Goal: Information Seeking & Learning: Learn about a topic

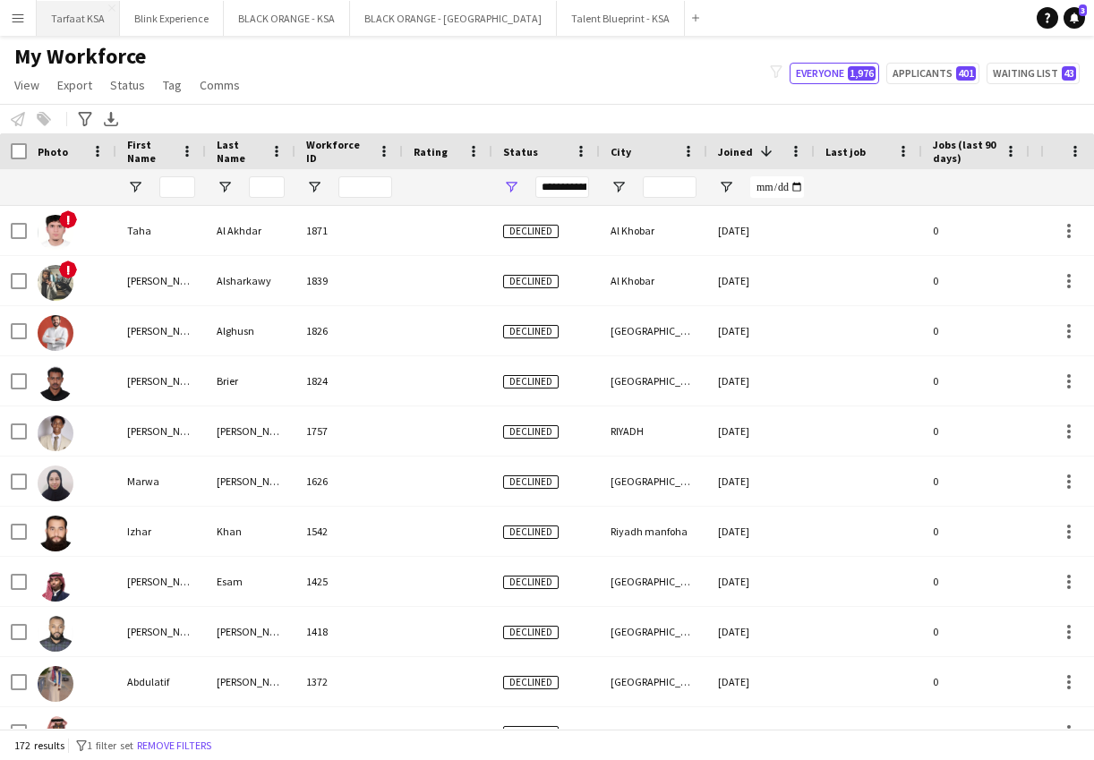
click at [89, 22] on button "Tarfaat KSA Close" at bounding box center [78, 18] width 83 height 35
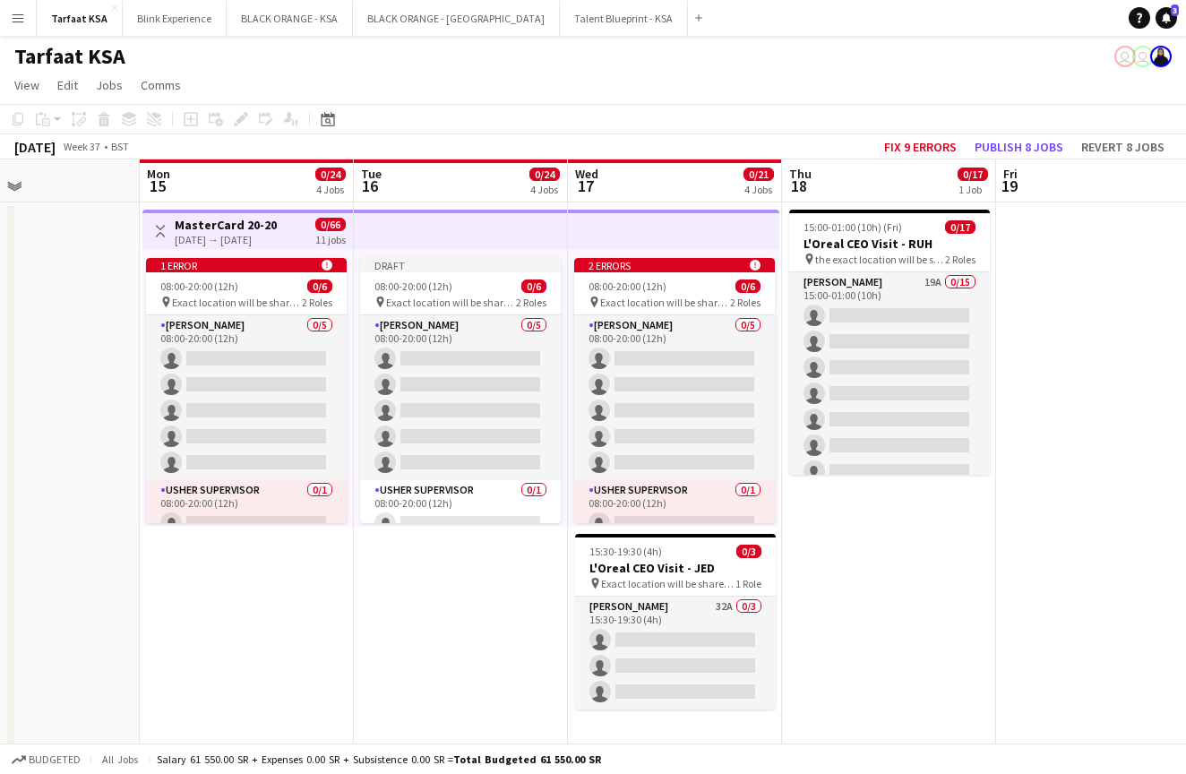
scroll to position [0, 501]
click at [606, 184] on app-board-header-date "Wed 17 0/21 4 Jobs" at bounding box center [677, 180] width 214 height 43
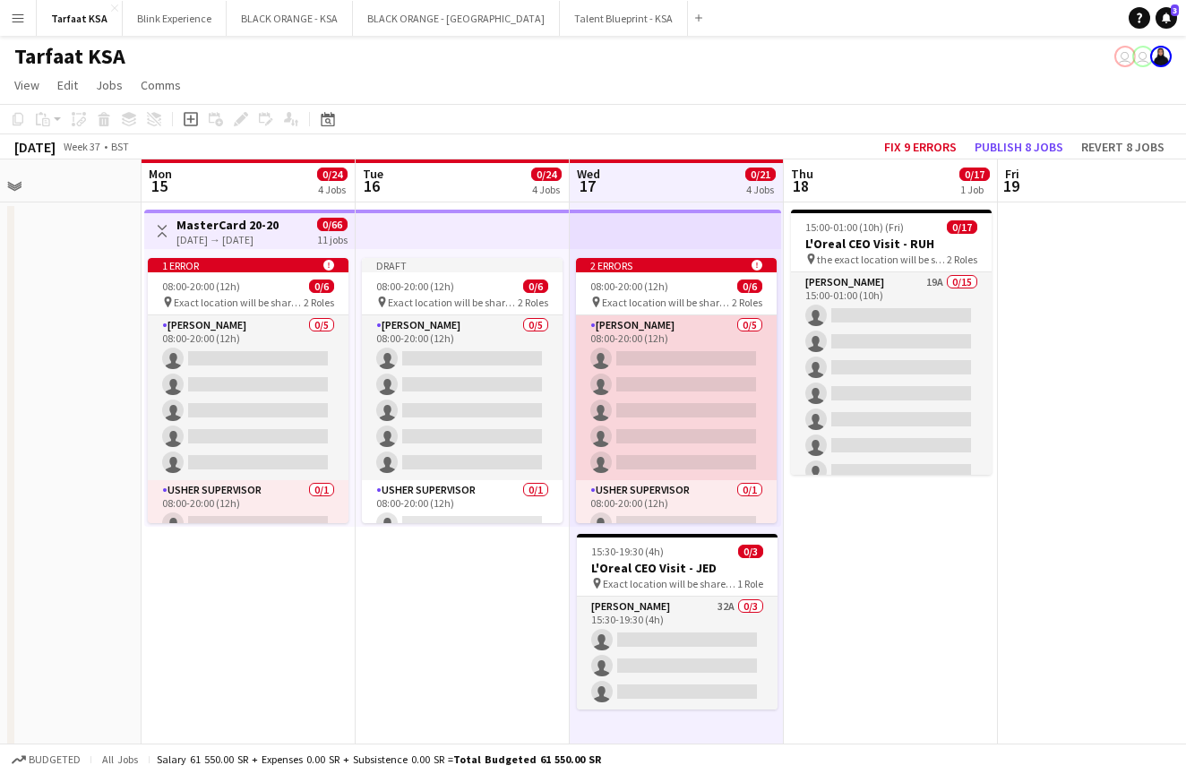
scroll to position [0, 0]
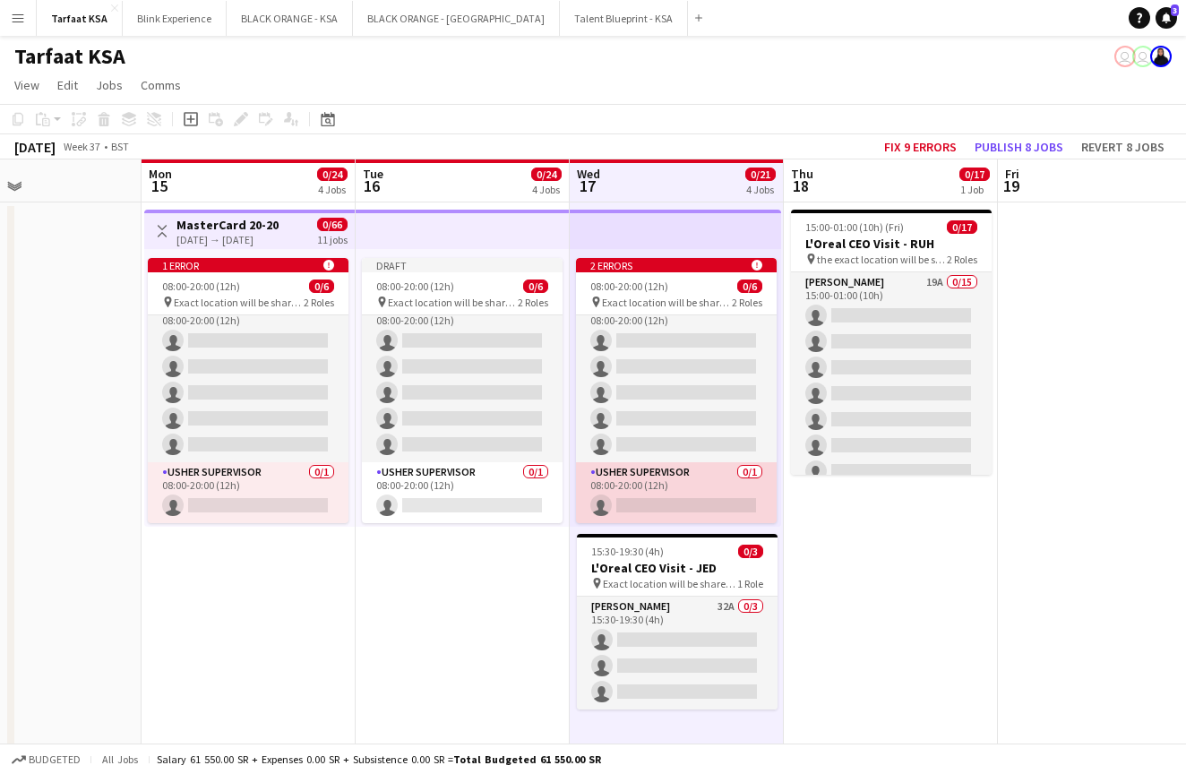
click at [627, 479] on app-card-role "[PERSON_NAME] Supervisor 0/1 08:00-20:00 (12h) single-neutral-actions" at bounding box center [676, 492] width 201 height 61
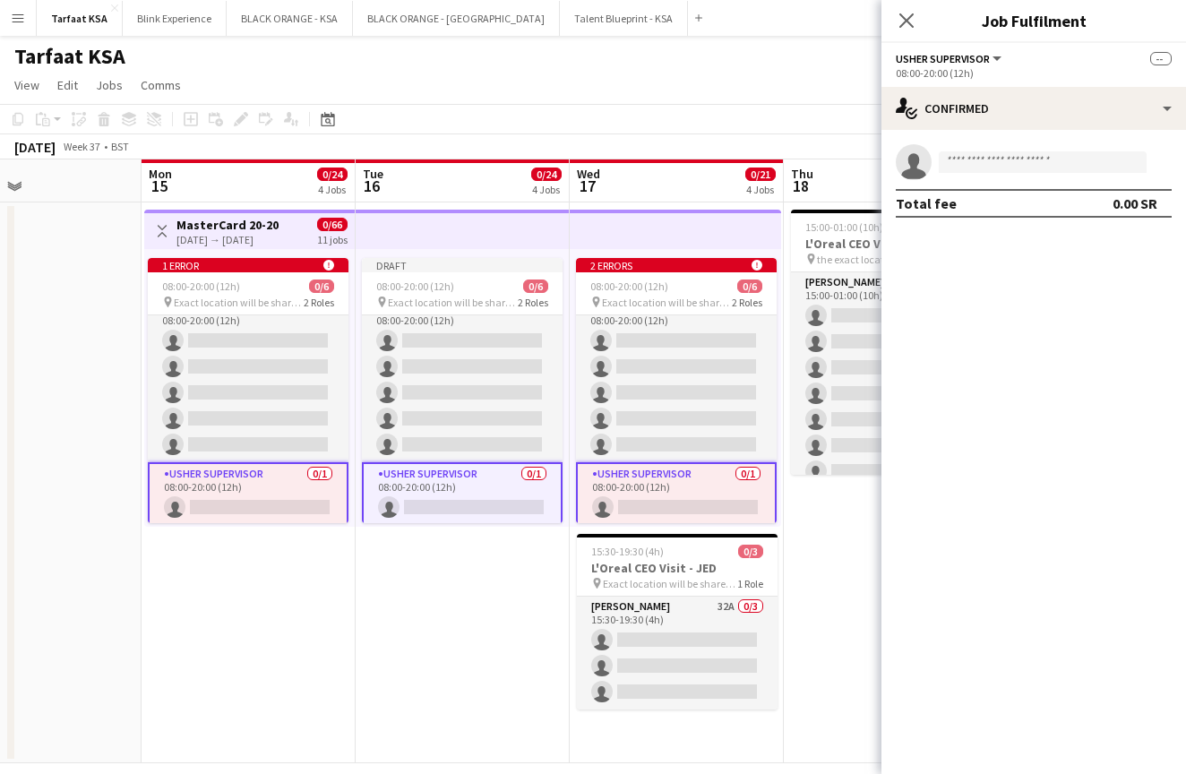
click at [227, 180] on app-board-header-date "Mon 15 0/24 4 Jobs" at bounding box center [248, 180] width 214 height 43
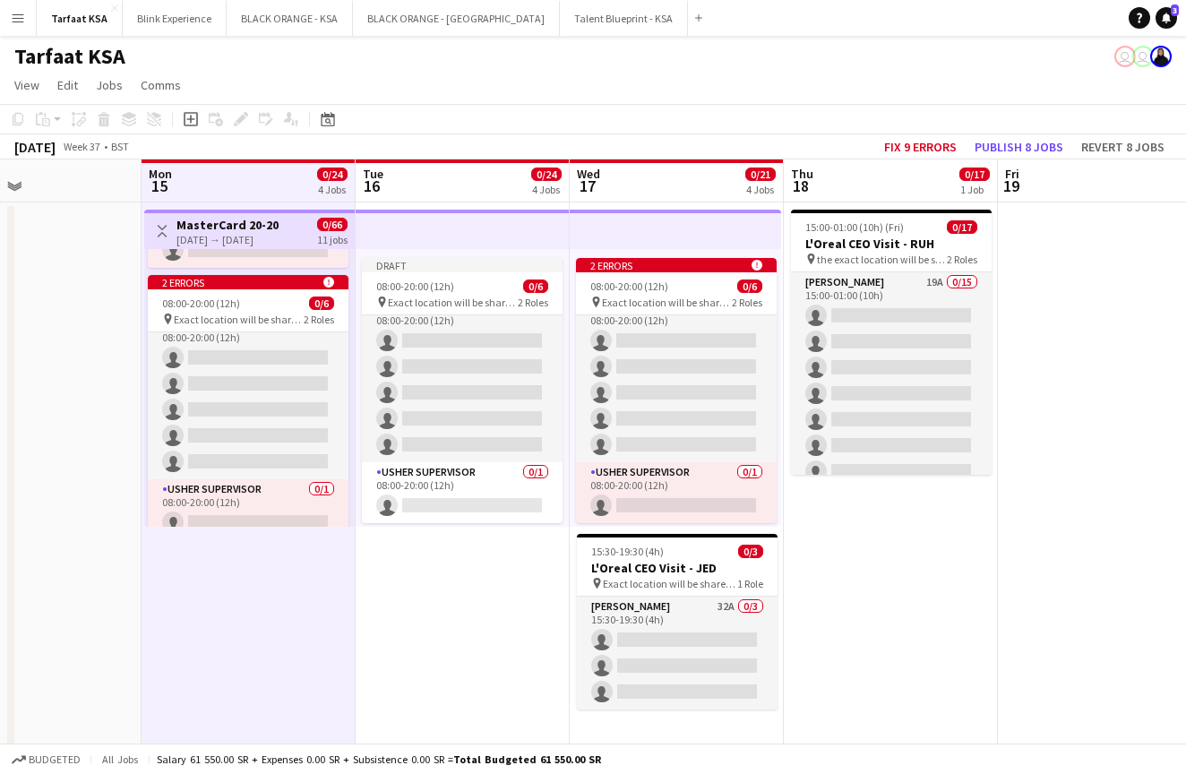
click at [258, 201] on app-board-header-date "Mon 15 0/24 4 Jobs" at bounding box center [248, 180] width 214 height 43
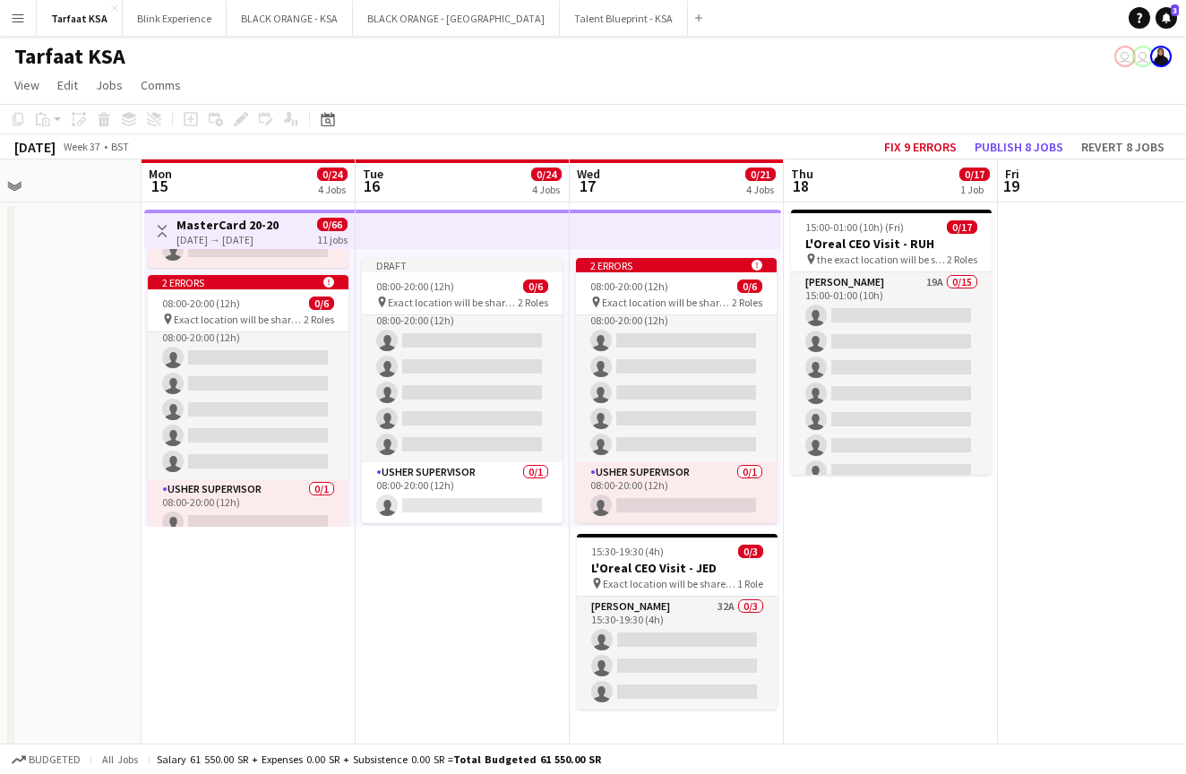
click at [265, 220] on h3 "MasterCard 20-20" at bounding box center [227, 225] width 102 height 16
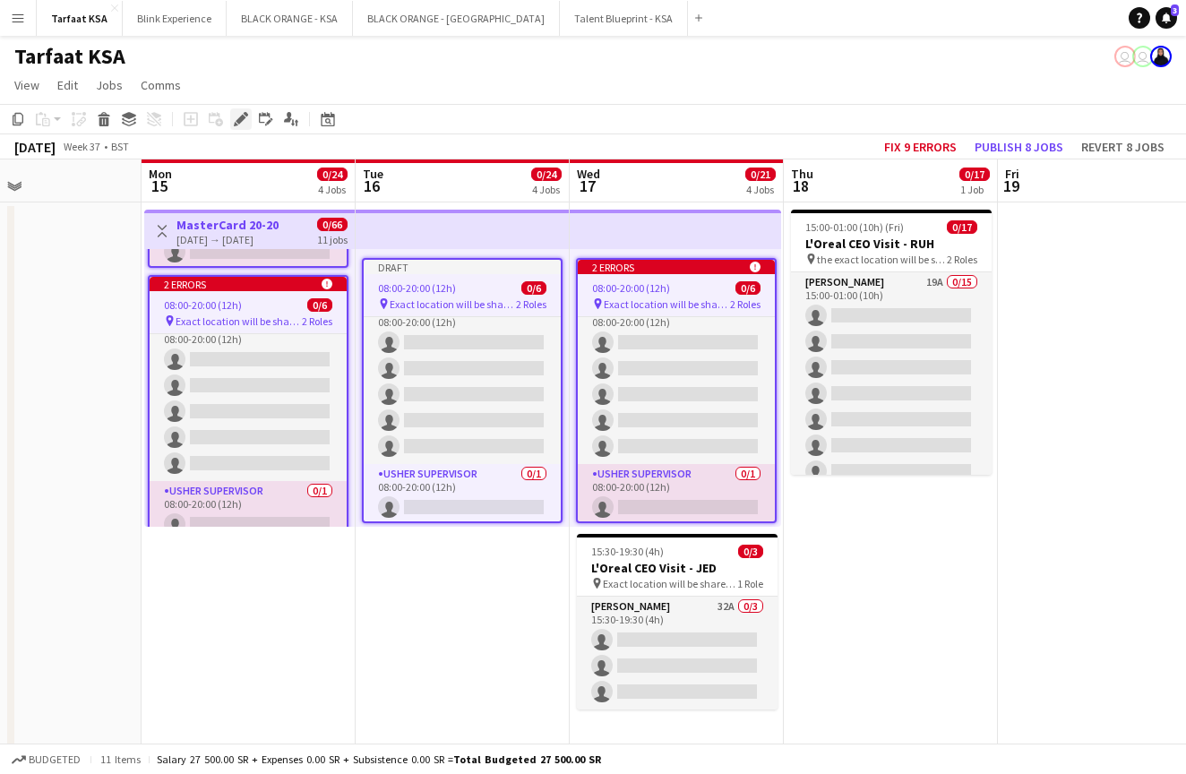
click at [244, 119] on icon at bounding box center [241, 120] width 10 height 10
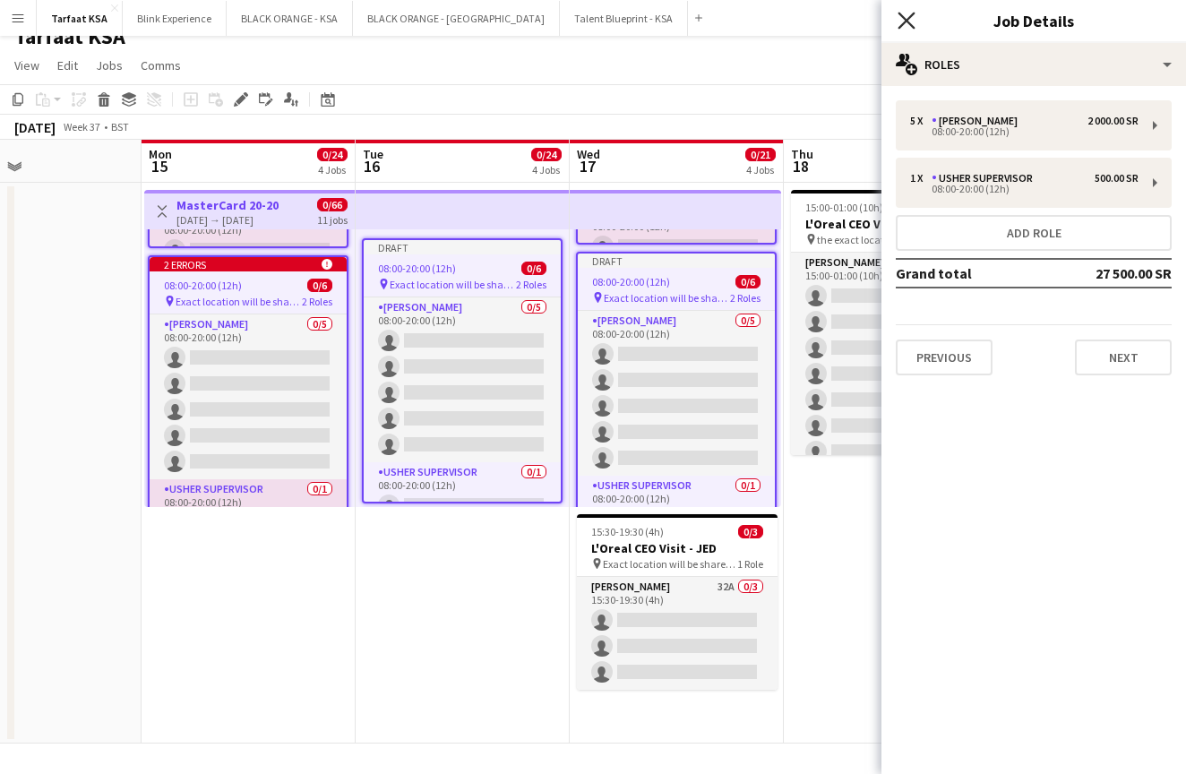
click at [913, 24] on icon "Close pop-in" at bounding box center [905, 20] width 17 height 17
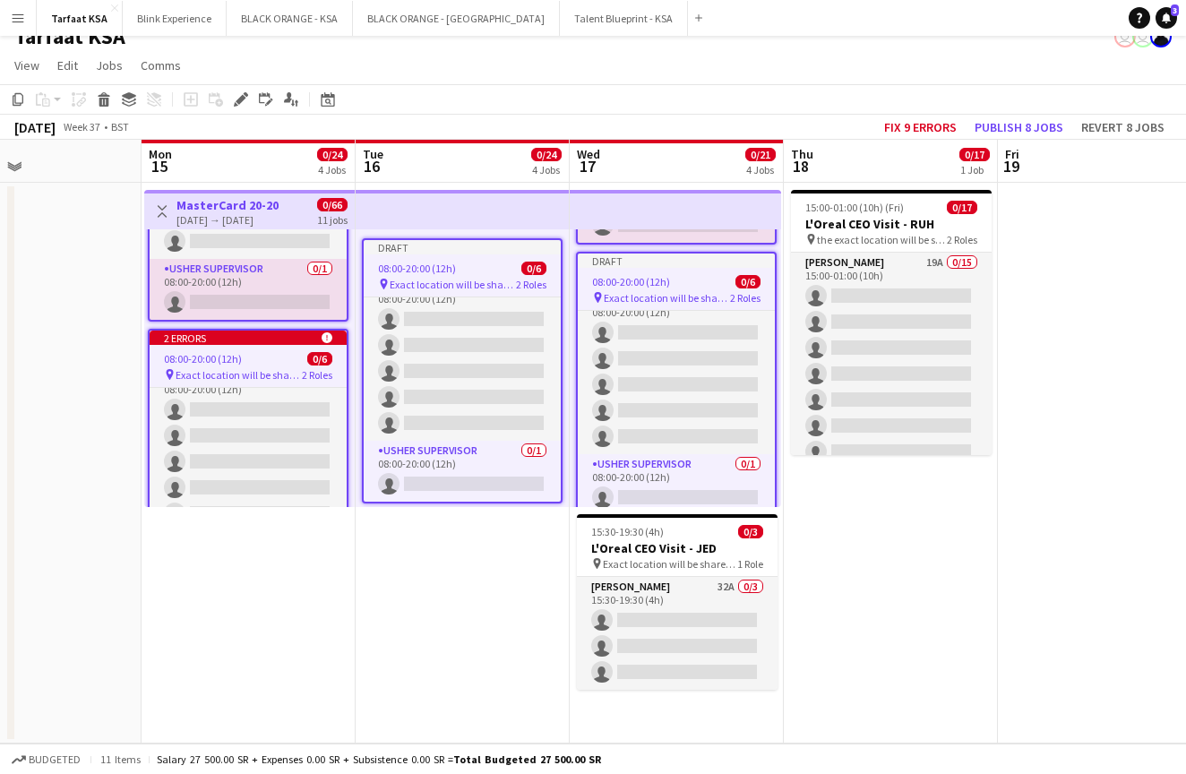
click at [276, 347] on app-job-card "2 errors alert-circle 08:00-20:00 (12h) 0/6 pin Exact location will be shared l…" at bounding box center [248, 461] width 201 height 265
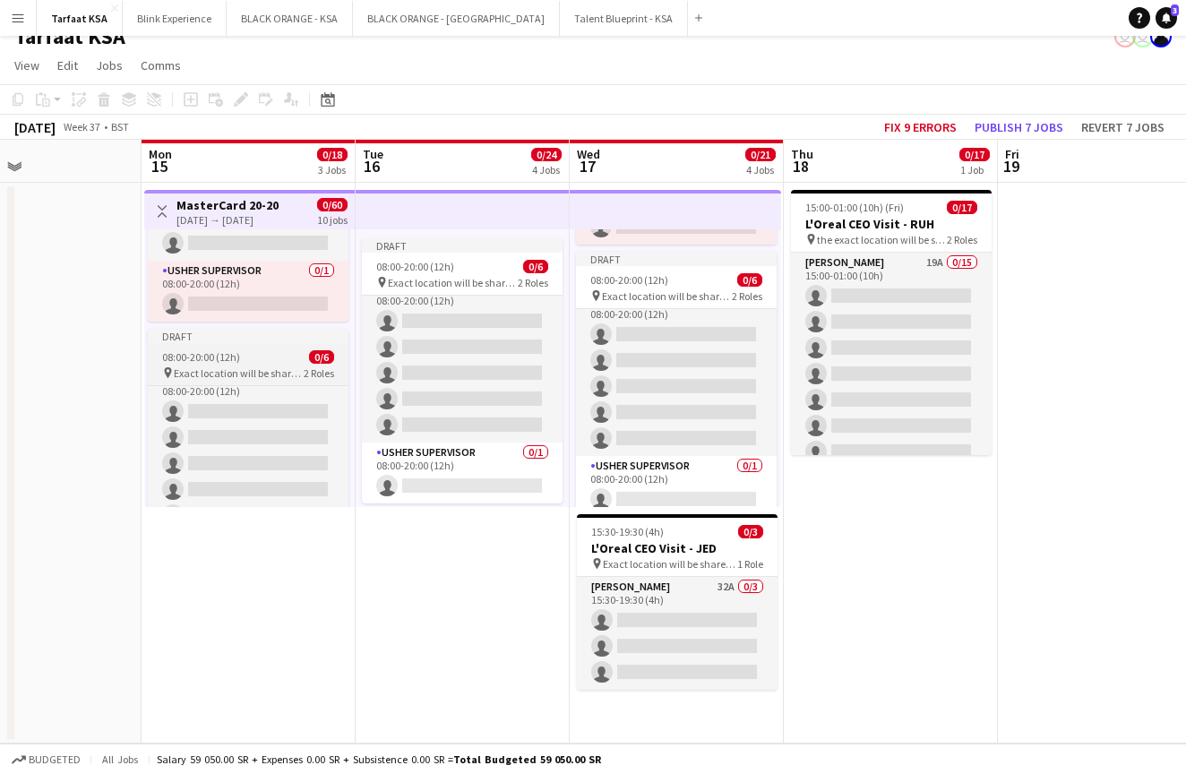
click at [257, 341] on div "Draft" at bounding box center [248, 336] width 201 height 14
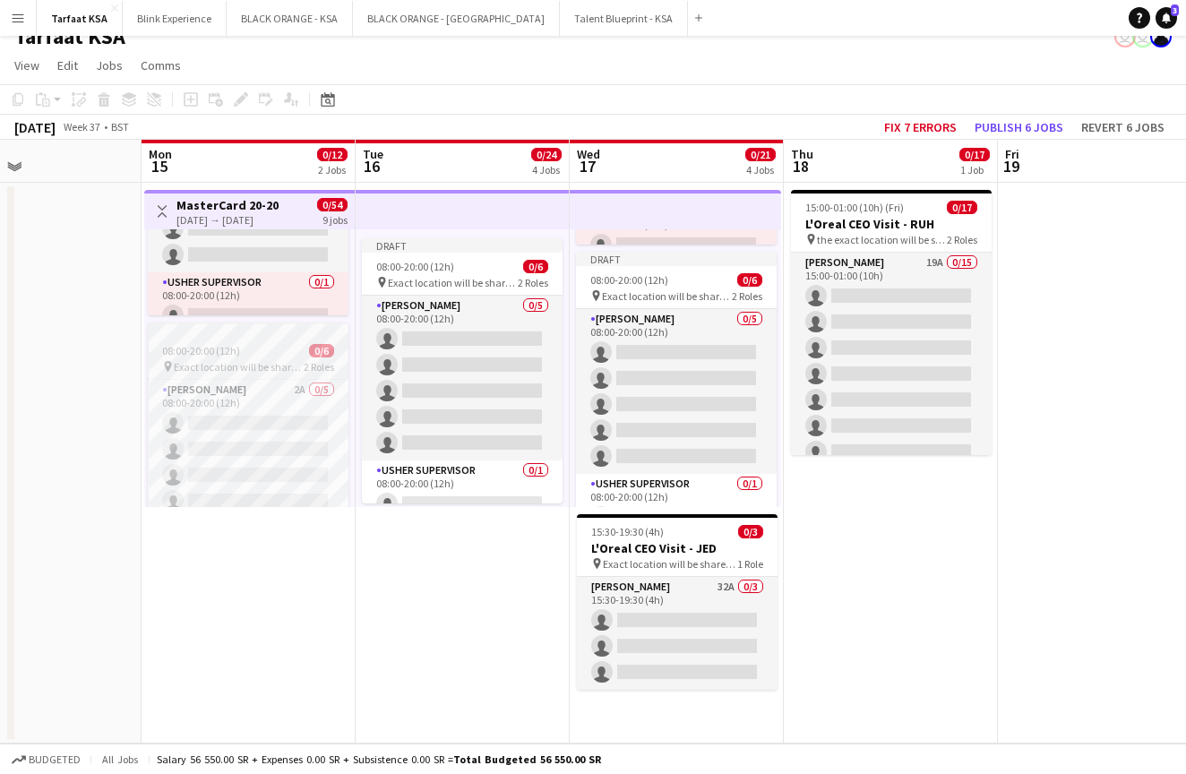
click at [261, 345] on div "08:00-20:00 (12h) 0/6" at bounding box center [248, 350] width 201 height 13
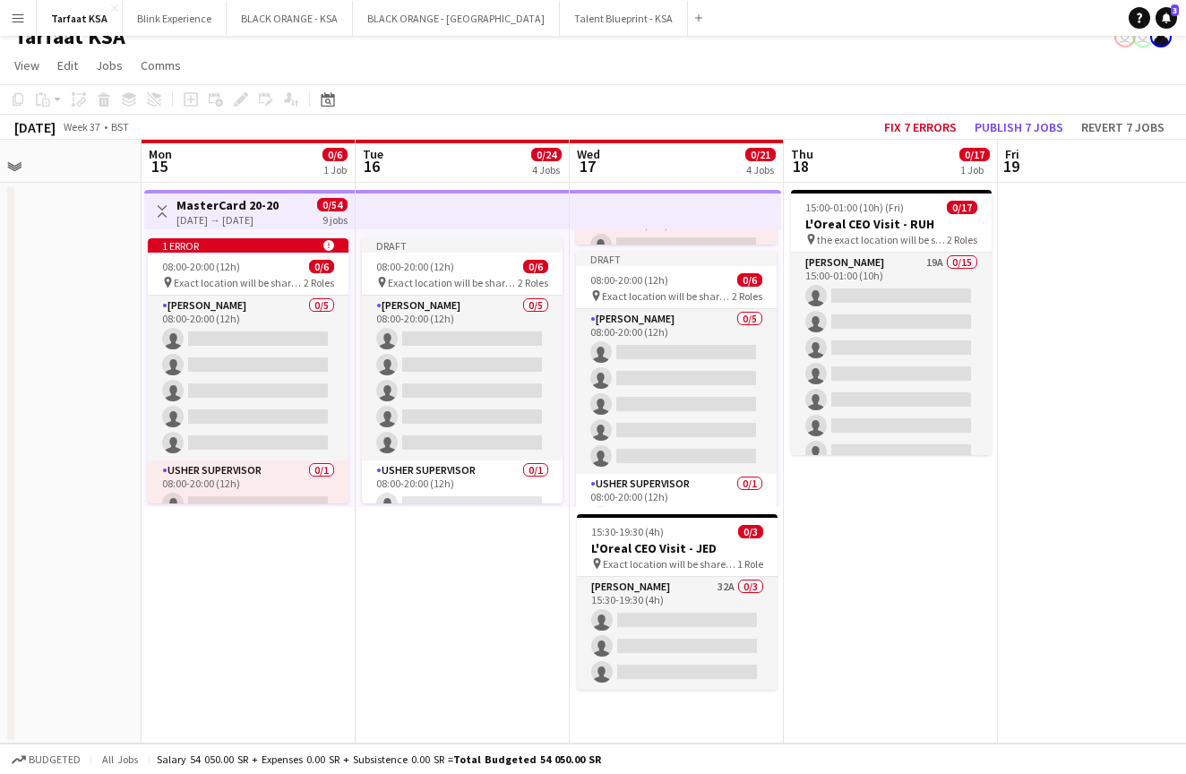
click at [251, 234] on div "1 error alert-circle 08:00-20:00 (12h) 0/6 pin Exact location will be shared la…" at bounding box center [249, 368] width 210 height 278
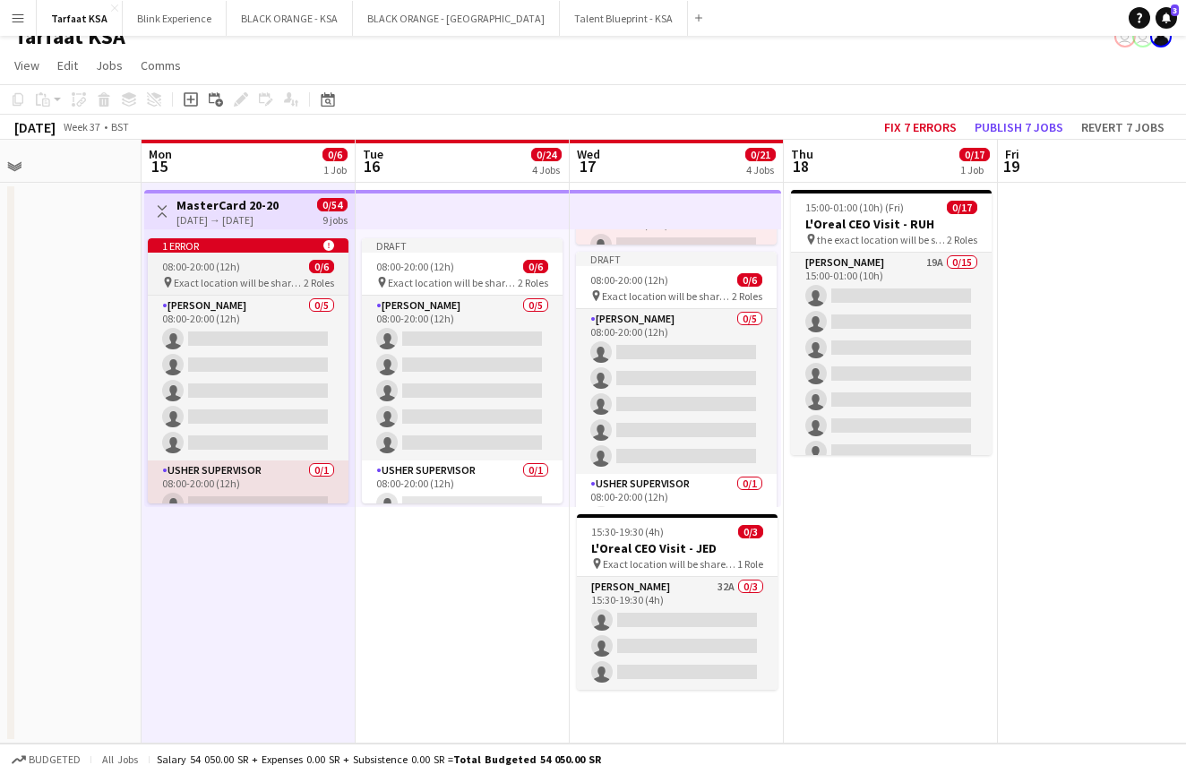
click at [262, 252] on div "1 error alert-circle" at bounding box center [248, 245] width 201 height 14
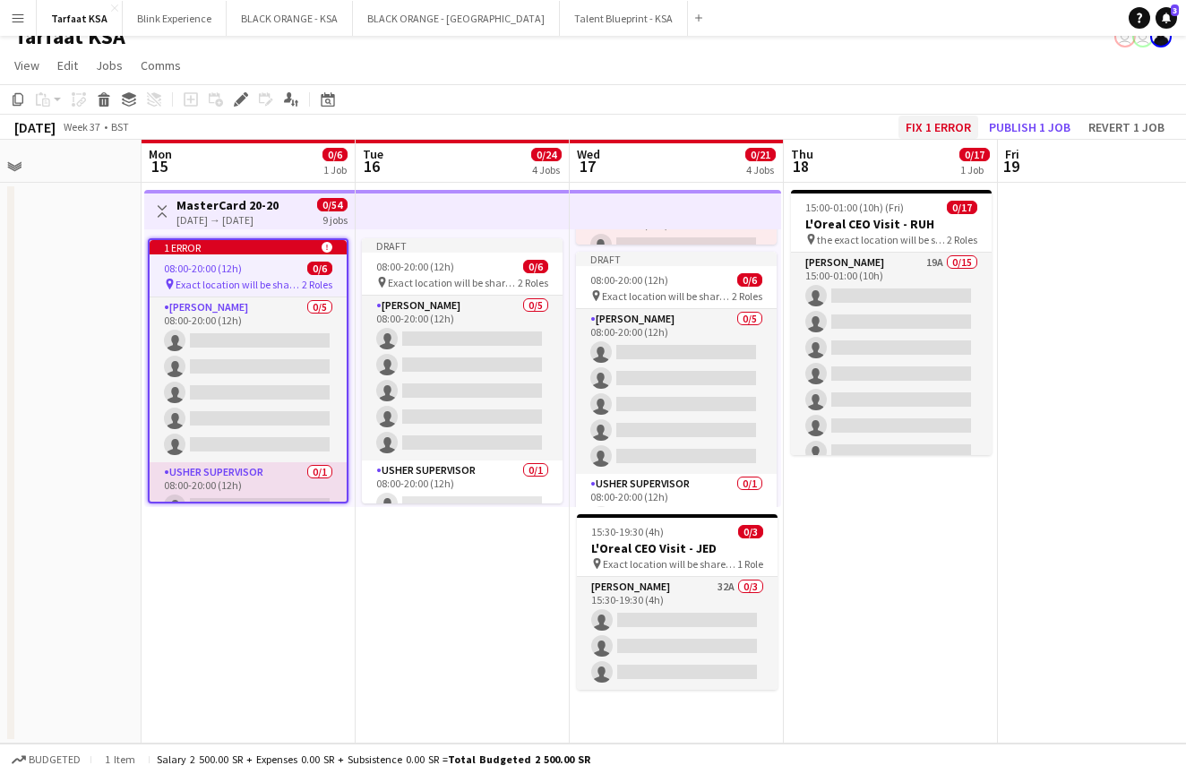
click at [933, 126] on button "Fix 1 error" at bounding box center [938, 127] width 80 height 23
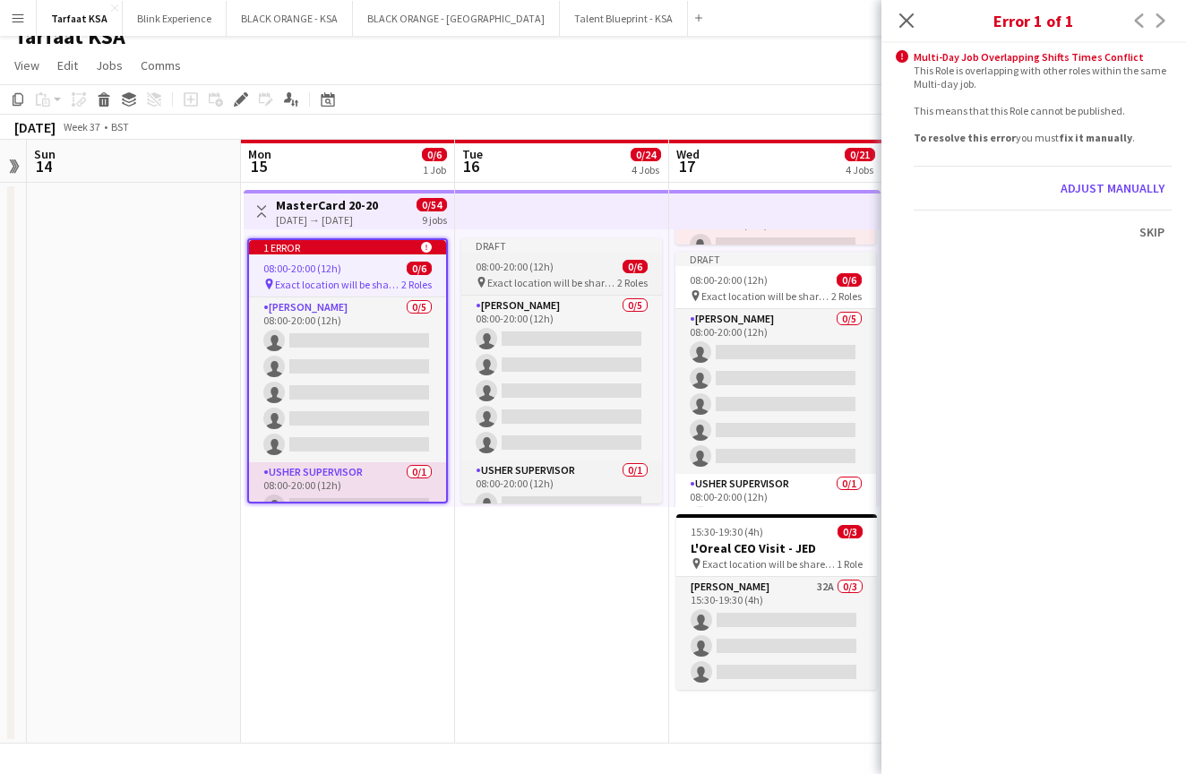
click at [622, 265] on span "0/6" at bounding box center [634, 266] width 25 height 13
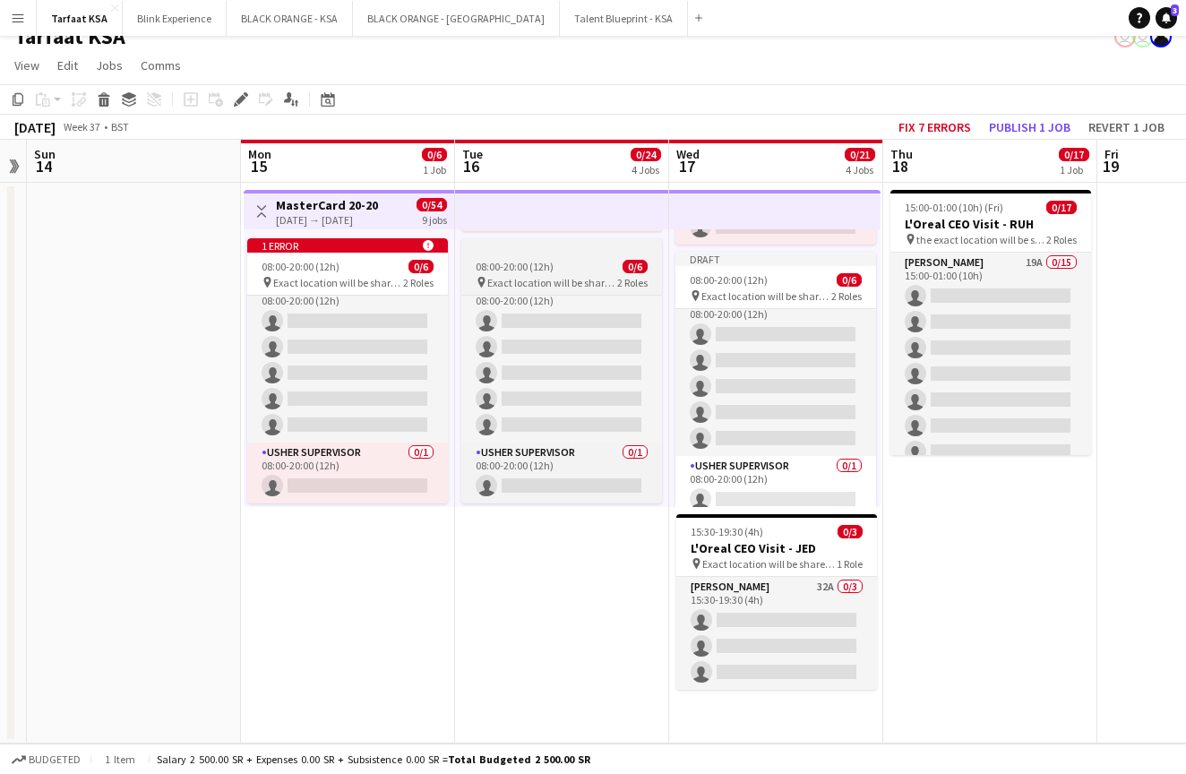
click at [540, 276] on span "Exact location will be shared later" at bounding box center [552, 282] width 130 height 13
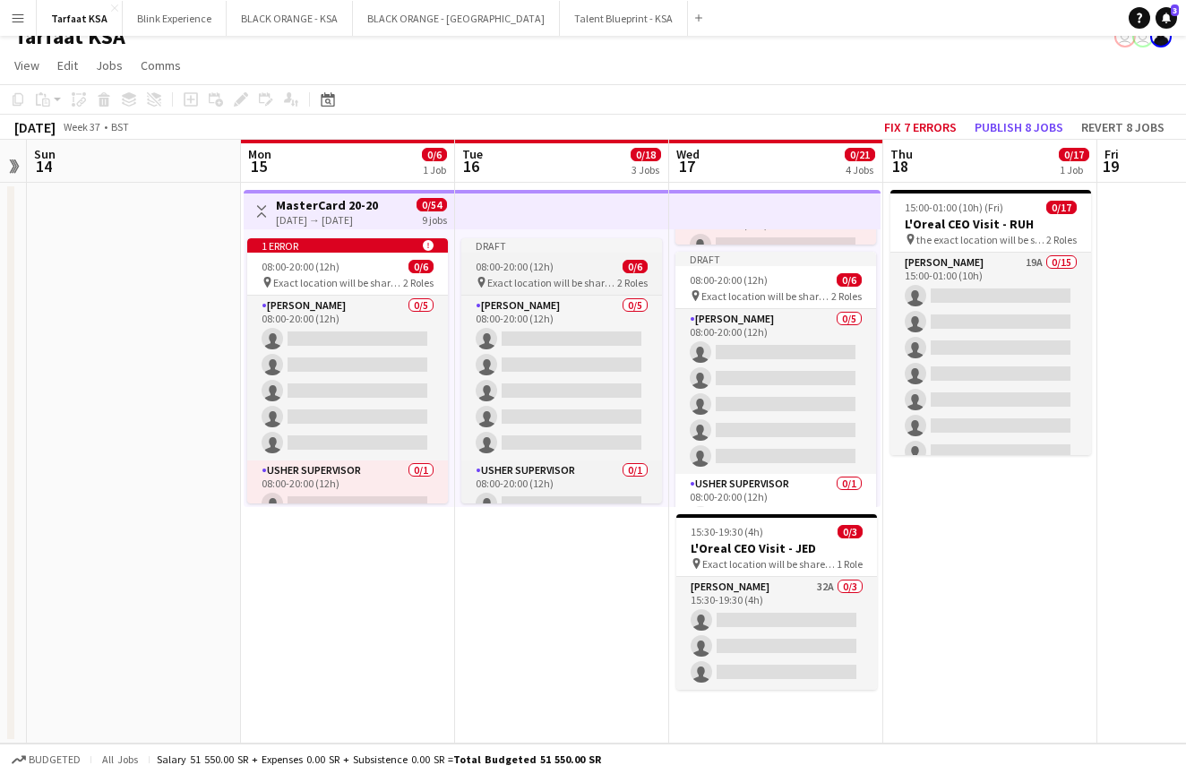
click at [558, 241] on div "Draft" at bounding box center [561, 245] width 201 height 14
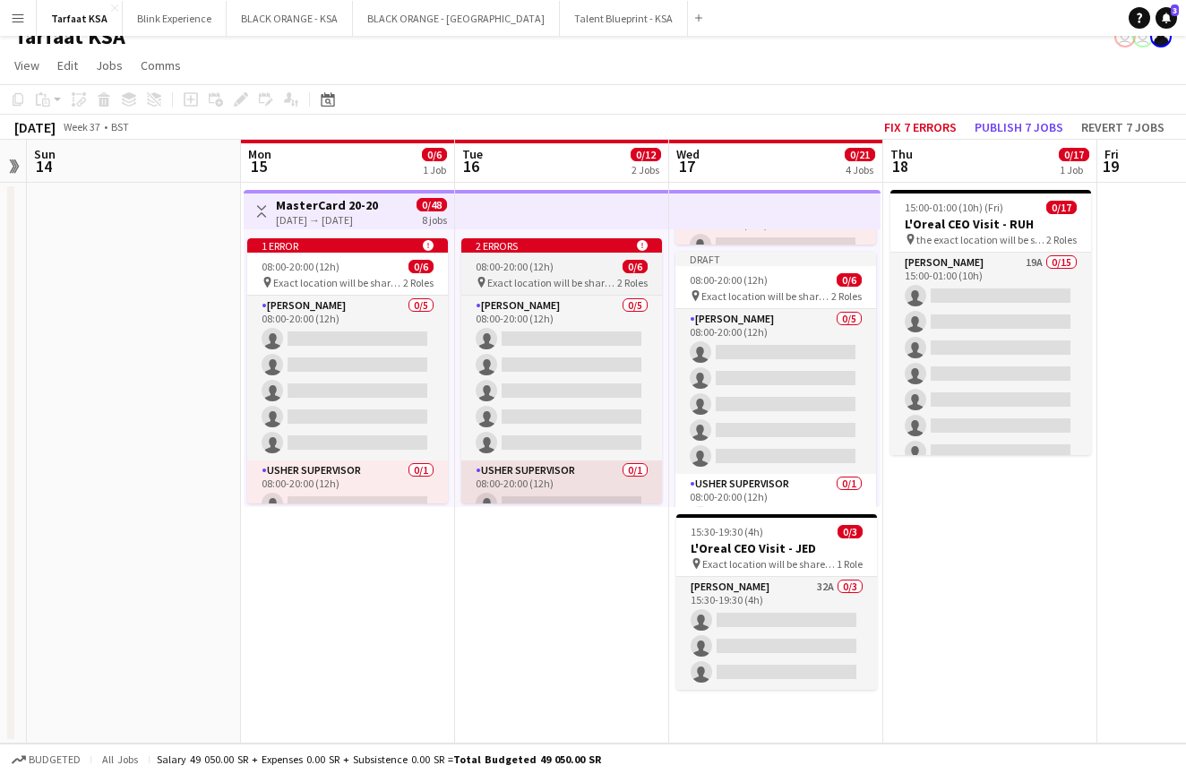
click at [563, 247] on div "2 errors alert-circle" at bounding box center [561, 245] width 201 height 14
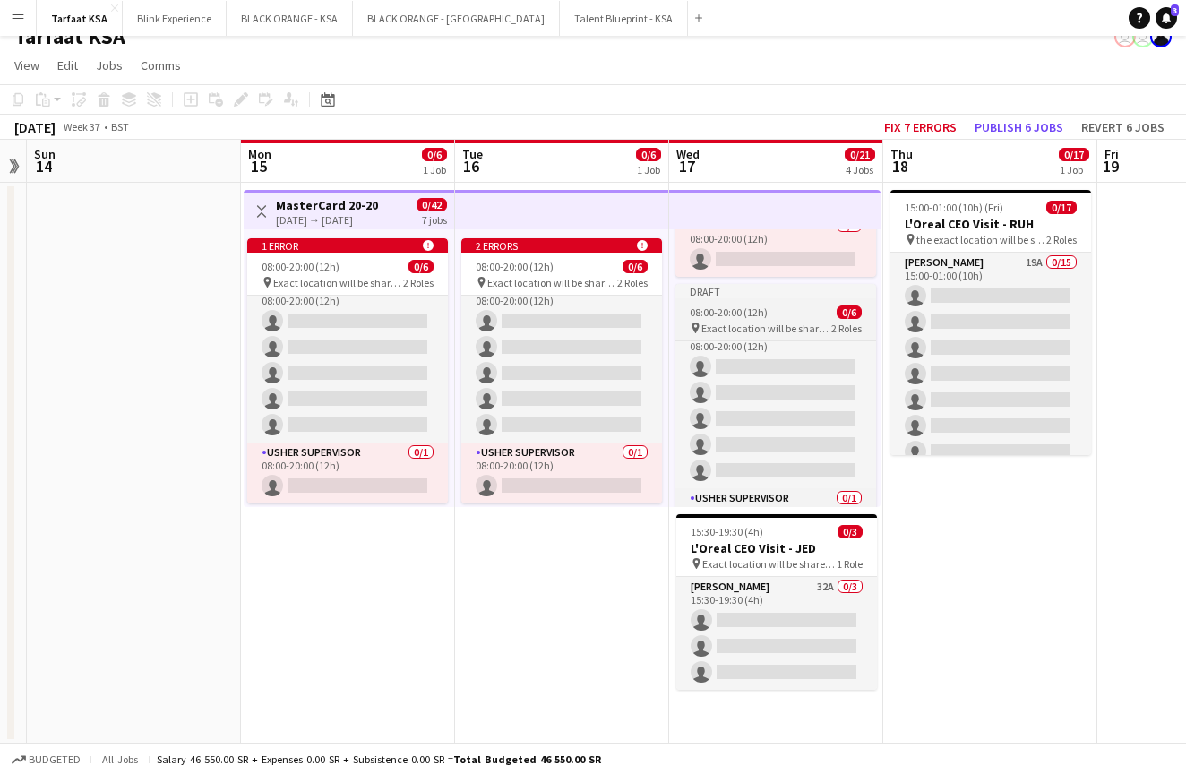
click at [792, 294] on div "Draft" at bounding box center [775, 291] width 201 height 14
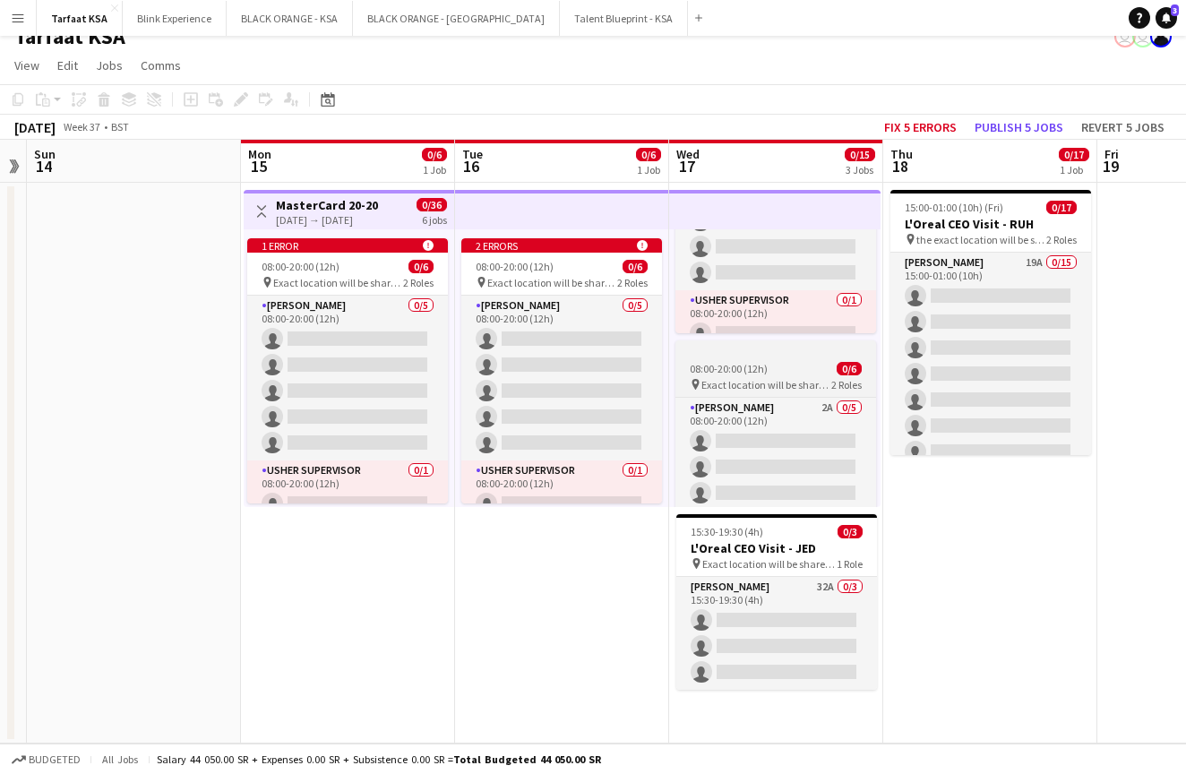
click at [774, 360] on app-job-card "08:00-20:00 (12h) 0/6 pin Exact location will be shared later 2 Roles Usher 2A …" at bounding box center [775, 472] width 201 height 265
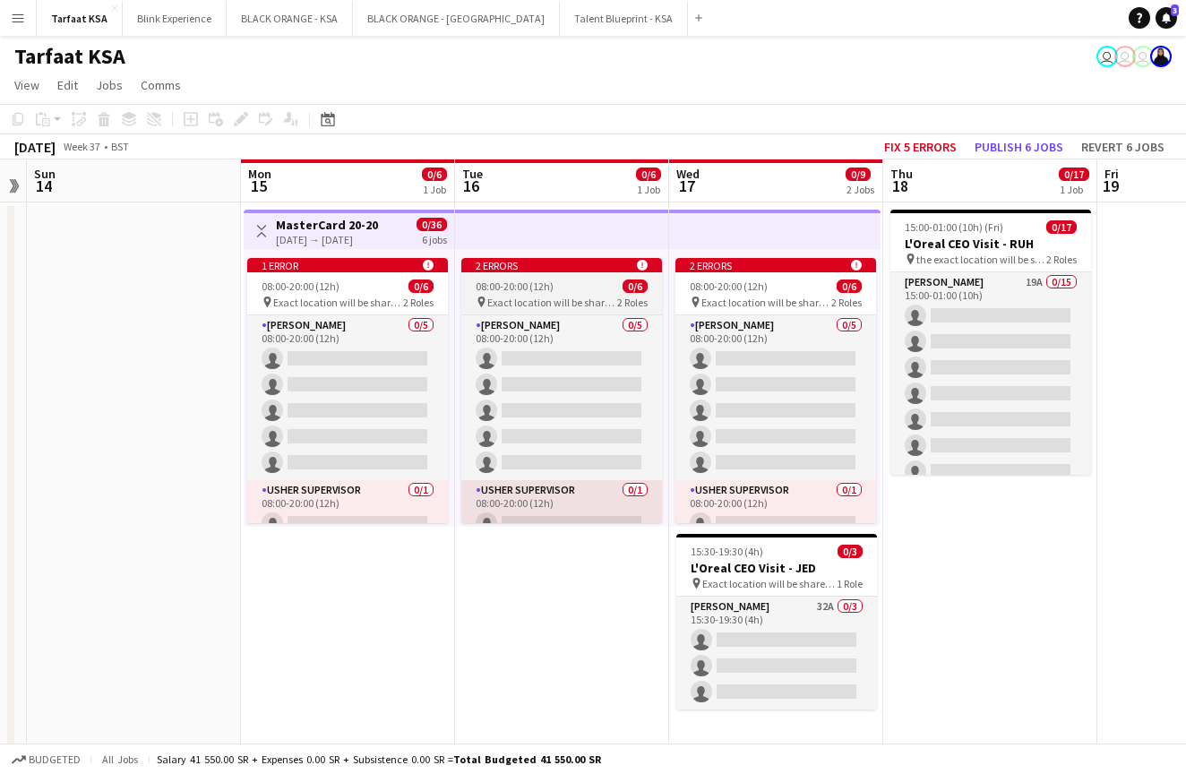
click at [540, 281] on span "08:00-20:00 (12h)" at bounding box center [515, 285] width 78 height 13
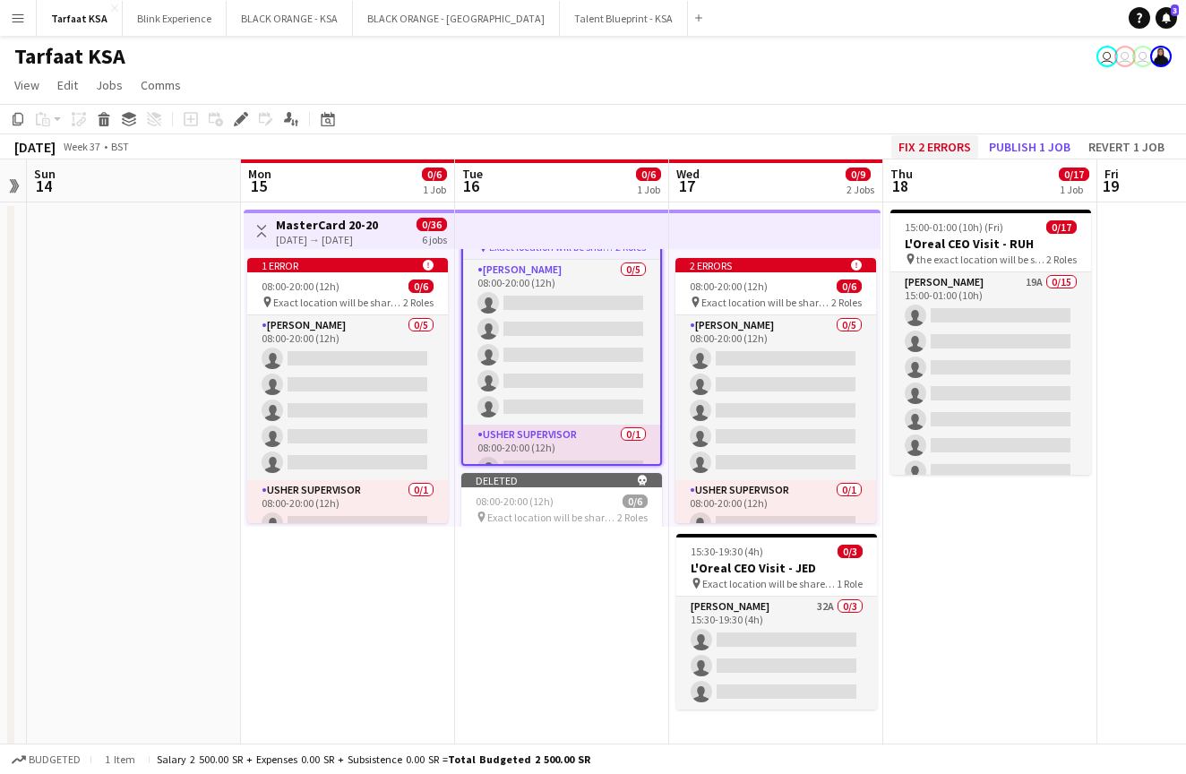
click at [931, 138] on button "Fix 2 errors" at bounding box center [934, 146] width 87 height 23
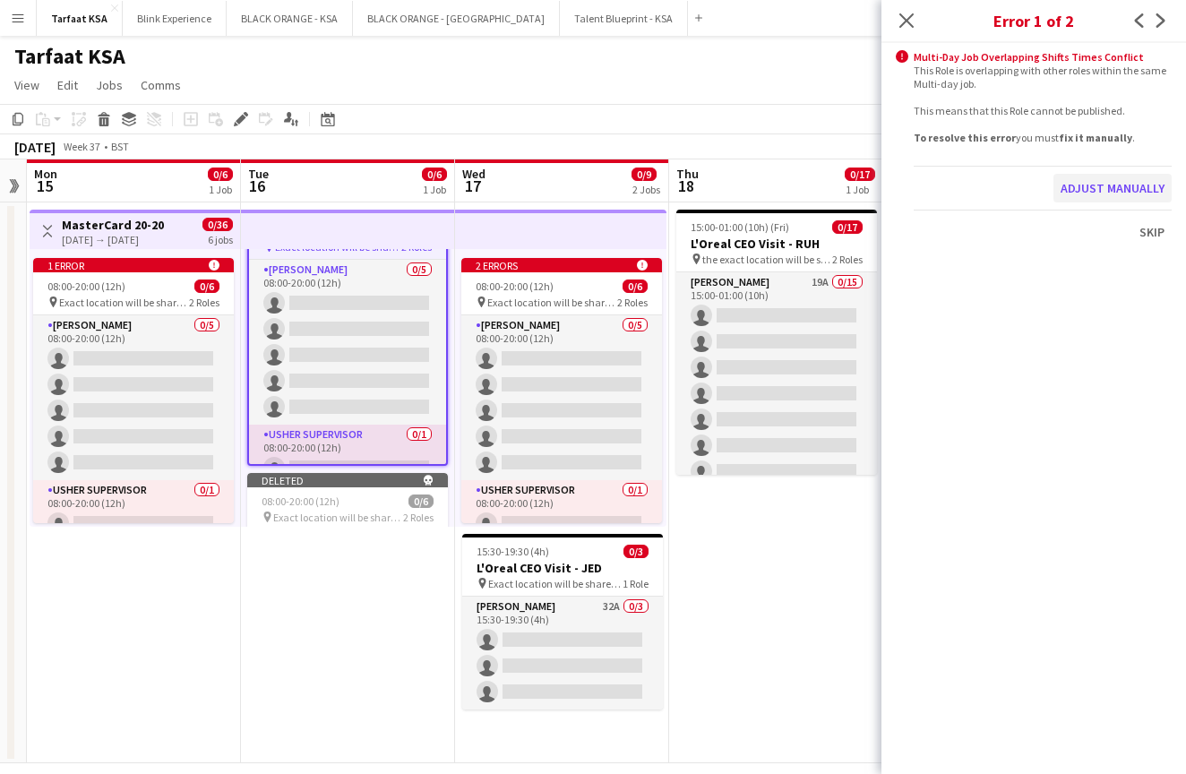
click at [1093, 187] on button "Adjust manually" at bounding box center [1112, 188] width 118 height 29
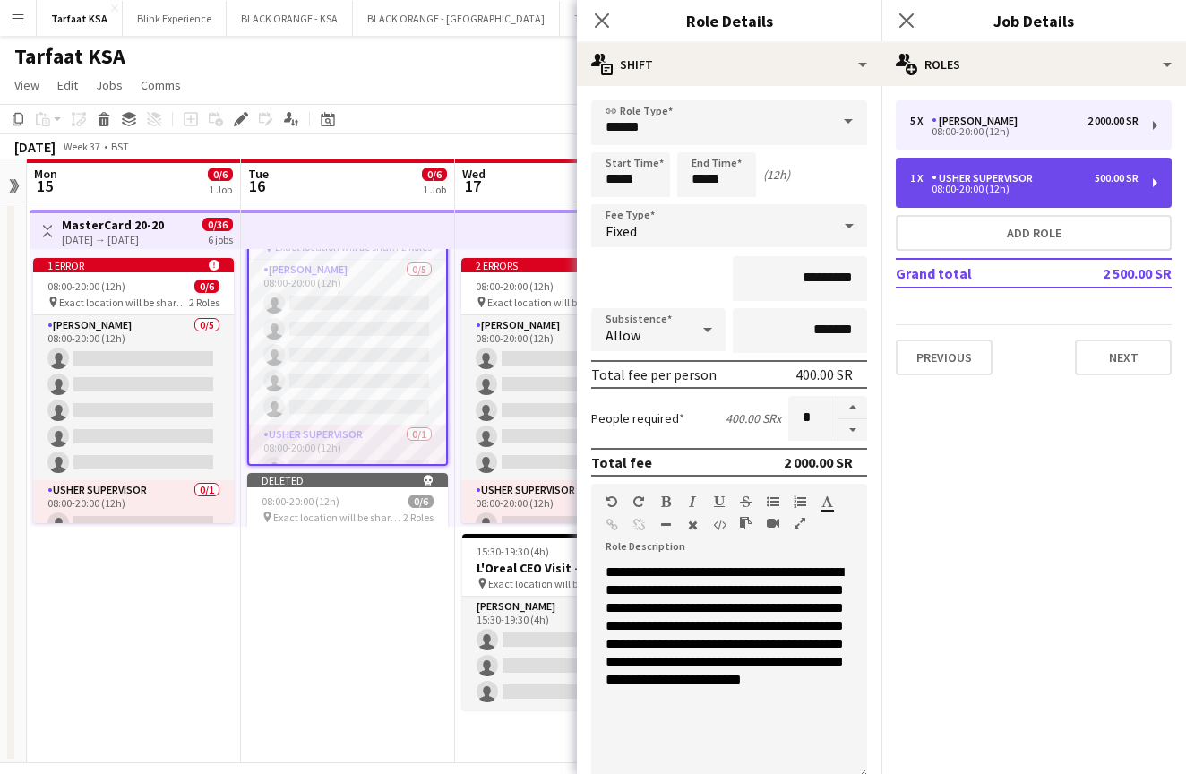
click at [960, 170] on div "1 x [PERSON_NAME] Supervisor 500.00 SR 08:00-20:00 (12h)" at bounding box center [1034, 183] width 276 height 50
type input "**********"
type input "*********"
type input "*"
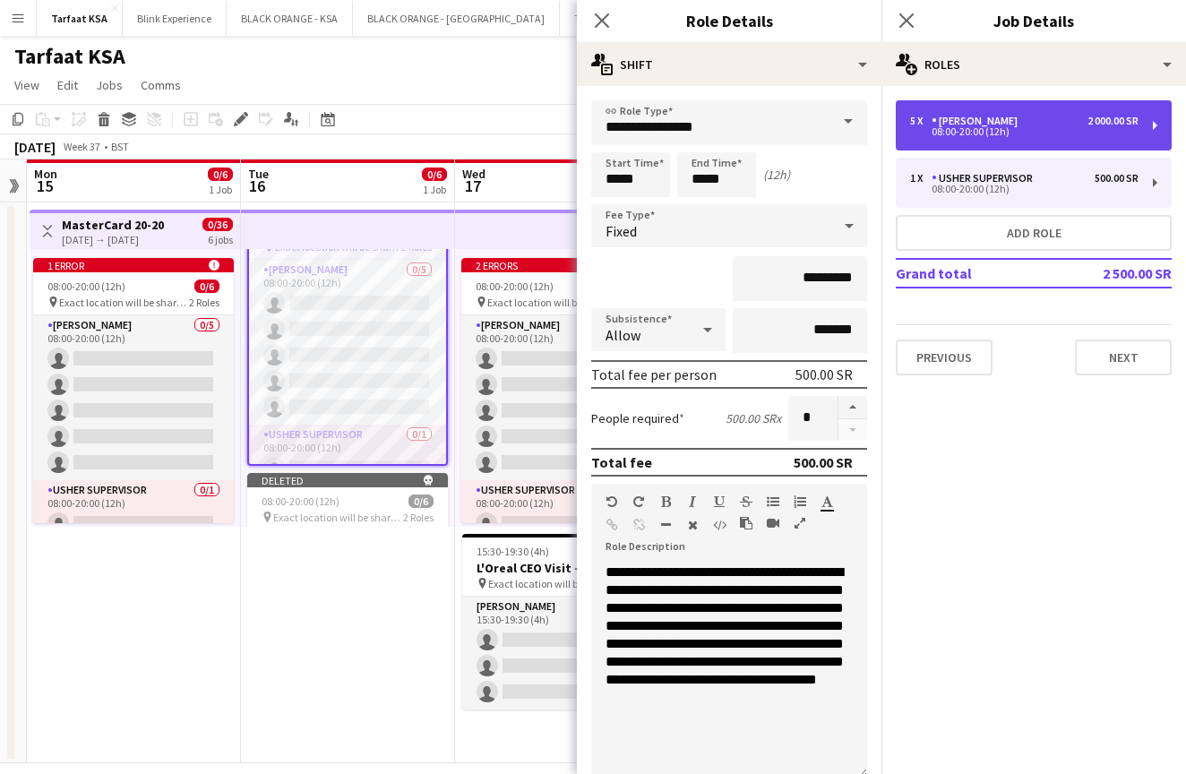
click at [965, 124] on div "[PERSON_NAME]" at bounding box center [977, 121] width 93 height 13
type input "*****"
type input "*********"
type input "*"
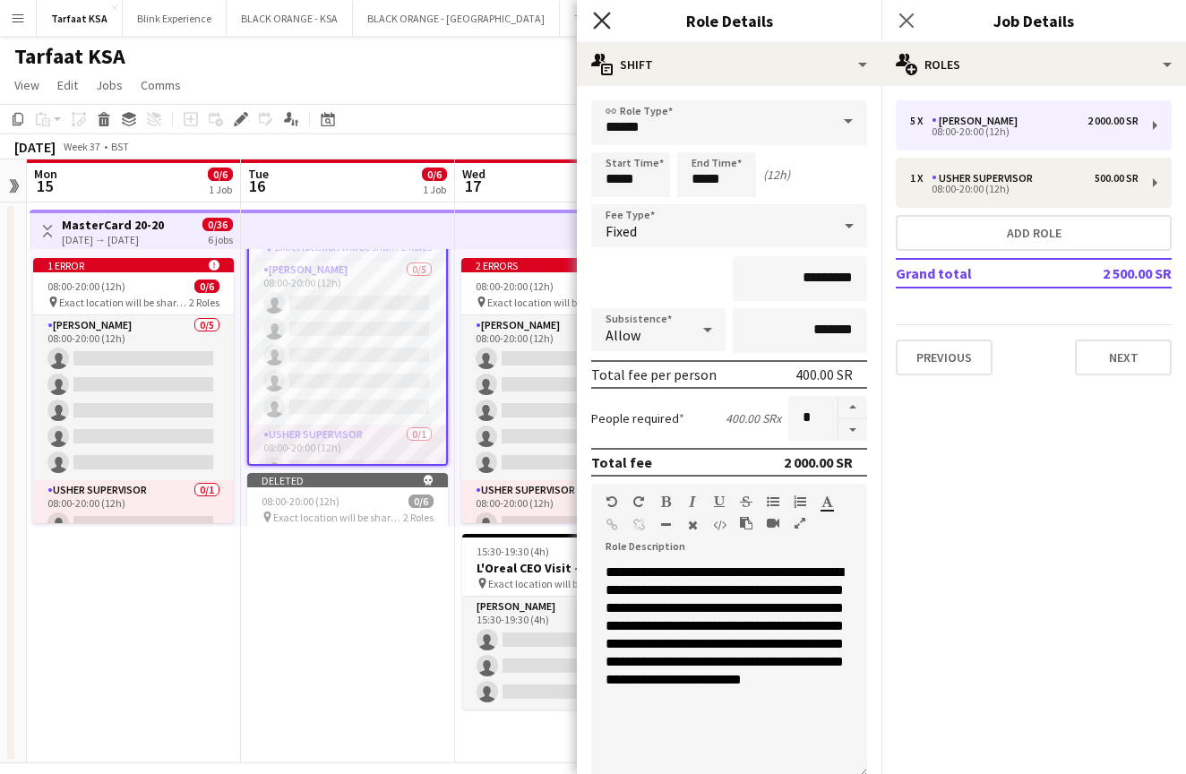
click at [600, 17] on icon "Close pop-in" at bounding box center [601, 20] width 17 height 17
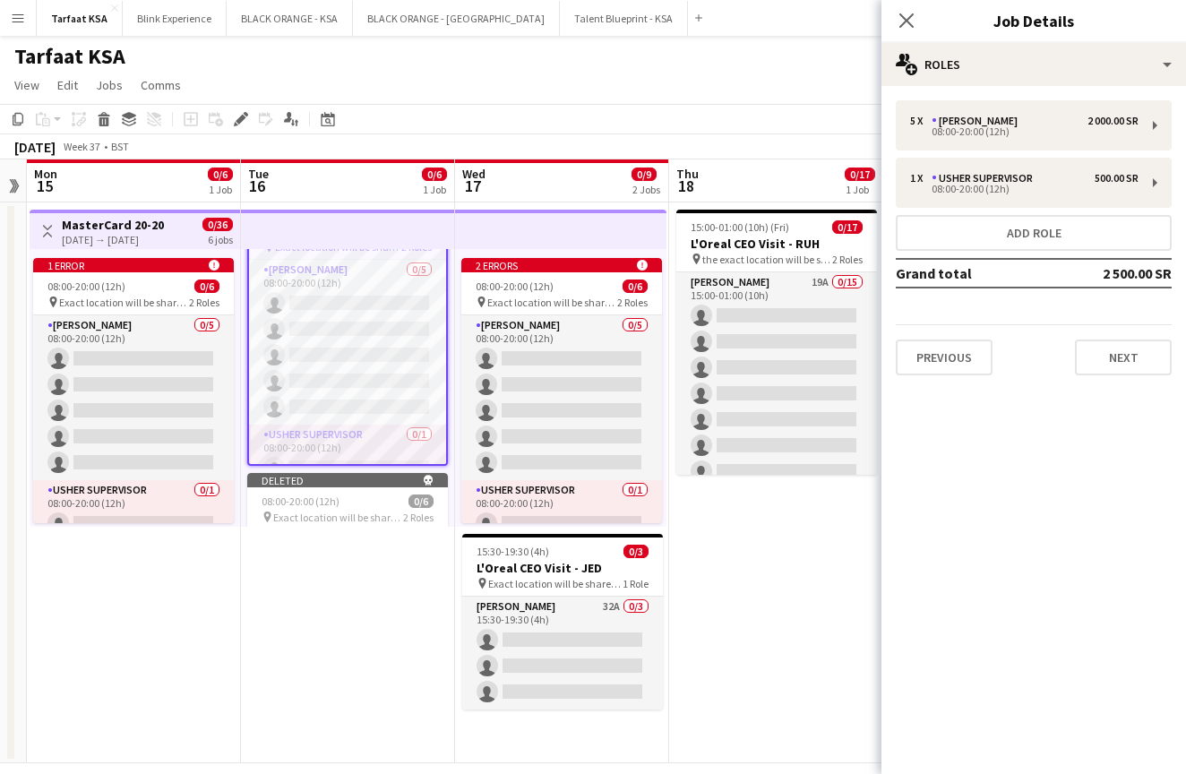
click at [287, 604] on app-date-cell "1 error alert-circle 08:00-20:00 (12h) 0/6 pin Exact location will be shared la…" at bounding box center [348, 482] width 214 height 561
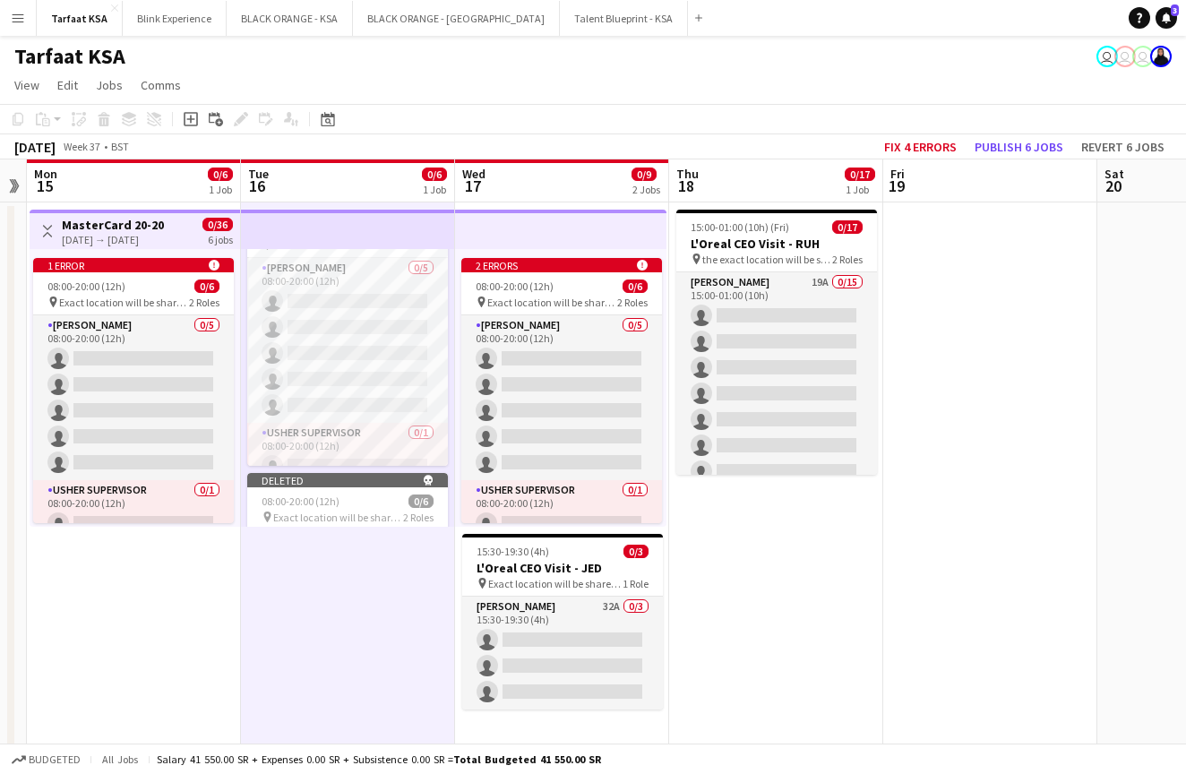
click at [758, 589] on app-date-cell "15:00-01:00 (10h) (Fri) 0/17 L'Oreal CEO Visit - RUH pin the exact location wil…" at bounding box center [776, 482] width 214 height 561
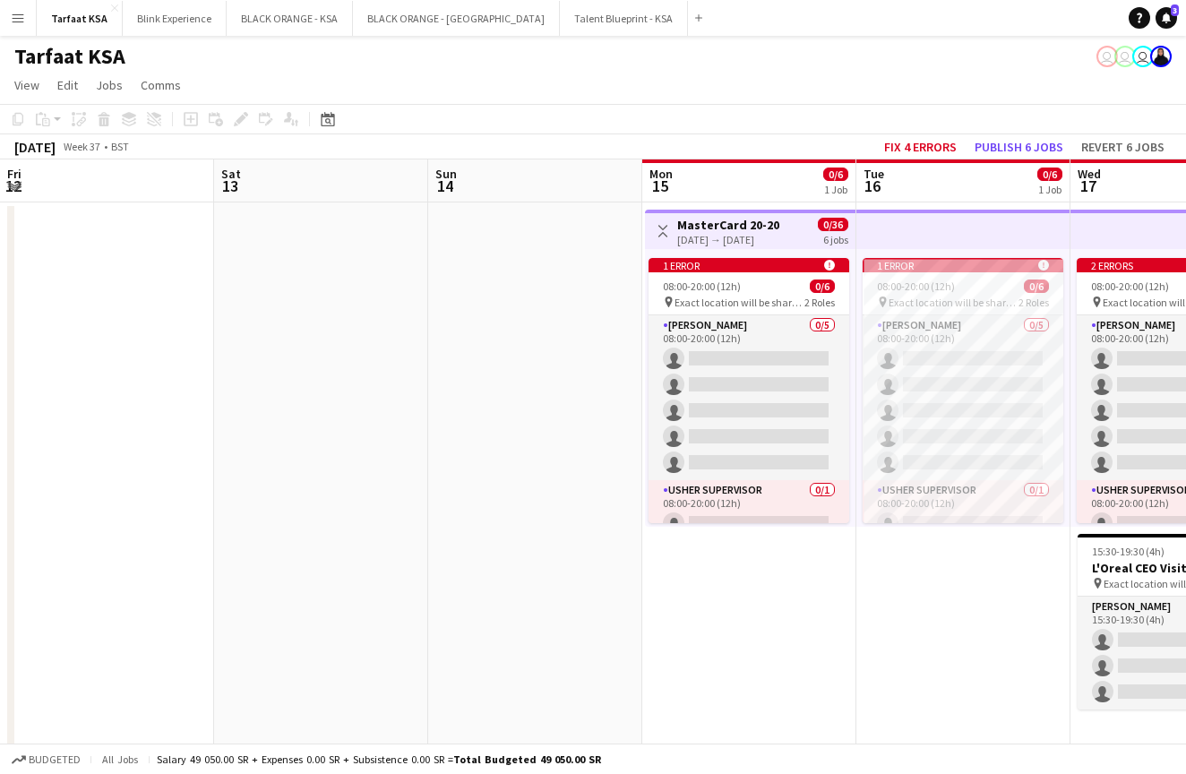
scroll to position [0, 653]
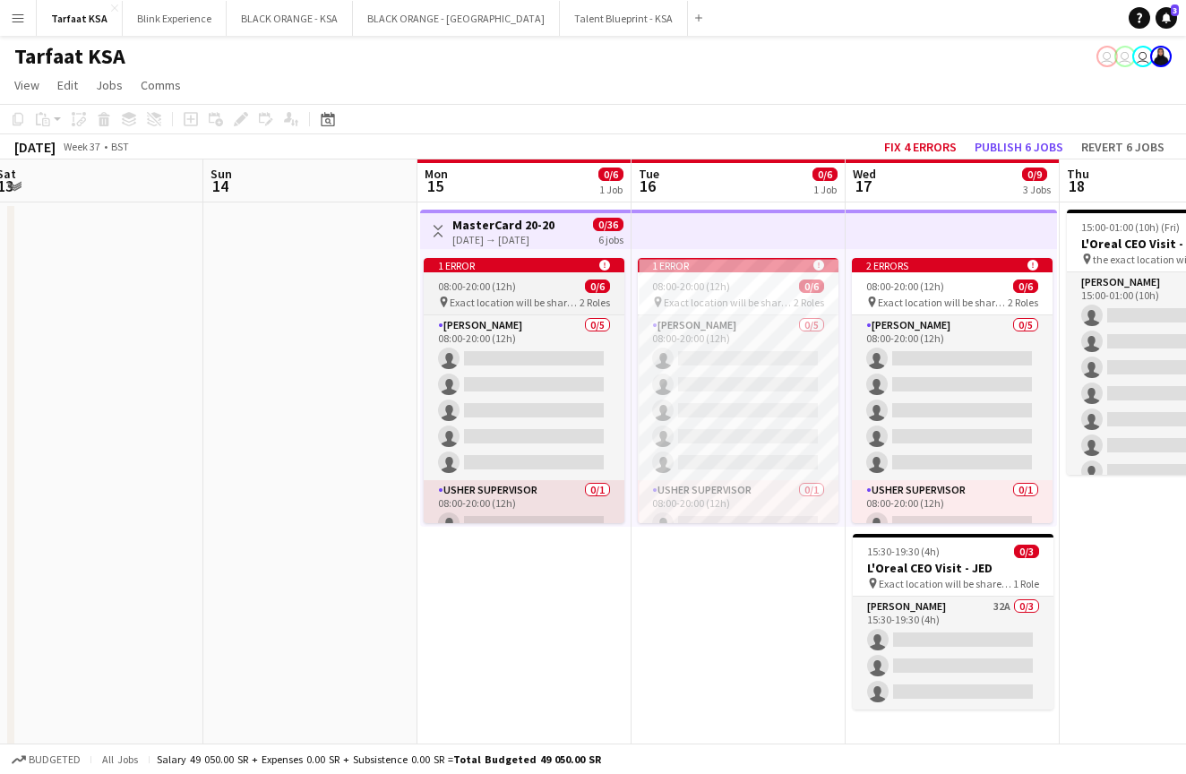
click at [522, 265] on div "1 error alert-circle" at bounding box center [524, 265] width 201 height 14
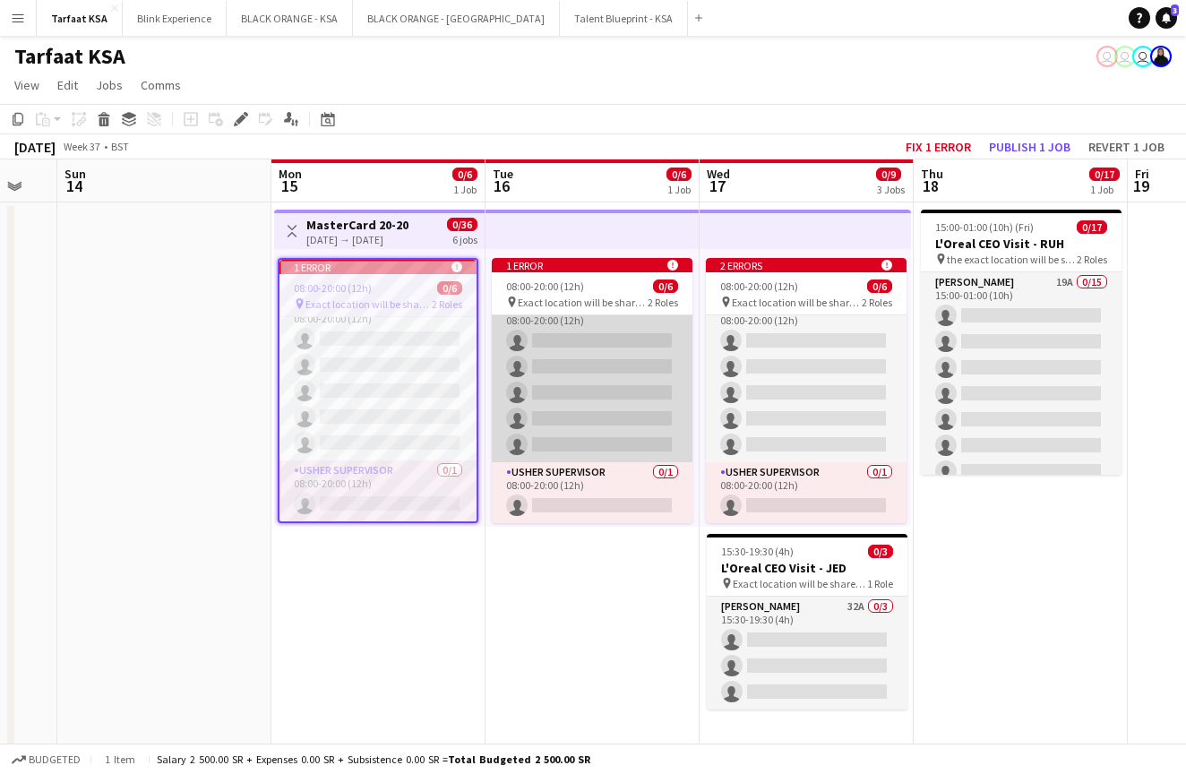
scroll to position [0, 805]
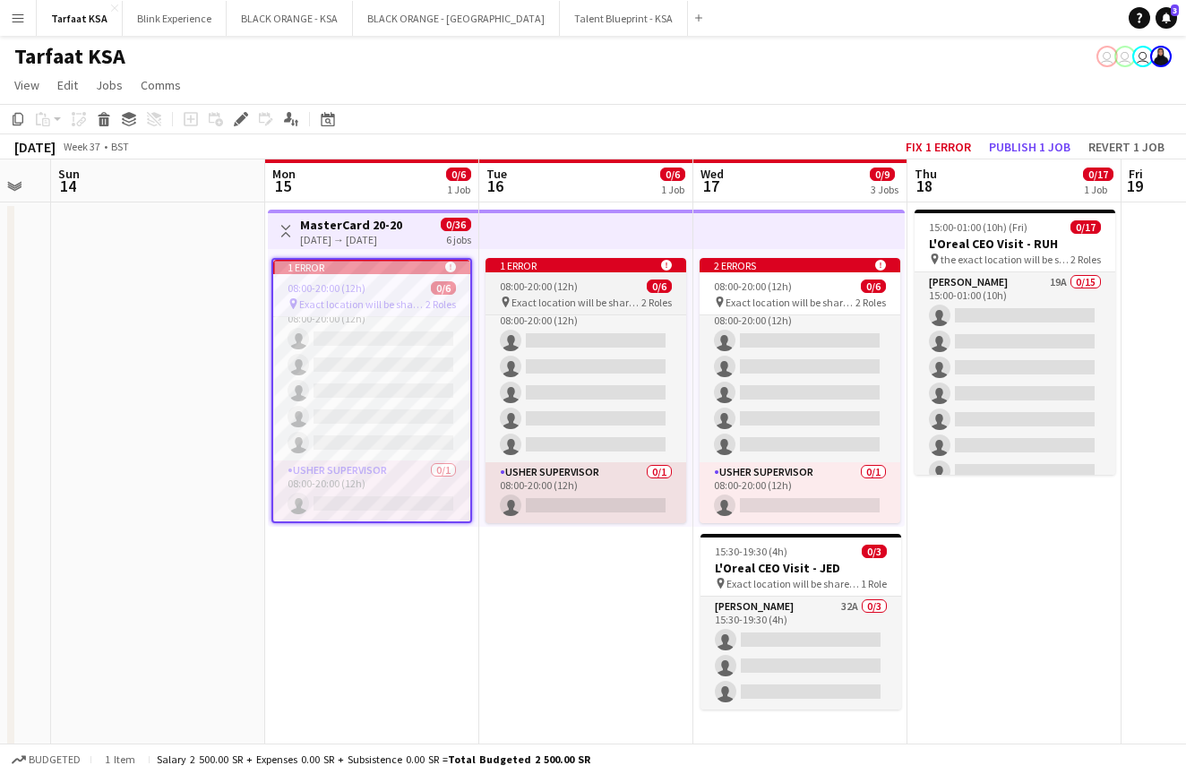
click at [620, 288] on div "08:00-20:00 (12h) 0/6" at bounding box center [585, 285] width 201 height 13
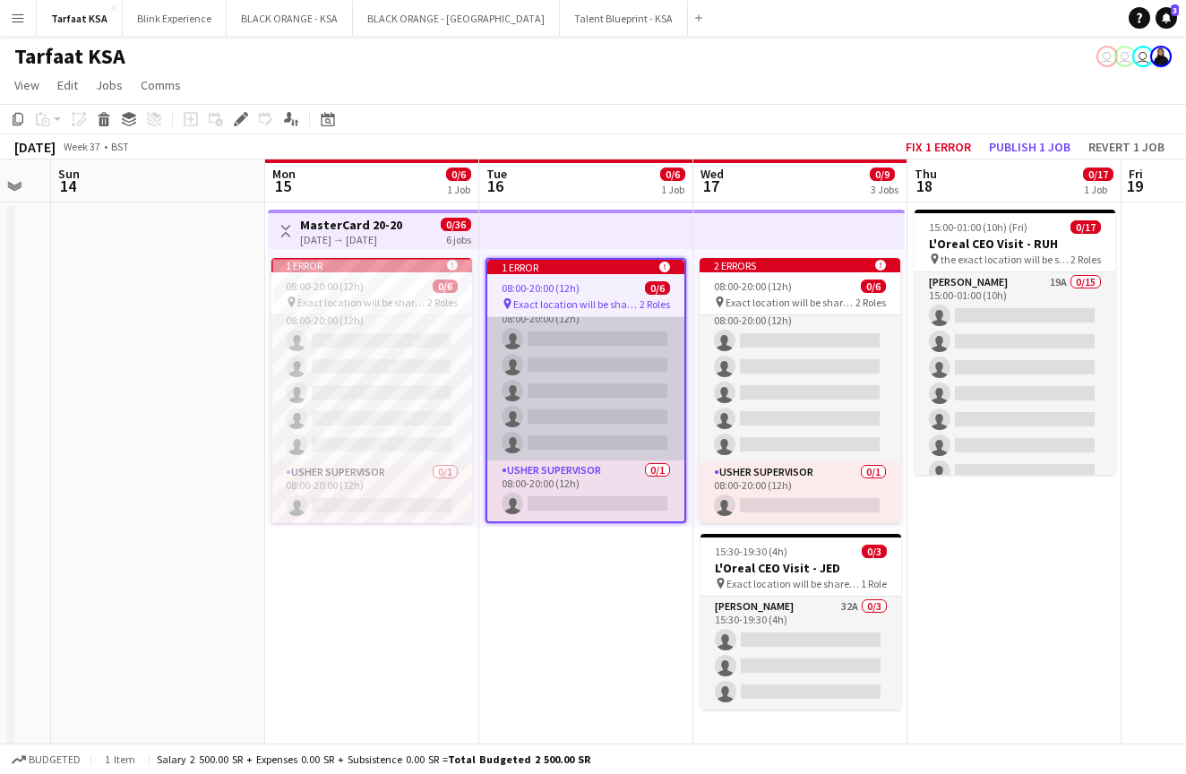
scroll to position [0, 0]
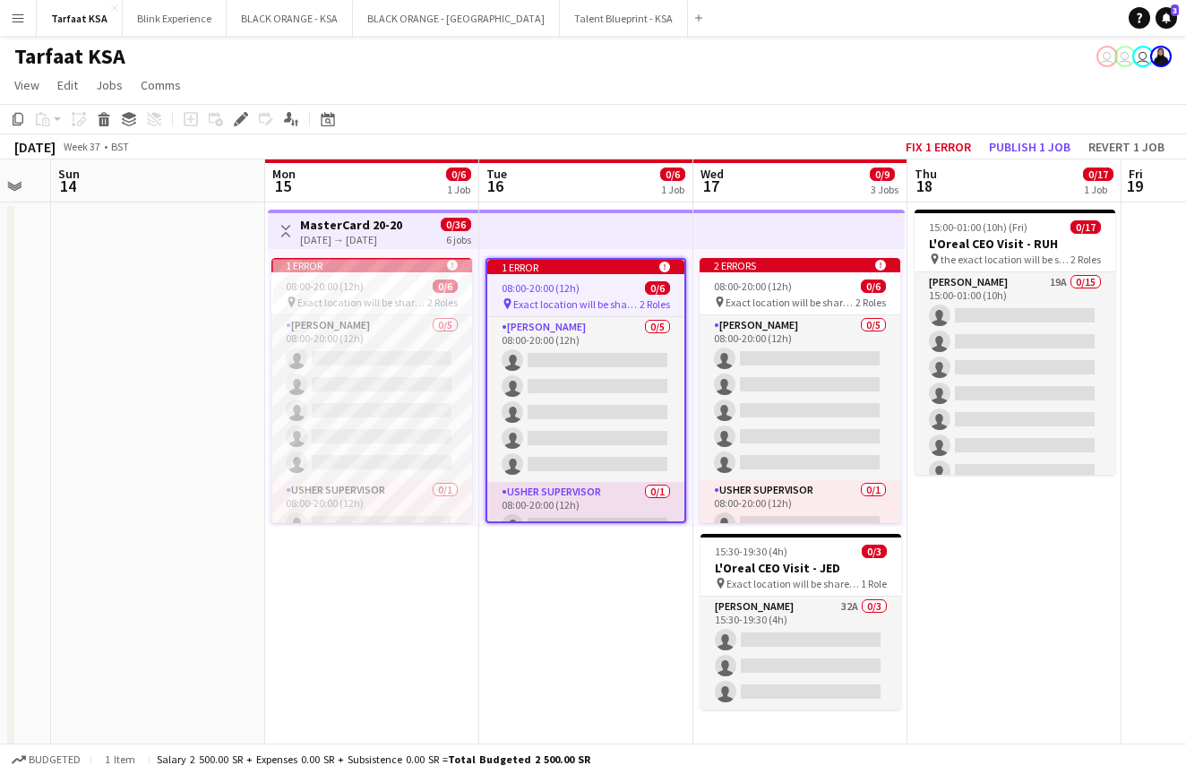
click at [666, 267] on icon at bounding box center [664, 266] width 11 height 11
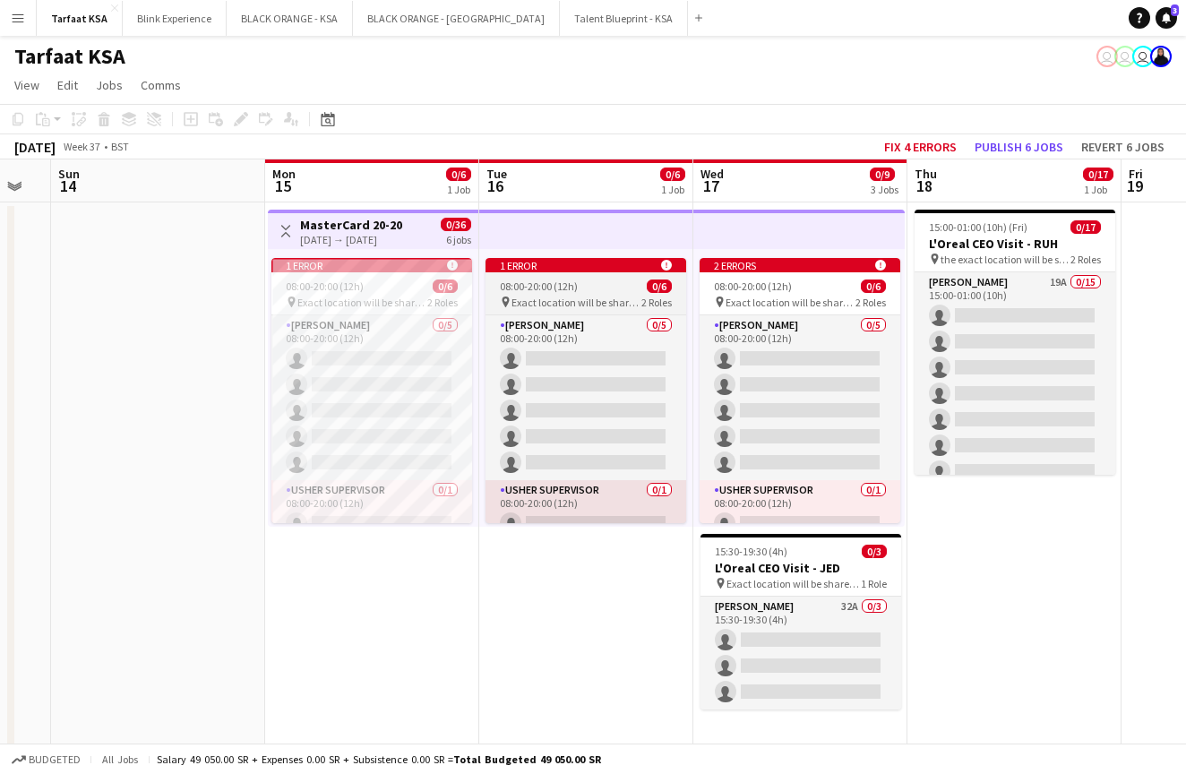
click at [666, 266] on icon at bounding box center [666, 265] width 11 height 11
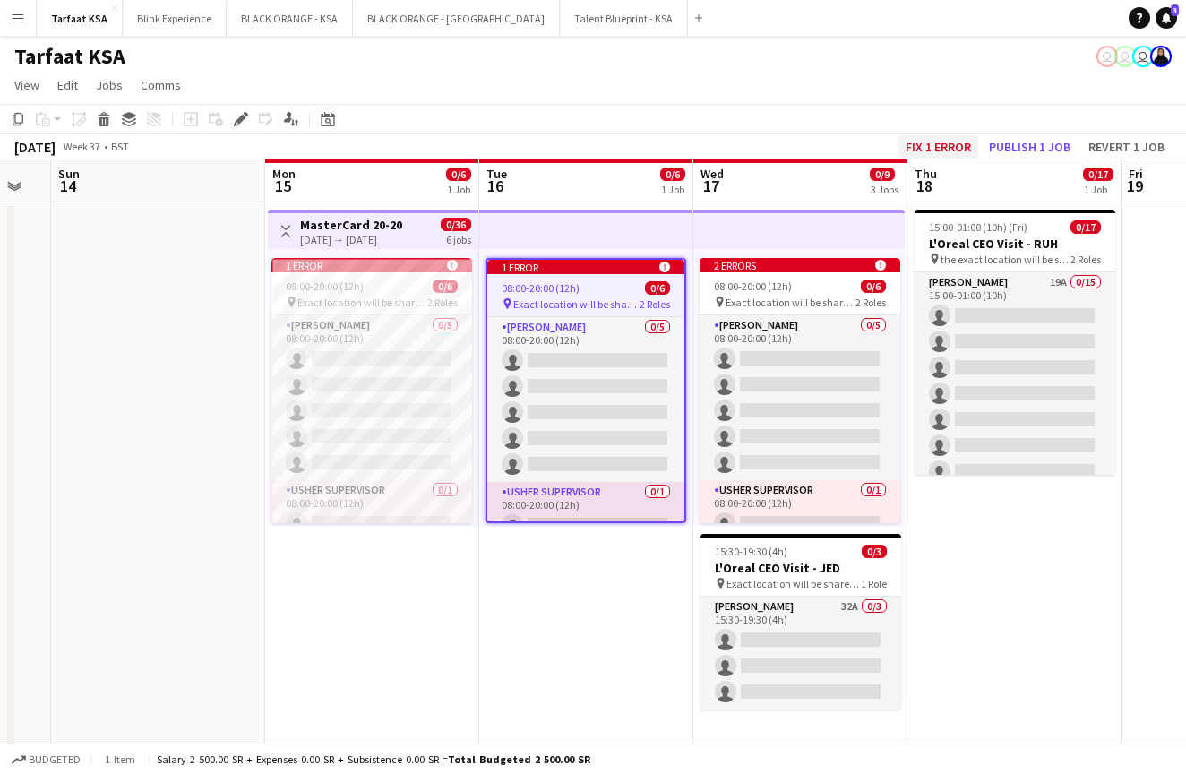
click at [949, 148] on button "Fix 1 error" at bounding box center [938, 146] width 80 height 23
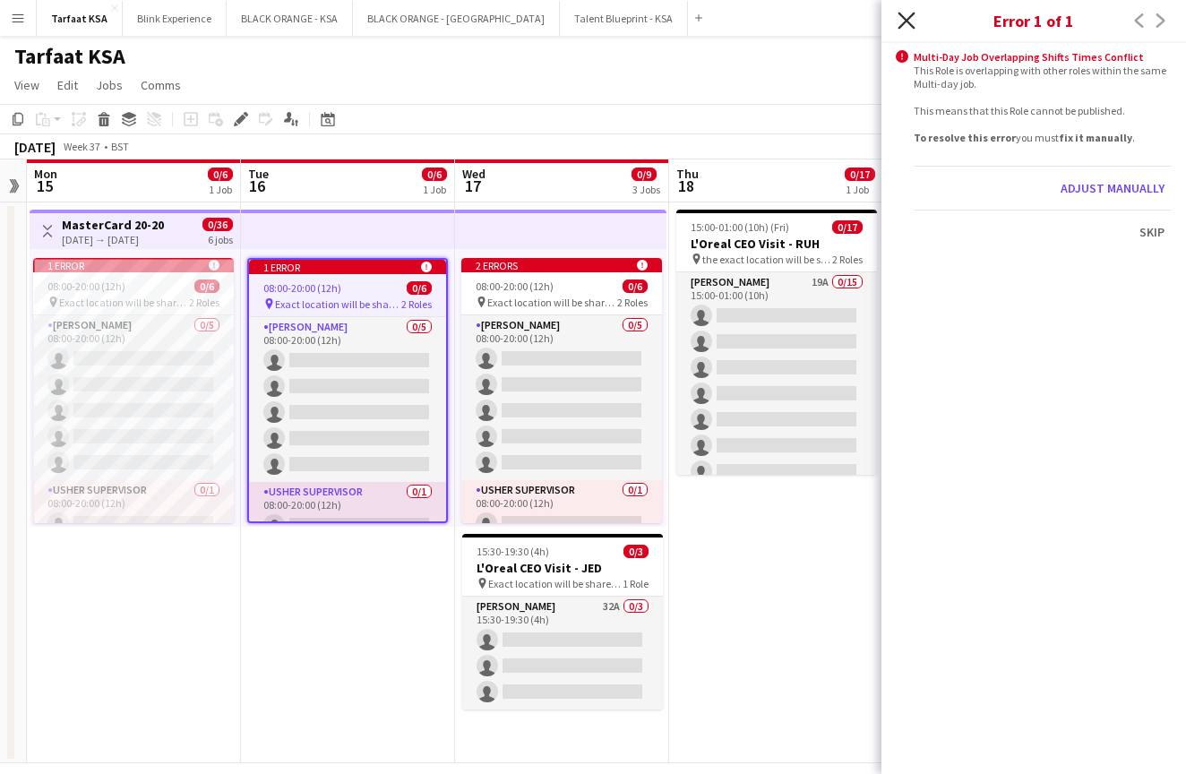
click at [904, 24] on icon at bounding box center [905, 20] width 17 height 17
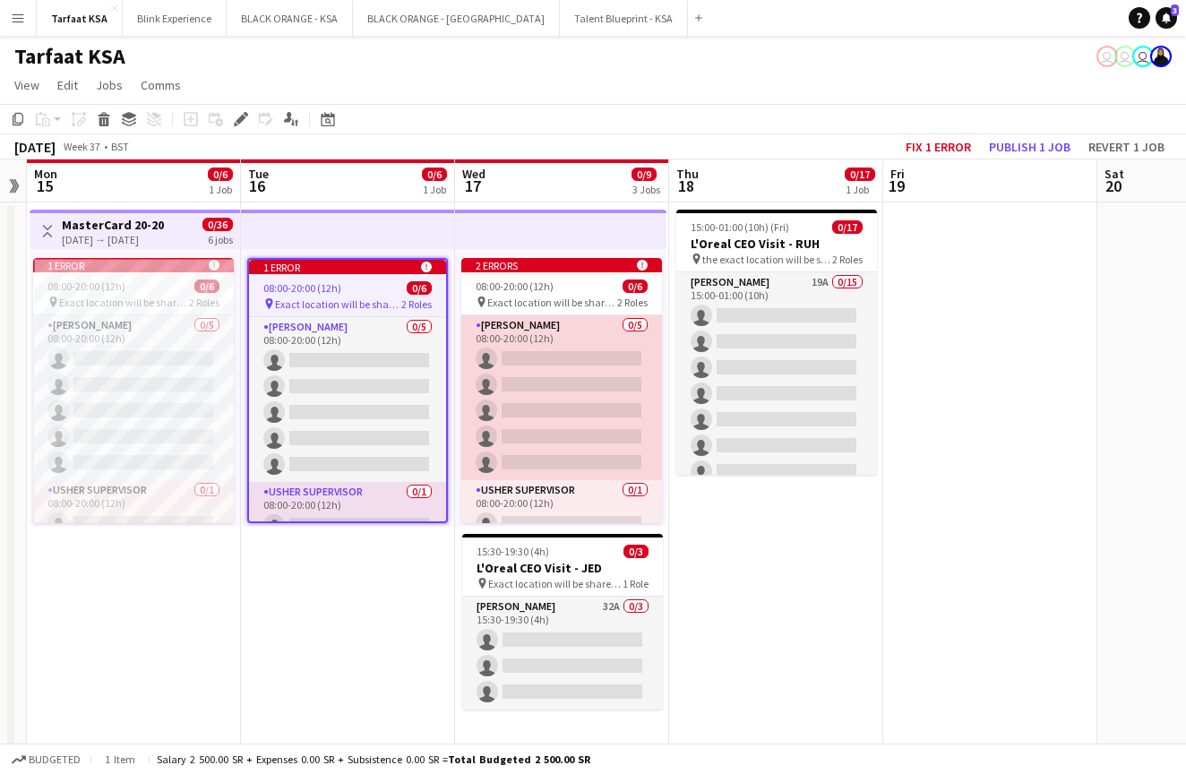
click at [577, 330] on app-card-role "[PERSON_NAME] 0/5 08:00-20:00 (12h) single-neutral-actions single-neutral-actio…" at bounding box center [561, 397] width 201 height 165
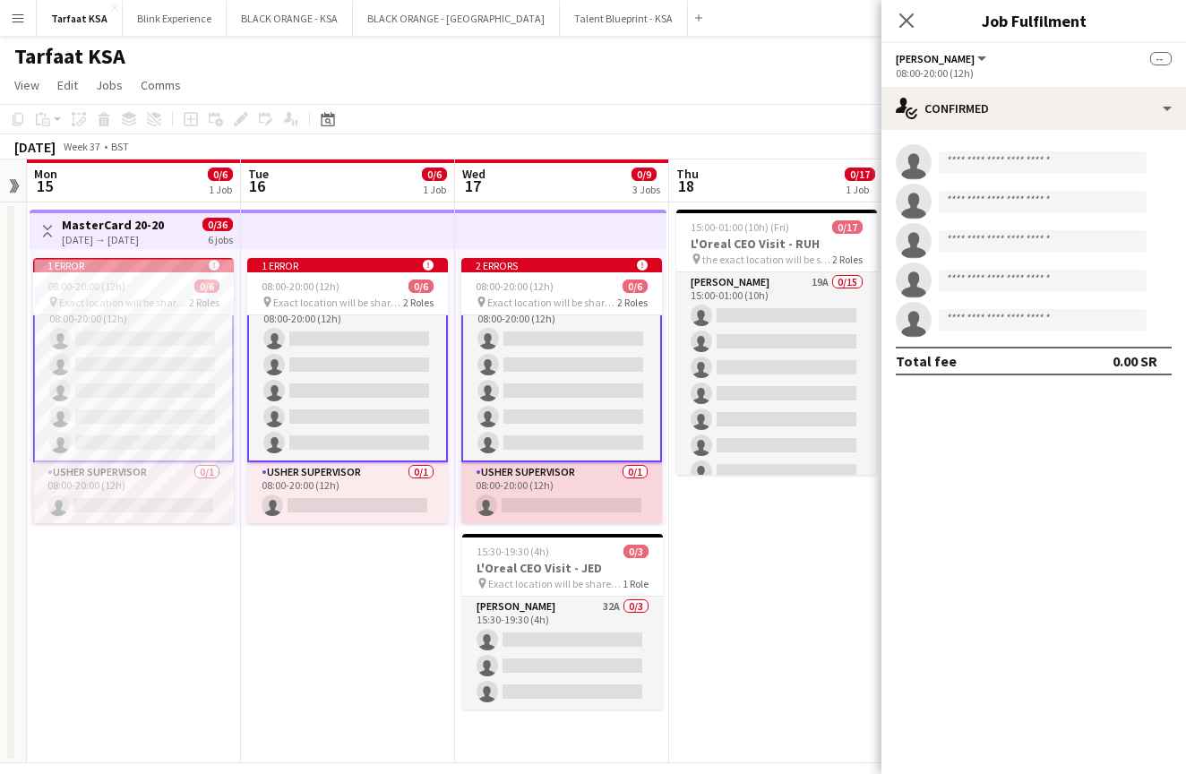
click at [577, 468] on app-card-role "[PERSON_NAME] Supervisor 0/1 08:00-20:00 (12h) single-neutral-actions" at bounding box center [561, 492] width 201 height 61
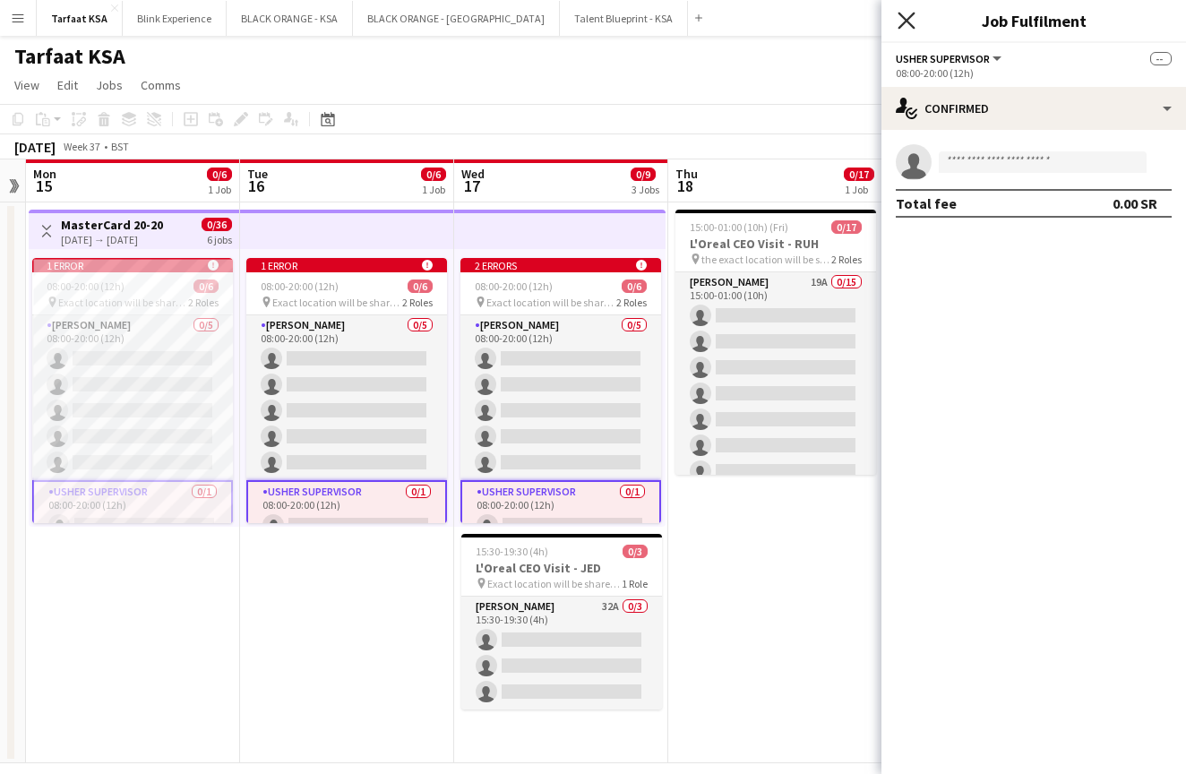
click at [898, 14] on icon "Close pop-in" at bounding box center [905, 20] width 17 height 17
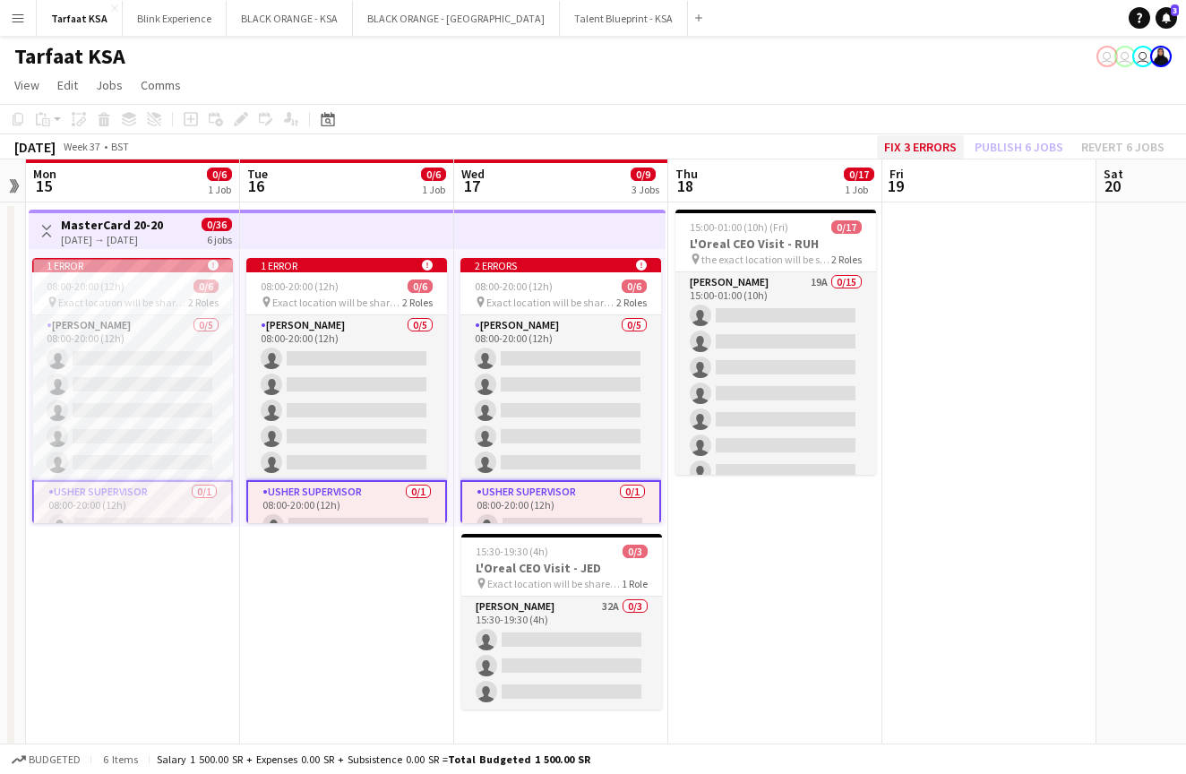
click at [915, 141] on button "Fix 3 errors" at bounding box center [920, 146] width 87 height 23
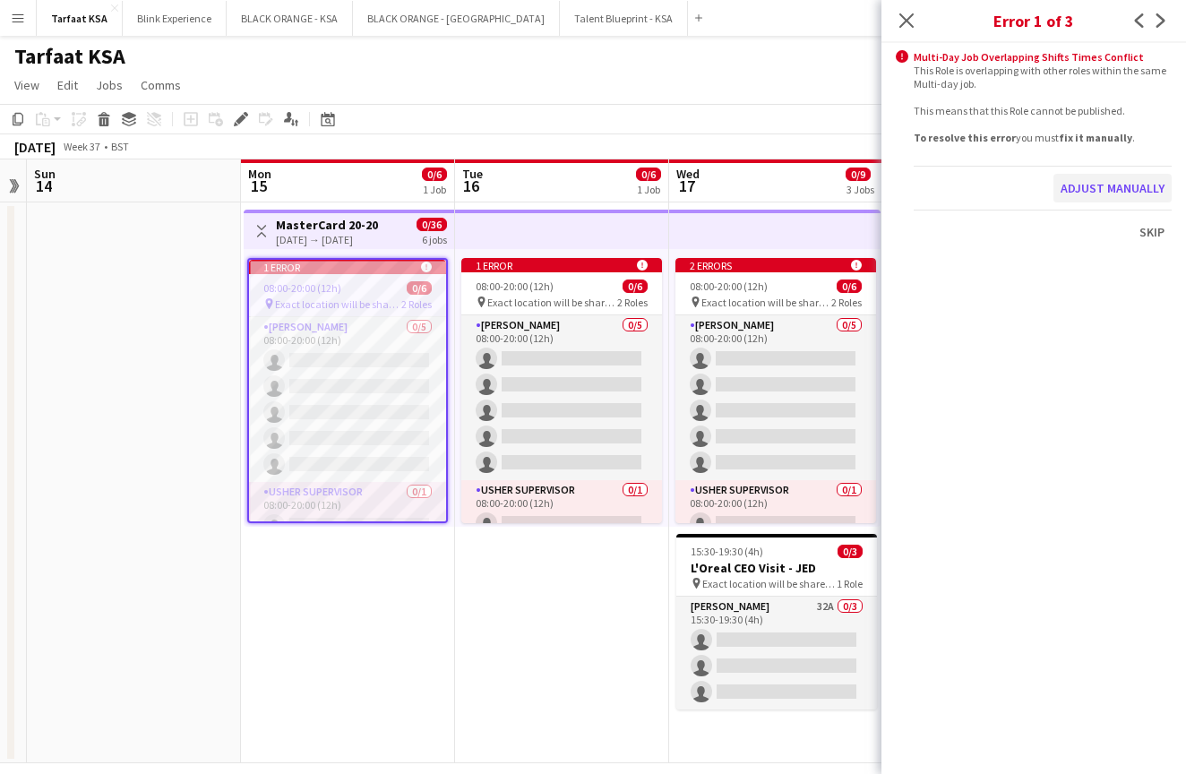
click at [1101, 184] on button "Adjust manually" at bounding box center [1112, 188] width 118 height 29
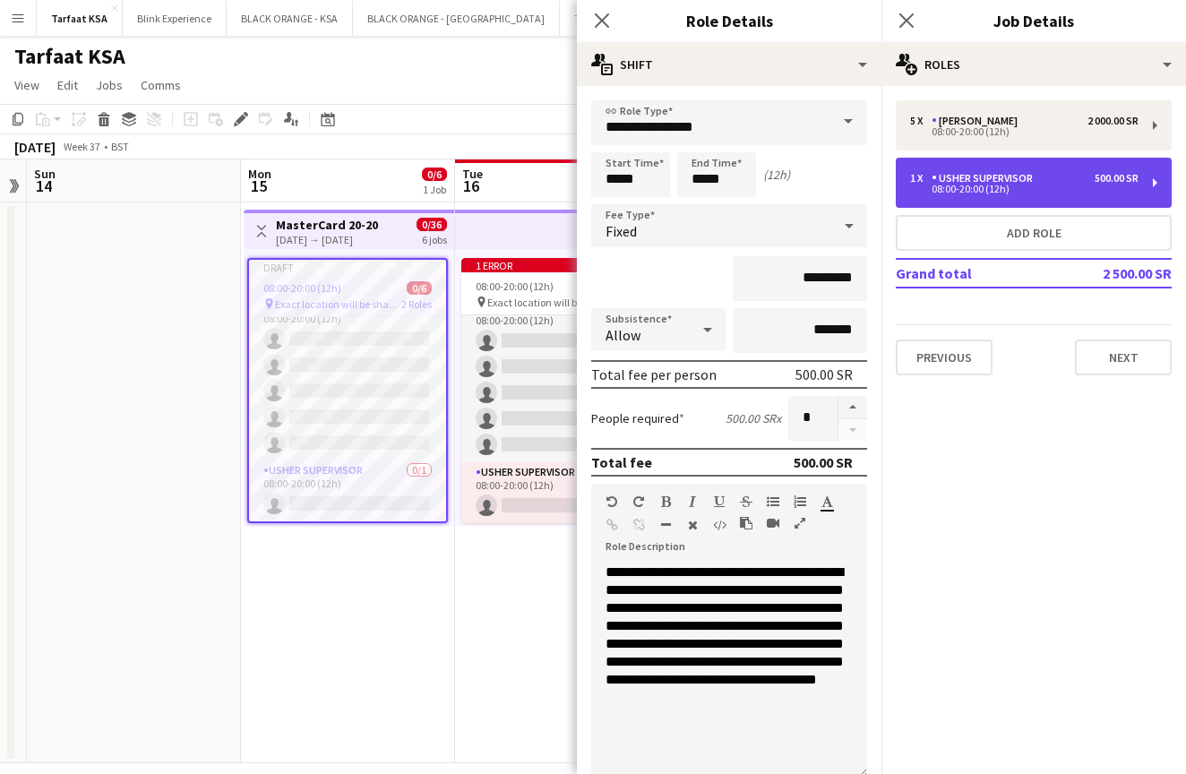
click at [1129, 167] on div "1 x [PERSON_NAME] Supervisor 500.00 SR 08:00-20:00 (12h)" at bounding box center [1034, 183] width 276 height 50
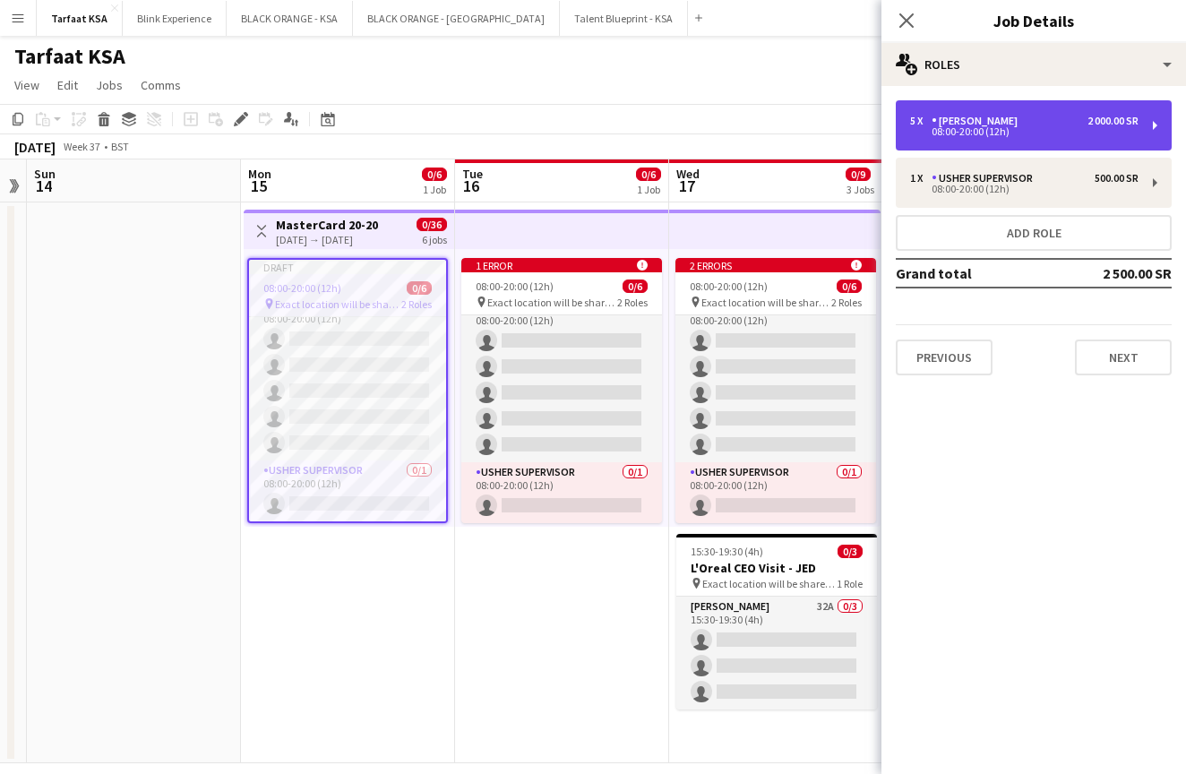
click at [1109, 126] on div "2 000.00 SR" at bounding box center [1112, 121] width 51 height 13
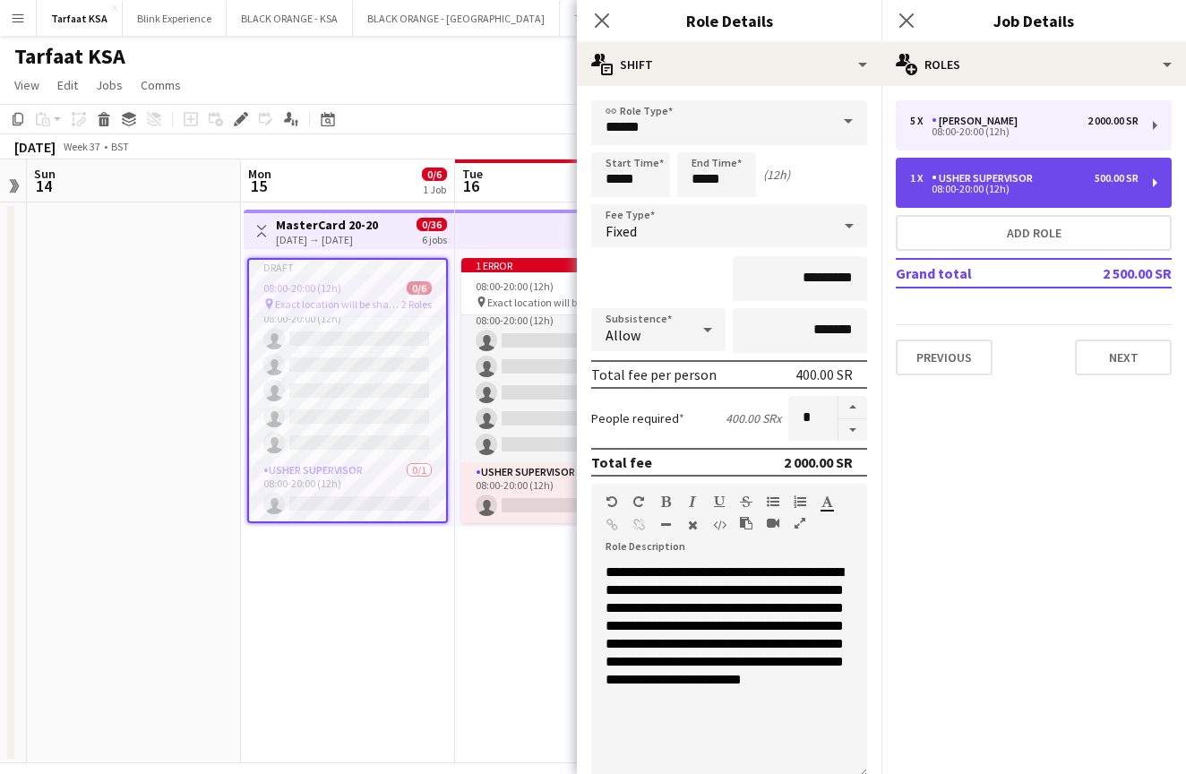
click at [1108, 184] on div "500.00 SR" at bounding box center [1116, 178] width 44 height 13
type input "**********"
type input "*********"
type input "*"
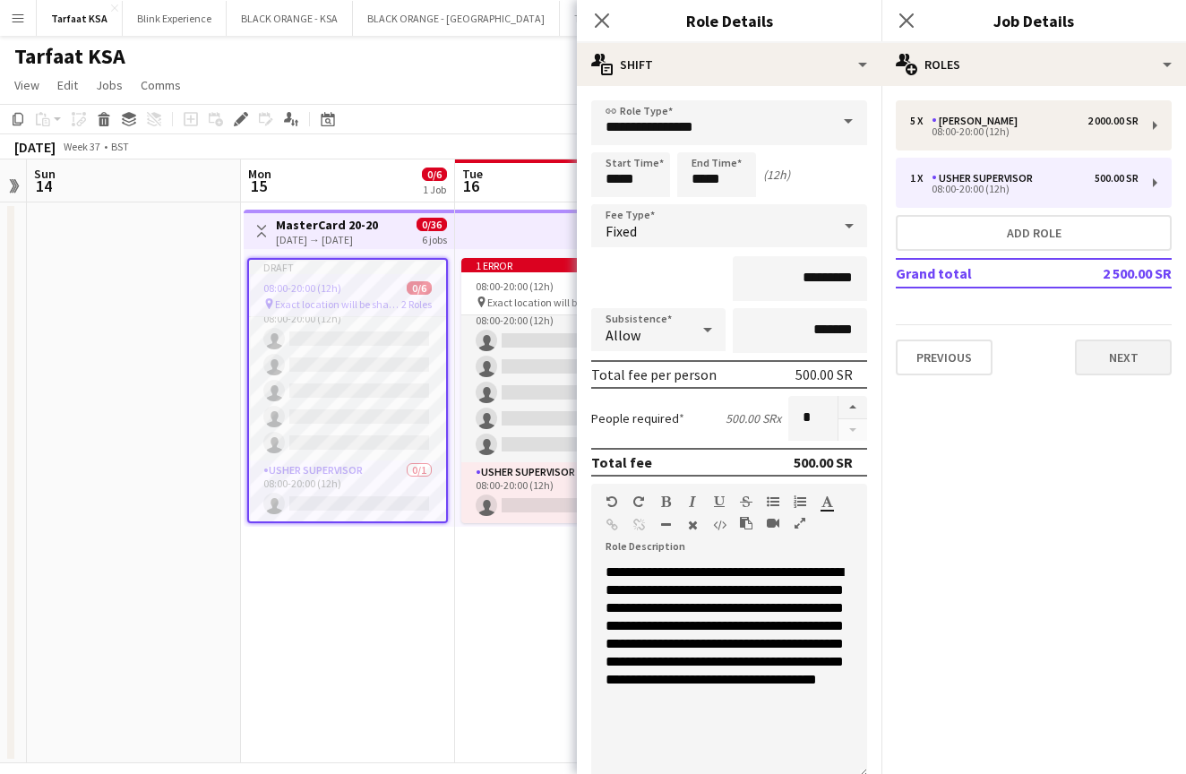
click at [1116, 374] on button "Next" at bounding box center [1123, 357] width 97 height 36
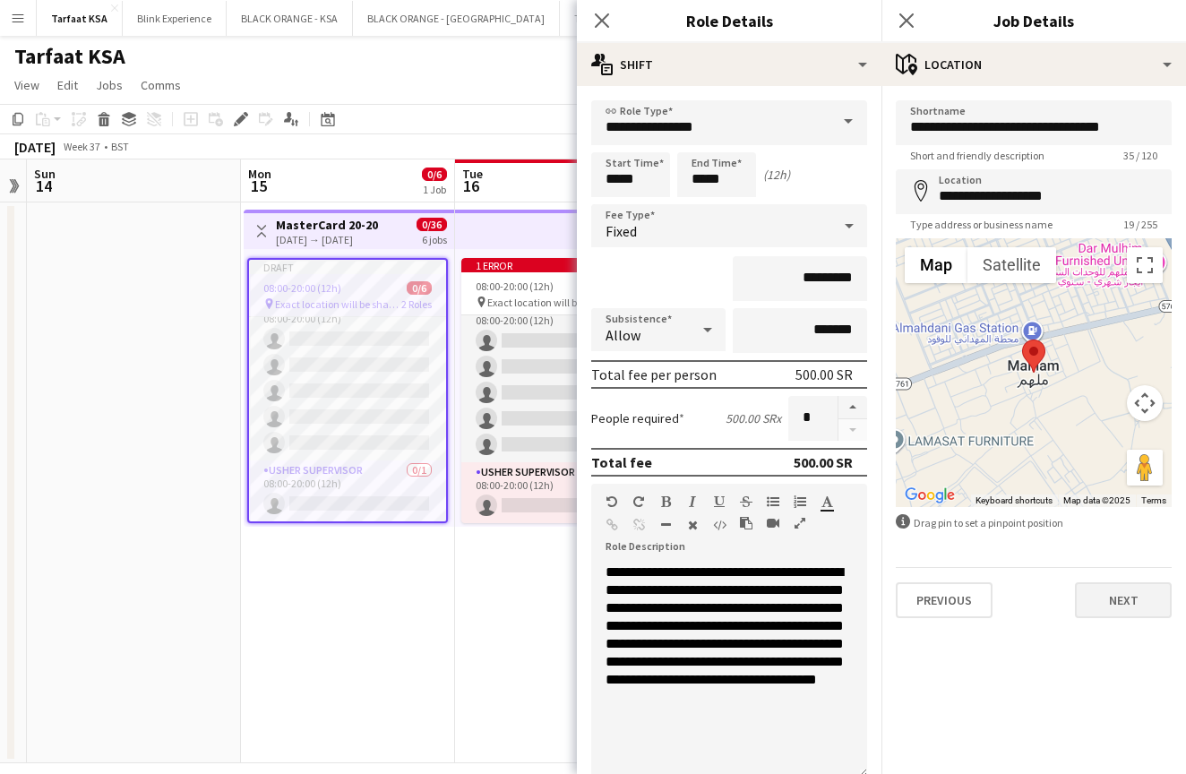
click at [1097, 597] on button "Next" at bounding box center [1123, 600] width 97 height 36
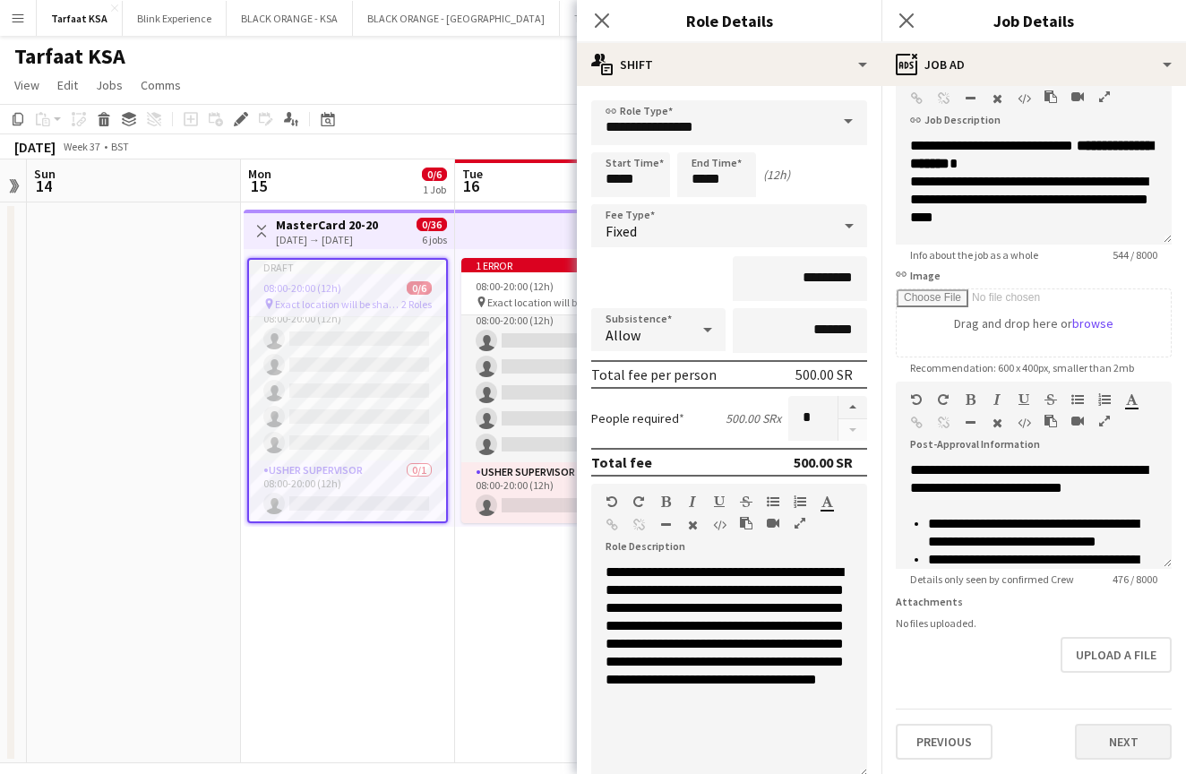
click at [1101, 733] on button "Next" at bounding box center [1123, 742] width 97 height 36
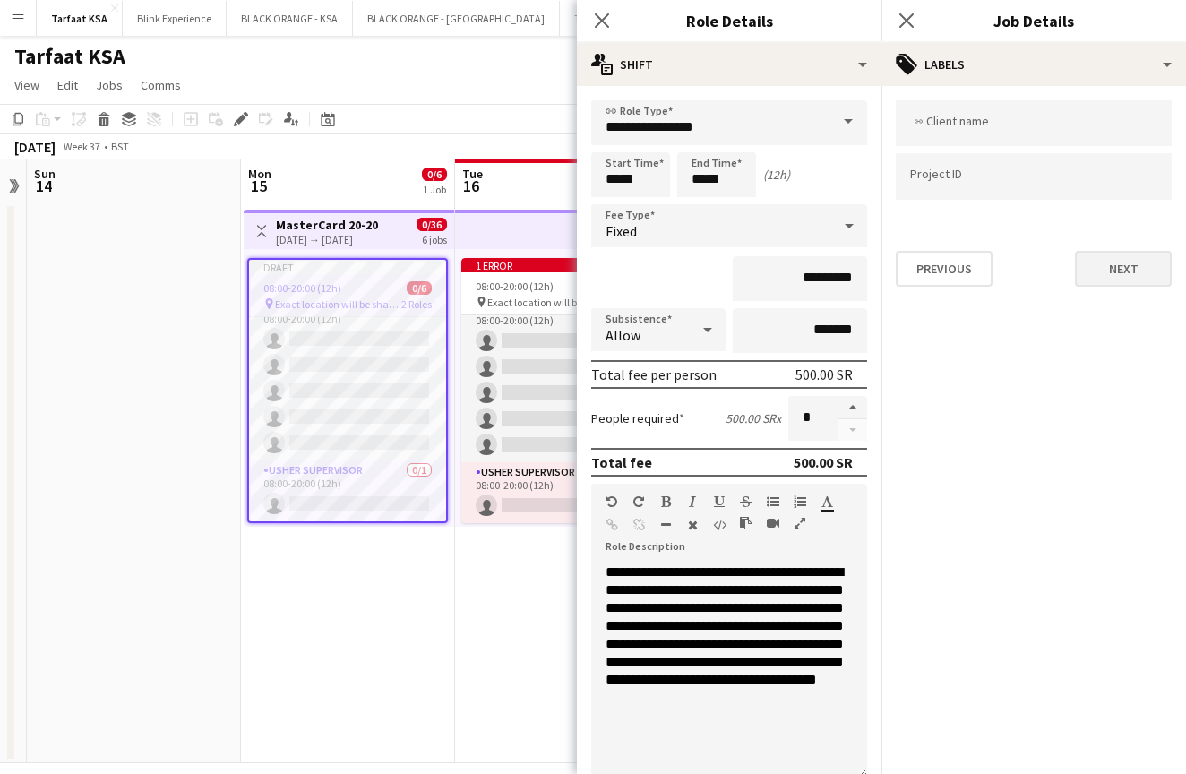
click at [1099, 265] on button "Next" at bounding box center [1123, 269] width 97 height 36
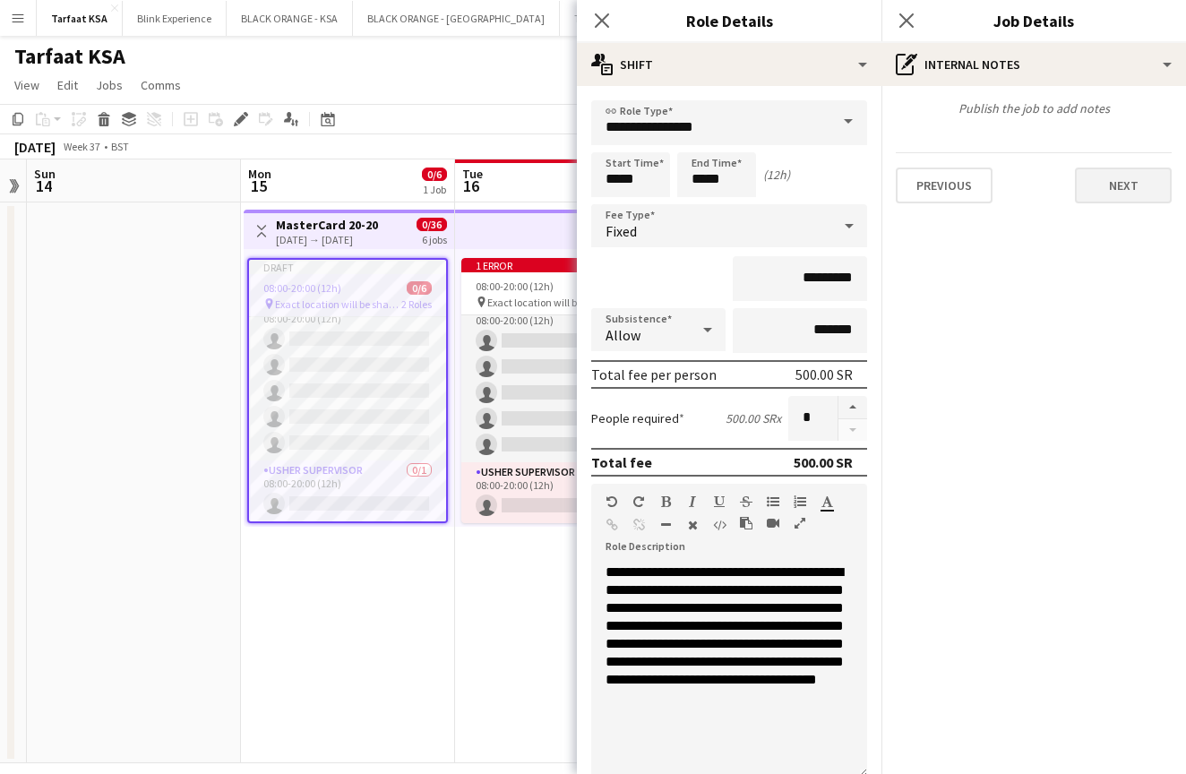
click at [1092, 192] on button "Next" at bounding box center [1123, 185] width 97 height 36
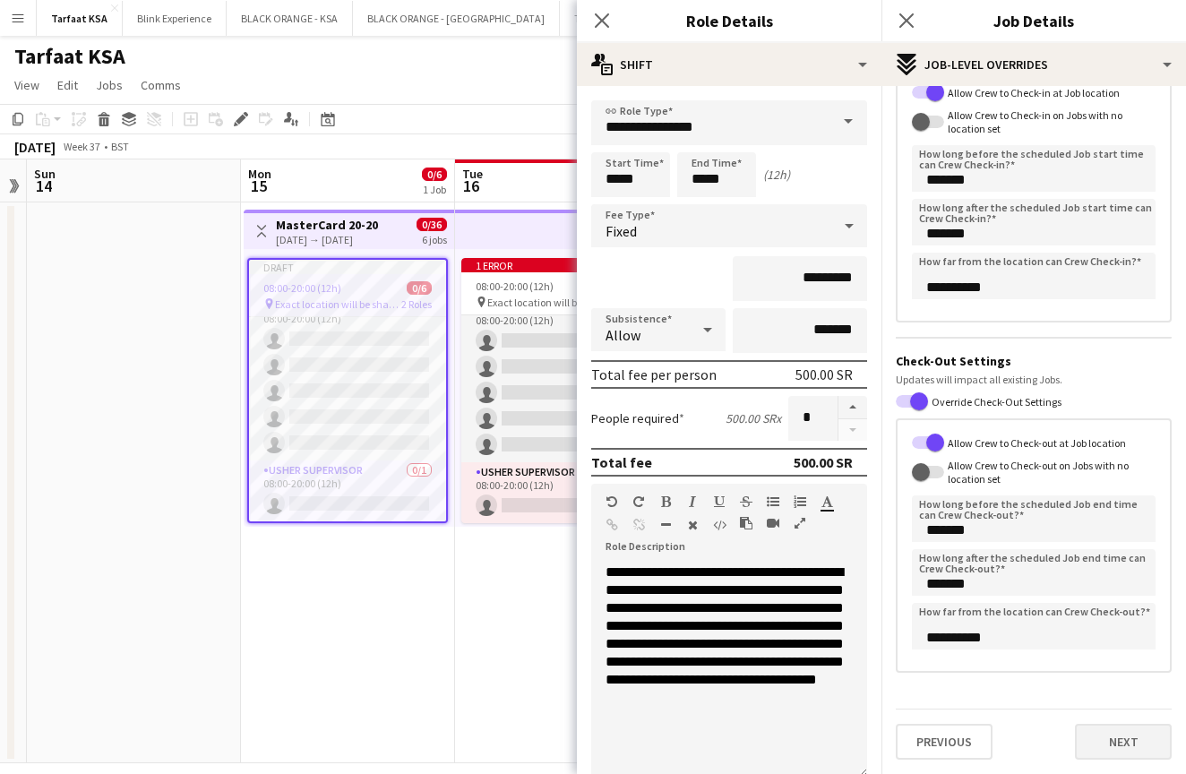
click at [1111, 733] on button "Next" at bounding box center [1123, 742] width 97 height 36
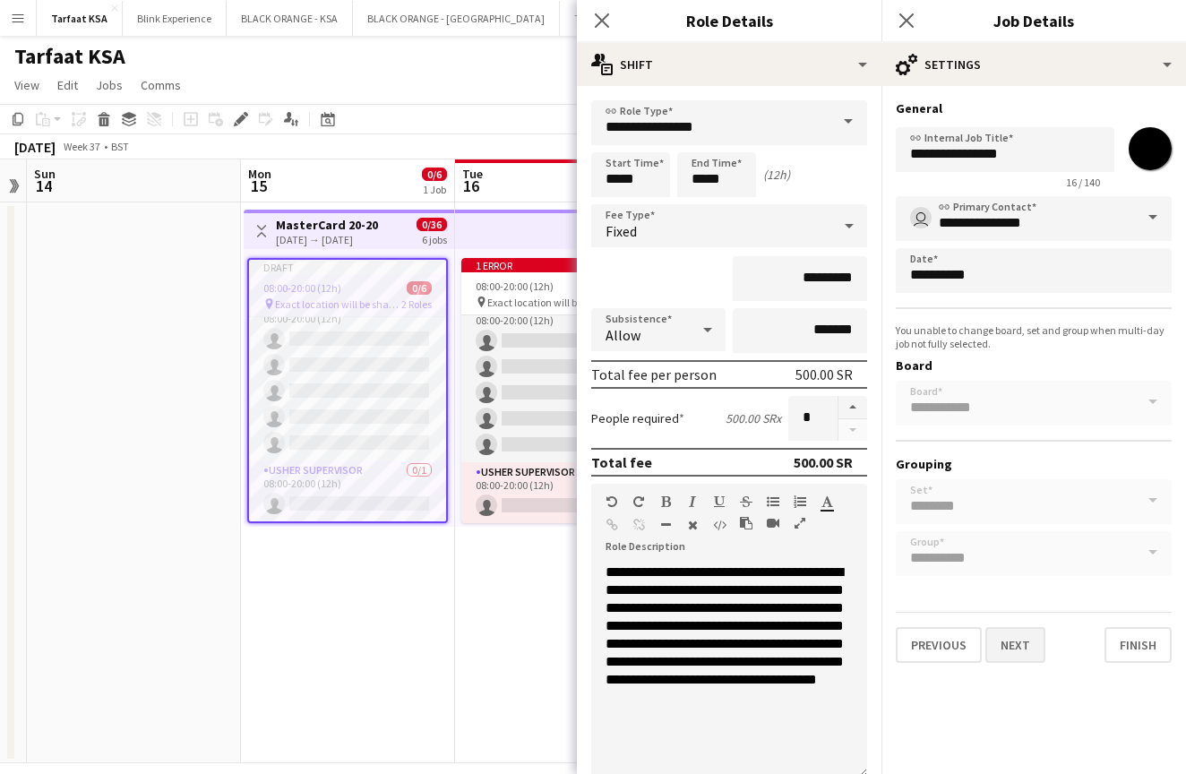
click at [1003, 648] on button "Next" at bounding box center [1015, 645] width 60 height 36
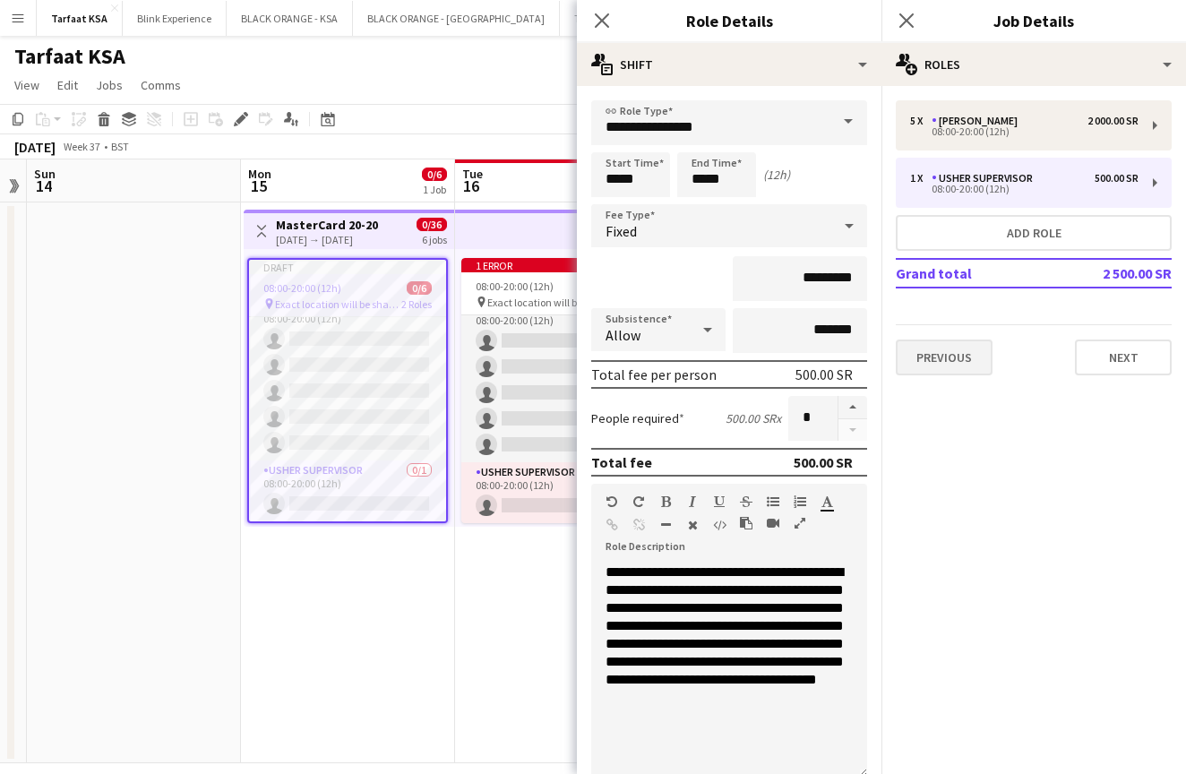
click at [975, 355] on button "Previous" at bounding box center [944, 357] width 97 height 36
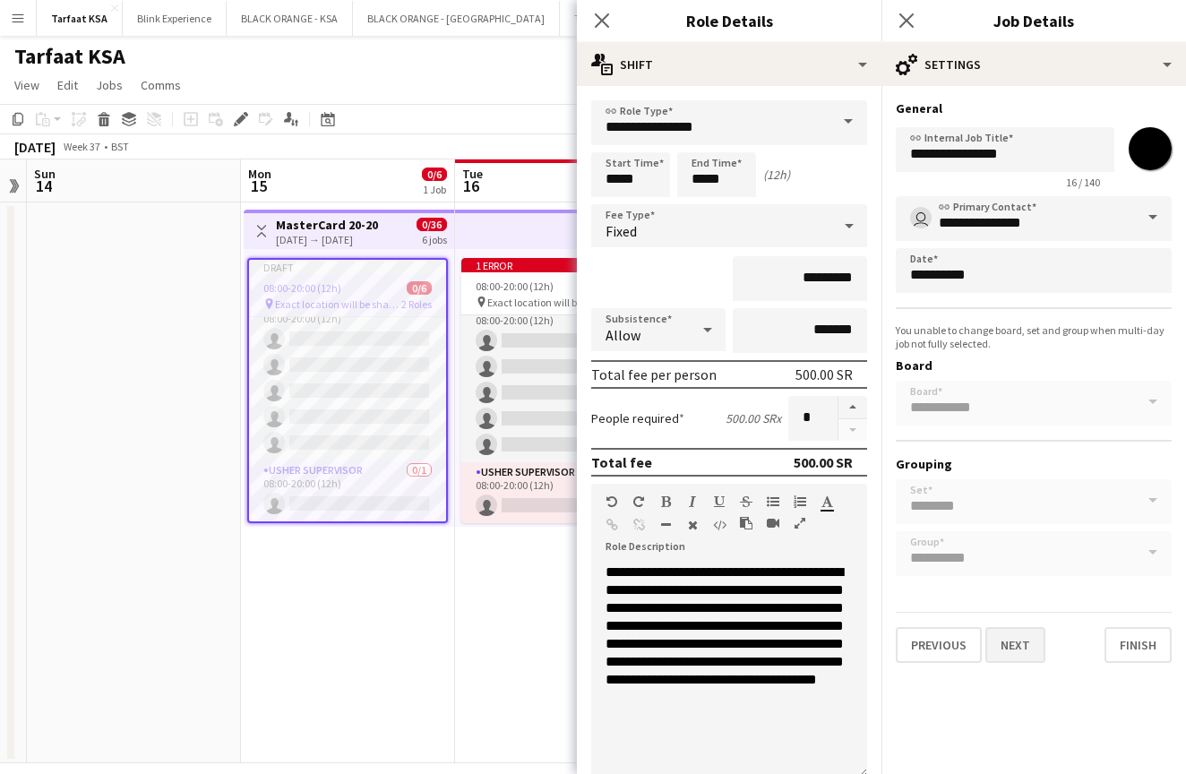
click at [1024, 654] on button "Next" at bounding box center [1015, 645] width 60 height 36
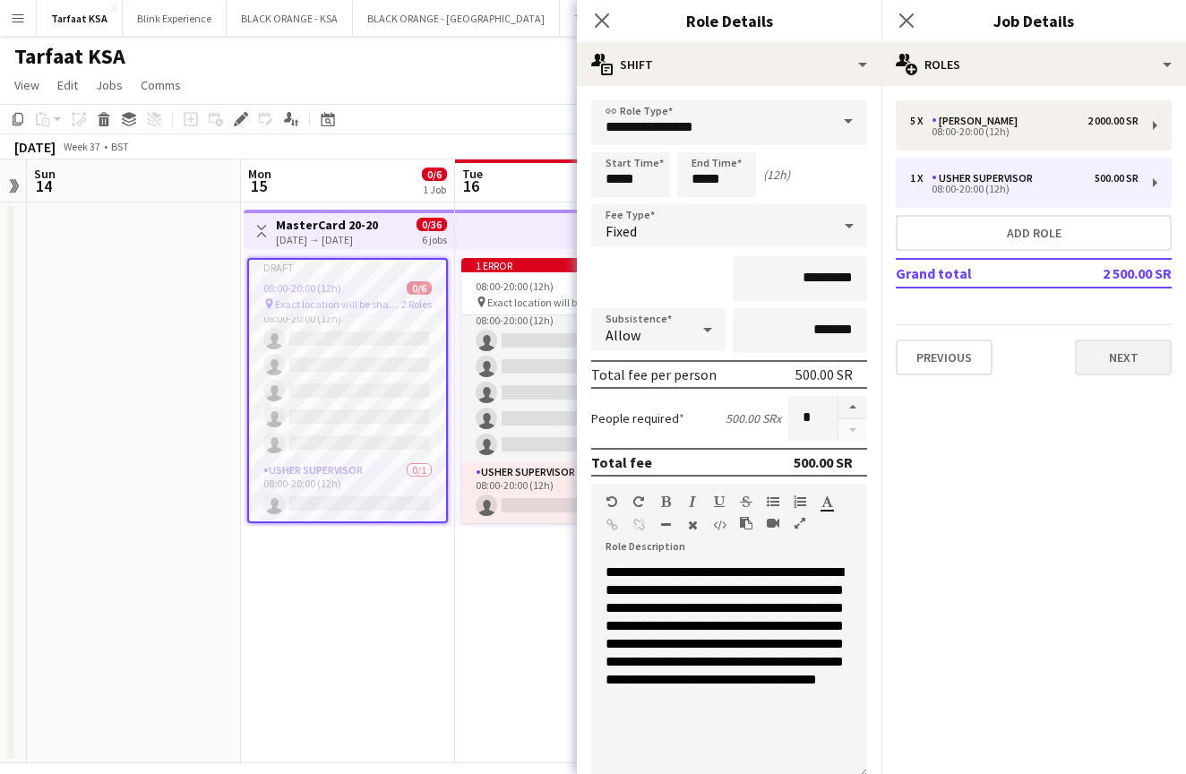
click at [1116, 354] on button "Next" at bounding box center [1123, 357] width 97 height 36
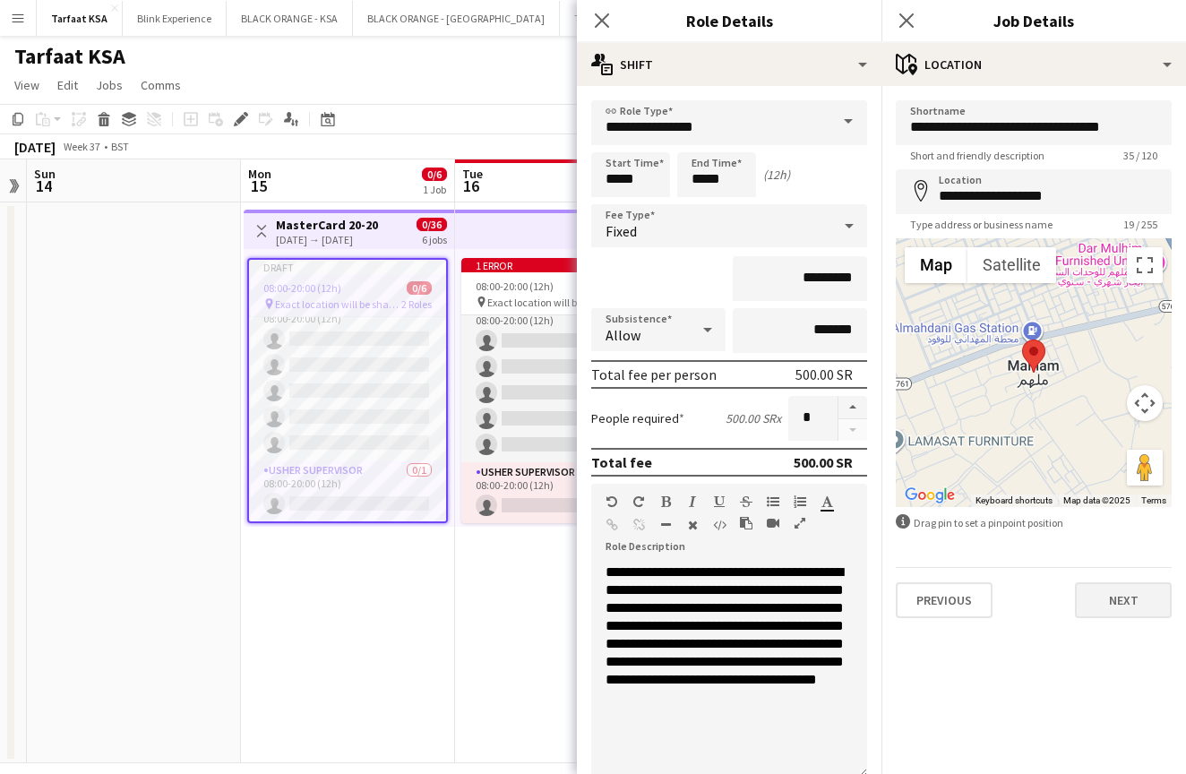
click at [1089, 604] on button "Next" at bounding box center [1123, 600] width 97 height 36
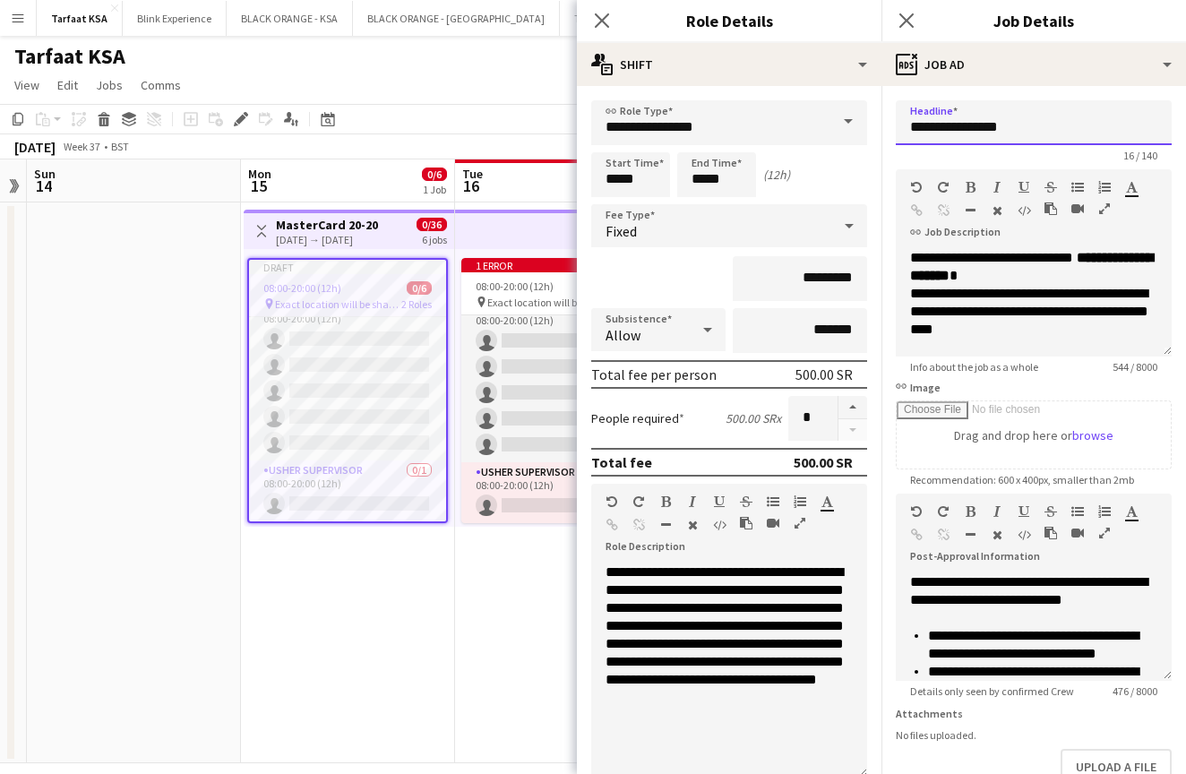
click at [1046, 127] on input "**********" at bounding box center [1034, 122] width 276 height 45
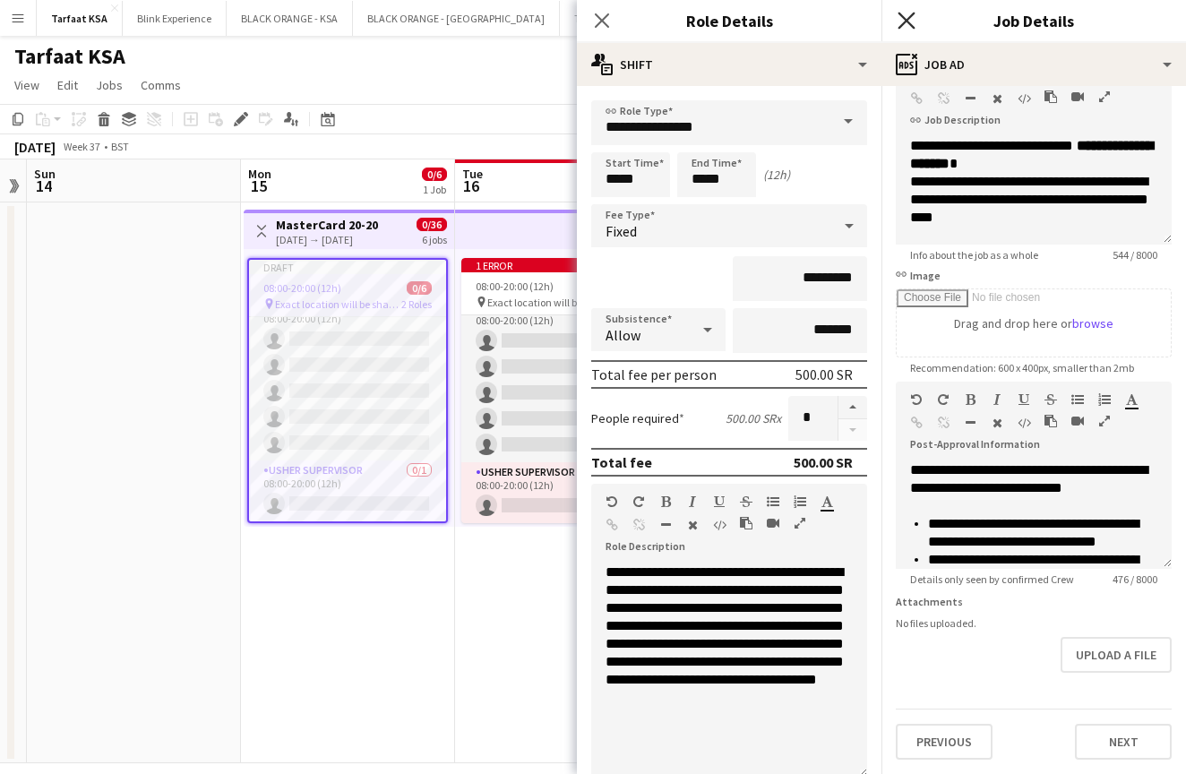
scroll to position [112, 0]
click at [911, 33] on div "Close pop-in" at bounding box center [906, 20] width 50 height 41
click at [898, 21] on icon "Close pop-in" at bounding box center [905, 20] width 17 height 17
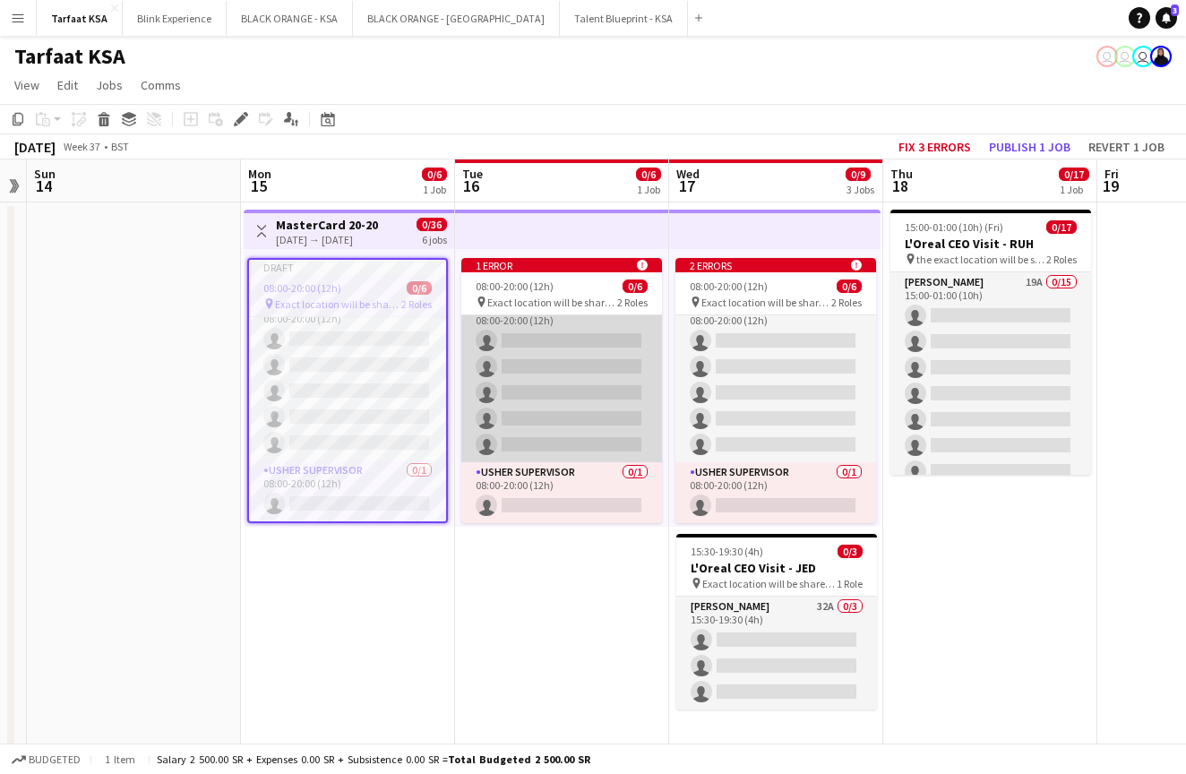
click at [544, 329] on app-card-role "[PERSON_NAME] 0/5 08:00-20:00 (12h) single-neutral-actions single-neutral-actio…" at bounding box center [561, 379] width 201 height 165
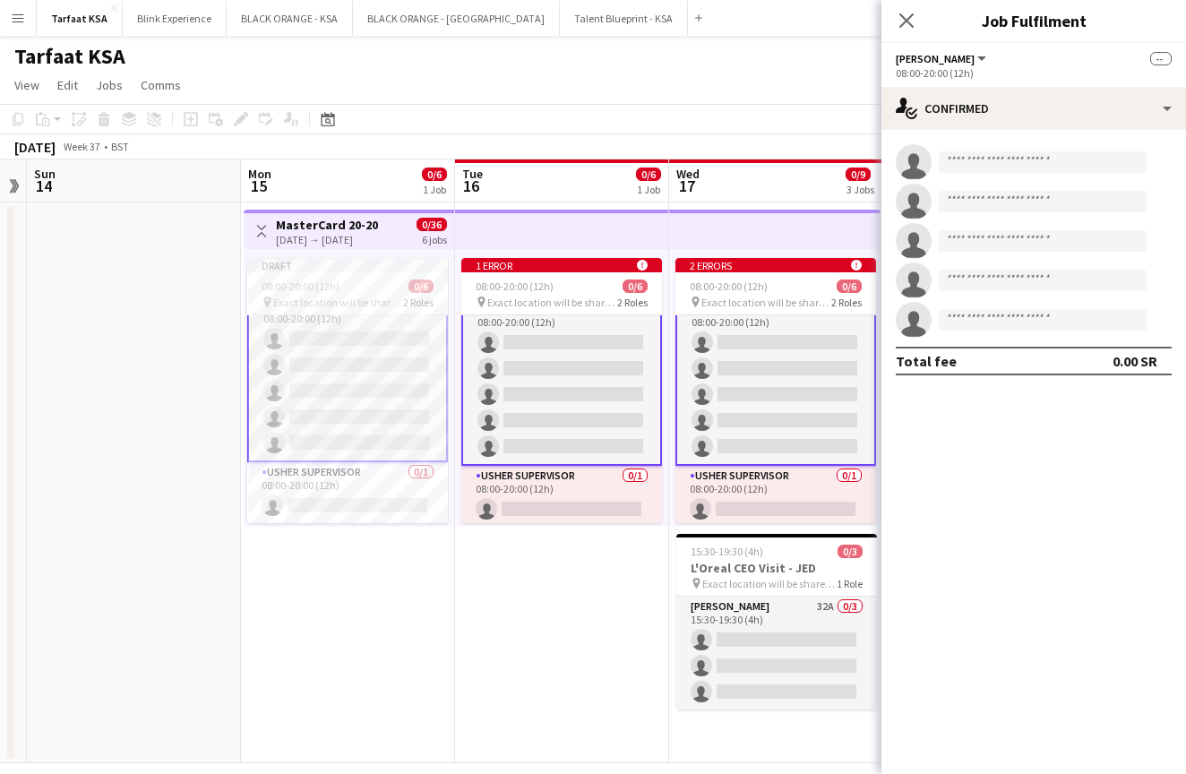
click at [407, 570] on app-date-cell "Toggle View MasterCard 20-20 [DATE] → [DATE] 0/36 6 jobs Draft 08:00-20:00 (12h…" at bounding box center [348, 482] width 214 height 561
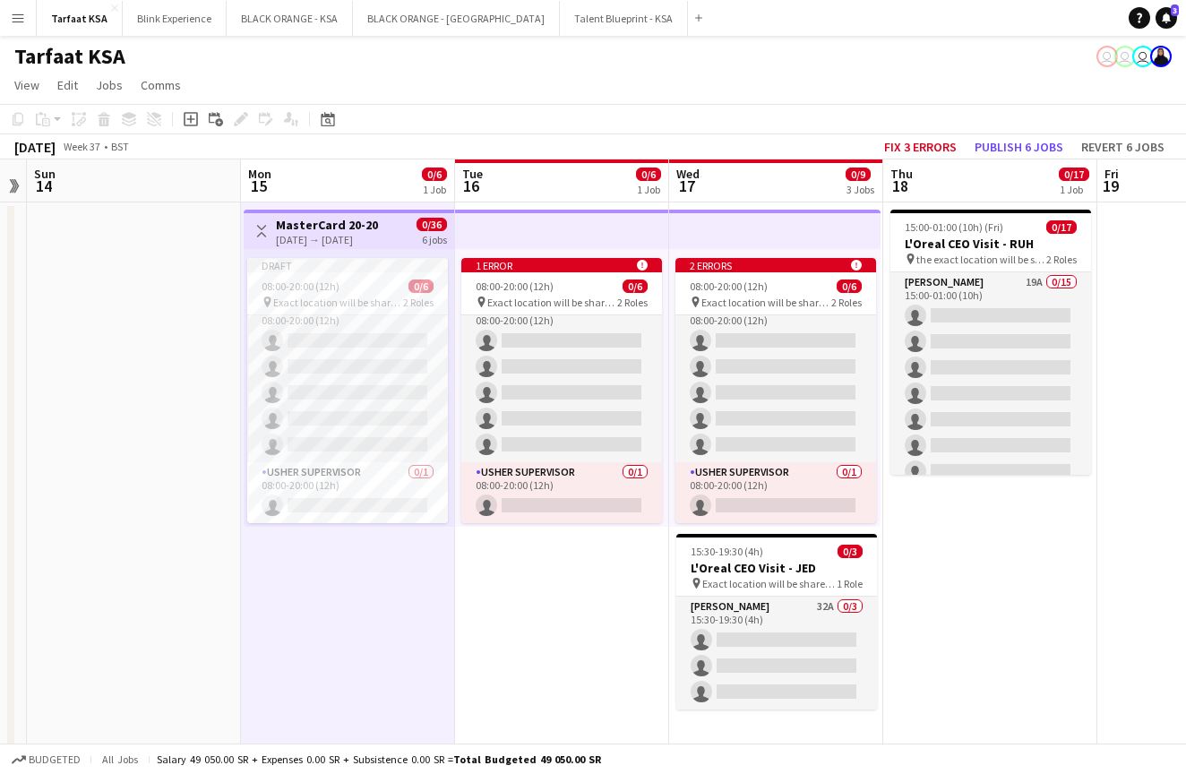
scroll to position [18, 0]
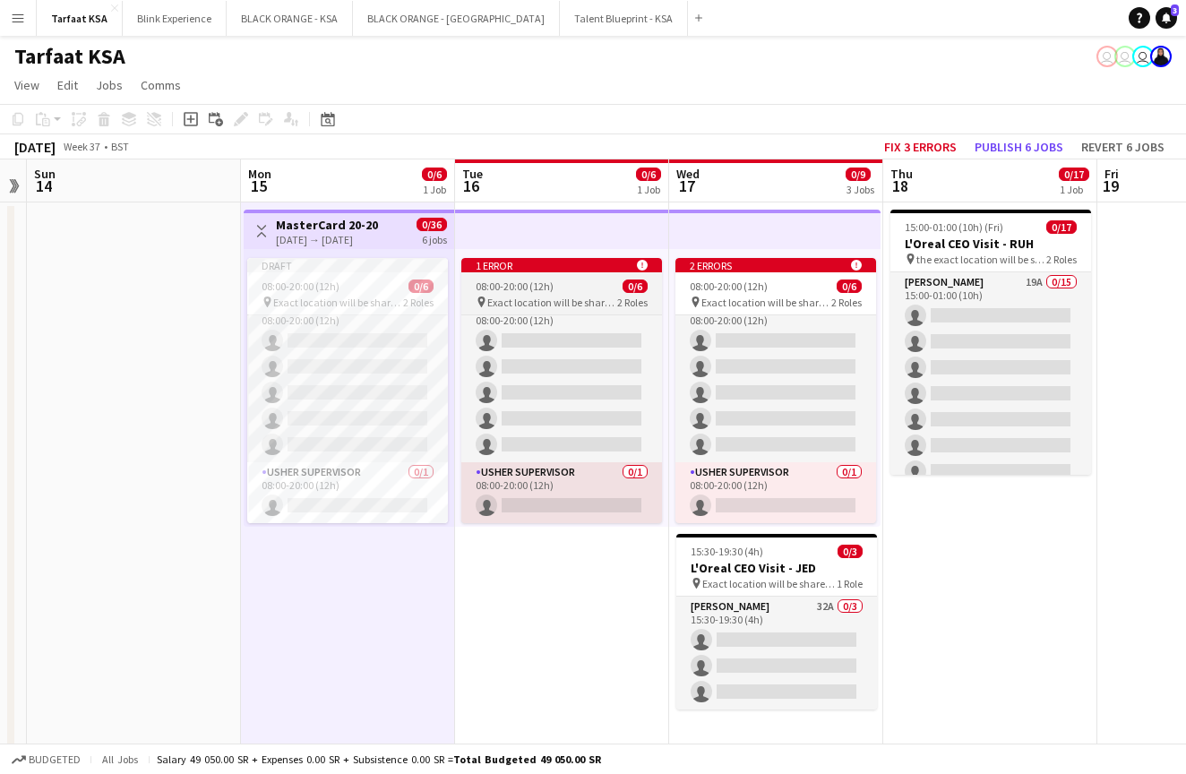
click at [586, 263] on div "1 error alert-circle" at bounding box center [561, 265] width 201 height 14
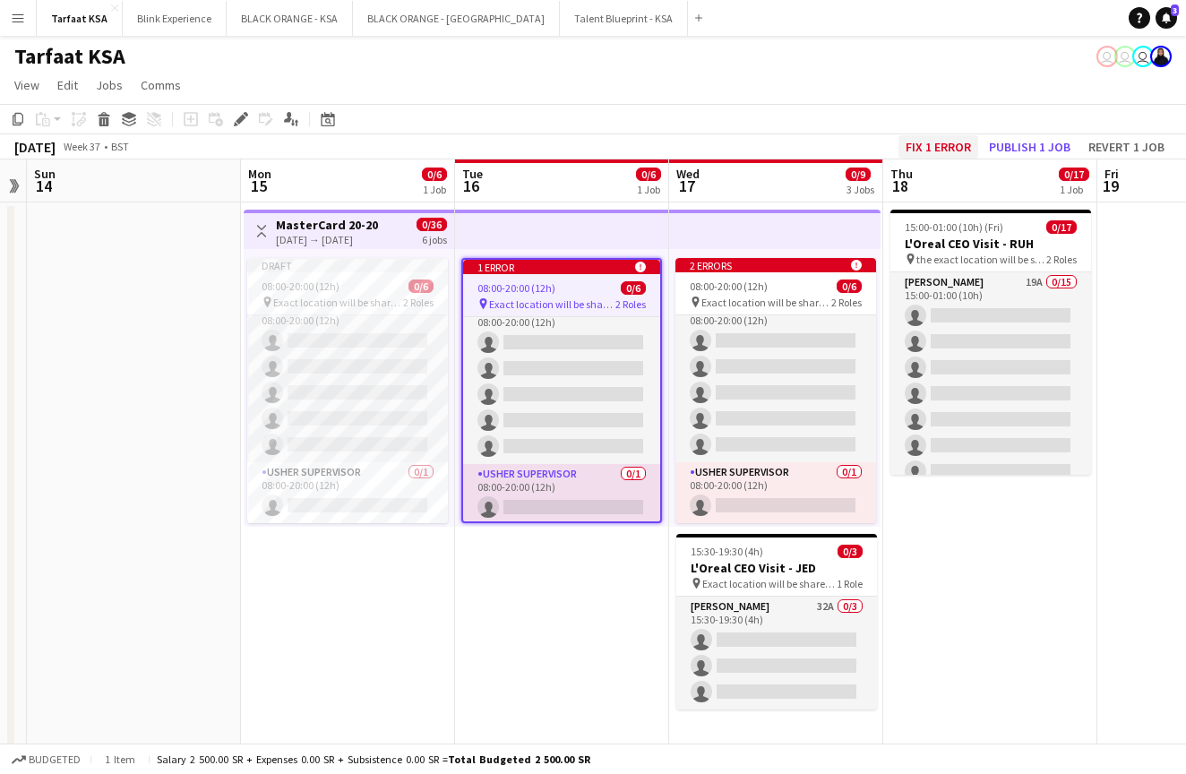
click at [945, 151] on button "Fix 1 error" at bounding box center [938, 146] width 80 height 23
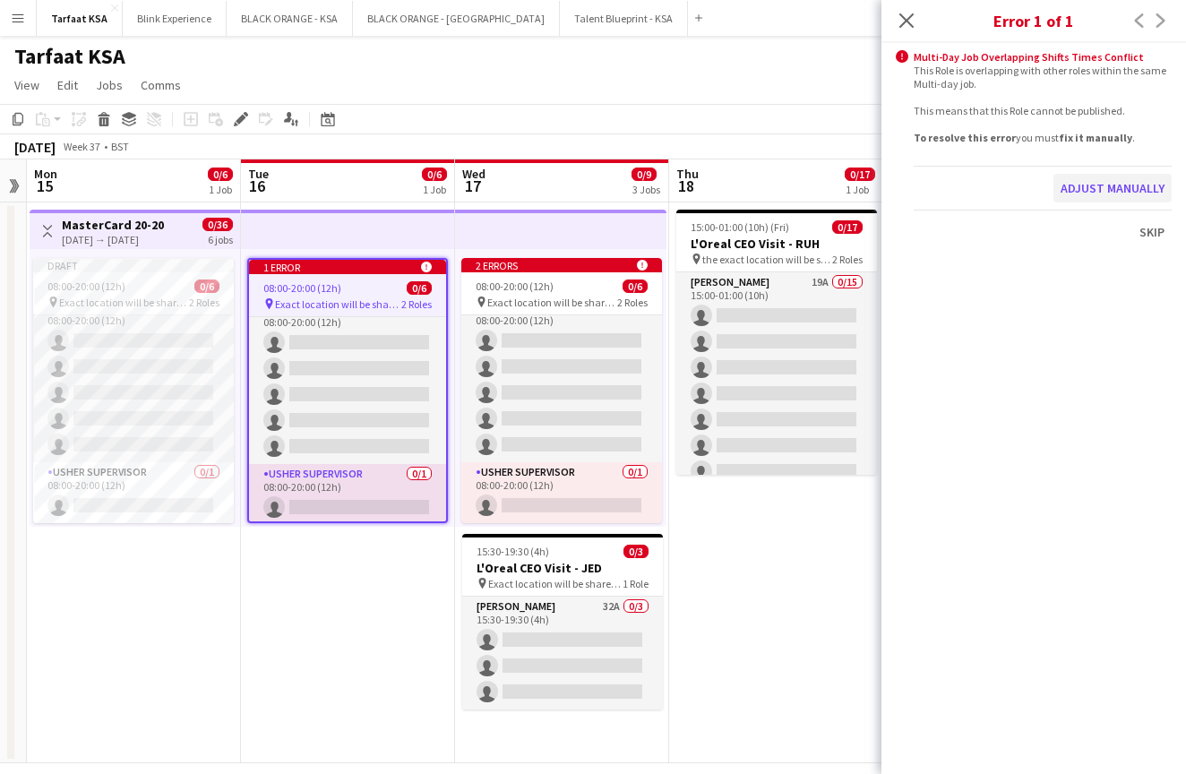
click at [1083, 189] on button "Adjust manually" at bounding box center [1112, 188] width 118 height 29
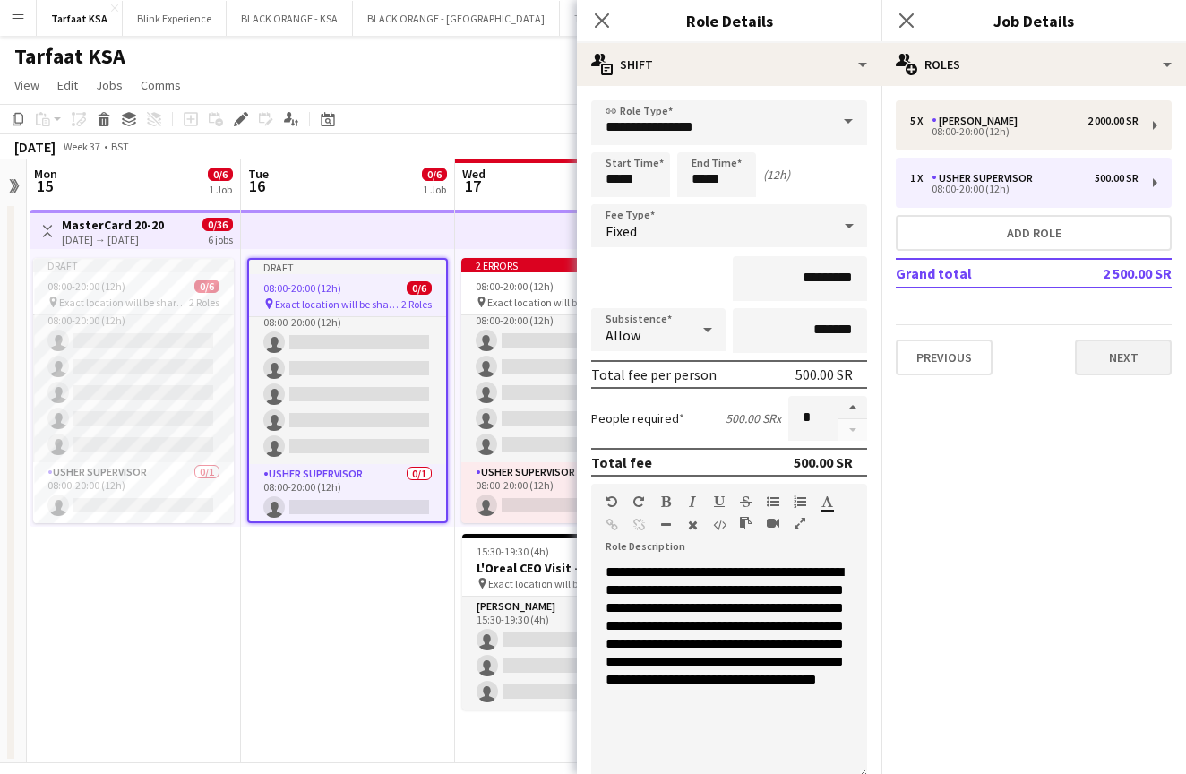
click at [1110, 370] on button "Next" at bounding box center [1123, 357] width 97 height 36
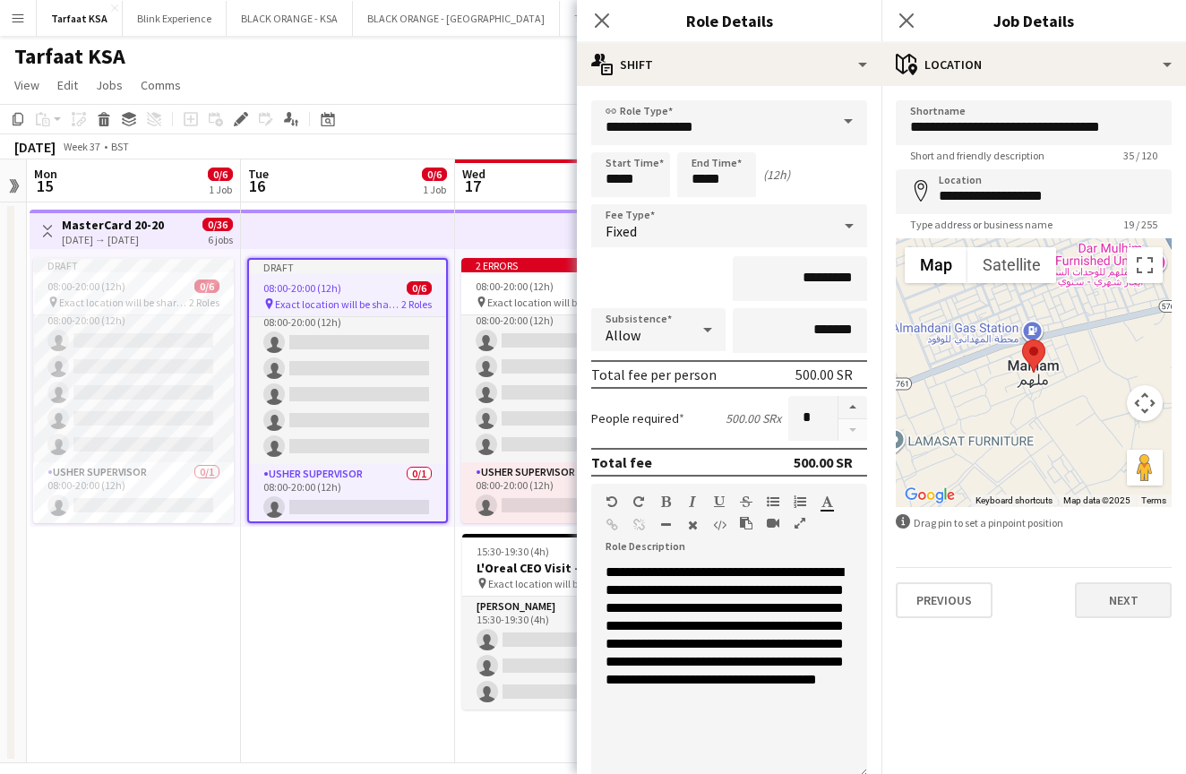
click at [1083, 592] on button "Next" at bounding box center [1123, 600] width 97 height 36
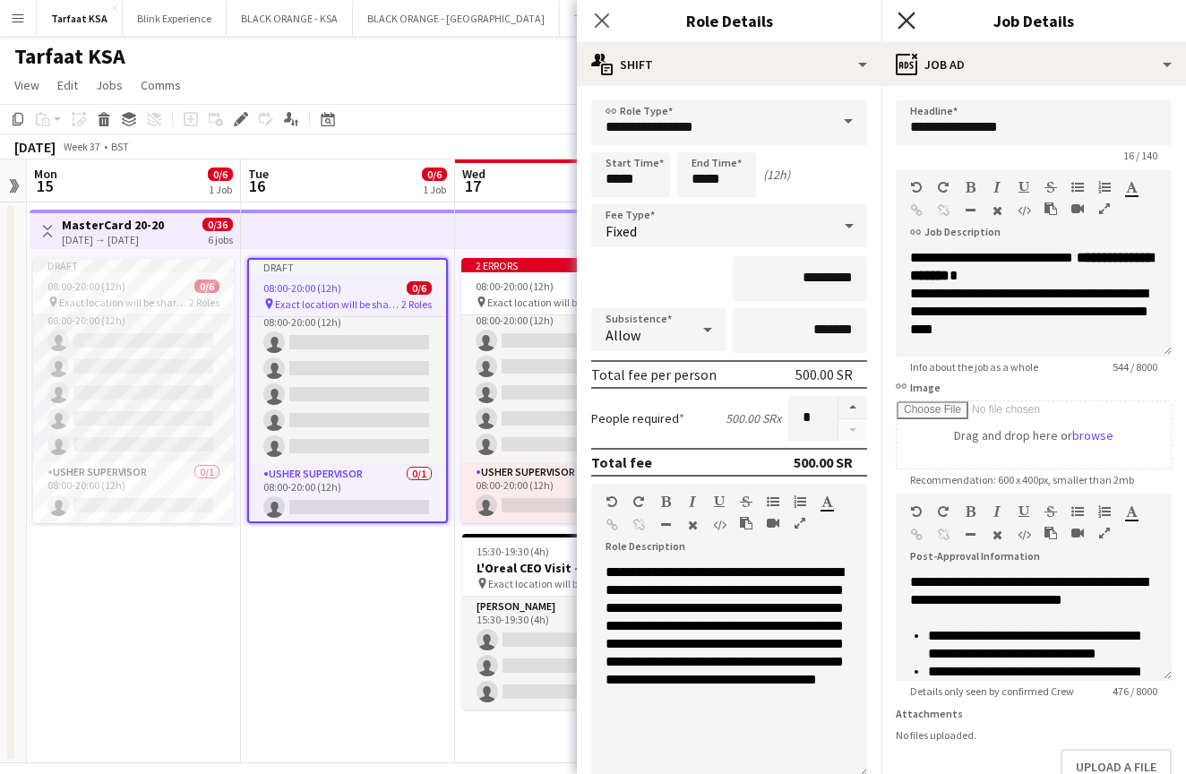
click at [901, 25] on icon at bounding box center [905, 20] width 17 height 17
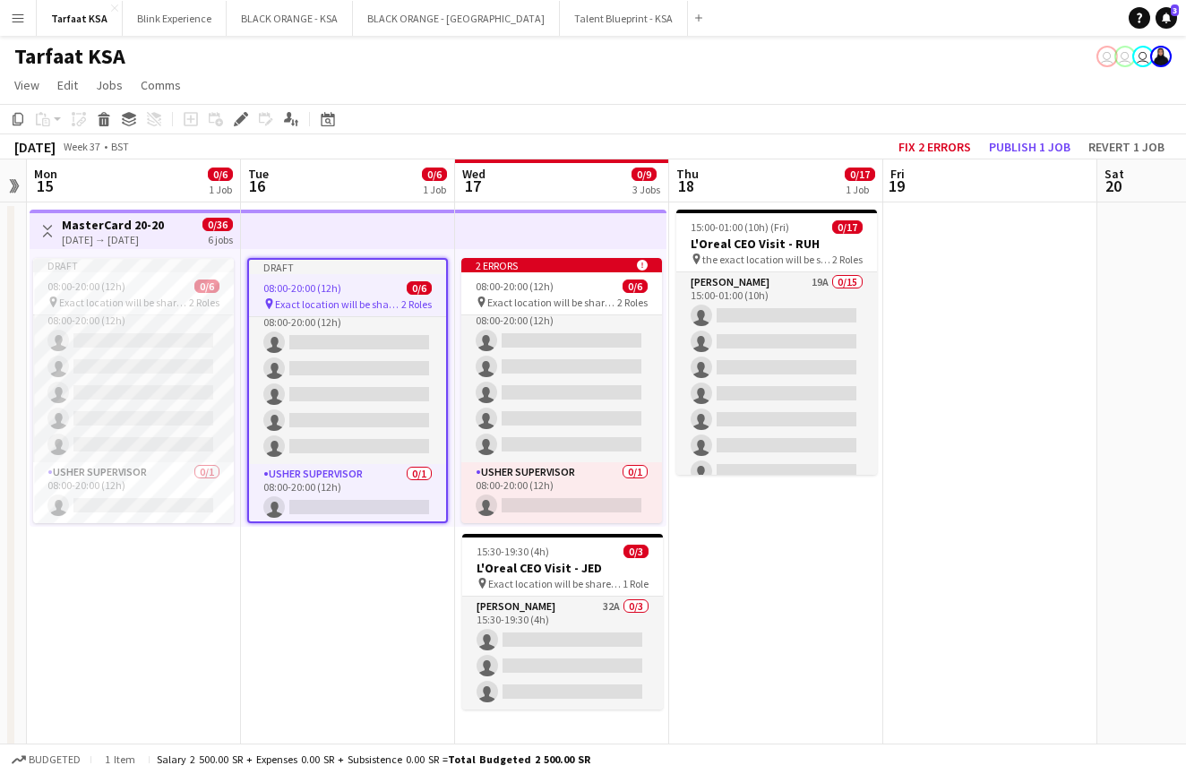
click at [553, 253] on div "2 errors alert-circle 08:00-20:00 (12h) 0/6 pin Exact location will be shared l…" at bounding box center [560, 388] width 211 height 278
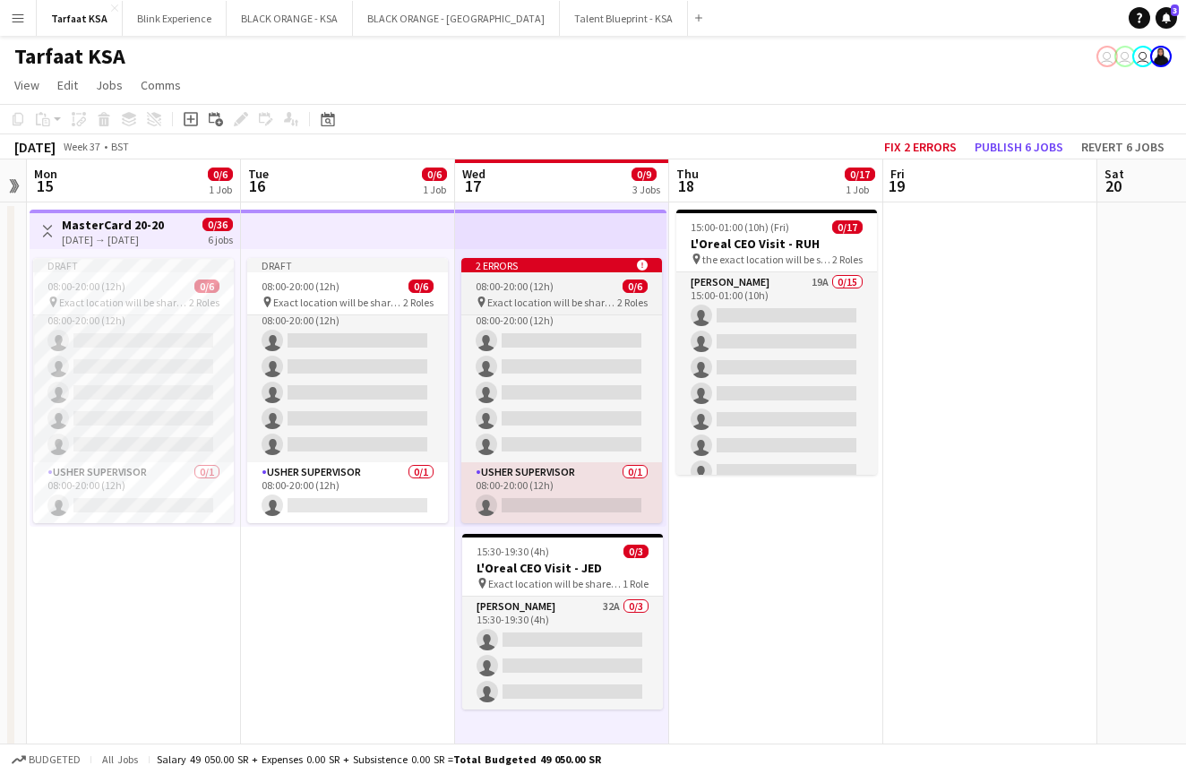
click at [560, 272] on app-job-card "2 errors alert-circle 08:00-20:00 (12h) 0/6 pin Exact location will be shared l…" at bounding box center [561, 390] width 201 height 265
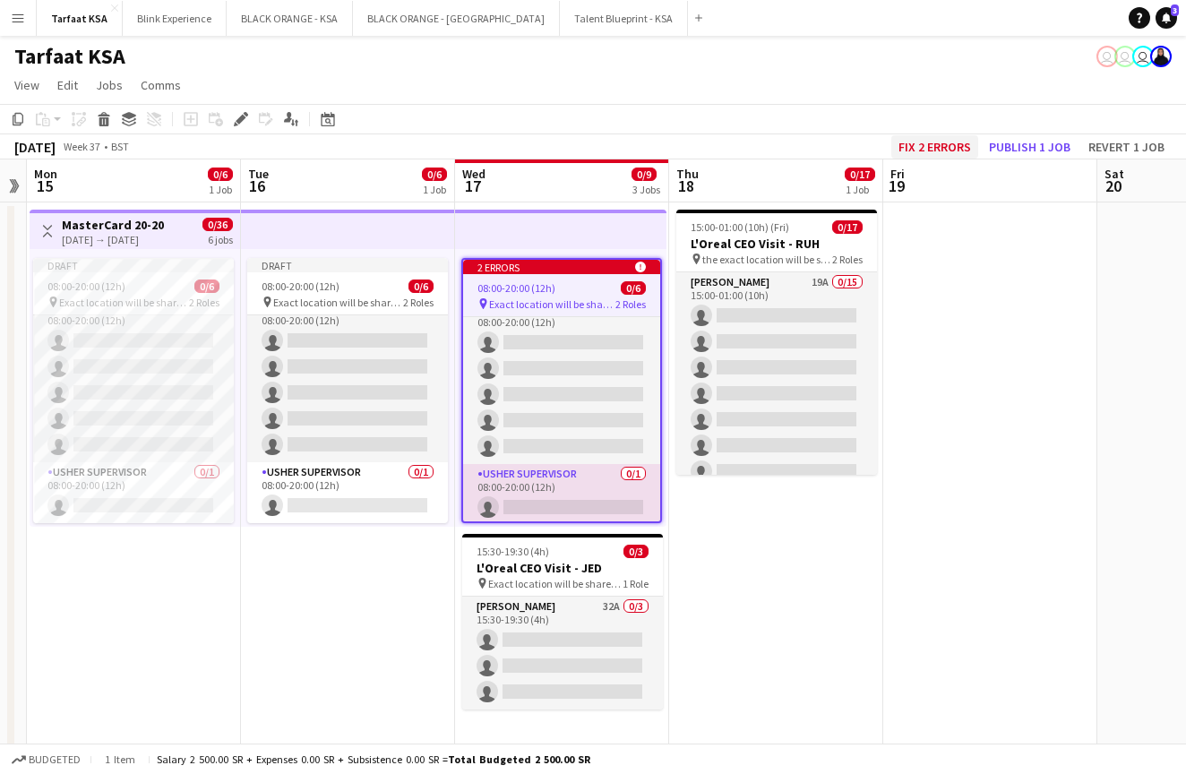
click at [904, 148] on button "Fix 2 errors" at bounding box center [934, 146] width 87 height 23
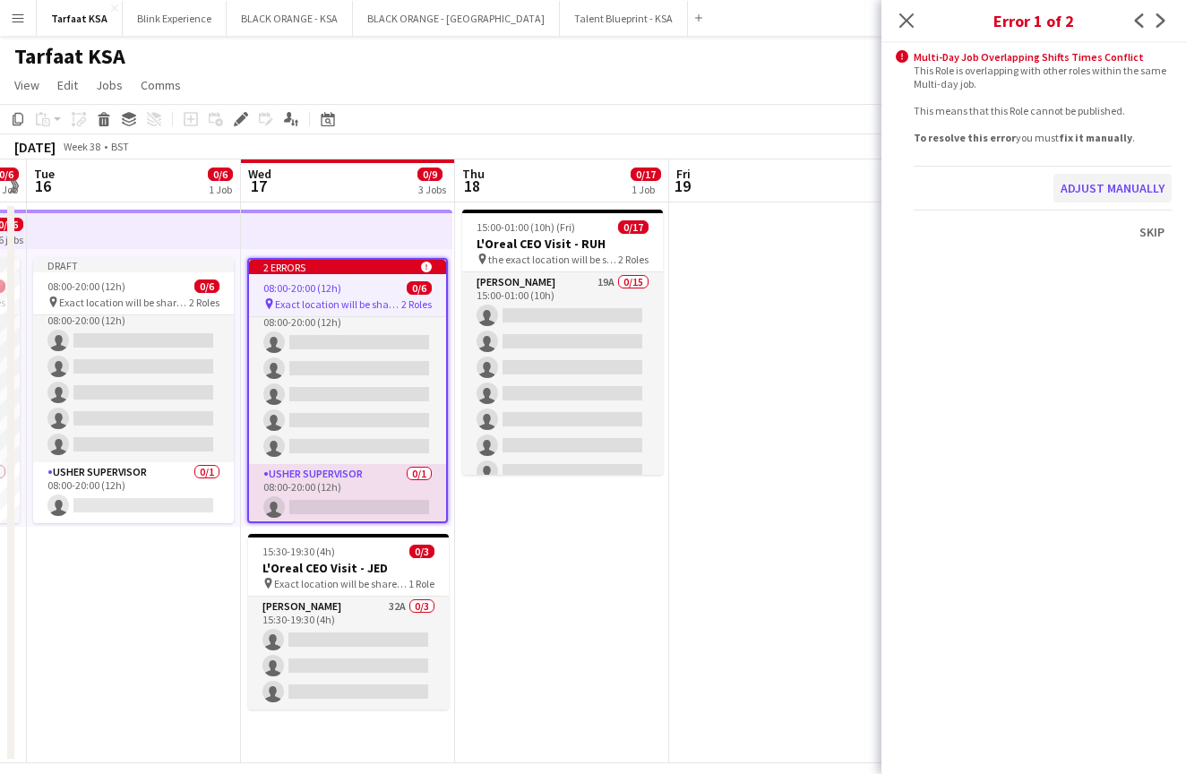
click at [1145, 184] on button "Adjust manually" at bounding box center [1112, 188] width 118 height 29
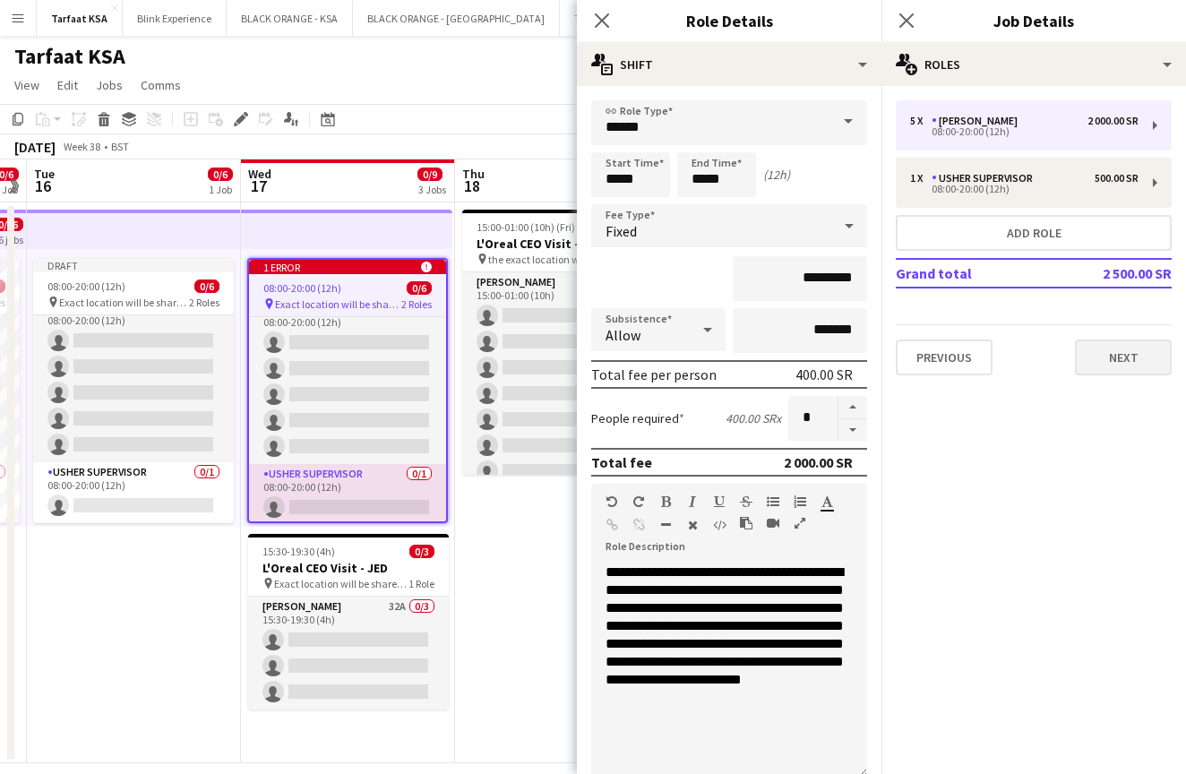
click at [1119, 366] on button "Next" at bounding box center [1123, 357] width 97 height 36
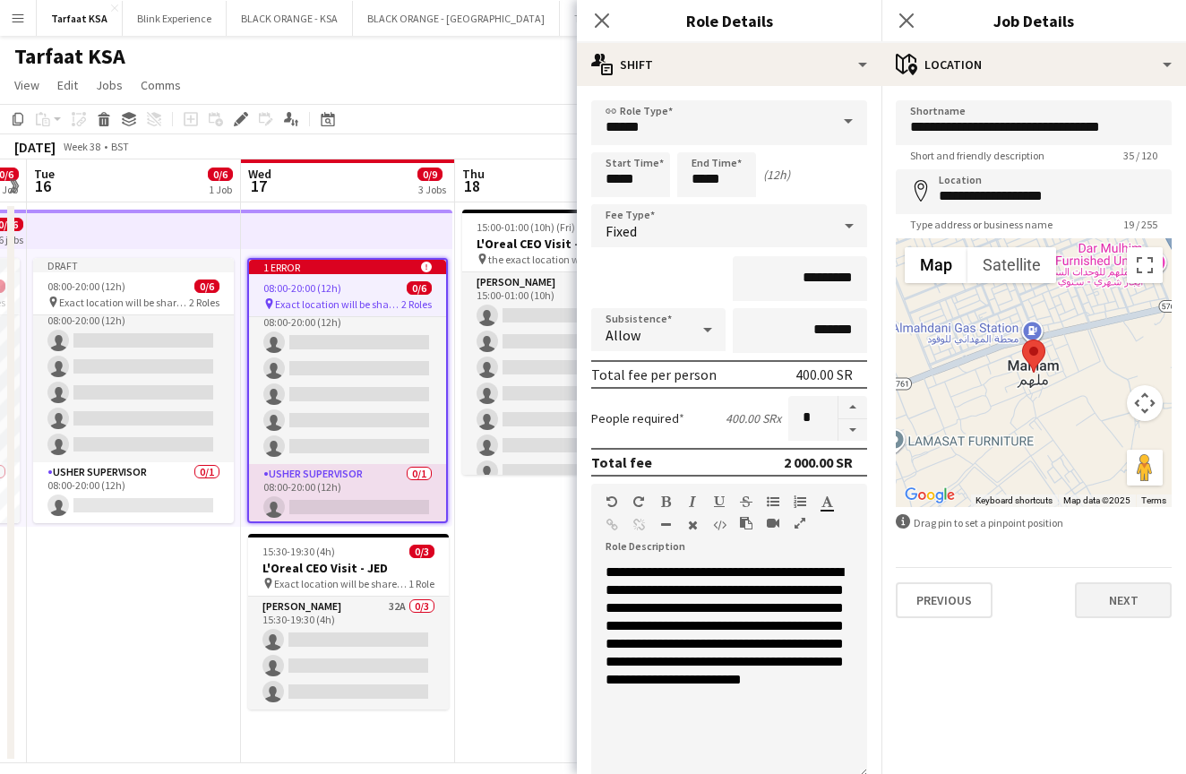
click at [1114, 587] on button "Next" at bounding box center [1123, 600] width 97 height 36
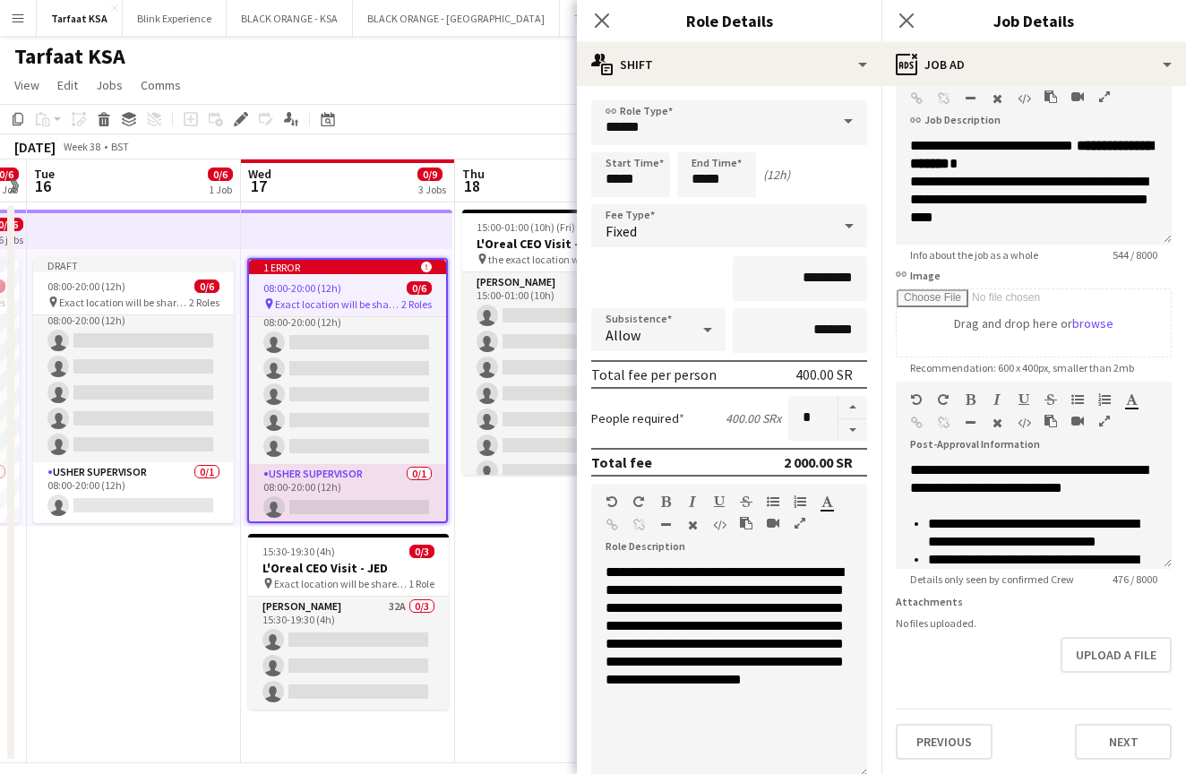
scroll to position [112, 0]
click at [1090, 744] on button "Next" at bounding box center [1123, 742] width 97 height 36
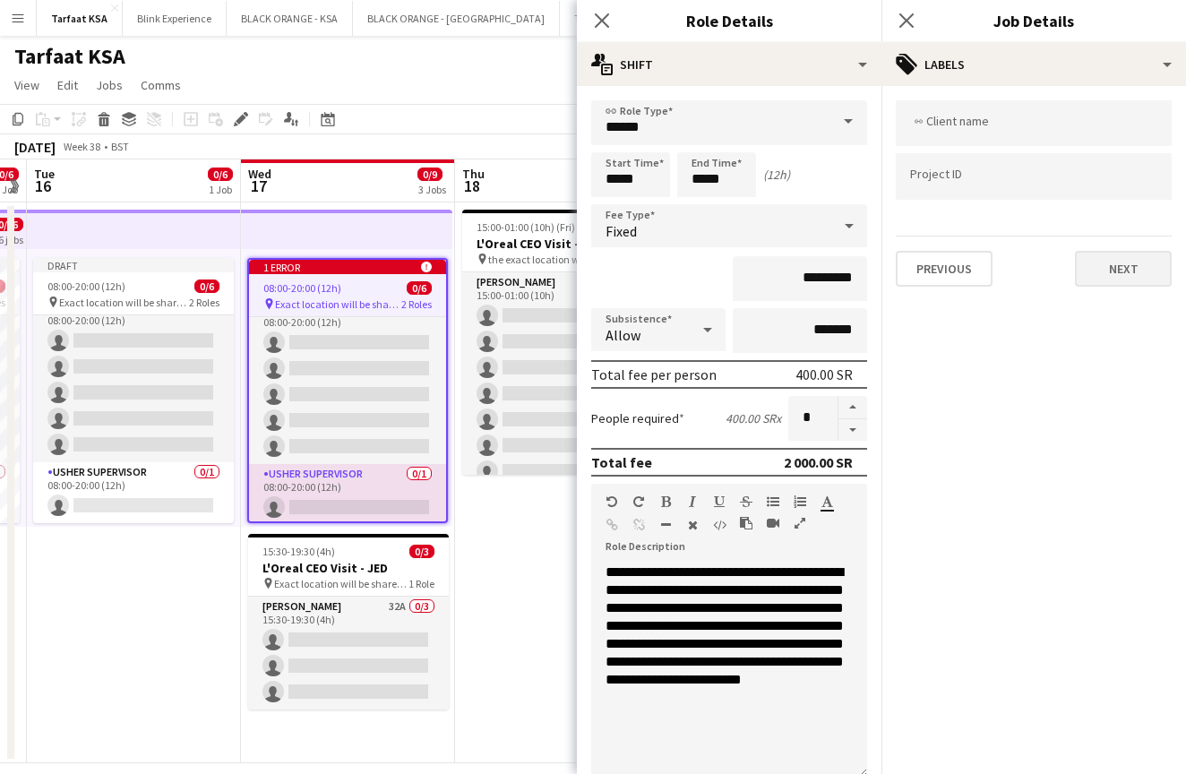
click at [1115, 267] on button "Next" at bounding box center [1123, 269] width 97 height 36
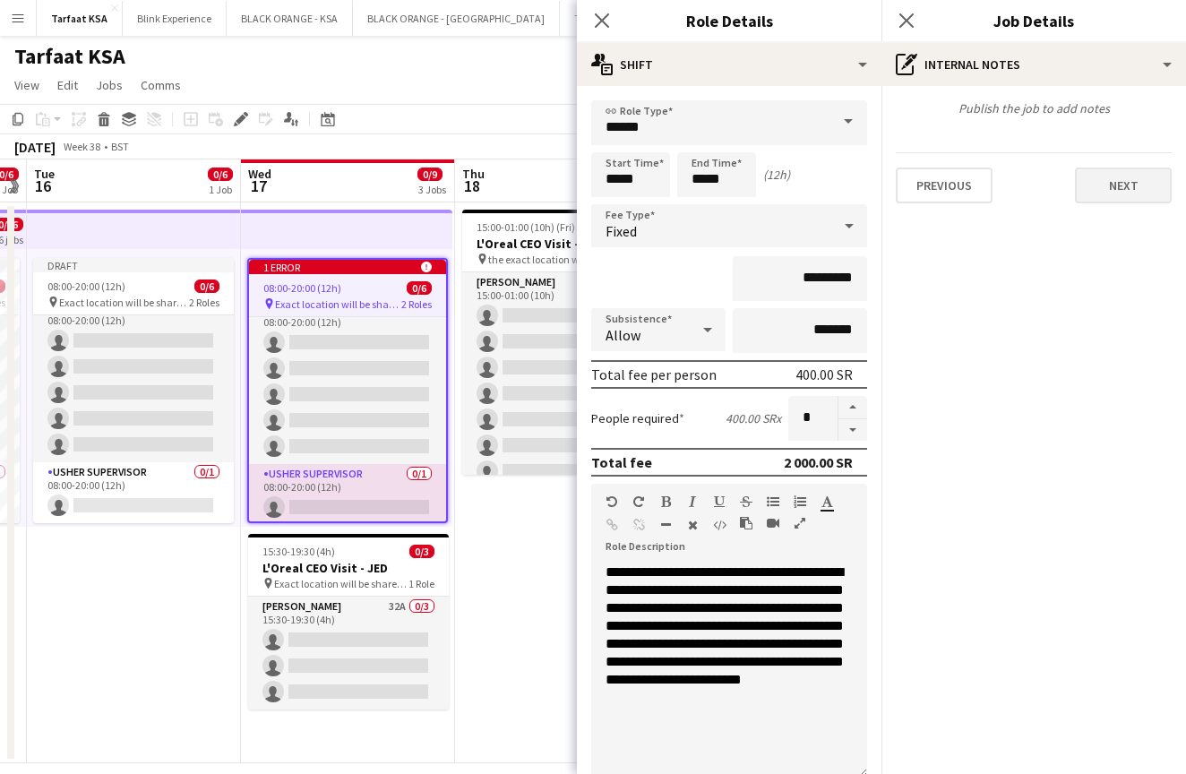
click at [1115, 189] on button "Next" at bounding box center [1123, 185] width 97 height 36
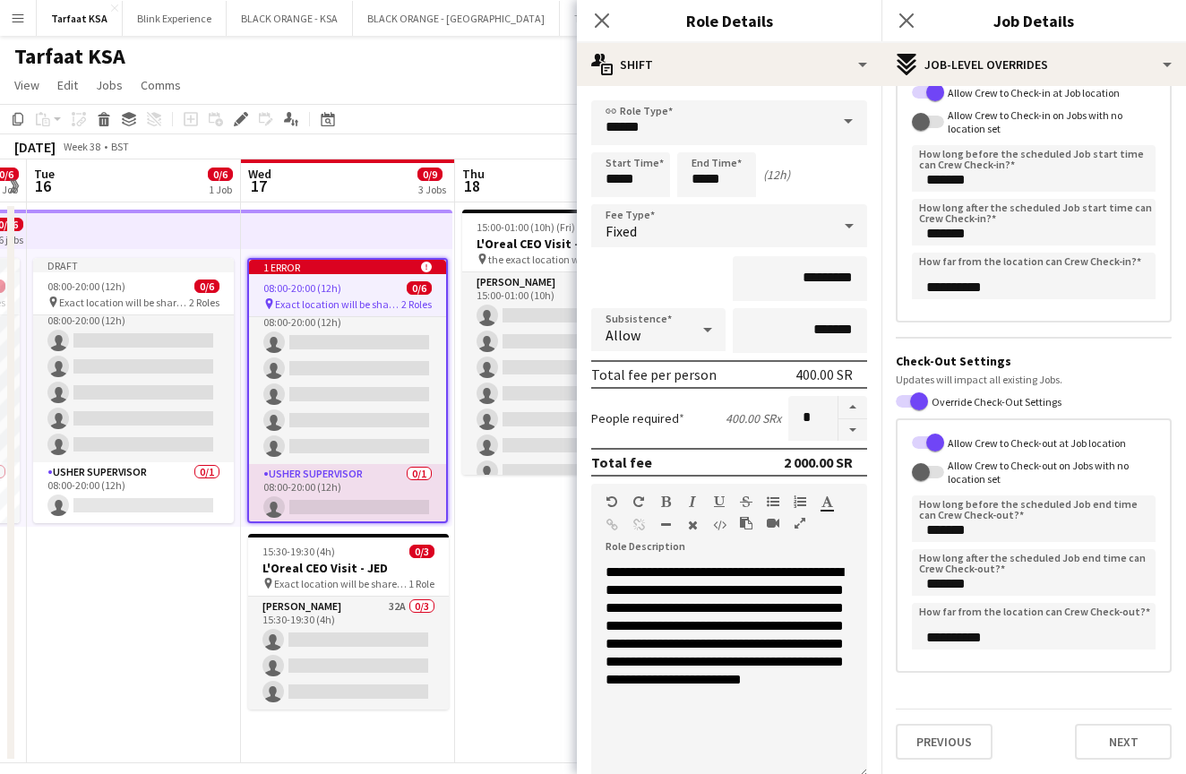
scroll to position [155, 0]
click at [1113, 745] on button "Next" at bounding box center [1123, 742] width 97 height 36
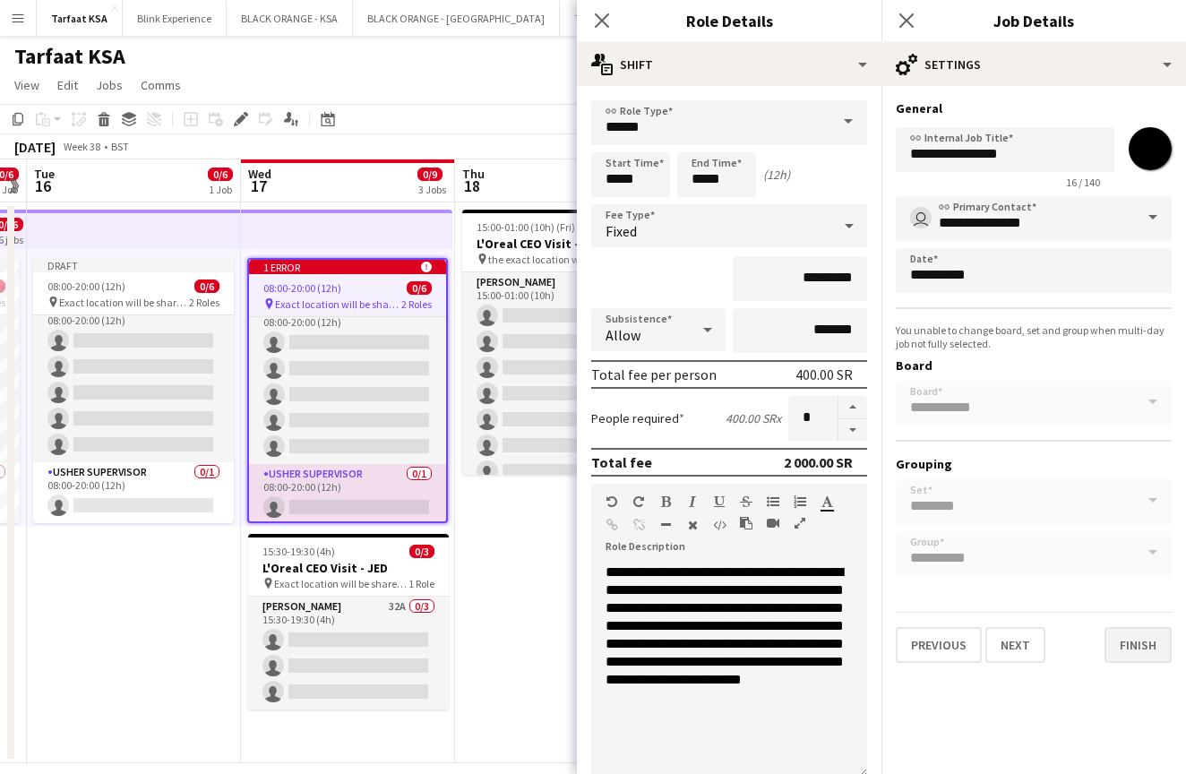
click at [1151, 644] on button "Finish" at bounding box center [1137, 645] width 67 height 36
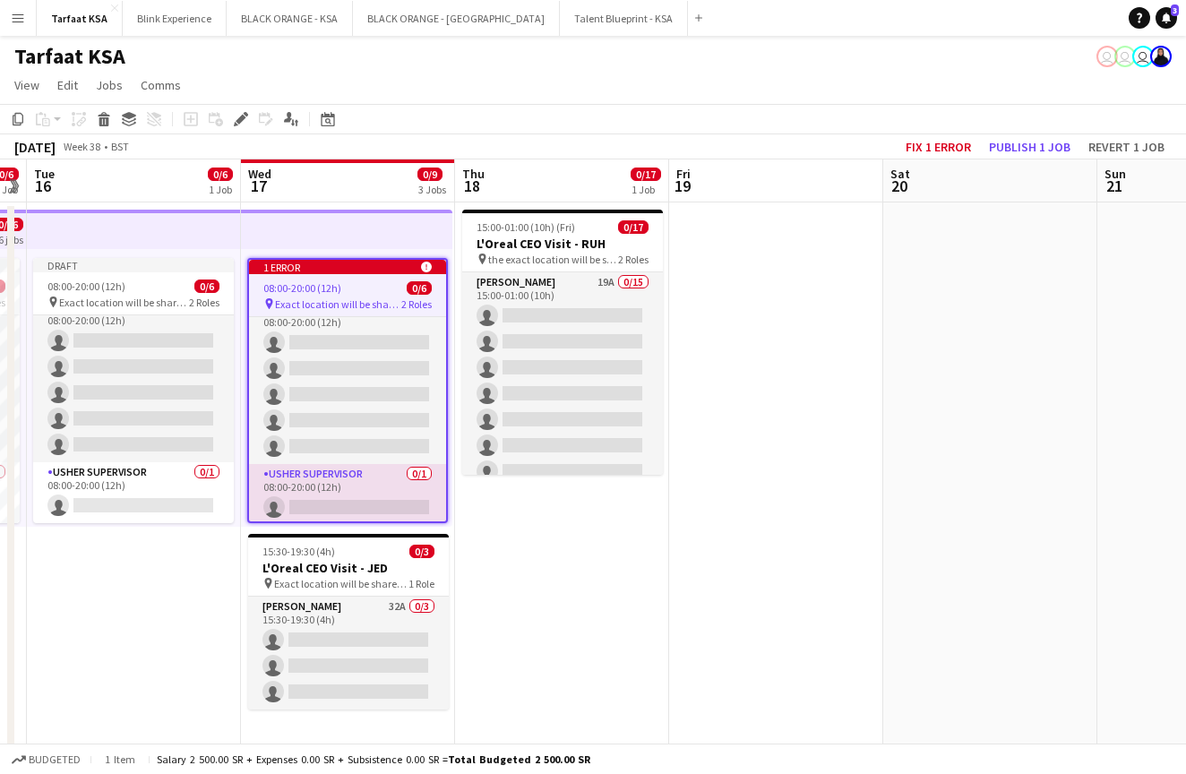
click at [373, 269] on div "1 error alert-circle" at bounding box center [347, 267] width 197 height 14
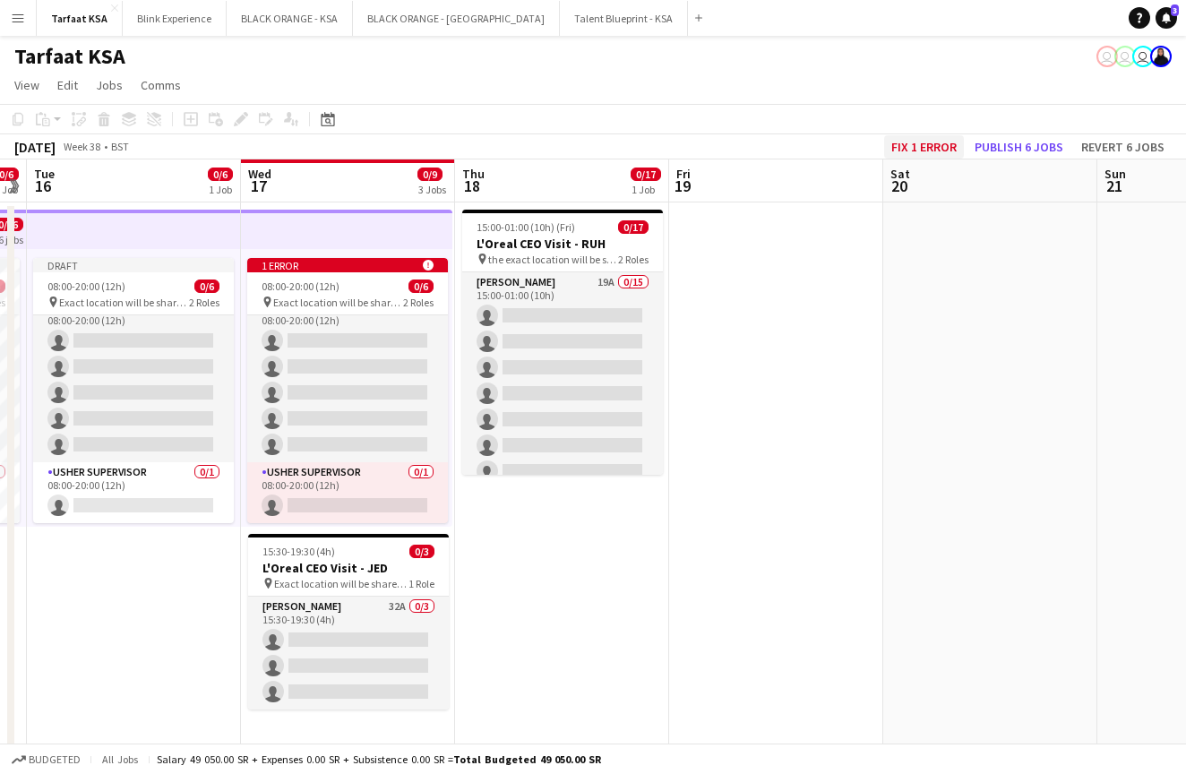
click at [885, 152] on button "Fix 1 error" at bounding box center [924, 146] width 80 height 23
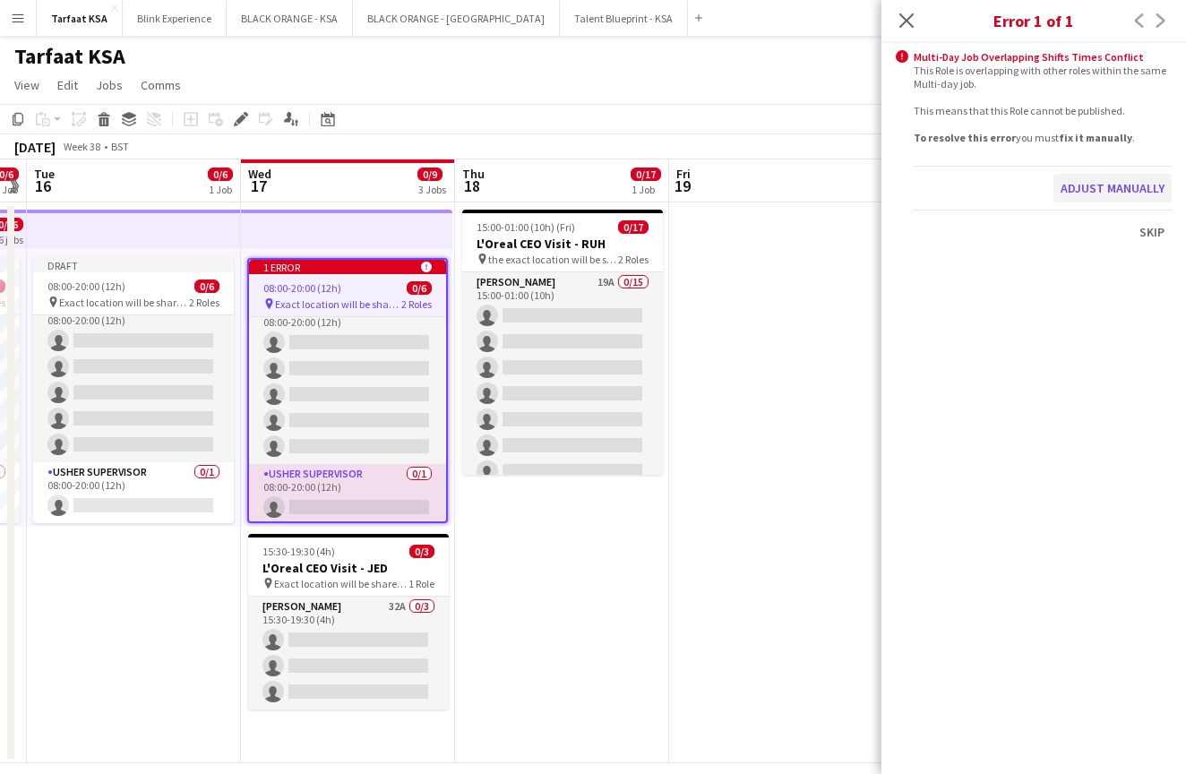
click at [1112, 189] on button "Adjust manually" at bounding box center [1112, 188] width 118 height 29
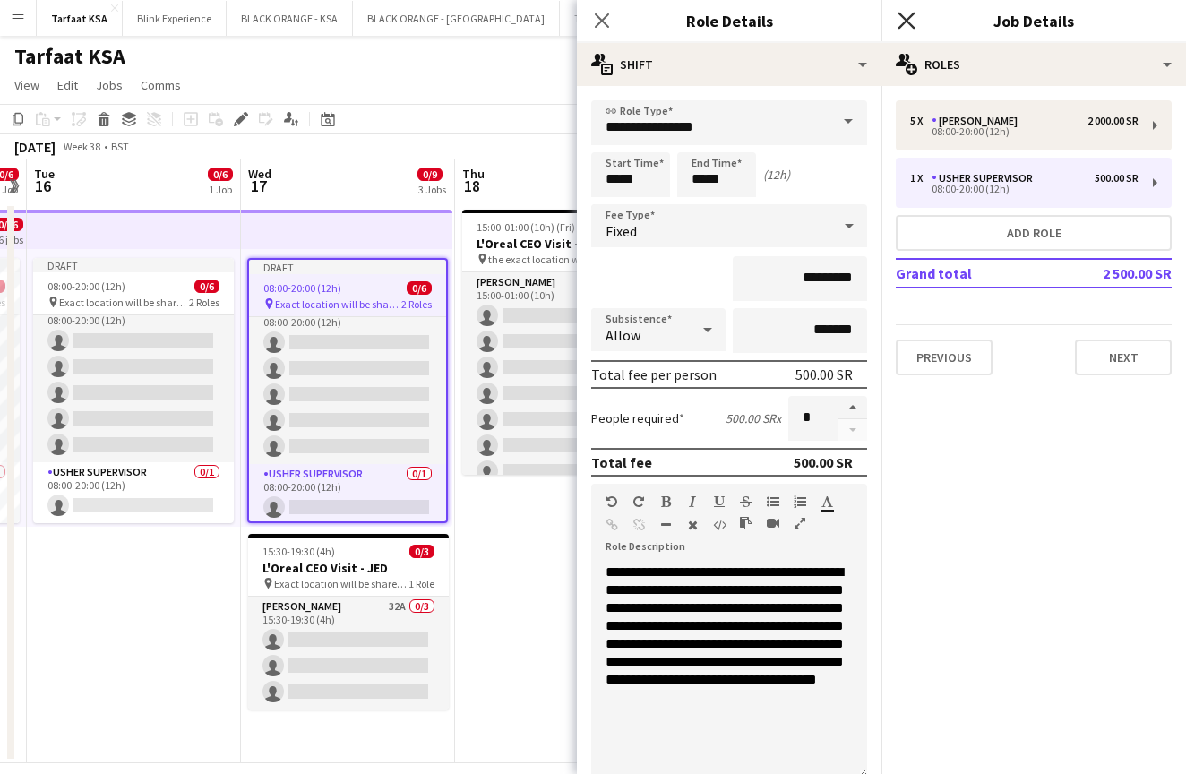
click at [907, 17] on icon "Close pop-in" at bounding box center [905, 20] width 17 height 17
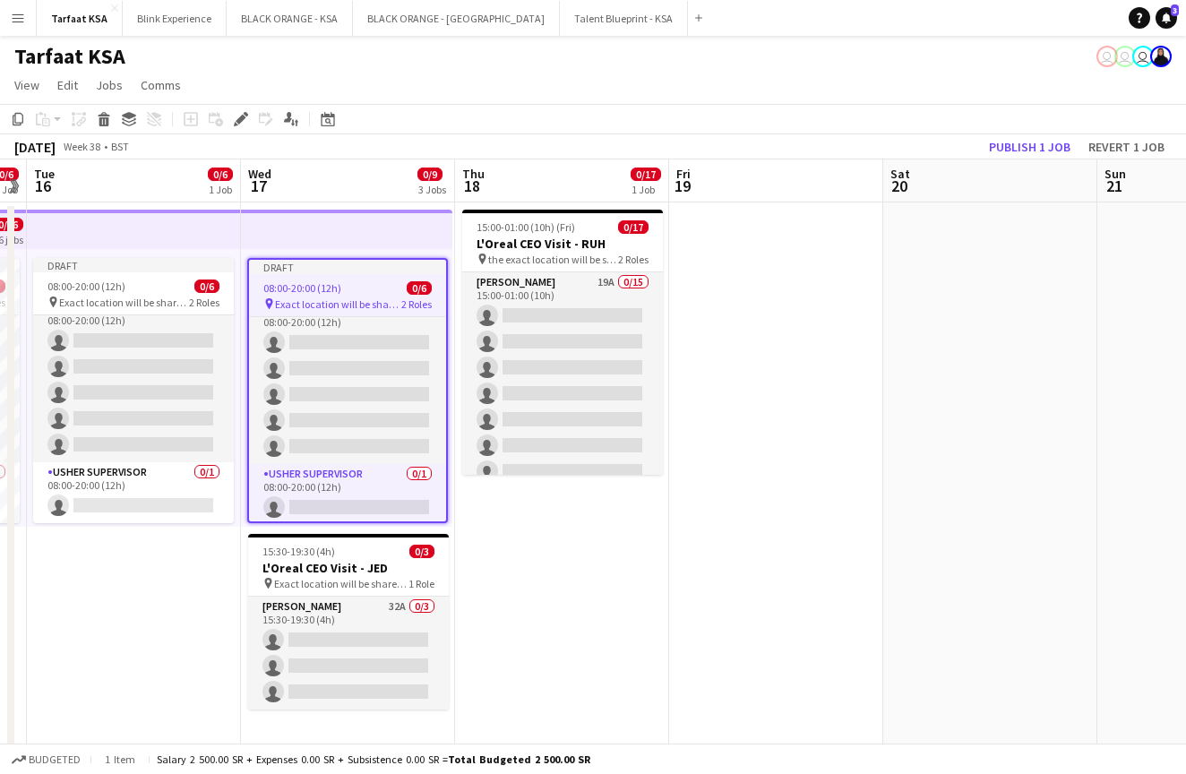
click at [600, 587] on app-date-cell "15:00-01:00 (10h) (Fri) 0/17 L'Oreal CEO Visit - RUH pin the exact location wil…" at bounding box center [562, 482] width 214 height 561
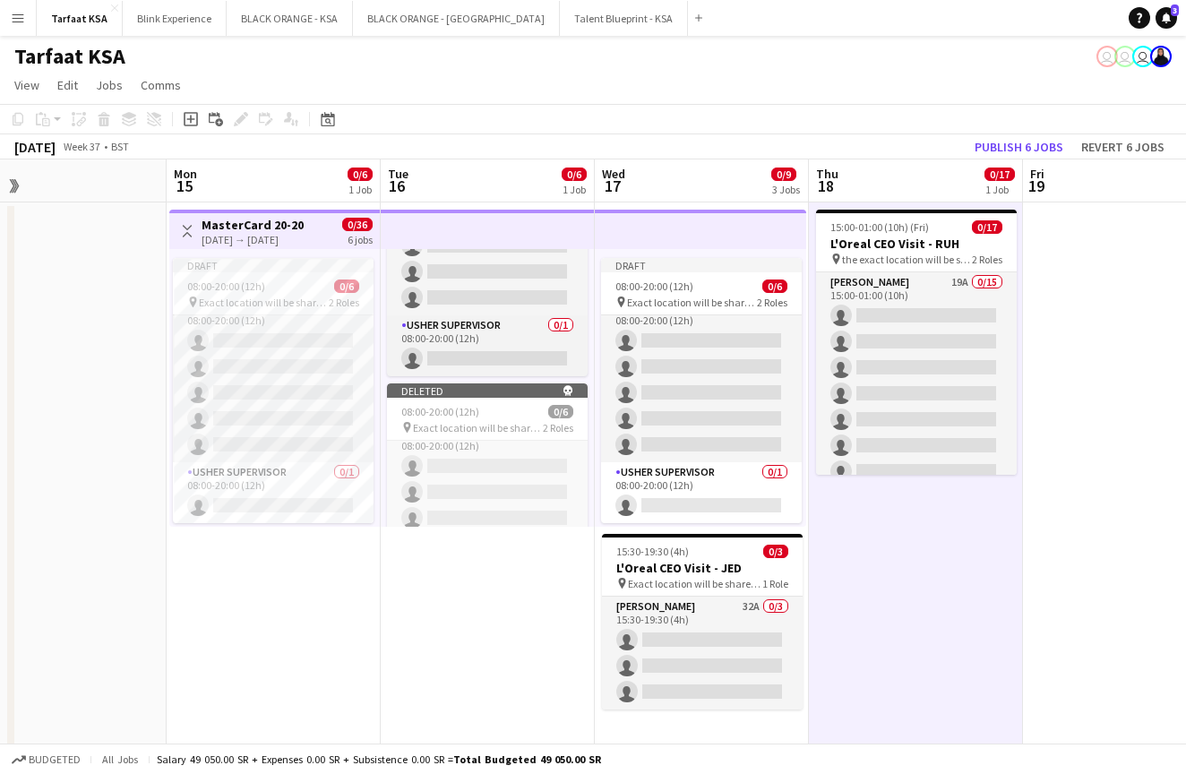
scroll to position [18, 0]
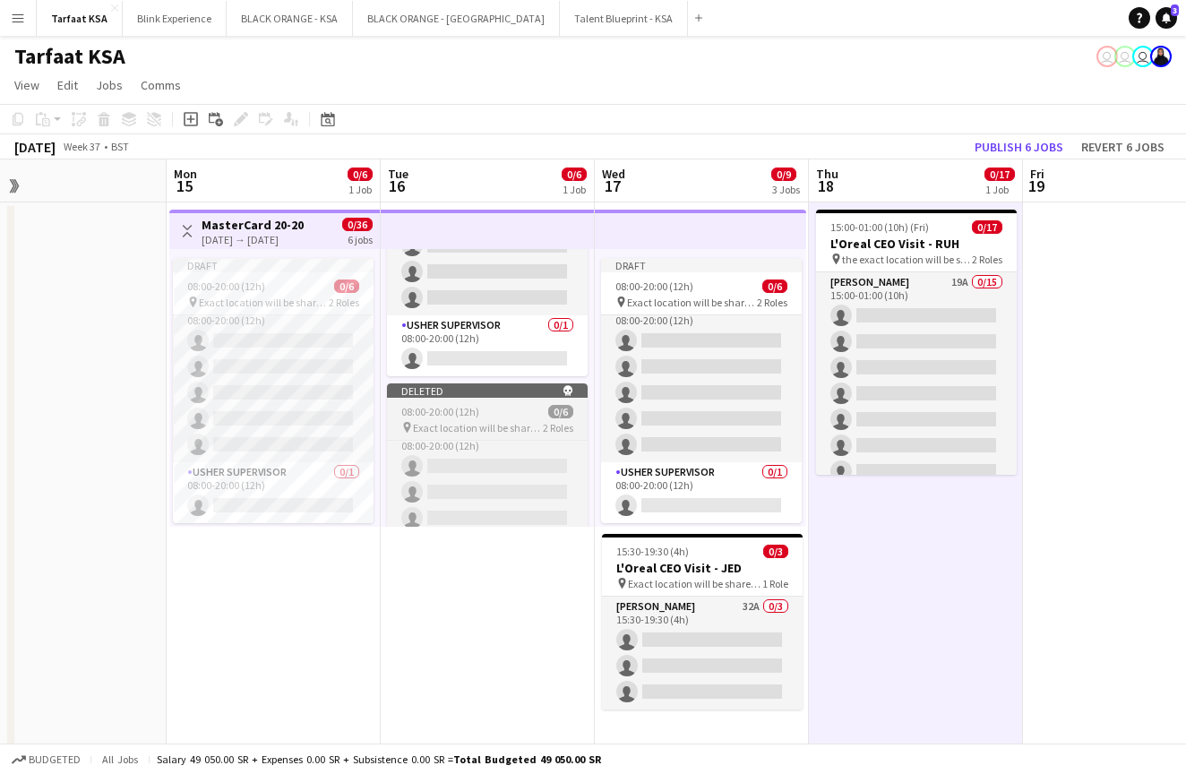
click at [430, 406] on span "08:00-20:00 (12h)" at bounding box center [440, 411] width 78 height 13
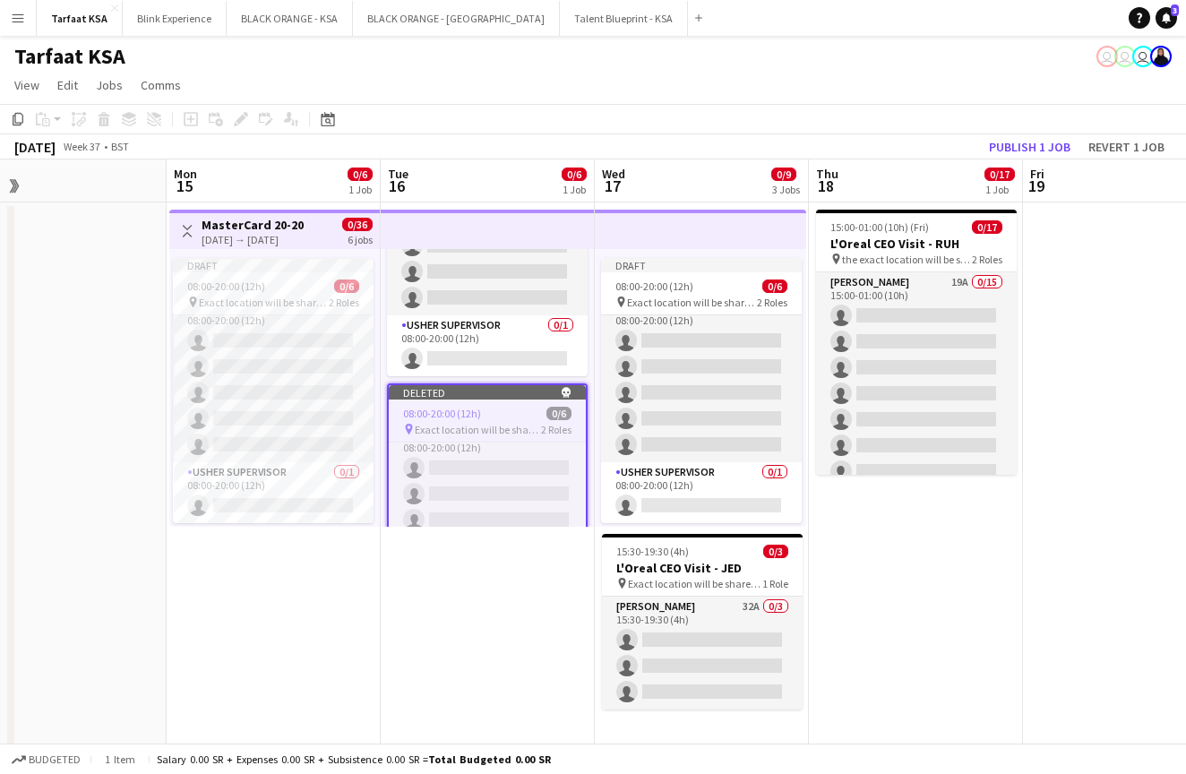
click at [481, 388] on div "Deleted skull" at bounding box center [487, 392] width 197 height 14
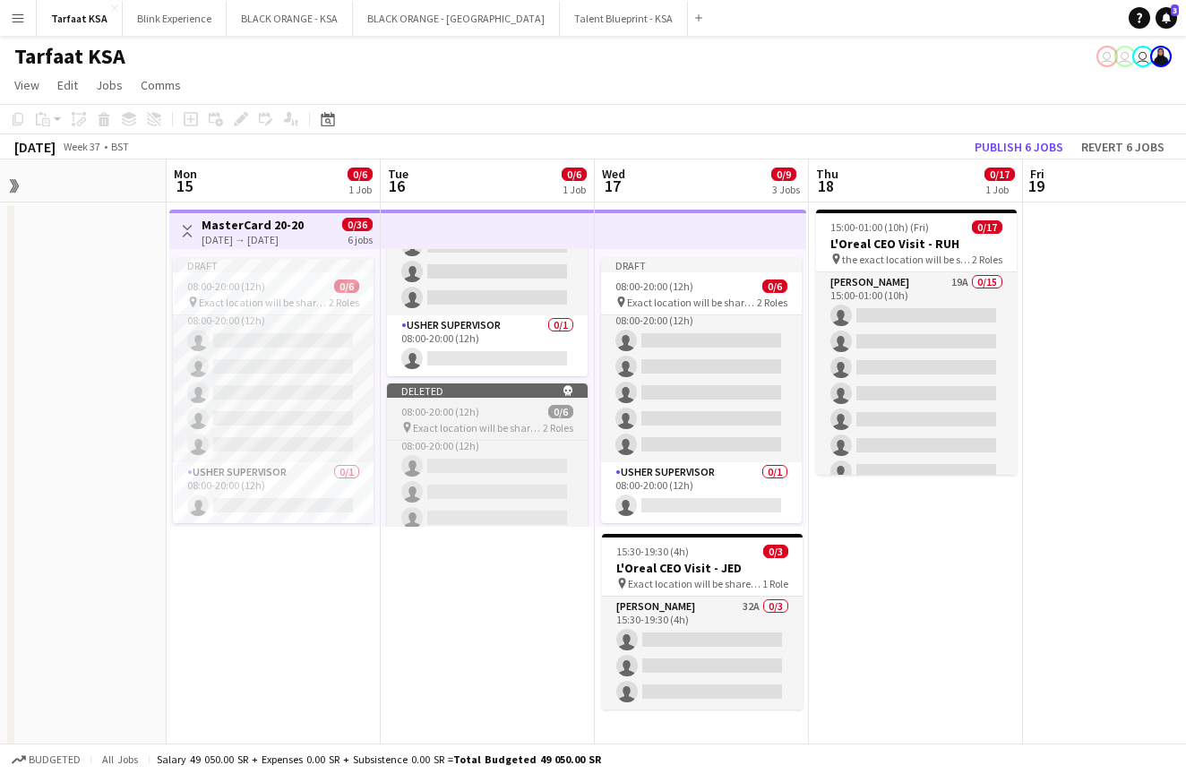
click at [481, 390] on div "Deleted skull" at bounding box center [487, 390] width 201 height 14
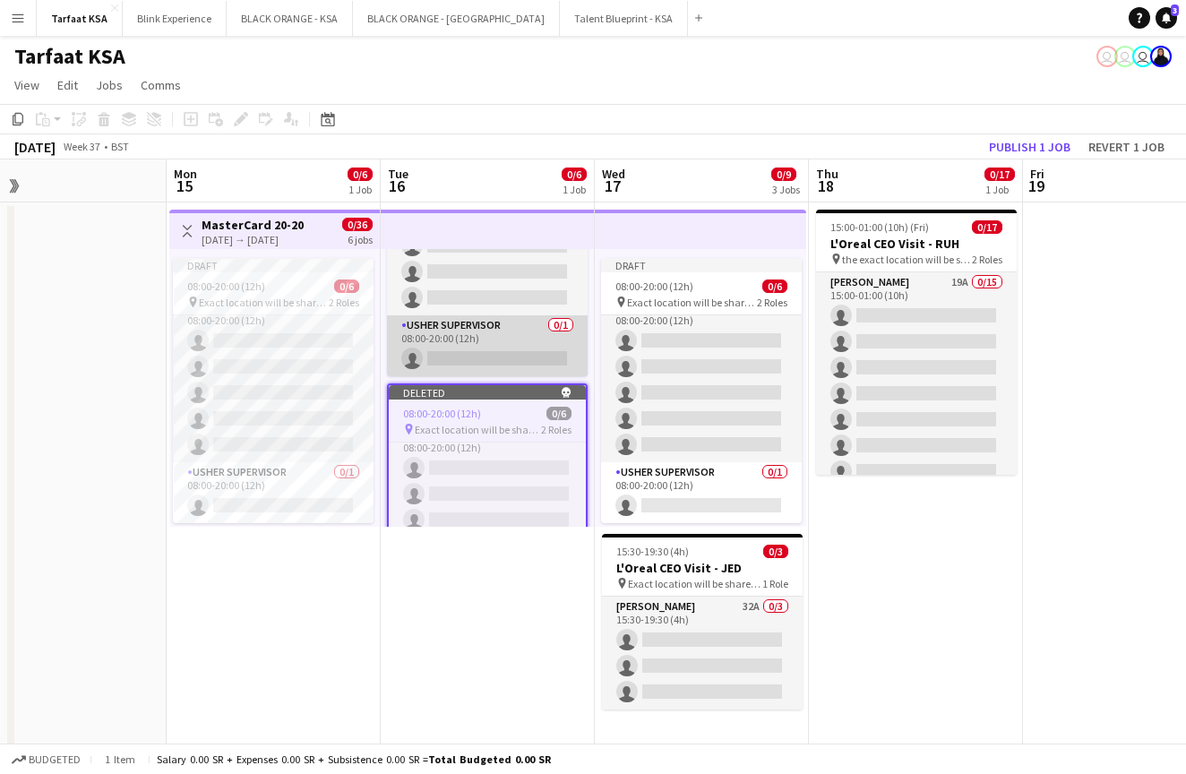
click at [461, 325] on app-card-role "[PERSON_NAME] Supervisor 0/1 08:00-20:00 (12h) single-neutral-actions" at bounding box center [487, 345] width 201 height 61
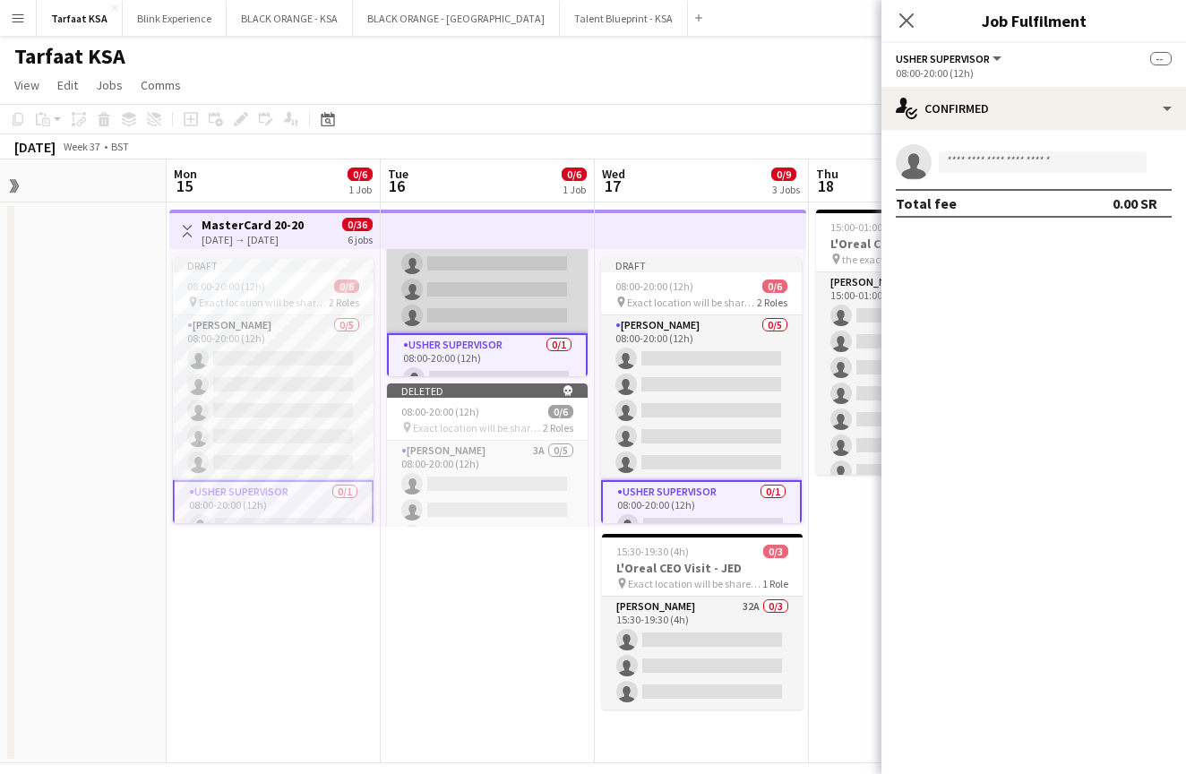
scroll to position [0, 0]
click at [458, 266] on app-card-role "[PERSON_NAME] 0/5 08:00-20:00 (12h) single-neutral-actions single-neutral-actio…" at bounding box center [487, 250] width 201 height 165
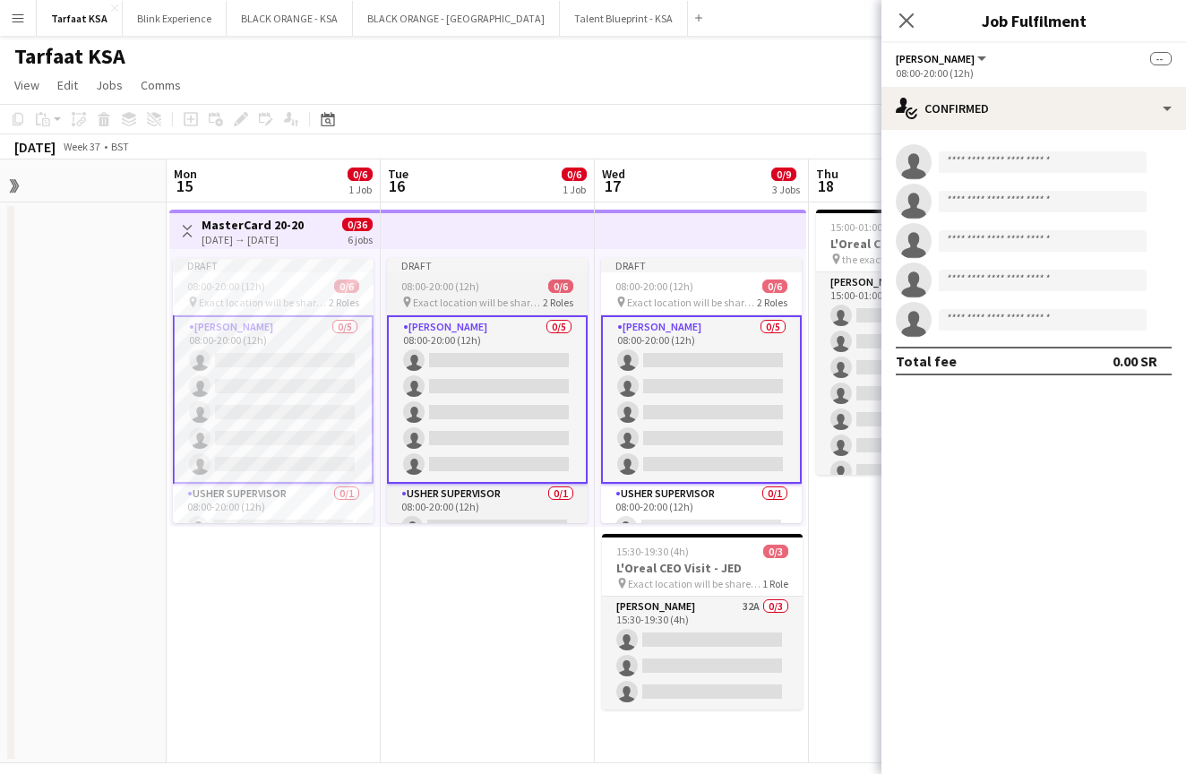
click at [458, 266] on div "Draft" at bounding box center [487, 265] width 201 height 14
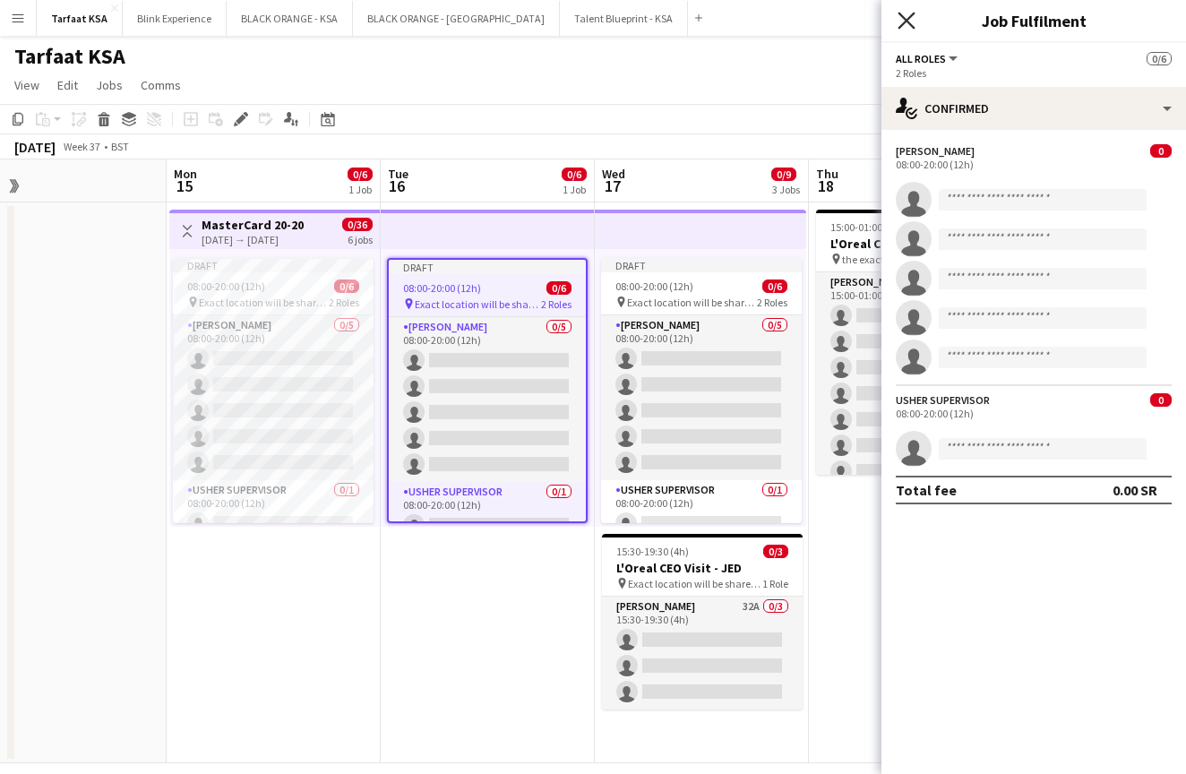
click at [906, 19] on icon "Close pop-in" at bounding box center [905, 20] width 17 height 17
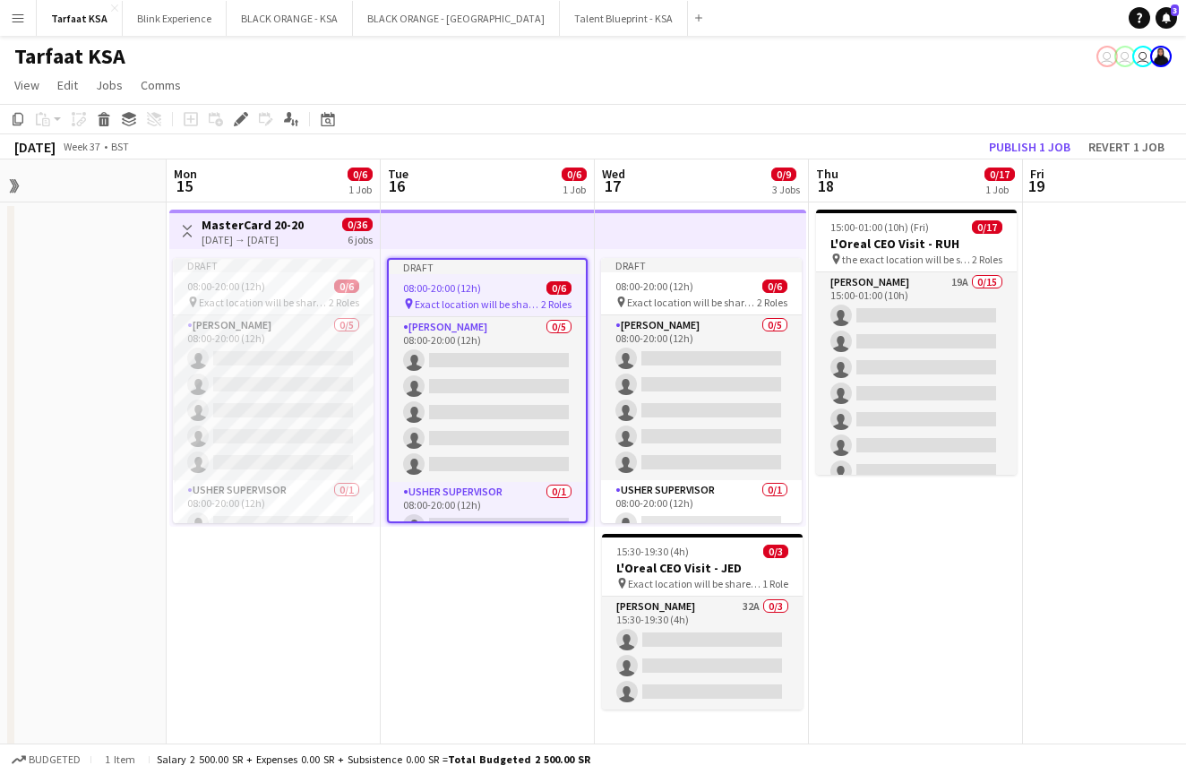
click at [383, 578] on app-date-cell "Draft 08:00-20:00 (12h) 0/6 pin Exact location will be shared later 2 Roles [PE…" at bounding box center [488, 482] width 214 height 561
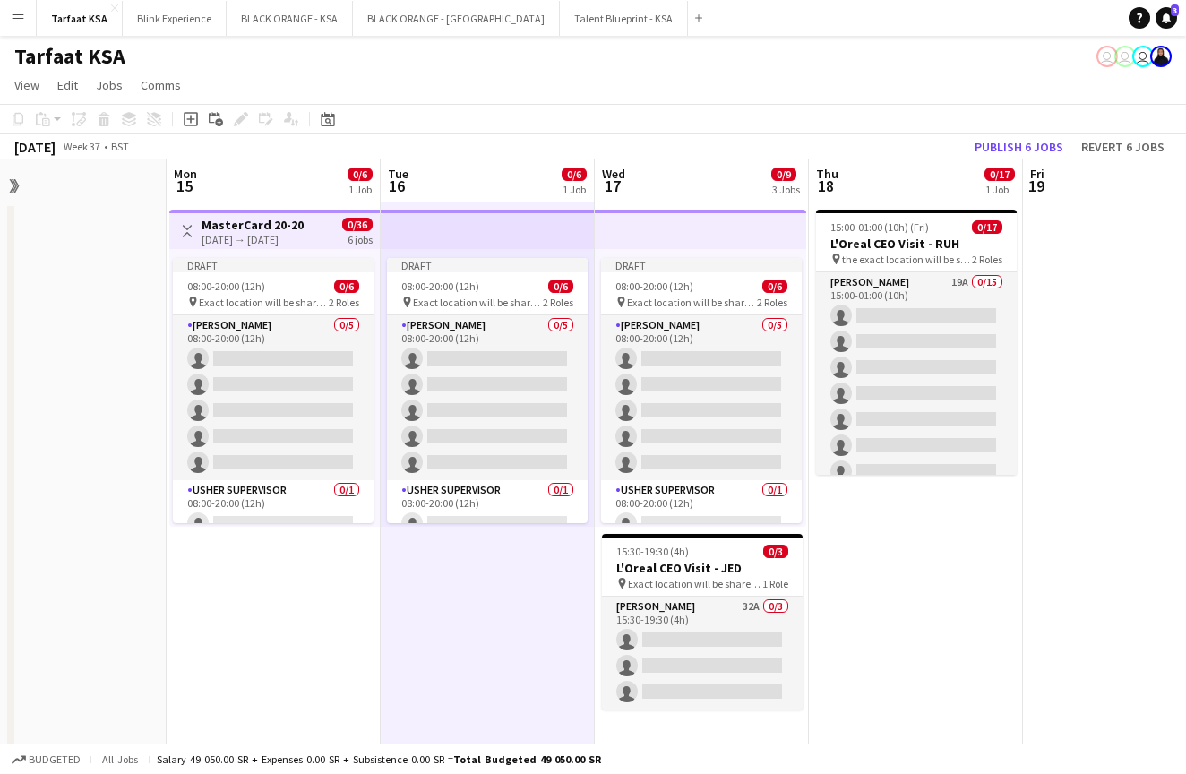
click at [308, 603] on app-date-cell "Toggle View MasterCard 20-20 [DATE] → [DATE] 0/36 6 jobs Draft 08:00-20:00 (12h…" at bounding box center [274, 482] width 214 height 561
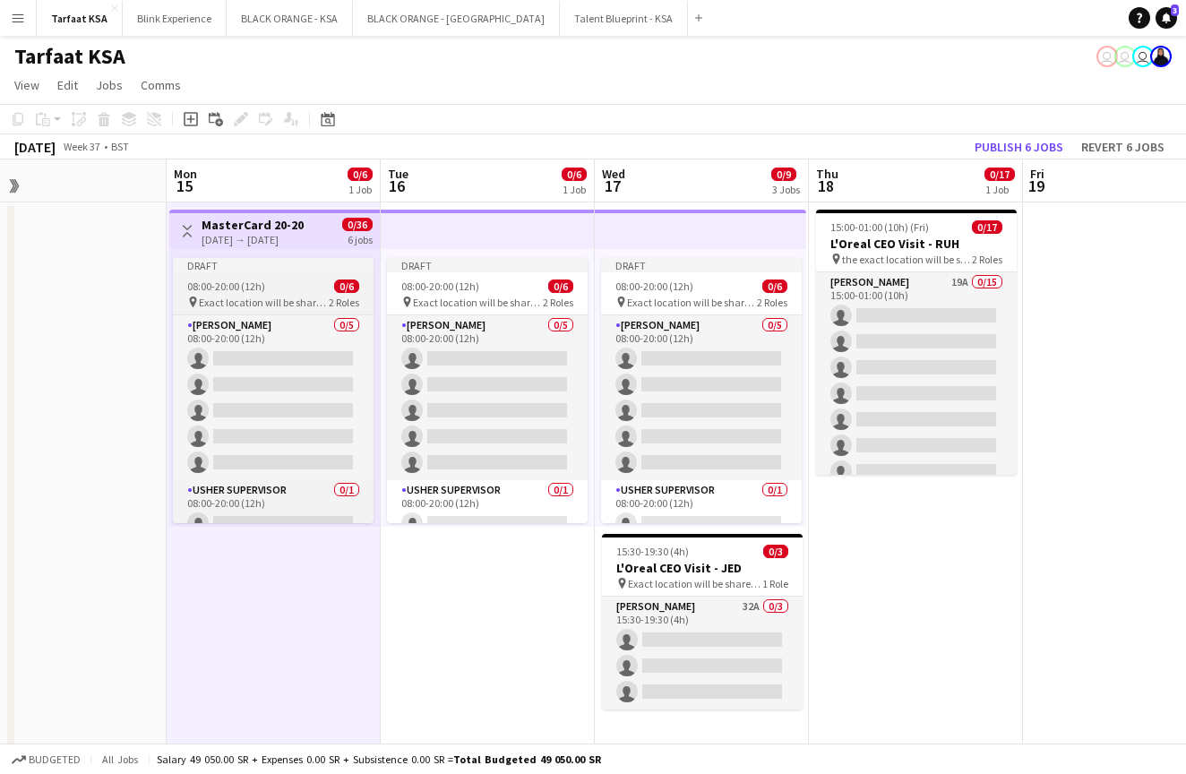
click at [311, 279] on div "08:00-20:00 (12h) 0/6" at bounding box center [273, 285] width 201 height 13
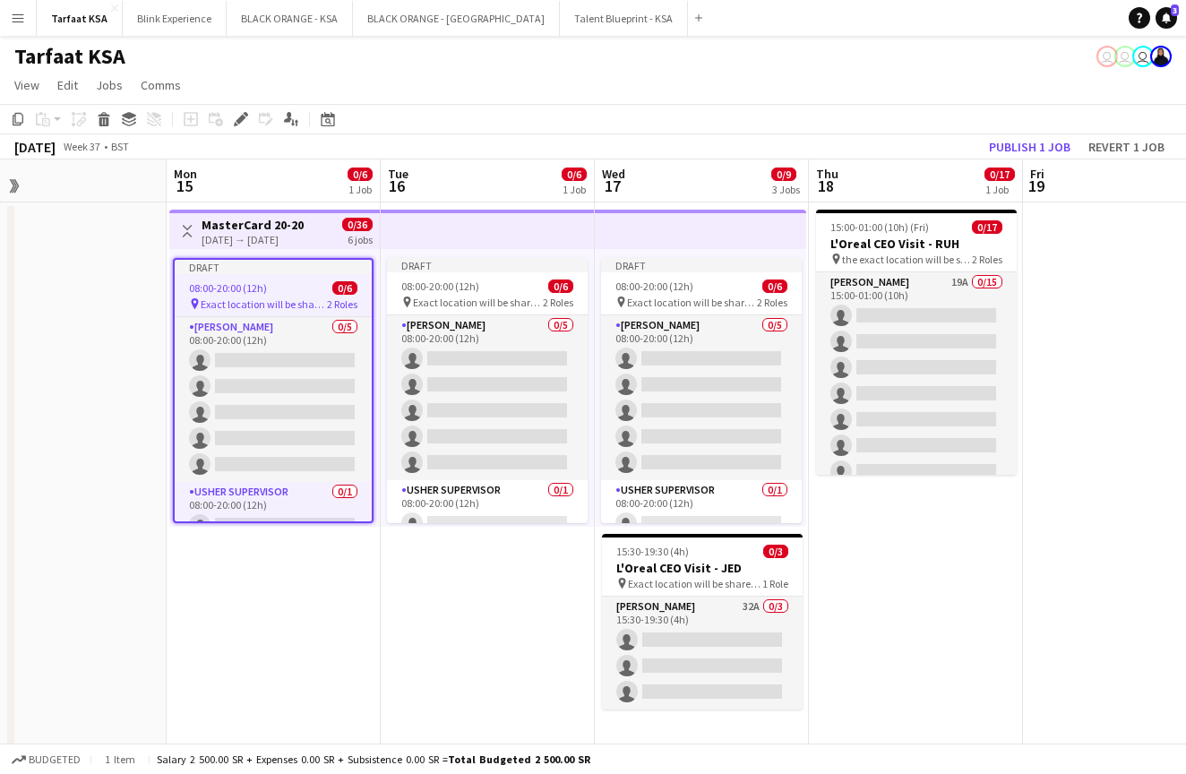
click at [445, 234] on app-top-bar at bounding box center [488, 229] width 214 height 39
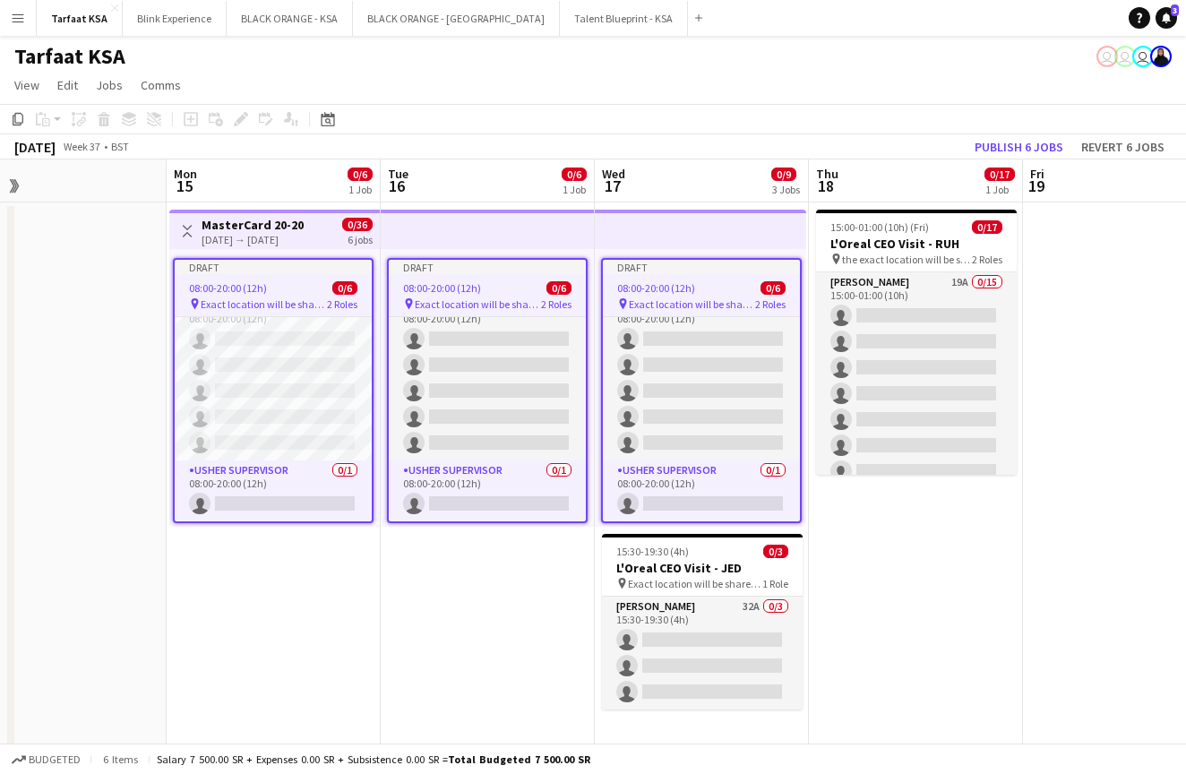
click at [493, 570] on app-date-cell "Draft 08:00-20:00 (12h) 0/6 pin Exact location will be shared later 2 Roles [PE…" at bounding box center [488, 482] width 214 height 561
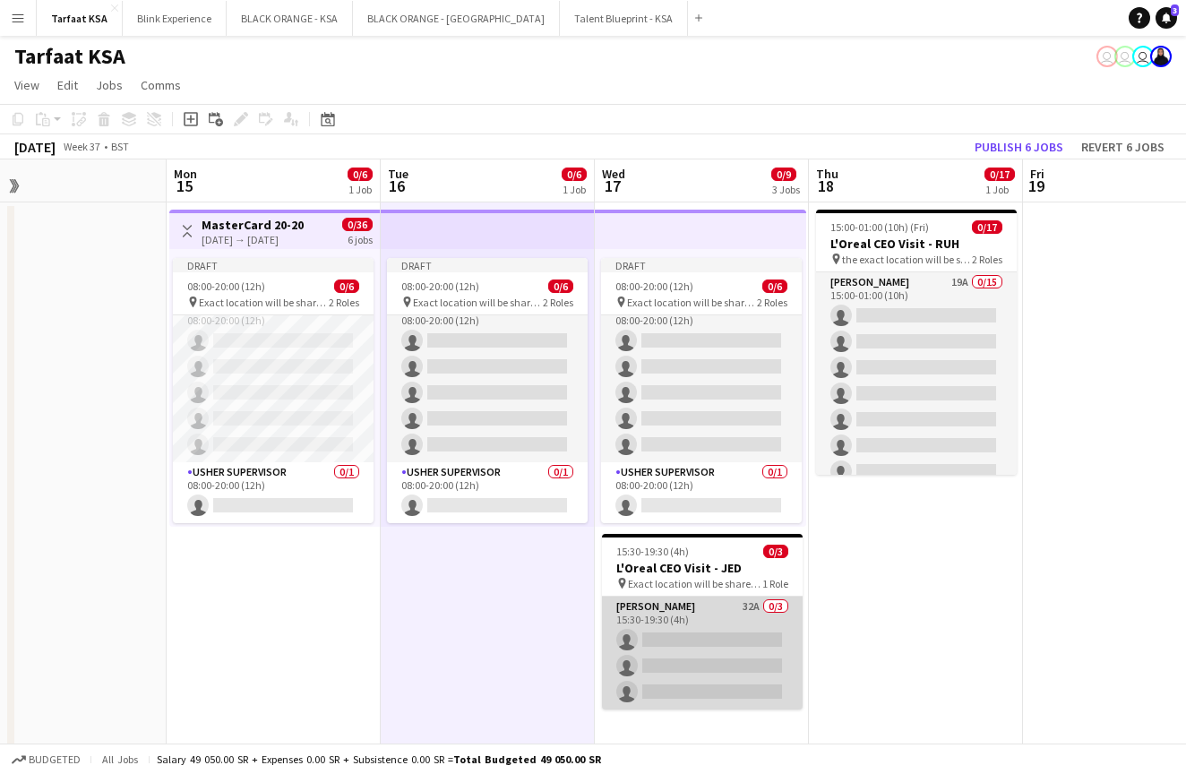
click at [719, 609] on app-card-role "[PERSON_NAME] 32A 0/3 15:30-19:30 (4h) single-neutral-actions single-neutral-ac…" at bounding box center [702, 652] width 201 height 113
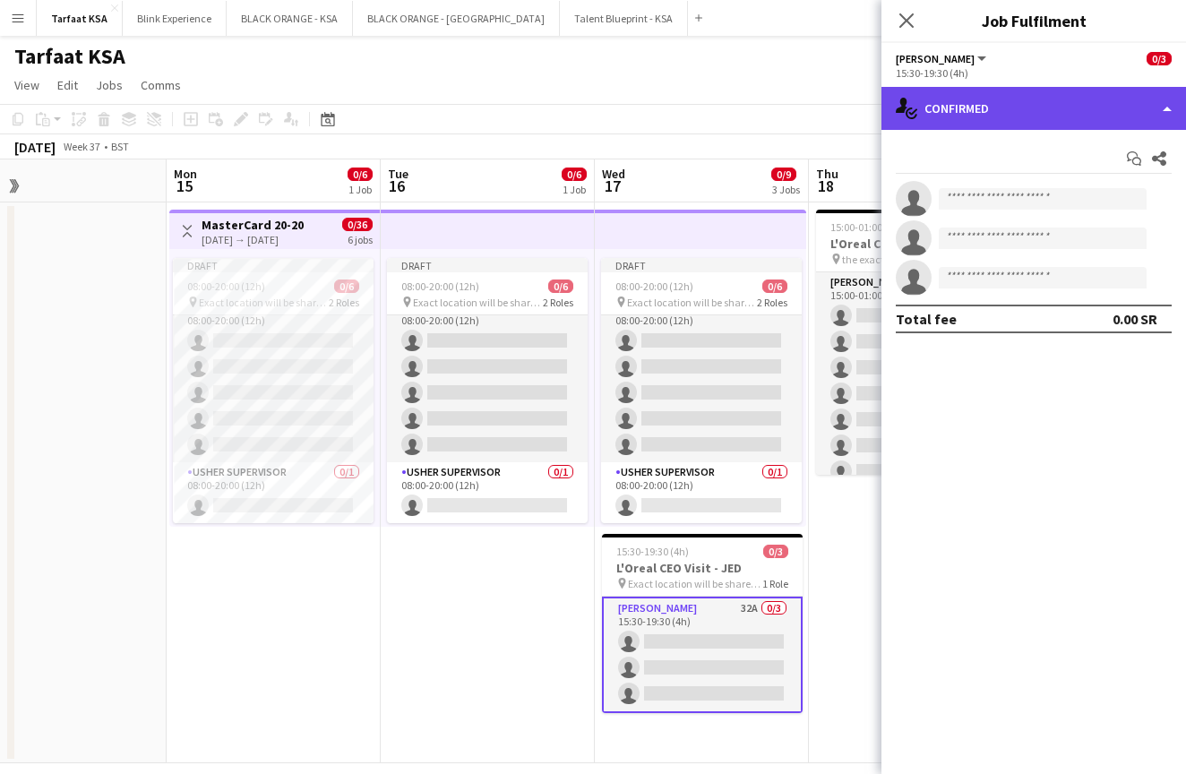
click at [1119, 115] on div "single-neutral-actions-check-2 Confirmed" at bounding box center [1033, 108] width 304 height 43
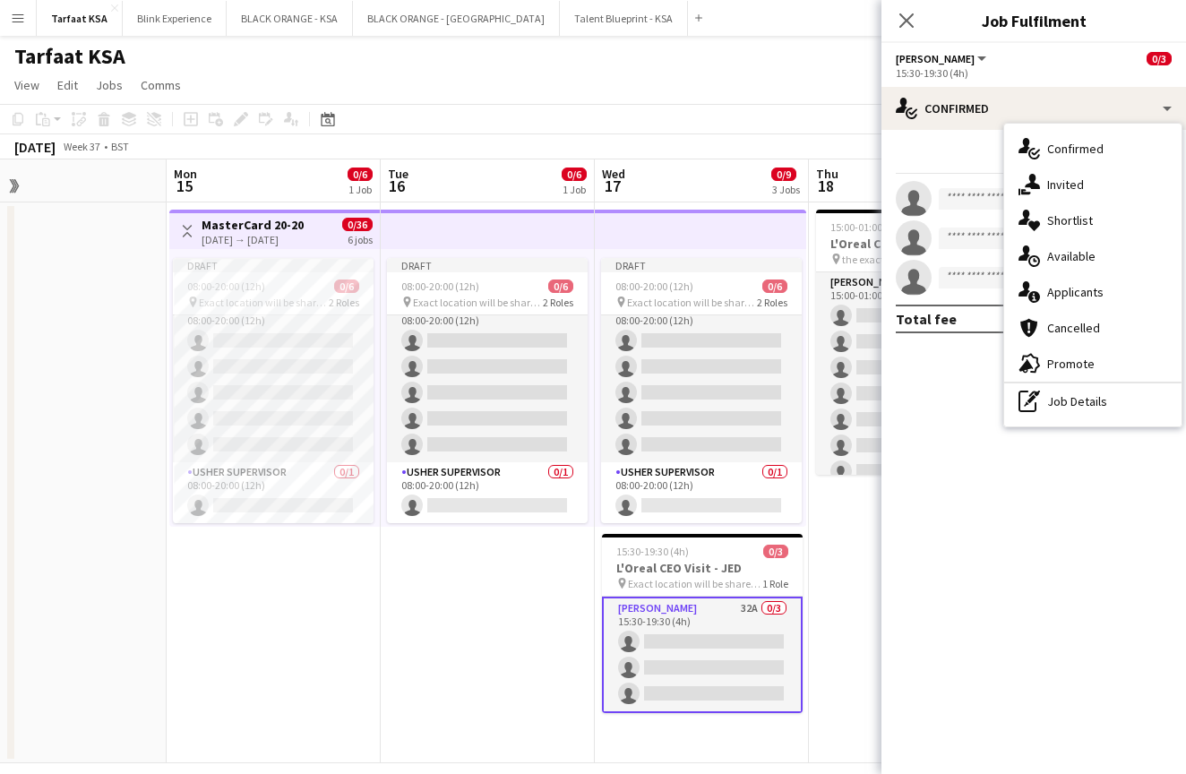
click at [441, 599] on app-date-cell "Draft 08:00-20:00 (12h) 0/6 pin Exact location will be shared later 2 Roles [PE…" at bounding box center [488, 482] width 214 height 561
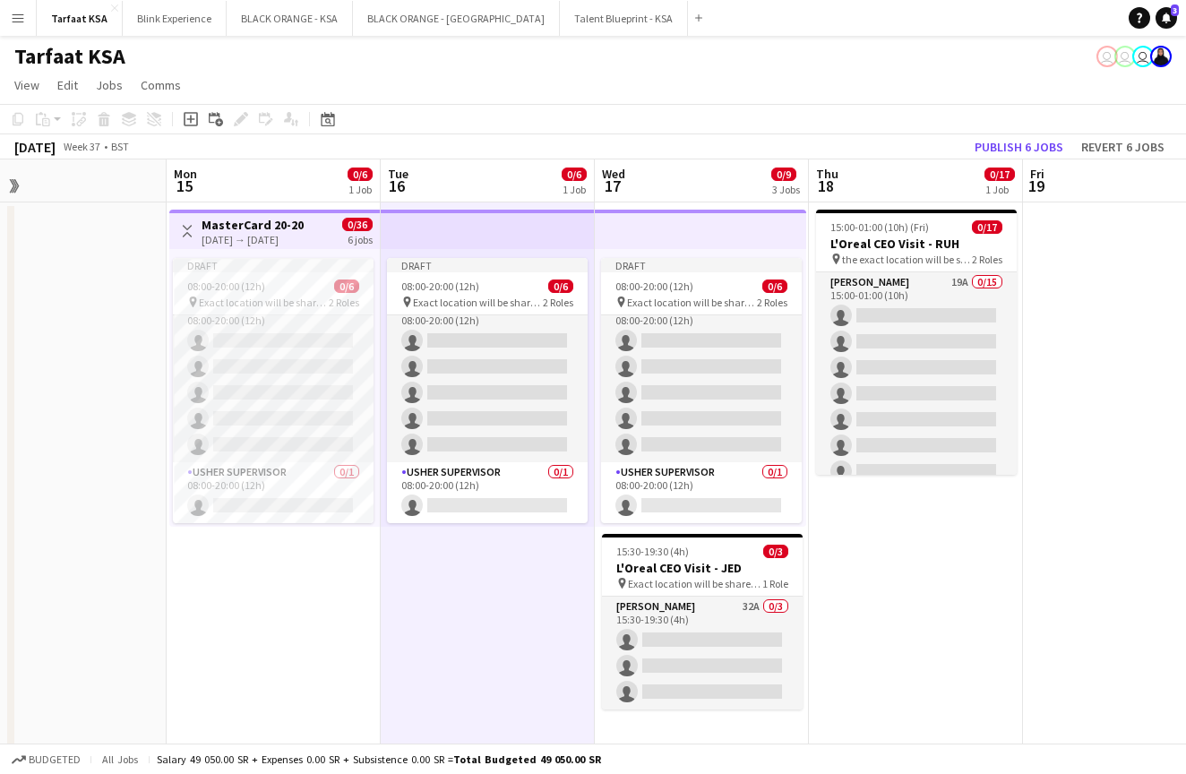
click at [253, 217] on h3 "MasterCard 20-20" at bounding box center [252, 225] width 102 height 16
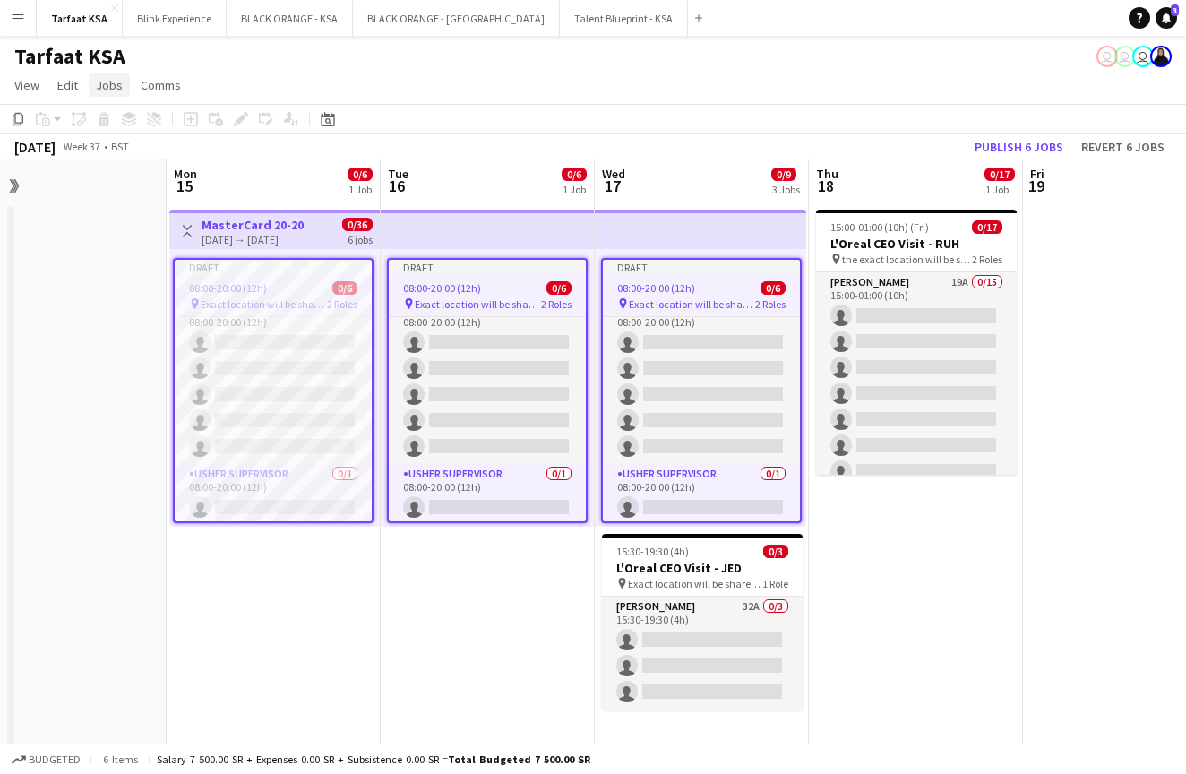
click at [116, 86] on span "Jobs" at bounding box center [109, 85] width 27 height 16
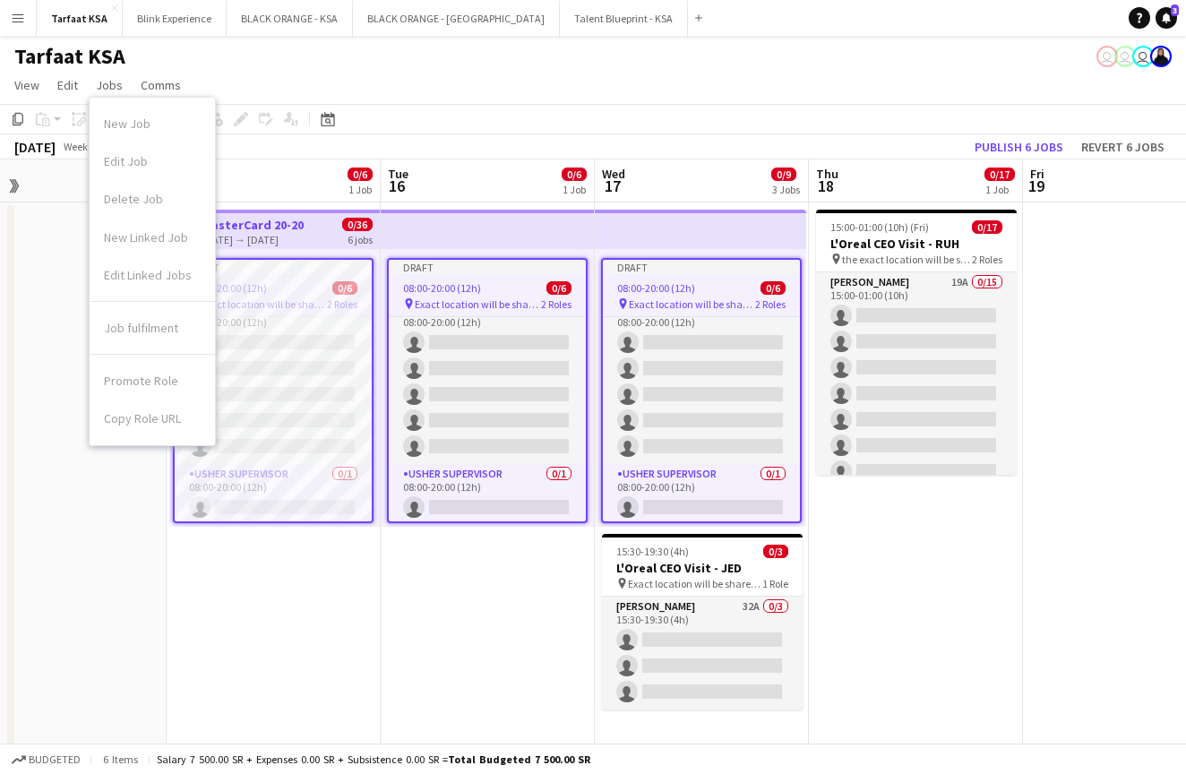
click at [228, 601] on app-date-cell "Toggle View MasterCard 20-20 [DATE] → [DATE] 0/36 6 jobs Draft 08:00-20:00 (12h…" at bounding box center [274, 482] width 214 height 561
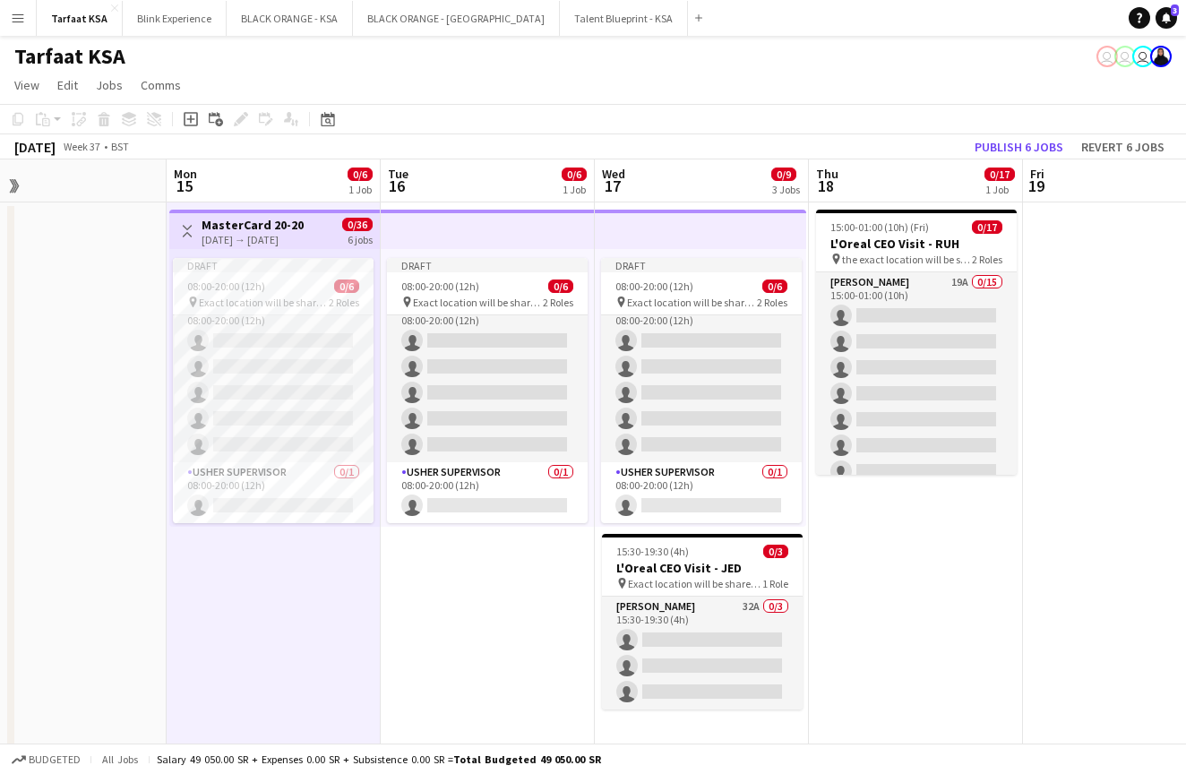
click at [389, 620] on app-date-cell "Draft 08:00-20:00 (12h) 0/6 pin Exact location will be shared later 2 Roles [PE…" at bounding box center [488, 482] width 214 height 561
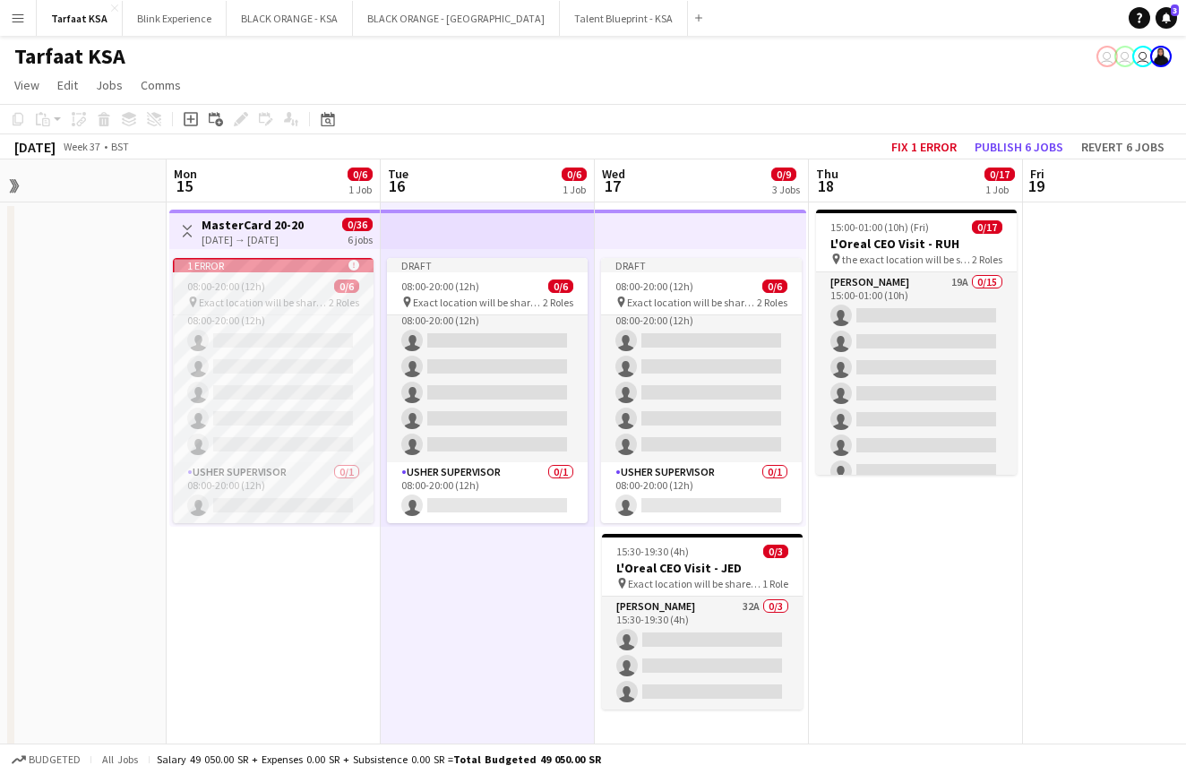
click at [268, 274] on app-job-card "1 error alert-circle 08:00-20:00 (12h) 0/6 pin Exact location will be shared la…" at bounding box center [273, 390] width 201 height 265
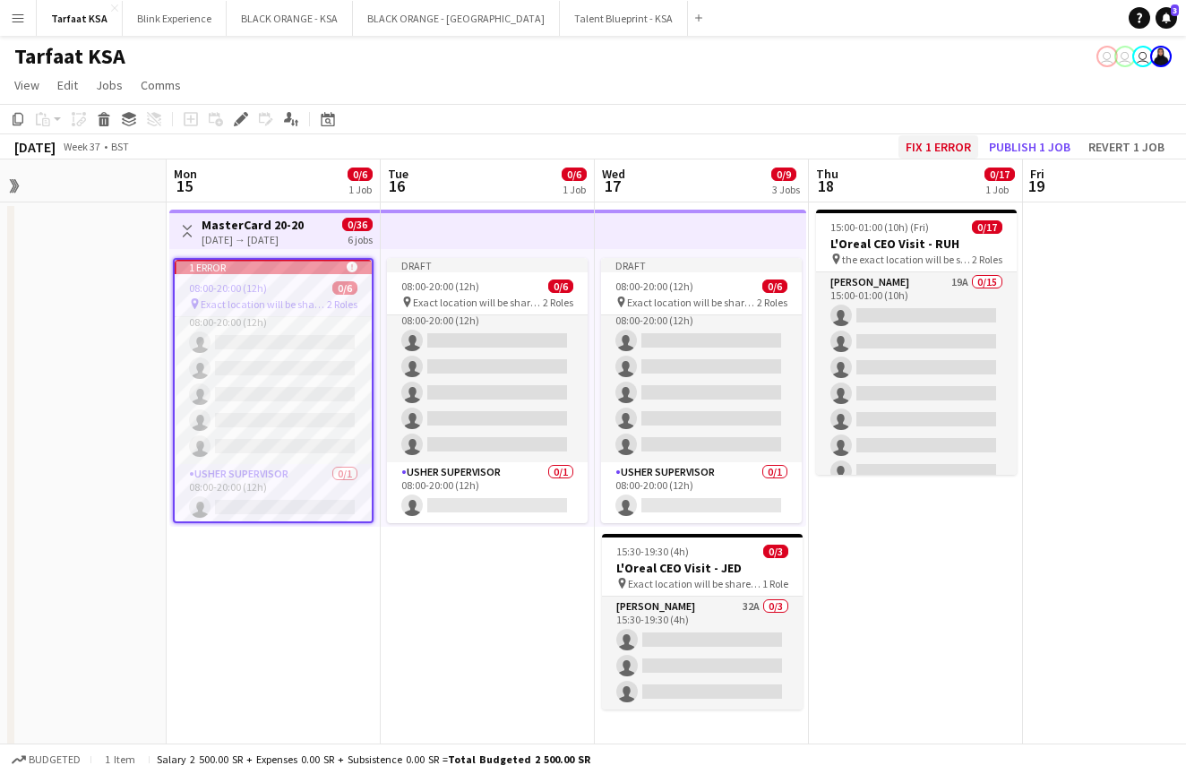
click at [929, 148] on button "Fix 1 error" at bounding box center [938, 146] width 80 height 23
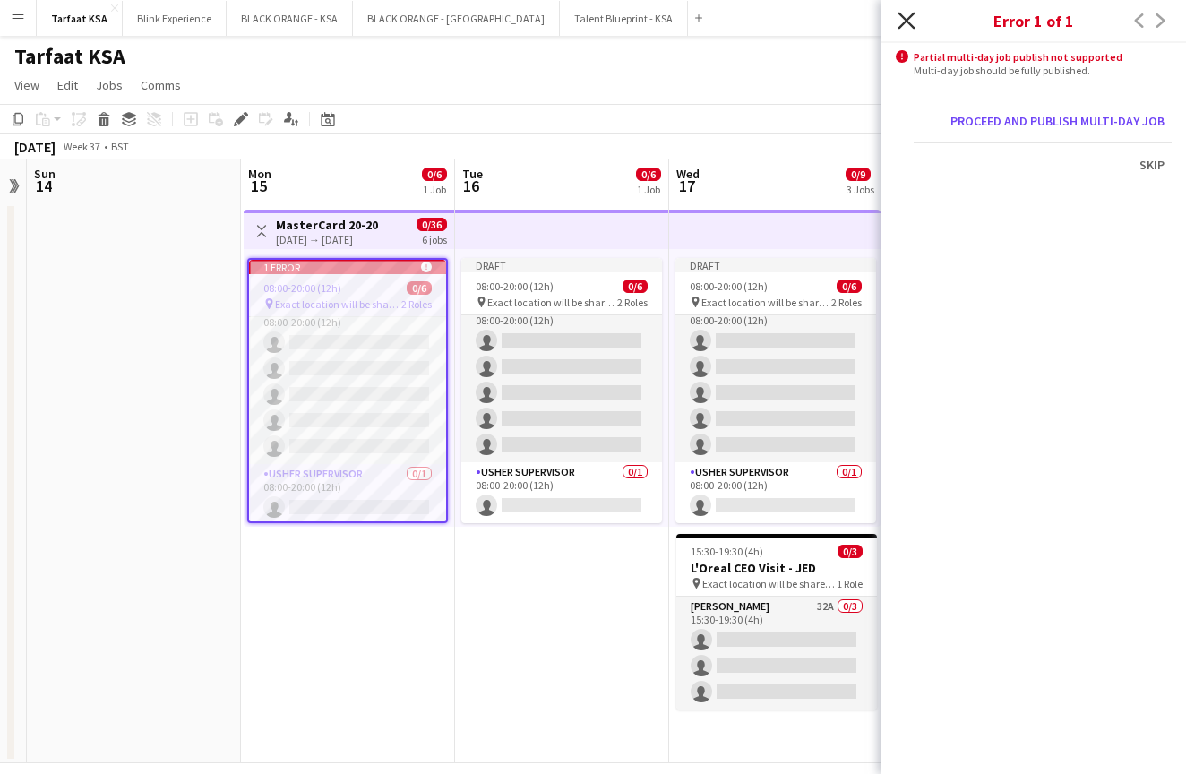
click at [904, 23] on icon at bounding box center [905, 20] width 17 height 17
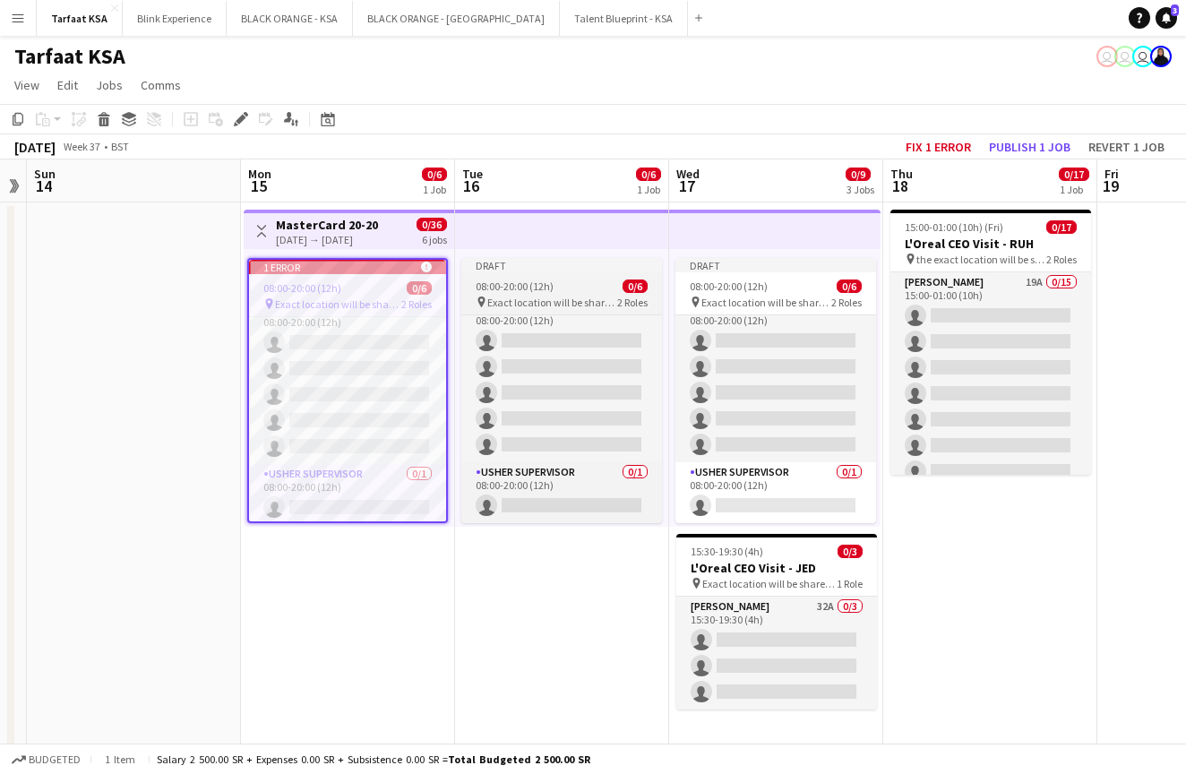
click at [577, 271] on div "Draft" at bounding box center [561, 265] width 201 height 14
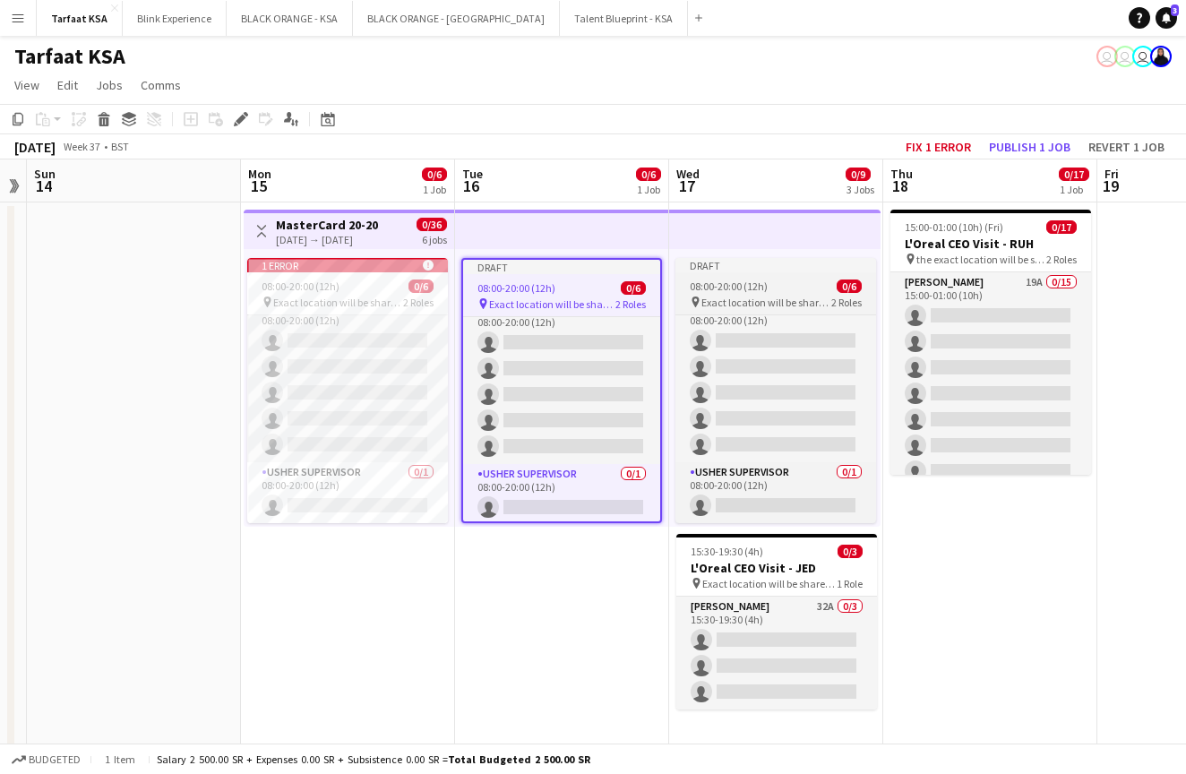
click at [753, 274] on app-job-card "Draft 08:00-20:00 (12h) 0/6 pin Exact location will be shared later 2 Roles [PE…" at bounding box center [775, 390] width 201 height 265
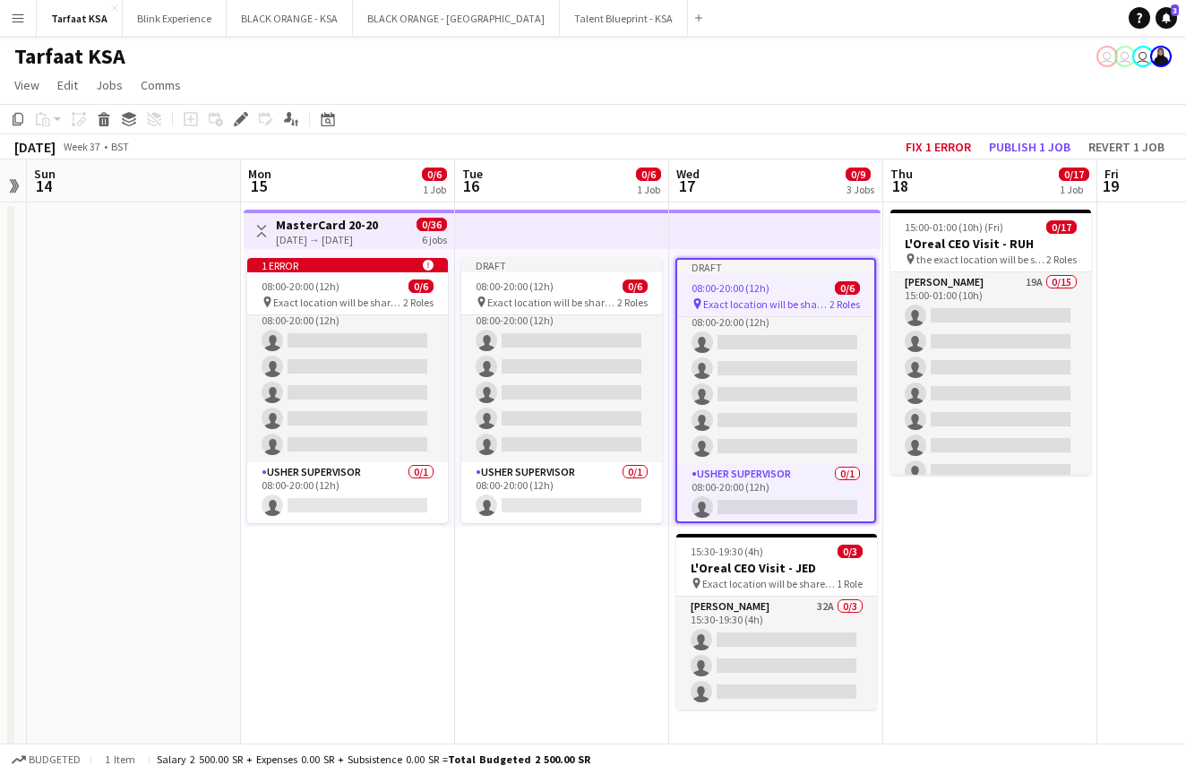
click at [748, 222] on app-top-bar at bounding box center [774, 229] width 211 height 39
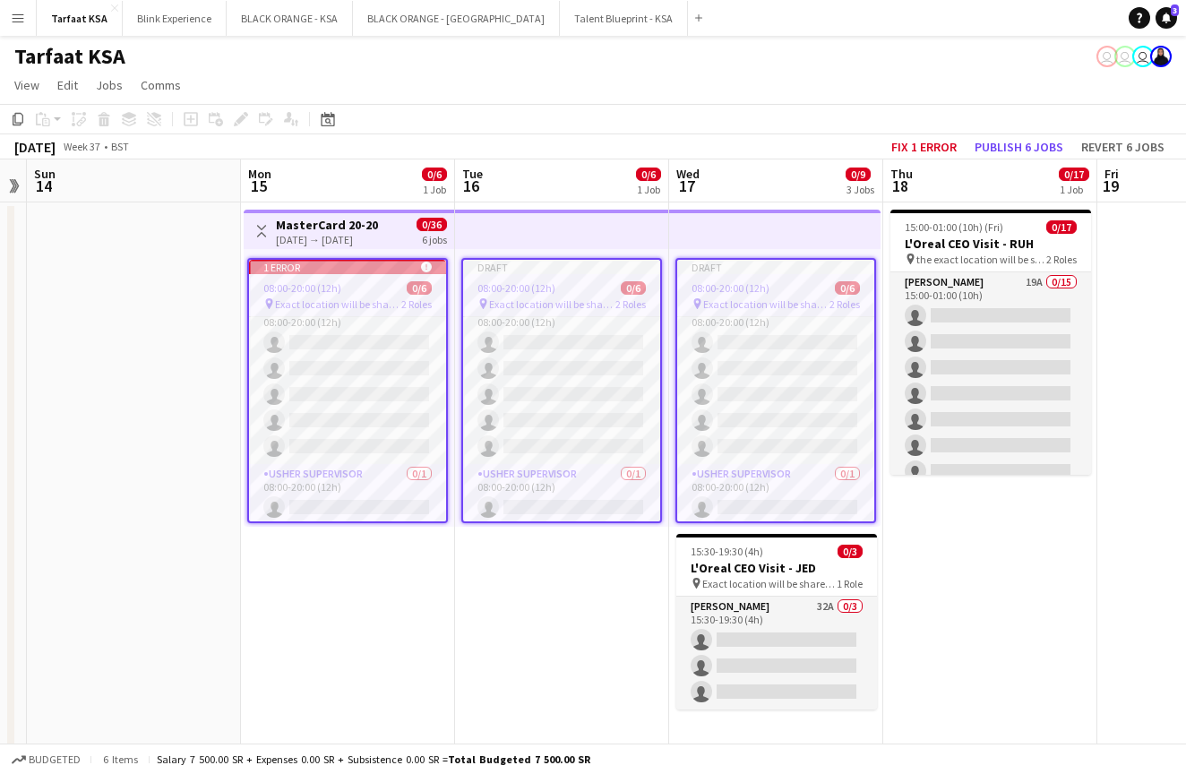
click at [331, 610] on app-date-cell "Toggle View MasterCard 20-20 [DATE] → [DATE] 0/36 6 jobs 1 error alert-circle 0…" at bounding box center [348, 482] width 214 height 561
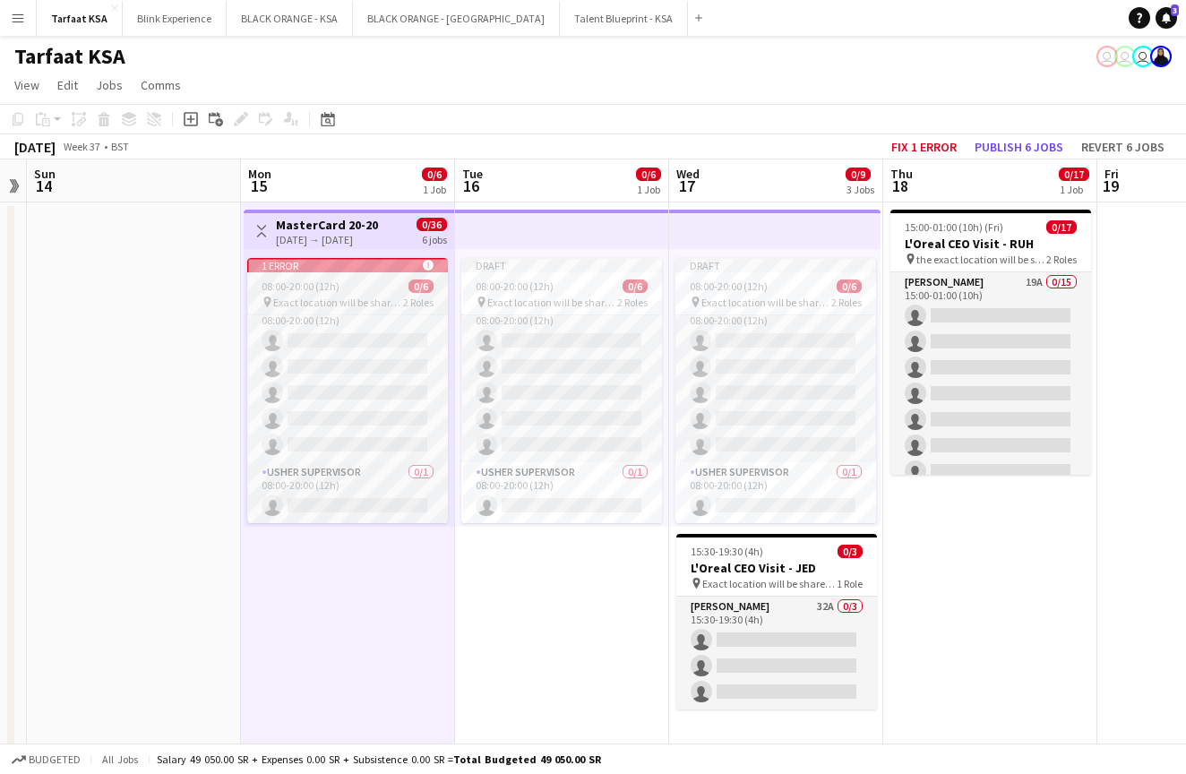
click at [342, 269] on div "1 error alert-circle" at bounding box center [347, 265] width 201 height 14
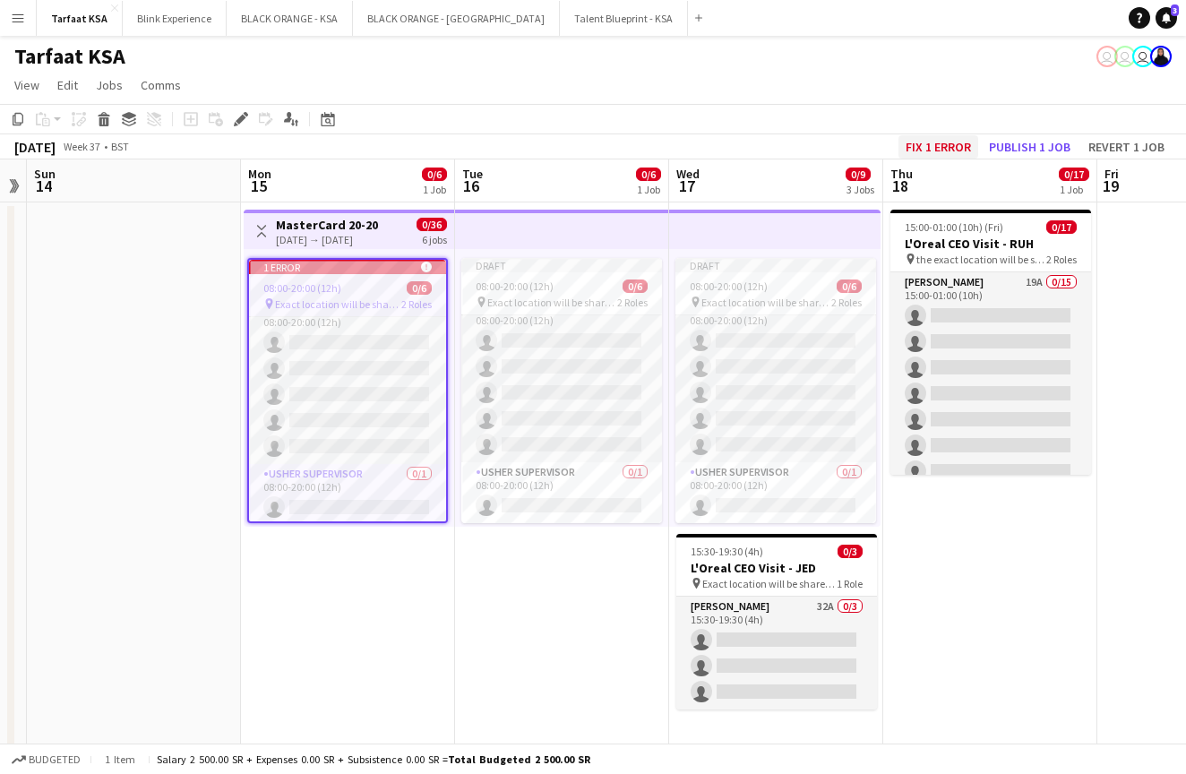
click at [923, 150] on button "Fix 1 error" at bounding box center [938, 146] width 80 height 23
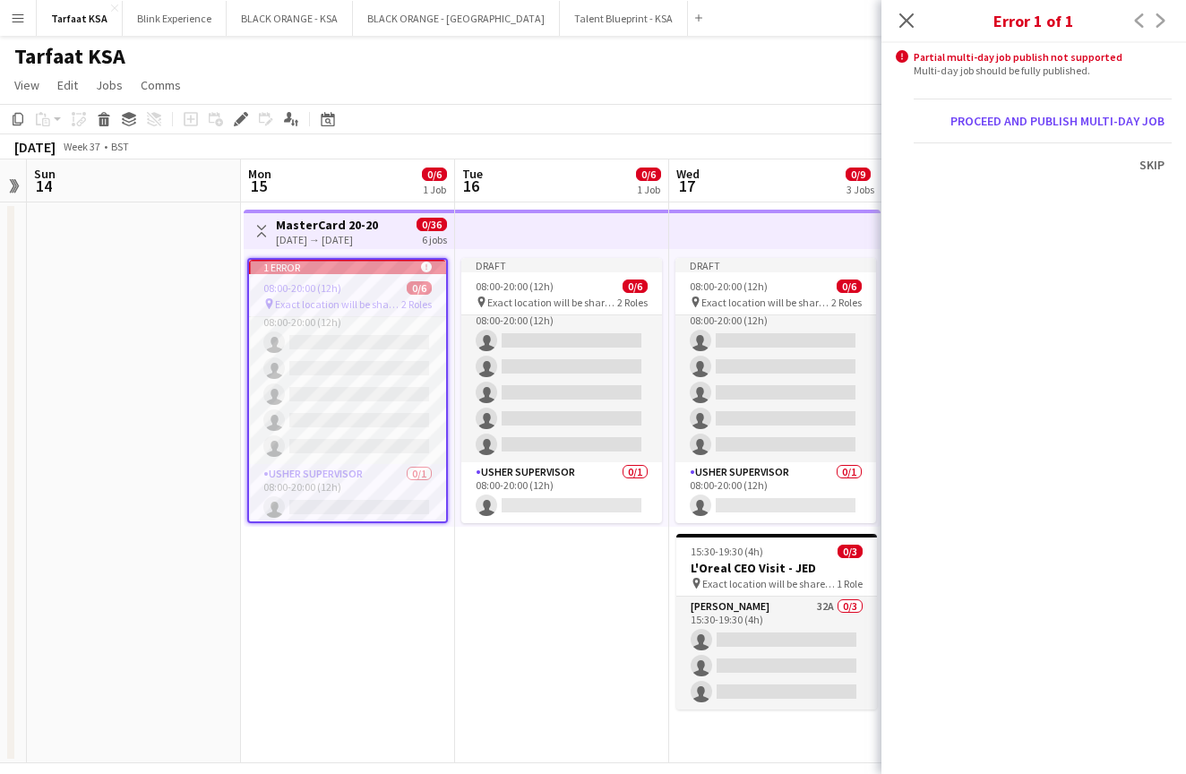
click at [399, 563] on app-date-cell "Toggle View MasterCard 20-20 [DATE] → [DATE] 0/36 6 jobs 1 error alert-circle 0…" at bounding box center [348, 482] width 214 height 561
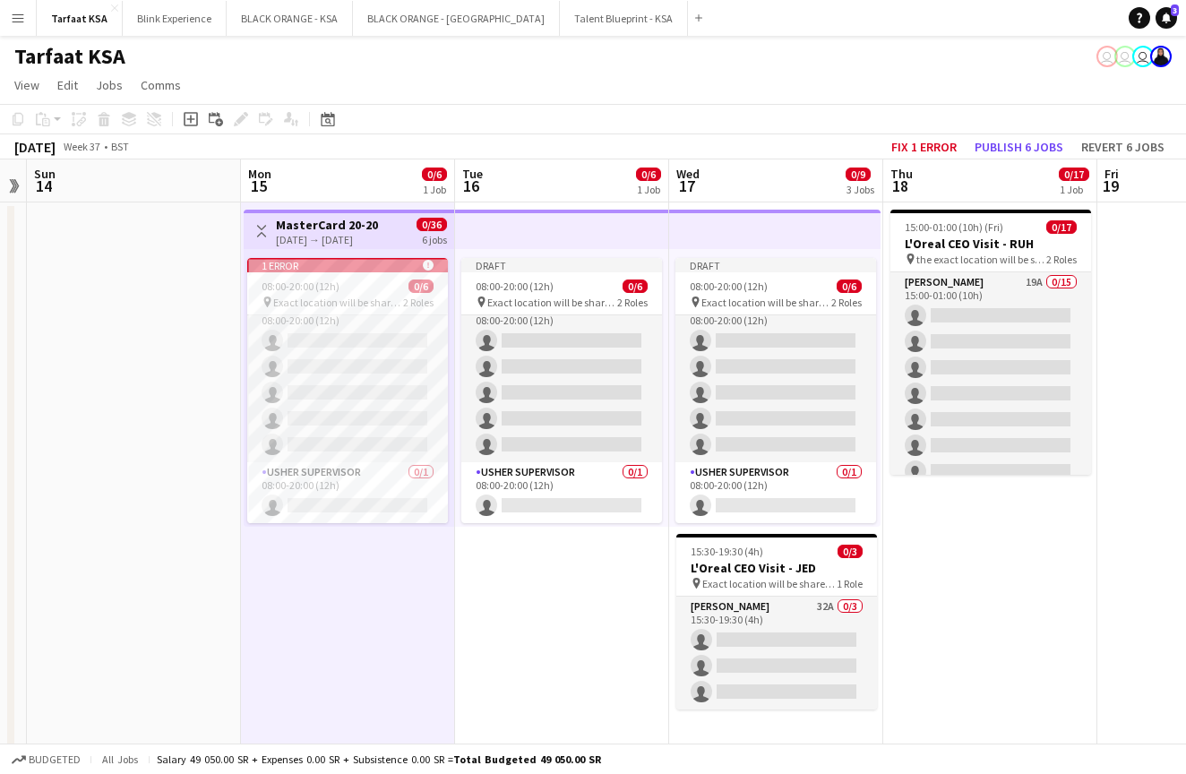
click at [392, 225] on div "Toggle View MasterCard 20-20 [DATE] → [DATE] 0/36 6 jobs" at bounding box center [349, 231] width 196 height 30
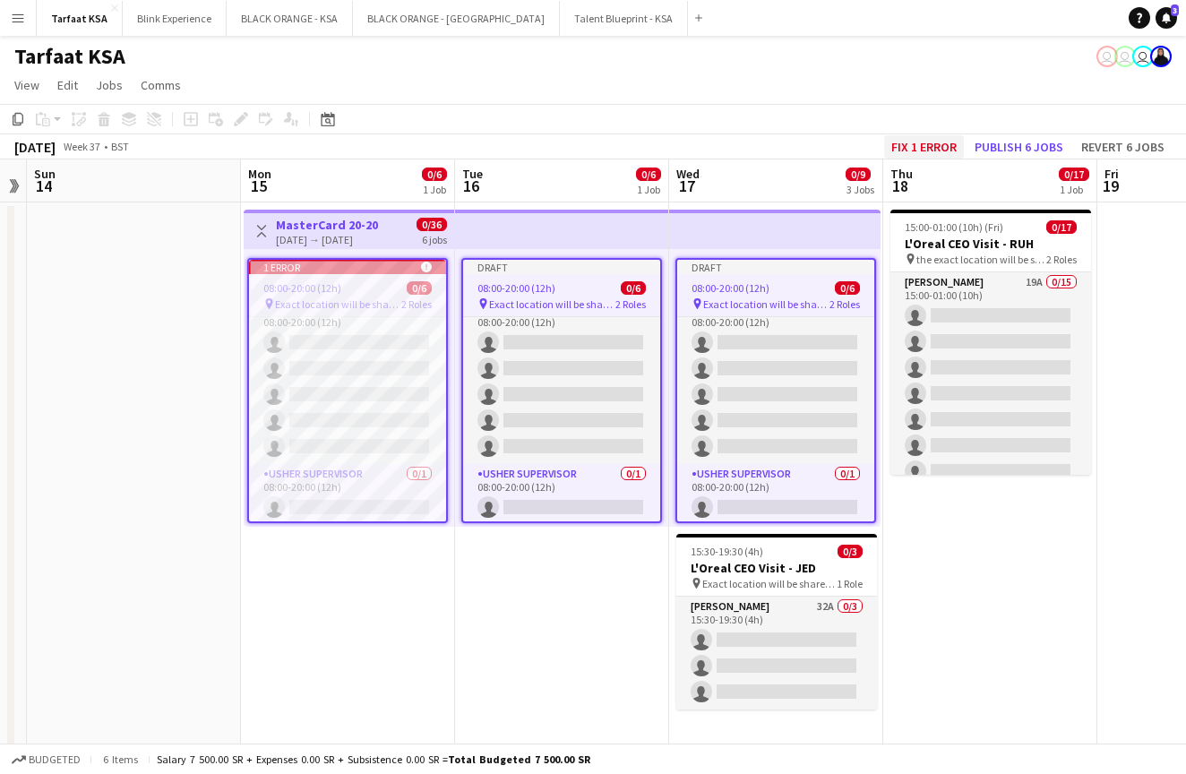
click at [896, 151] on button "Fix 1 error" at bounding box center [924, 146] width 80 height 23
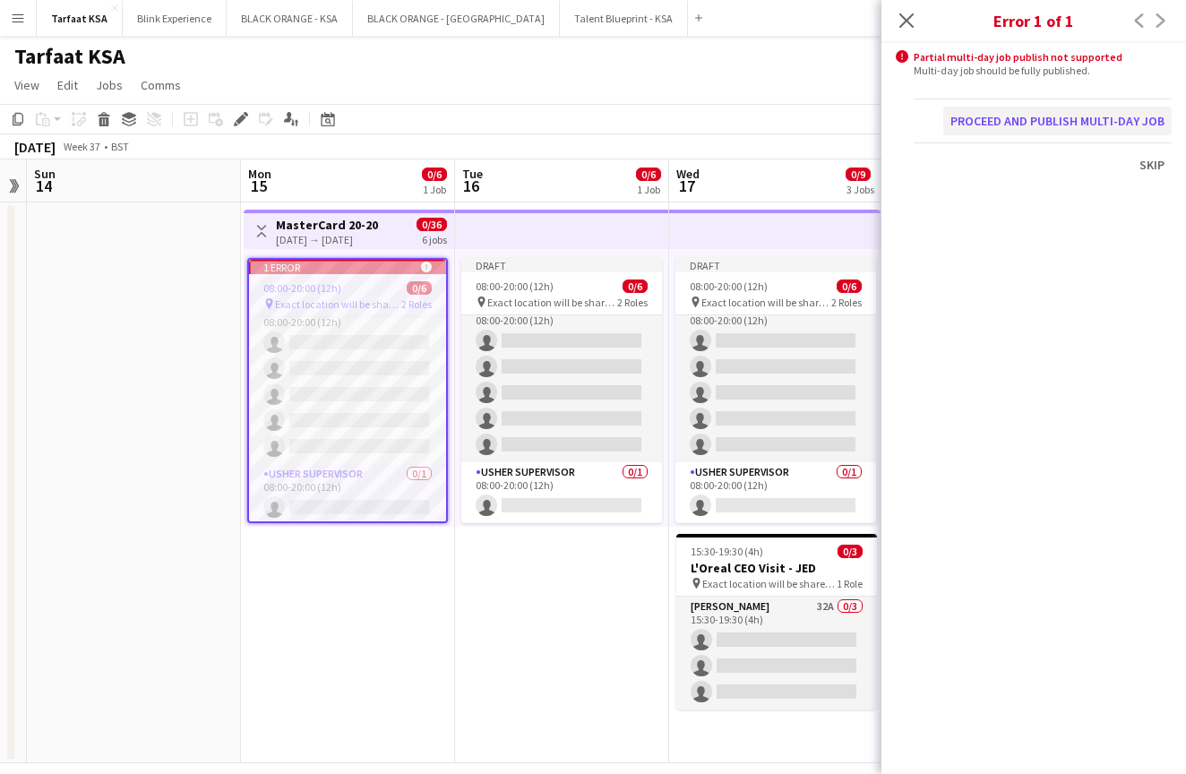
click at [1103, 117] on button "Proceed and publish multi-day job" at bounding box center [1057, 121] width 228 height 29
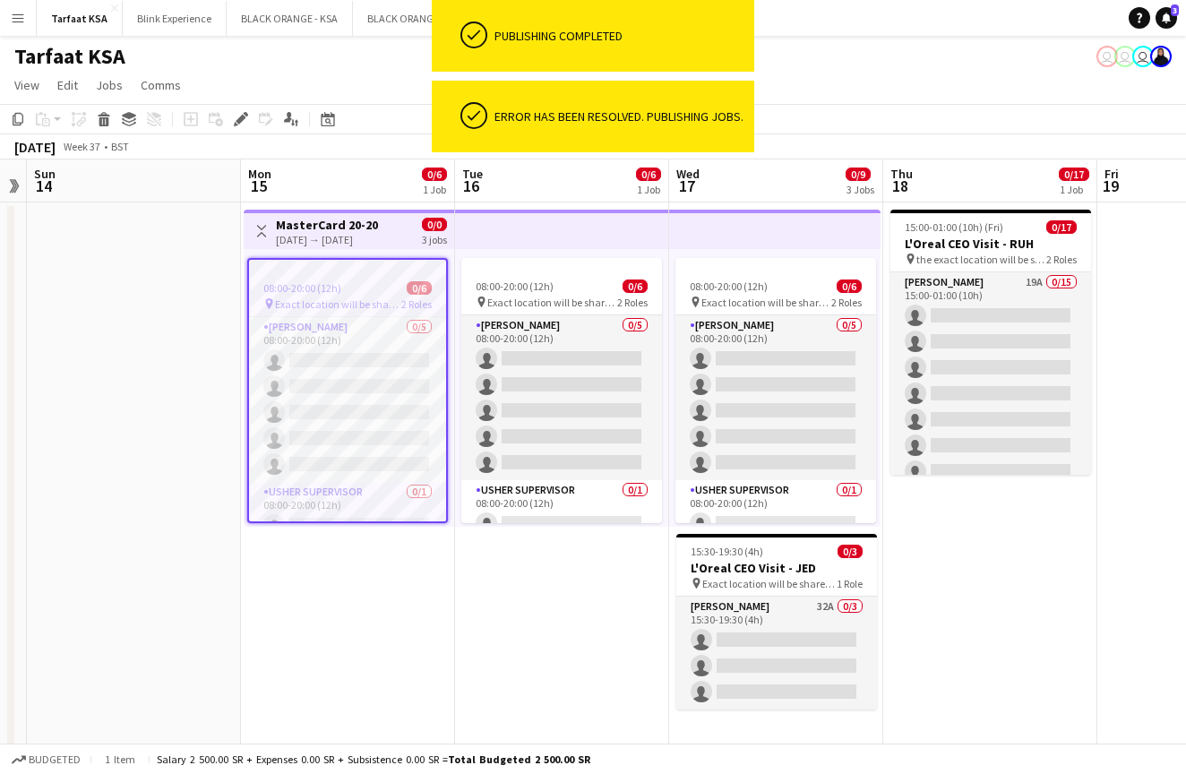
scroll to position [18, 0]
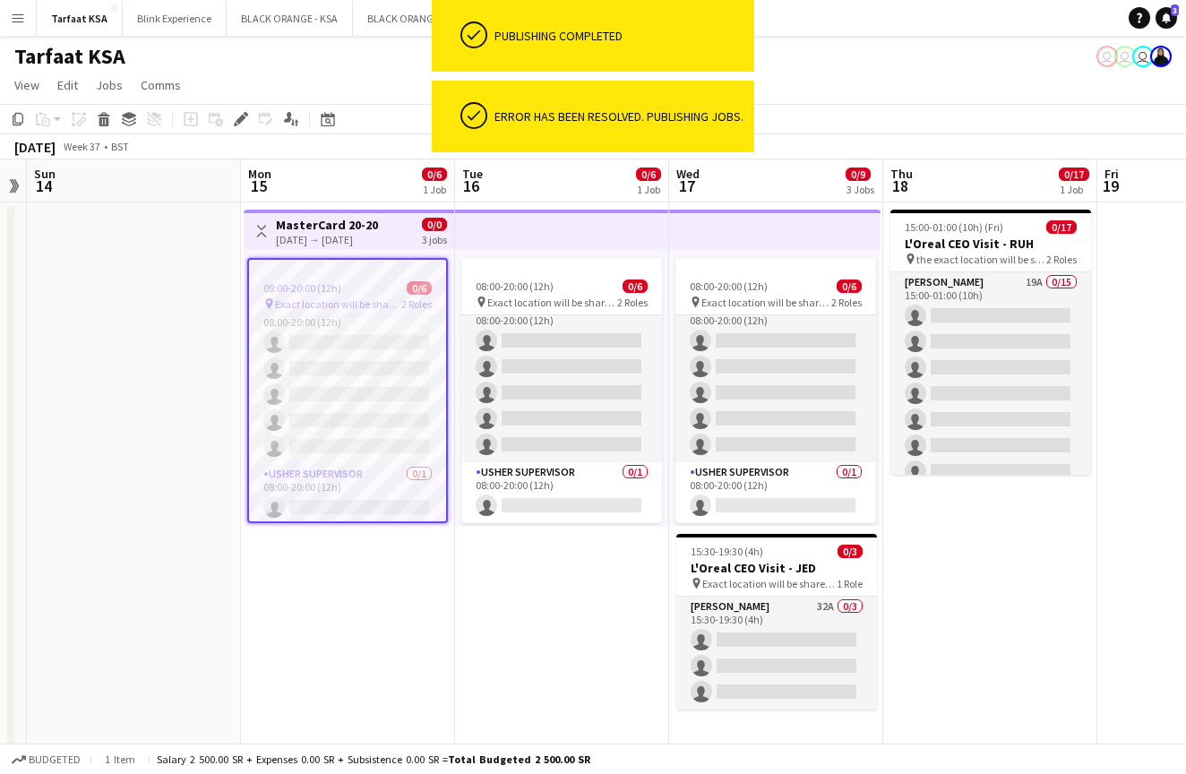
click at [361, 573] on app-date-cell "Toggle View MasterCard 20-20 [DATE] → [DATE] 0/0 3 jobs 08:00-20:00 (12h) 0/6 p…" at bounding box center [348, 482] width 214 height 561
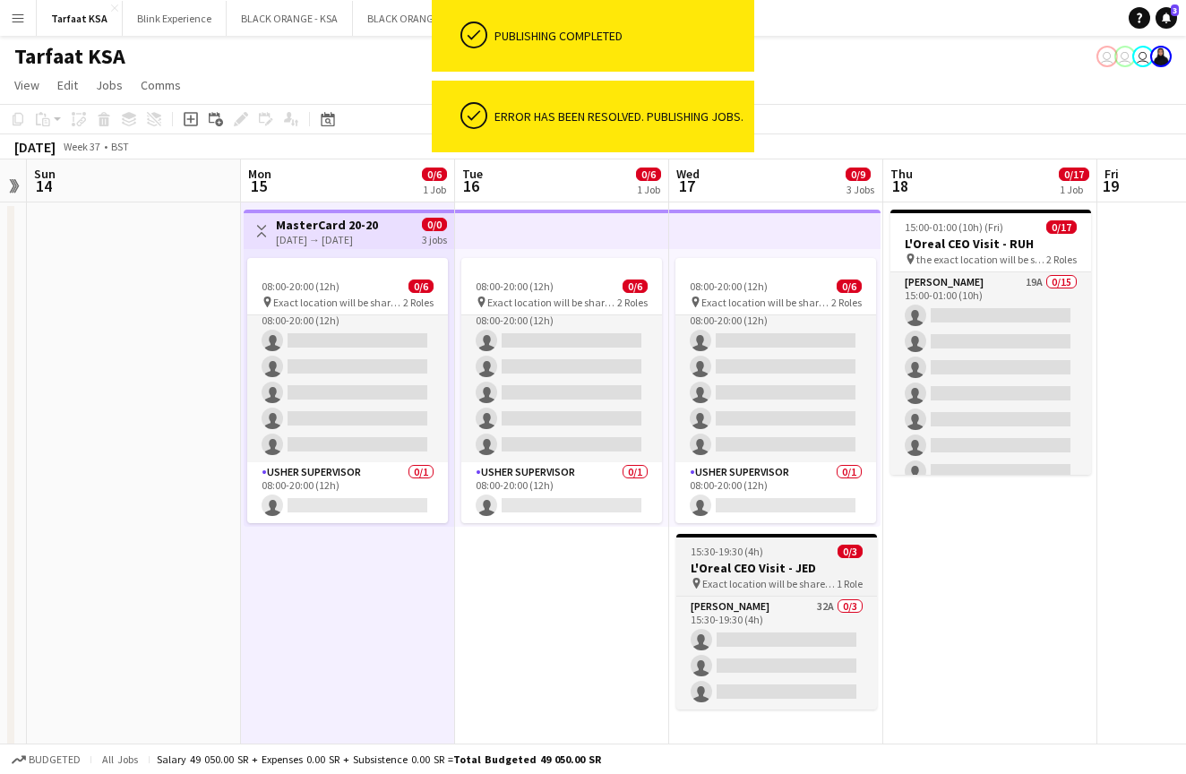
scroll to position [0, 372]
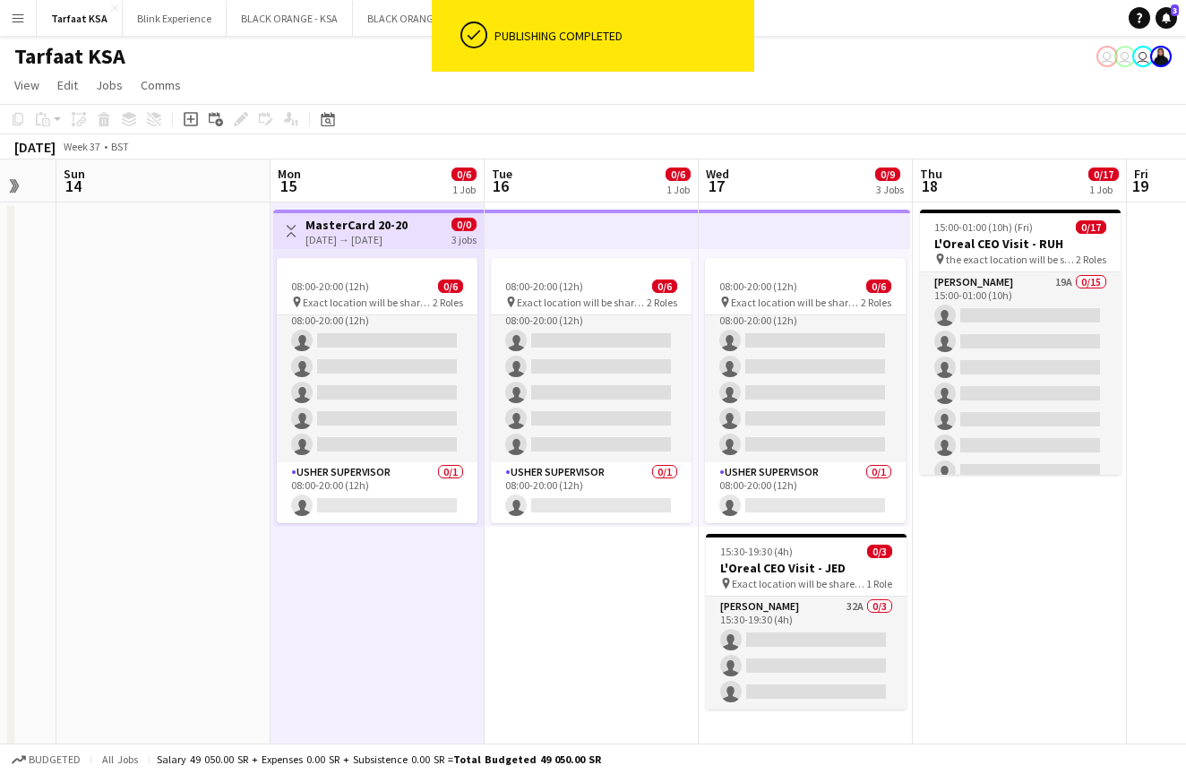
click at [557, 238] on app-top-bar at bounding box center [591, 229] width 214 height 39
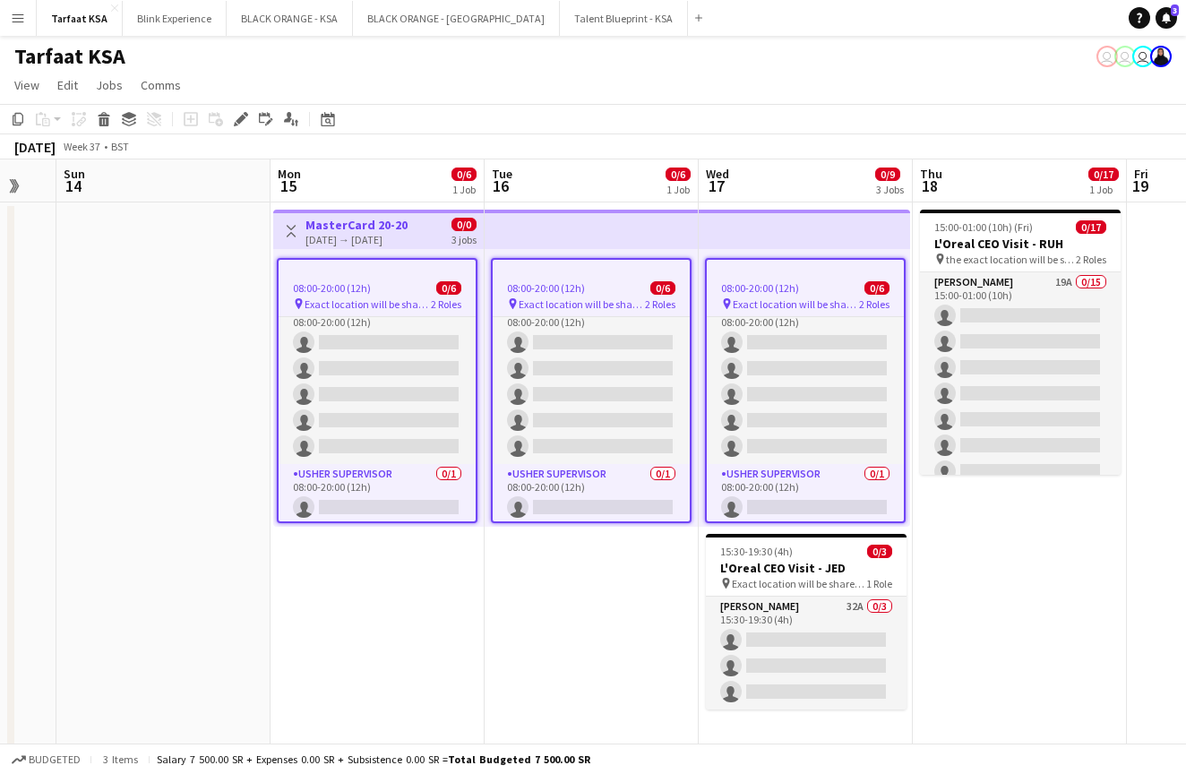
click at [422, 574] on app-date-cell "Toggle View MasterCard 20-20 [DATE] → [DATE] 0/0 3 jobs 08:00-20:00 (12h) 0/6 p…" at bounding box center [377, 482] width 214 height 561
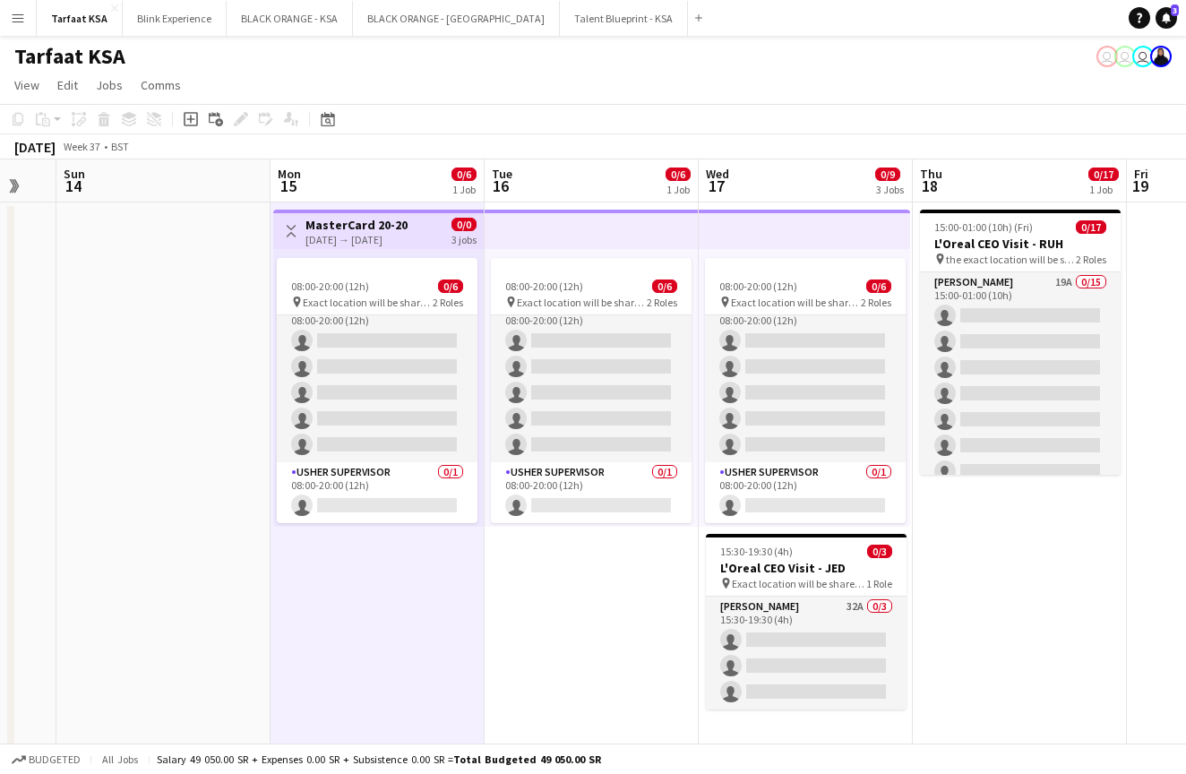
click at [512, 226] on app-top-bar at bounding box center [591, 229] width 214 height 39
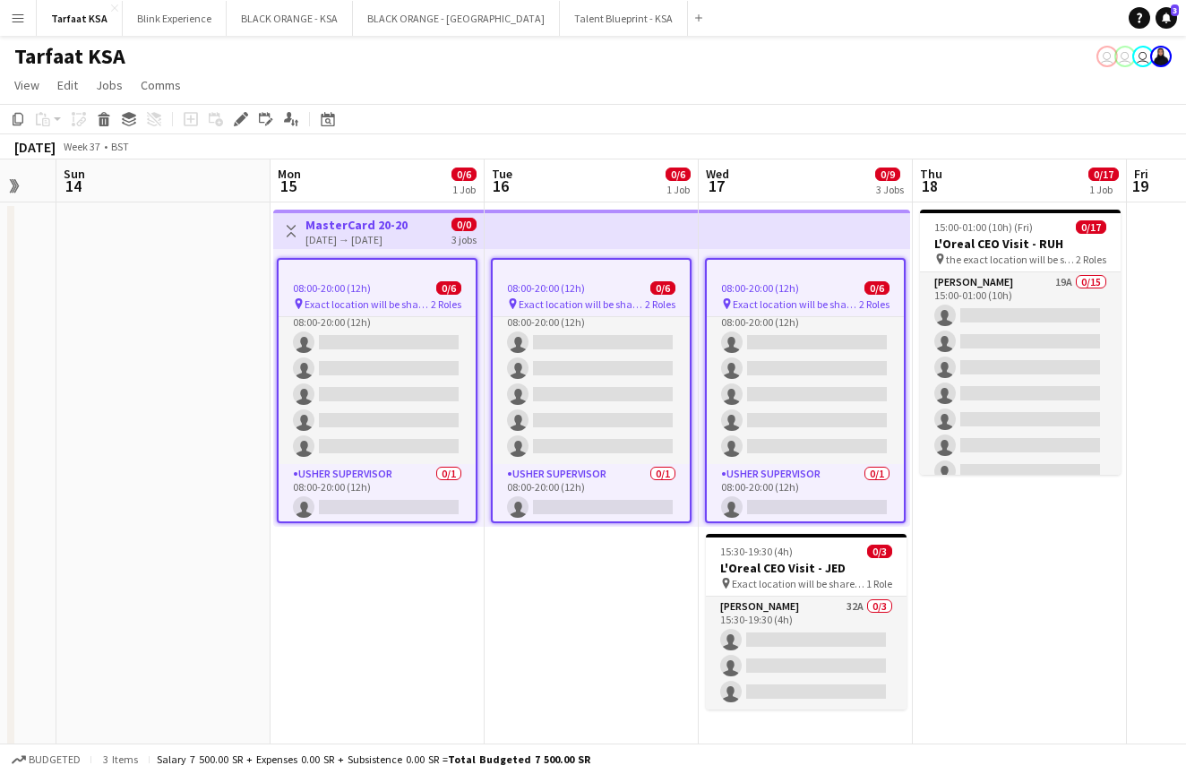
click at [391, 624] on app-date-cell "Toggle View MasterCard 20-20 [DATE] → [DATE] 0/0 3 jobs 08:00-20:00 (12h) 0/6 p…" at bounding box center [377, 482] width 214 height 561
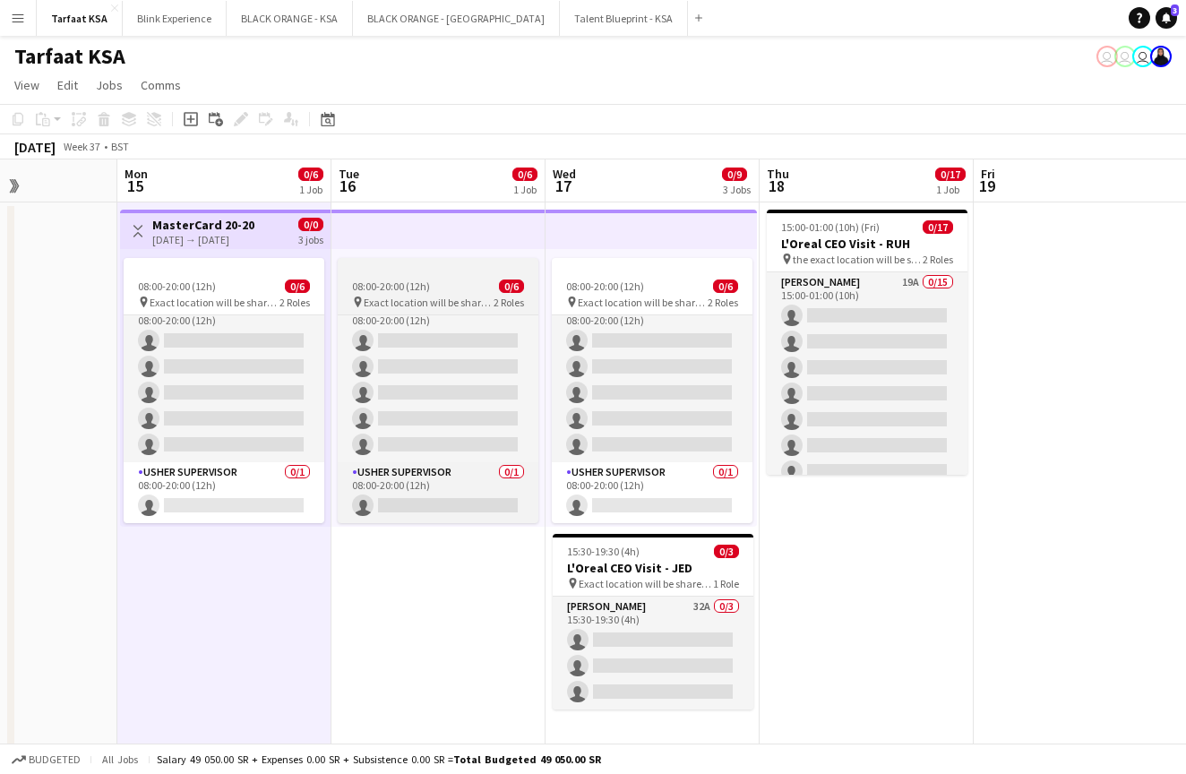
scroll to position [0, 511]
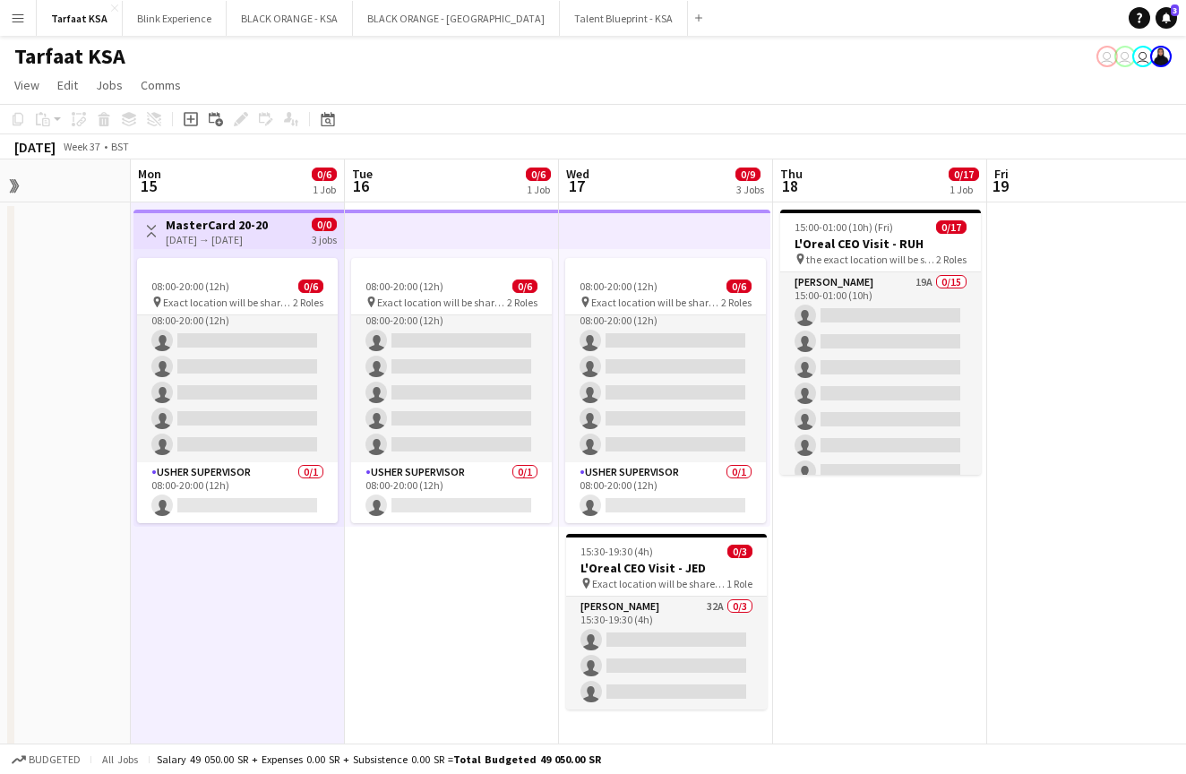
click at [284, 226] on div "Toggle View MasterCard 20-20 [DATE] → [DATE] 0/0 3 jobs" at bounding box center [239, 231] width 196 height 30
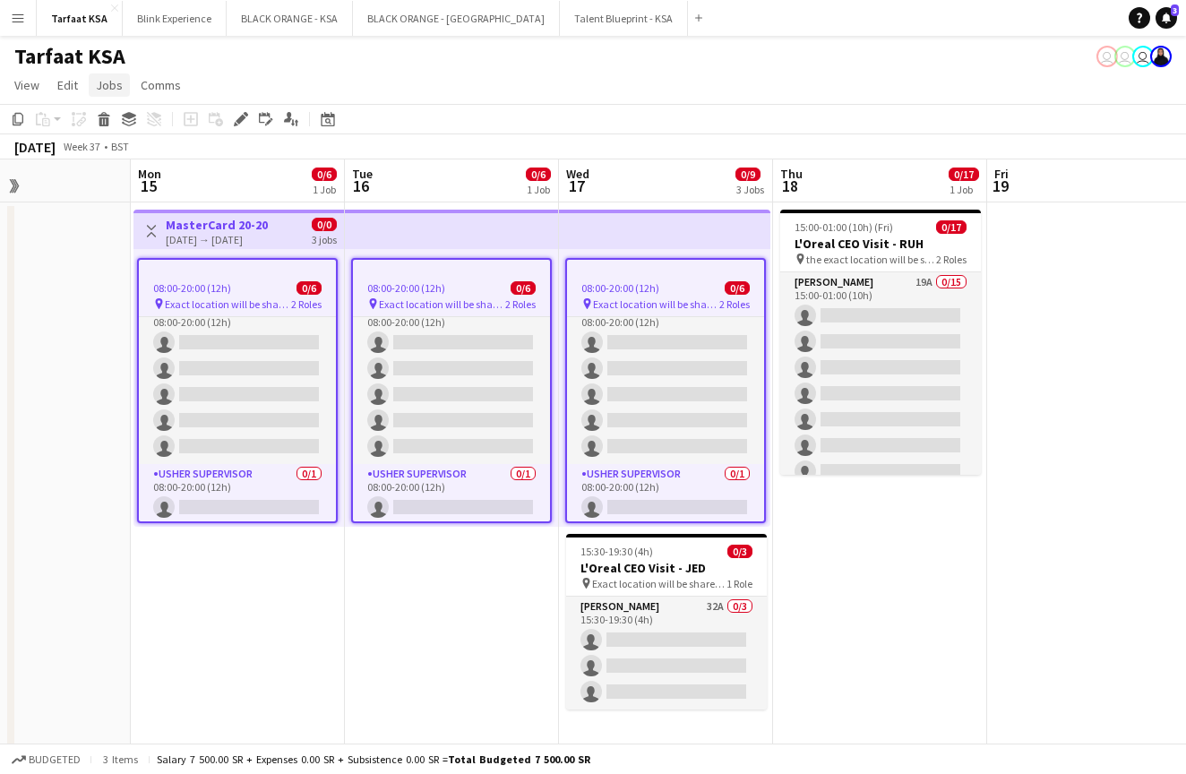
click at [92, 83] on link "Jobs" at bounding box center [109, 84] width 41 height 23
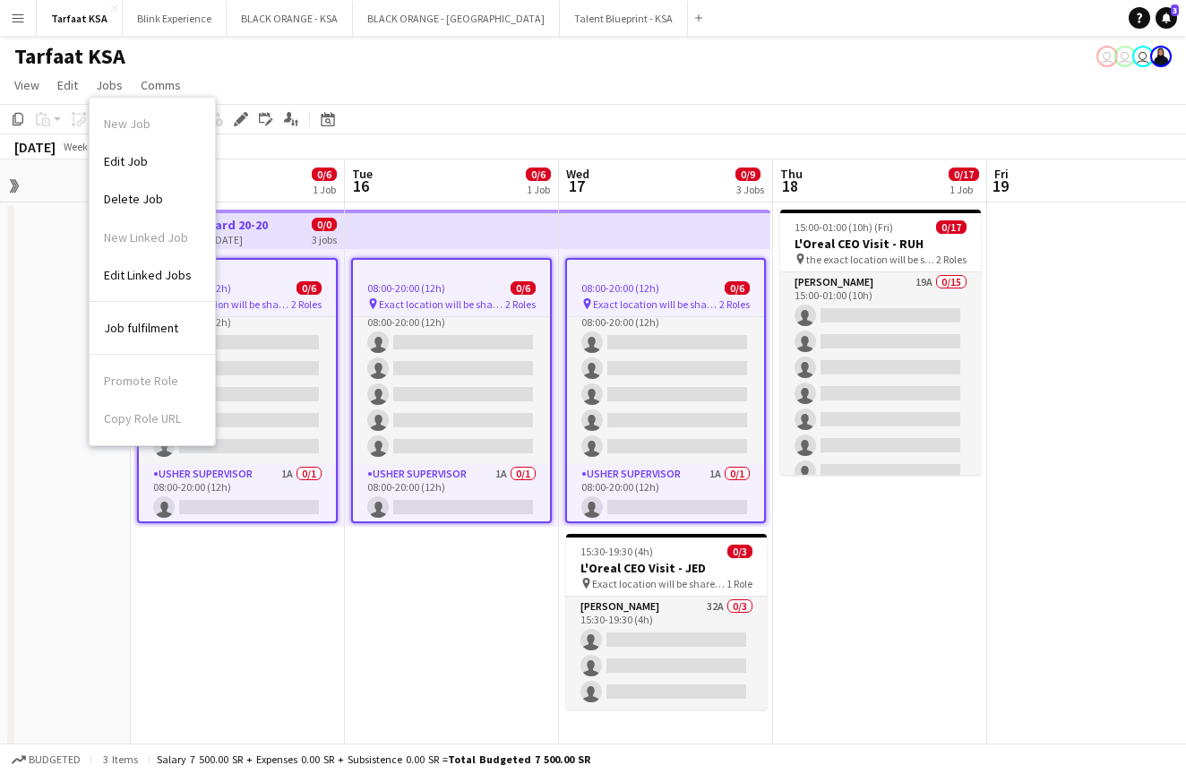
click at [288, 239] on div "Toggle View MasterCard 20-20 [DATE] → [DATE] 0/0 3 jobs" at bounding box center [239, 231] width 196 height 30
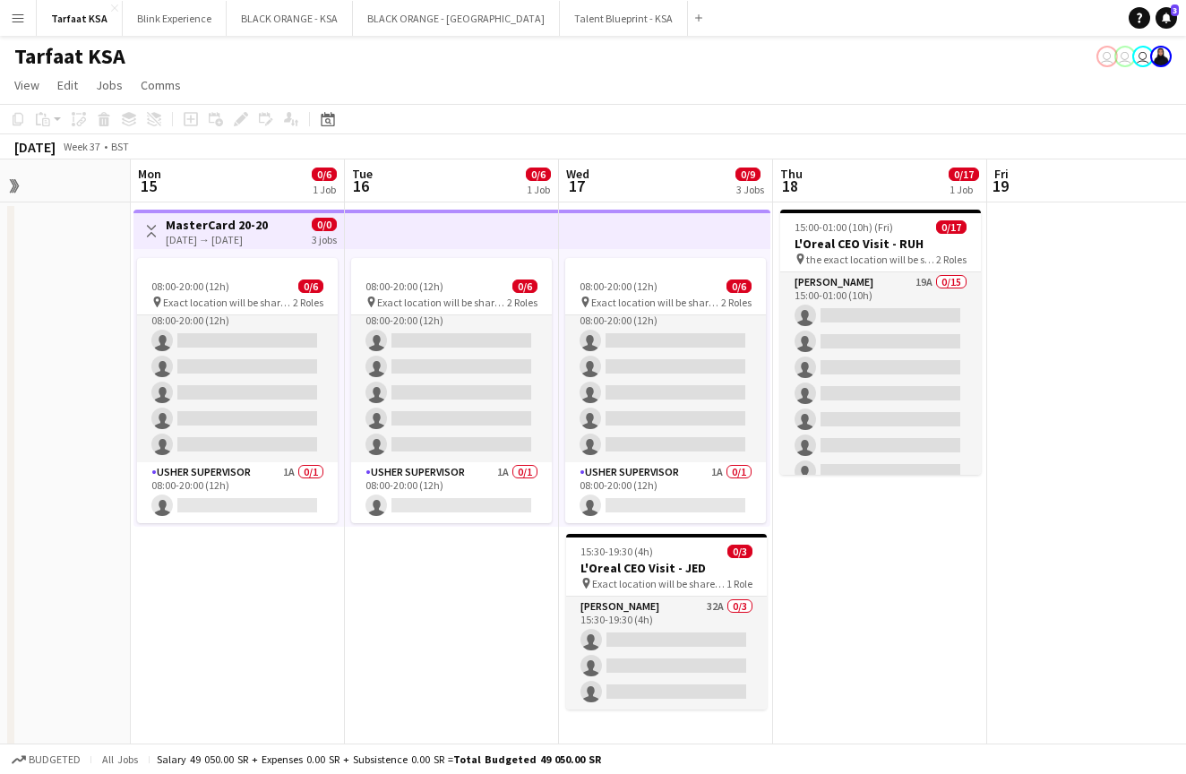
click at [288, 239] on div "Toggle View MasterCard 20-20 [DATE] → [DATE] 0/0 3 jobs" at bounding box center [239, 231] width 196 height 30
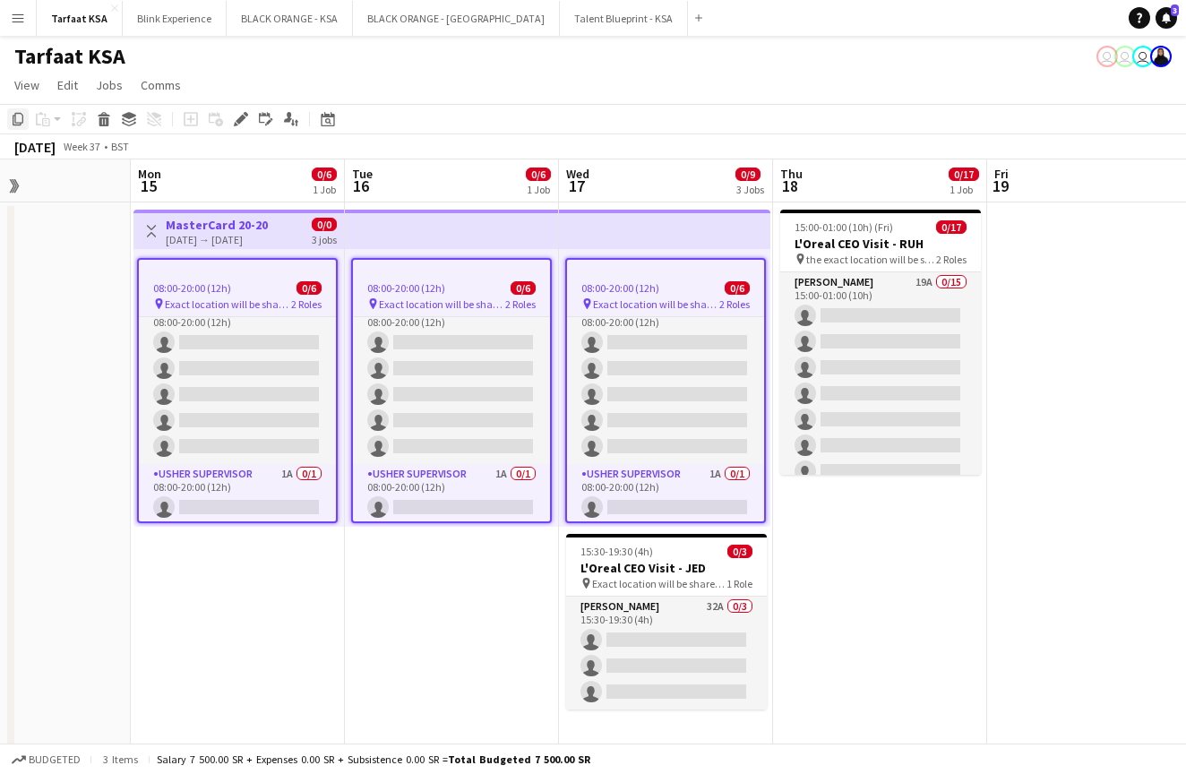
click at [17, 120] on icon "Copy" at bounding box center [18, 119] width 14 height 14
click at [116, 80] on span "Jobs" at bounding box center [109, 85] width 27 height 16
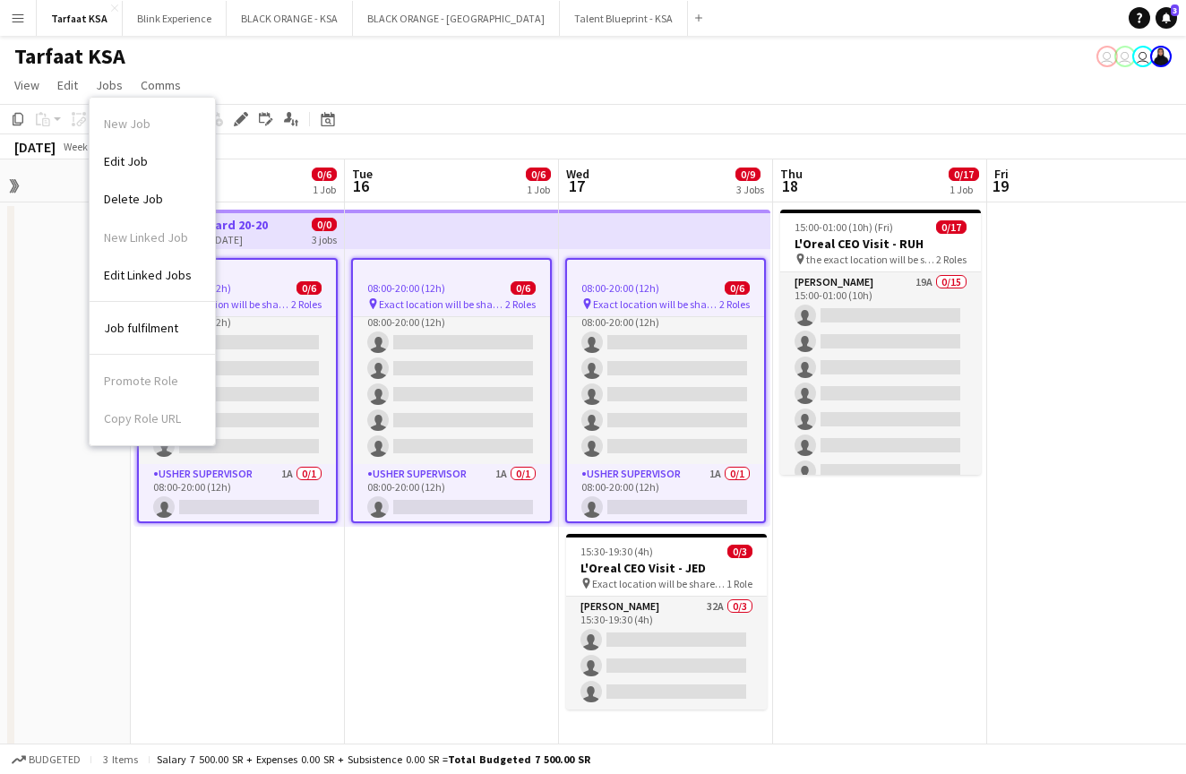
click at [292, 277] on app-job-card "08:00-20:00 (12h) 0/6 pin Exact location will be shared later 2 Roles [PERSON_N…" at bounding box center [237, 390] width 201 height 265
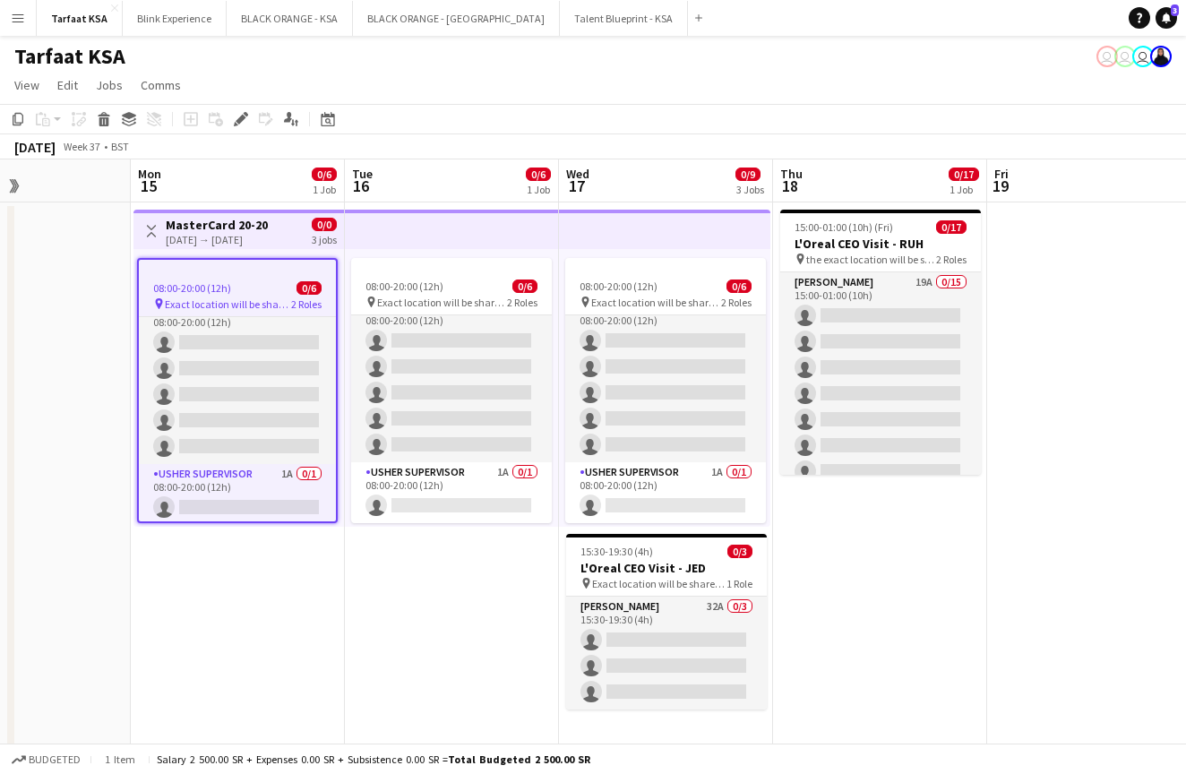
click at [270, 624] on app-date-cell "Toggle View MasterCard 20-20 [DATE] → [DATE] 0/0 3 jobs 08:00-20:00 (12h) 0/6 p…" at bounding box center [238, 482] width 214 height 561
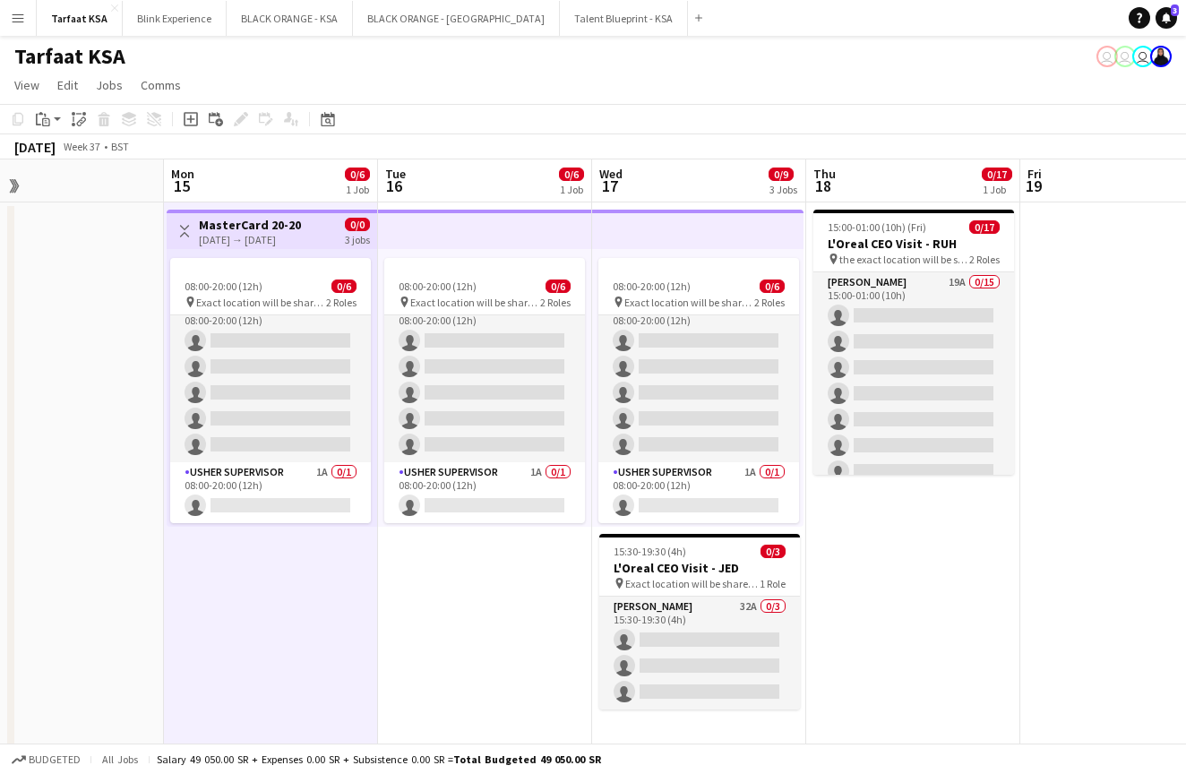
scroll to position [0, 541]
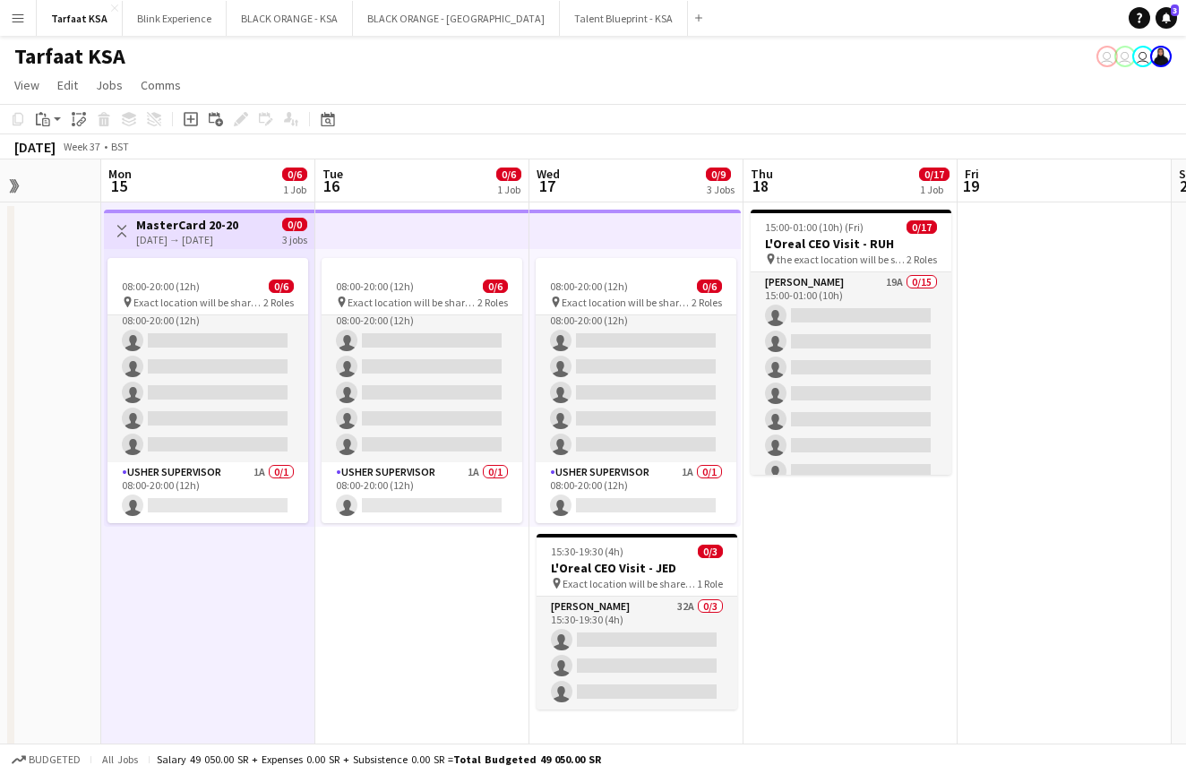
click at [201, 245] on div "[DATE] → [DATE]" at bounding box center [187, 239] width 102 height 13
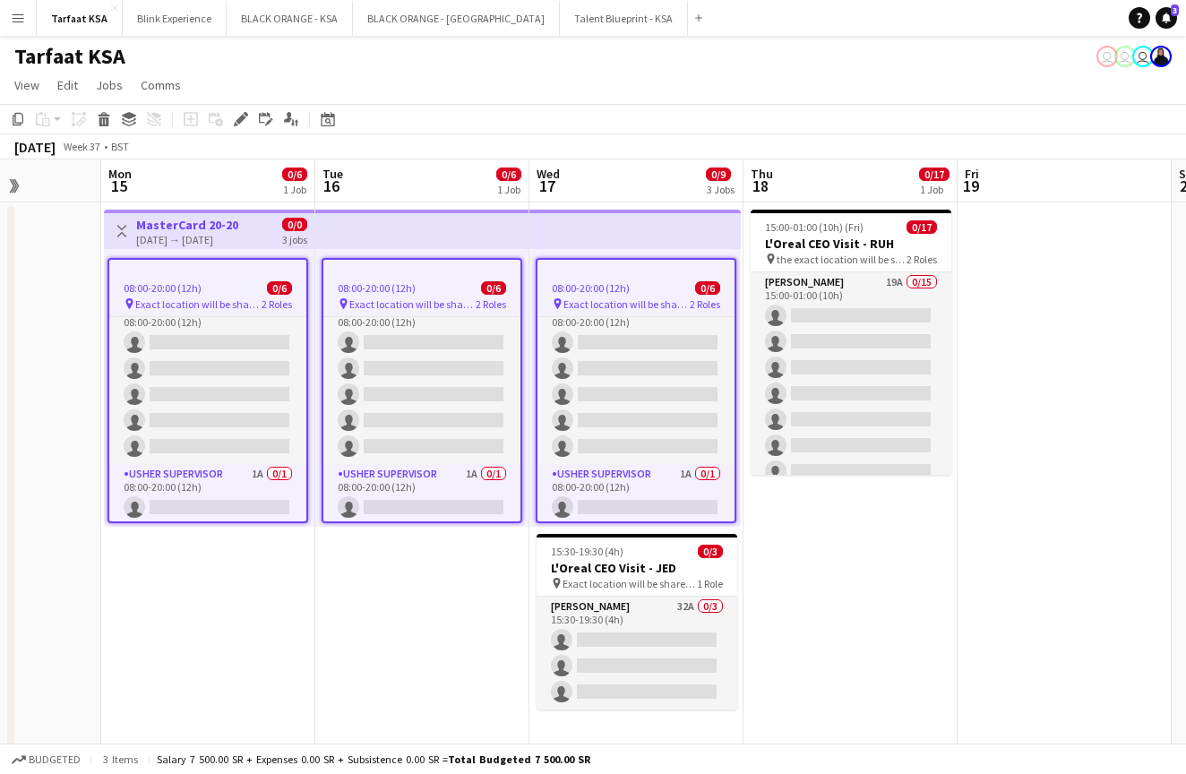
click at [225, 282] on div "08:00-20:00 (12h) 0/6" at bounding box center [207, 287] width 197 height 13
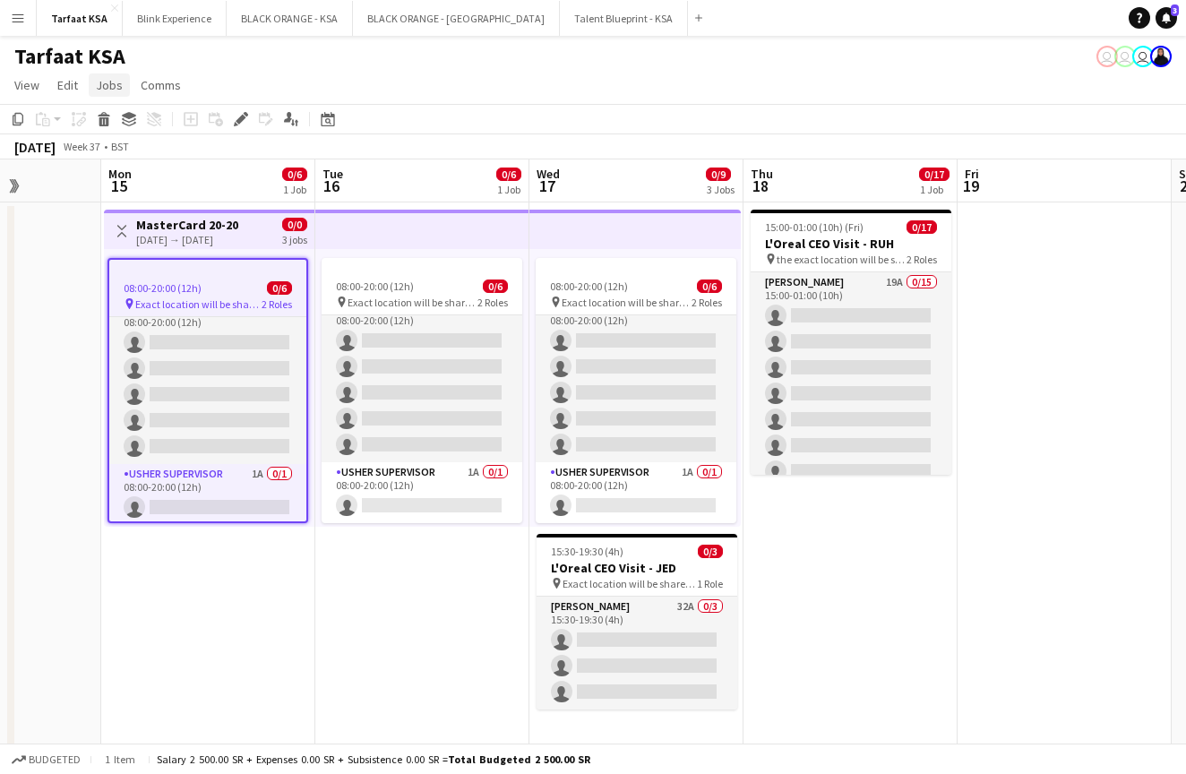
click at [120, 87] on span "Jobs" at bounding box center [109, 85] width 27 height 16
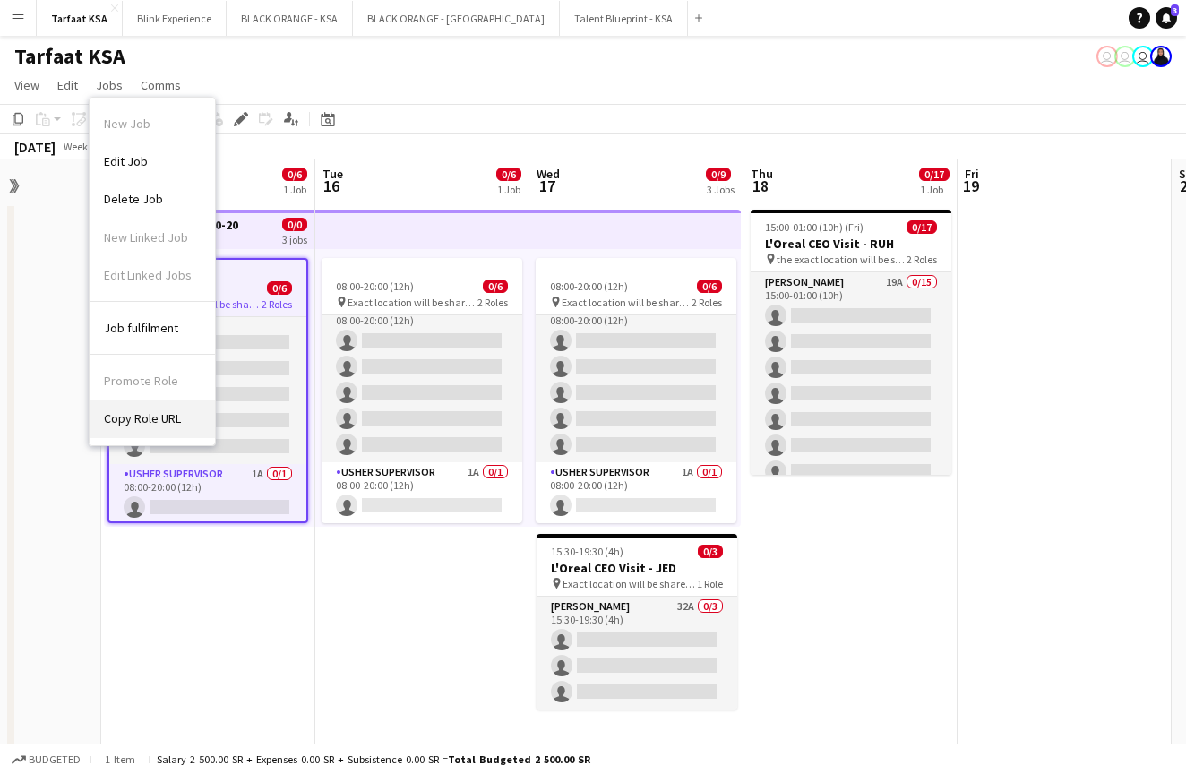
click at [164, 424] on span "Copy Role URL" at bounding box center [142, 418] width 77 height 16
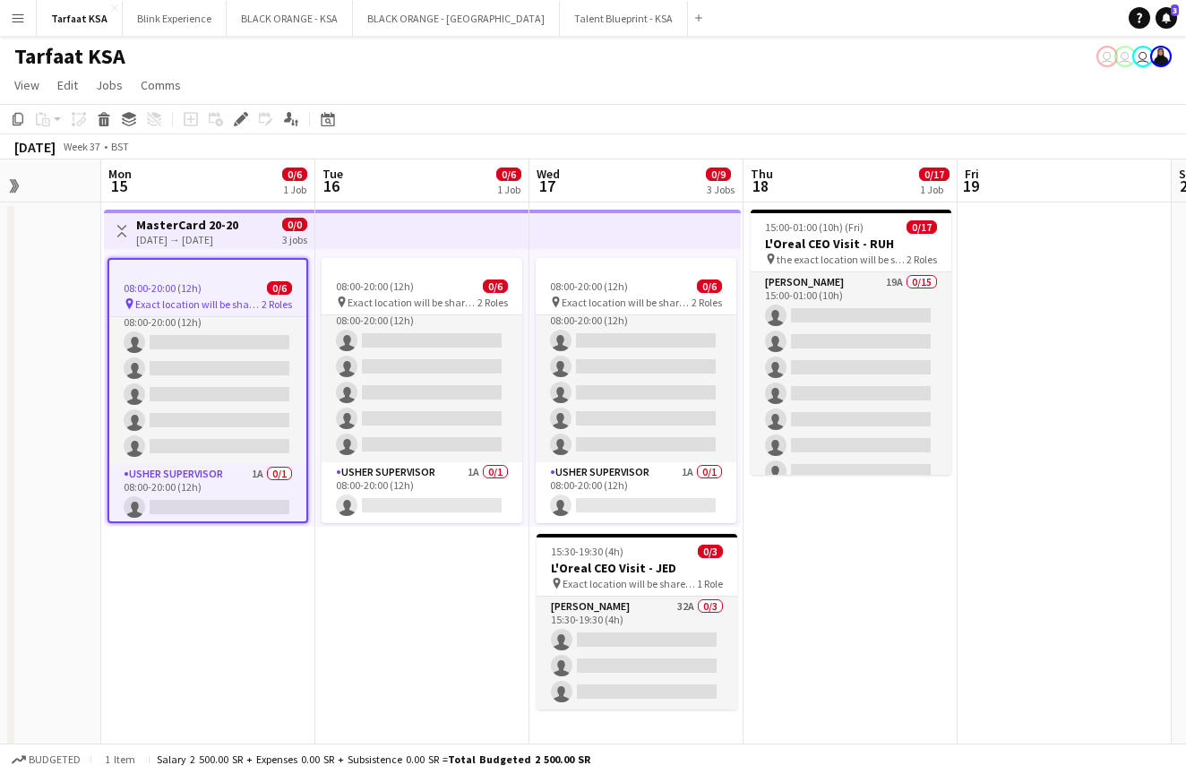
click at [273, 588] on app-date-cell "Toggle View MasterCard 20-20 [DATE] → [DATE] 0/0 3 jobs 08:00-20:00 (12h) 0/6 p…" at bounding box center [208, 482] width 214 height 561
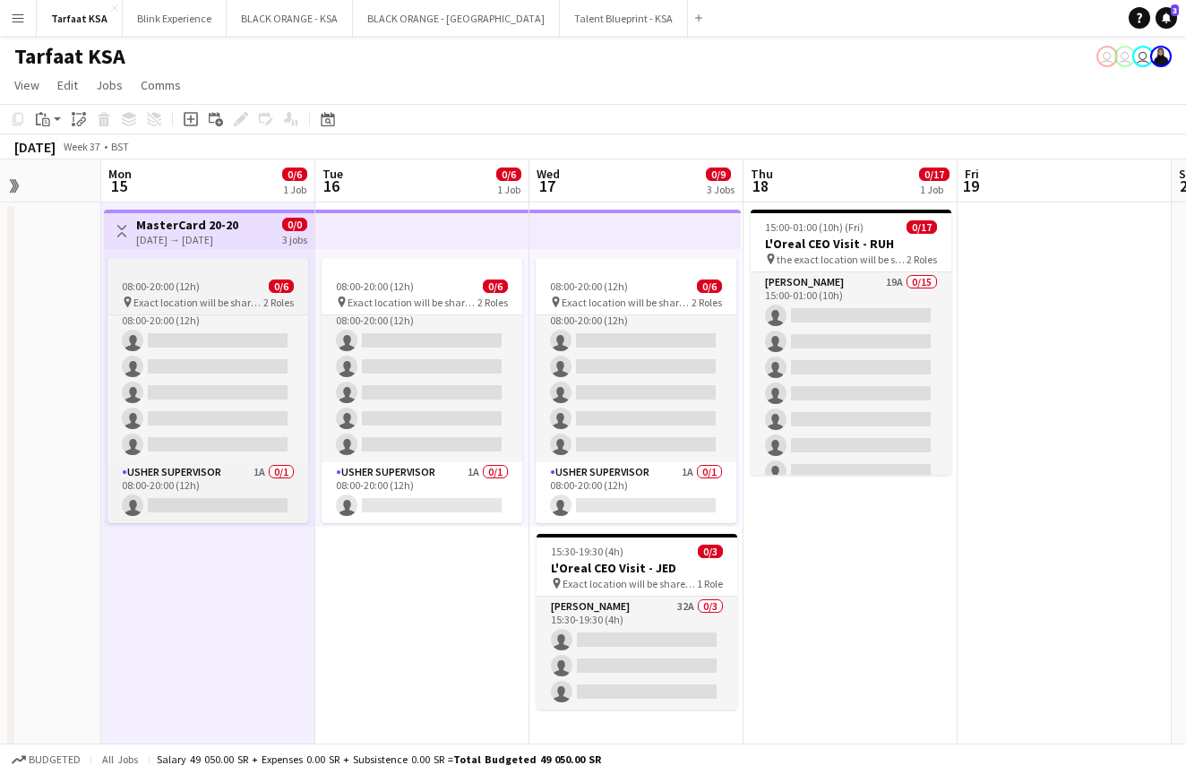
click at [214, 268] on div at bounding box center [207, 265] width 201 height 14
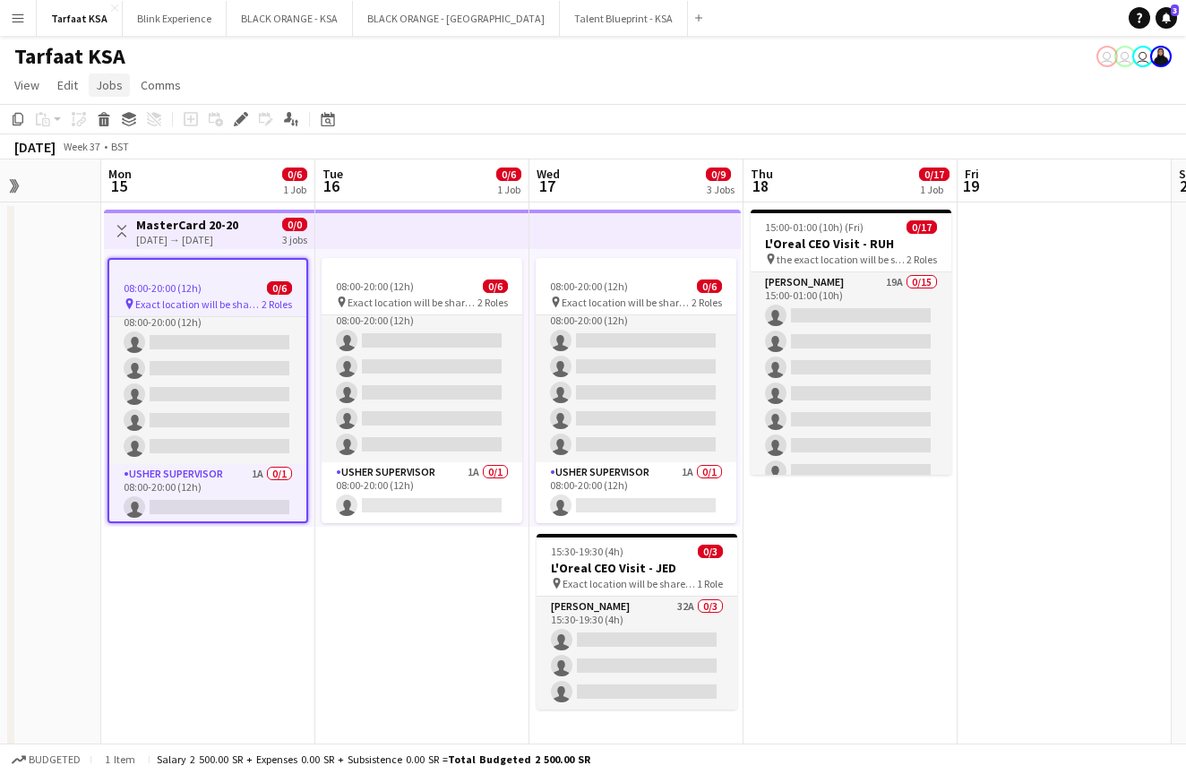
click at [100, 86] on span "Jobs" at bounding box center [109, 85] width 27 height 16
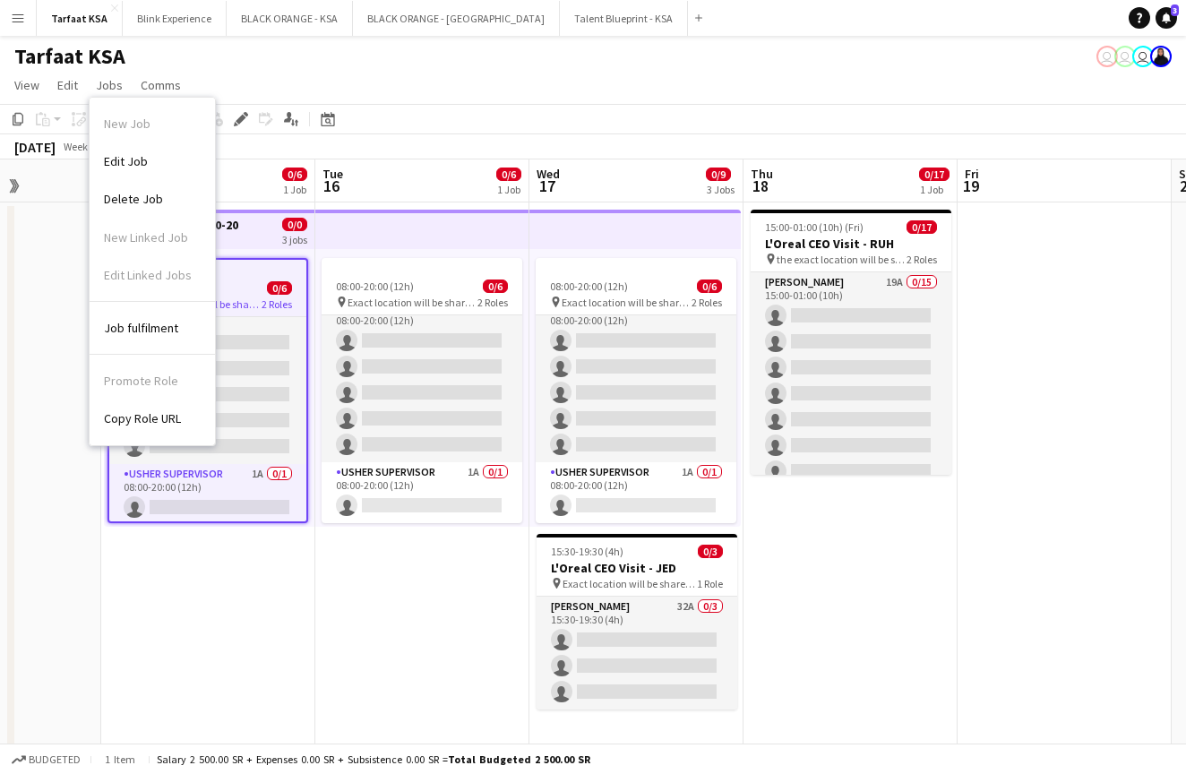
click at [261, 597] on app-date-cell "Toggle View MasterCard 20-20 [DATE] → [DATE] 0/0 3 jobs 08:00-20:00 (12h) 0/6 p…" at bounding box center [208, 482] width 214 height 561
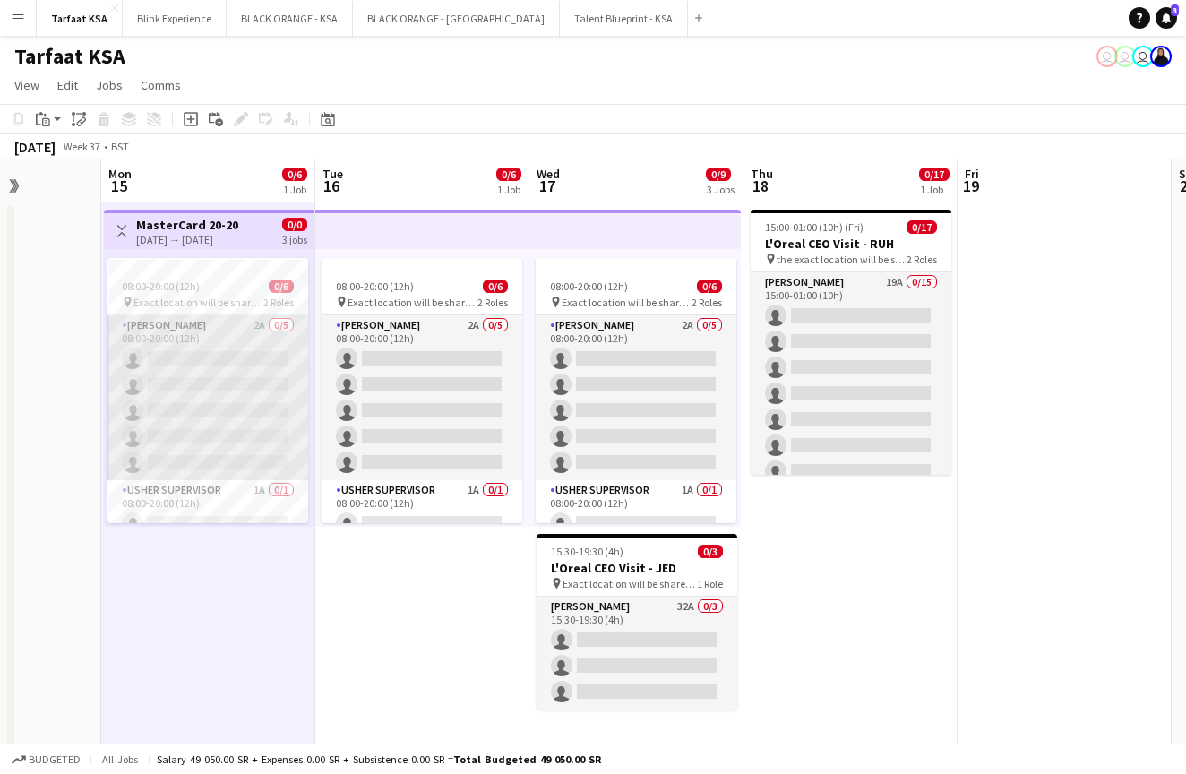
scroll to position [0, 0]
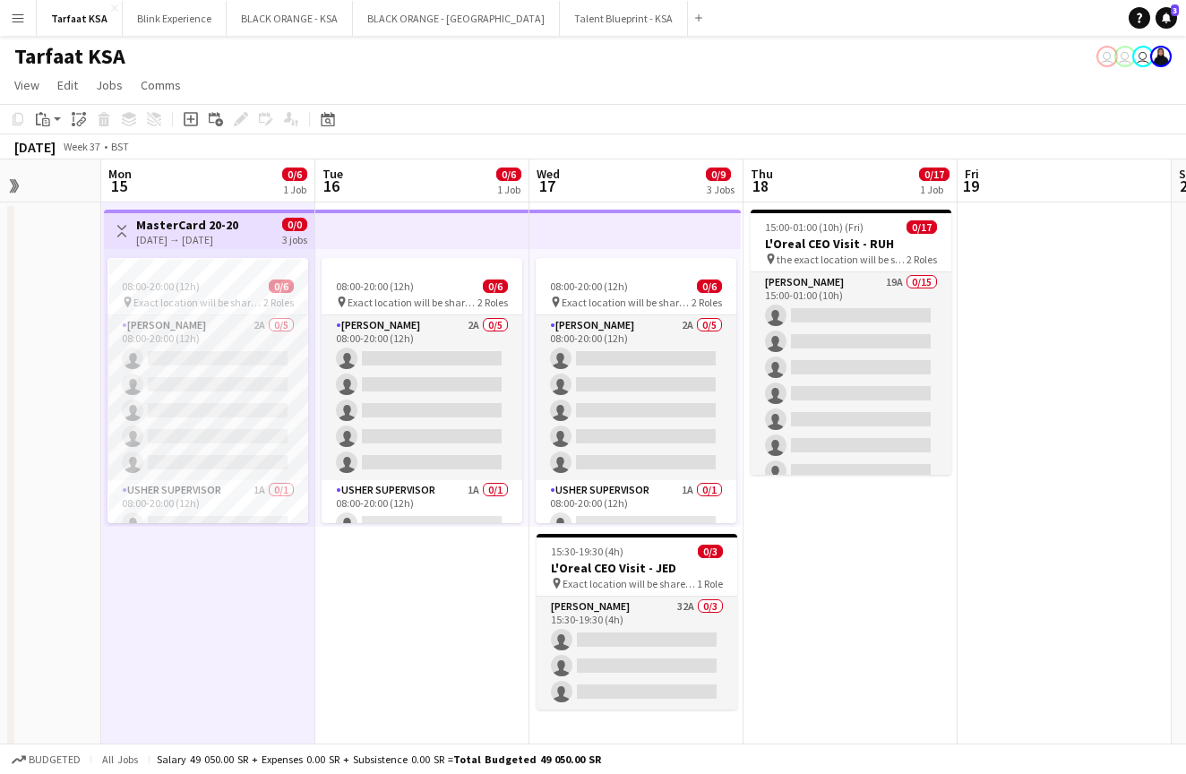
click at [379, 593] on app-date-cell "08:00-20:00 (12h) 0/6 pin Exact location will be shared later 2 Roles [PERSON_N…" at bounding box center [422, 482] width 214 height 561
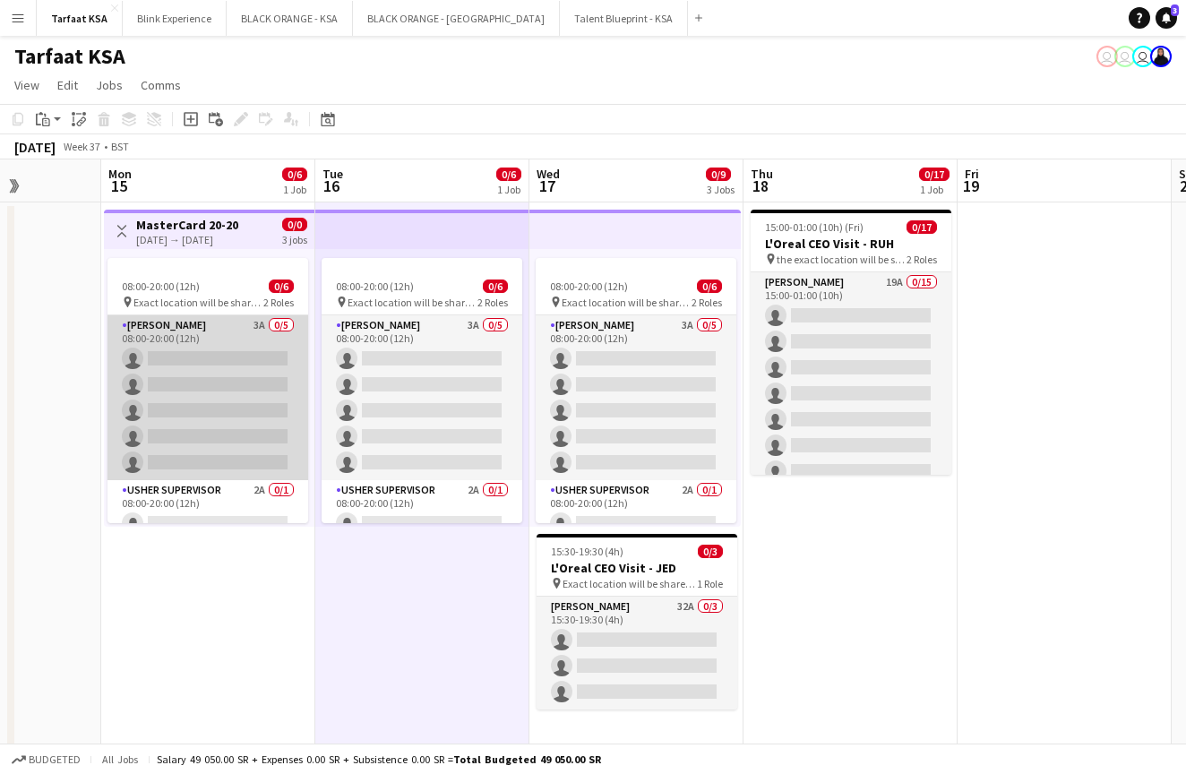
click at [219, 331] on app-card-role "[PERSON_NAME] 3A 0/5 08:00-20:00 (12h) single-neutral-actions single-neutral-ac…" at bounding box center [207, 397] width 201 height 165
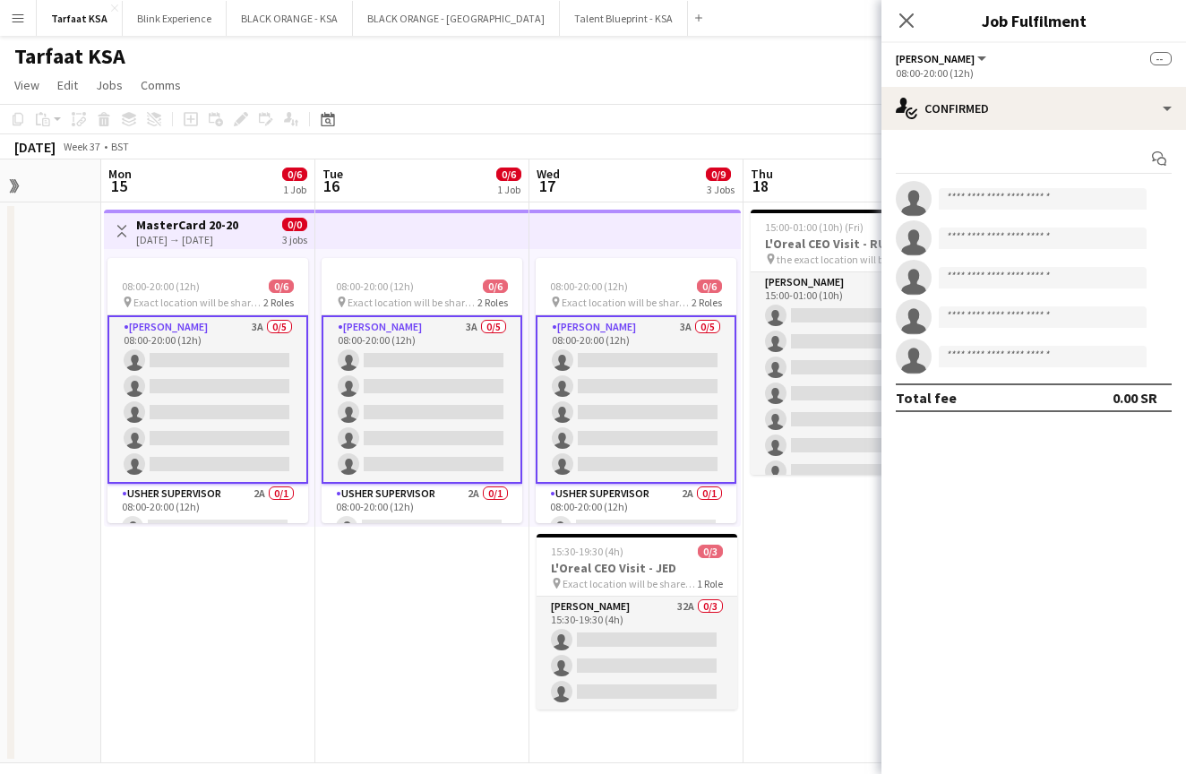
click at [323, 608] on app-date-cell "08:00-20:00 (12h) 0/6 pin Exact location will be shared later 2 Roles [PERSON_N…" at bounding box center [422, 482] width 214 height 561
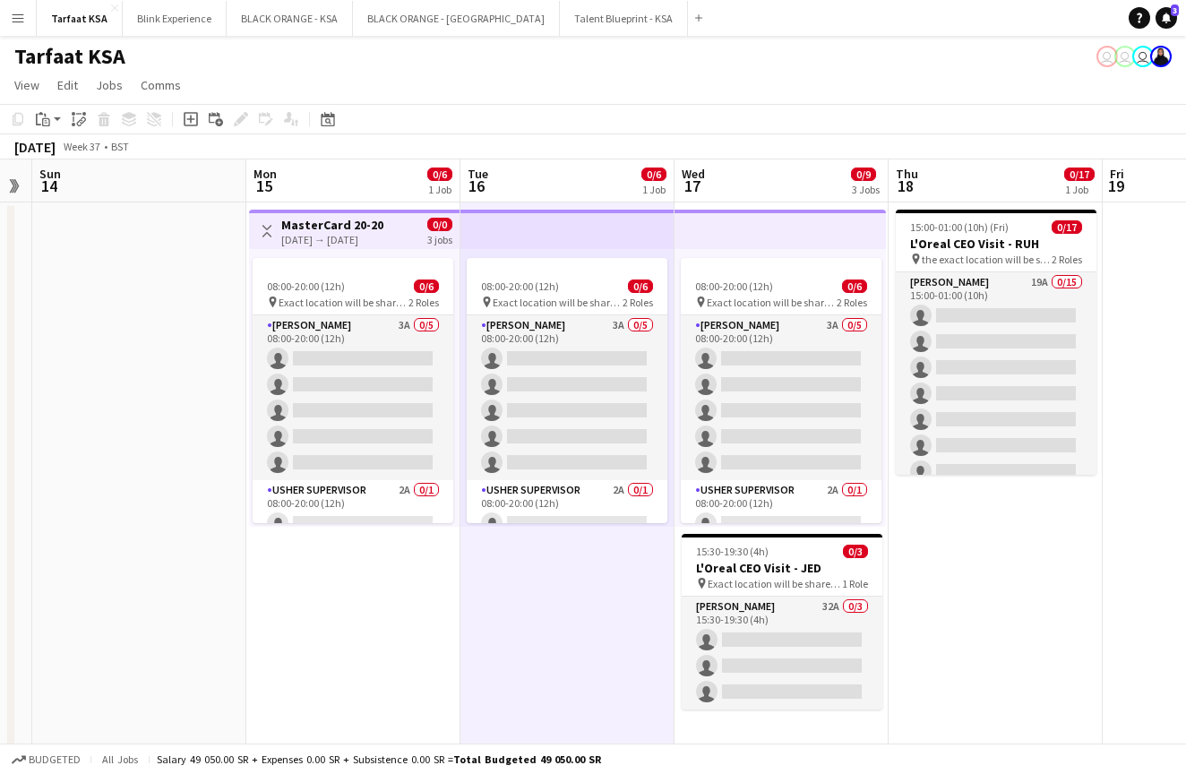
scroll to position [0, 381]
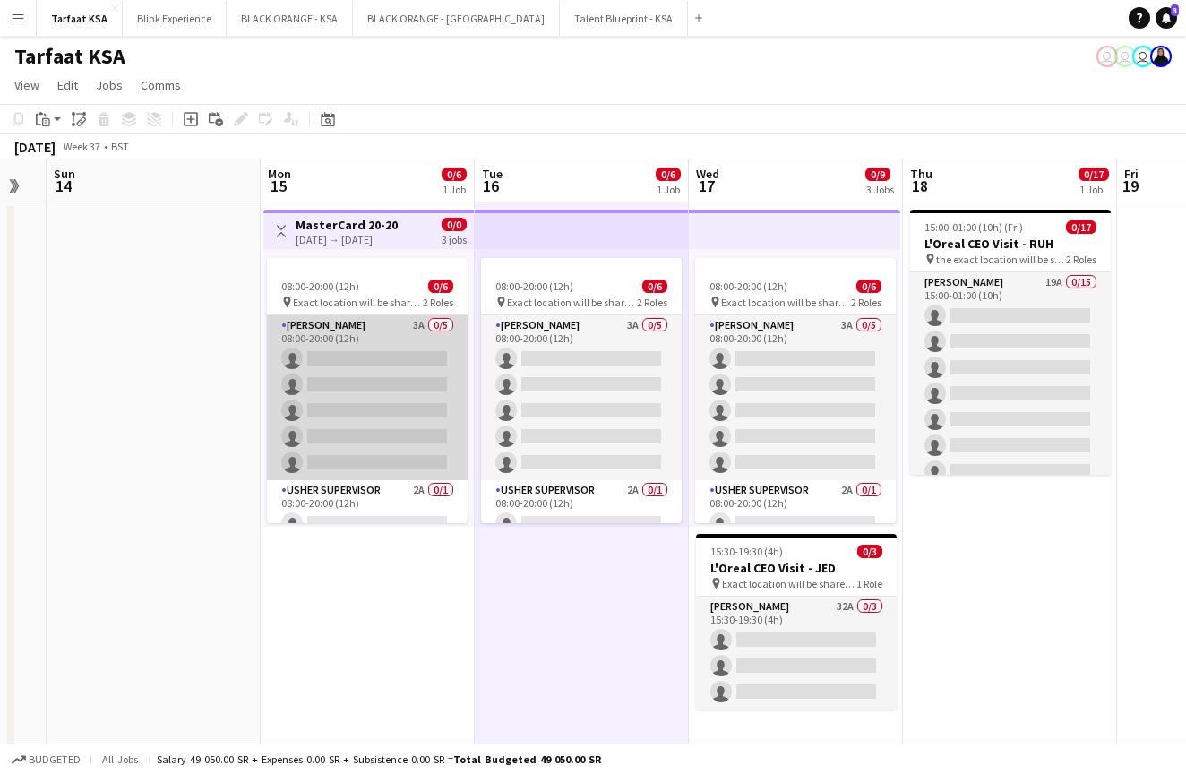
click at [402, 330] on app-card-role "[PERSON_NAME] 3A 0/5 08:00-20:00 (12h) single-neutral-actions single-neutral-ac…" at bounding box center [367, 397] width 201 height 165
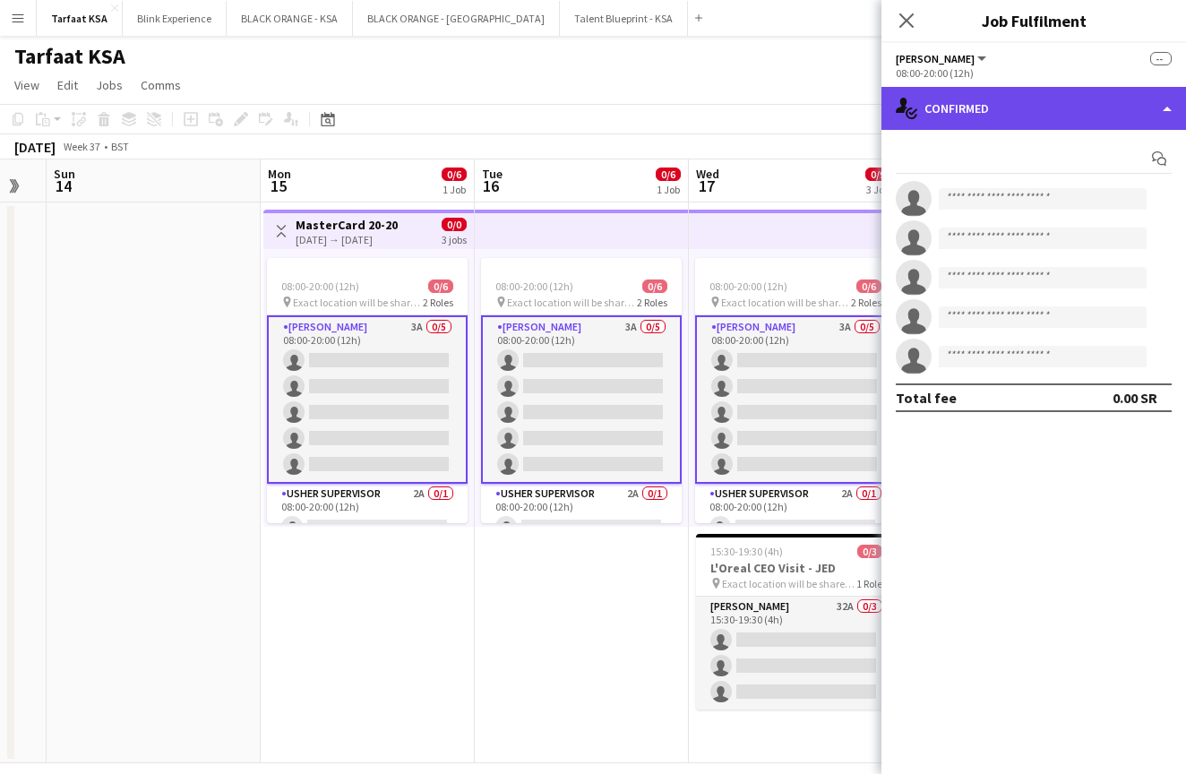
click at [1120, 124] on div "single-neutral-actions-check-2 Confirmed" at bounding box center [1033, 108] width 304 height 43
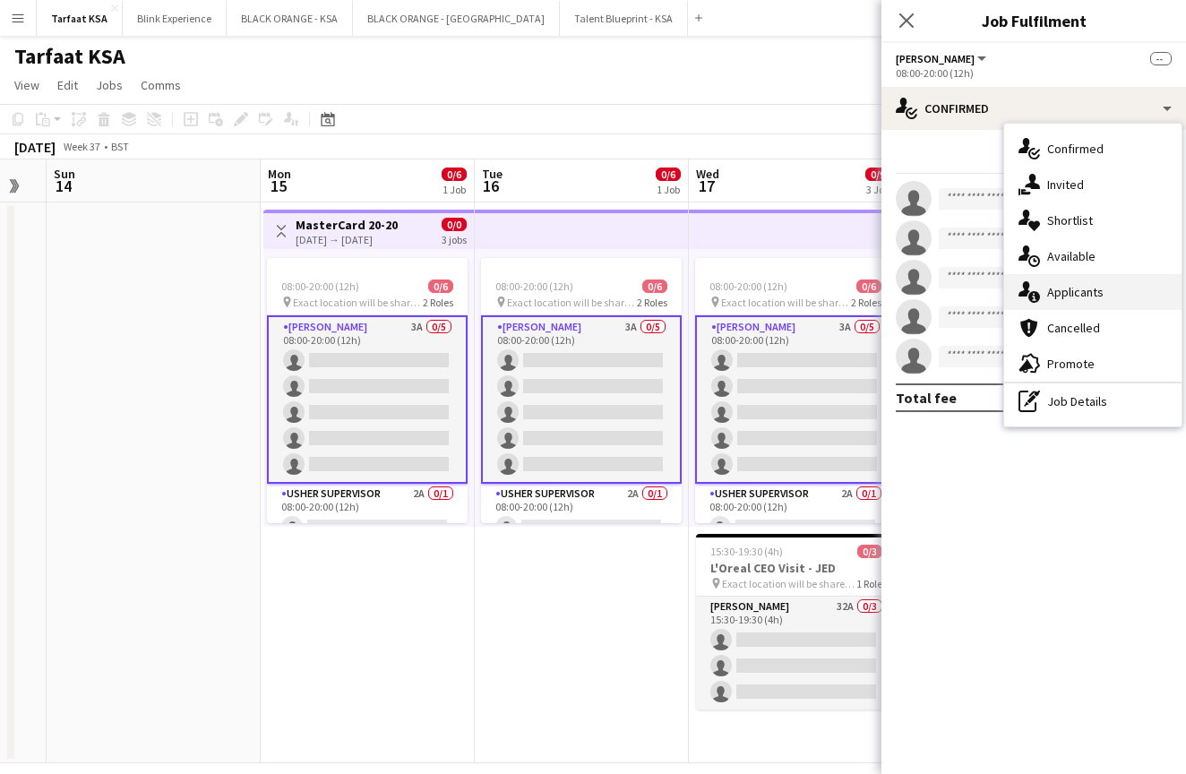
click at [1091, 296] on span "Applicants" at bounding box center [1075, 292] width 56 height 16
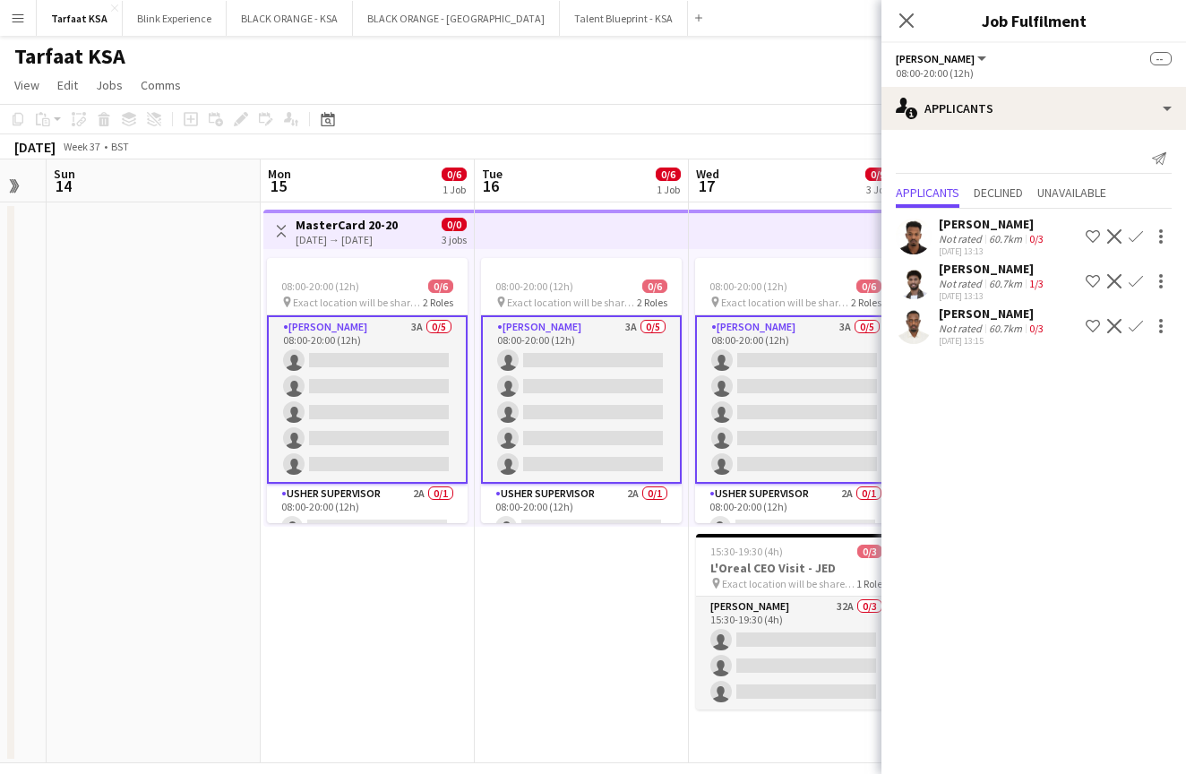
scroll to position [0, 0]
click at [906, 22] on icon "Close pop-in" at bounding box center [905, 20] width 17 height 17
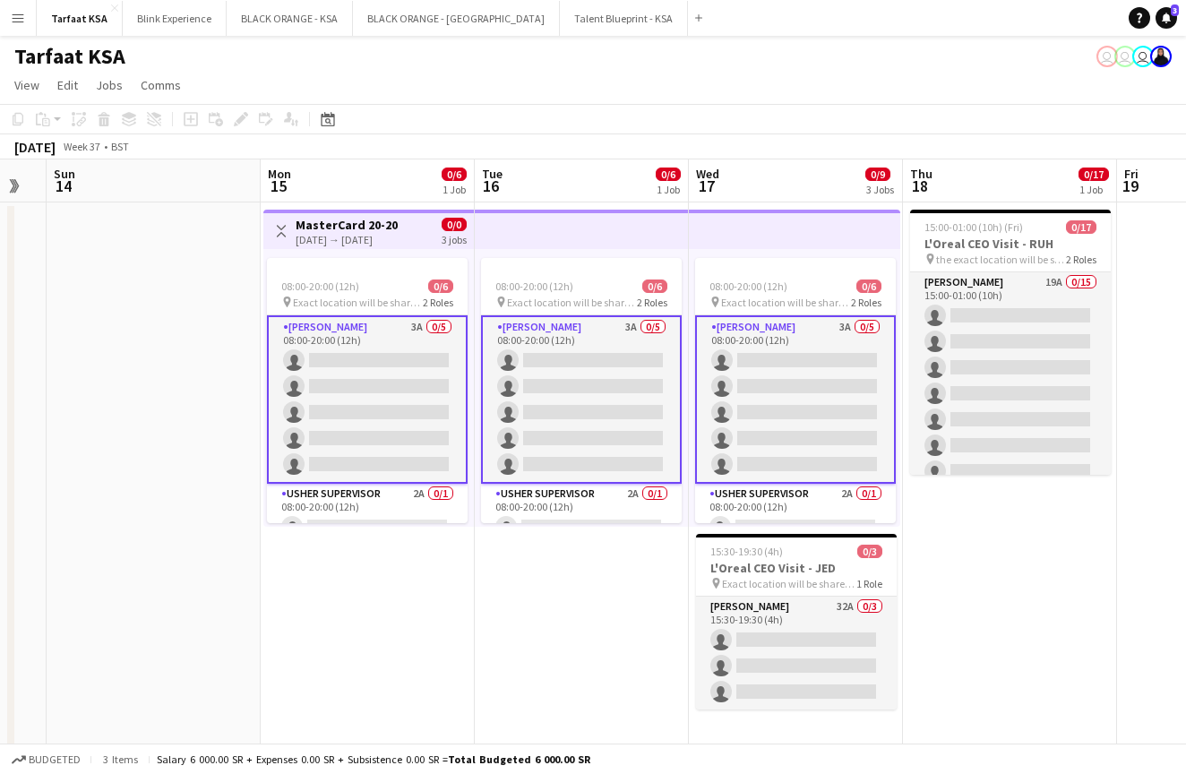
click at [358, 233] on div "[DATE] → [DATE]" at bounding box center [347, 239] width 102 height 13
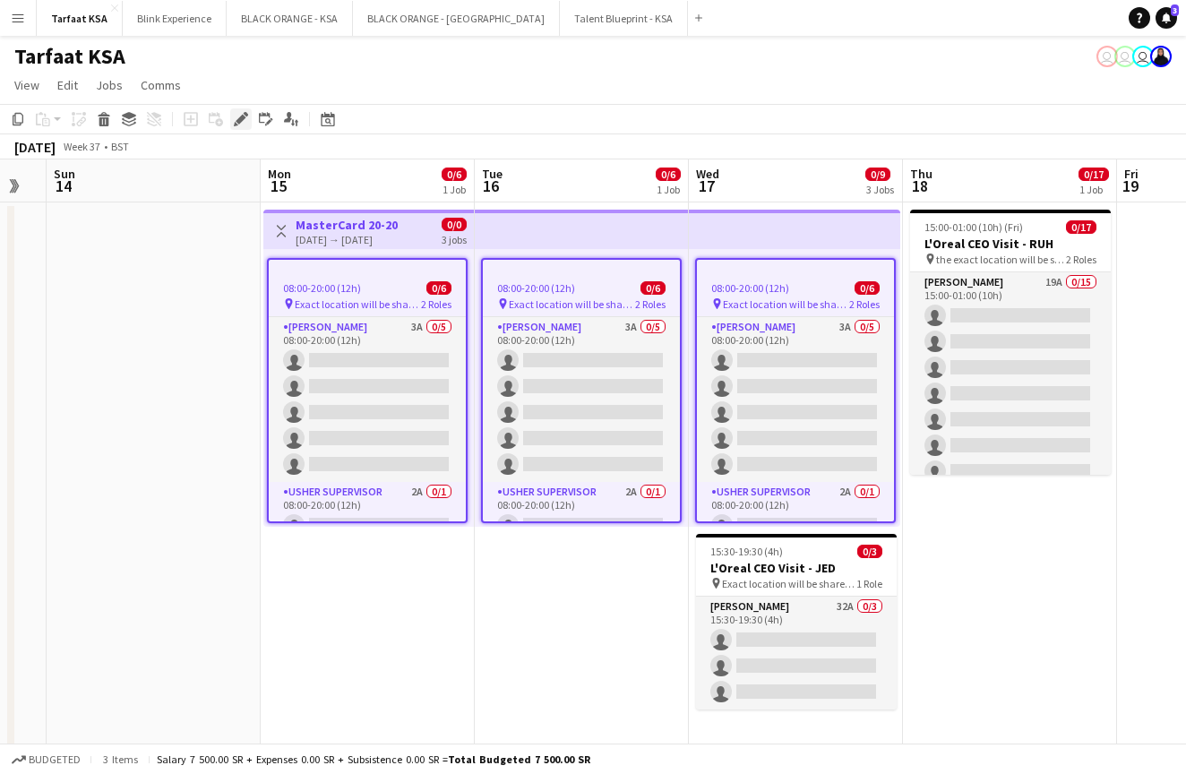
click at [242, 123] on icon "Edit" at bounding box center [241, 119] width 14 height 14
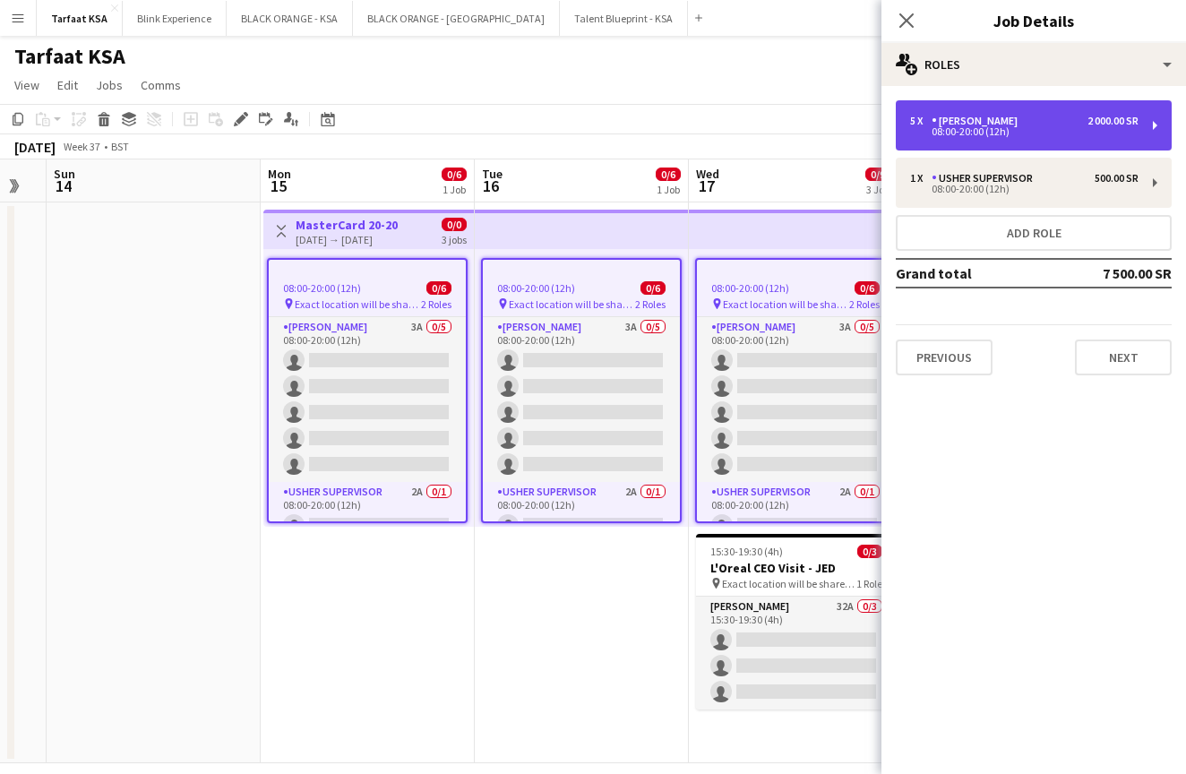
click at [1090, 119] on div "2 000.00 SR" at bounding box center [1112, 121] width 51 height 13
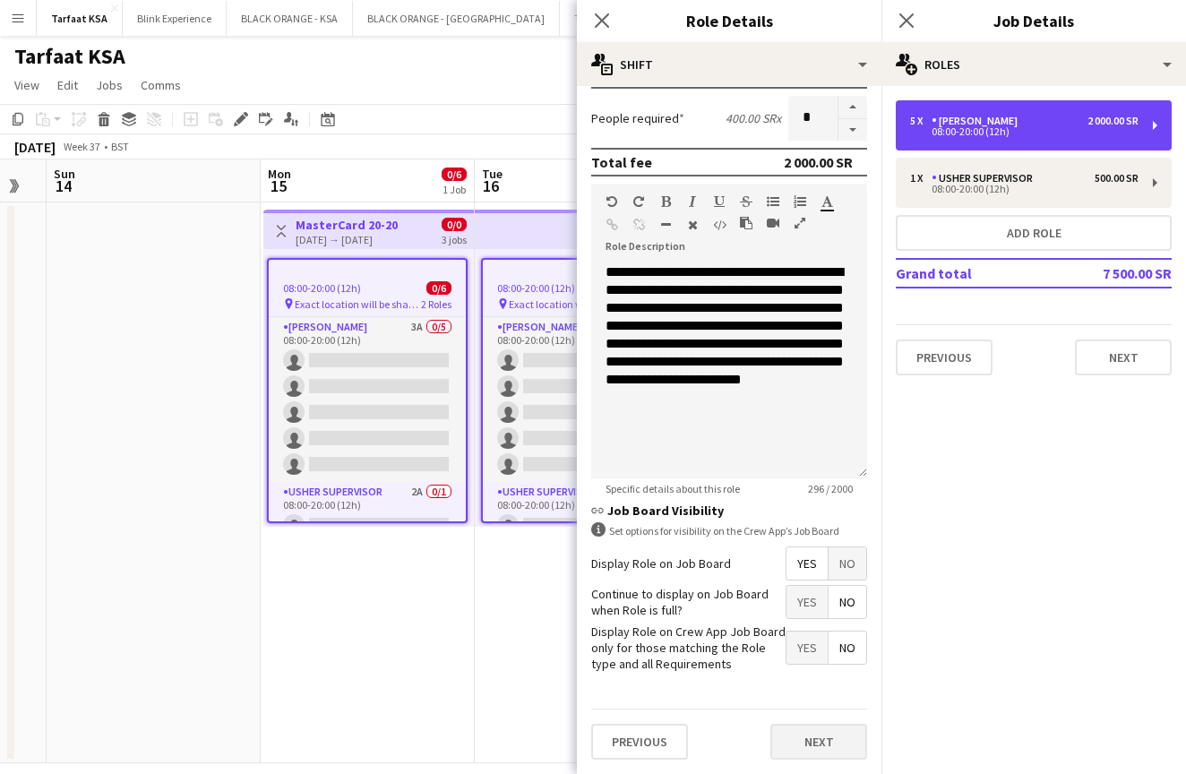
scroll to position [299, 0]
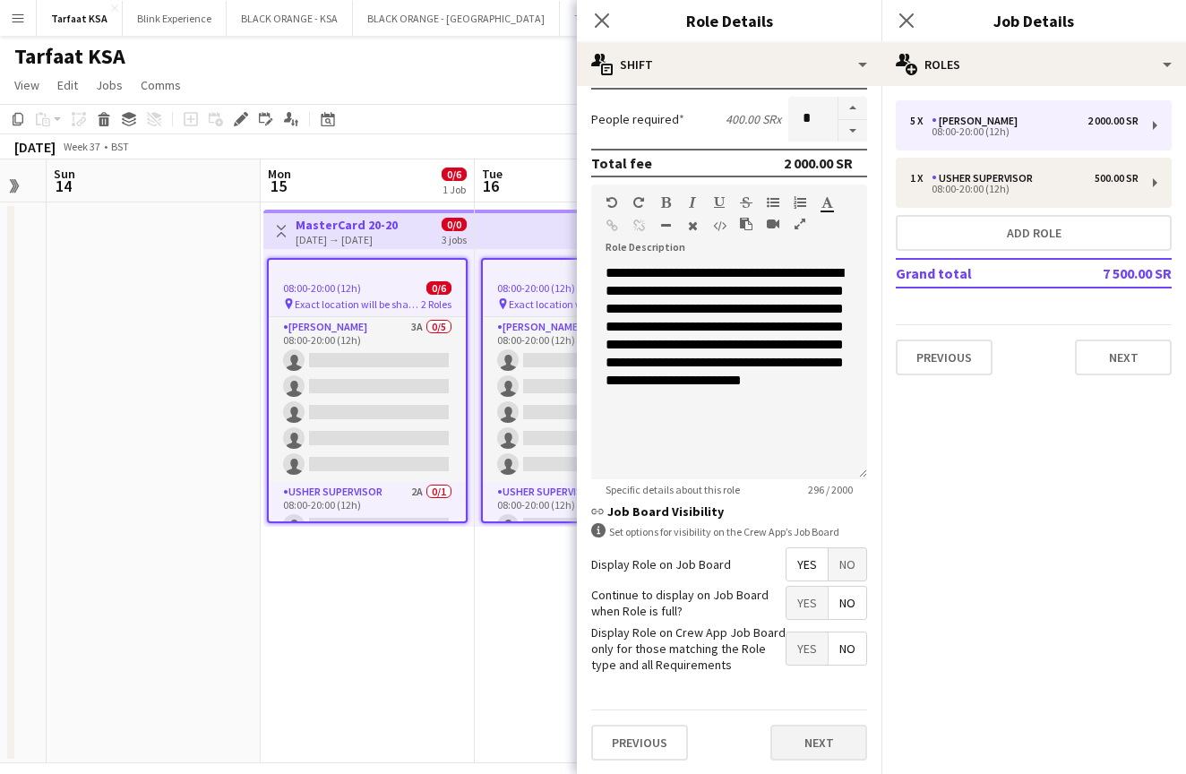
click at [803, 729] on button "Next" at bounding box center [818, 742] width 97 height 36
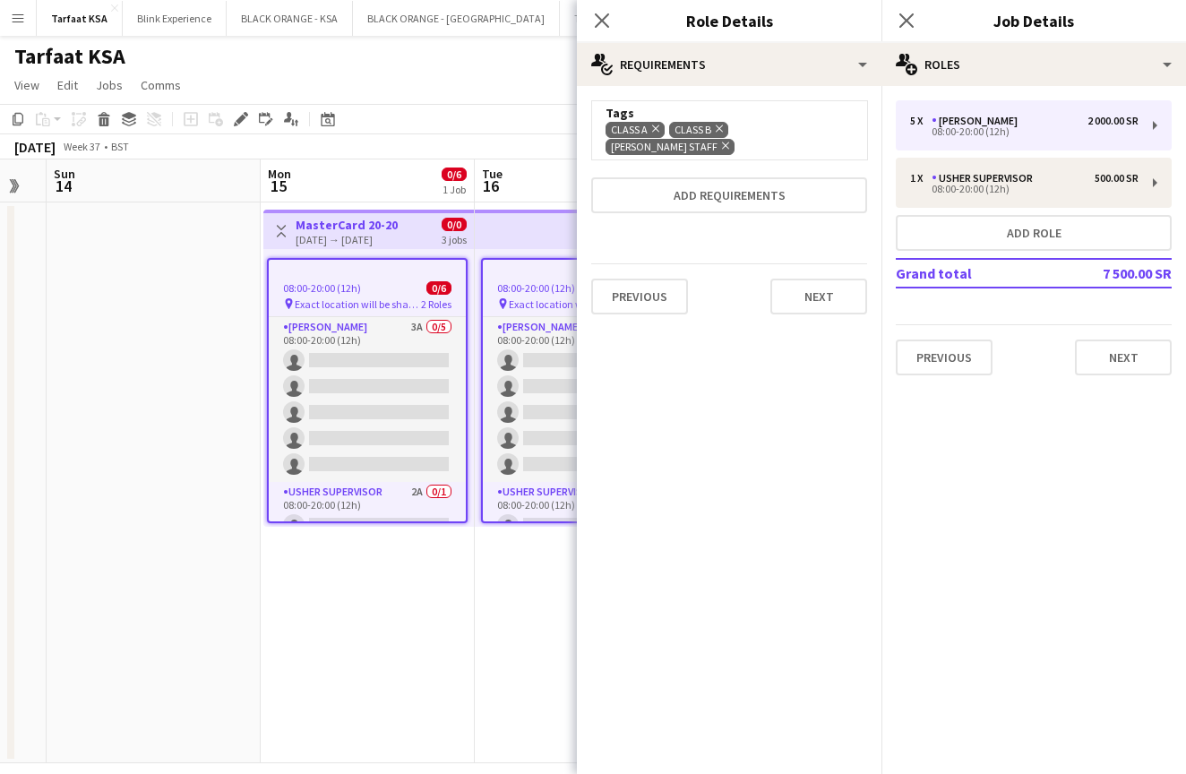
scroll to position [0, 0]
click at [225, 549] on app-date-cell at bounding box center [154, 482] width 214 height 561
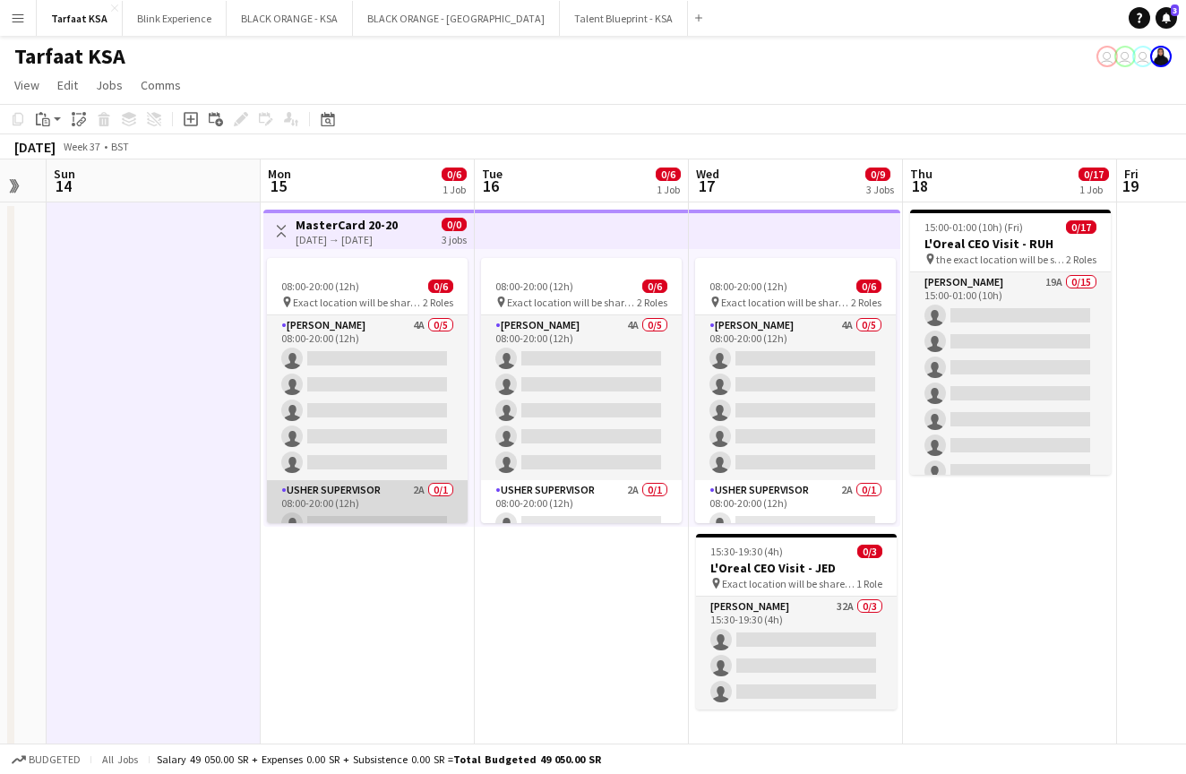
click at [412, 496] on app-card-role "[PERSON_NAME] Supervisor 2A 0/1 08:00-20:00 (12h) single-neutral-actions" at bounding box center [367, 510] width 201 height 61
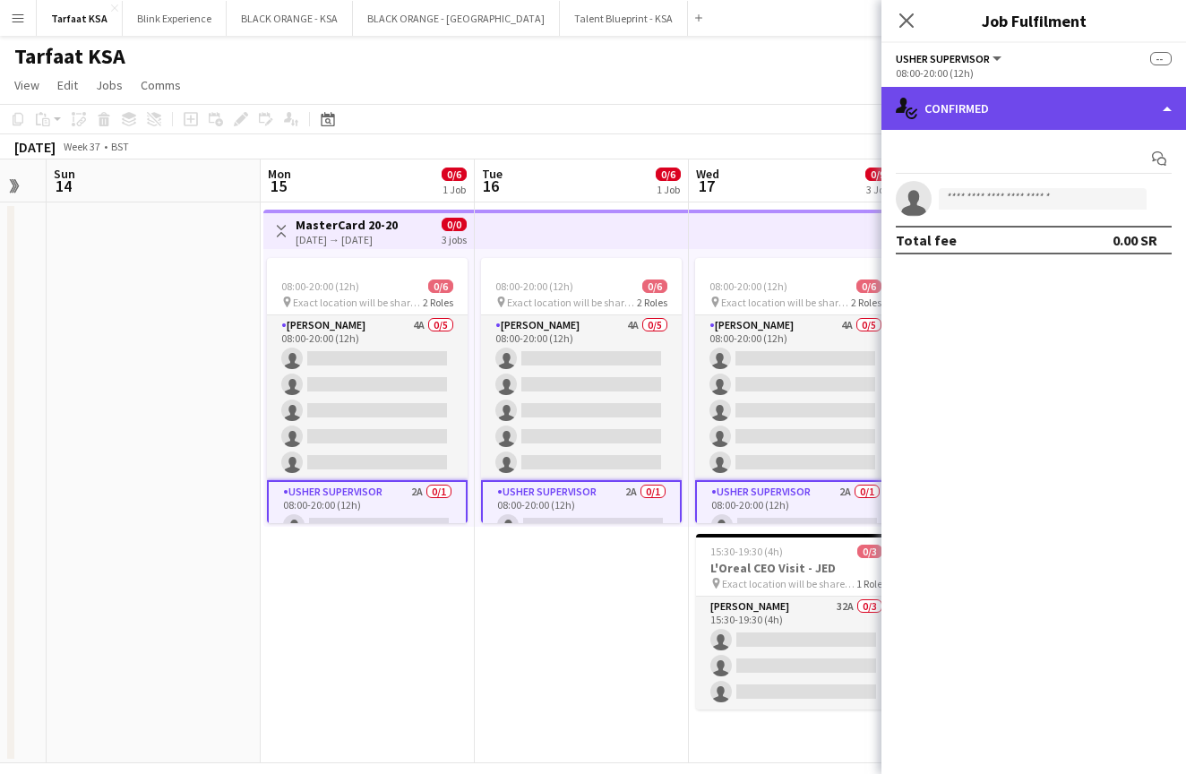
click at [1085, 118] on div "single-neutral-actions-check-2 Confirmed" at bounding box center [1033, 108] width 304 height 43
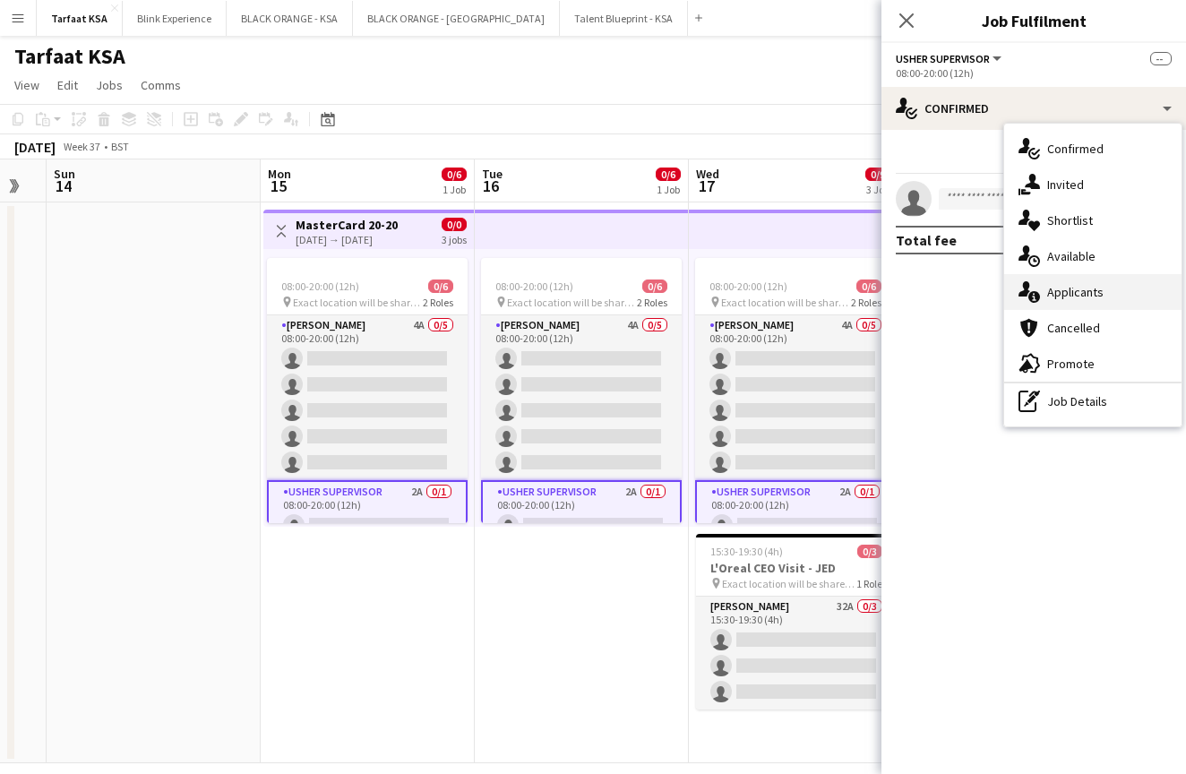
click at [1100, 299] on span "Applicants" at bounding box center [1075, 292] width 56 height 16
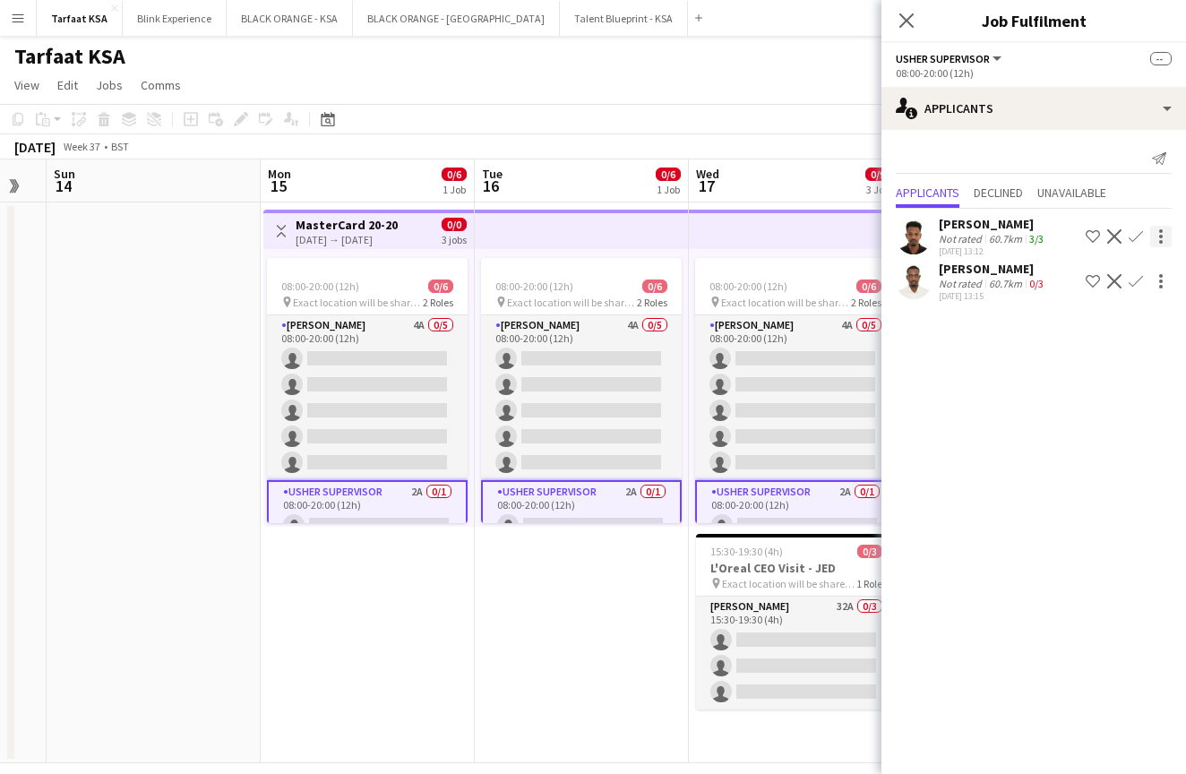
click at [1162, 237] on div at bounding box center [1160, 236] width 21 height 21
click at [1114, 371] on div at bounding box center [593, 387] width 1186 height 774
click at [918, 239] on app-user-avatar at bounding box center [914, 237] width 36 height 36
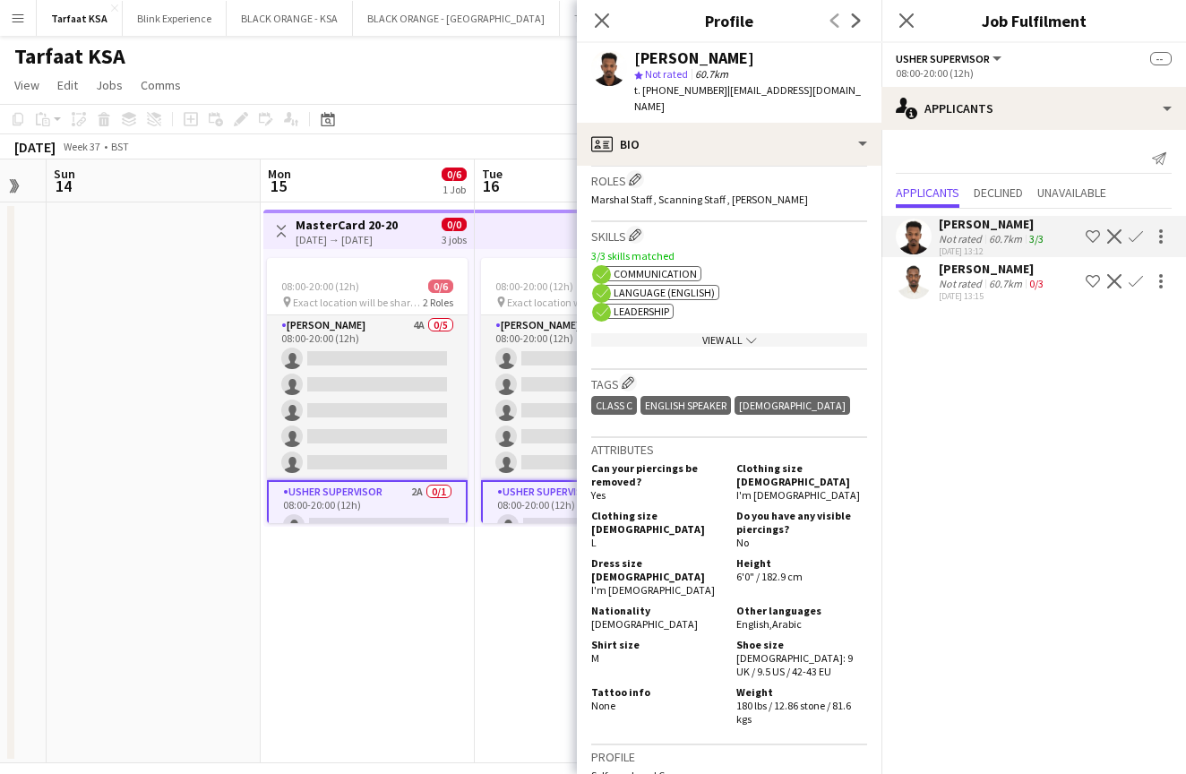
scroll to position [495, 0]
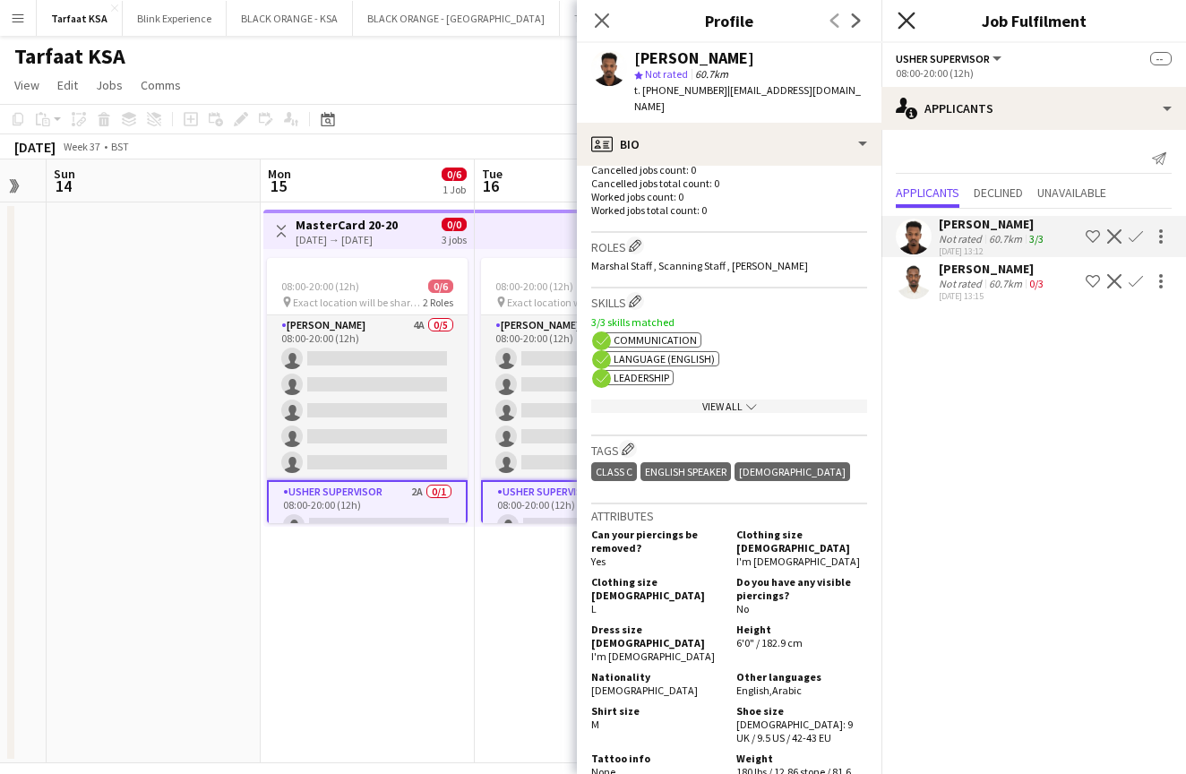
click at [904, 25] on icon "Close pop-in" at bounding box center [905, 20] width 17 height 17
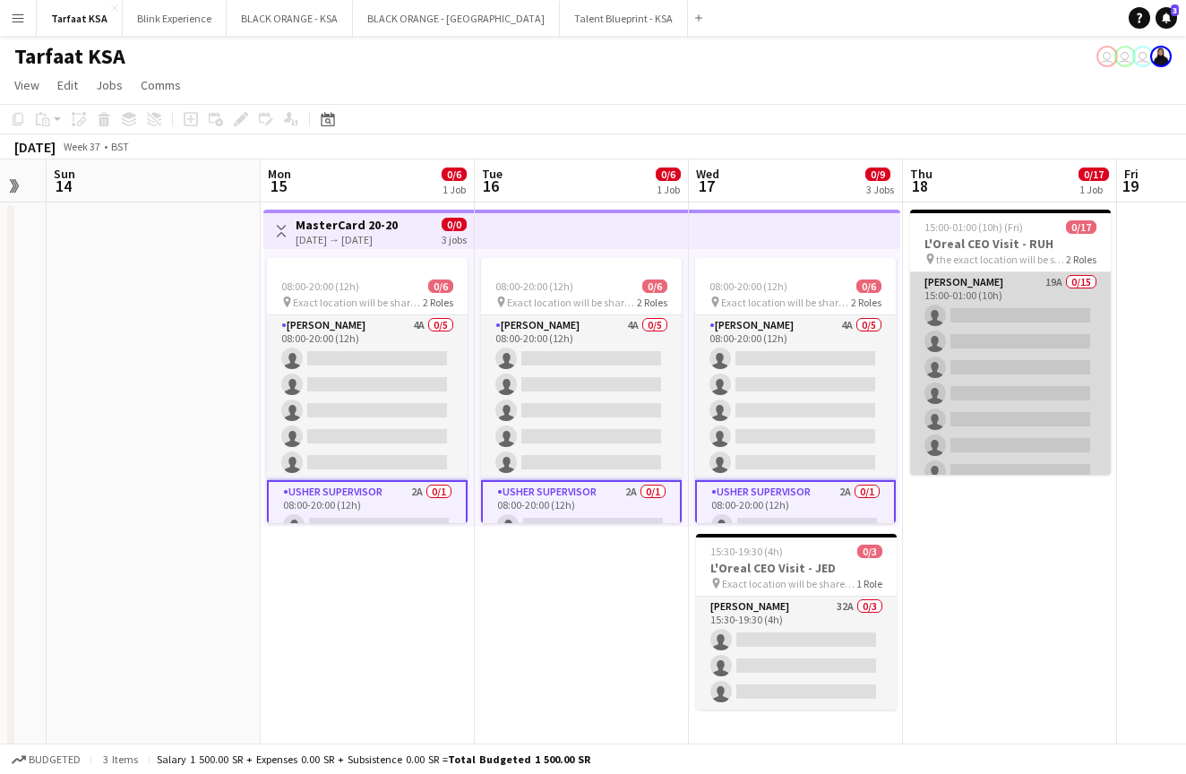
click at [953, 326] on app-card-role "[PERSON_NAME] 19A 0/15 15:00-01:00 (10h) single-neutral-actions single-neutral-…" at bounding box center [1010, 484] width 201 height 424
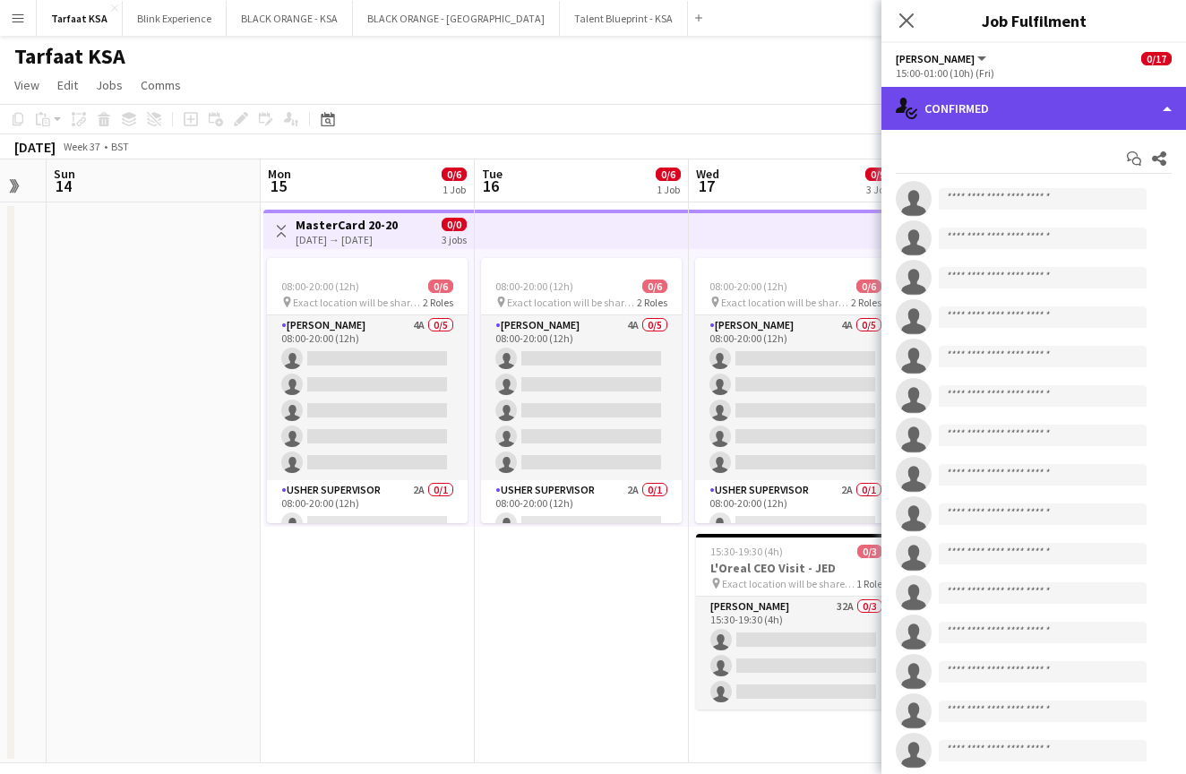
click at [1012, 102] on div "single-neutral-actions-check-2 Confirmed" at bounding box center [1033, 108] width 304 height 43
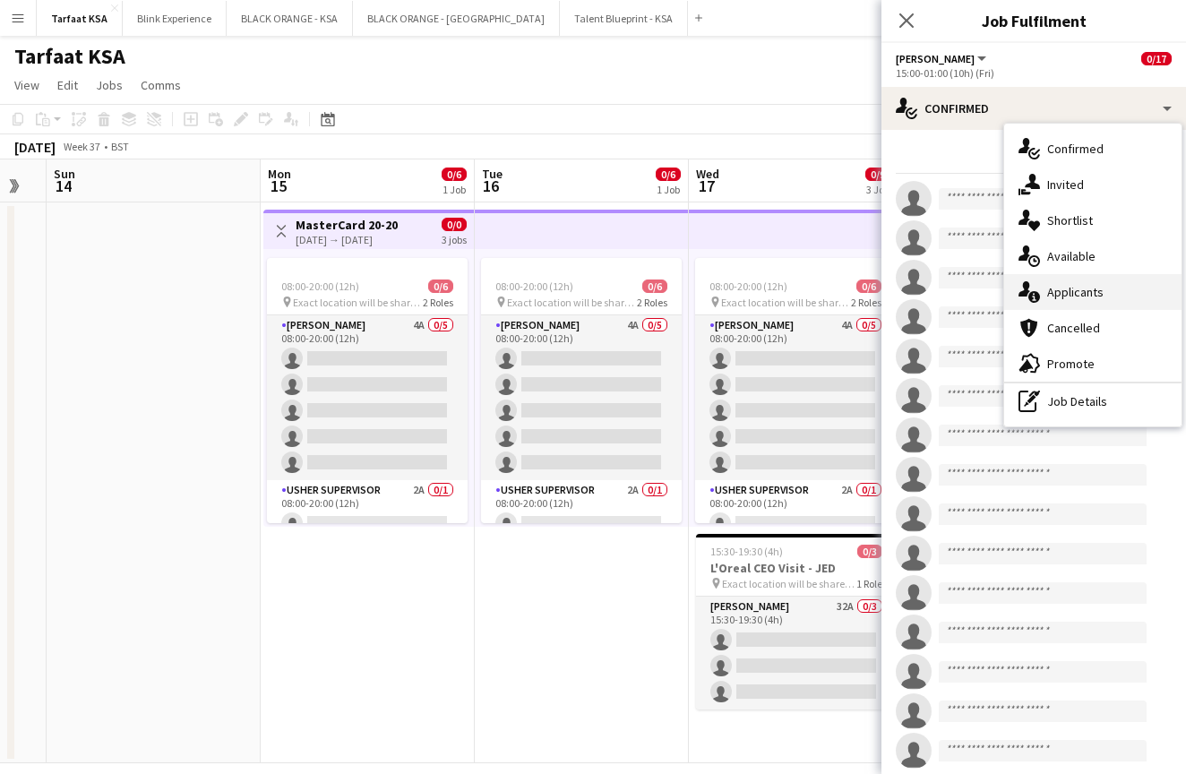
click at [1058, 296] on span "Applicants" at bounding box center [1075, 292] width 56 height 16
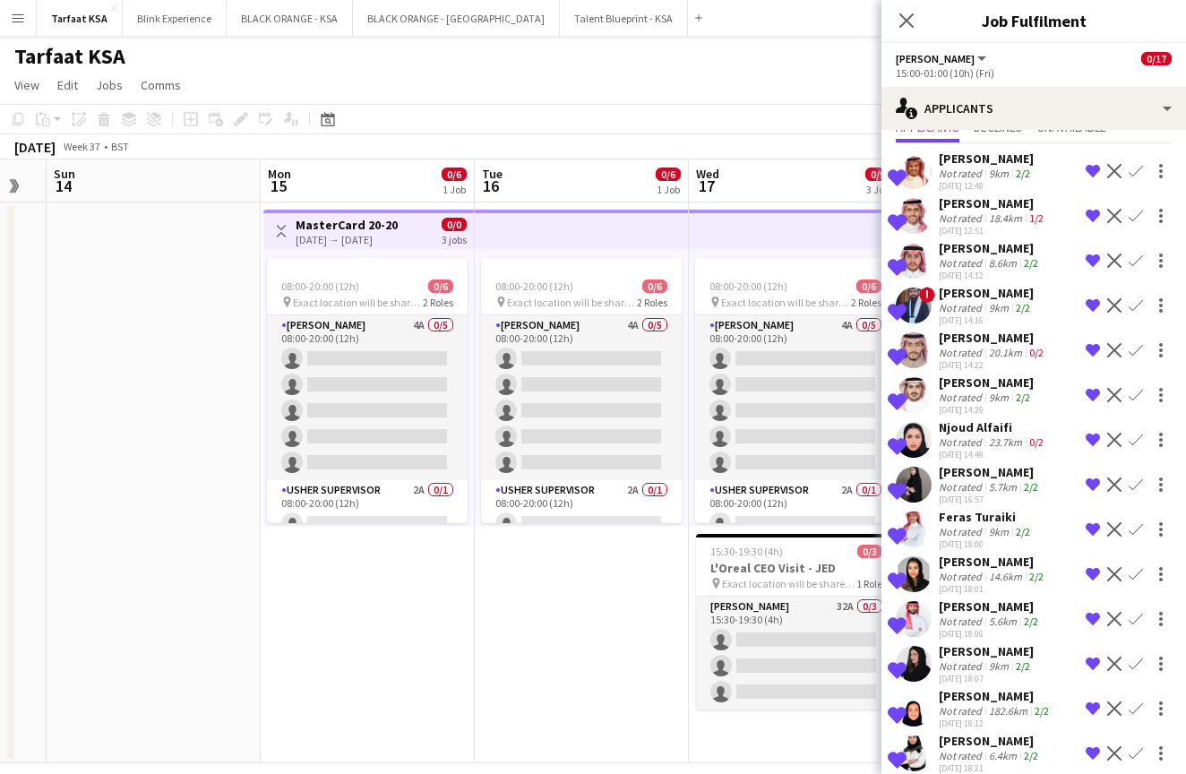
scroll to position [67, 0]
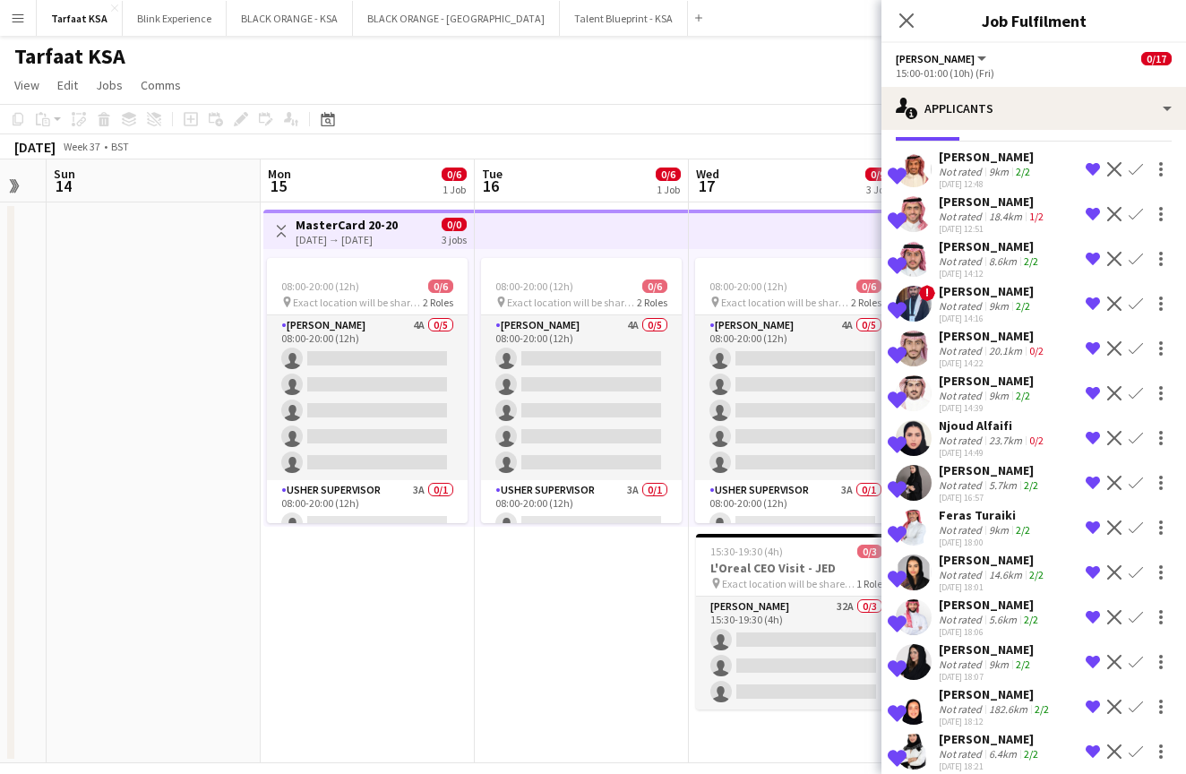
click at [994, 431] on div "Njoud Alfaifi" at bounding box center [992, 425] width 108 height 16
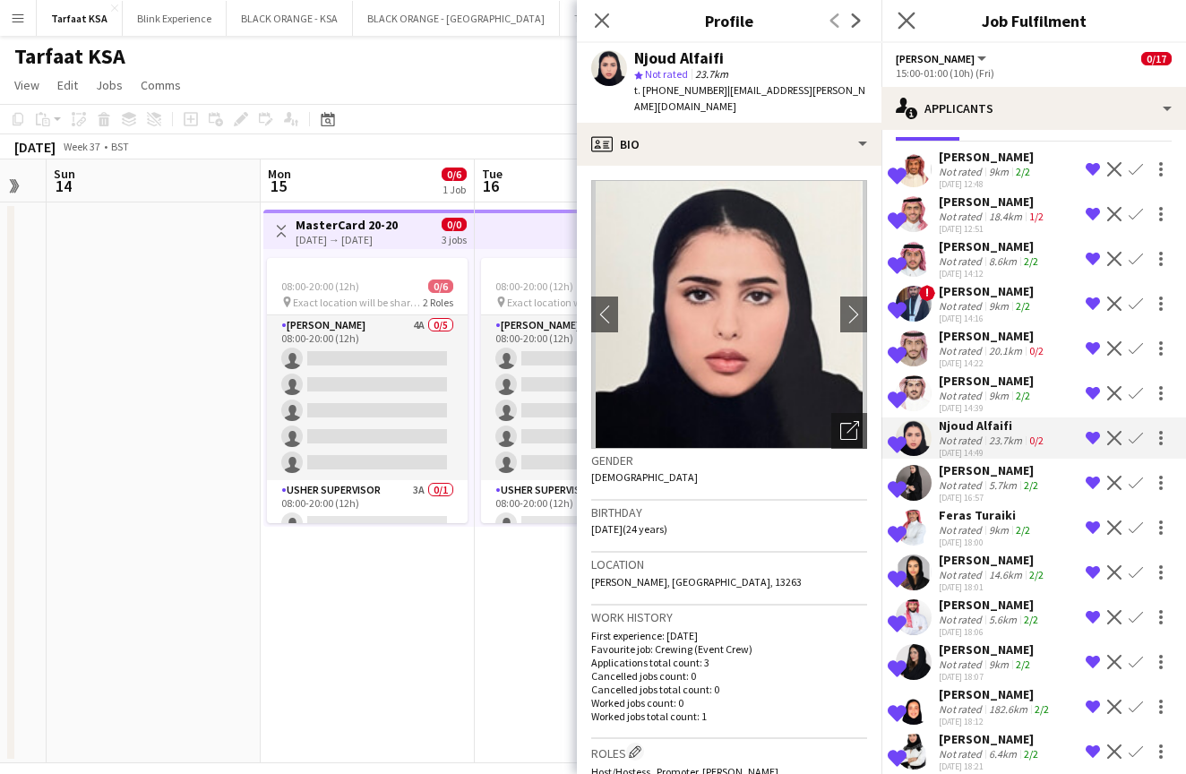
click at [905, 29] on icon "Close pop-in" at bounding box center [905, 20] width 17 height 17
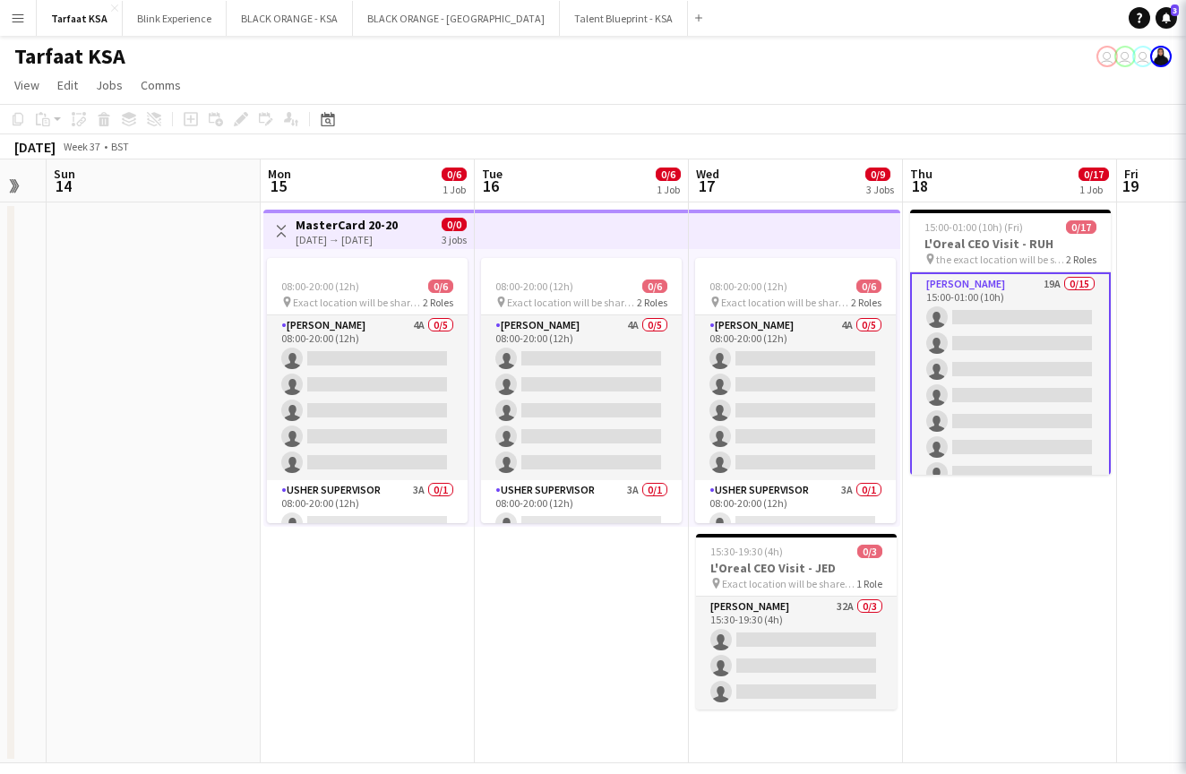
scroll to position [0, 0]
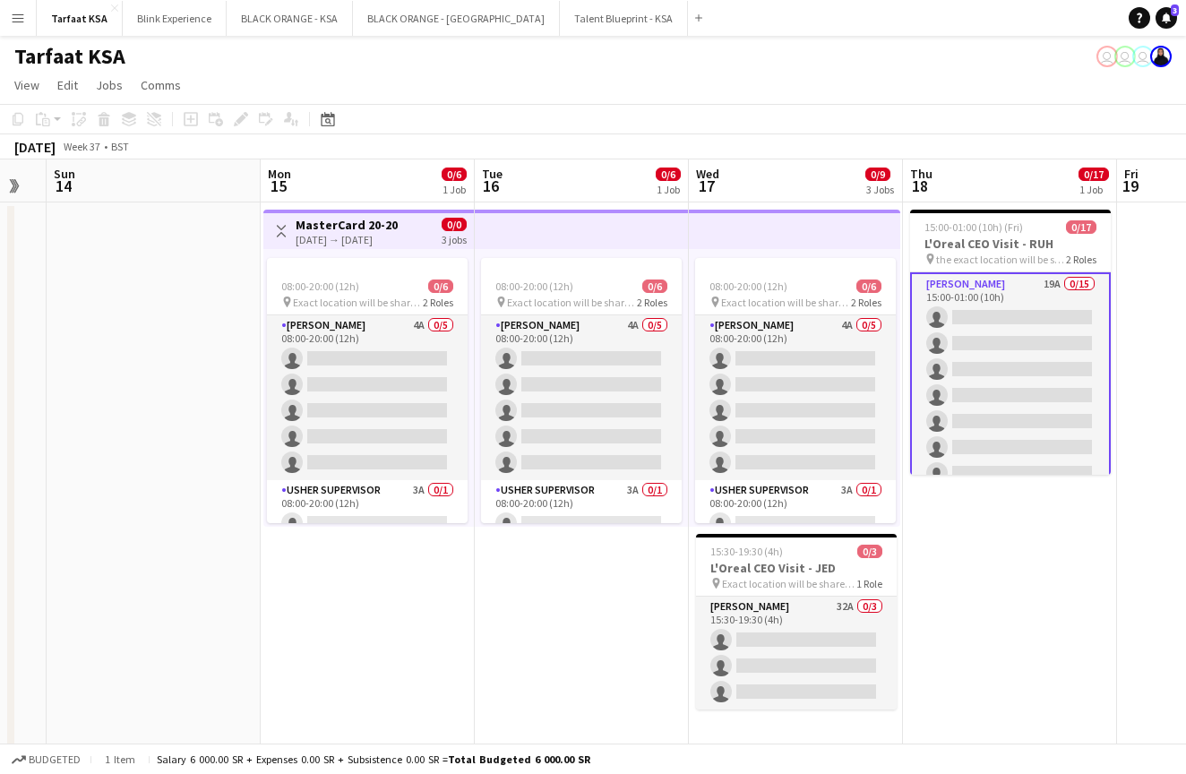
click at [509, 566] on app-date-cell "08:00-20:00 (12h) 0/6 pin Exact location will be shared later 2 Roles [PERSON_N…" at bounding box center [582, 482] width 214 height 561
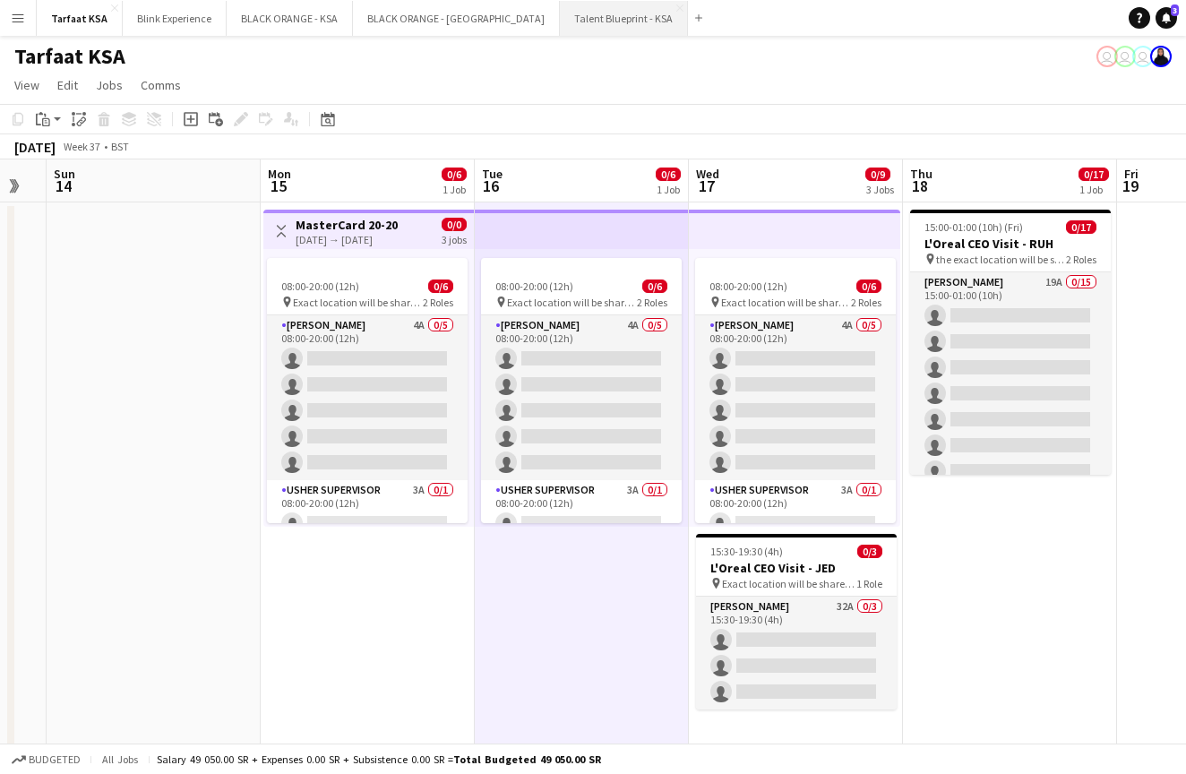
click at [560, 15] on button "Talent Blueprint - KSA Close" at bounding box center [624, 18] width 128 height 35
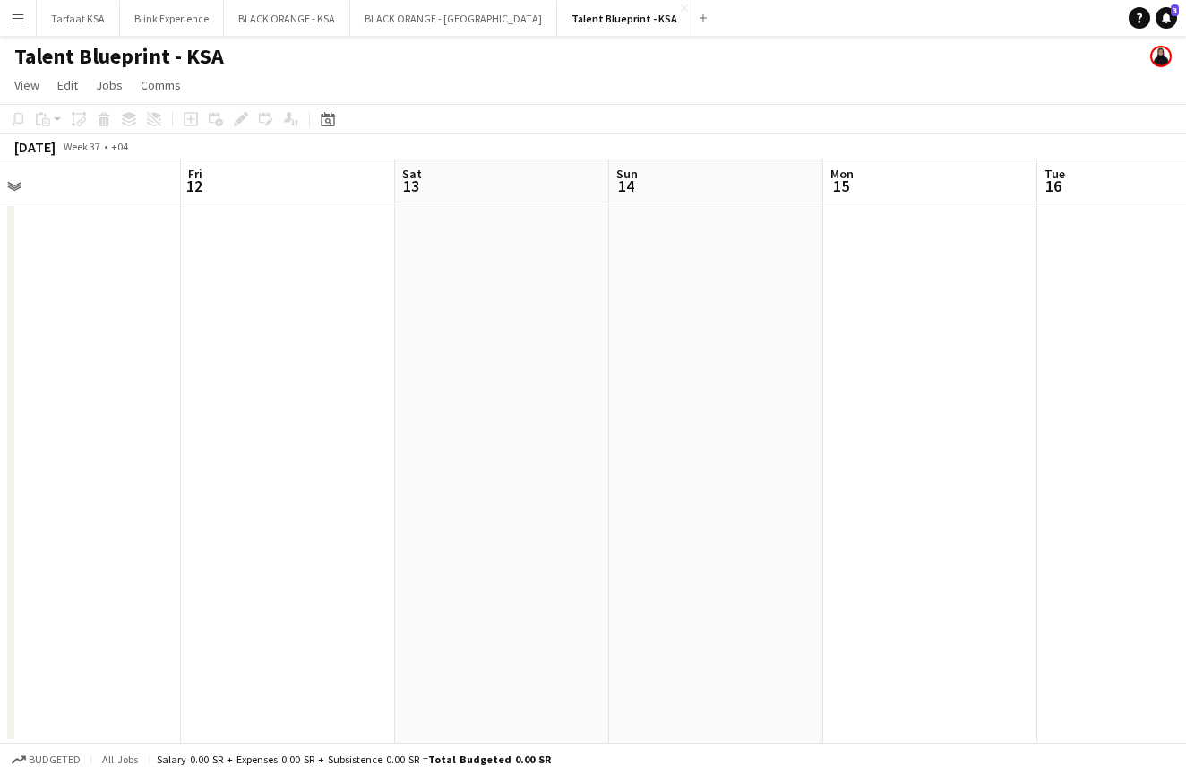
click at [660, 303] on app-date-cell at bounding box center [716, 472] width 214 height 541
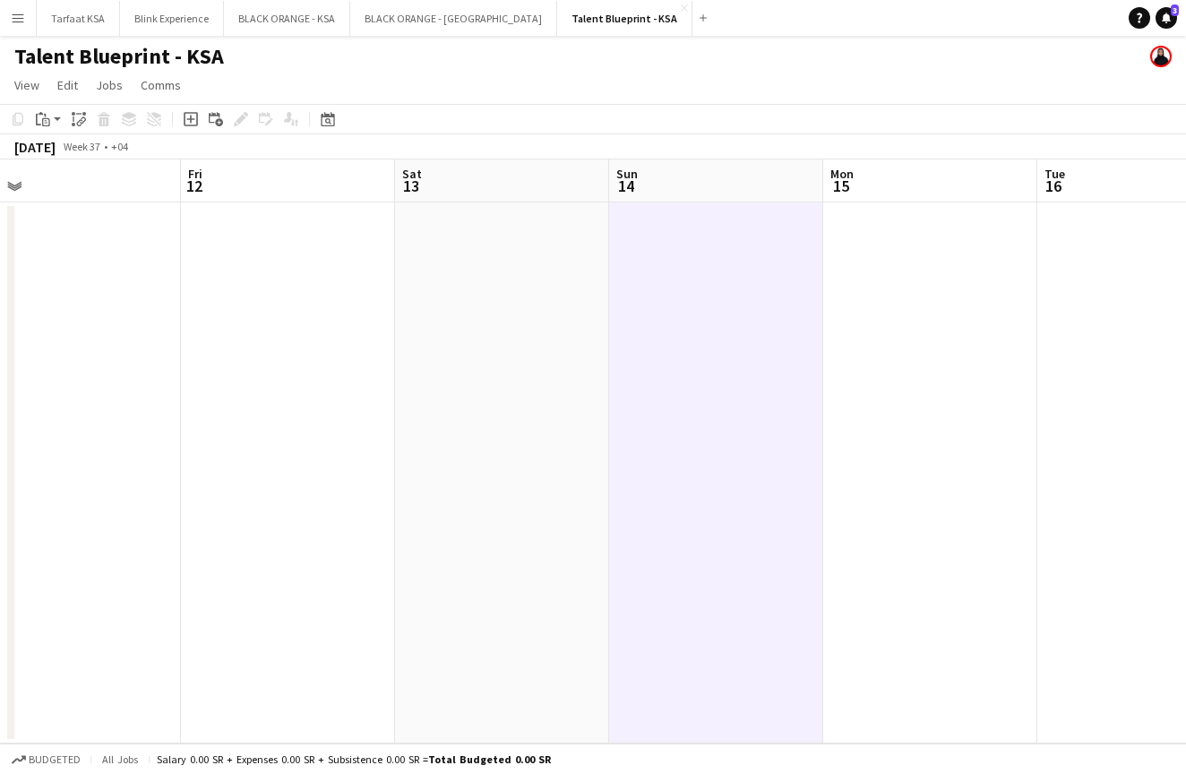
click at [479, 310] on app-date-cell at bounding box center [502, 472] width 214 height 541
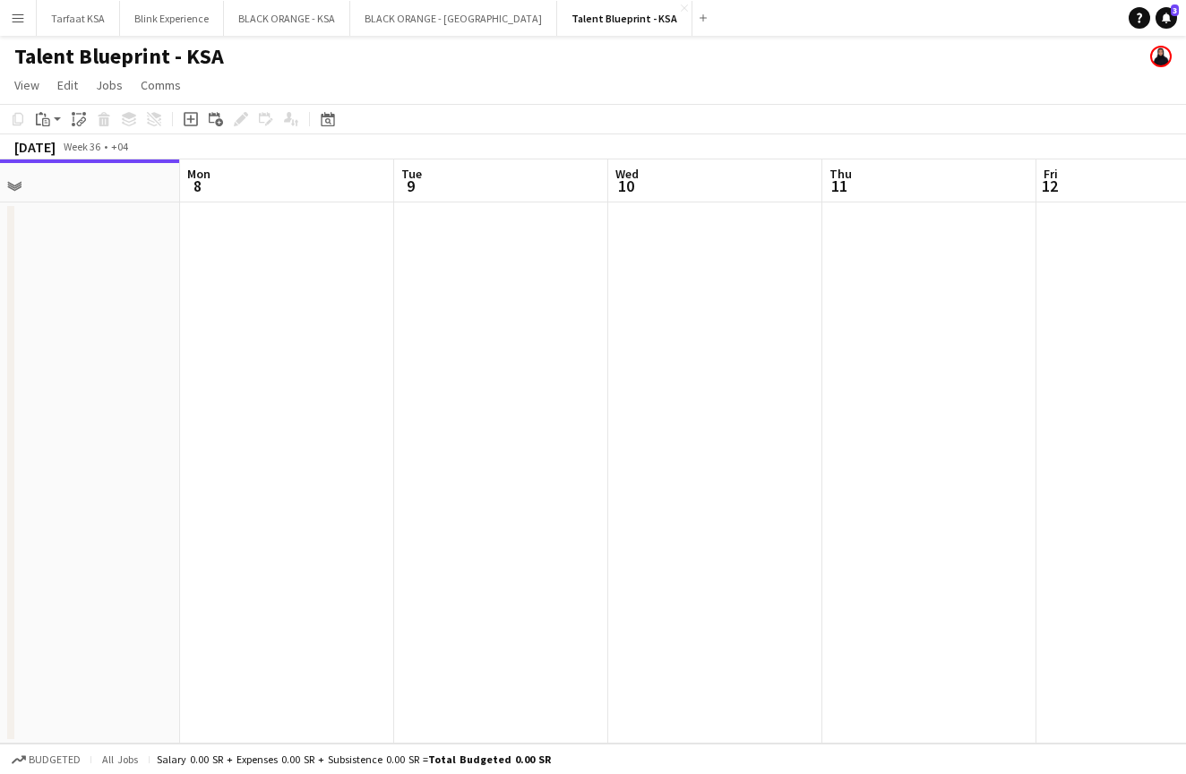
scroll to position [0, 373]
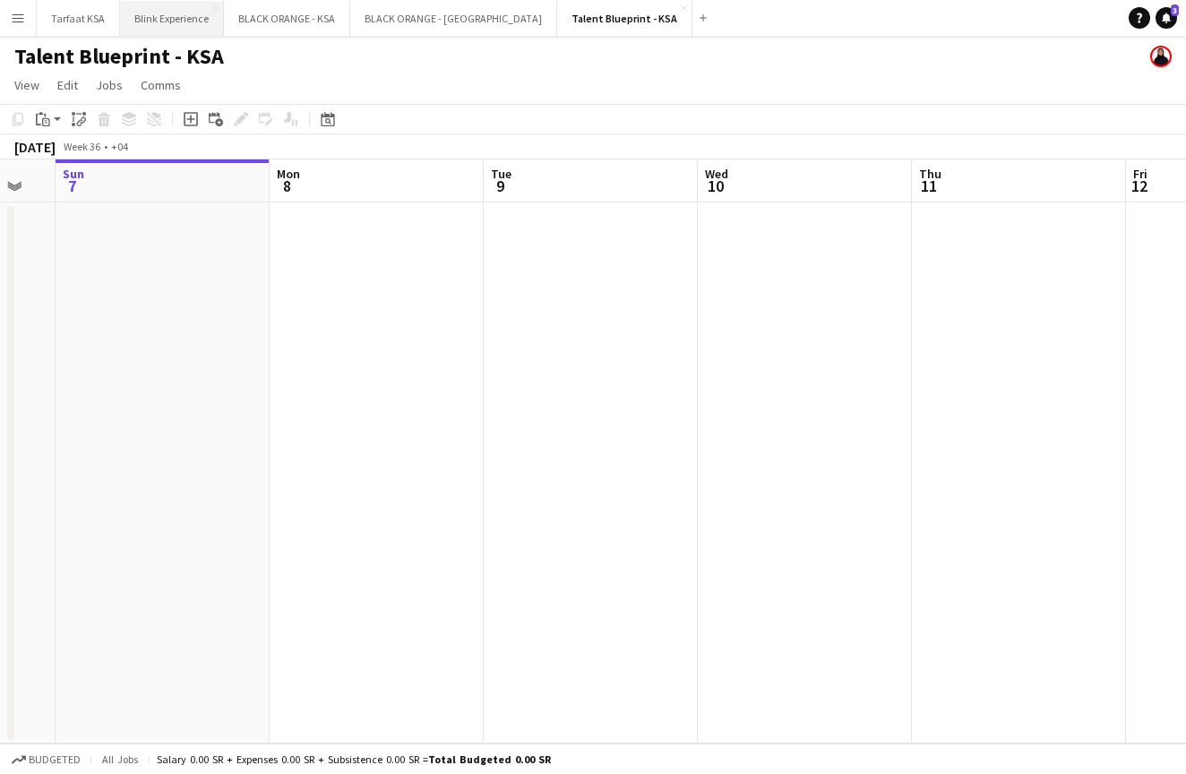
click at [168, 21] on button "Blink Experience Close" at bounding box center [172, 18] width 104 height 35
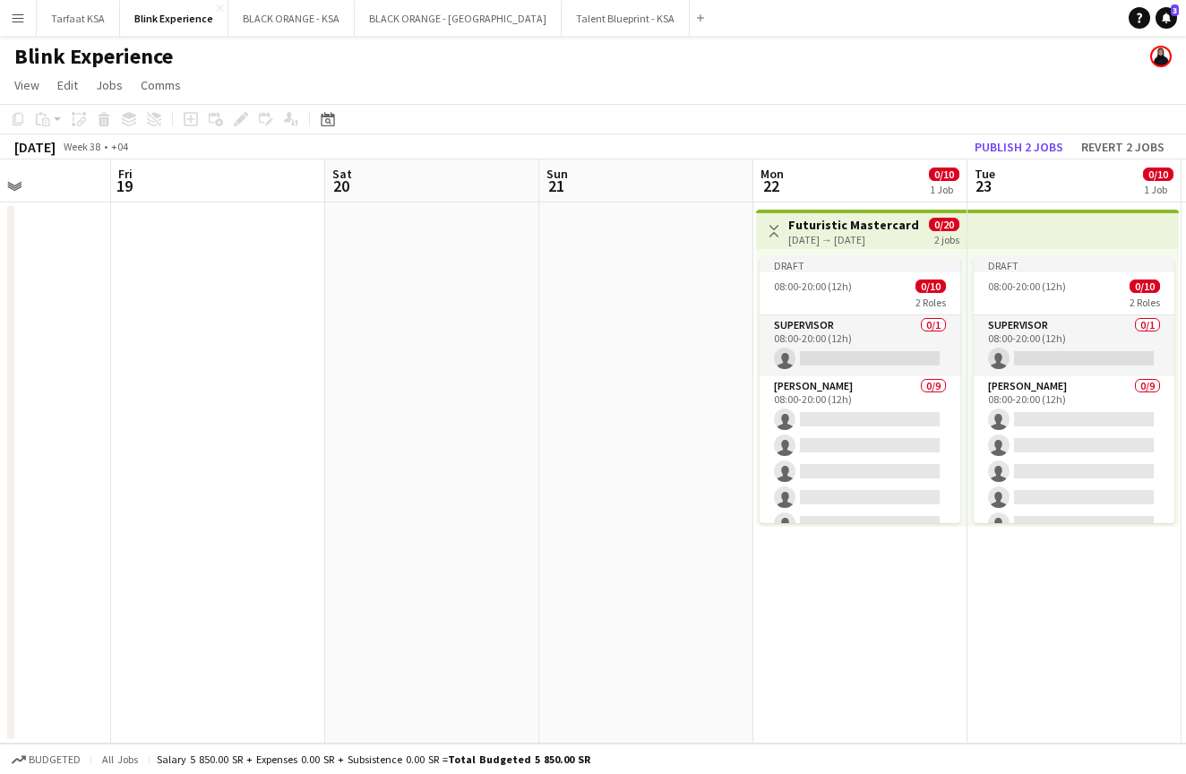
scroll to position [0, 525]
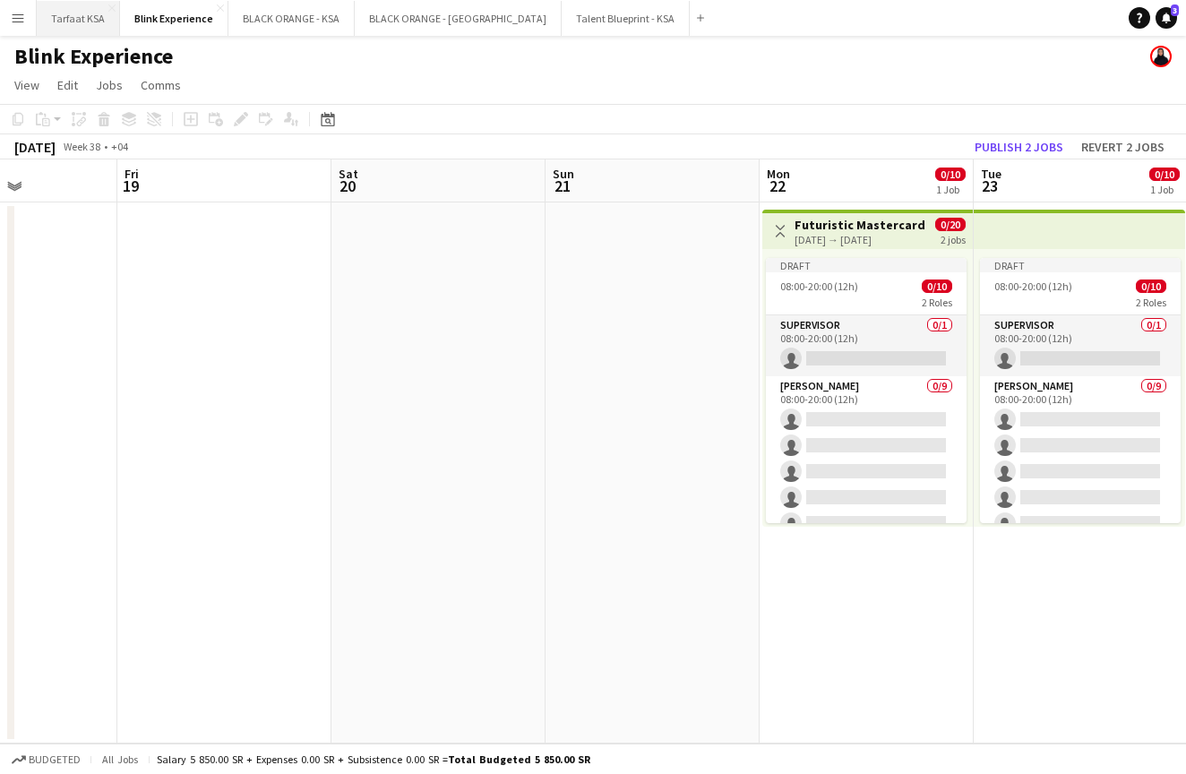
click at [71, 18] on button "Tarfaat KSA Close" at bounding box center [78, 18] width 83 height 35
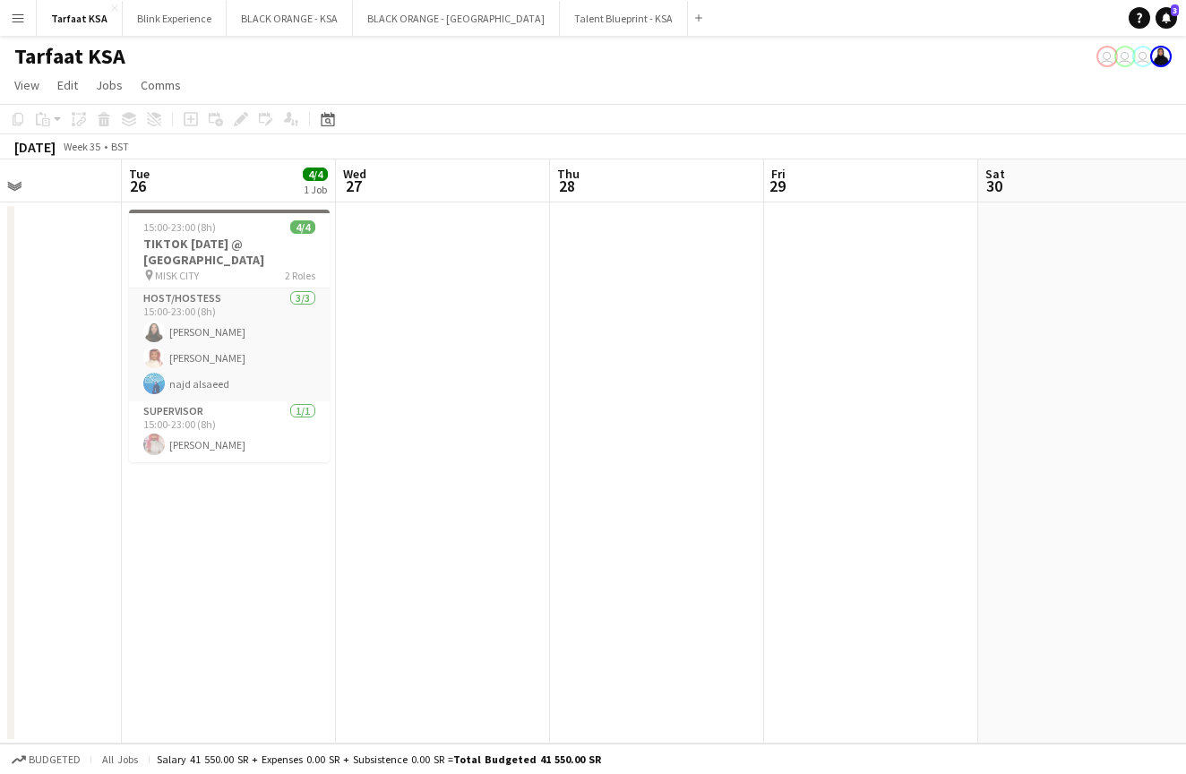
scroll to position [0, 484]
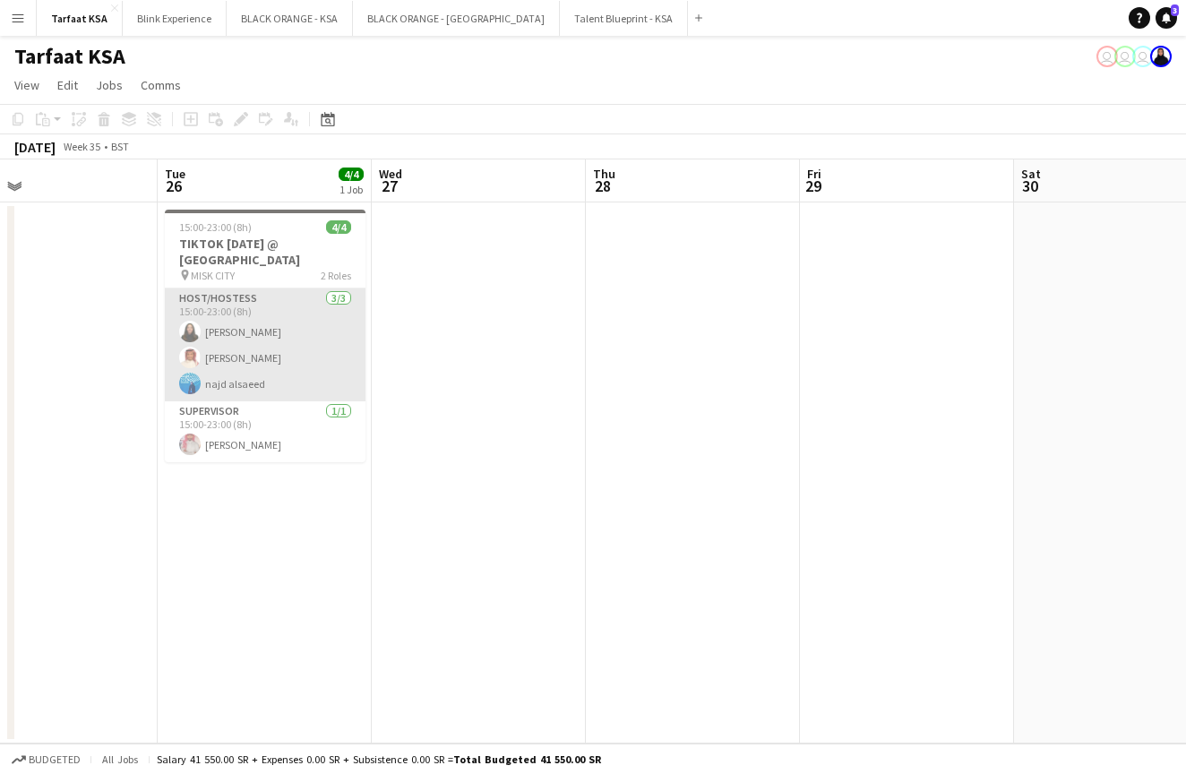
click at [256, 332] on app-card-role "Host/Hostess [DATE] 15:00-23:00 (8h) [PERSON_NAME] najd alsaeed" at bounding box center [265, 344] width 201 height 113
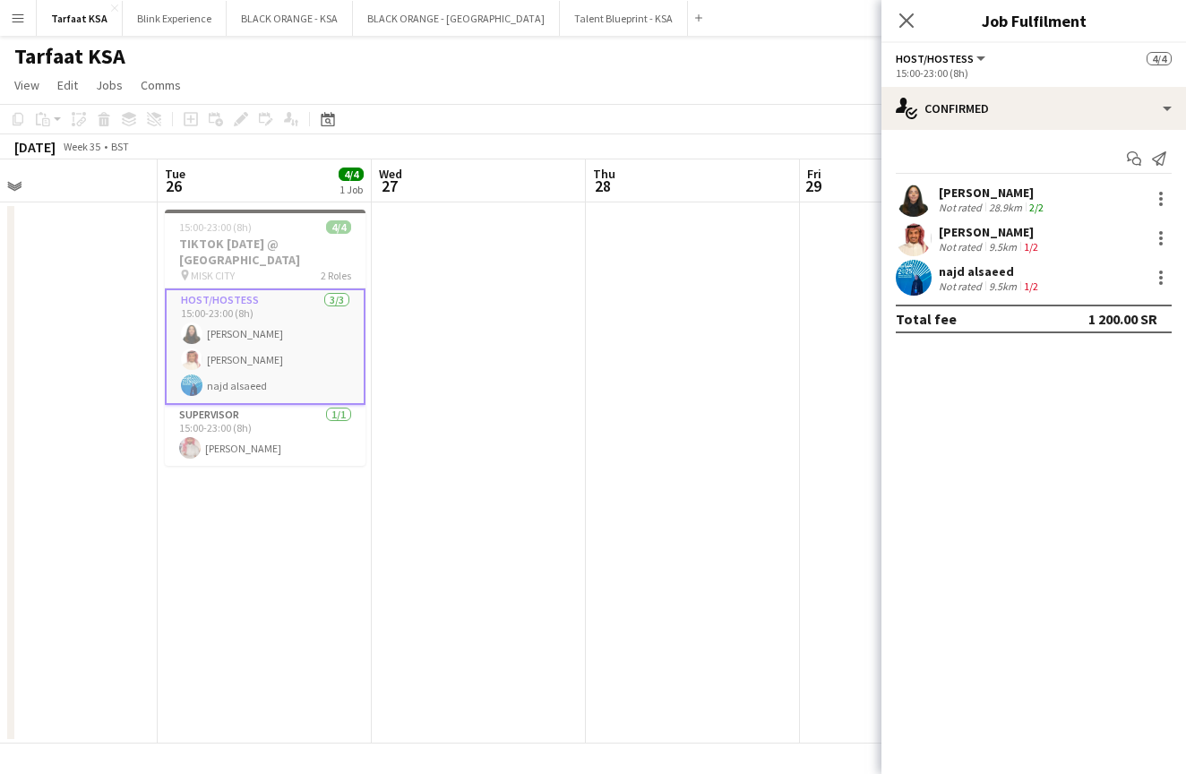
click at [907, 193] on app-user-avatar at bounding box center [914, 199] width 36 height 36
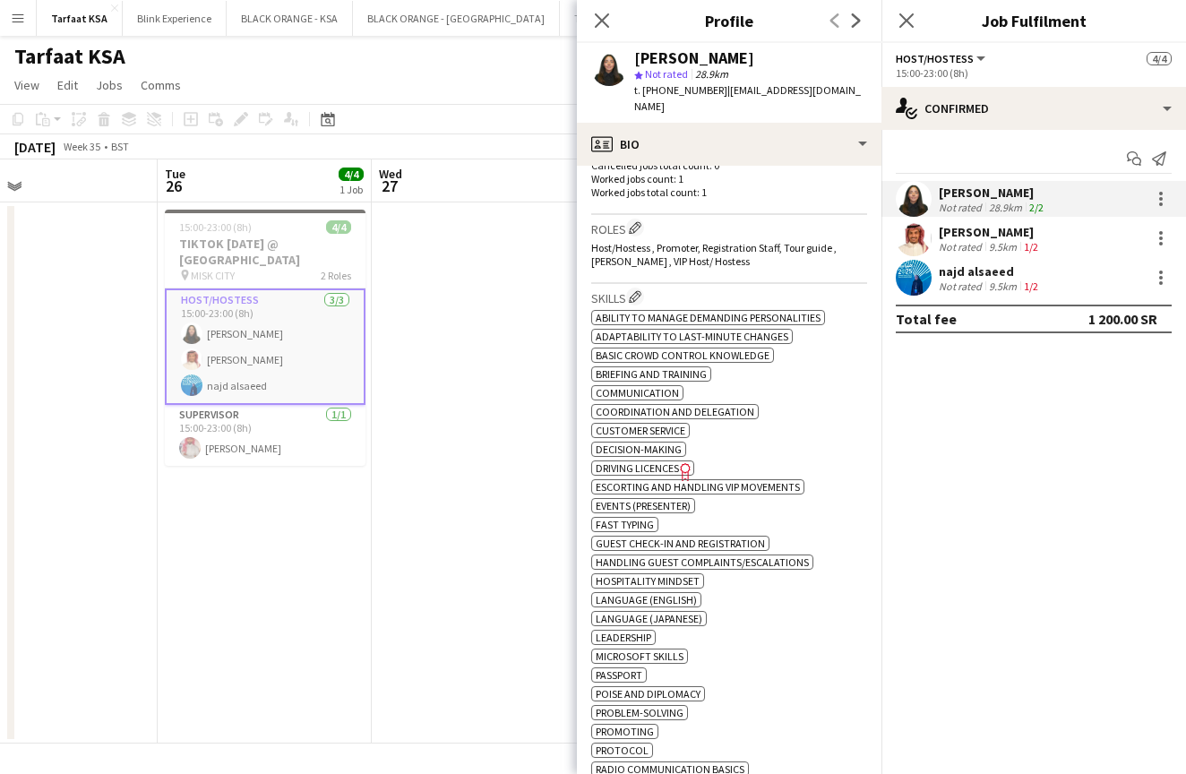
scroll to position [576, 0]
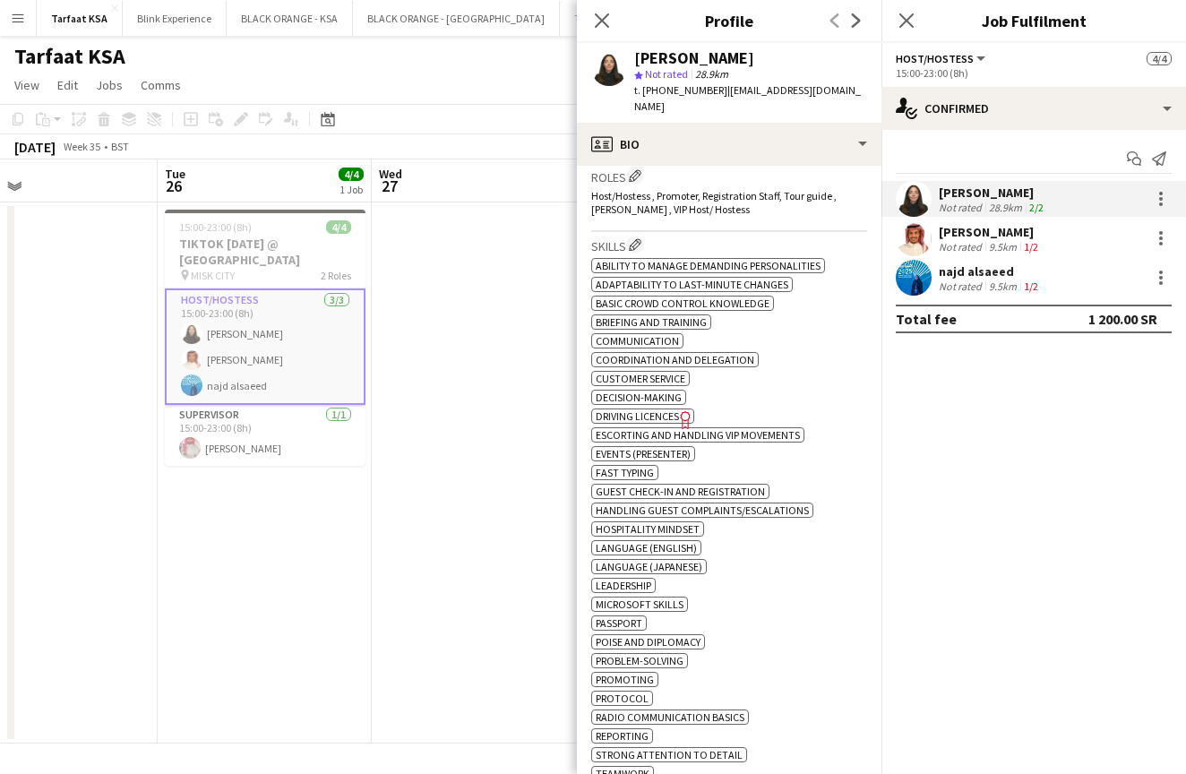
click at [924, 237] on app-user-avatar at bounding box center [914, 238] width 36 height 36
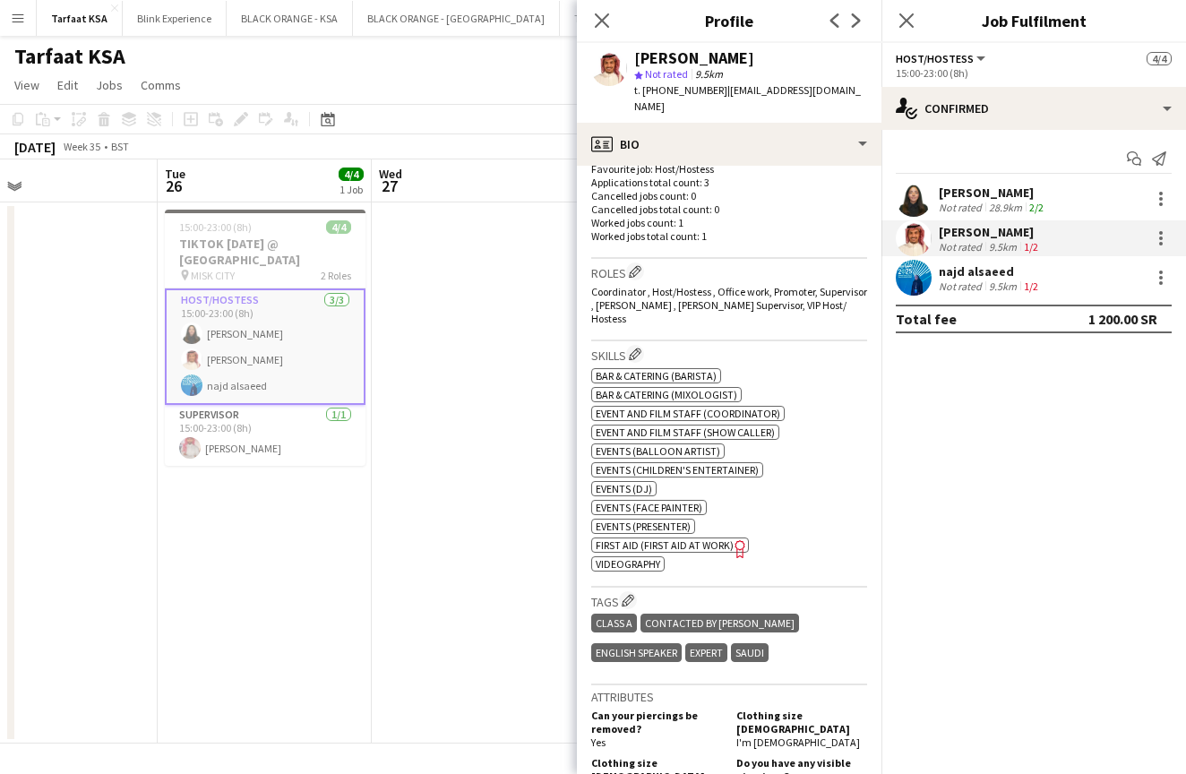
scroll to position [546, 0]
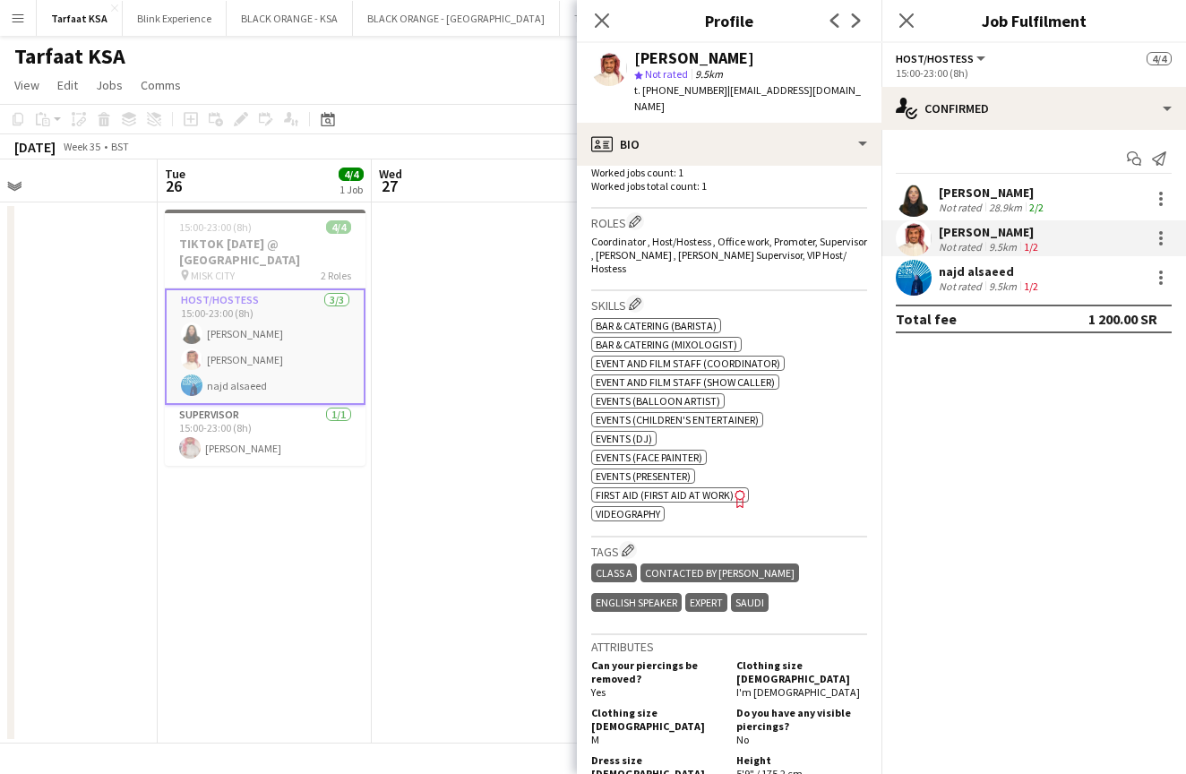
click at [919, 274] on app-user-avatar at bounding box center [914, 278] width 36 height 36
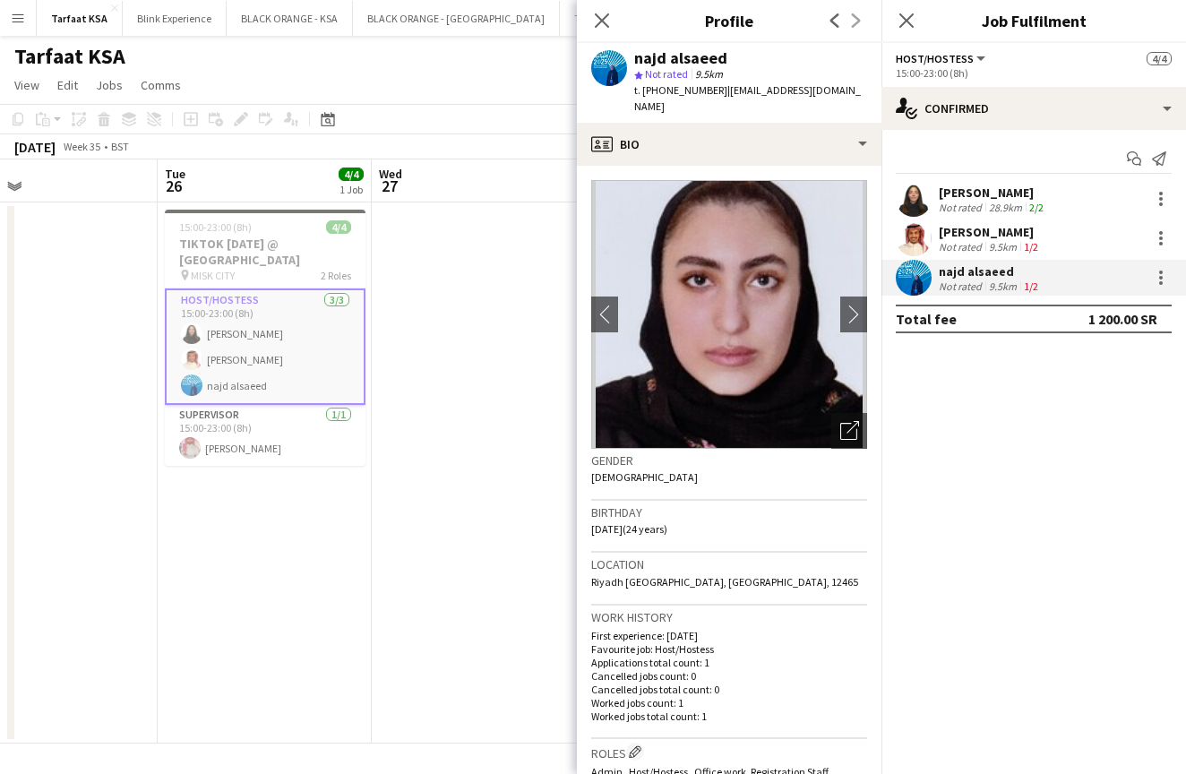
scroll to position [0, 0]
click at [900, 17] on icon "Close pop-in" at bounding box center [905, 20] width 17 height 17
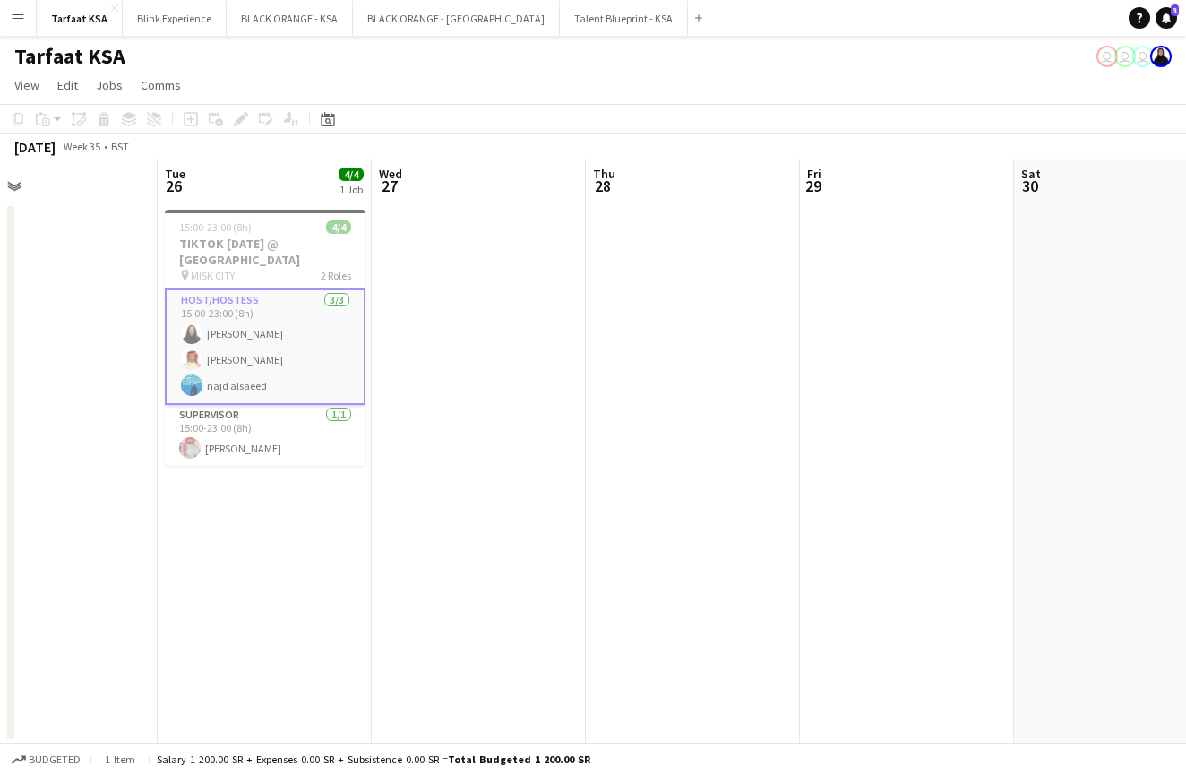
click at [555, 412] on app-date-cell at bounding box center [479, 472] width 214 height 541
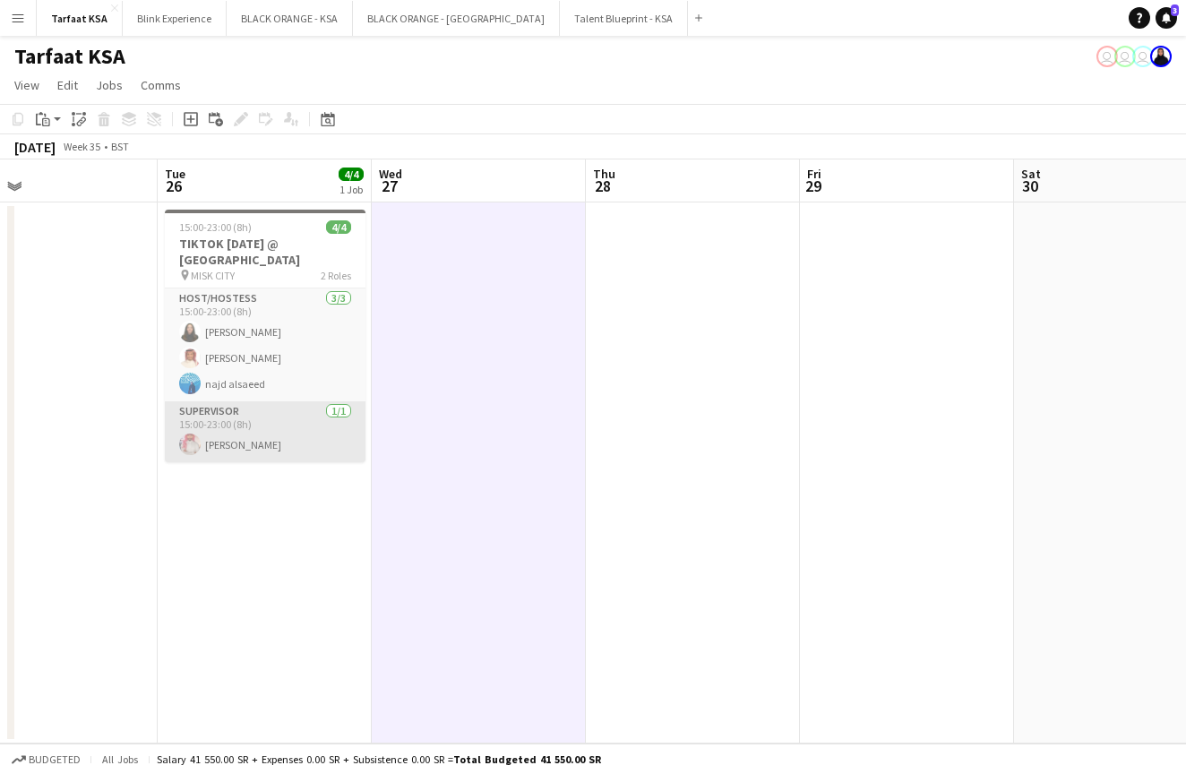
click at [308, 432] on app-card-role "Supervisor [DATE] 15:00-23:00 (8h) [PERSON_NAME]" at bounding box center [265, 431] width 201 height 61
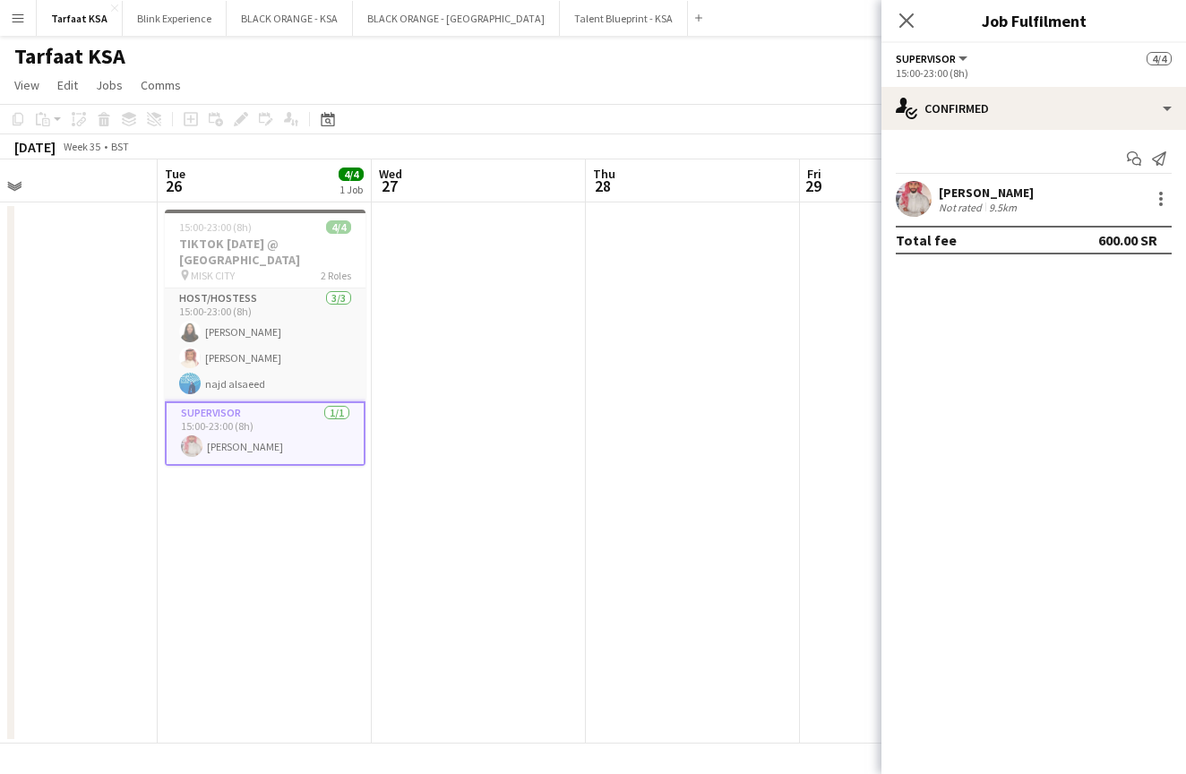
click at [917, 199] on app-user-avatar at bounding box center [914, 199] width 36 height 36
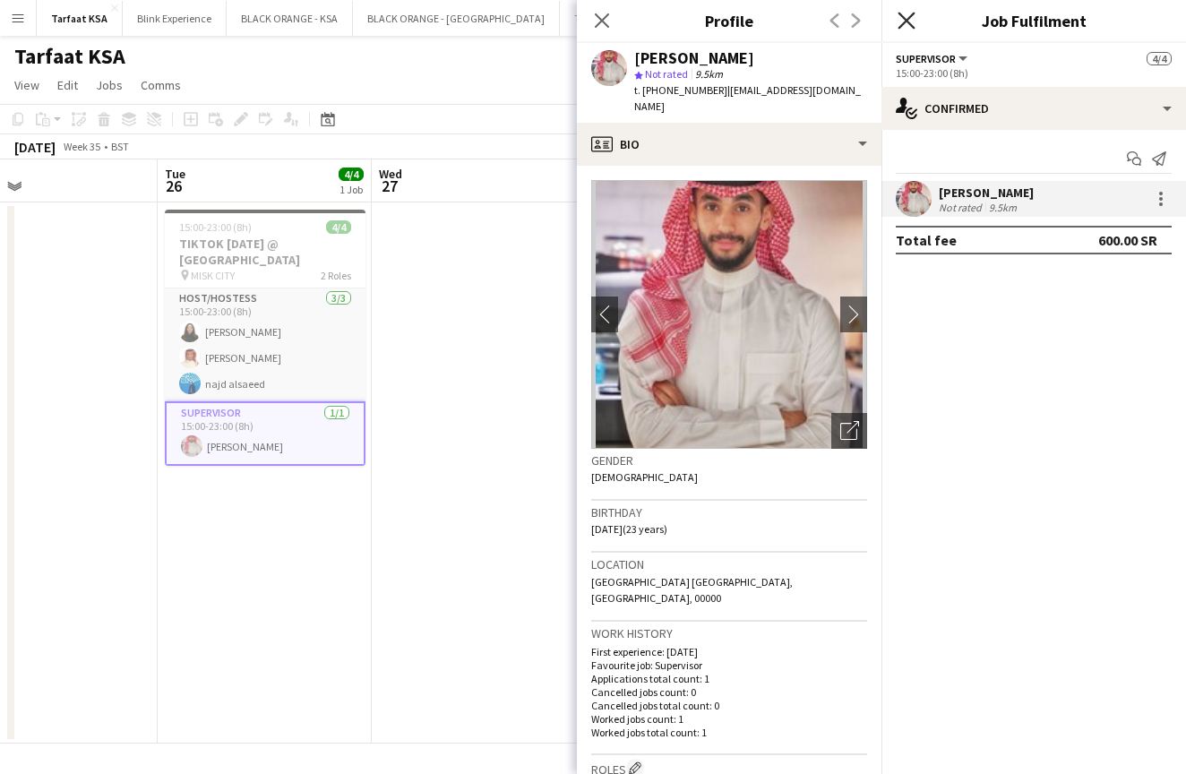
click at [906, 16] on icon "Close pop-in" at bounding box center [905, 20] width 17 height 17
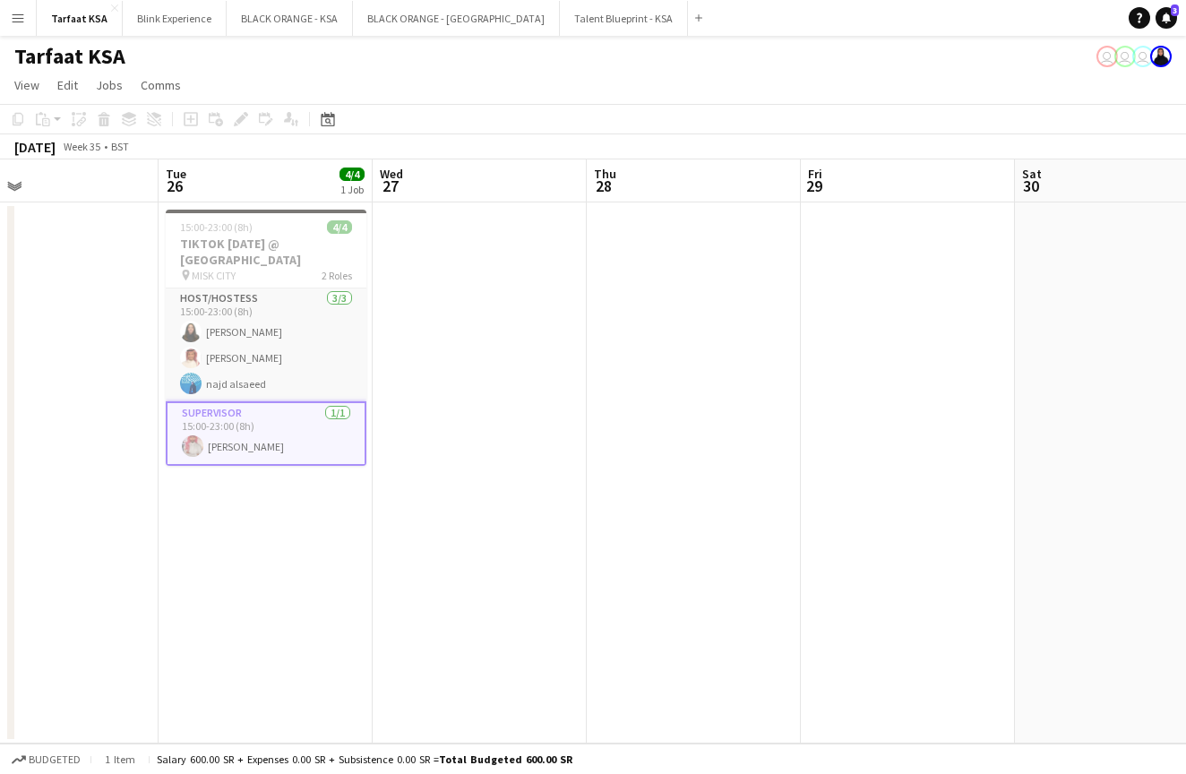
click at [505, 364] on app-date-cell at bounding box center [480, 472] width 214 height 541
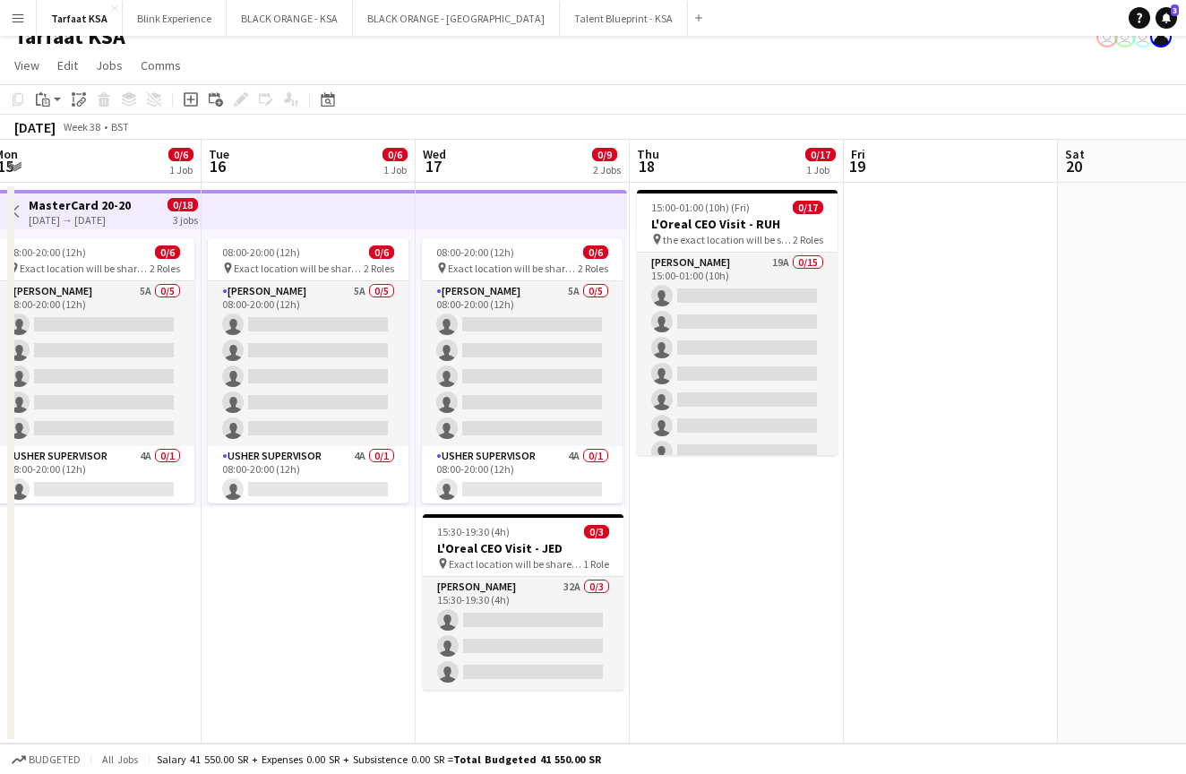
scroll to position [20, 0]
click at [518, 559] on span "Exact location will be shared later" at bounding box center [516, 563] width 134 height 13
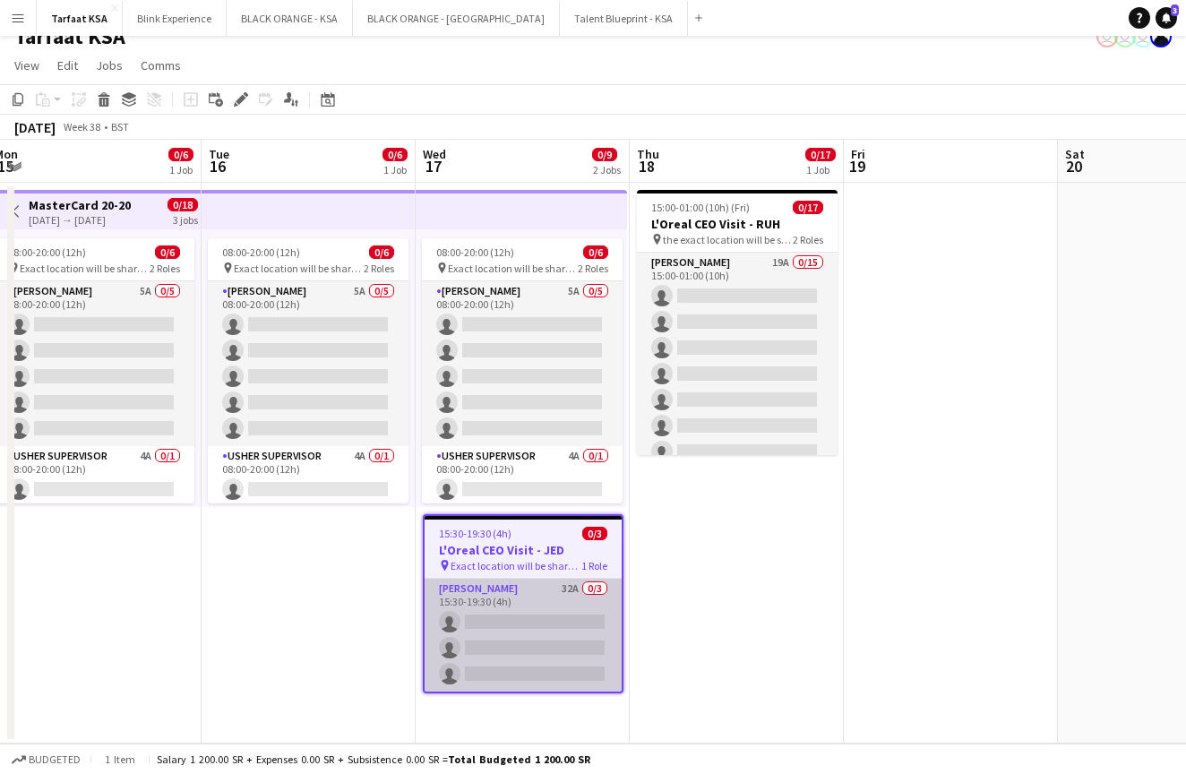
click at [527, 586] on app-card-role "[PERSON_NAME] 32A 0/3 15:30-19:30 (4h) single-neutral-actions single-neutral-ac…" at bounding box center [522, 634] width 197 height 113
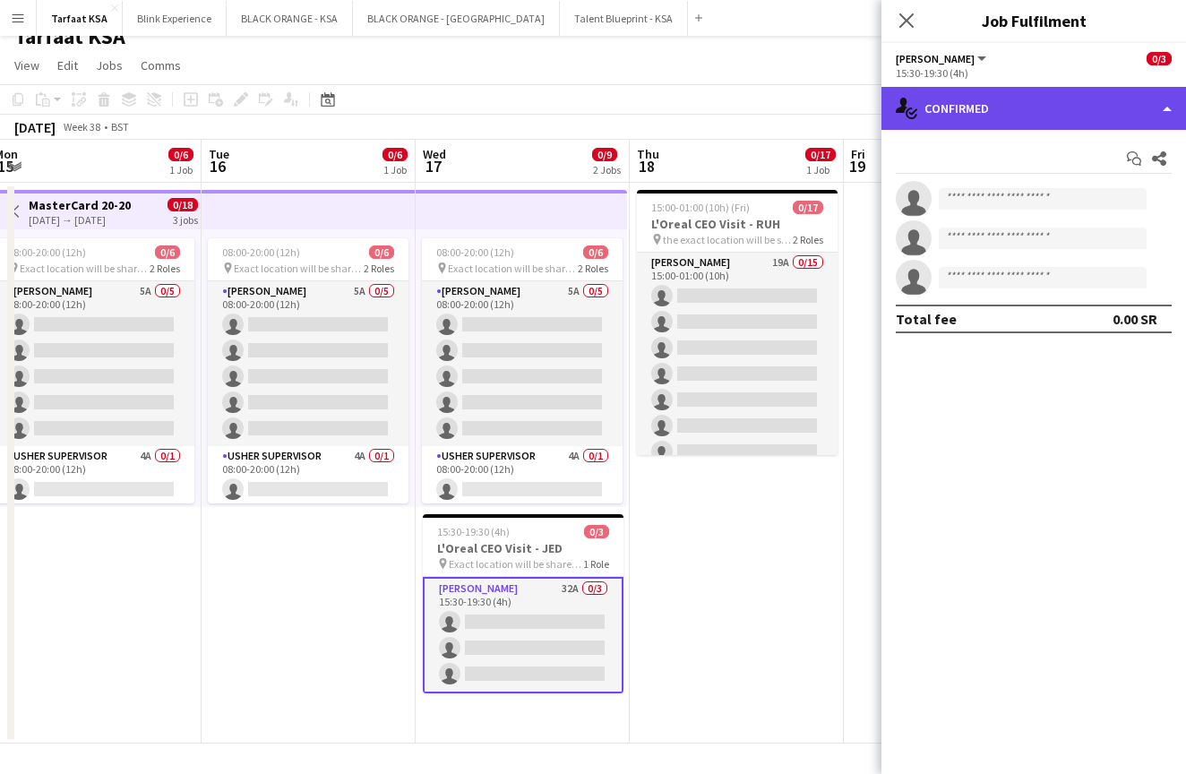
click at [1041, 112] on div "single-neutral-actions-check-2 Confirmed" at bounding box center [1033, 108] width 304 height 43
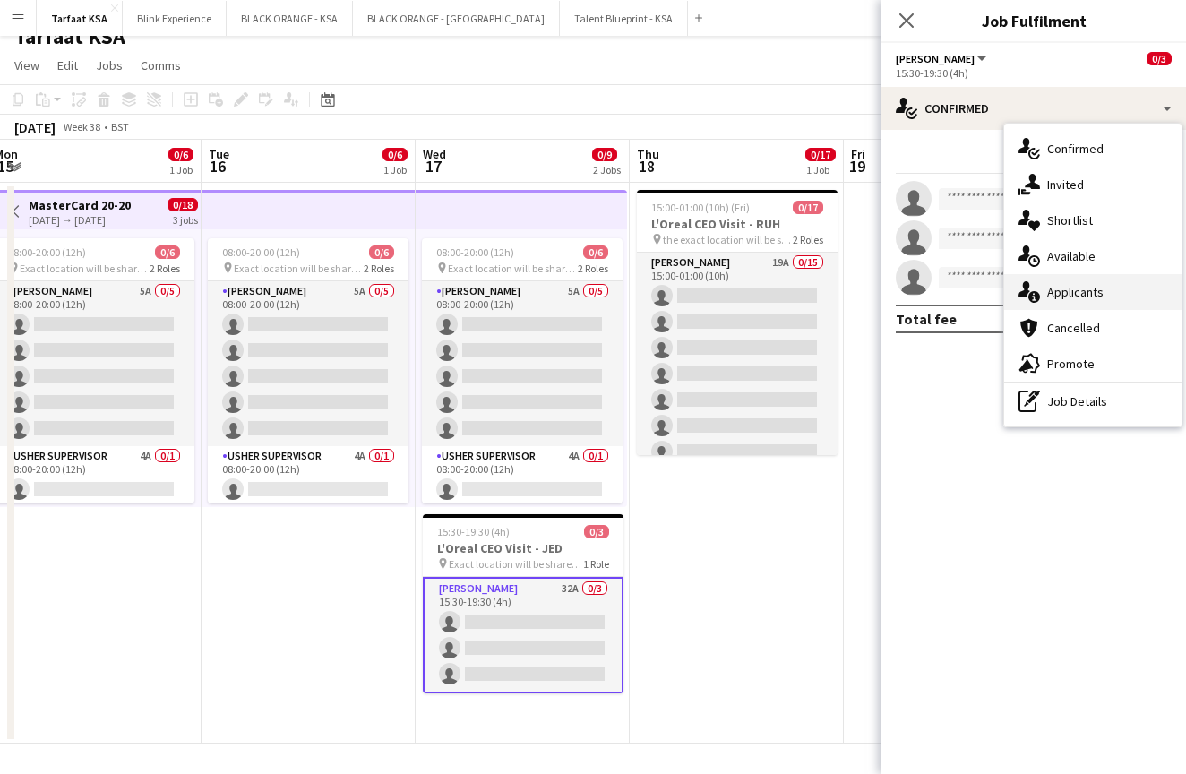
click at [1072, 299] on span "Applicants" at bounding box center [1075, 292] width 56 height 16
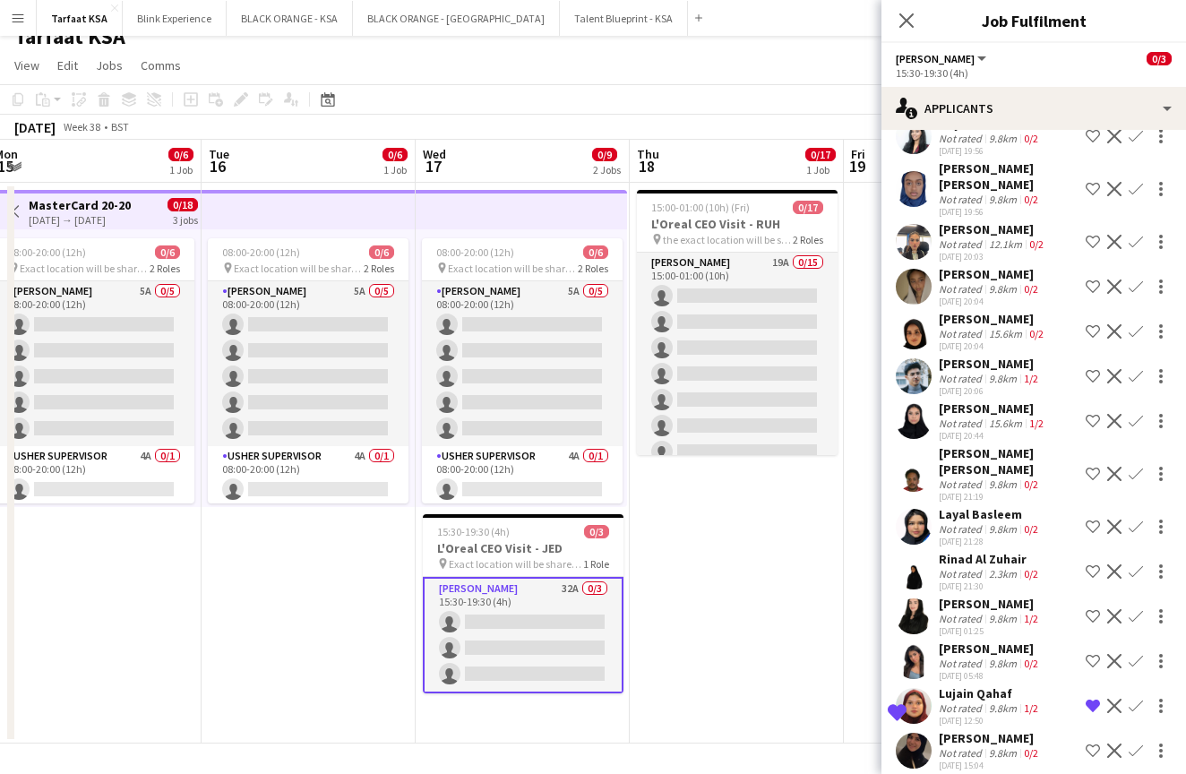
scroll to position [905, 0]
click at [911, 647] on app-user-avatar at bounding box center [914, 662] width 36 height 36
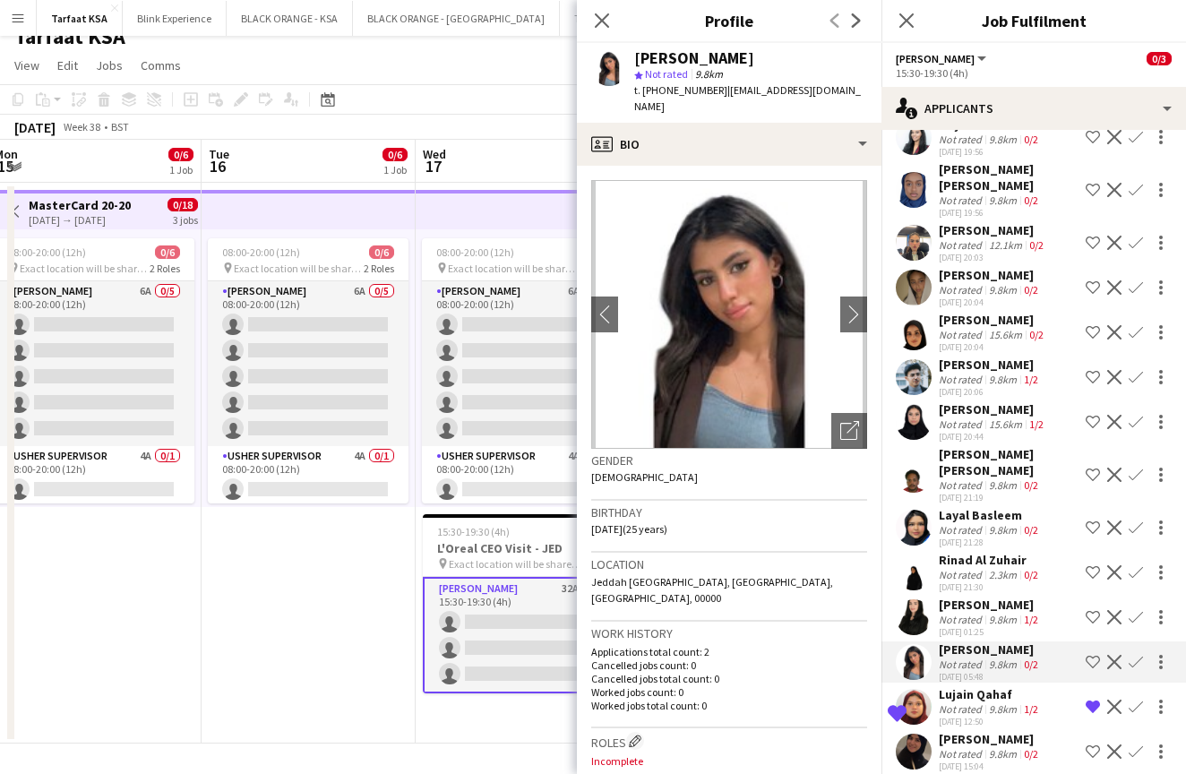
scroll to position [0, 0]
click at [921, 736] on app-user-avatar at bounding box center [914, 751] width 36 height 36
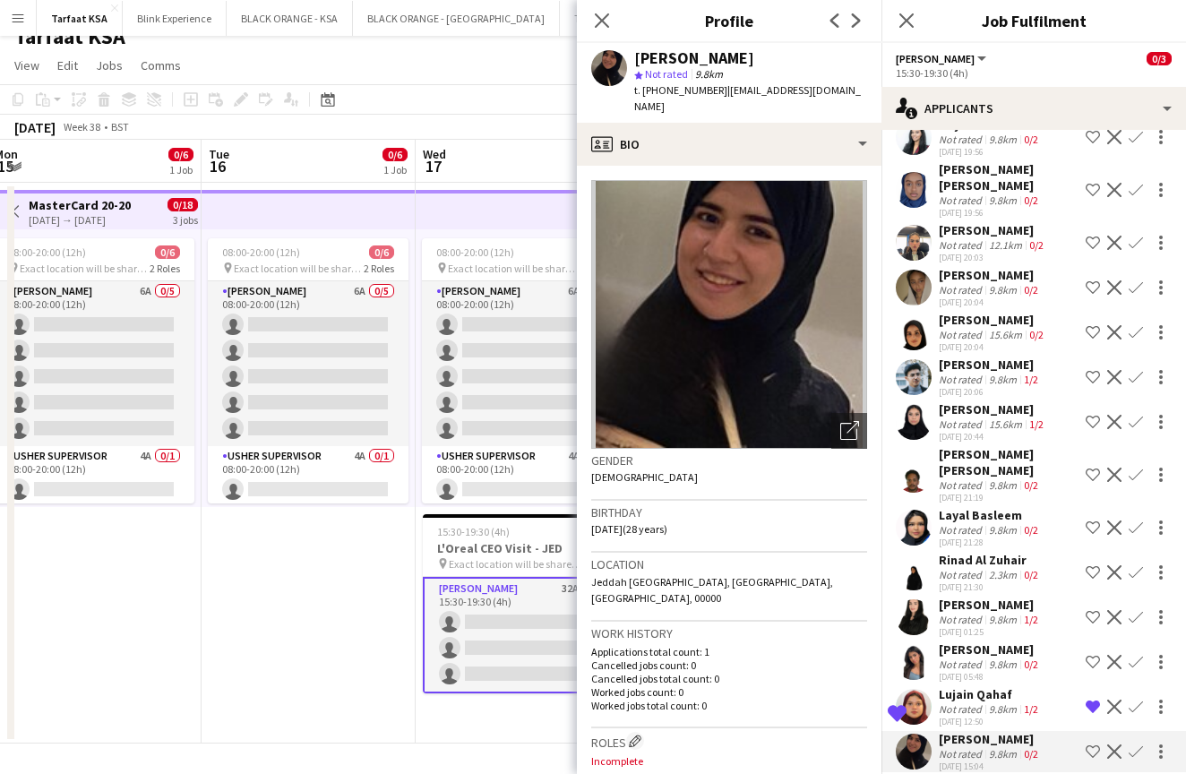
click at [918, 644] on app-user-avatar at bounding box center [914, 662] width 36 height 36
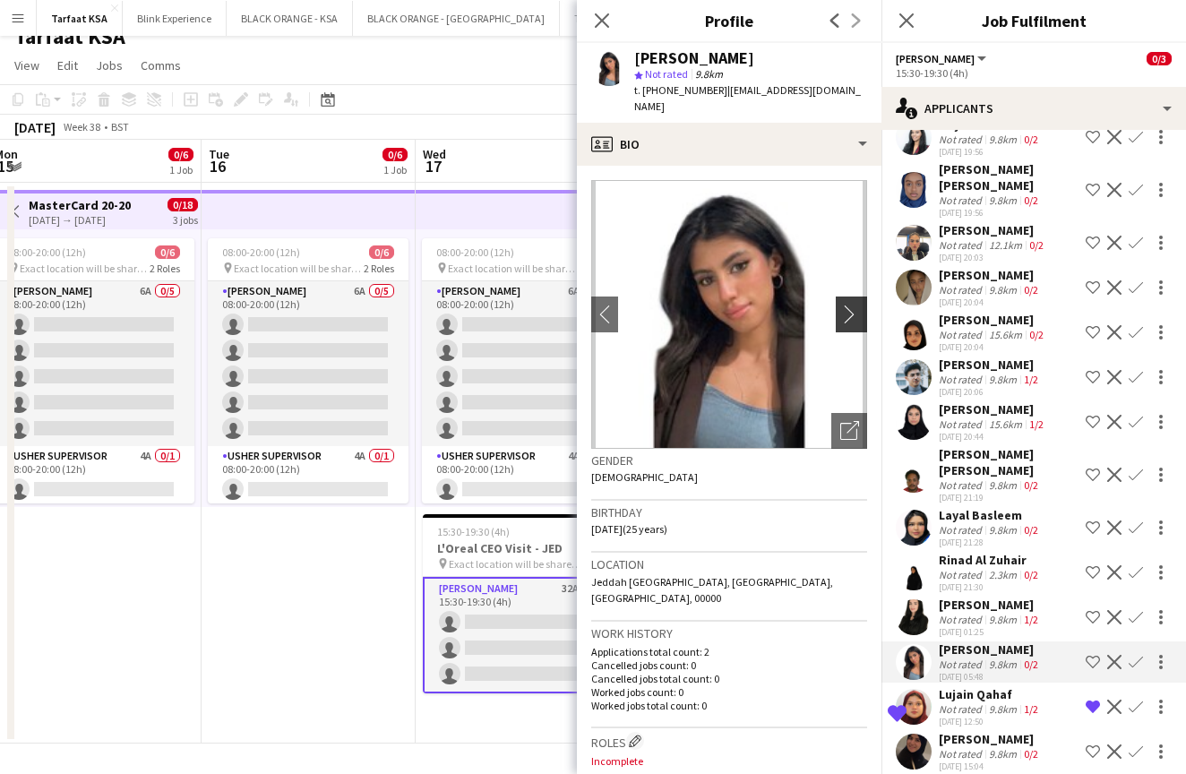
click at [854, 304] on app-icon "chevron-right" at bounding box center [854, 313] width 28 height 19
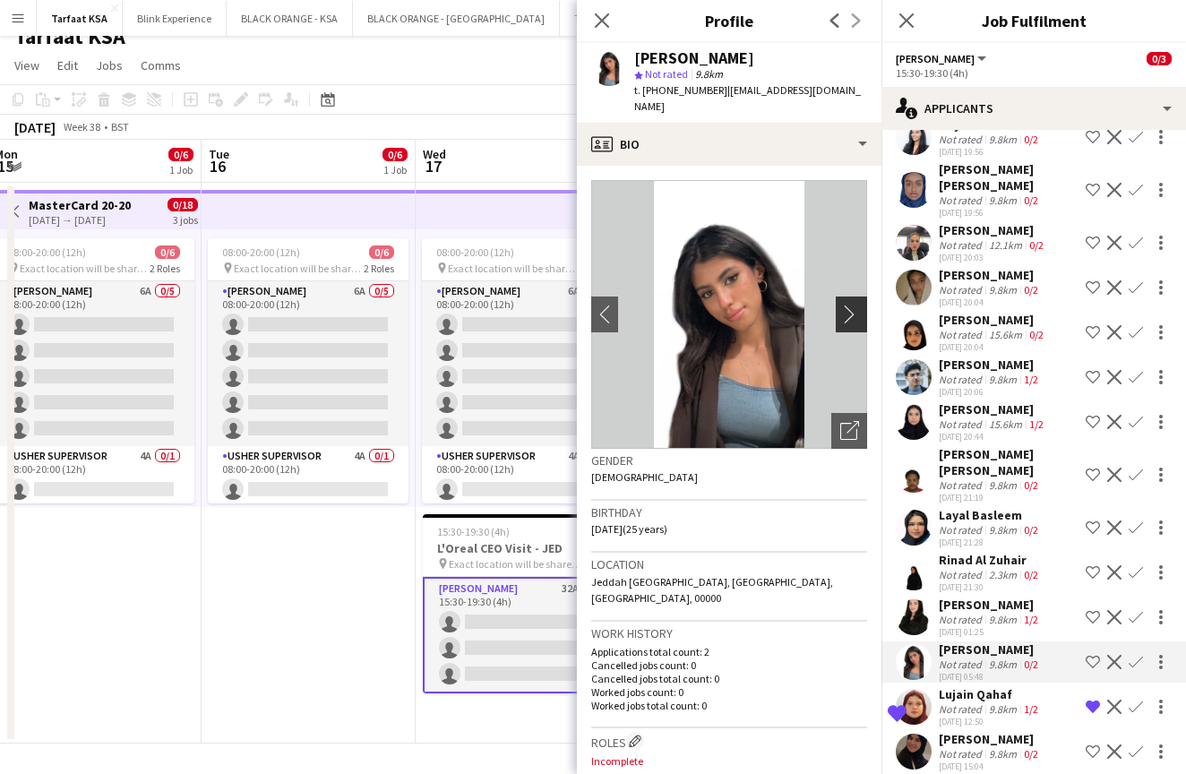
click at [852, 304] on app-icon "chevron-right" at bounding box center [854, 313] width 28 height 19
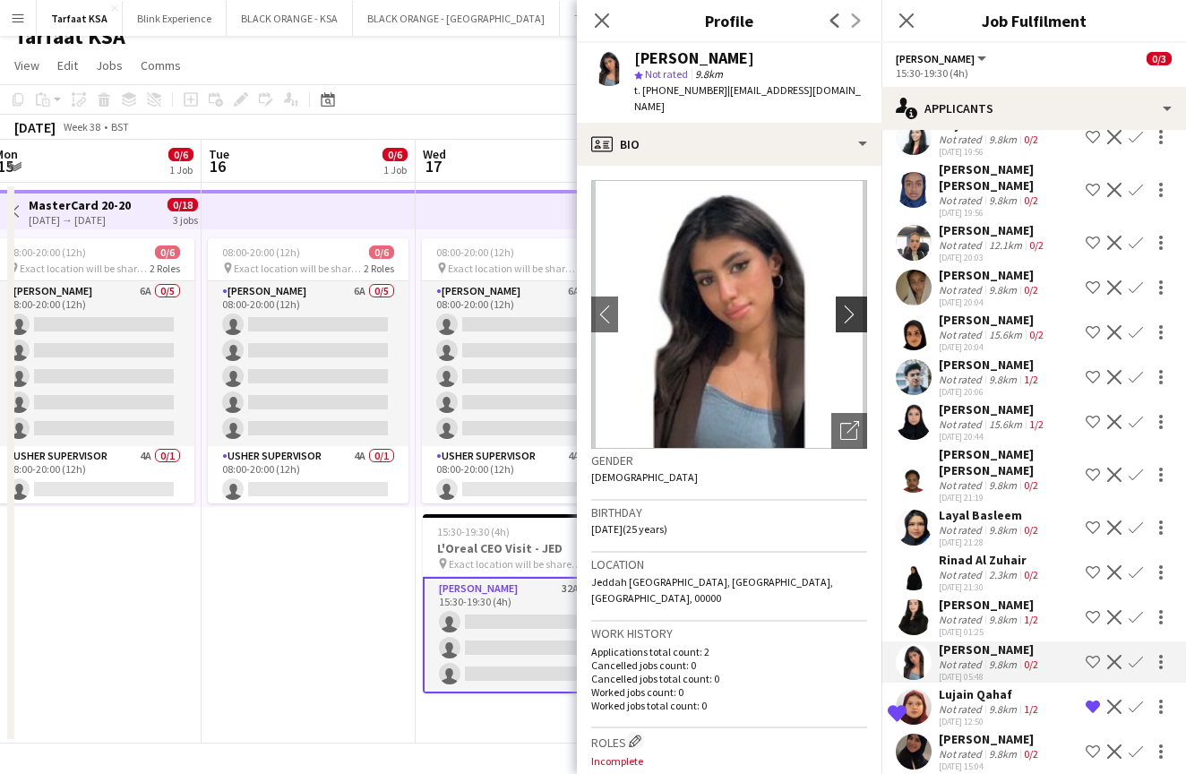
click at [852, 305] on app-icon "chevron-right" at bounding box center [854, 313] width 28 height 19
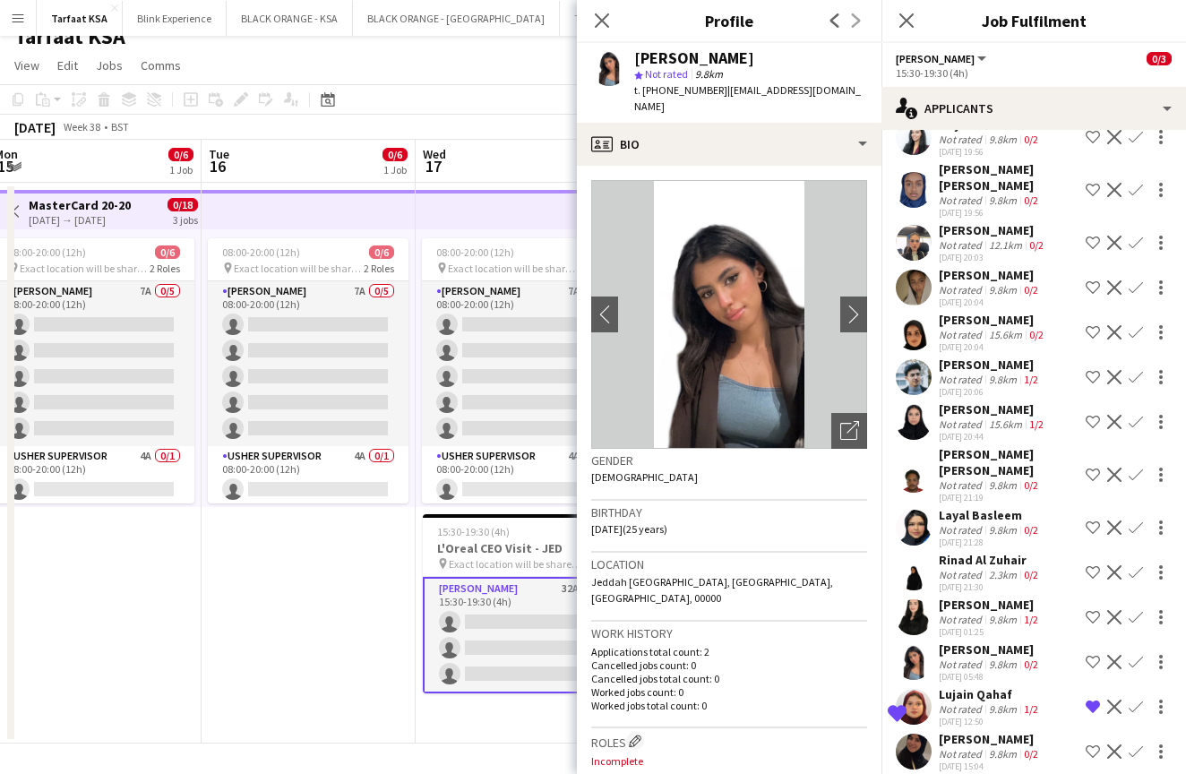
click at [911, 604] on app-user-avatar at bounding box center [914, 617] width 36 height 36
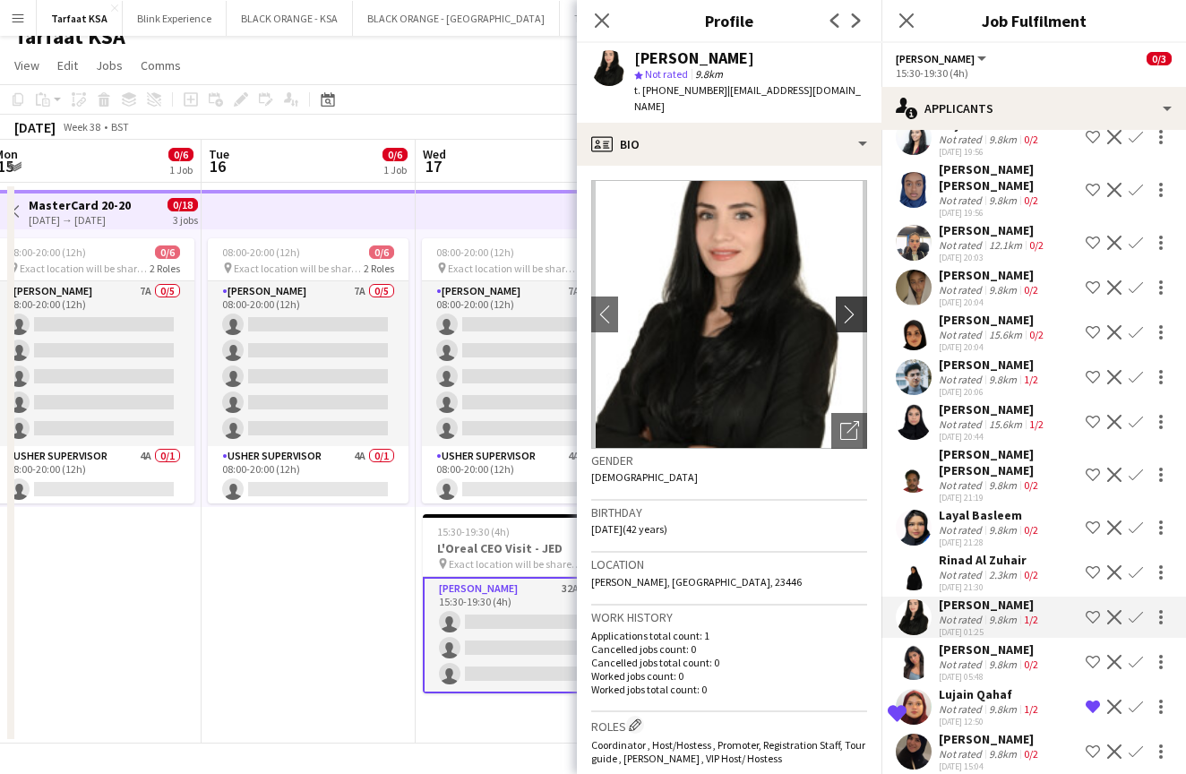
click at [843, 304] on app-icon "chevron-right" at bounding box center [854, 313] width 28 height 19
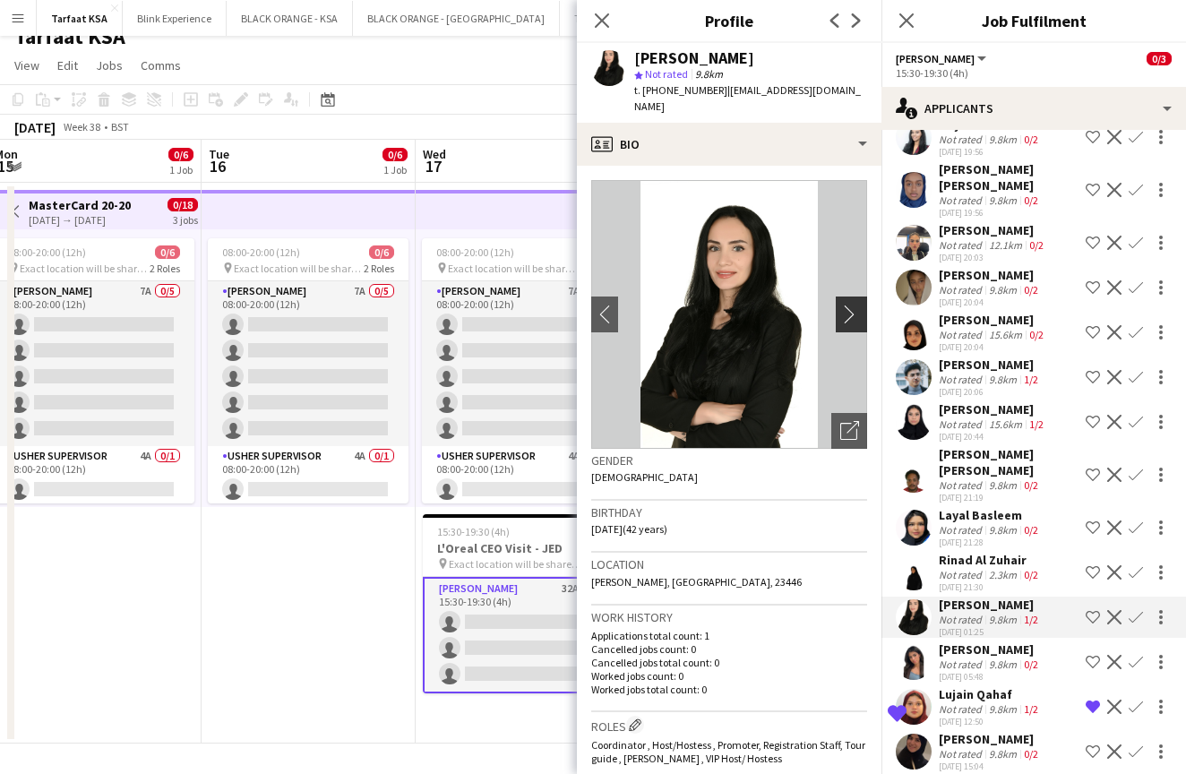
click at [851, 304] on app-icon "chevron-right" at bounding box center [854, 313] width 28 height 19
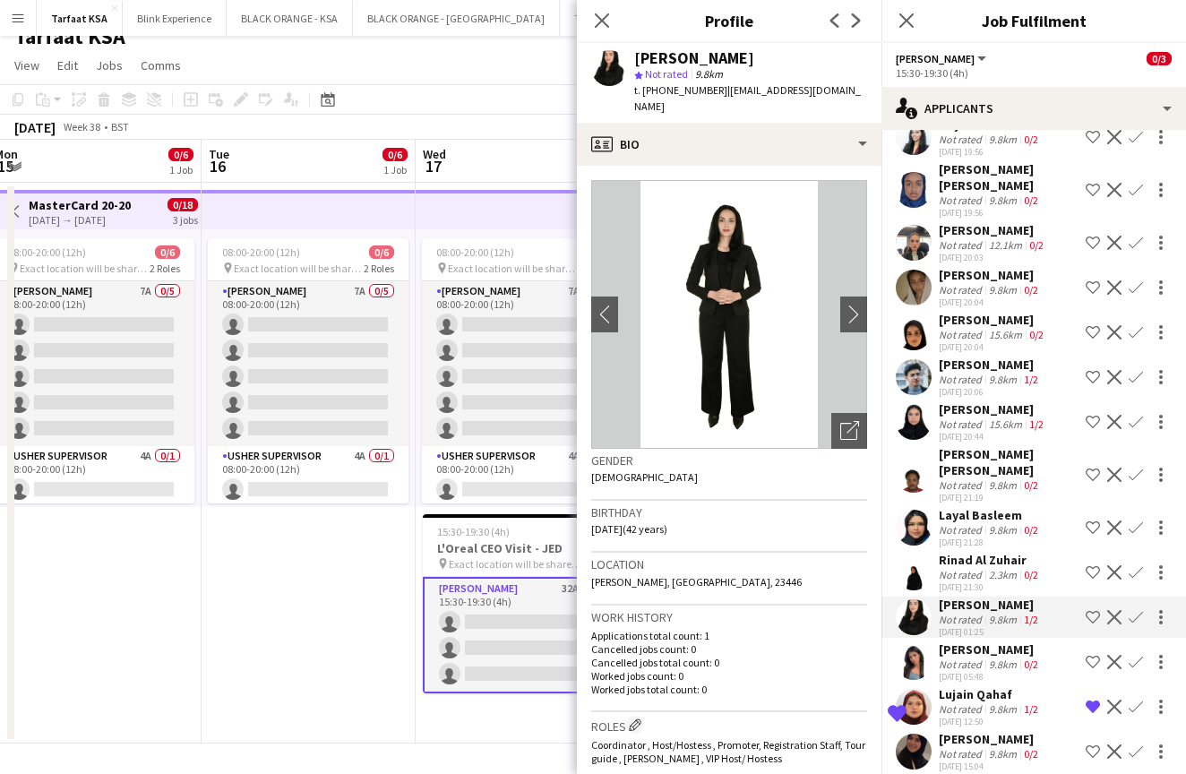
click at [918, 554] on app-user-avatar at bounding box center [914, 572] width 36 height 36
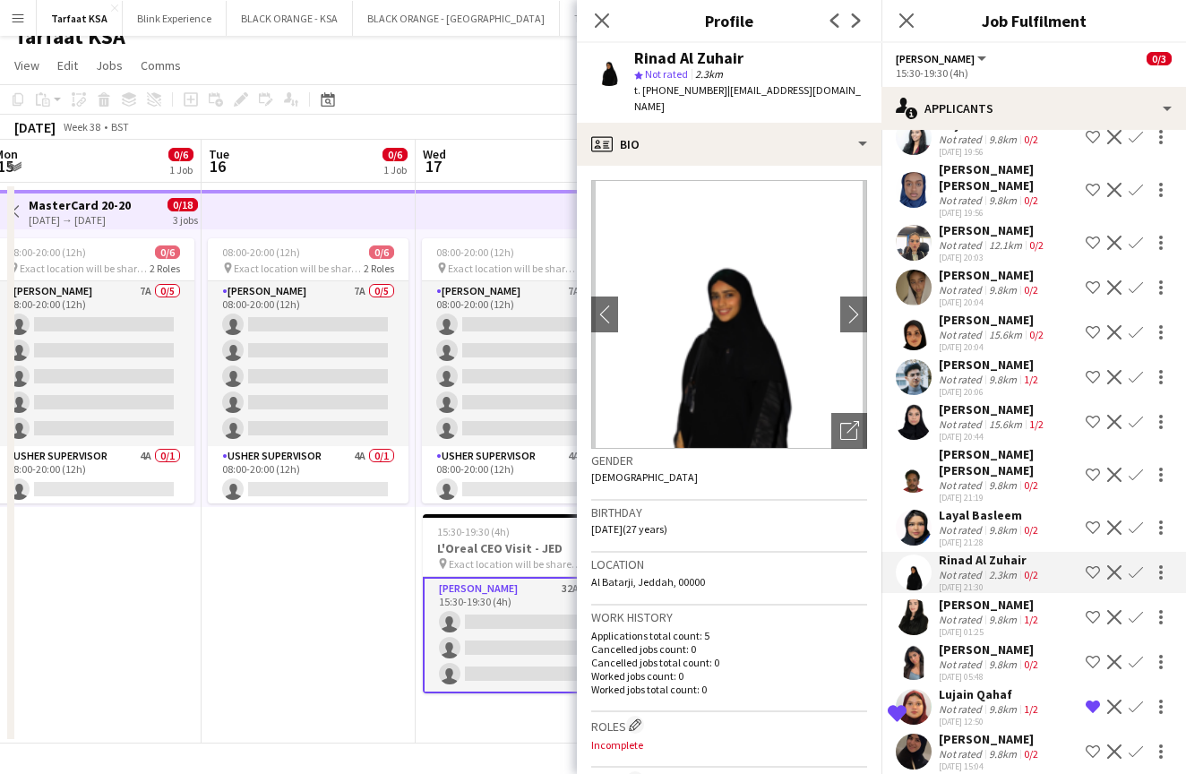
click at [918, 510] on app-user-avatar at bounding box center [914, 528] width 36 height 36
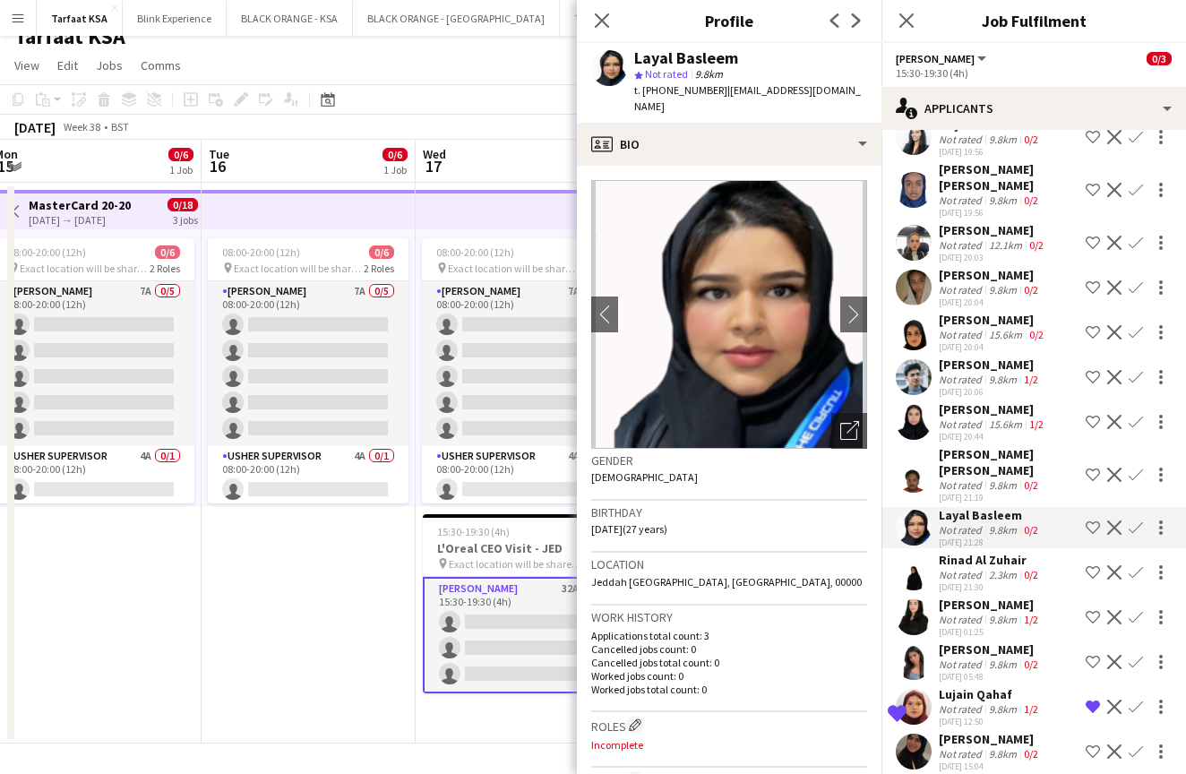
click at [913, 457] on app-user-avatar at bounding box center [914, 475] width 36 height 36
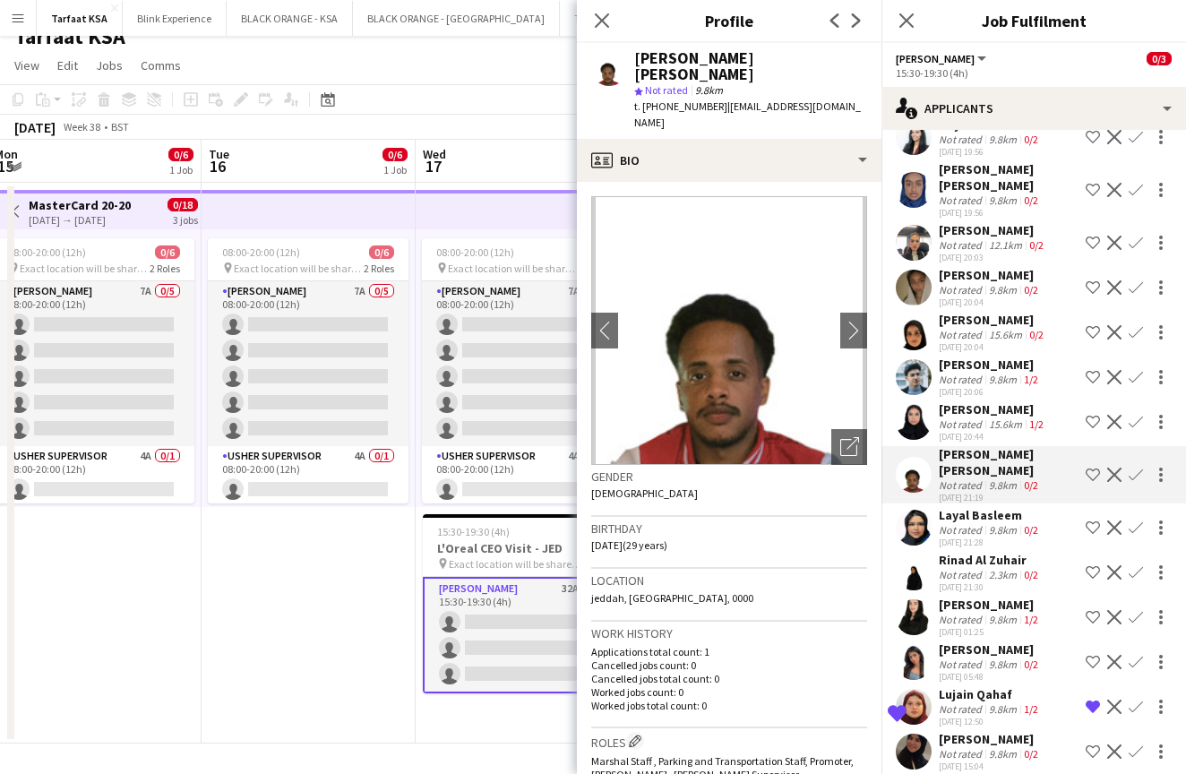
click at [907, 404] on app-user-avatar at bounding box center [914, 422] width 36 height 36
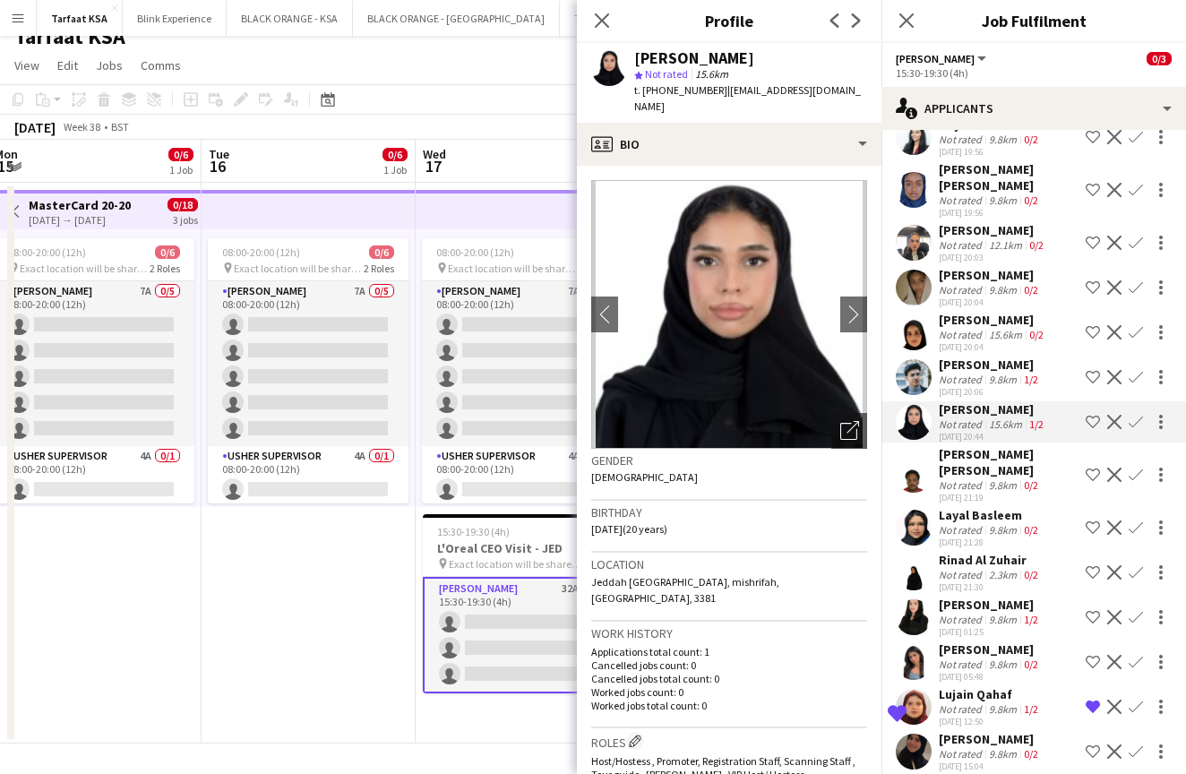
click at [913, 359] on app-user-avatar at bounding box center [914, 377] width 36 height 36
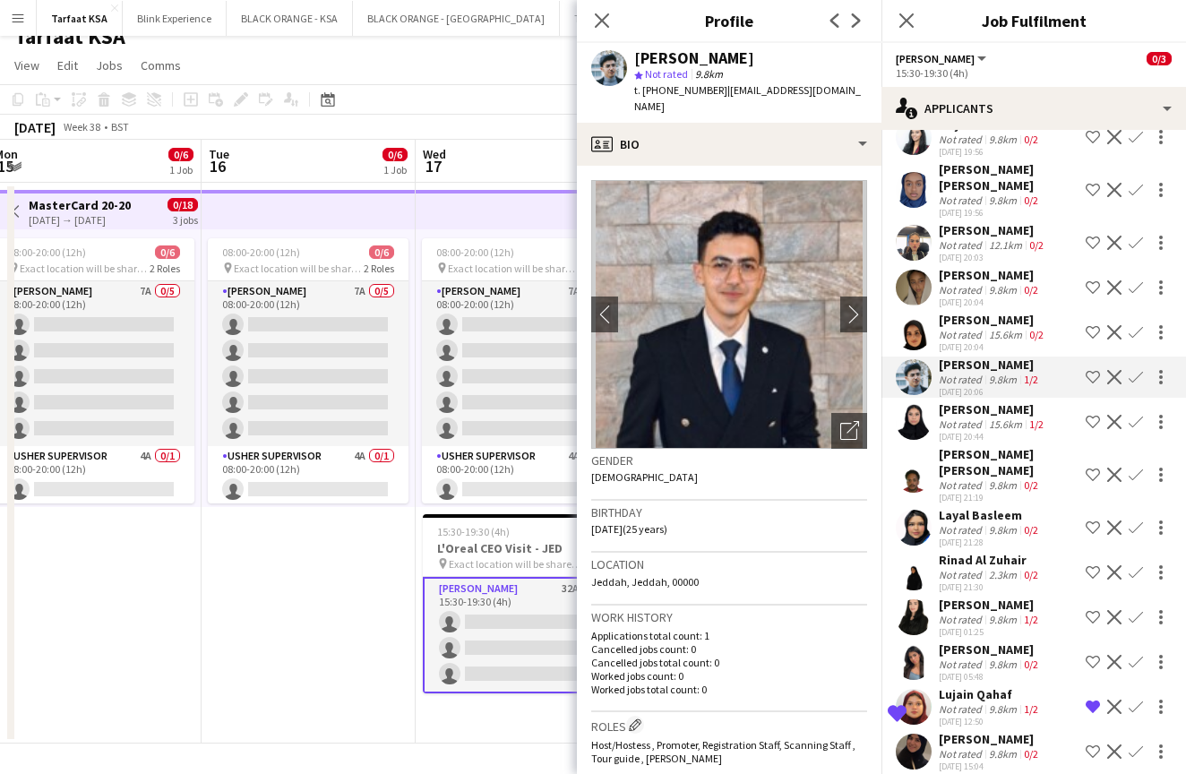
click at [913, 404] on app-user-avatar at bounding box center [914, 422] width 36 height 36
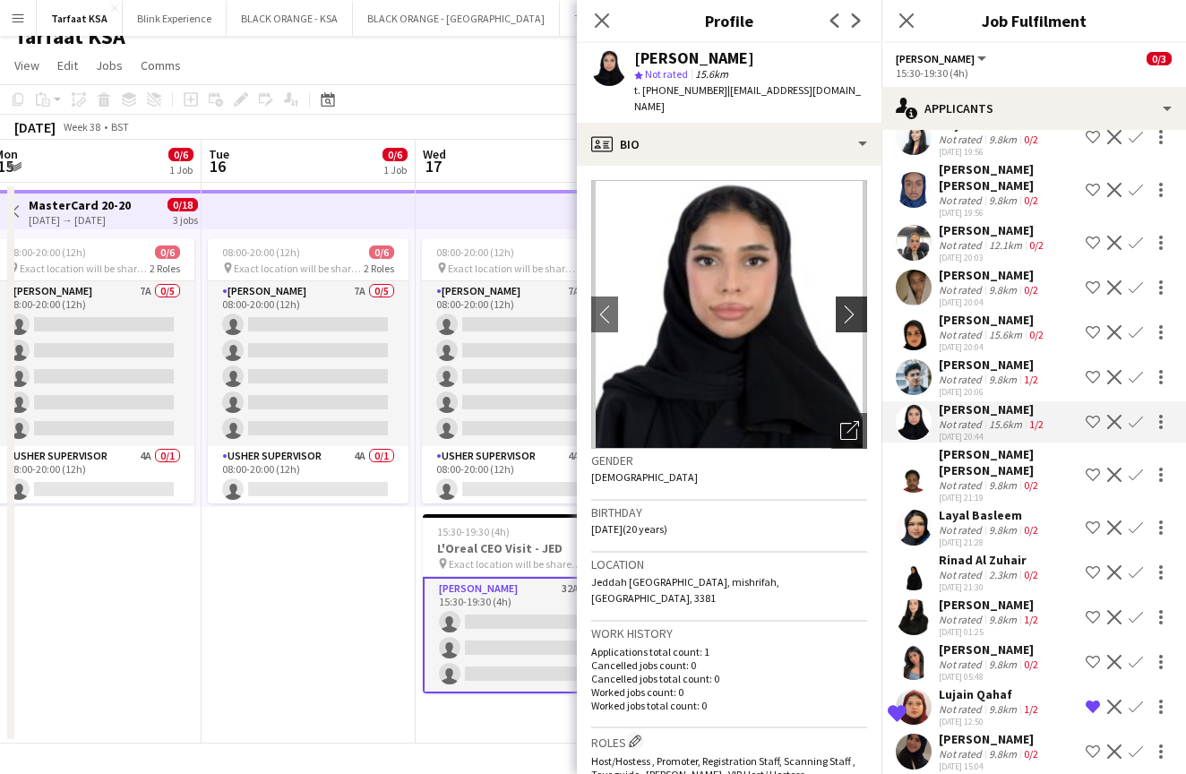
click at [852, 304] on app-icon "chevron-right" at bounding box center [854, 313] width 28 height 19
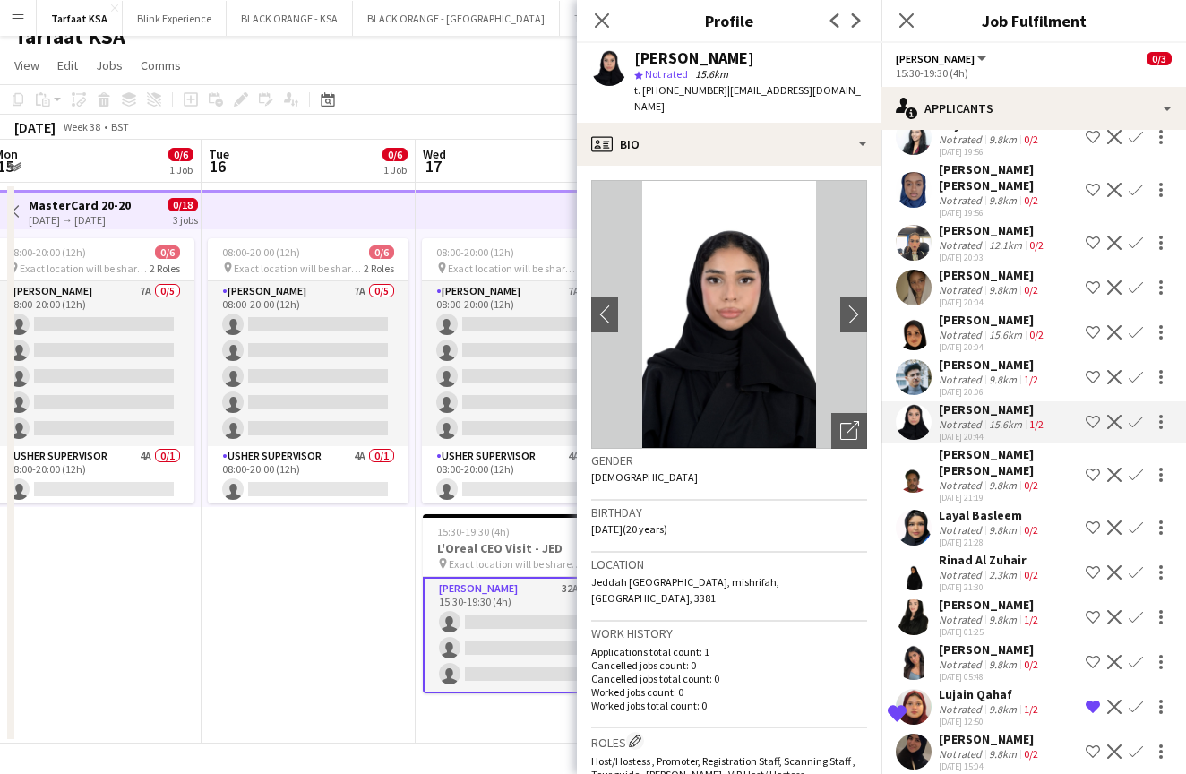
click at [916, 360] on app-user-avatar at bounding box center [914, 377] width 36 height 36
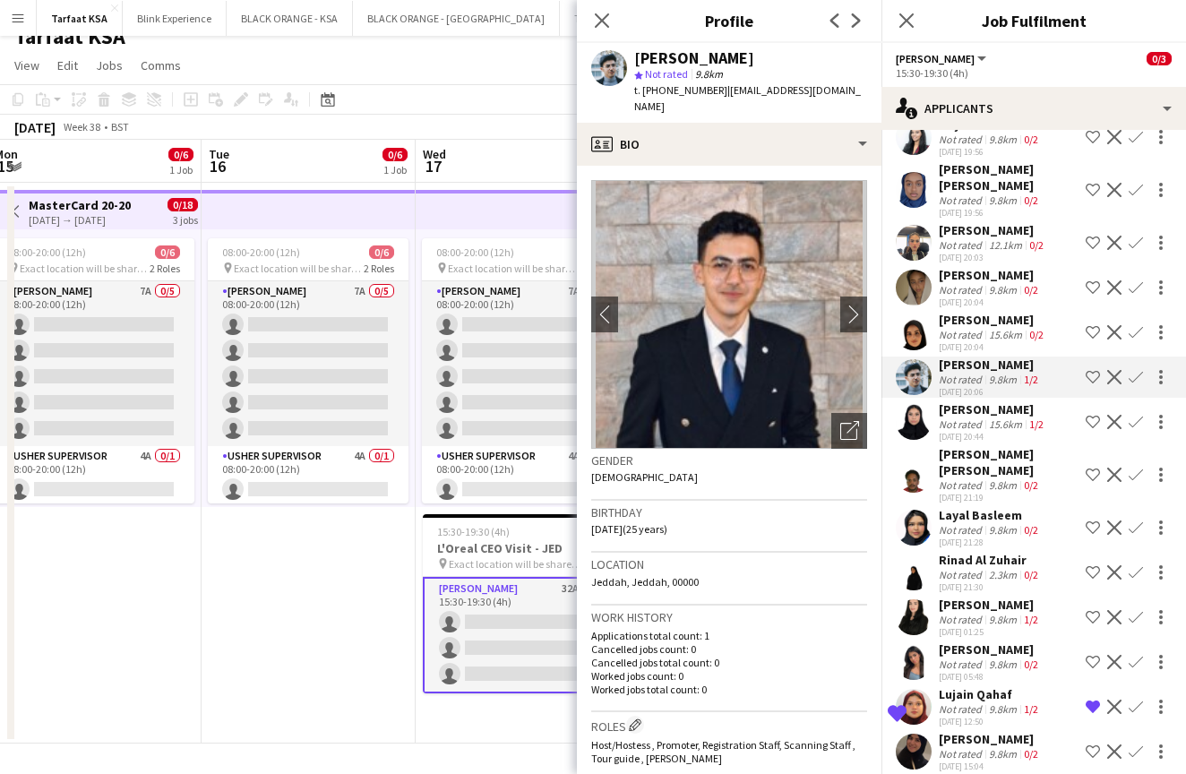
click at [916, 319] on app-user-avatar at bounding box center [914, 332] width 36 height 36
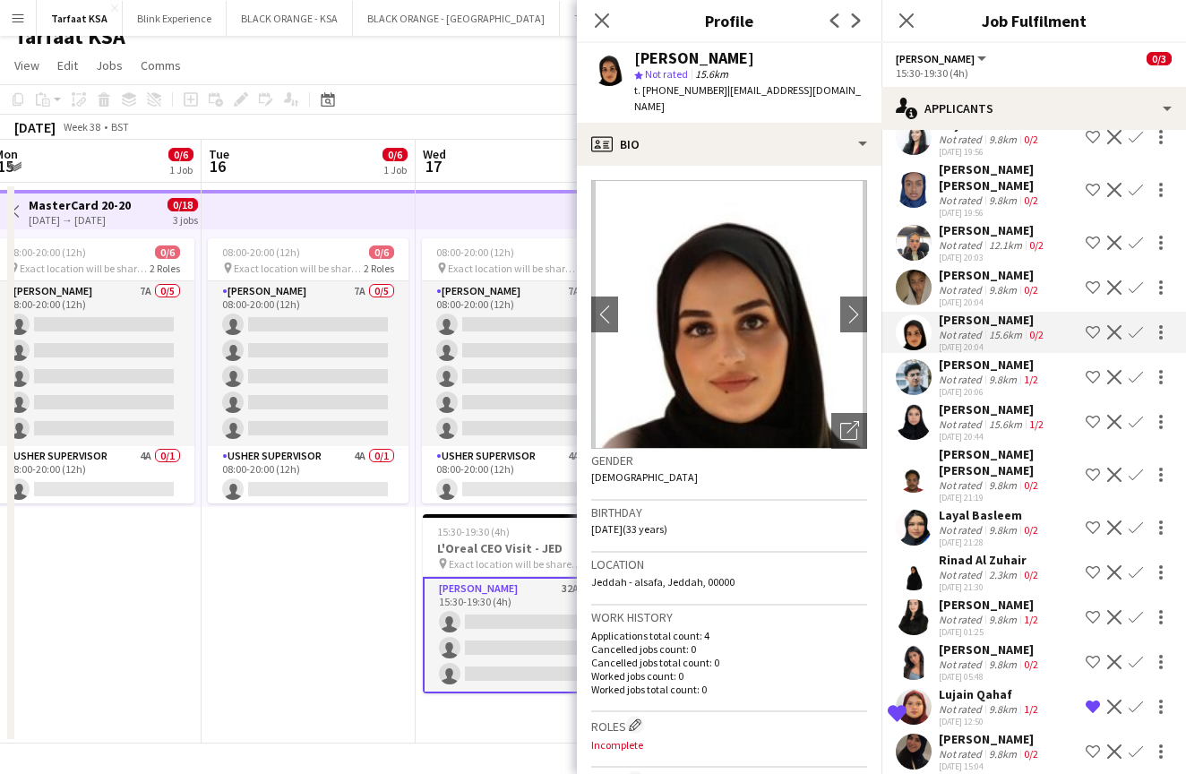
click at [916, 276] on app-user-avatar at bounding box center [914, 288] width 36 height 36
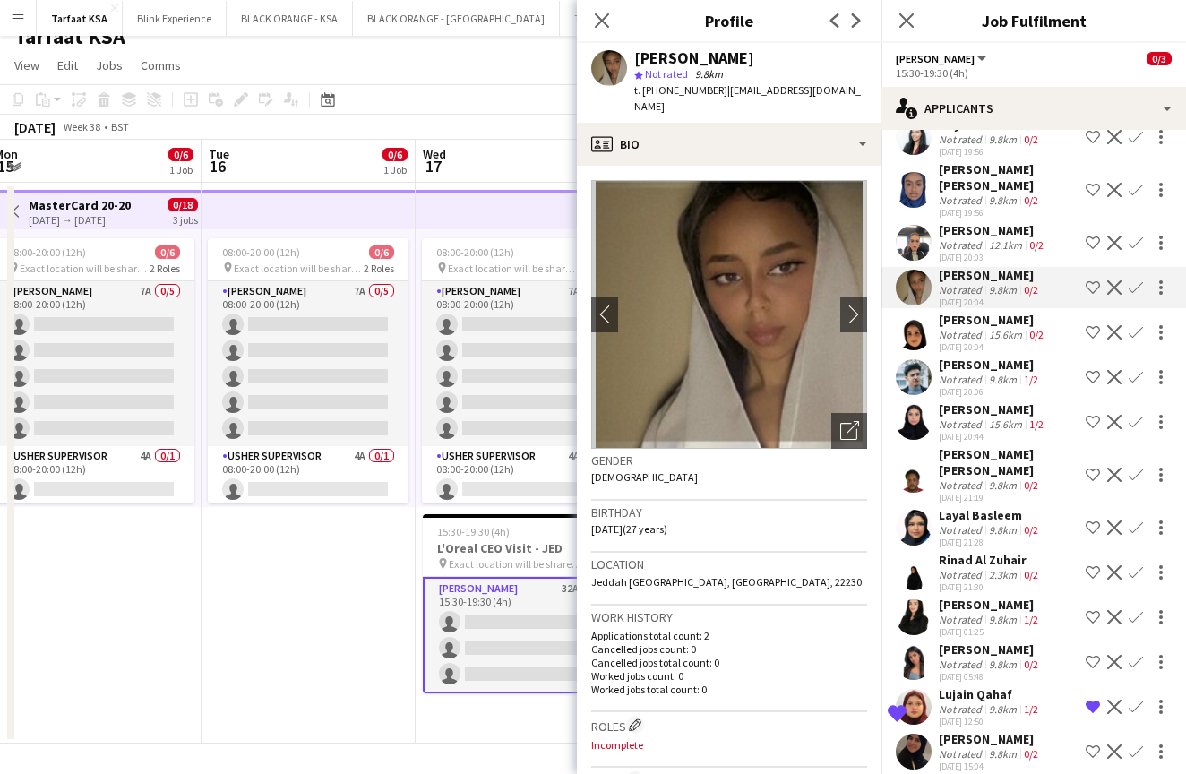
click at [913, 225] on app-user-avatar at bounding box center [914, 243] width 36 height 36
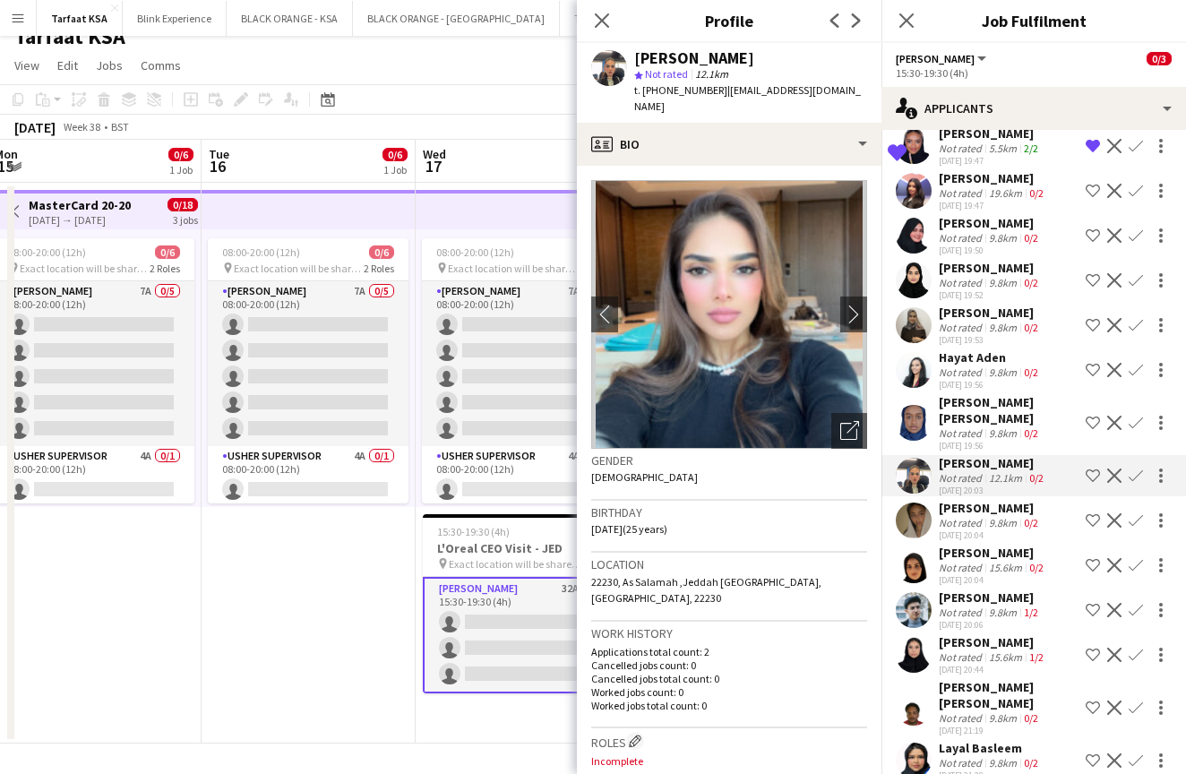
scroll to position [604, 0]
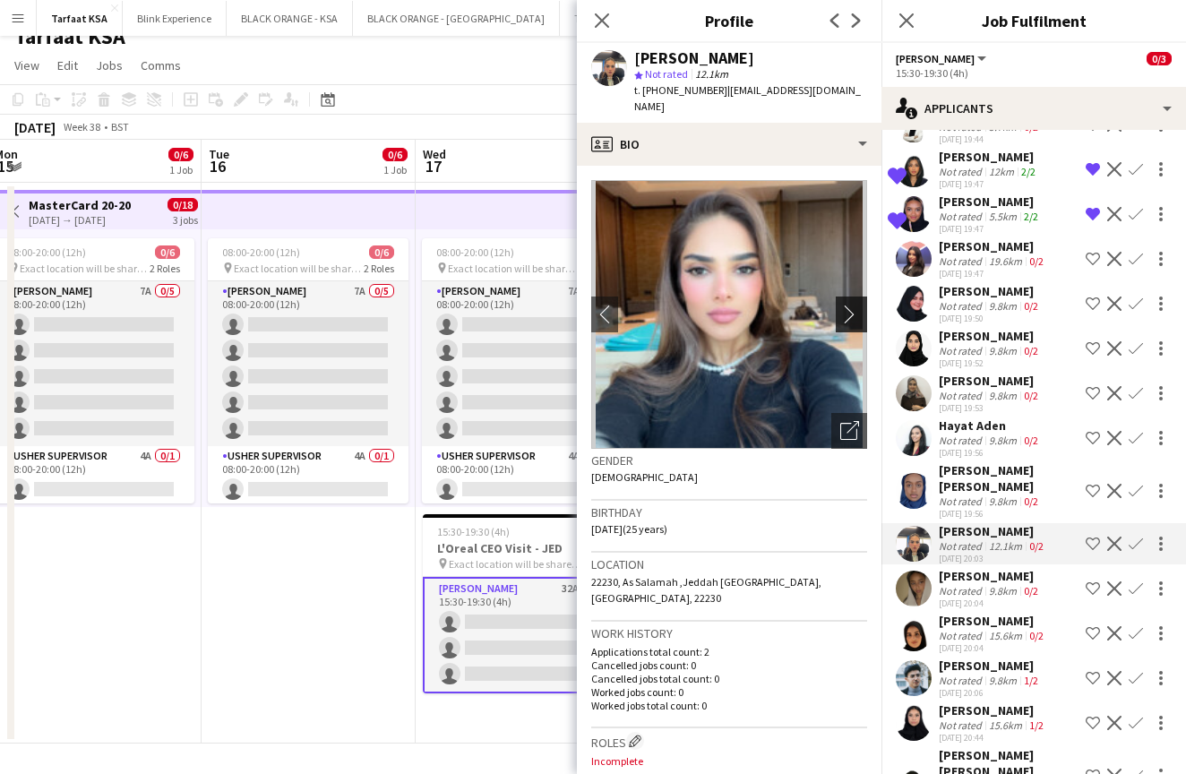
click at [853, 304] on app-icon "chevron-right" at bounding box center [854, 313] width 28 height 19
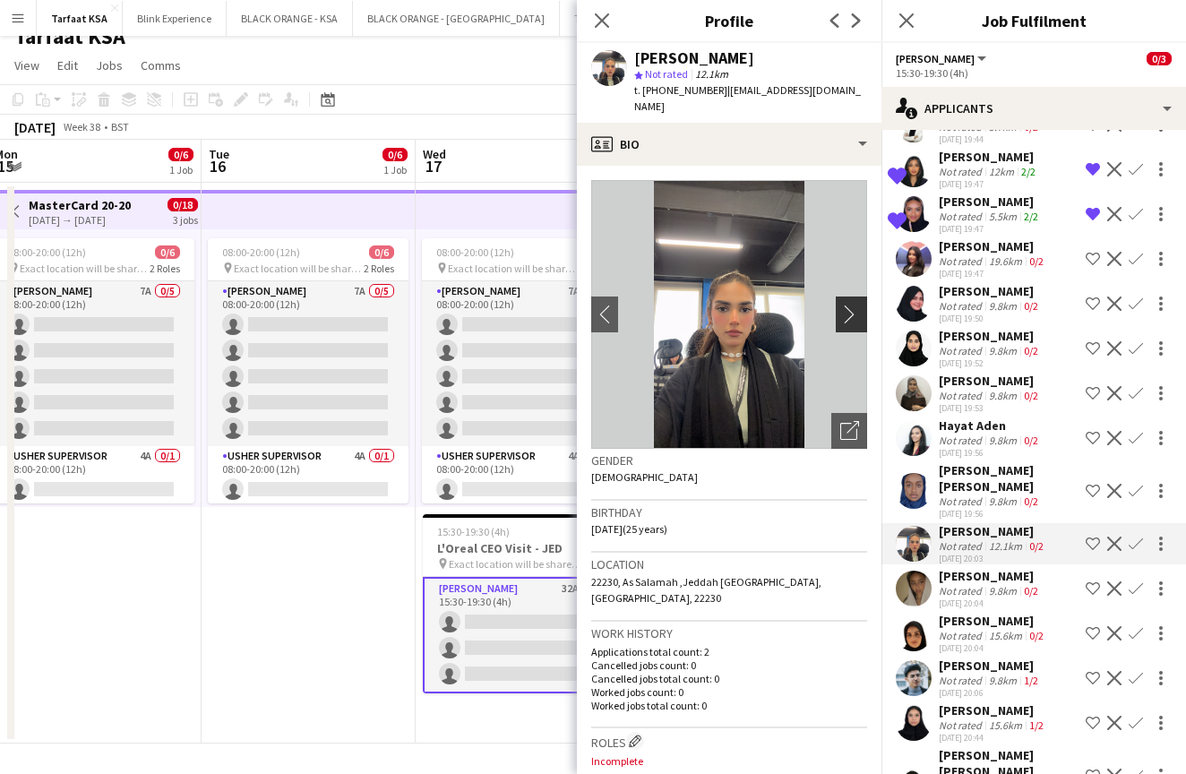
click at [853, 304] on app-icon "chevron-right" at bounding box center [854, 313] width 28 height 19
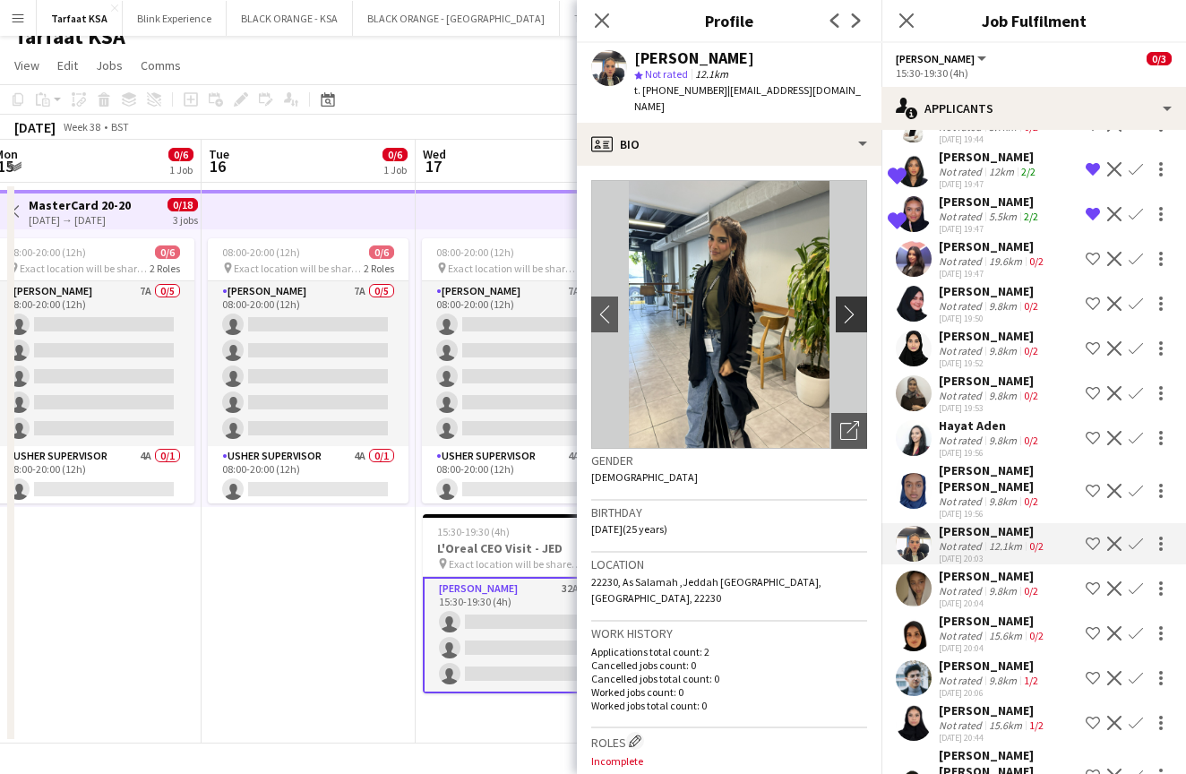
click at [853, 304] on app-icon "chevron-right" at bounding box center [854, 313] width 28 height 19
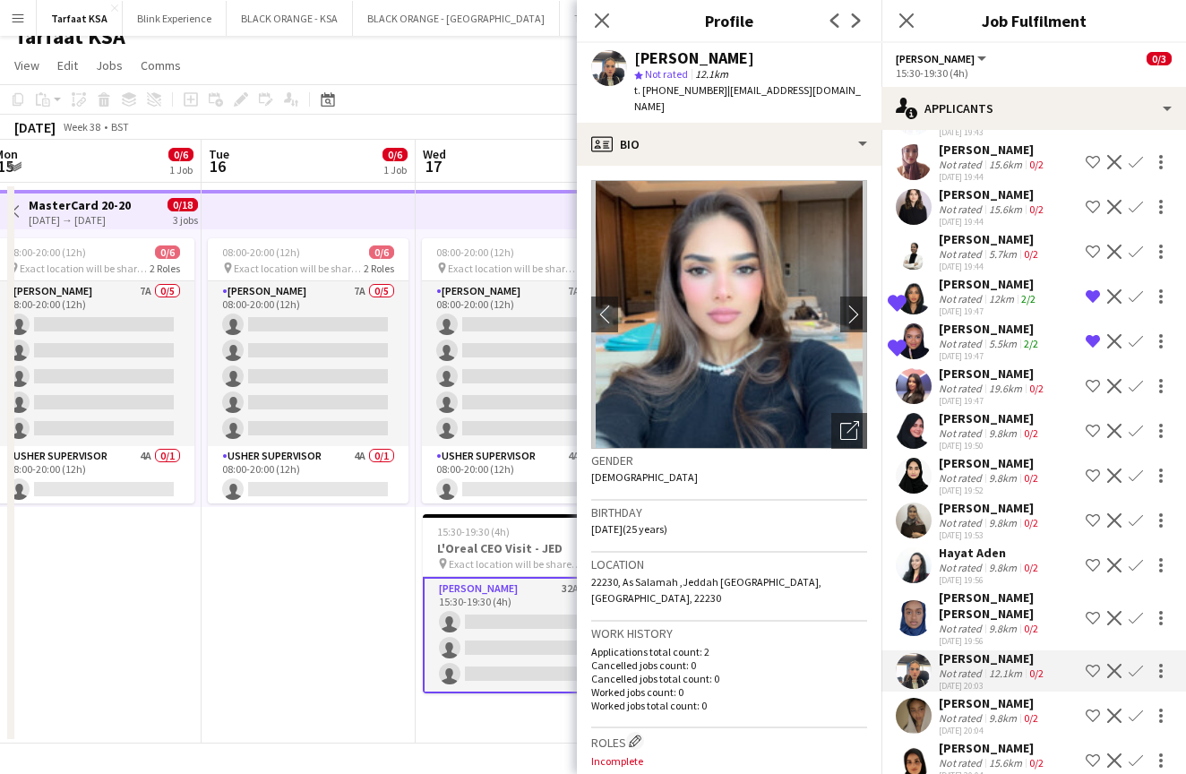
scroll to position [476, 0]
click at [912, 398] on app-user-avatar at bounding box center [914, 387] width 36 height 36
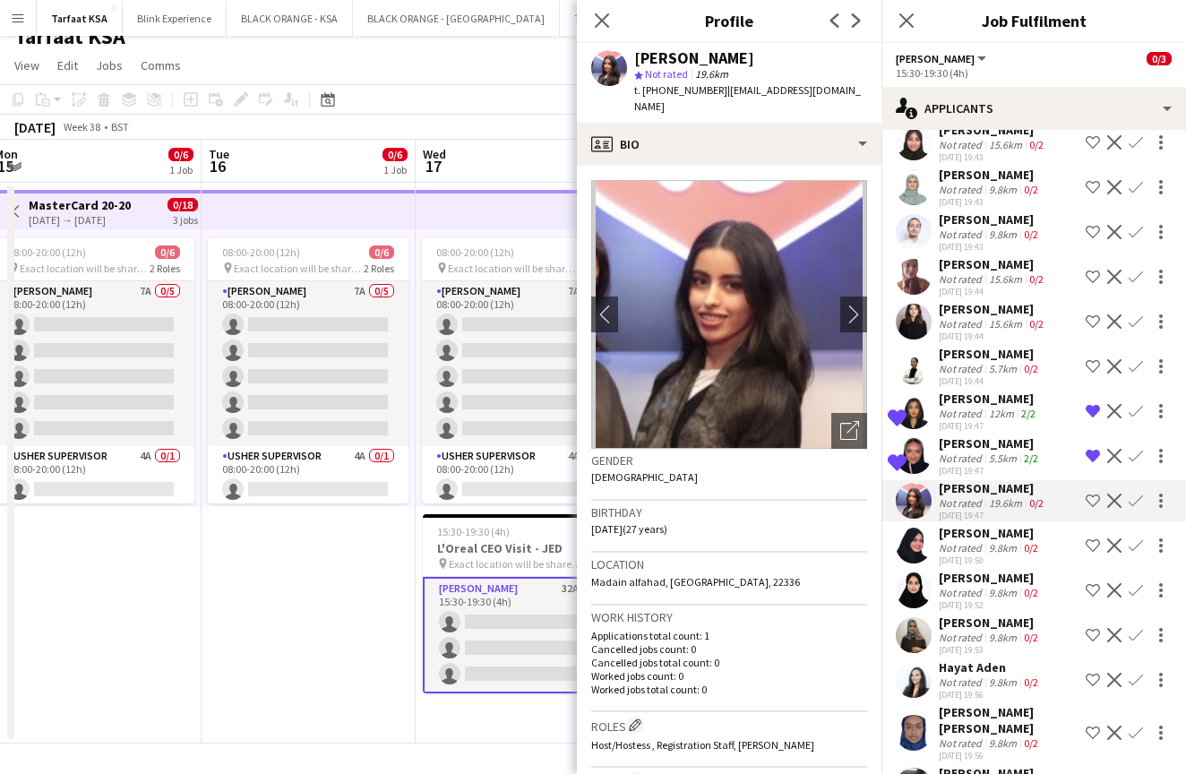
scroll to position [319, 0]
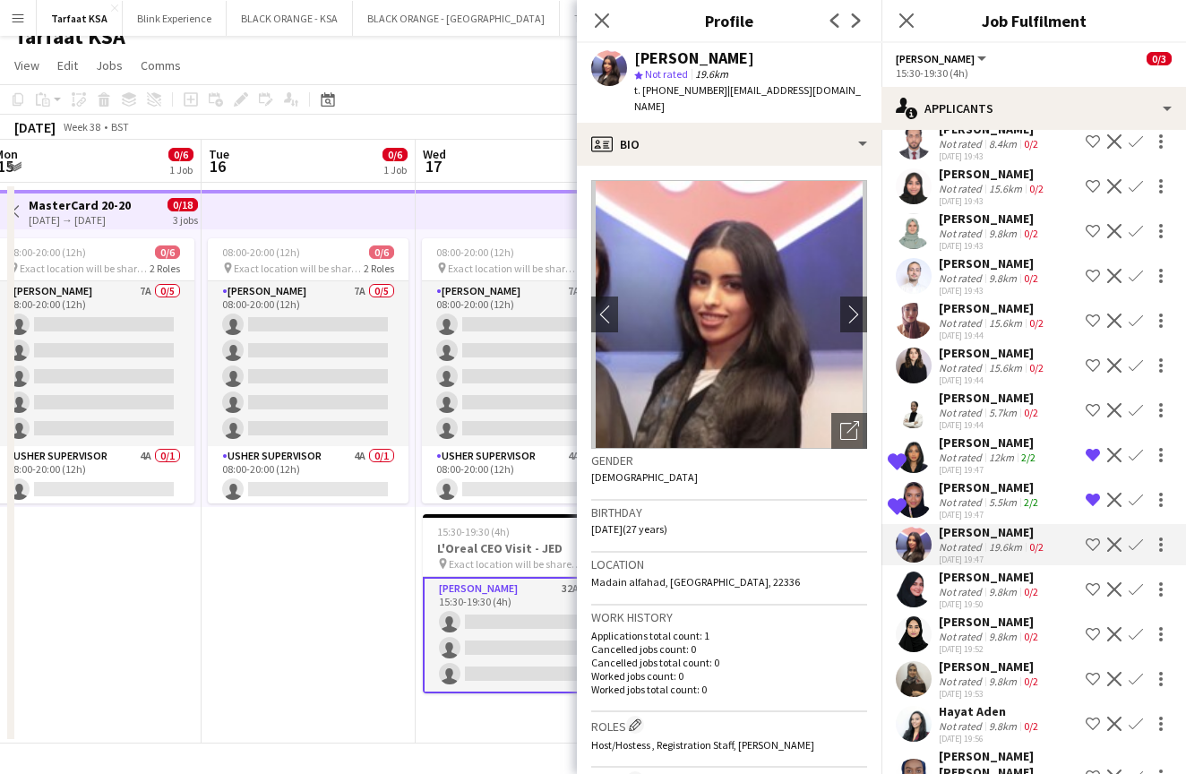
click at [913, 401] on app-user-avatar at bounding box center [914, 410] width 36 height 36
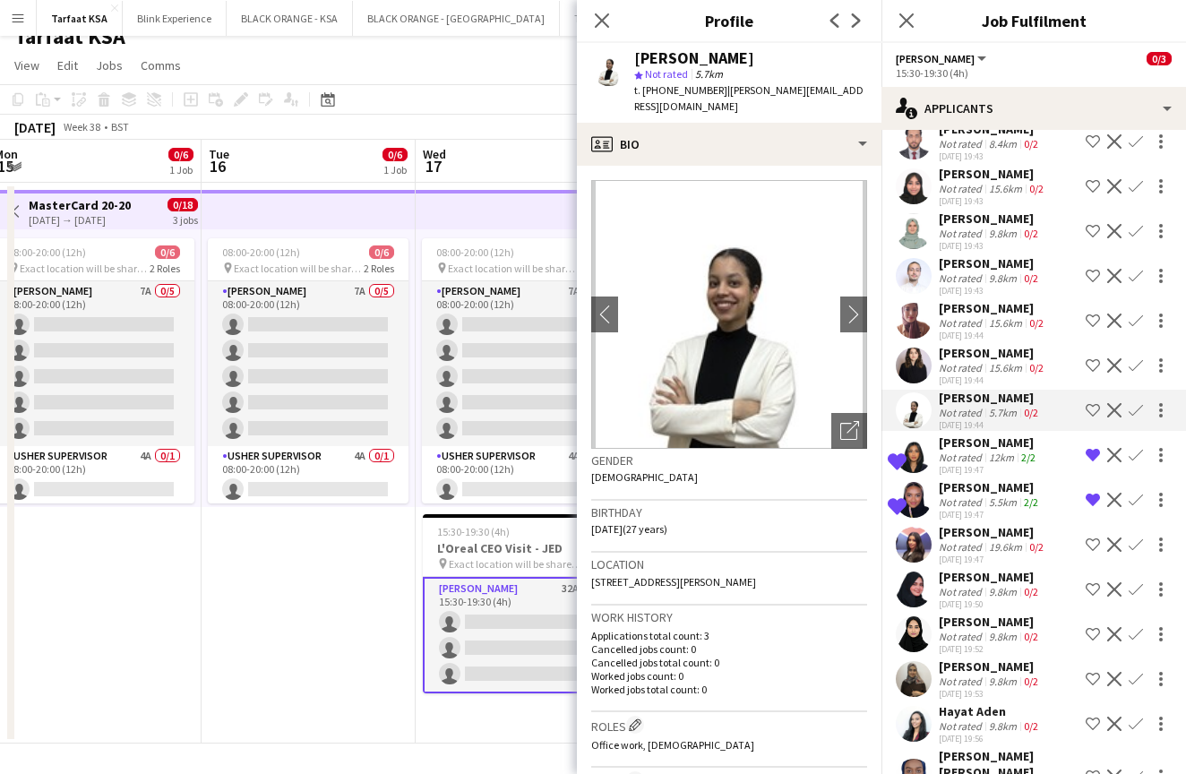
click at [913, 367] on app-user-avatar at bounding box center [914, 365] width 36 height 36
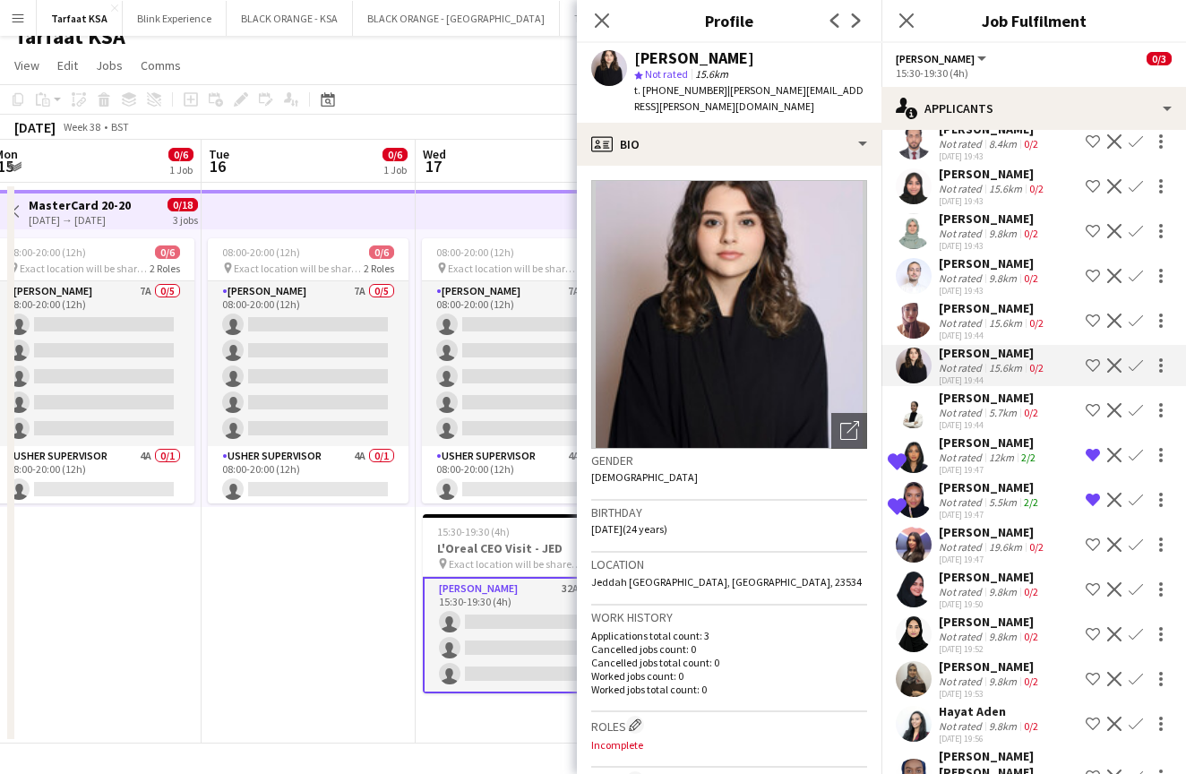
click at [921, 319] on app-user-avatar at bounding box center [914, 321] width 36 height 36
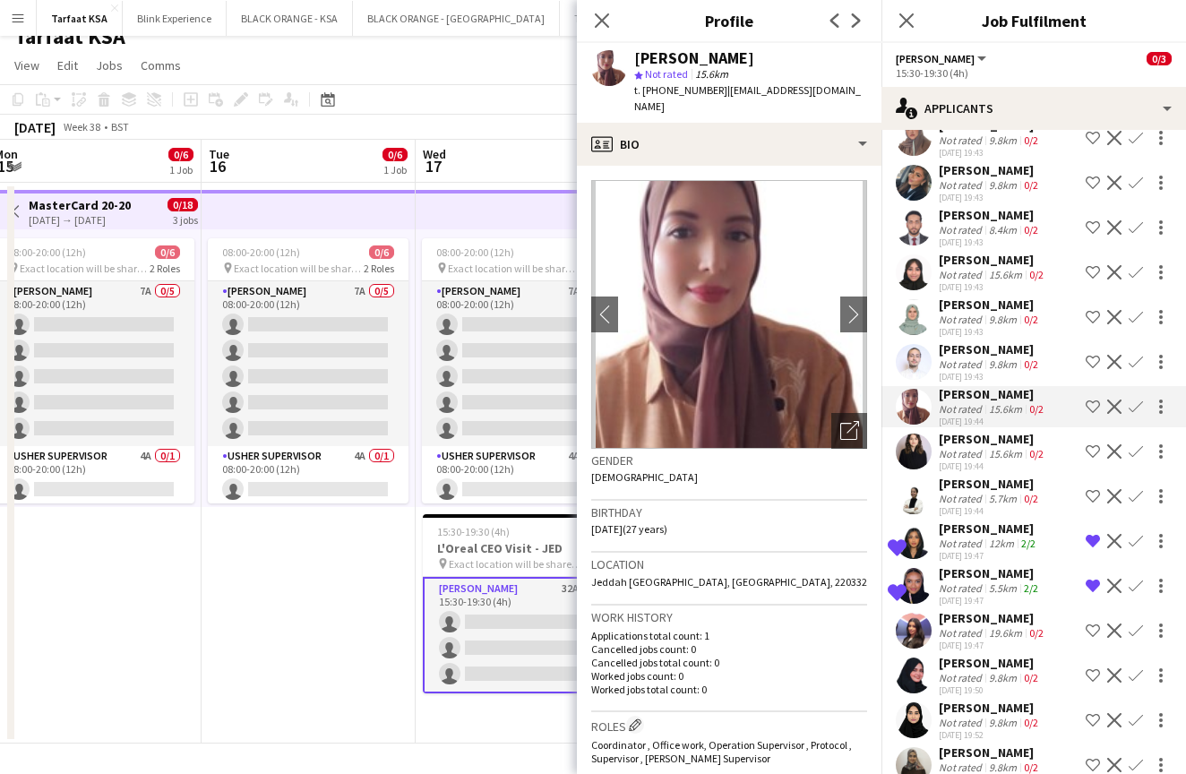
scroll to position [188, 0]
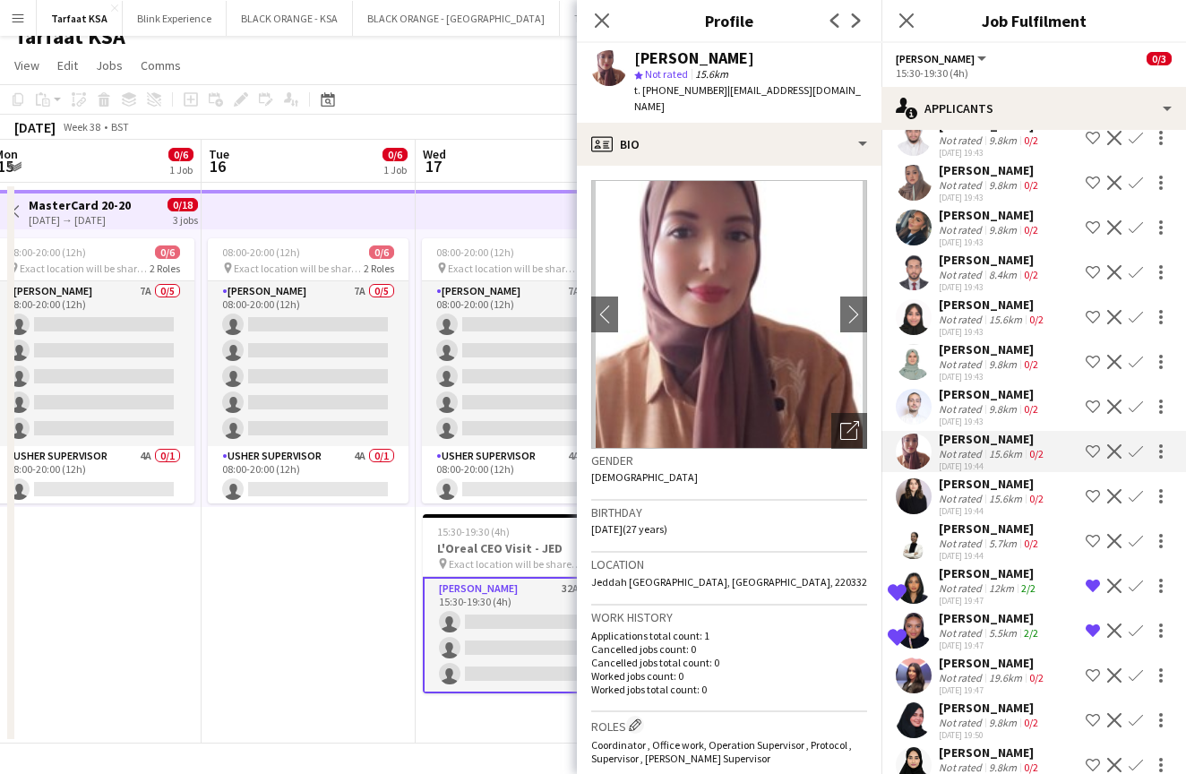
click at [917, 407] on app-user-avatar at bounding box center [914, 407] width 36 height 36
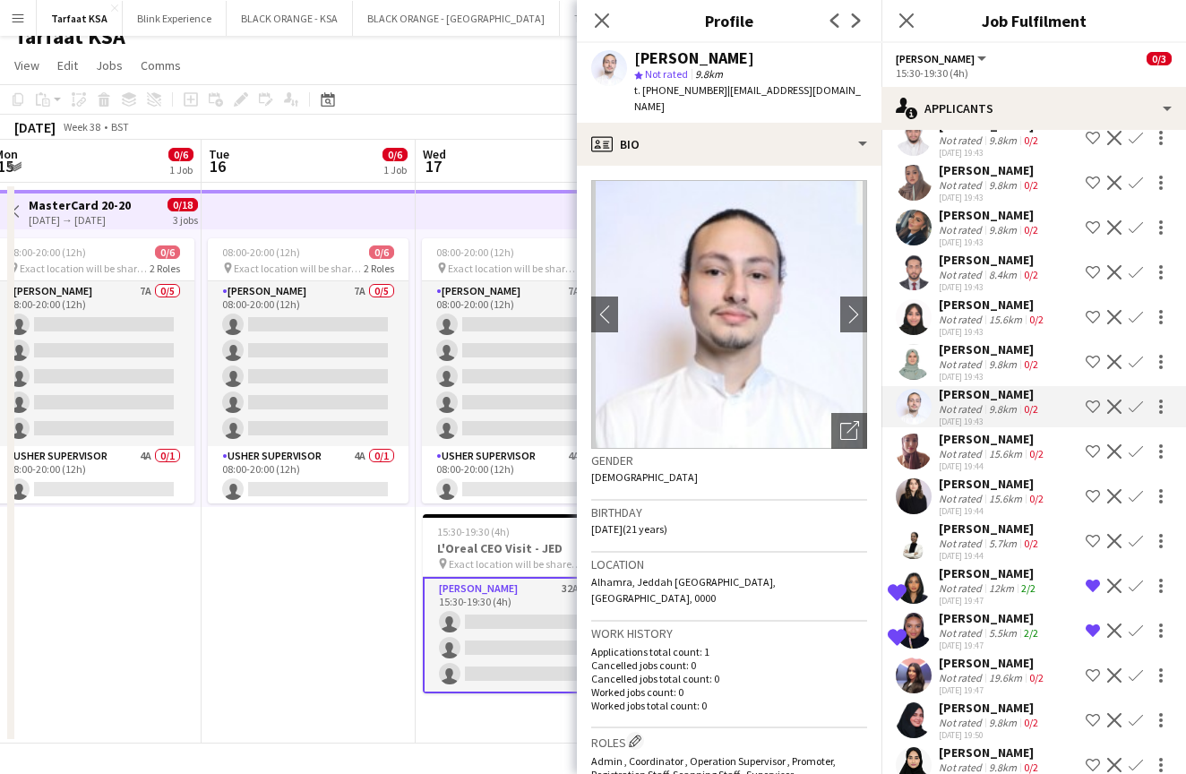
click at [917, 365] on app-user-avatar at bounding box center [914, 362] width 36 height 36
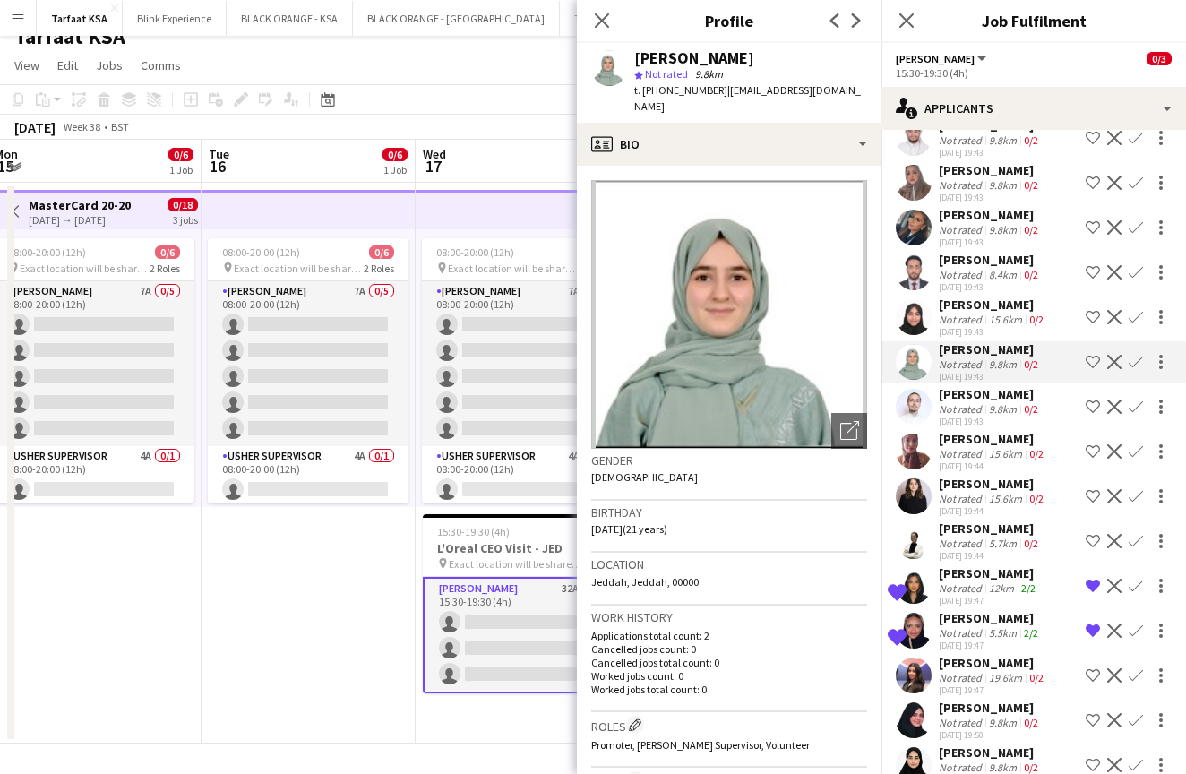
click at [916, 321] on app-user-avatar at bounding box center [914, 317] width 36 height 36
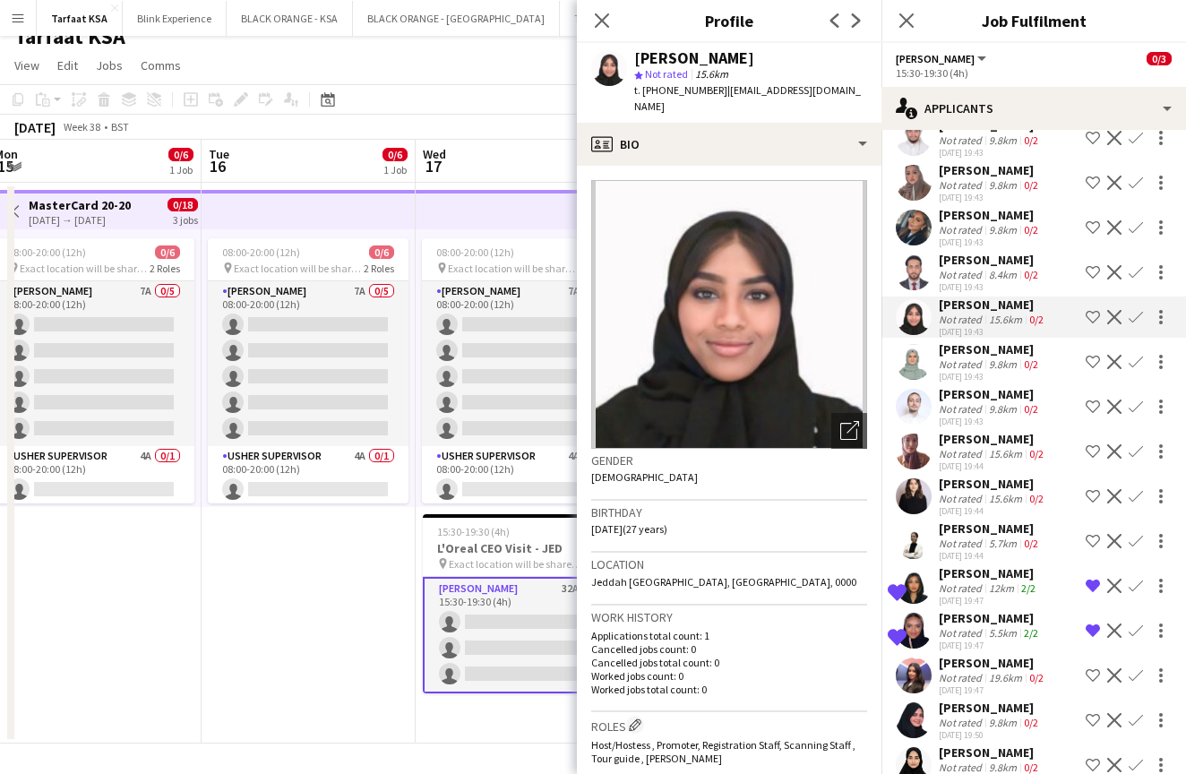
click at [915, 279] on app-user-avatar at bounding box center [914, 272] width 36 height 36
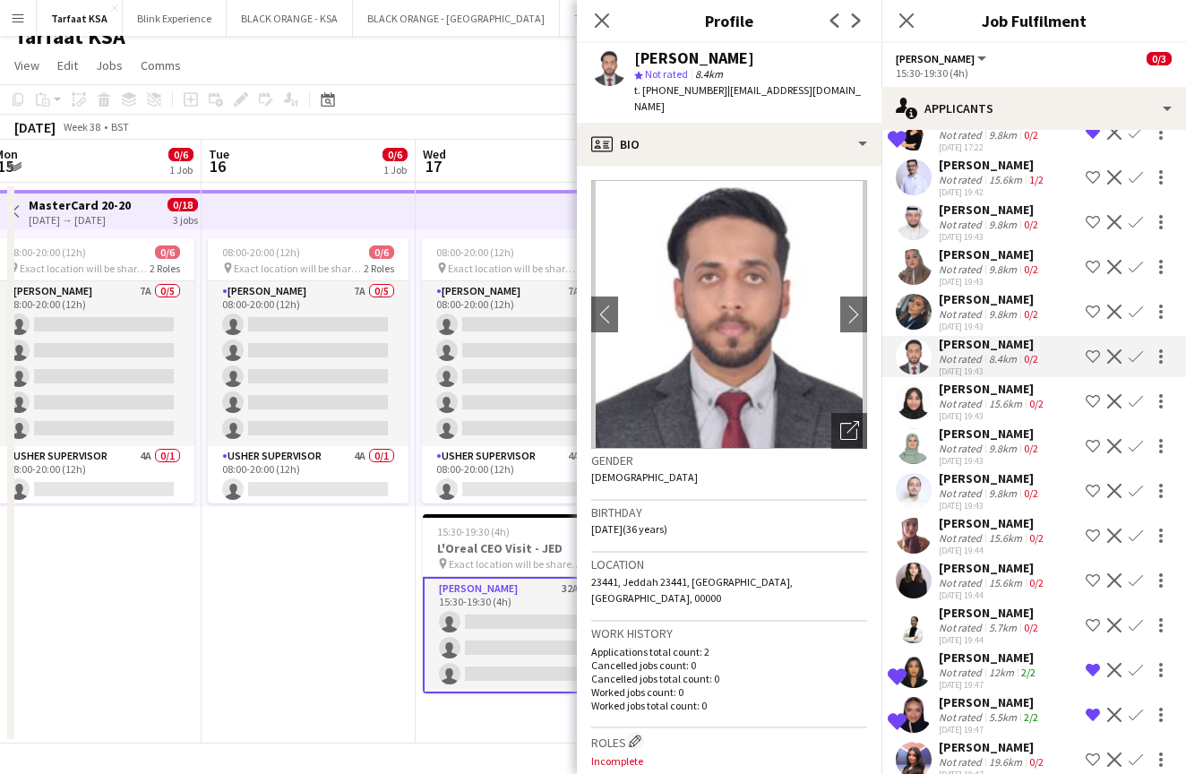
scroll to position [56, 0]
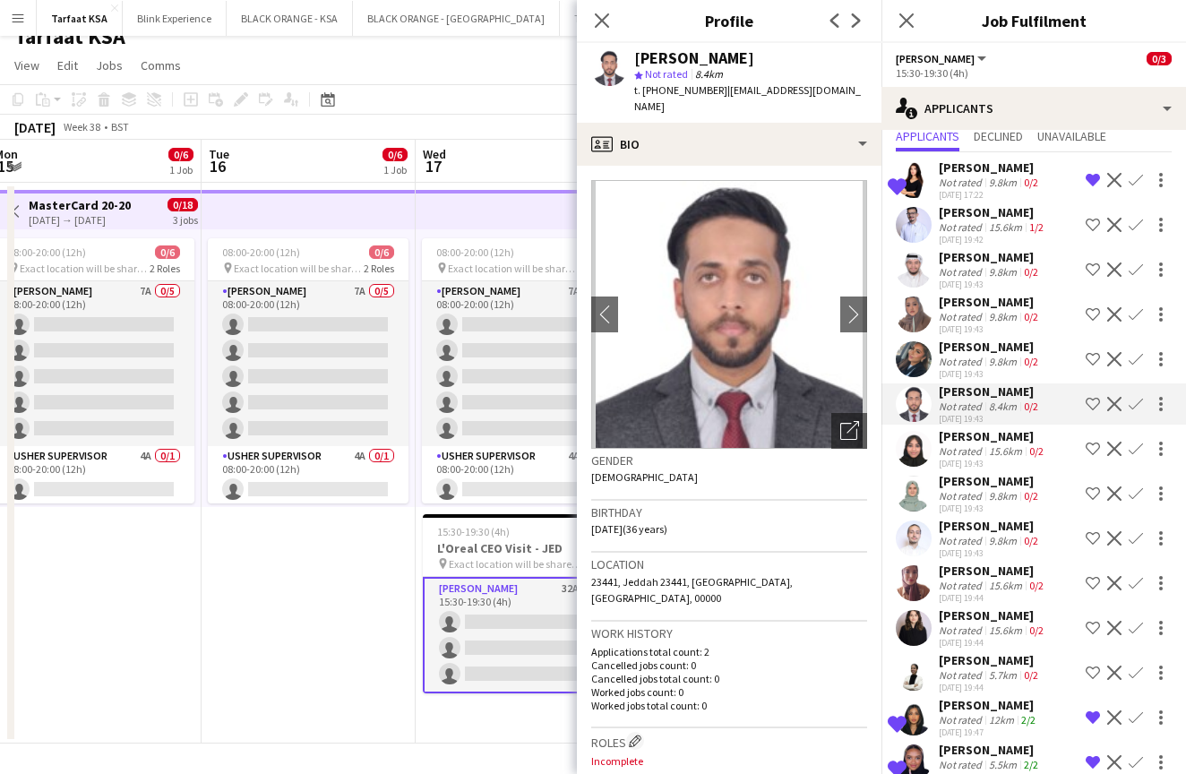
click at [921, 318] on app-user-avatar at bounding box center [914, 314] width 36 height 36
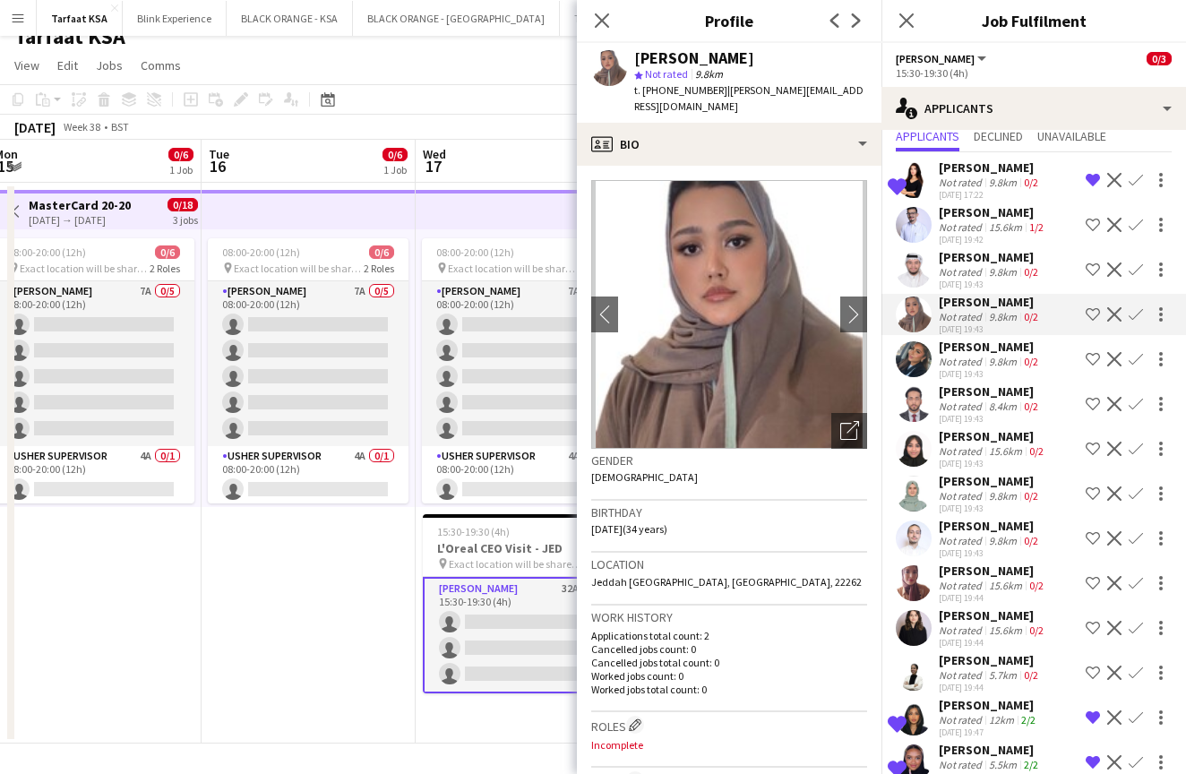
click at [918, 362] on app-user-avatar at bounding box center [914, 359] width 36 height 36
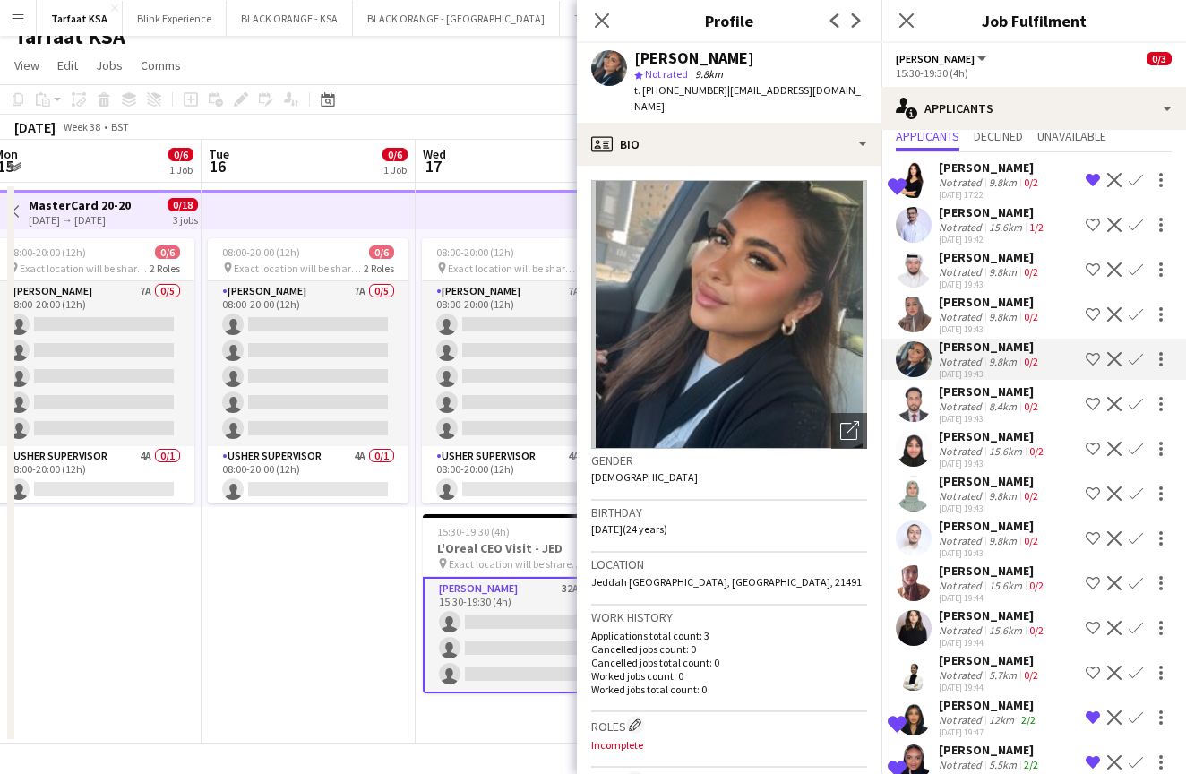
scroll to position [0, 0]
click at [912, 308] on app-user-avatar at bounding box center [914, 314] width 36 height 36
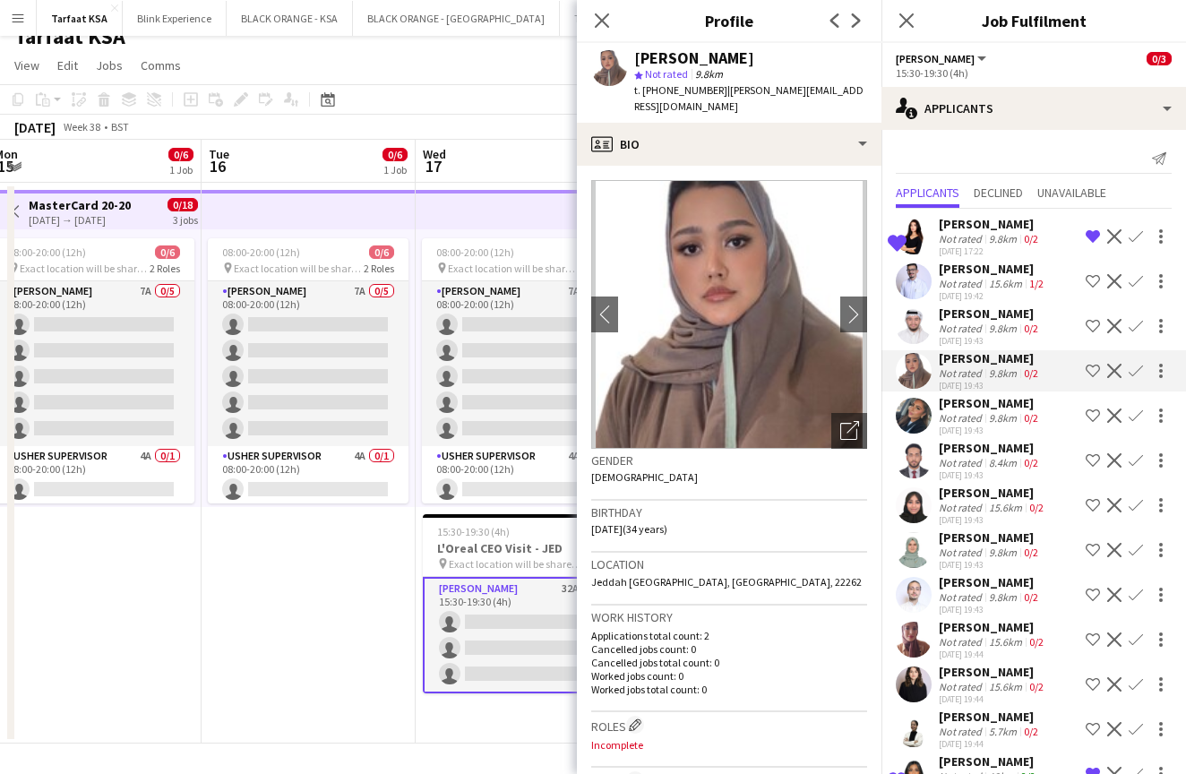
click at [915, 325] on app-user-avatar at bounding box center [914, 326] width 36 height 36
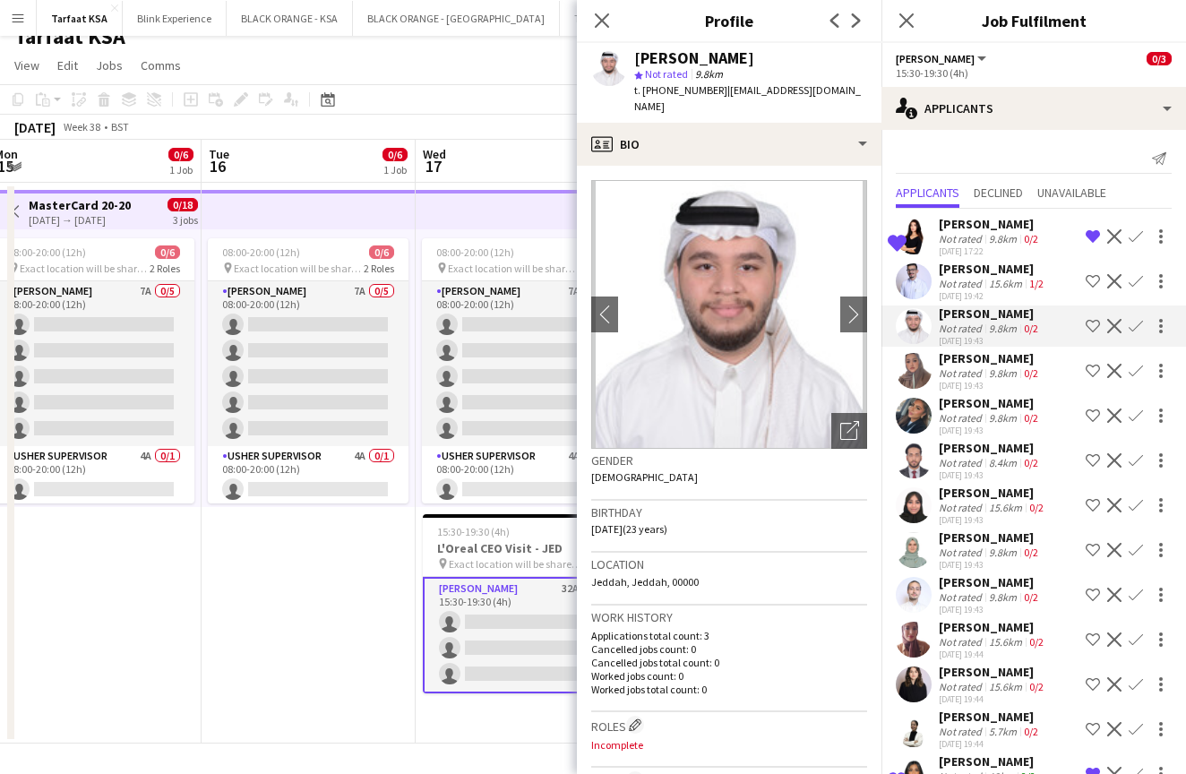
click at [916, 280] on app-user-avatar at bounding box center [914, 281] width 36 height 36
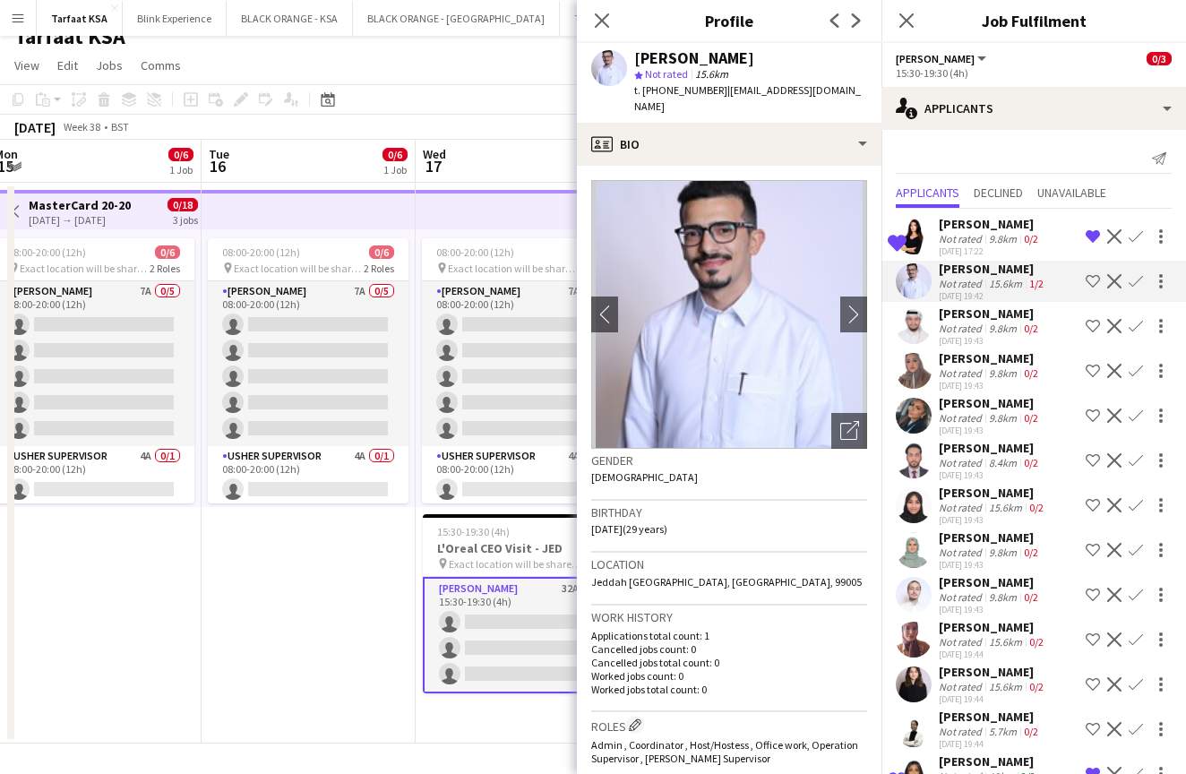
click at [918, 241] on app-user-avatar at bounding box center [914, 237] width 36 height 36
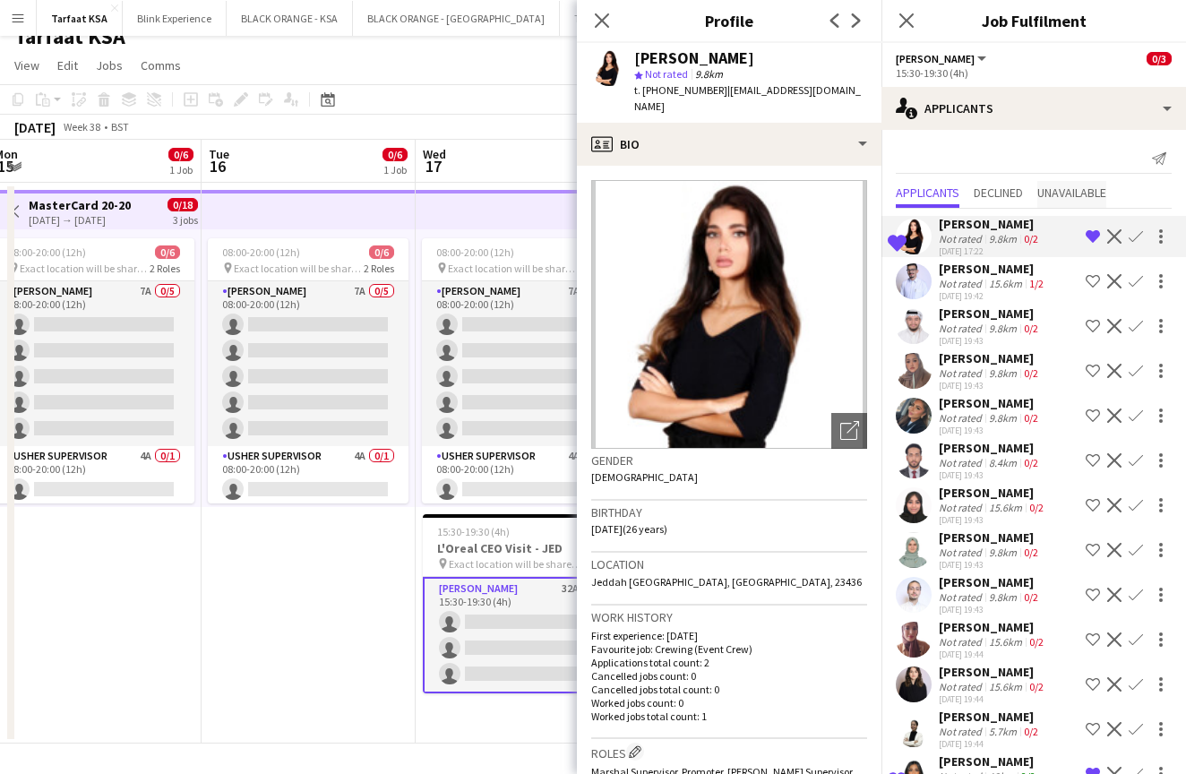
click at [1066, 191] on span "Unavailable" at bounding box center [1071, 192] width 69 height 13
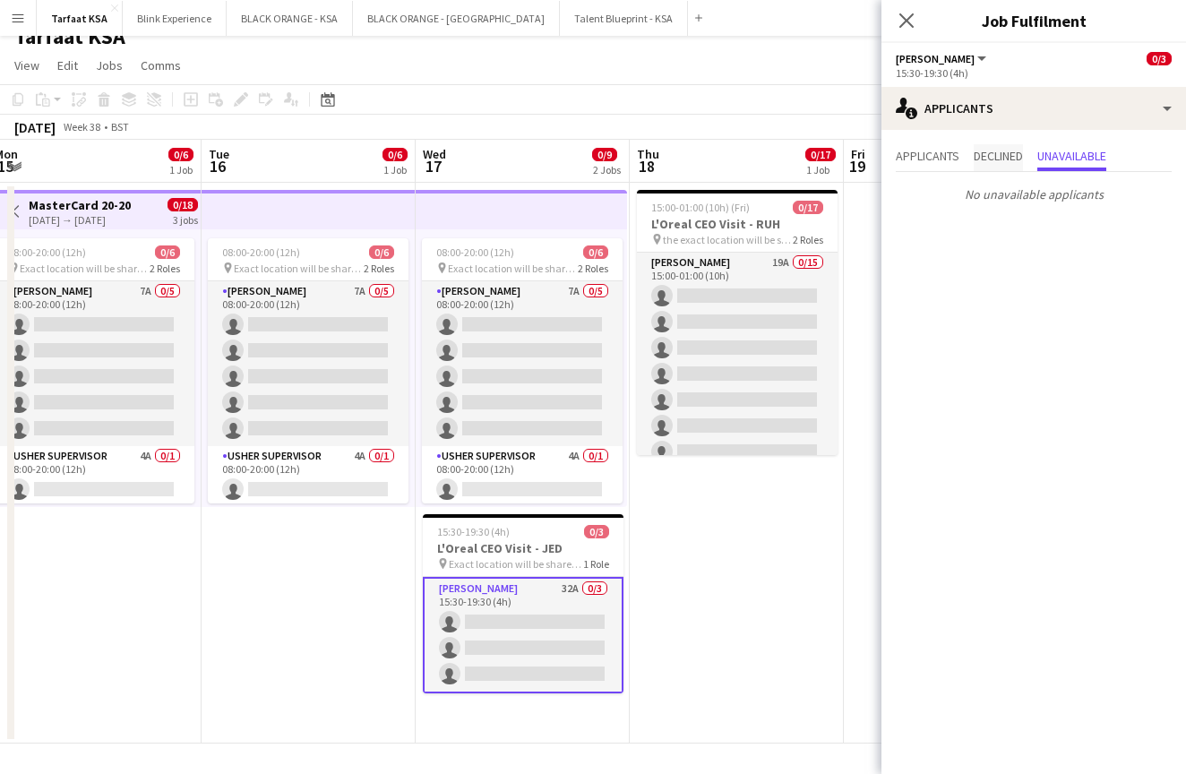
click at [998, 150] on span "Declined" at bounding box center [997, 156] width 49 height 13
click at [909, 162] on span "Applicants" at bounding box center [928, 156] width 64 height 13
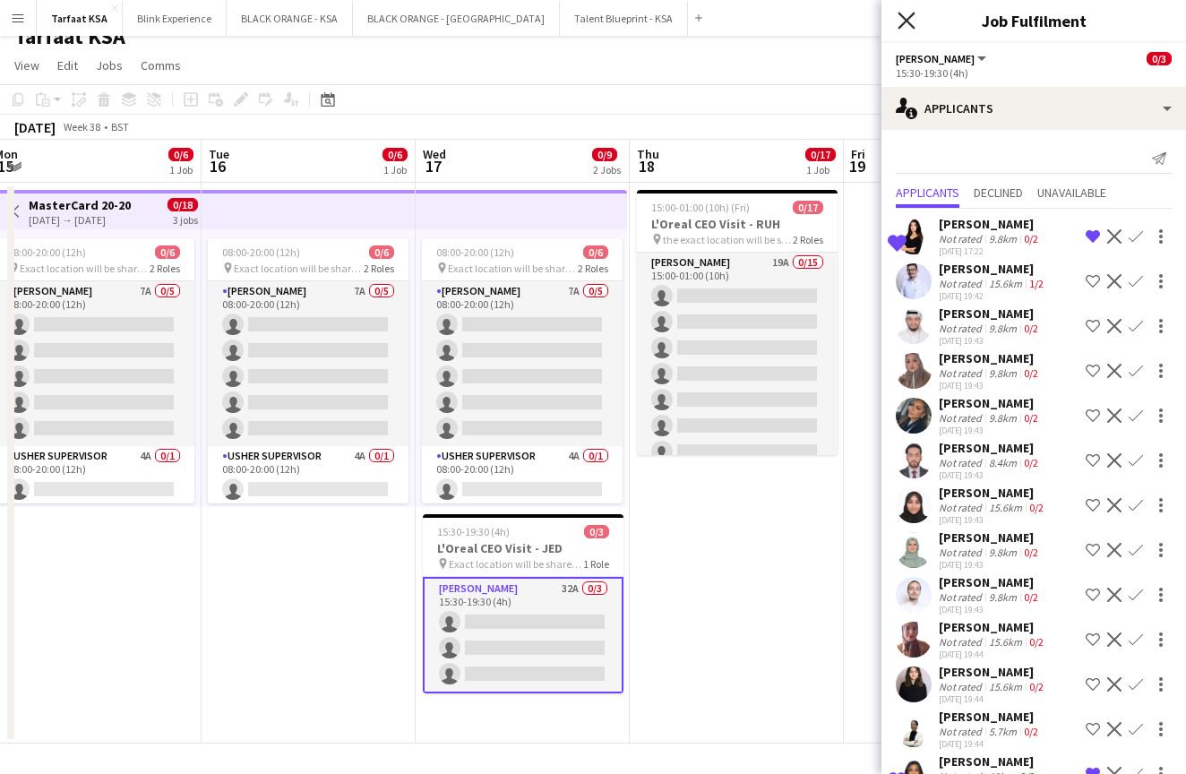
click at [901, 18] on icon "Close pop-in" at bounding box center [905, 20] width 17 height 17
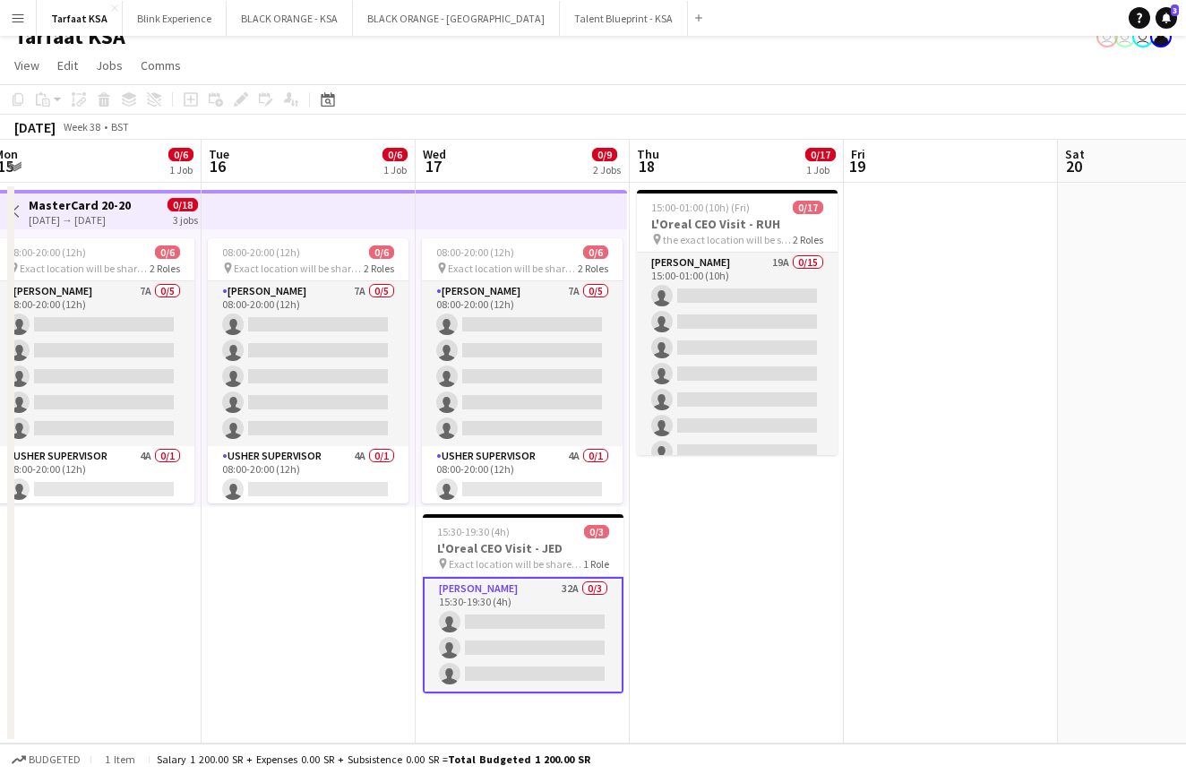
click at [776, 555] on app-date-cell "15:00-01:00 (10h) (Fri) 0/17 L'Oreal CEO Visit - RUH pin the exact location wil…" at bounding box center [737, 463] width 214 height 561
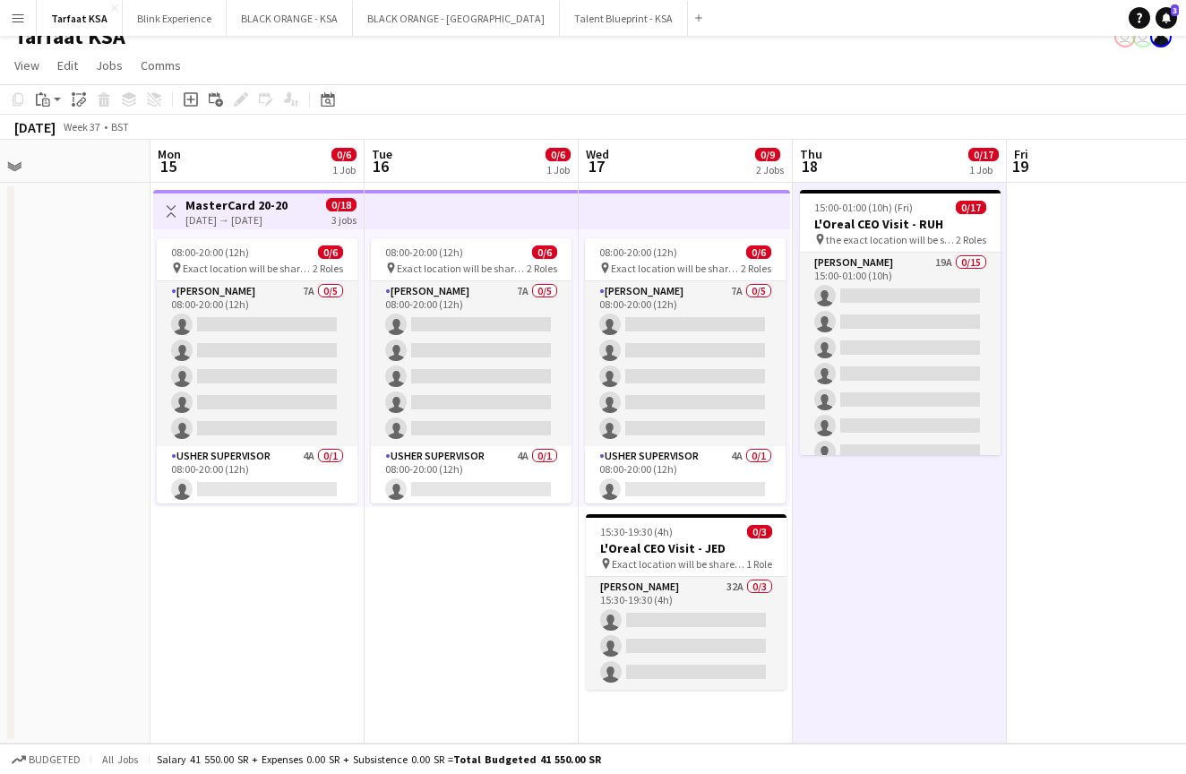
scroll to position [0, 420]
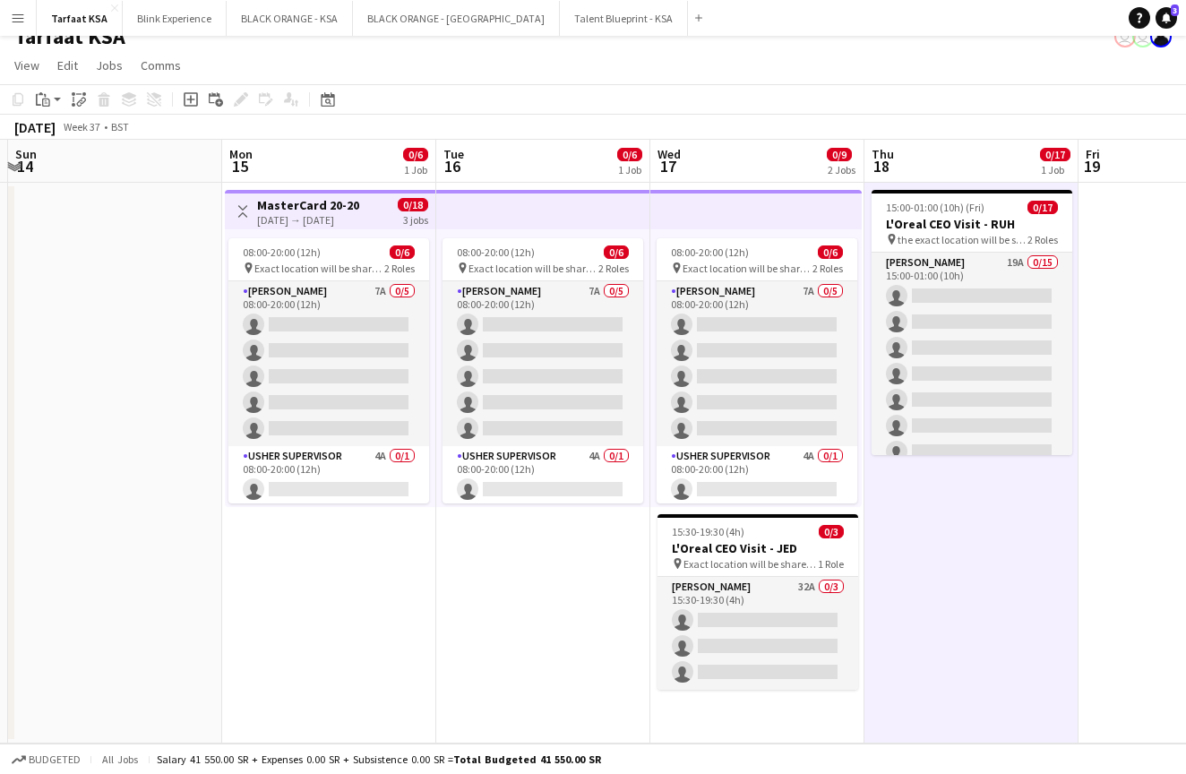
click at [572, 590] on app-date-cell "08:00-20:00 (12h) 0/6 pin Exact location will be shared later 2 Roles [PERSON_N…" at bounding box center [543, 463] width 214 height 561
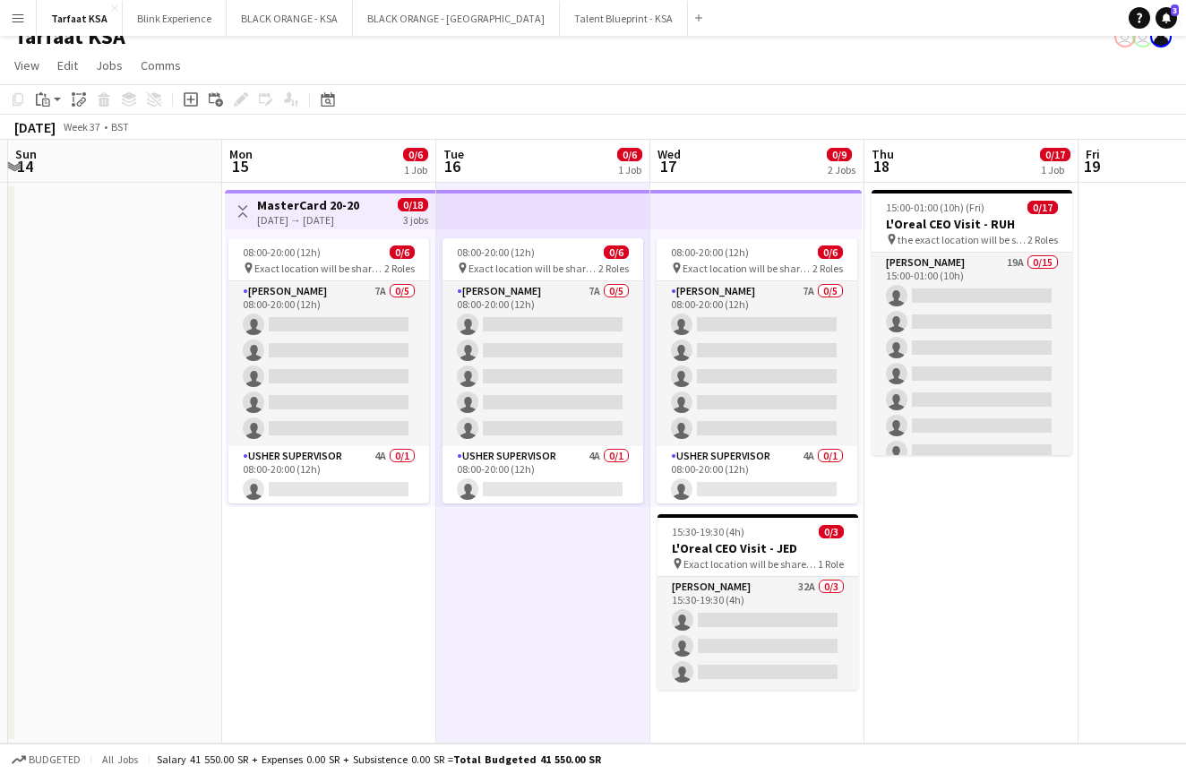
click at [174, 573] on app-date-cell at bounding box center [115, 463] width 214 height 561
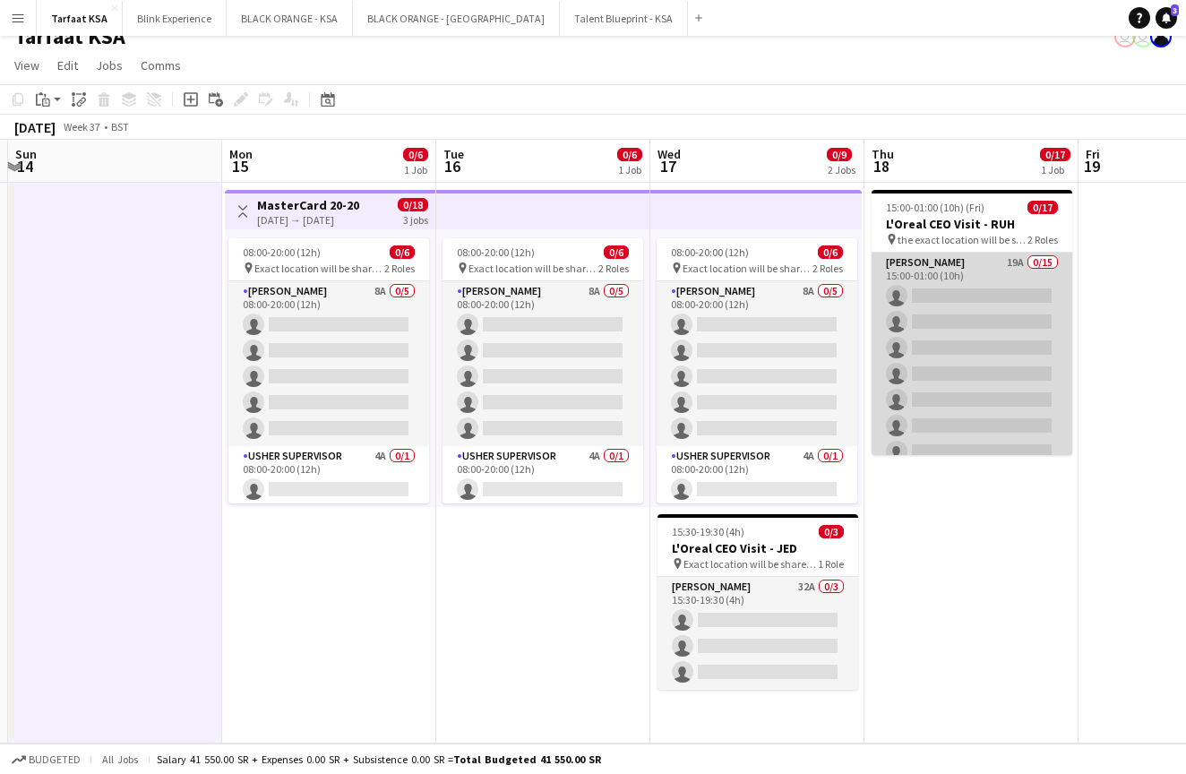
click at [1014, 262] on app-card-role "[PERSON_NAME] 19A 0/15 15:00-01:00 (10h) single-neutral-actions single-neutral-…" at bounding box center [971, 465] width 201 height 424
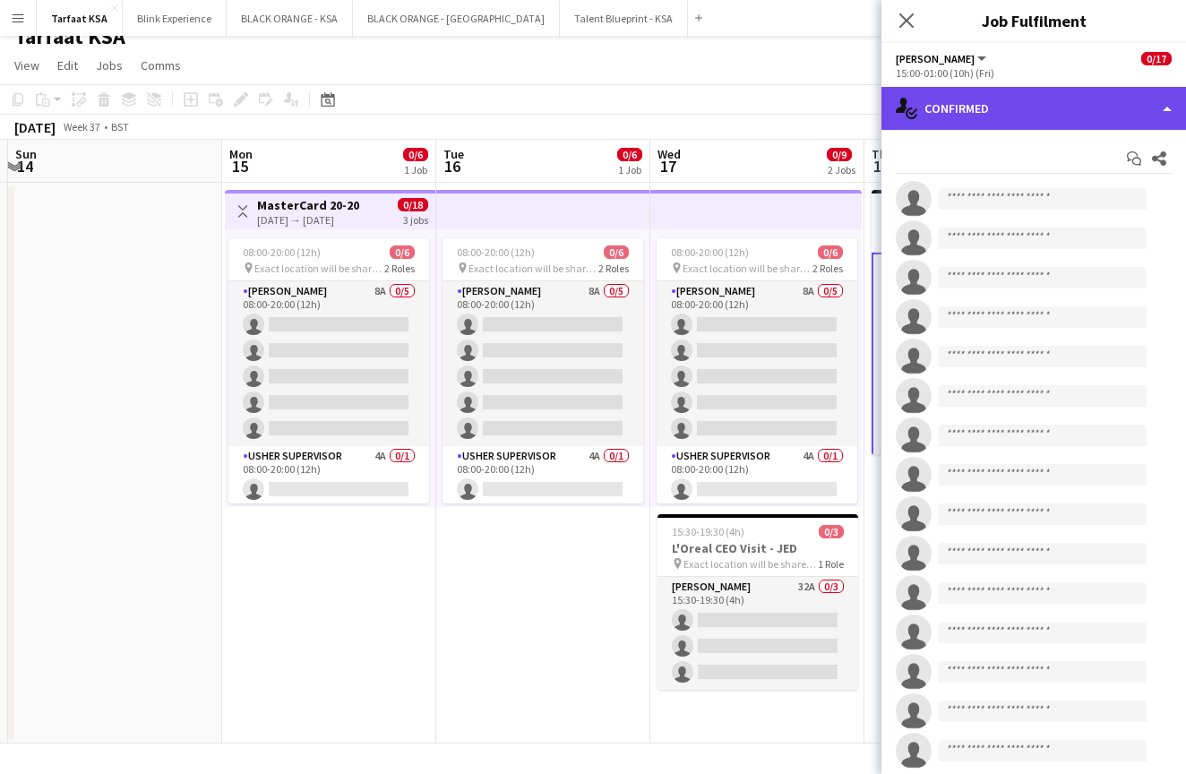
click at [1077, 110] on div "single-neutral-actions-check-2 Confirmed" at bounding box center [1033, 108] width 304 height 43
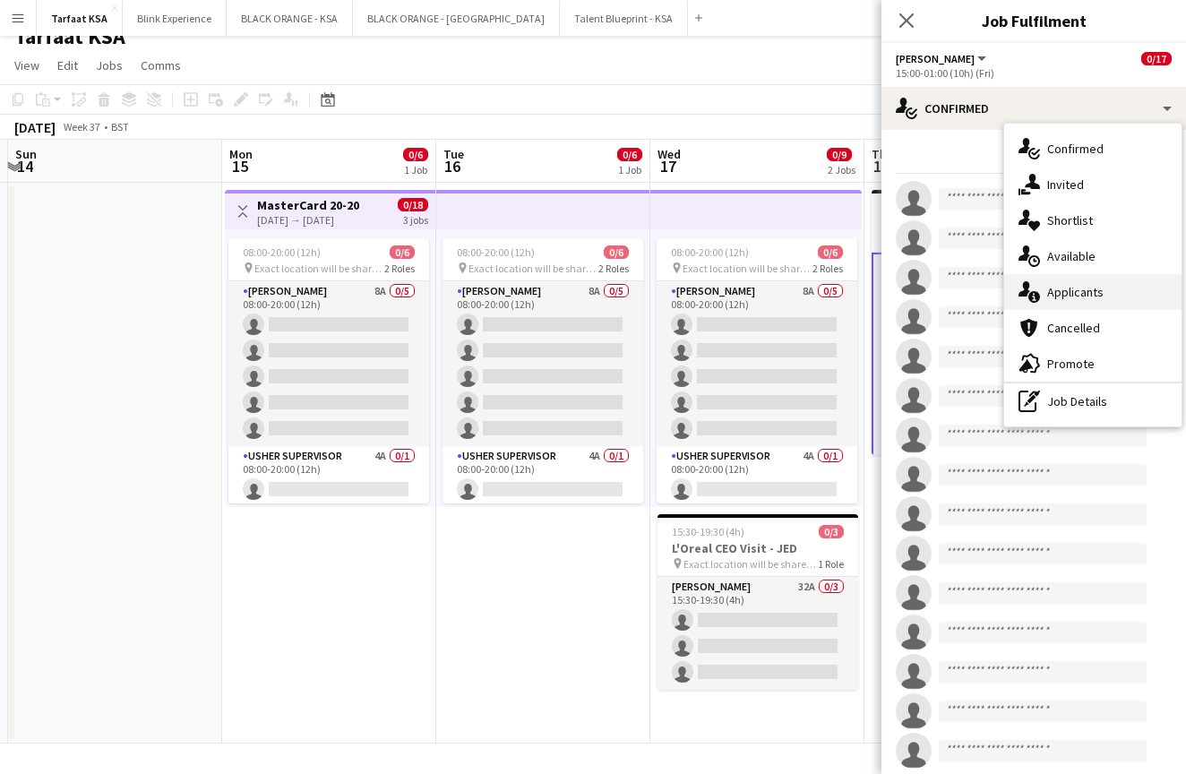
click at [1068, 292] on span "Applicants" at bounding box center [1075, 292] width 56 height 16
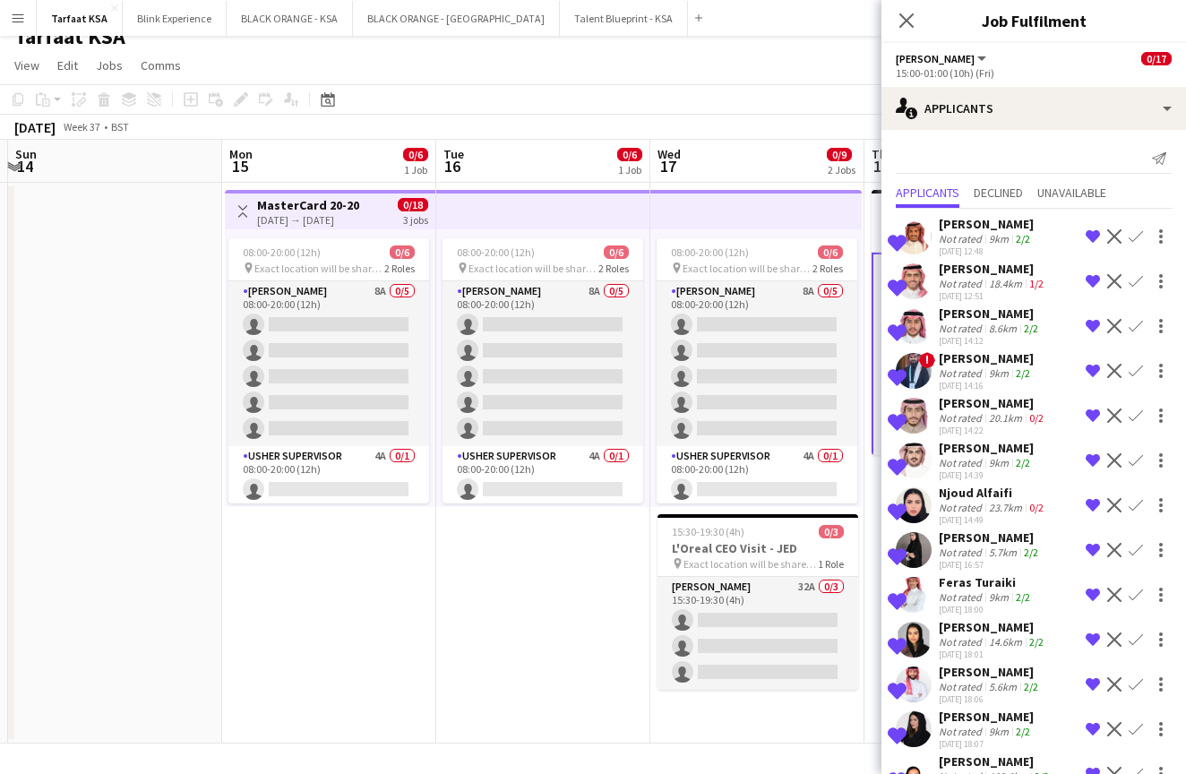
scroll to position [0, 0]
click at [923, 413] on app-user-avatar at bounding box center [914, 416] width 36 height 36
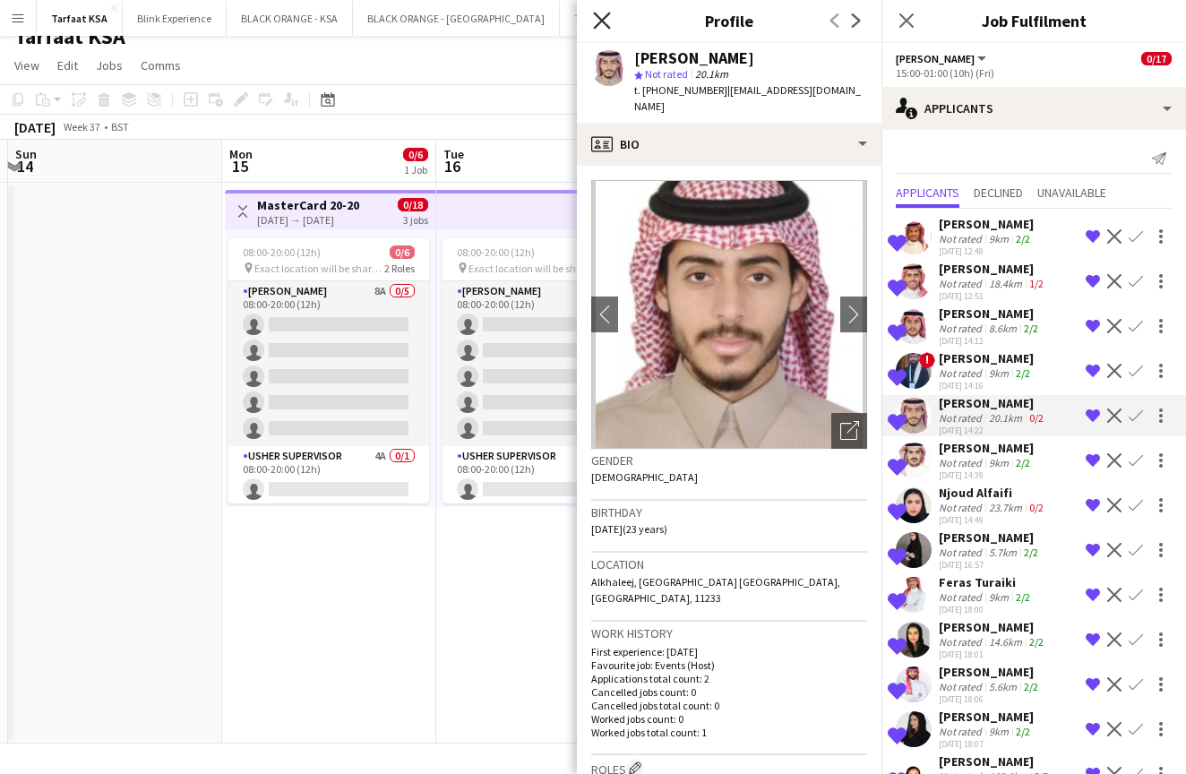
click at [600, 21] on icon "Close pop-in" at bounding box center [601, 20] width 17 height 17
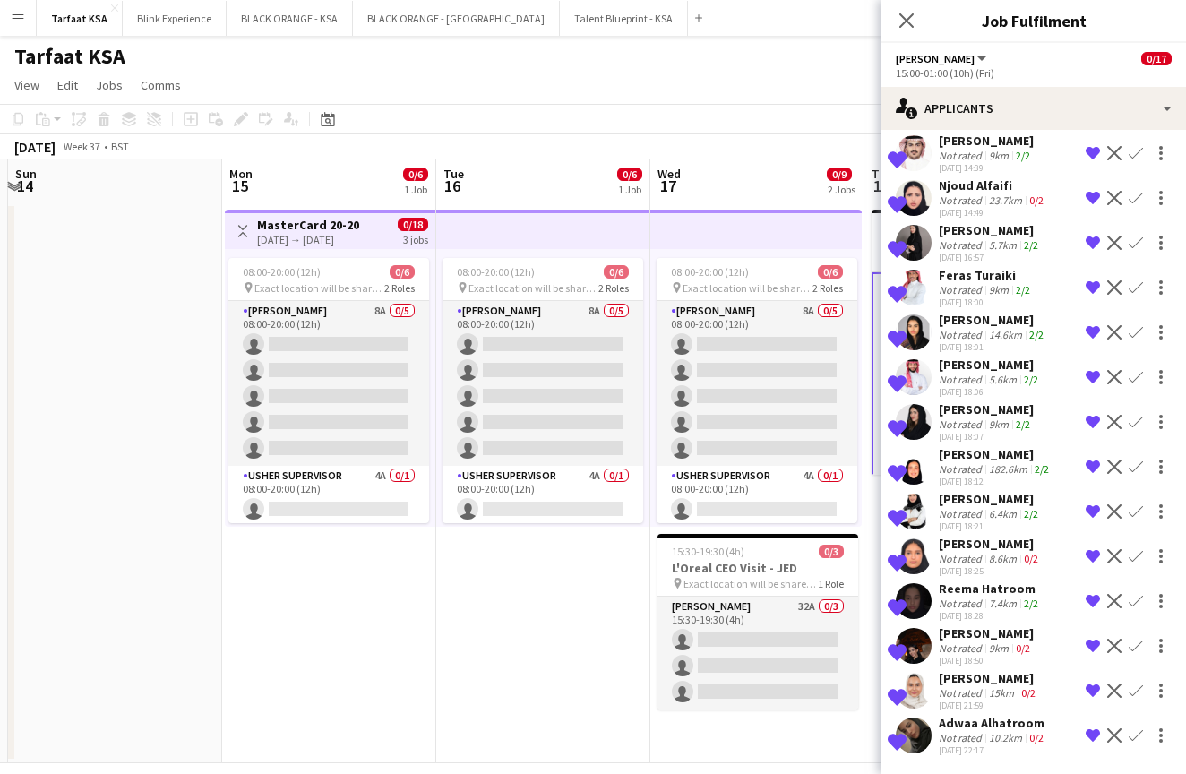
scroll to position [307, 0]
click at [924, 552] on app-user-avatar at bounding box center [914, 556] width 36 height 36
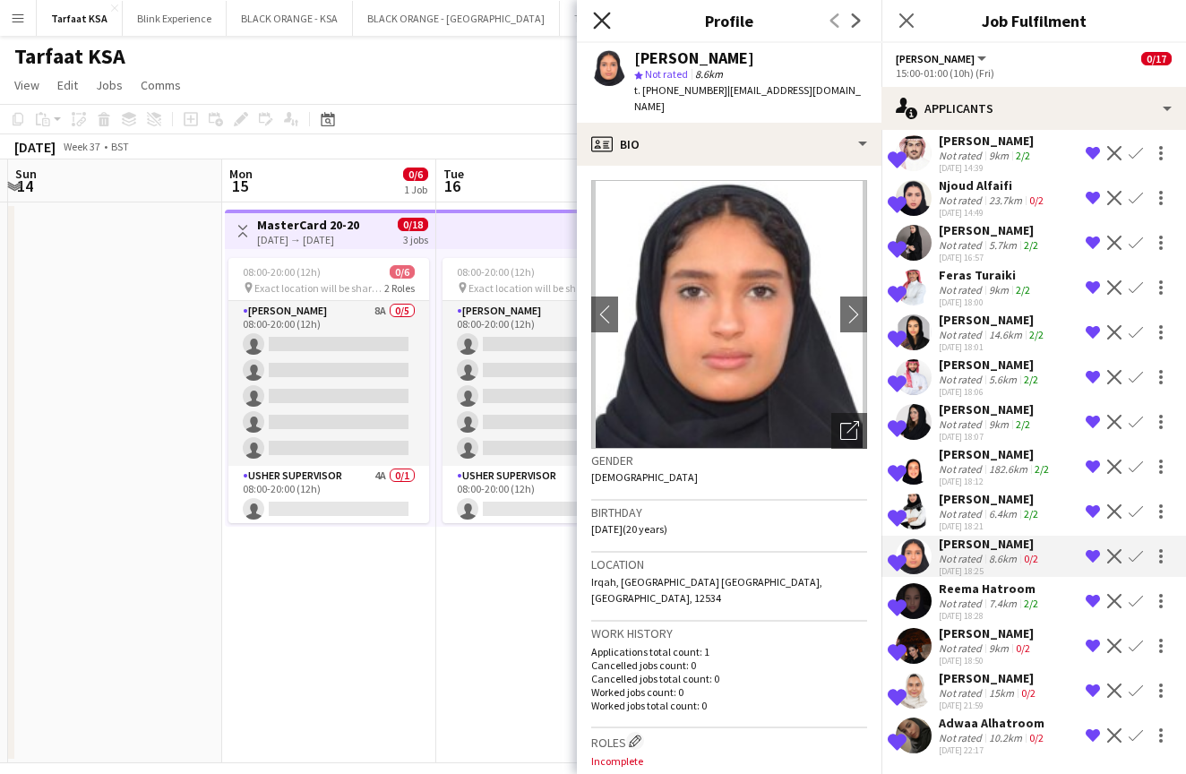
click at [603, 13] on icon "Close pop-in" at bounding box center [601, 20] width 17 height 17
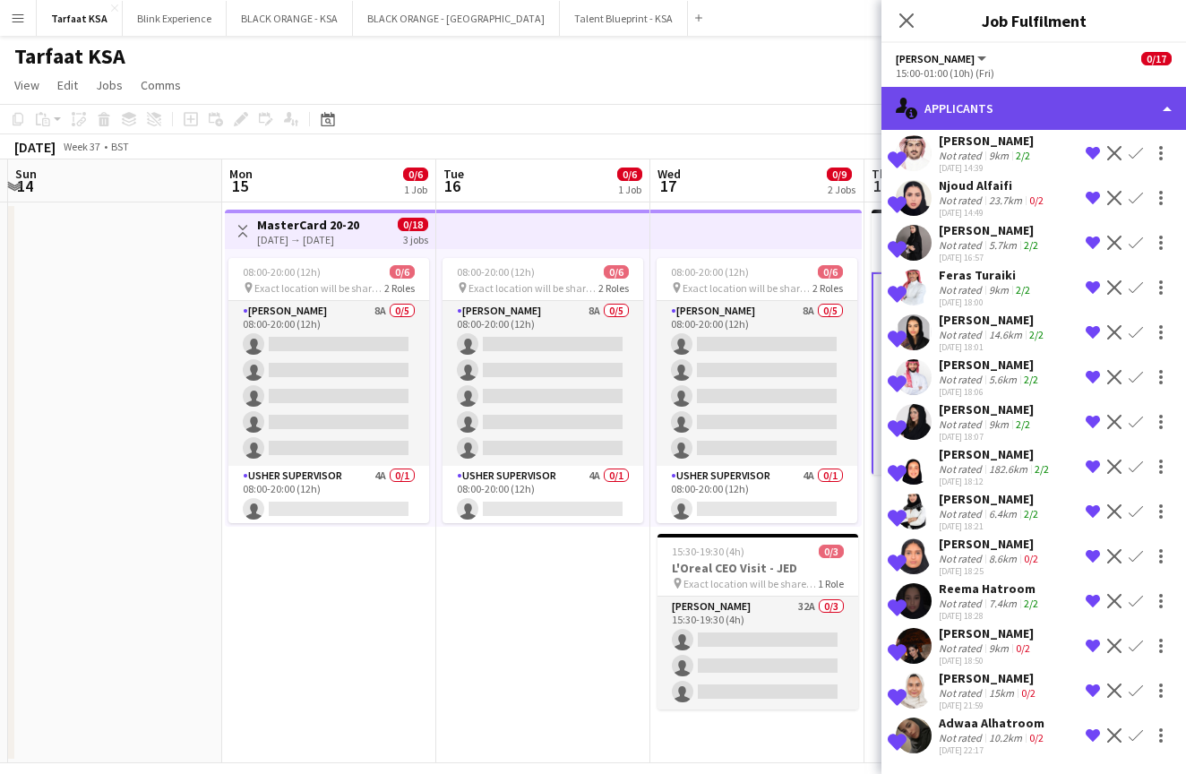
click at [1009, 113] on div "single-neutral-actions-information Applicants" at bounding box center [1033, 108] width 304 height 43
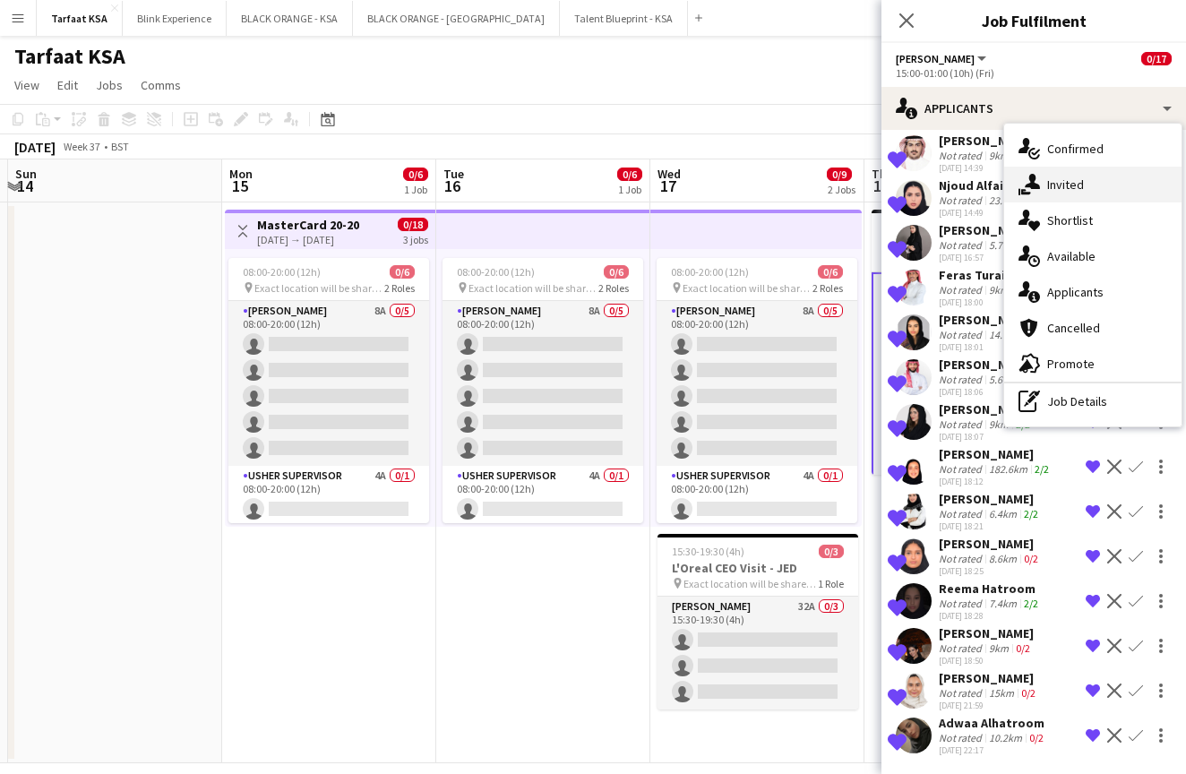
click at [1041, 180] on div "single-neutral-actions-share-1 Invited" at bounding box center [1092, 185] width 177 height 36
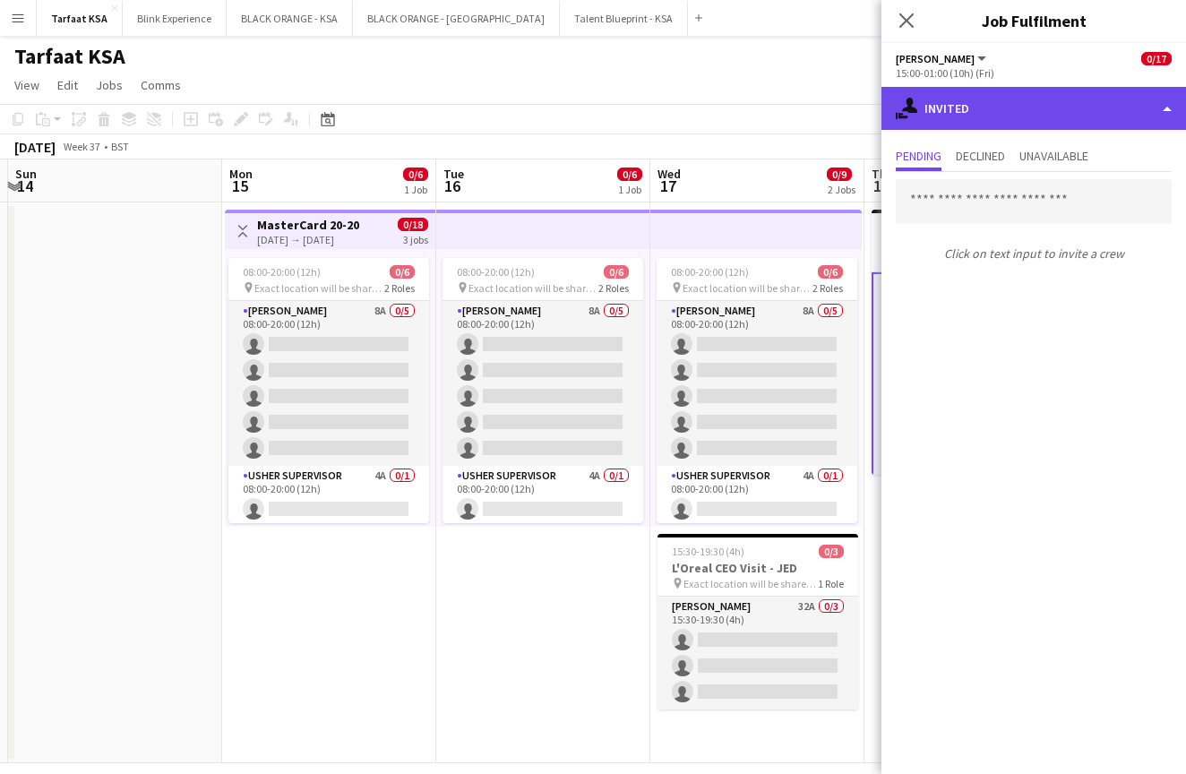
click at [938, 102] on div "single-neutral-actions-share-1 Invited" at bounding box center [1033, 108] width 304 height 43
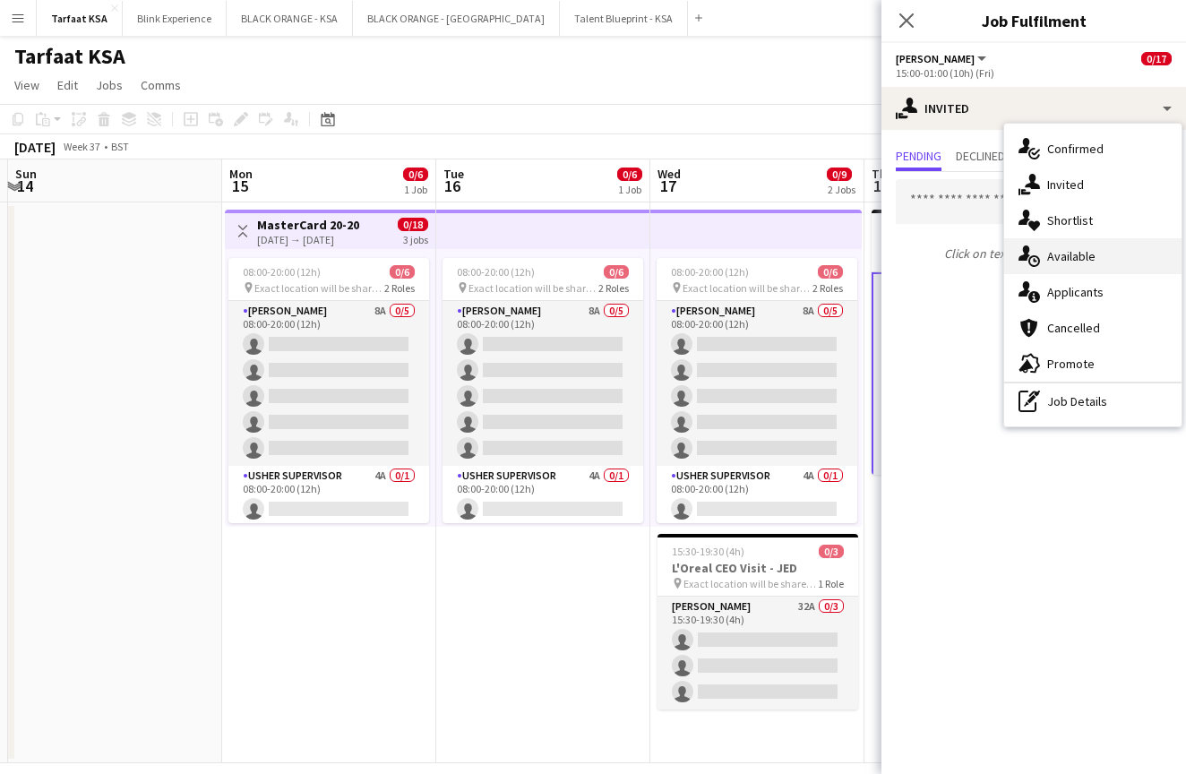
click at [1075, 264] on div "single-neutral-actions-upload Available" at bounding box center [1092, 256] width 177 height 36
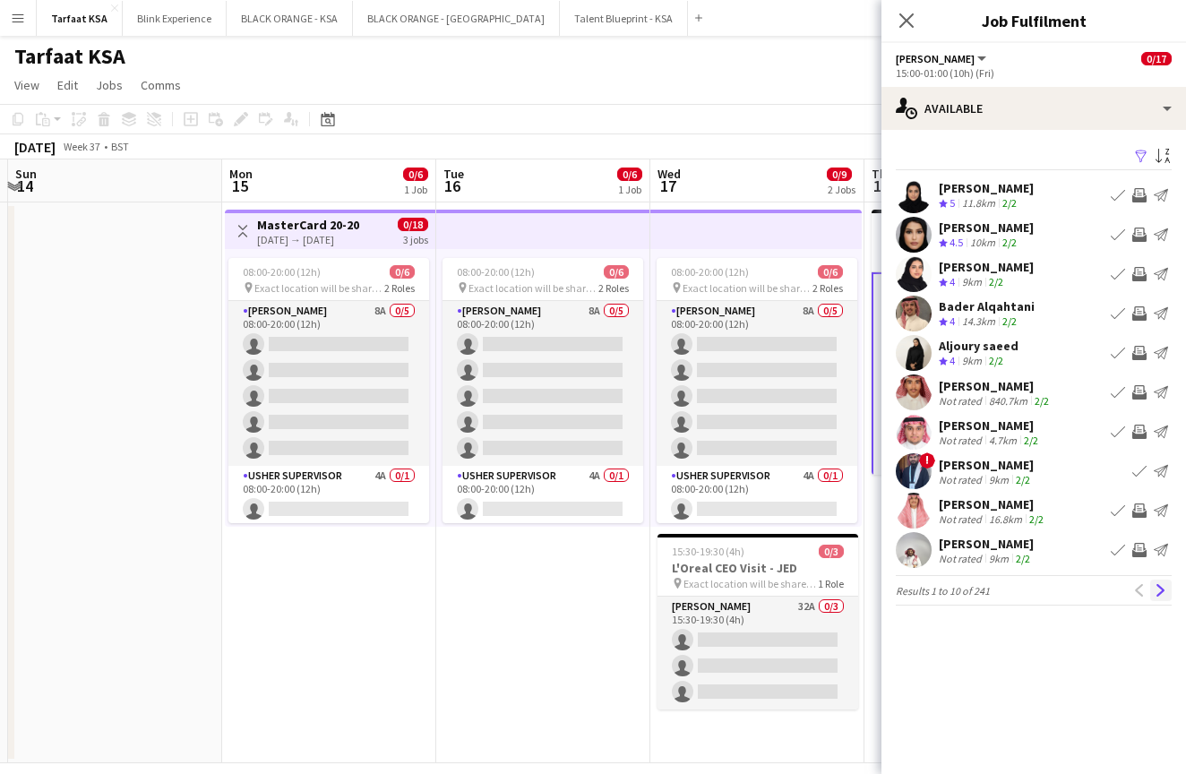
click at [1161, 590] on app-icon "Next" at bounding box center [1160, 590] width 13 height 13
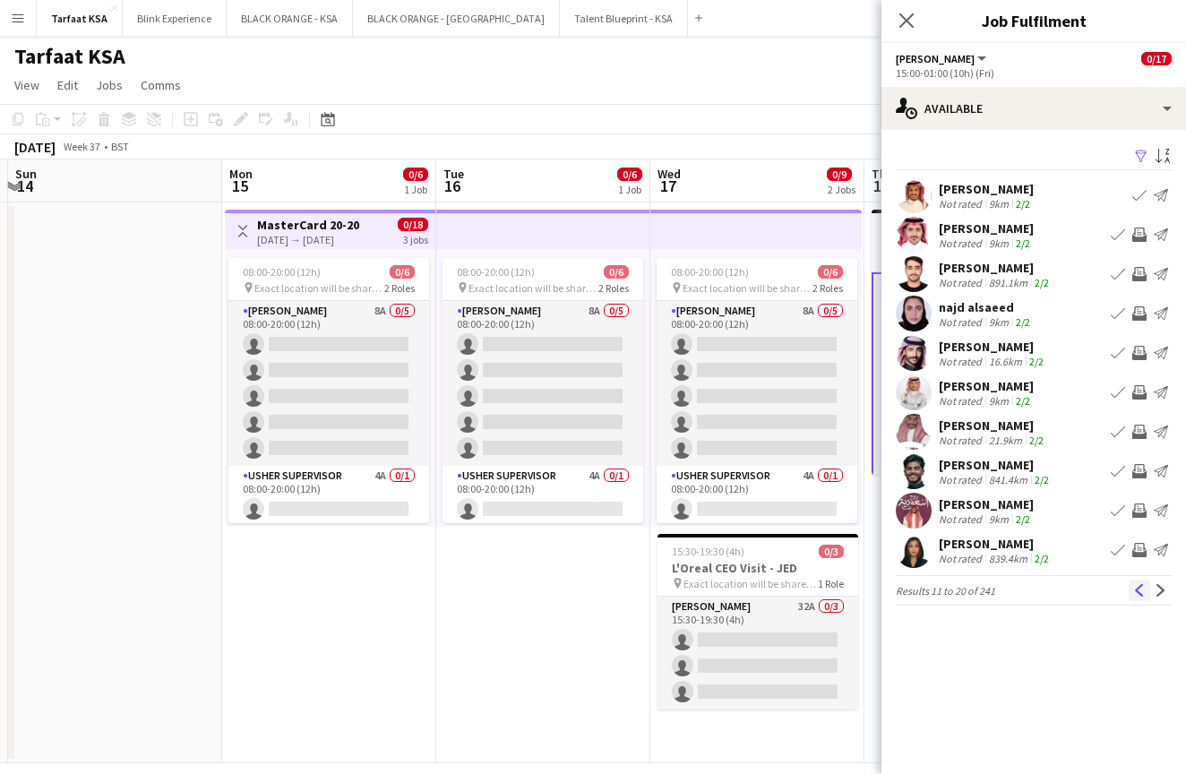
click at [1136, 585] on app-icon "Previous" at bounding box center [1139, 590] width 13 height 13
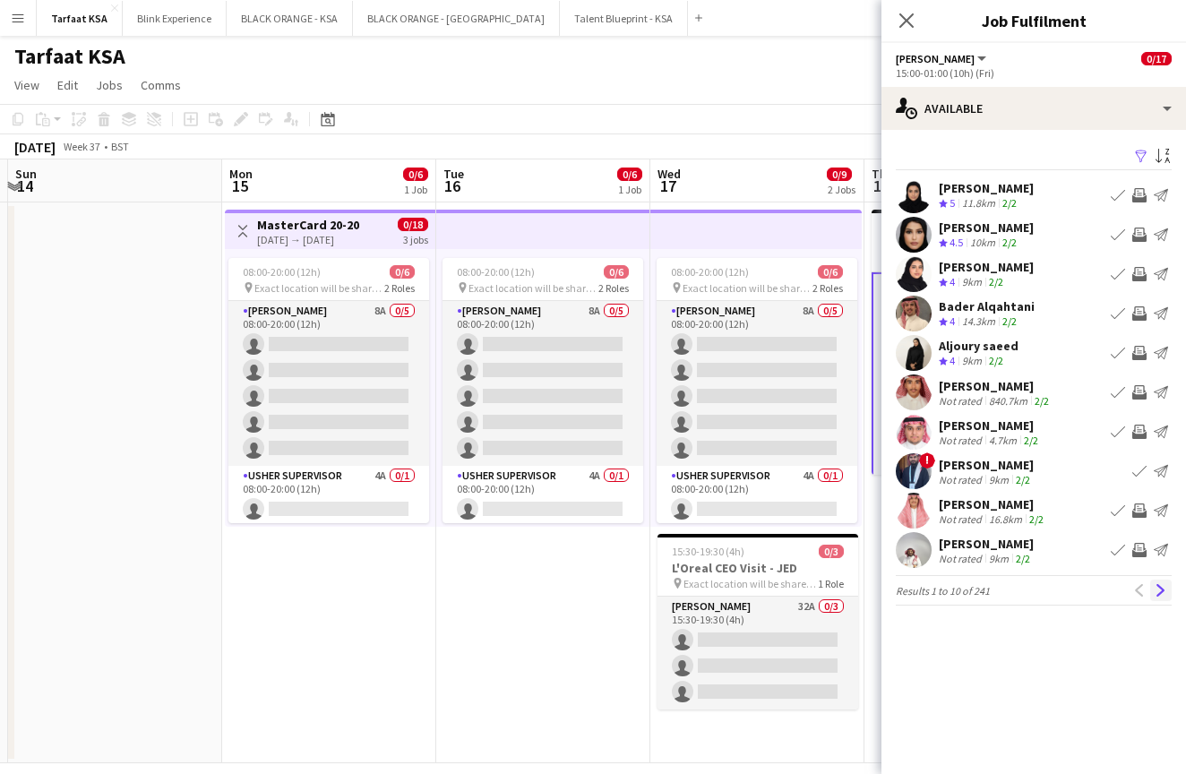
click at [1157, 588] on app-icon "Next" at bounding box center [1160, 590] width 13 height 13
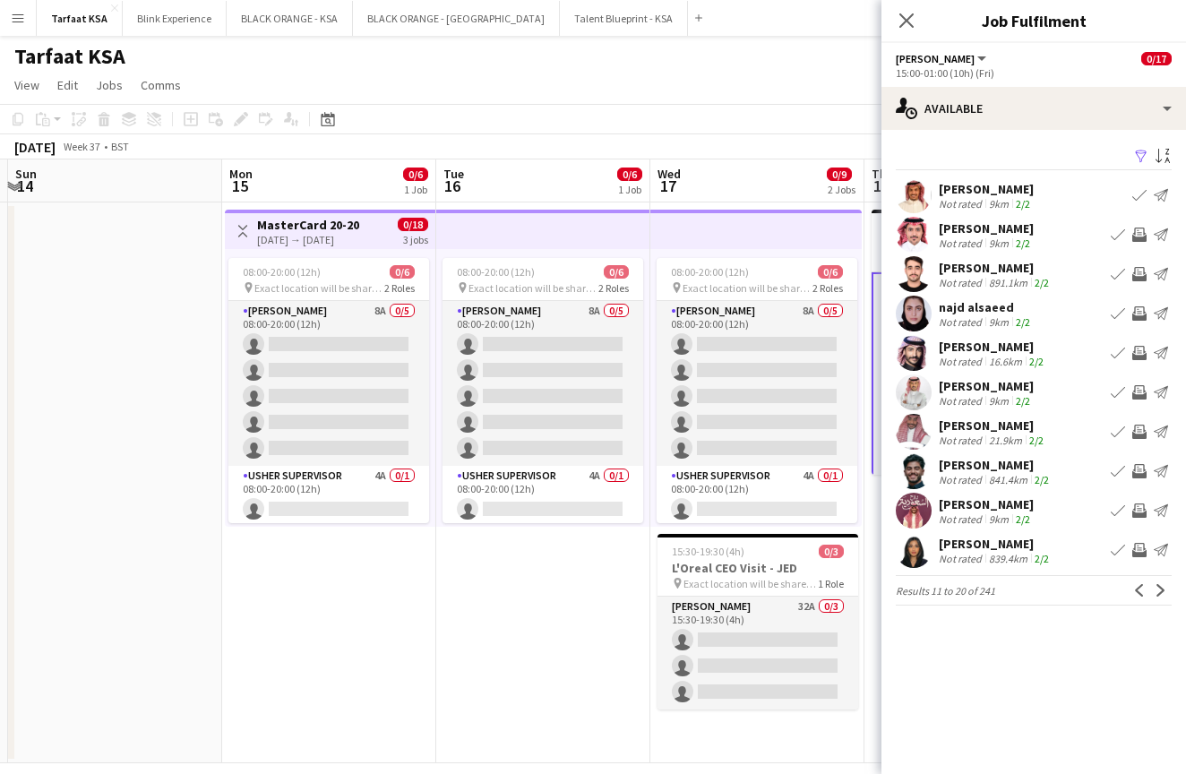
click at [1157, 588] on app-icon "Next" at bounding box center [1160, 590] width 13 height 13
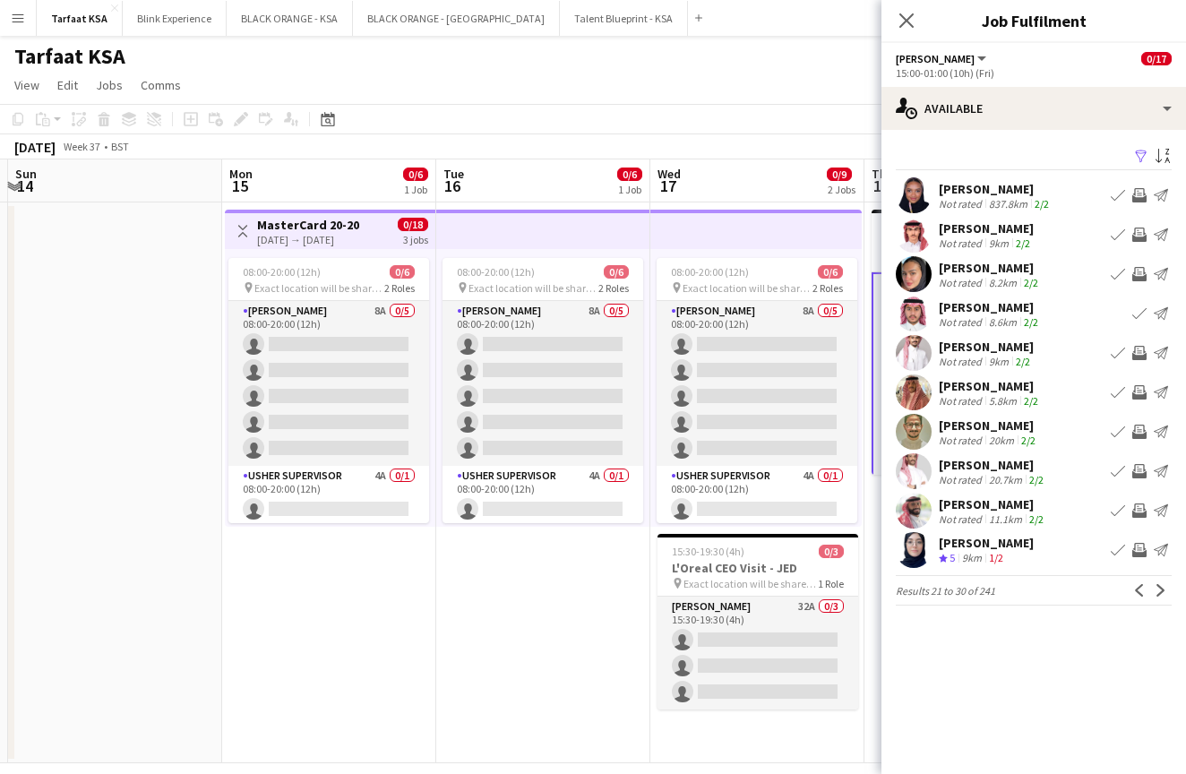
click at [1157, 588] on app-icon "Next" at bounding box center [1160, 590] width 13 height 13
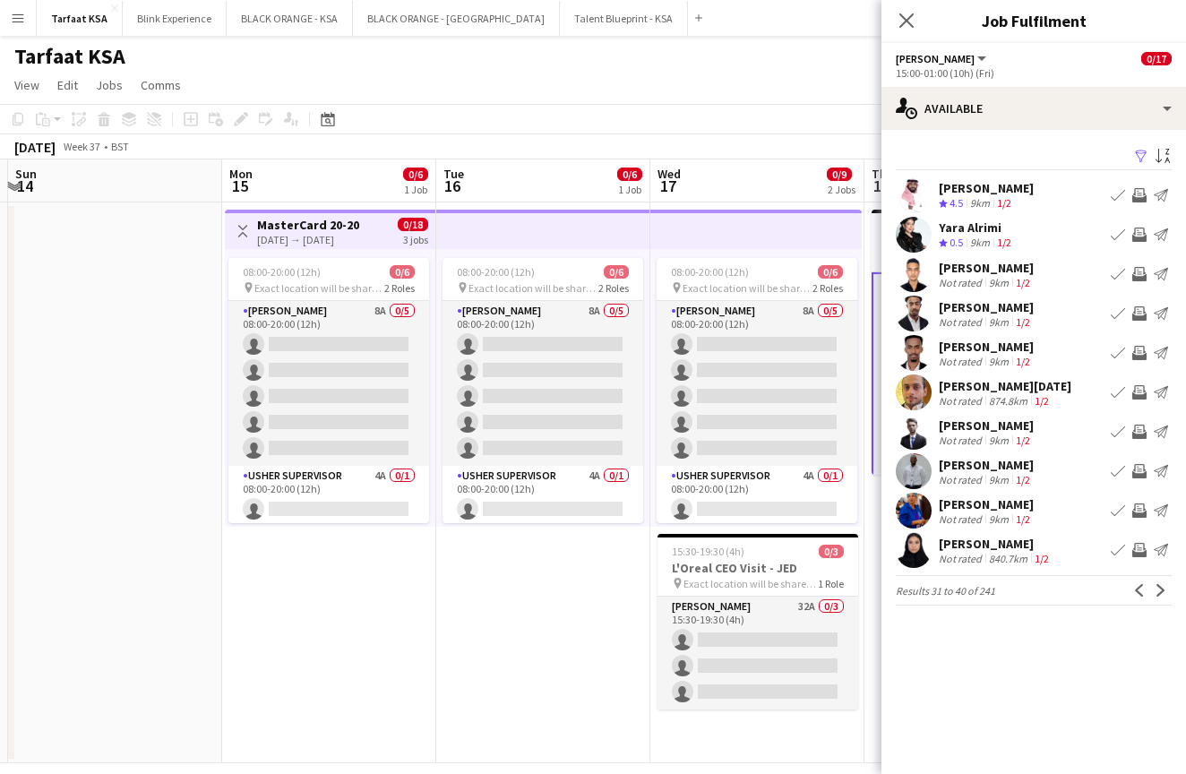
click at [1157, 588] on app-icon "Next" at bounding box center [1160, 590] width 13 height 13
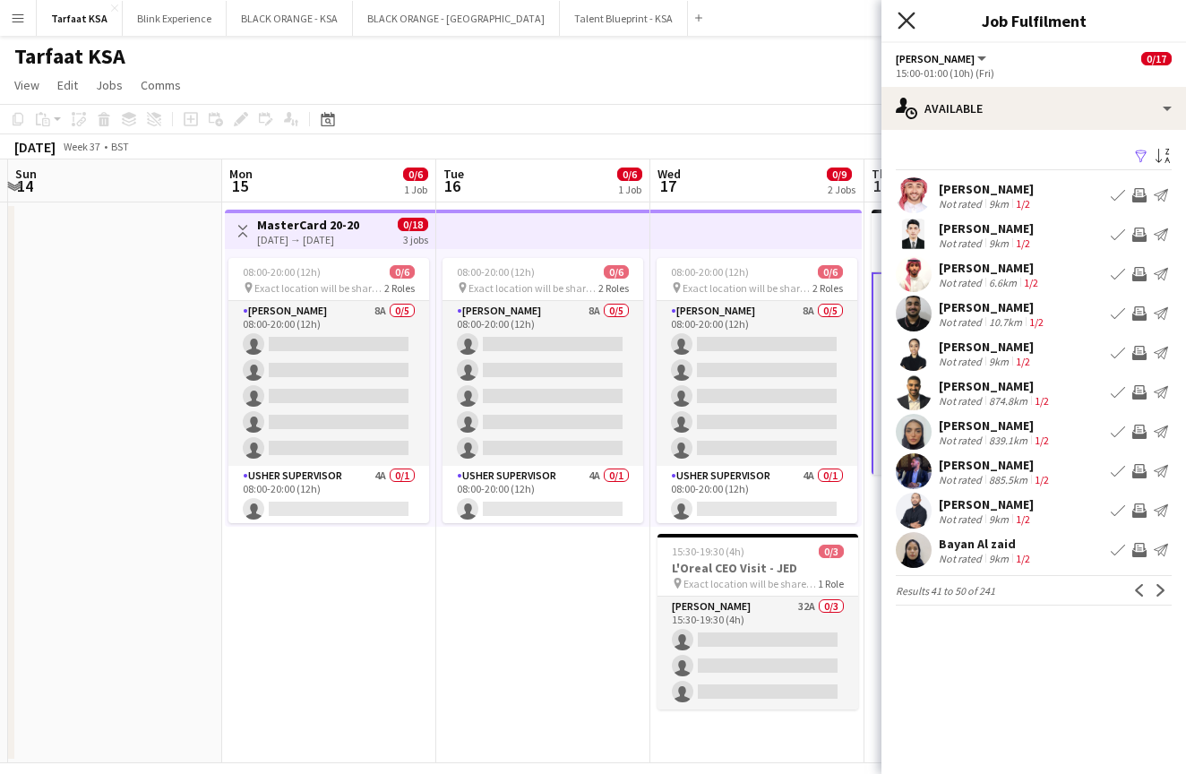
click at [906, 21] on icon at bounding box center [905, 20] width 17 height 17
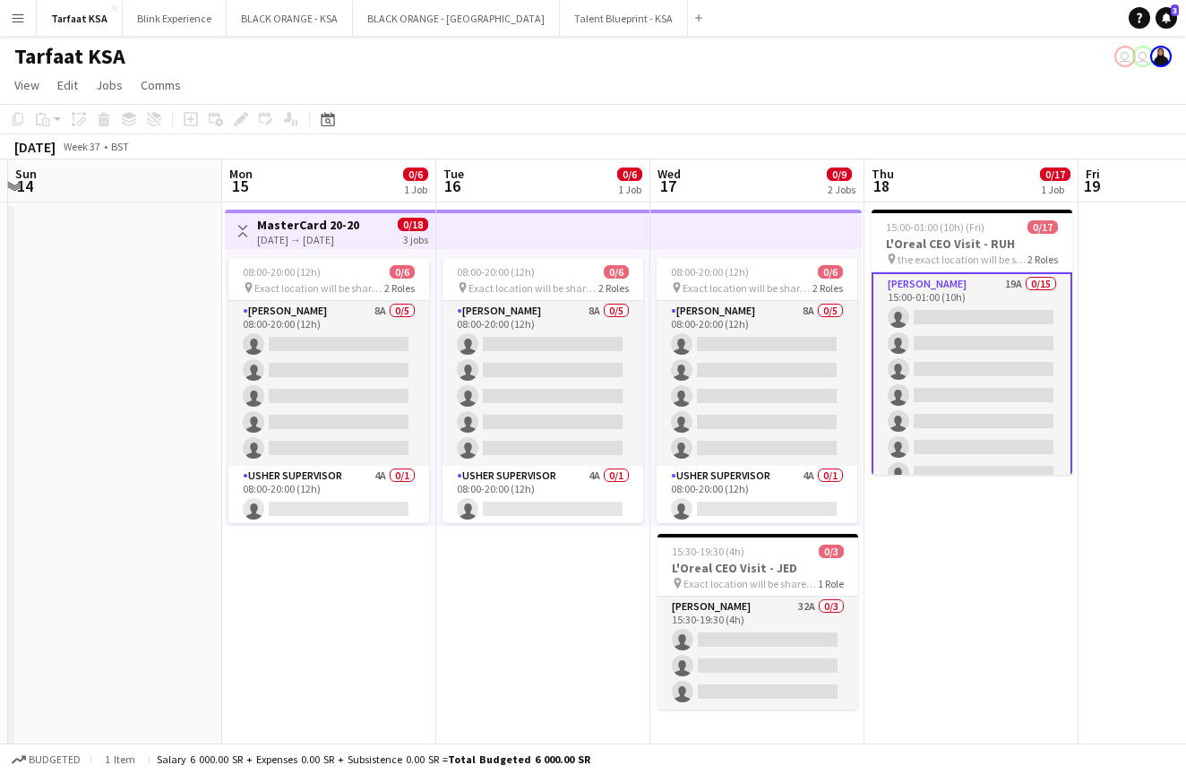
click at [14, 13] on app-icon "Menu" at bounding box center [18, 18] width 14 height 14
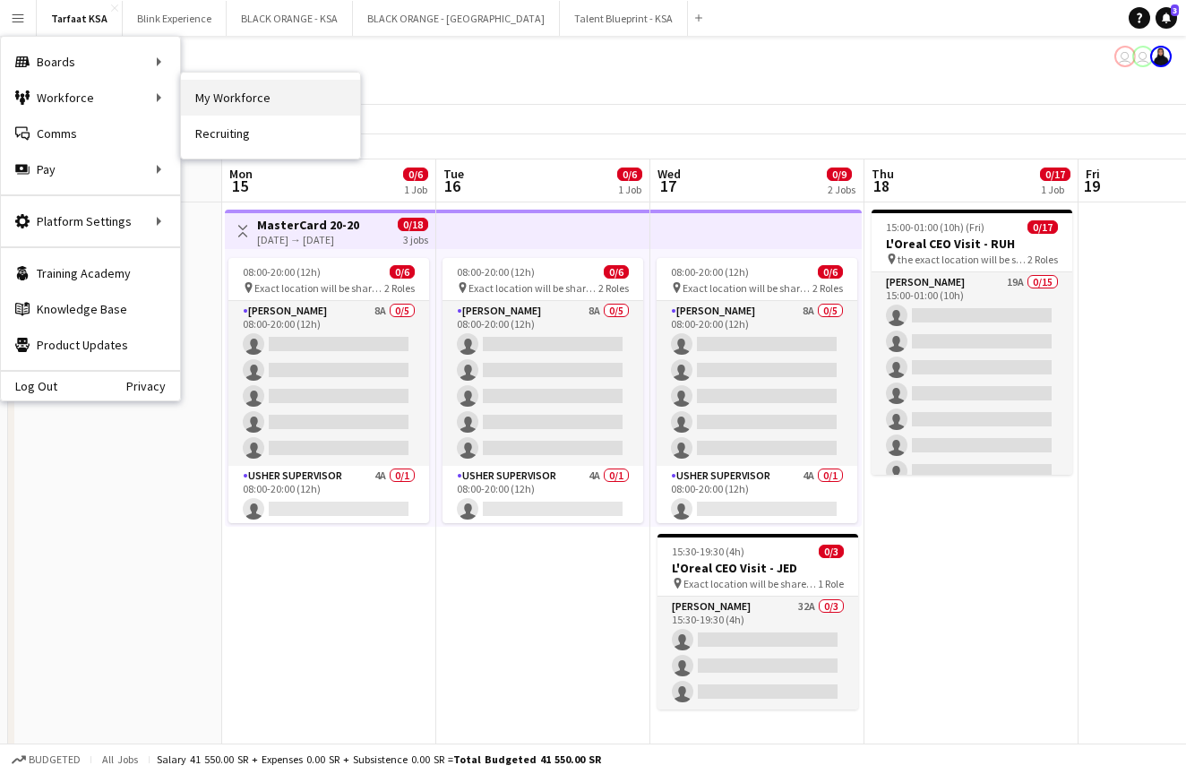
click at [255, 99] on link "My Workforce" at bounding box center [270, 98] width 179 height 36
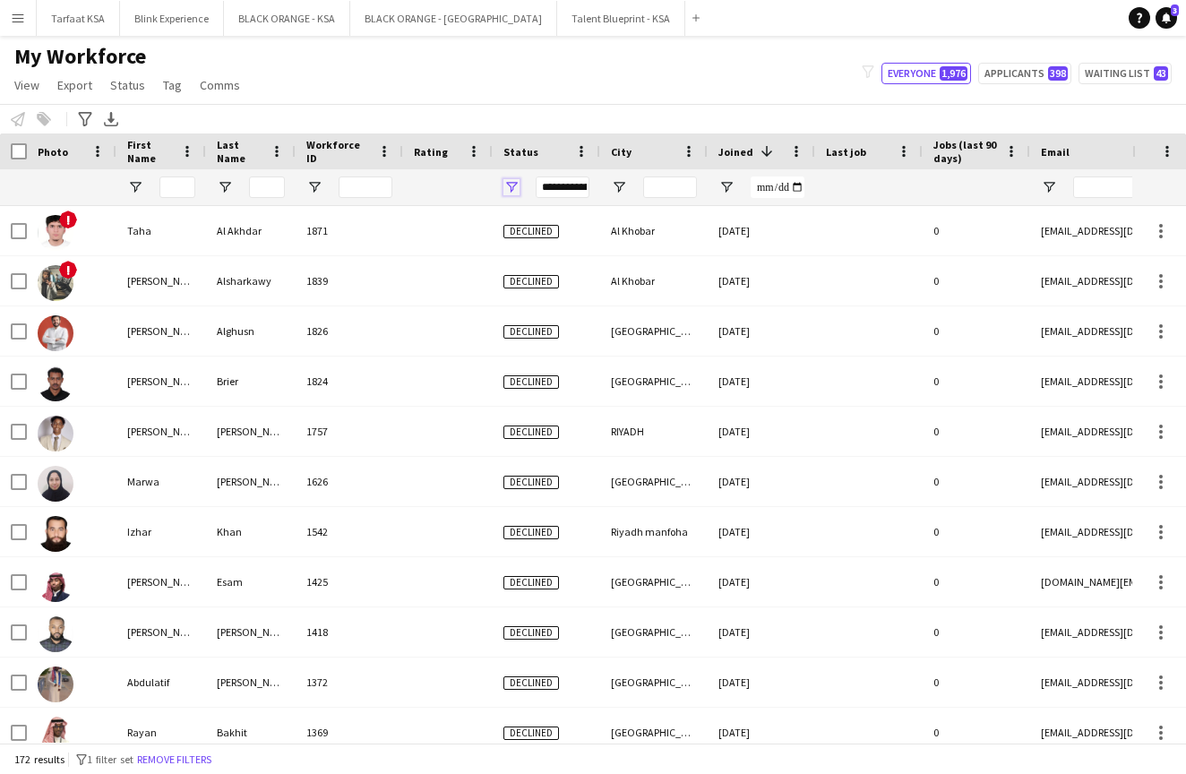
click at [514, 186] on span "Open Filter Menu" at bounding box center [511, 187] width 16 height 16
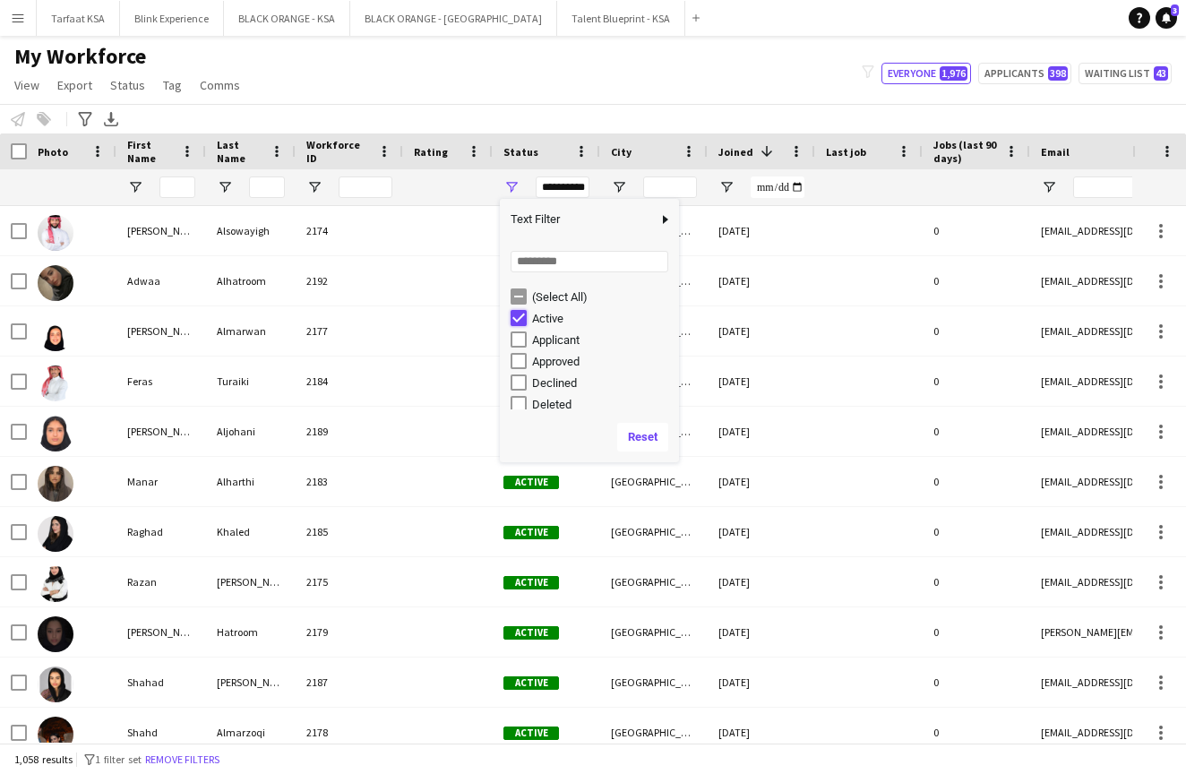
type input "***"
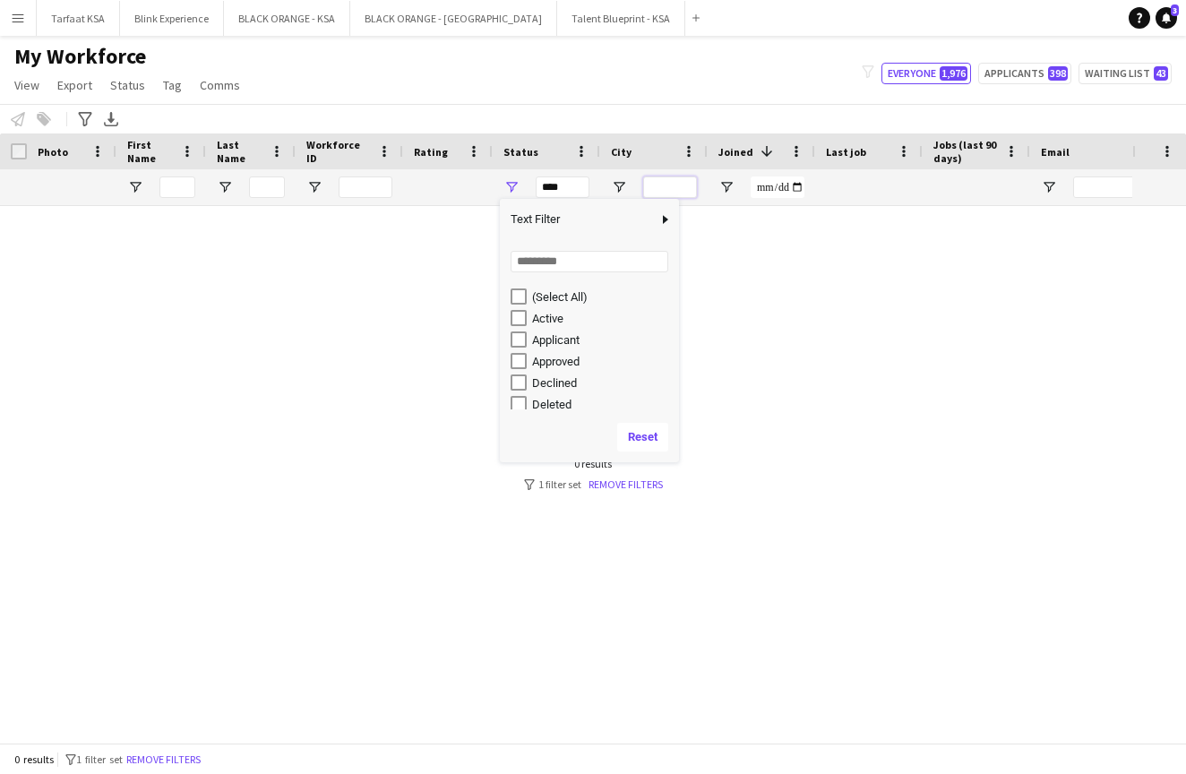
click at [653, 186] on input "City Filter Input" at bounding box center [670, 186] width 54 height 21
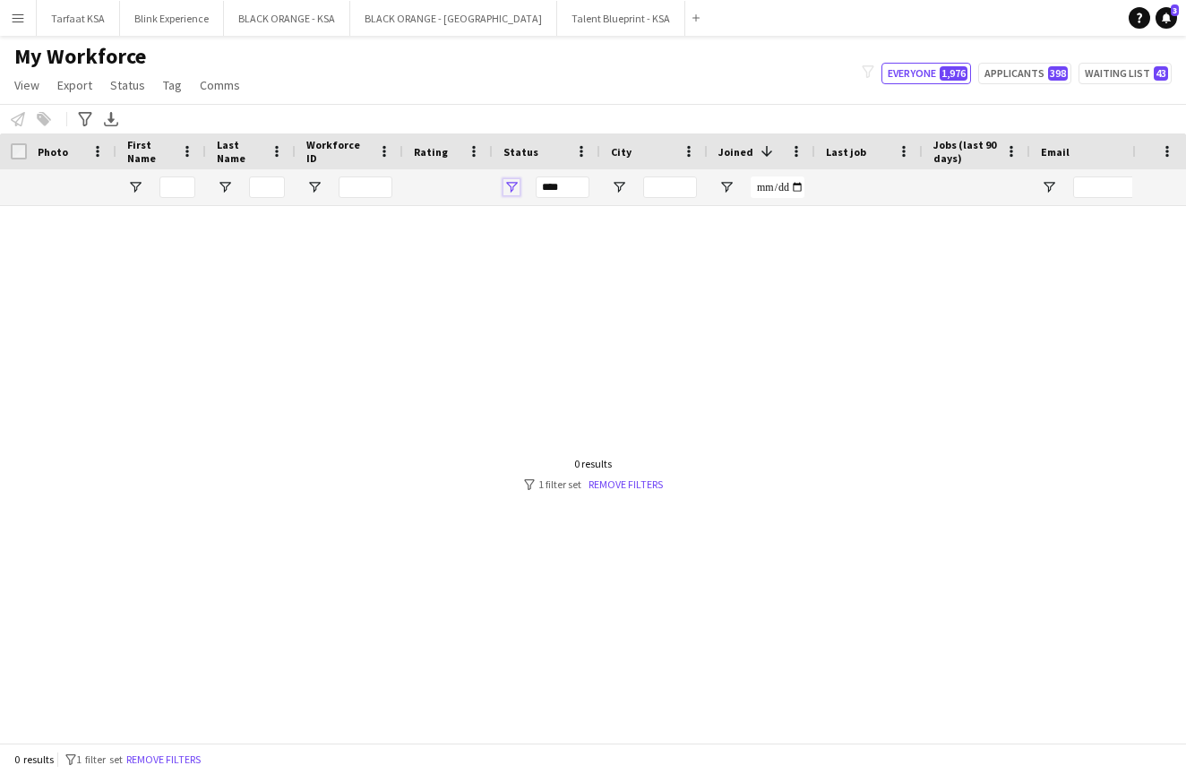
click at [515, 186] on span "Open Filter Menu" at bounding box center [511, 187] width 16 height 16
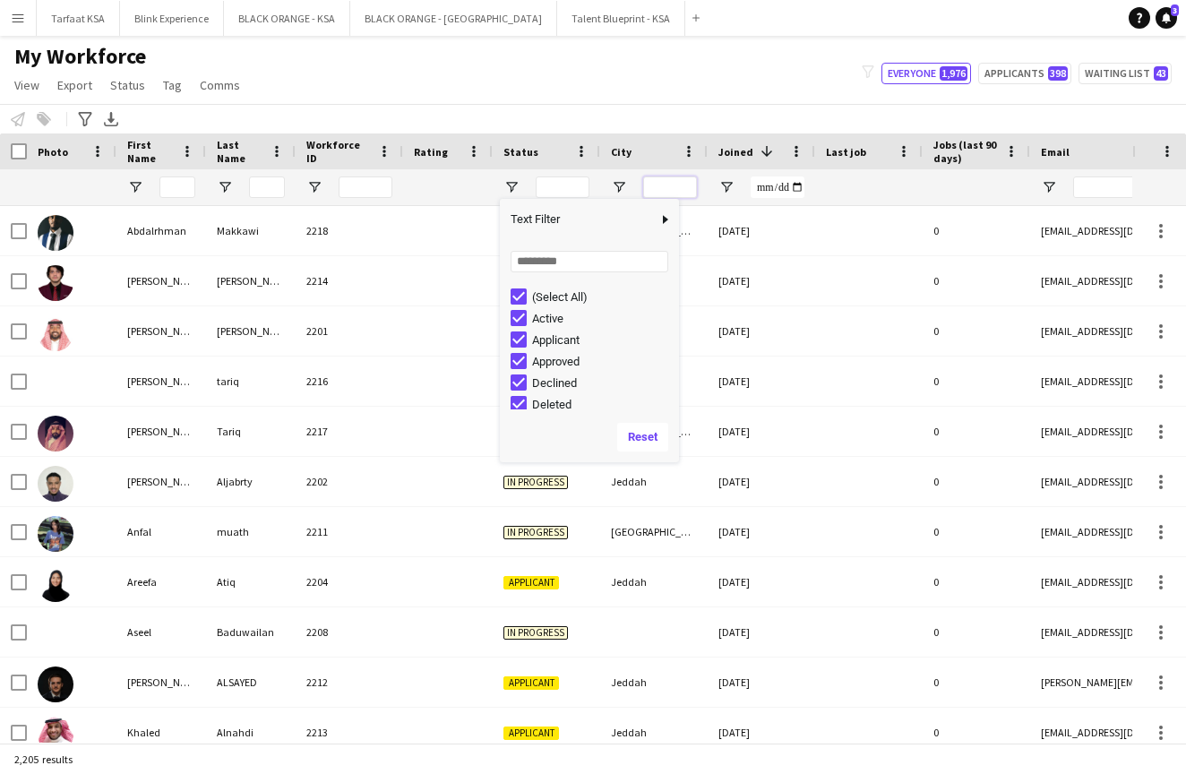
click at [667, 187] on input "City Filter Input" at bounding box center [670, 186] width 54 height 21
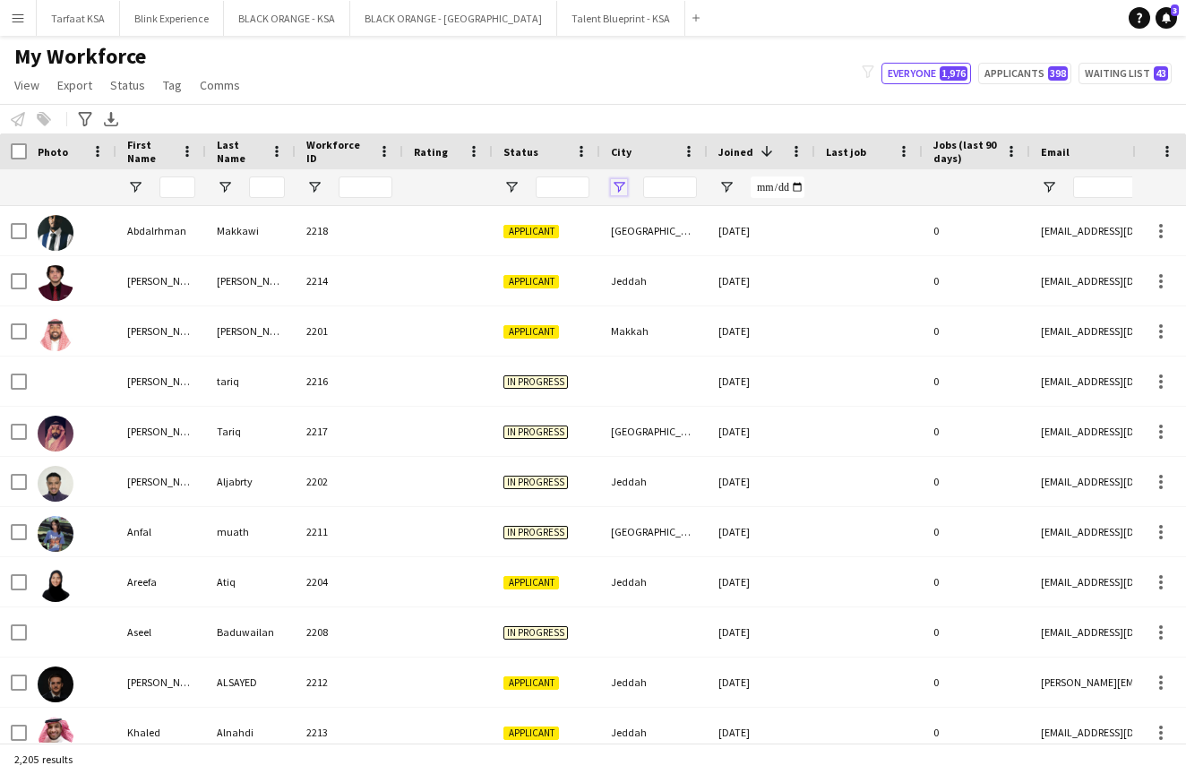
click at [622, 184] on span "Open Filter Menu" at bounding box center [619, 187] width 16 height 16
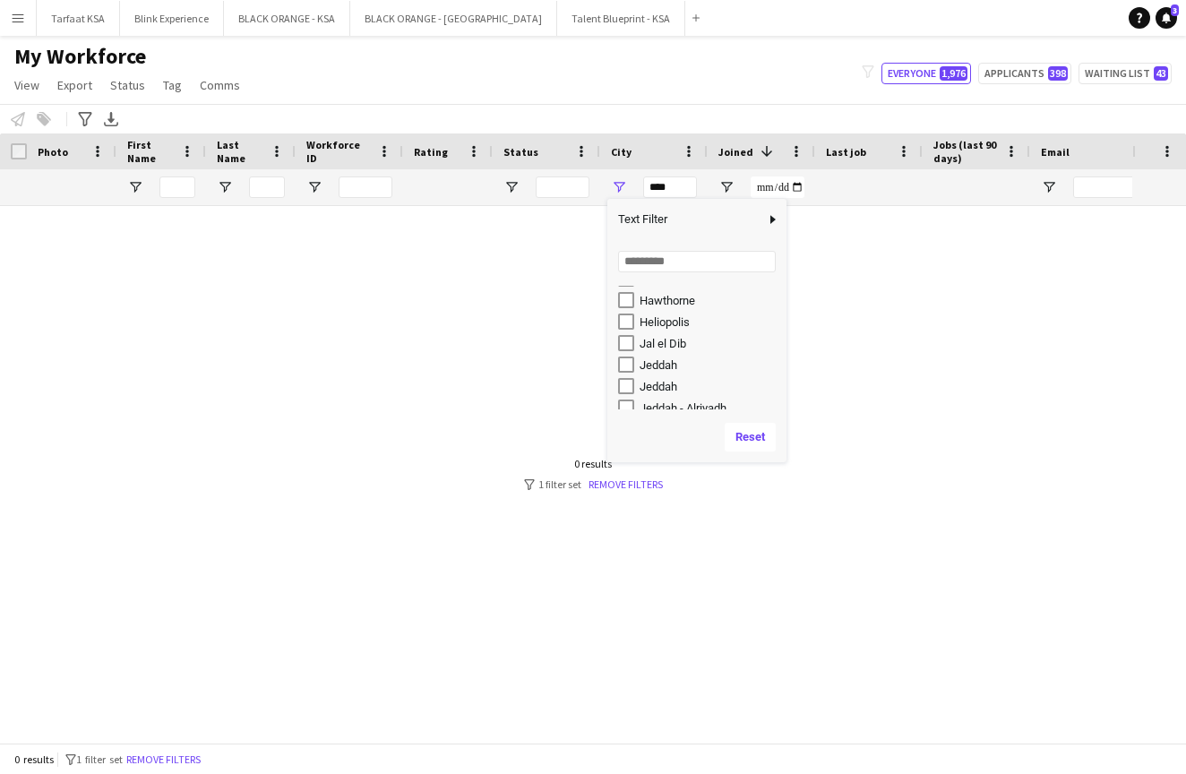
scroll to position [1585, 0]
click at [669, 343] on div "Jeddah" at bounding box center [709, 345] width 141 height 13
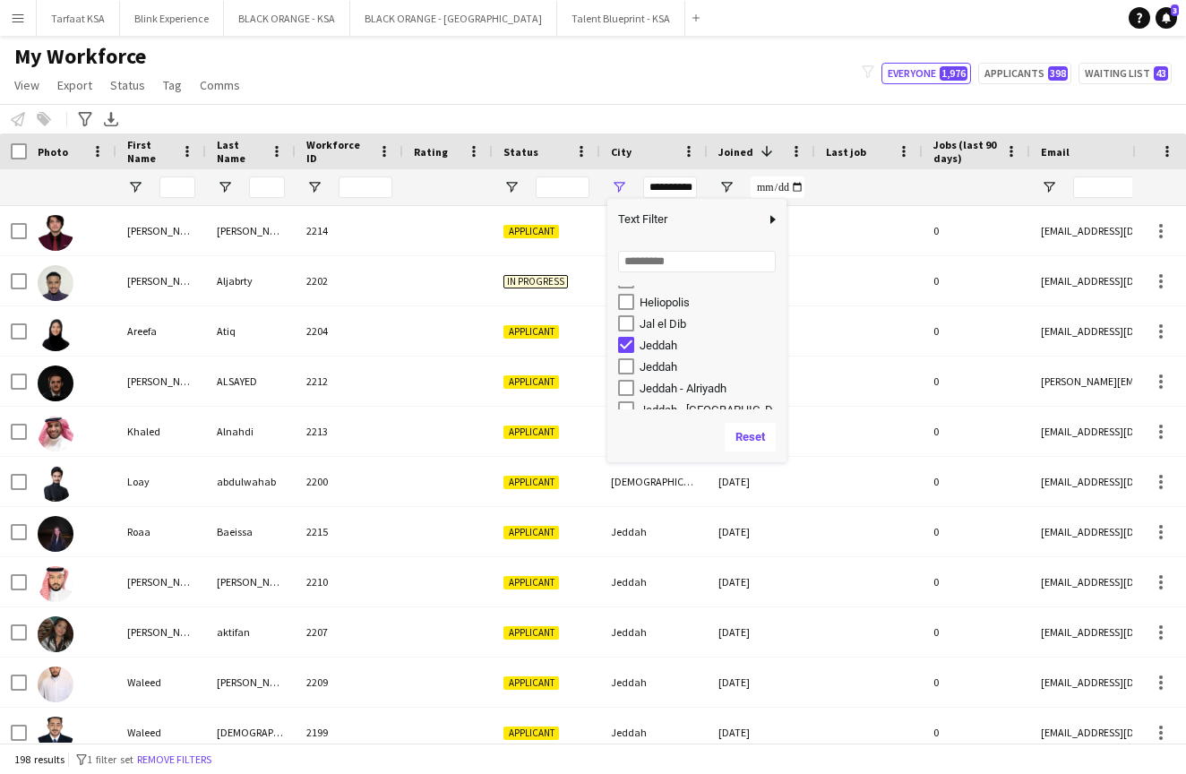
click at [664, 367] on div "Jeddah" at bounding box center [709, 366] width 141 height 13
click at [681, 352] on div "Jeddah - Alriyadh" at bounding box center [709, 347] width 141 height 13
click at [682, 372] on div "Jeddah - [GEOGRAPHIC_DATA]" at bounding box center [709, 369] width 141 height 13
click at [690, 393] on div "Jeddah-[GEOGRAPHIC_DATA]" at bounding box center [709, 390] width 141 height 13
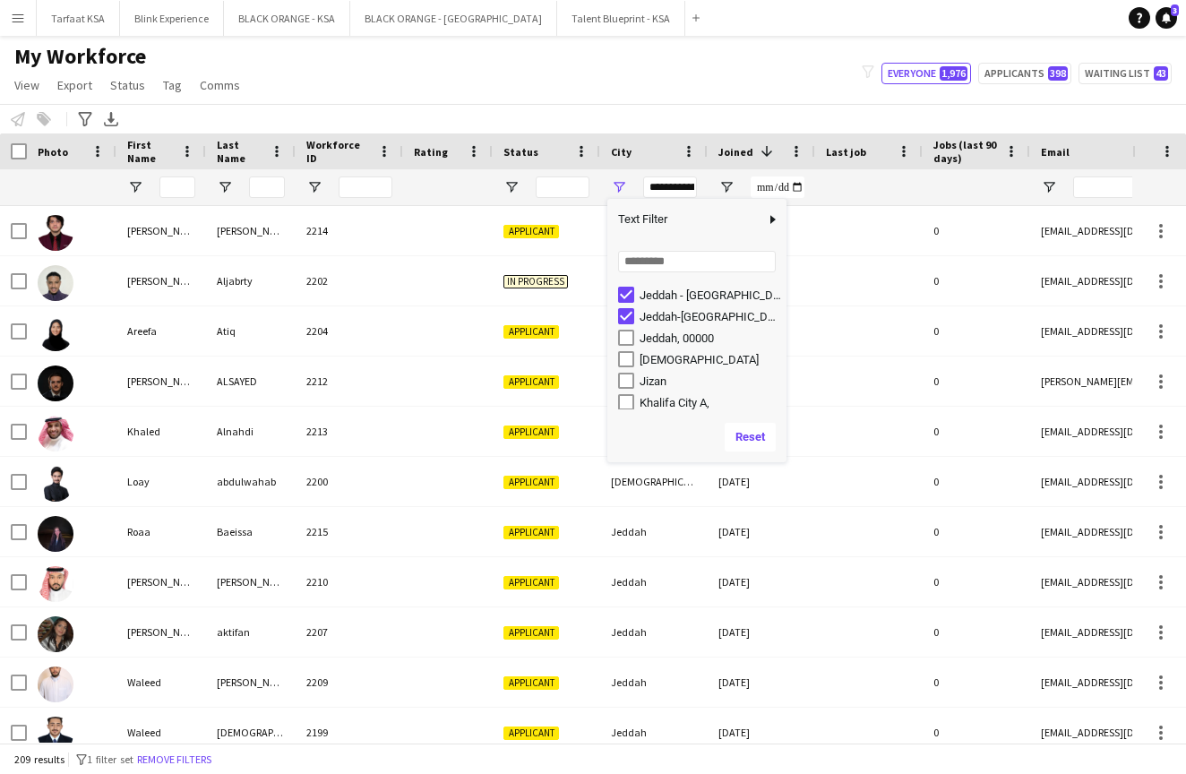
scroll to position [1727, 0]
click at [682, 311] on div "Jeddah, 00000" at bounding box center [709, 310] width 141 height 13
click at [672, 328] on div "[DEMOGRAPHIC_DATA]" at bounding box center [709, 331] width 141 height 13
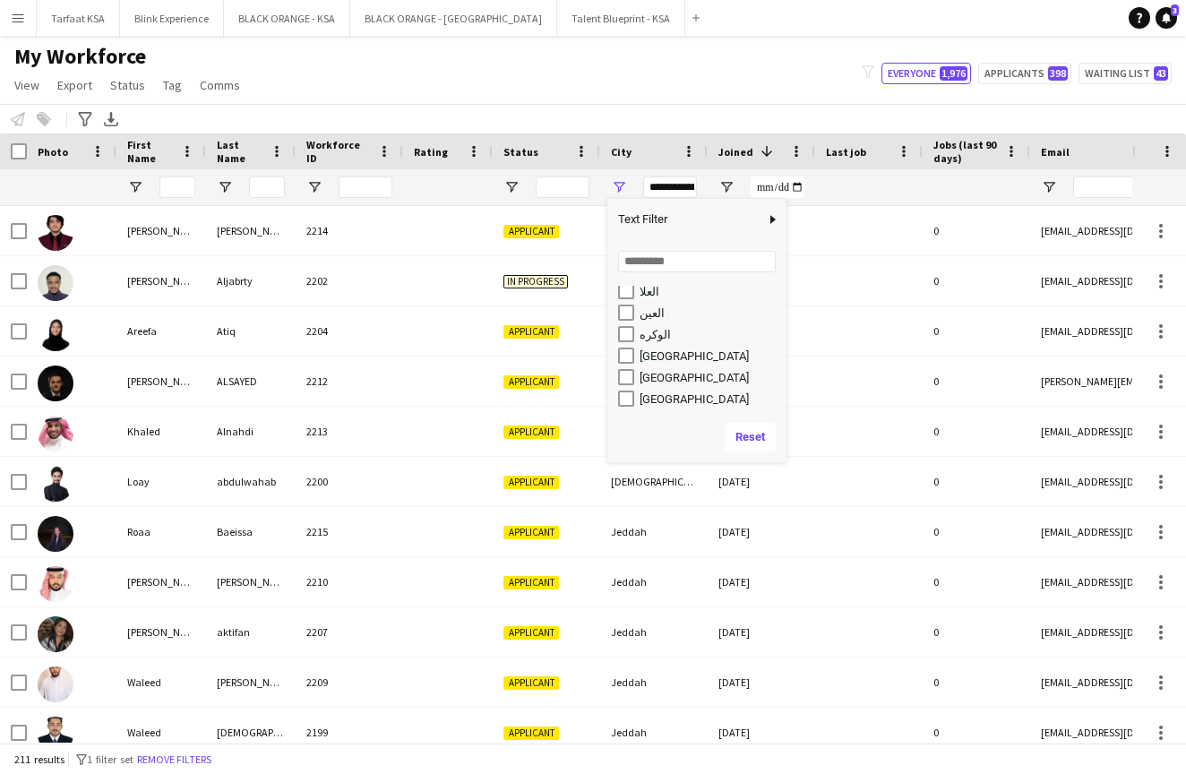
scroll to position [0, 0]
type input "**********"
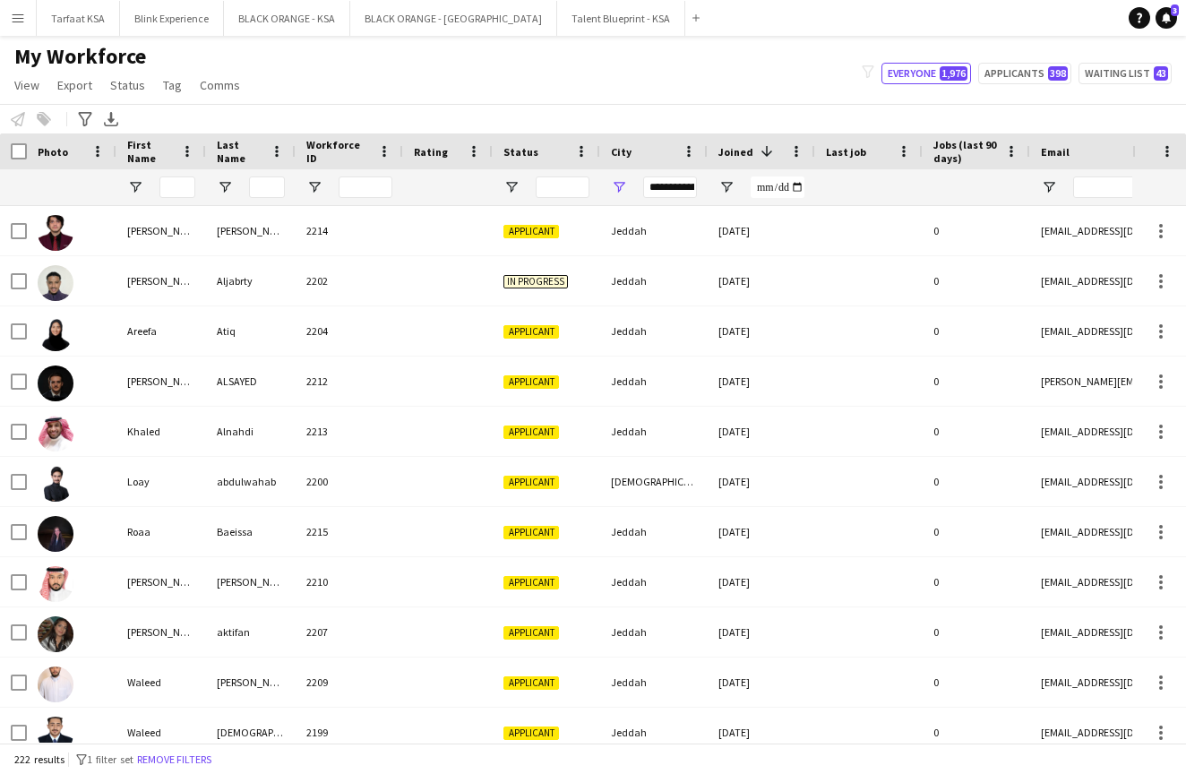
click at [697, 100] on div "My Workforce View Views Default view New view Update view Delete view Edit name…" at bounding box center [593, 73] width 1186 height 61
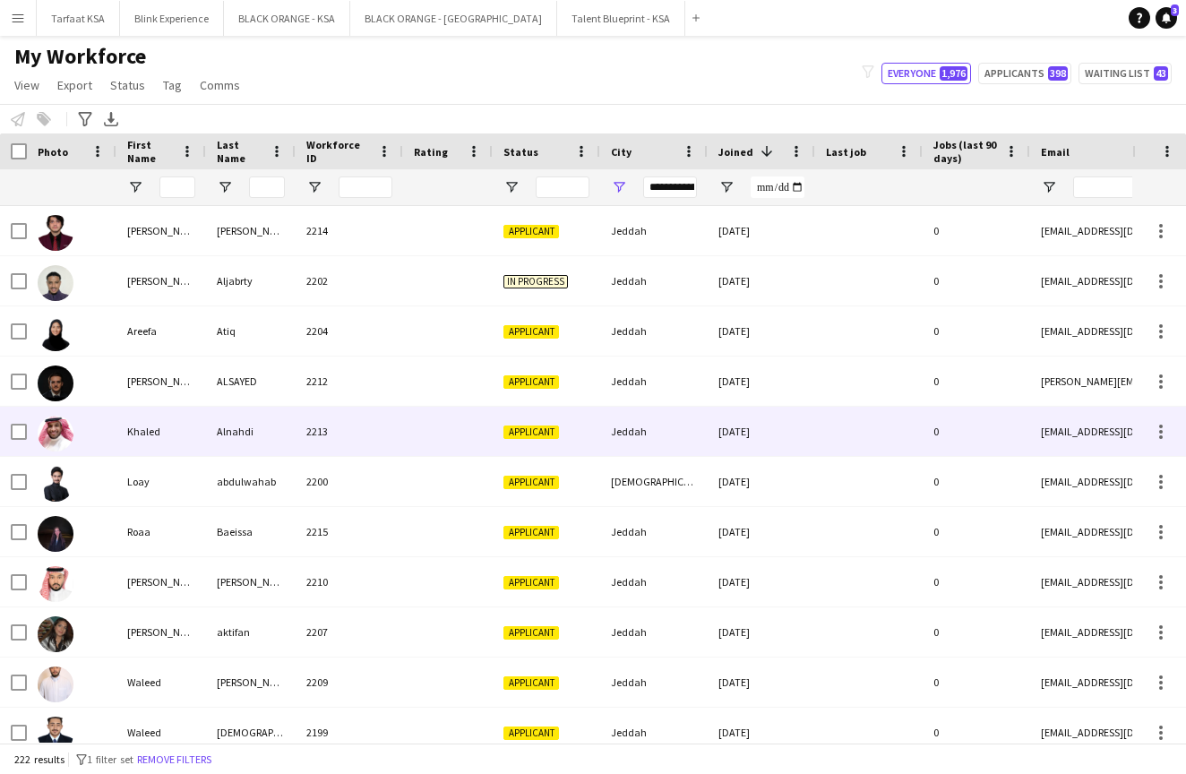
click at [60, 430] on img at bounding box center [56, 434] width 36 height 36
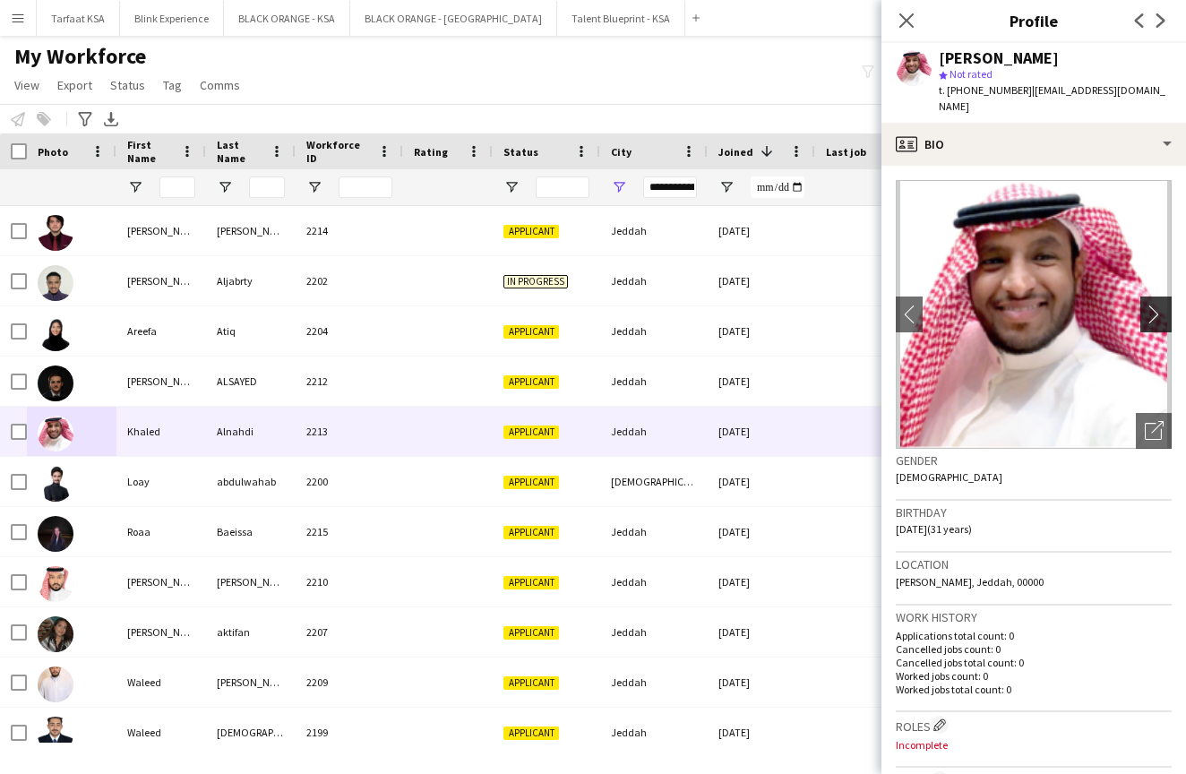
click at [1155, 304] on app-icon "chevron-right" at bounding box center [1158, 313] width 28 height 19
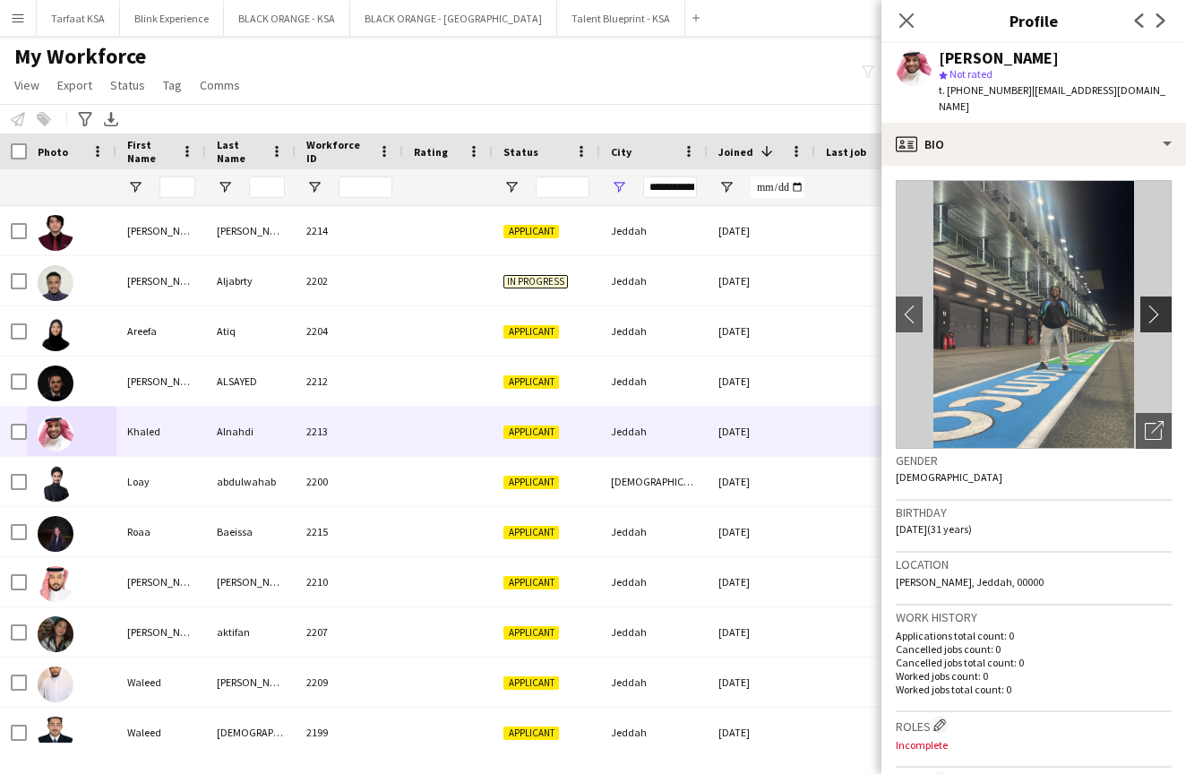
click at [1160, 307] on button "chevron-right" at bounding box center [1158, 314] width 36 height 36
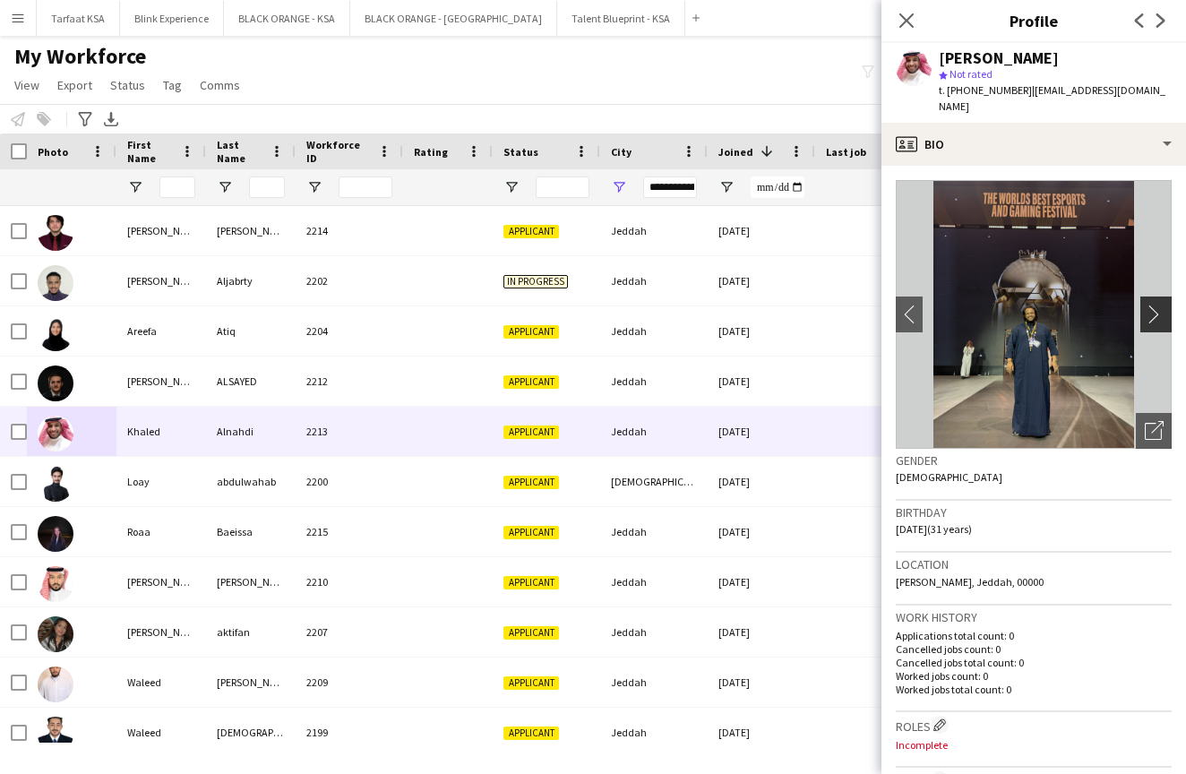
click at [1160, 308] on button "chevron-right" at bounding box center [1158, 314] width 36 height 36
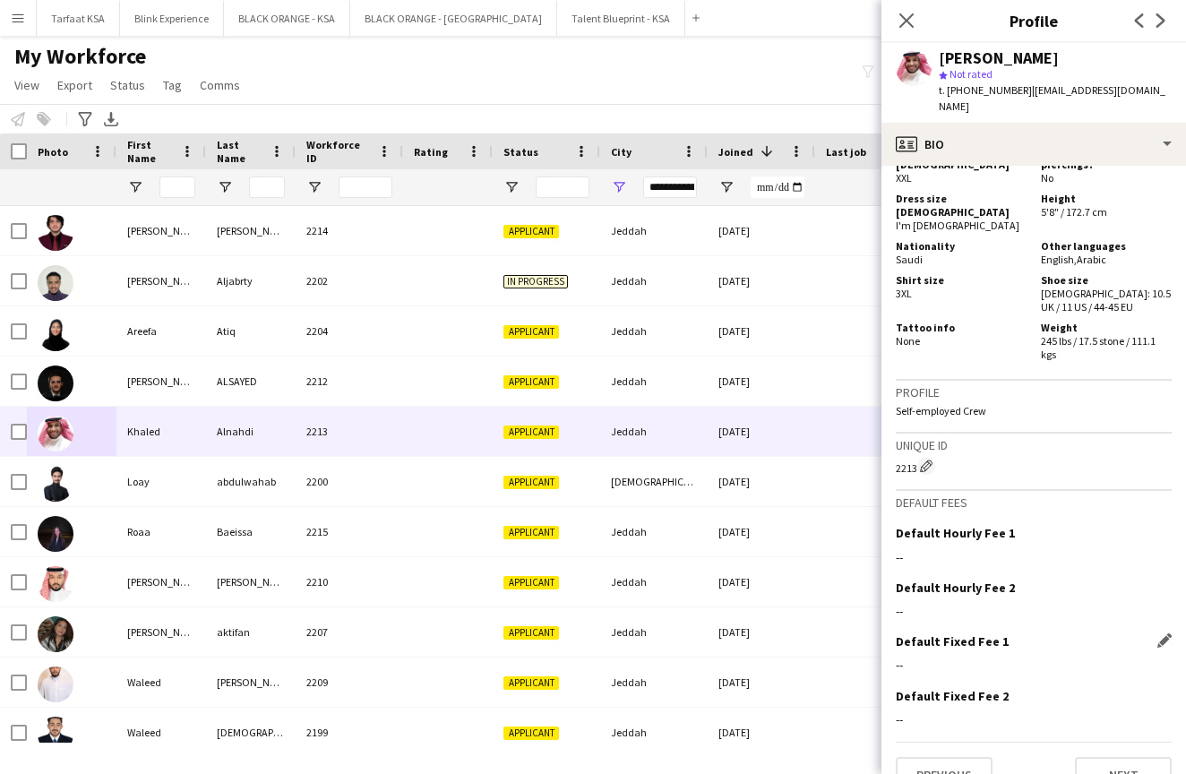
scroll to position [1315, 0]
click at [1124, 758] on button "Next" at bounding box center [1123, 776] width 97 height 36
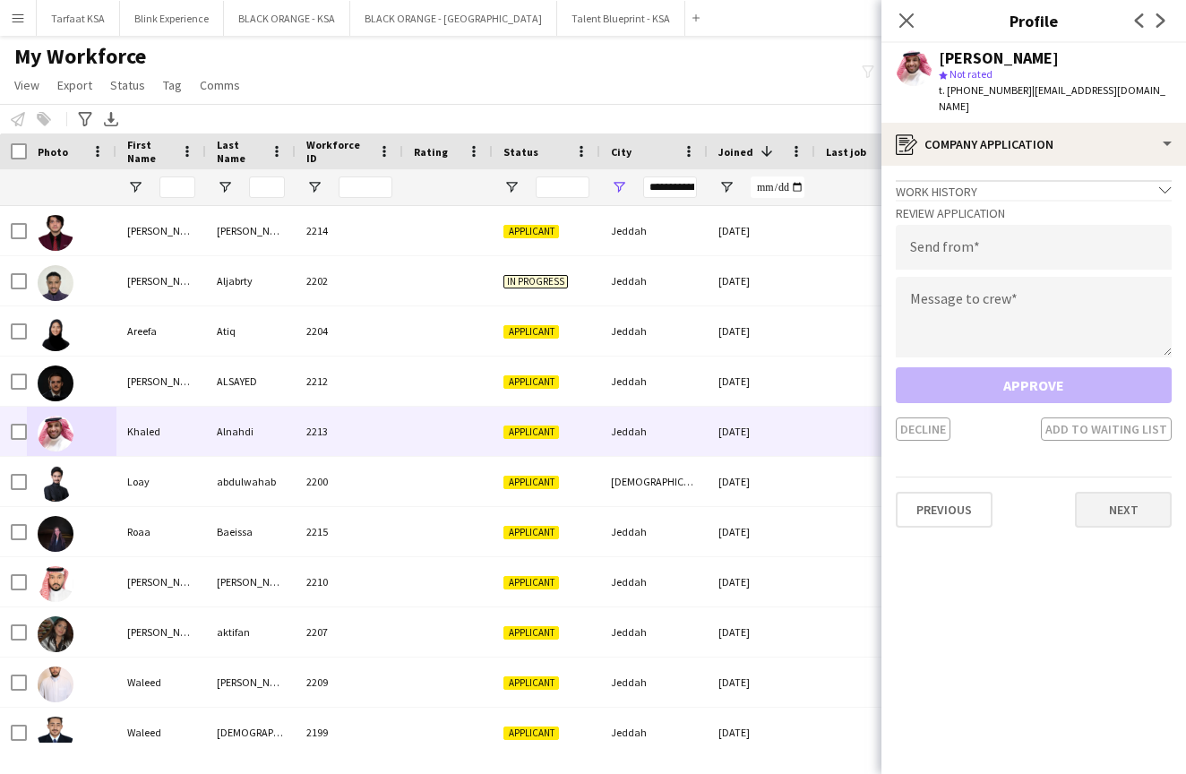
click at [1149, 492] on button "Next" at bounding box center [1123, 510] width 97 height 36
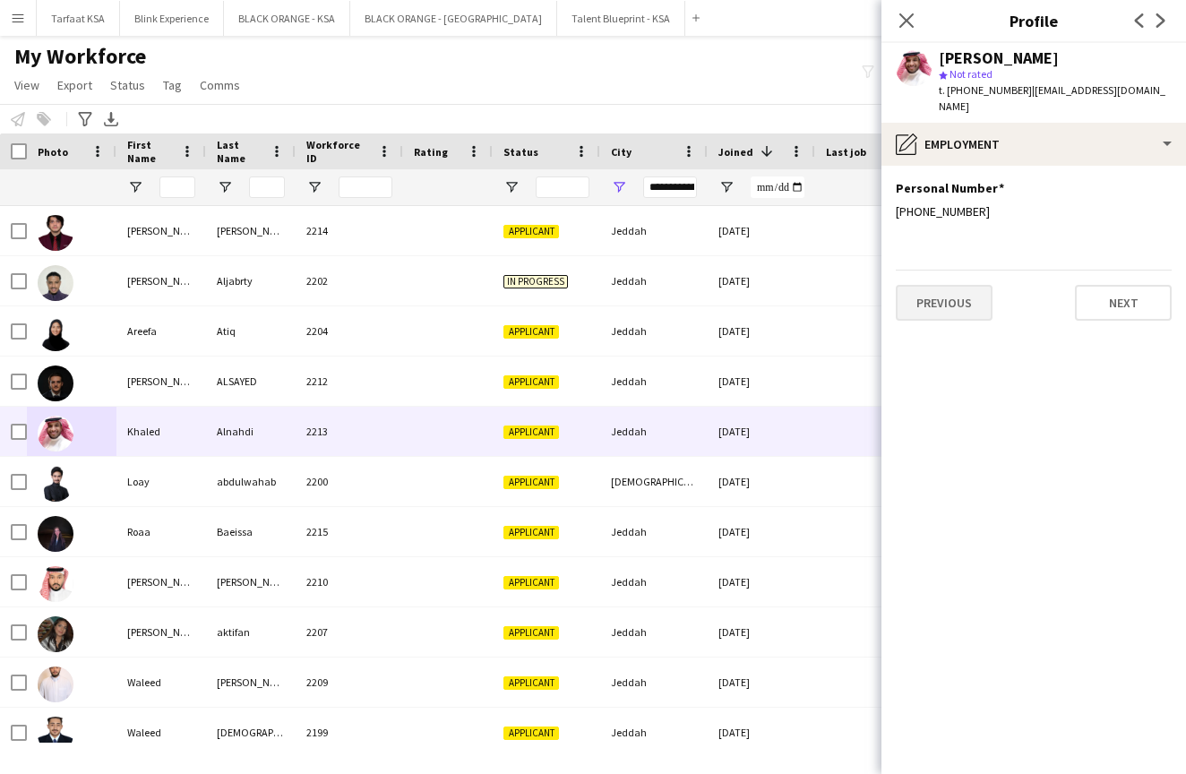
click at [970, 293] on button "Previous" at bounding box center [944, 303] width 97 height 36
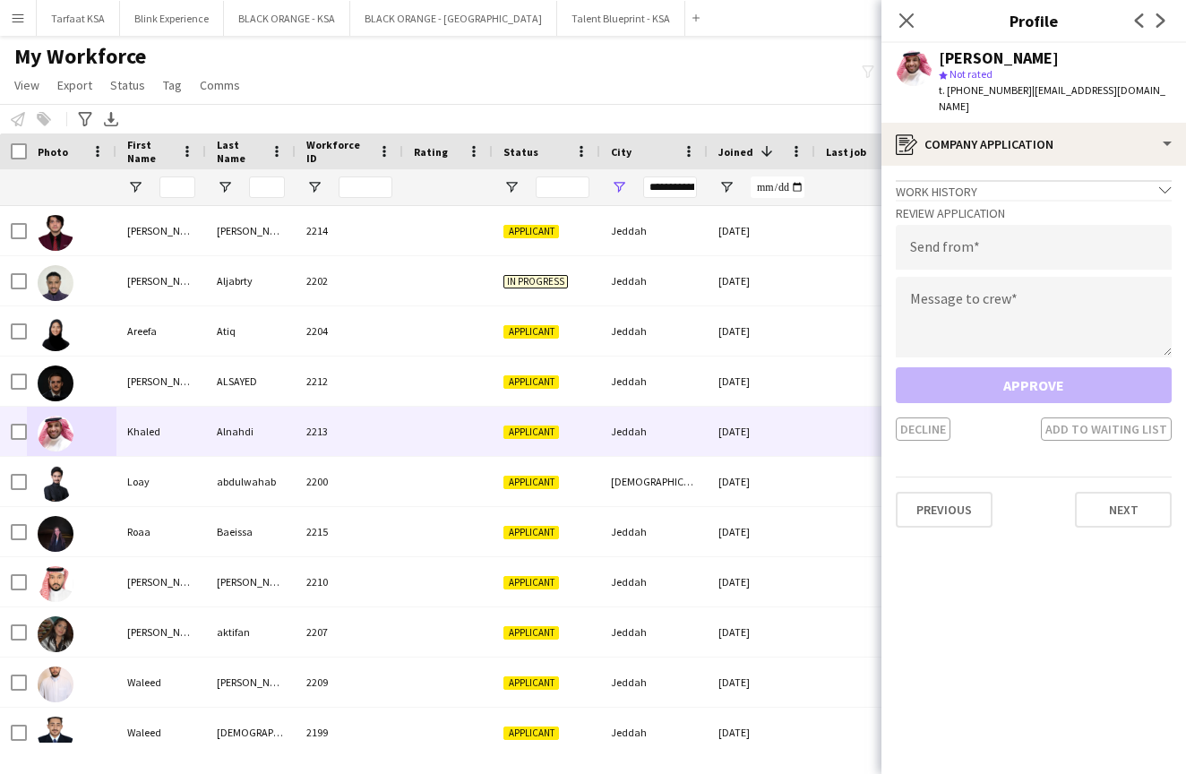
click at [1126, 180] on div "Work history chevron-down" at bounding box center [1034, 190] width 276 height 20
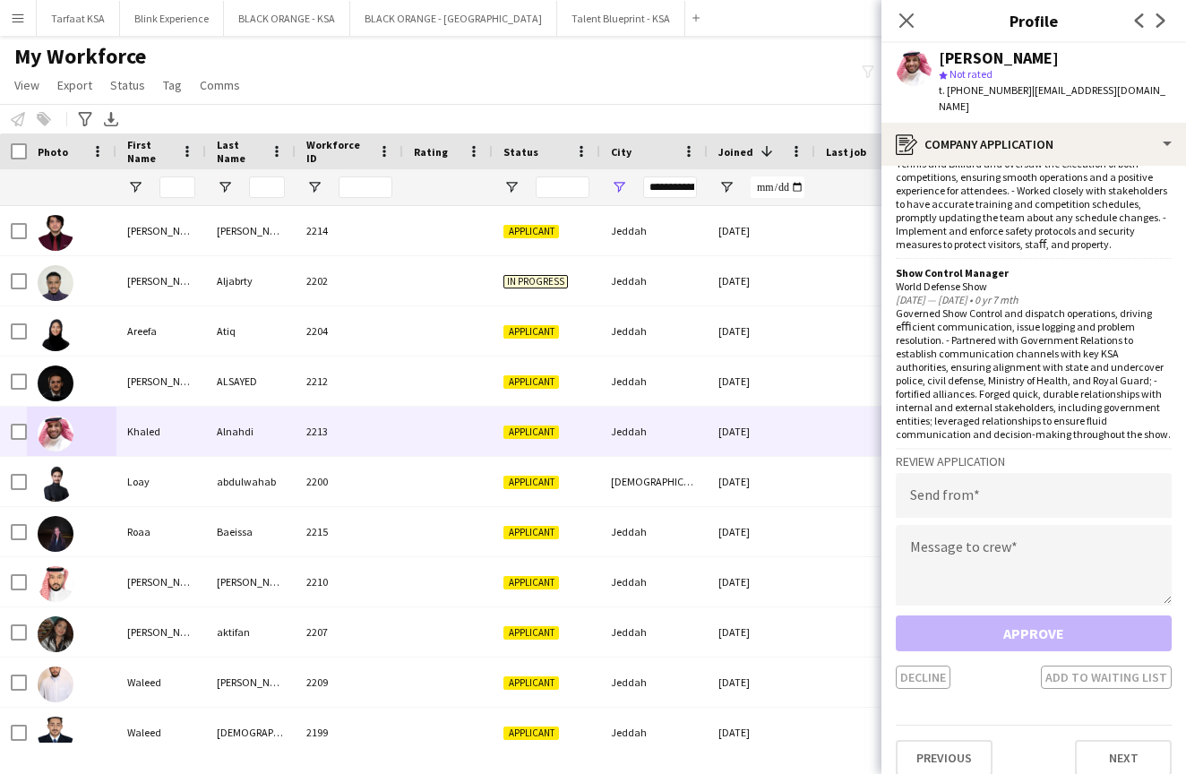
scroll to position [552, 0]
click at [1093, 741] on button "Next" at bounding box center [1123, 759] width 97 height 36
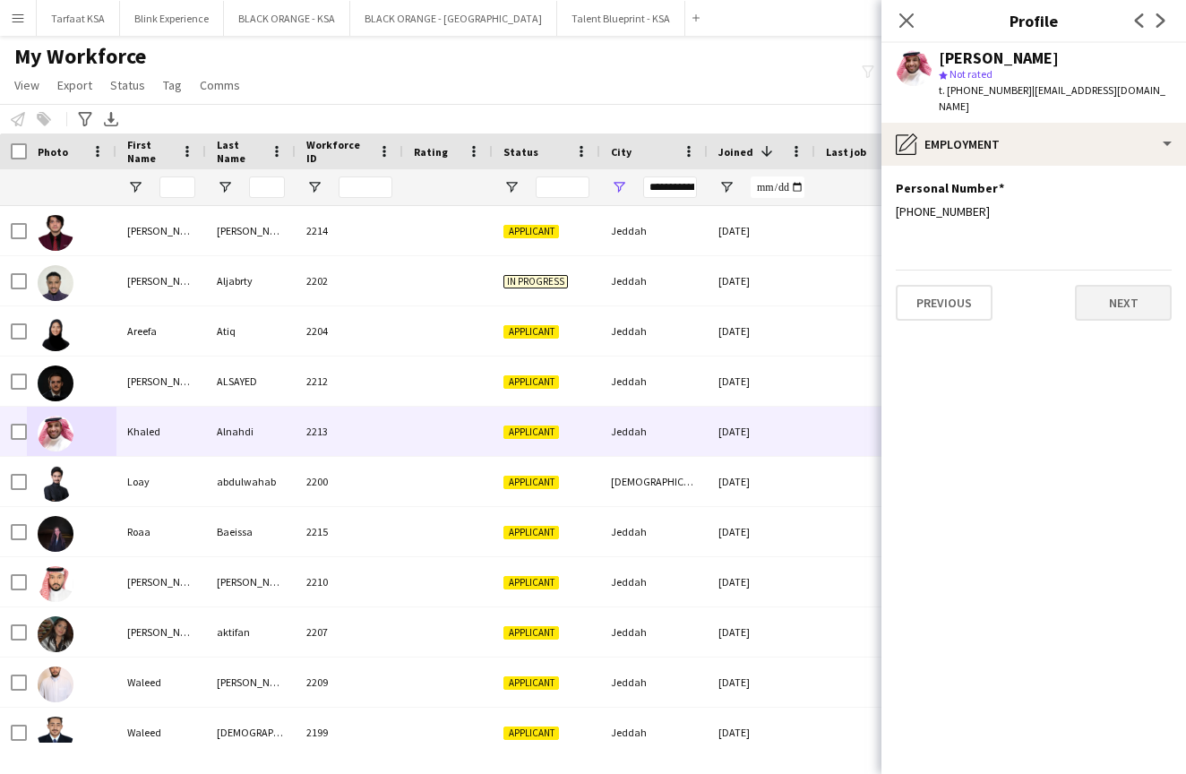
click at [1113, 285] on button "Next" at bounding box center [1123, 303] width 97 height 36
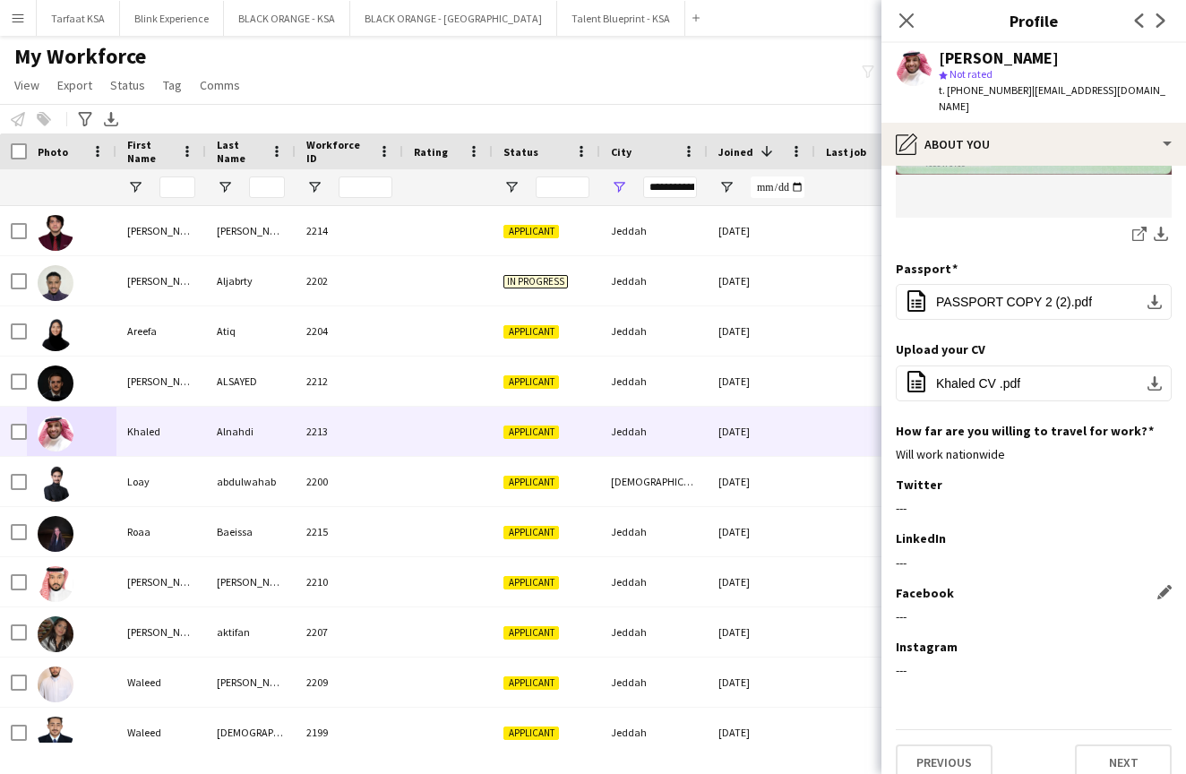
scroll to position [416, 0]
click at [1096, 753] on button "Next" at bounding box center [1123, 763] width 97 height 36
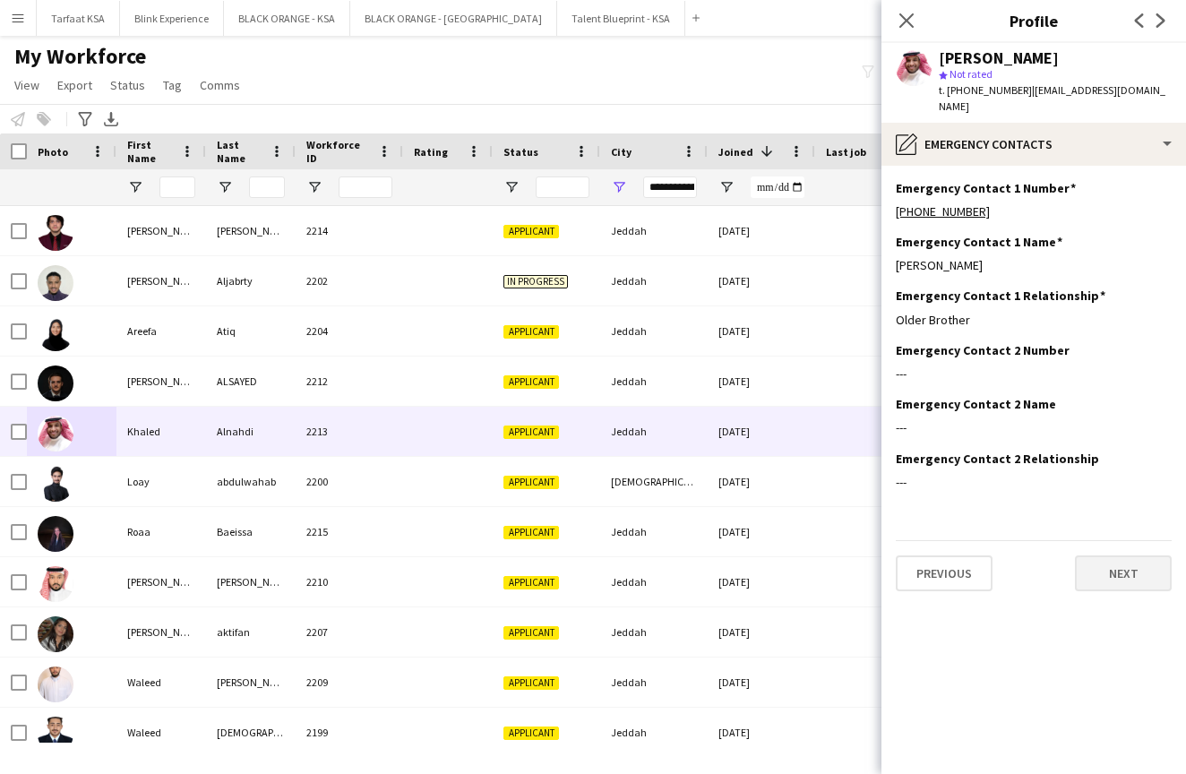
click at [1106, 561] on button "Next" at bounding box center [1123, 573] width 97 height 36
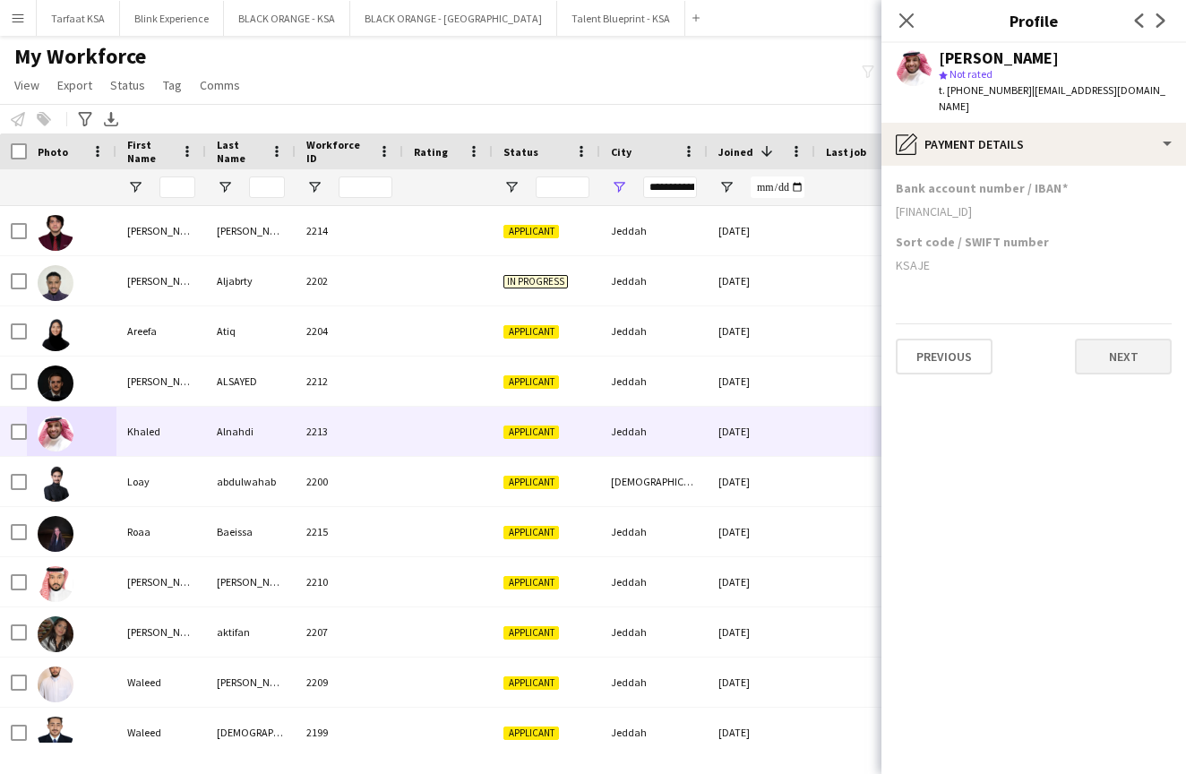
click at [1101, 349] on button "Next" at bounding box center [1123, 357] width 97 height 36
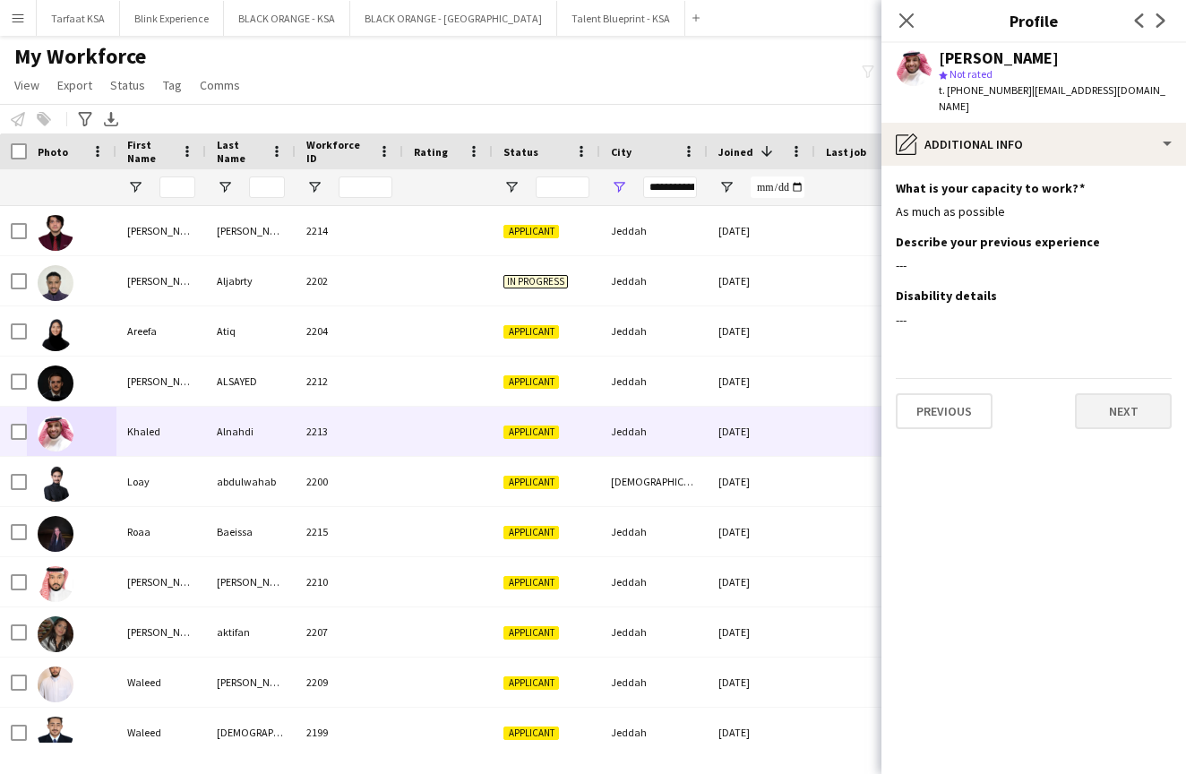
click at [1108, 396] on button "Next" at bounding box center [1123, 411] width 97 height 36
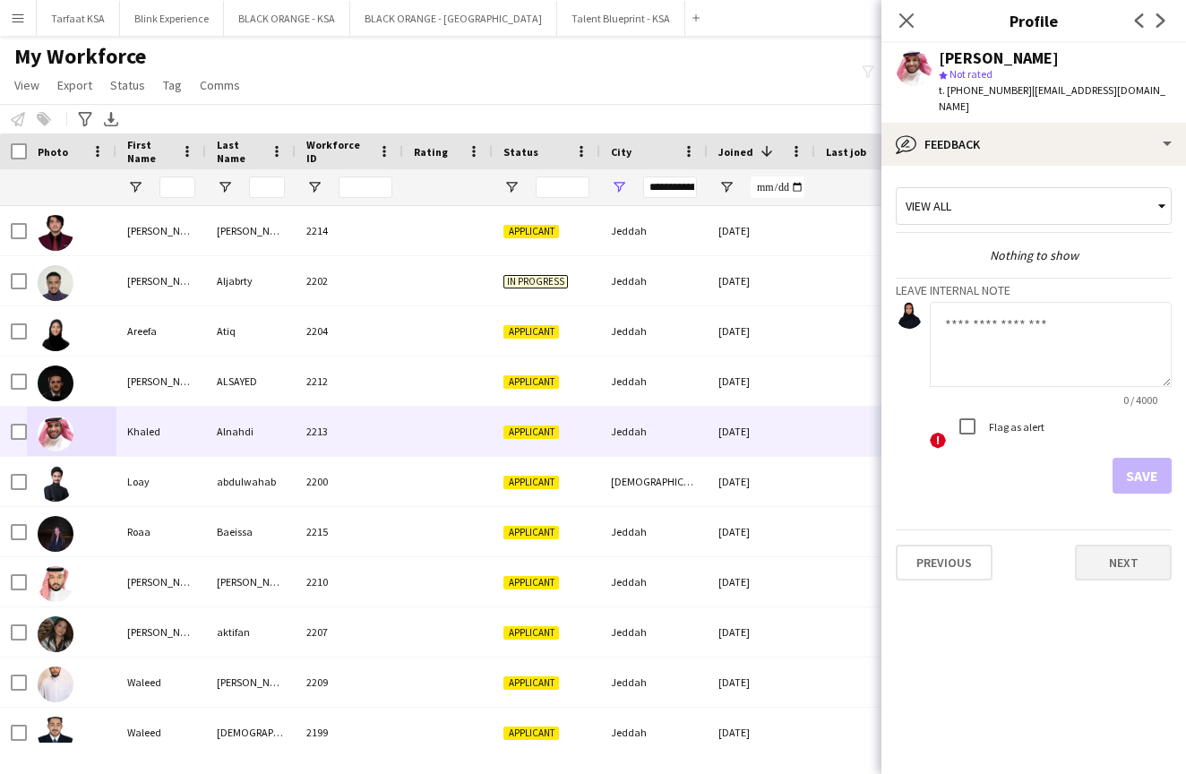
click at [1089, 557] on button "Next" at bounding box center [1123, 562] width 97 height 36
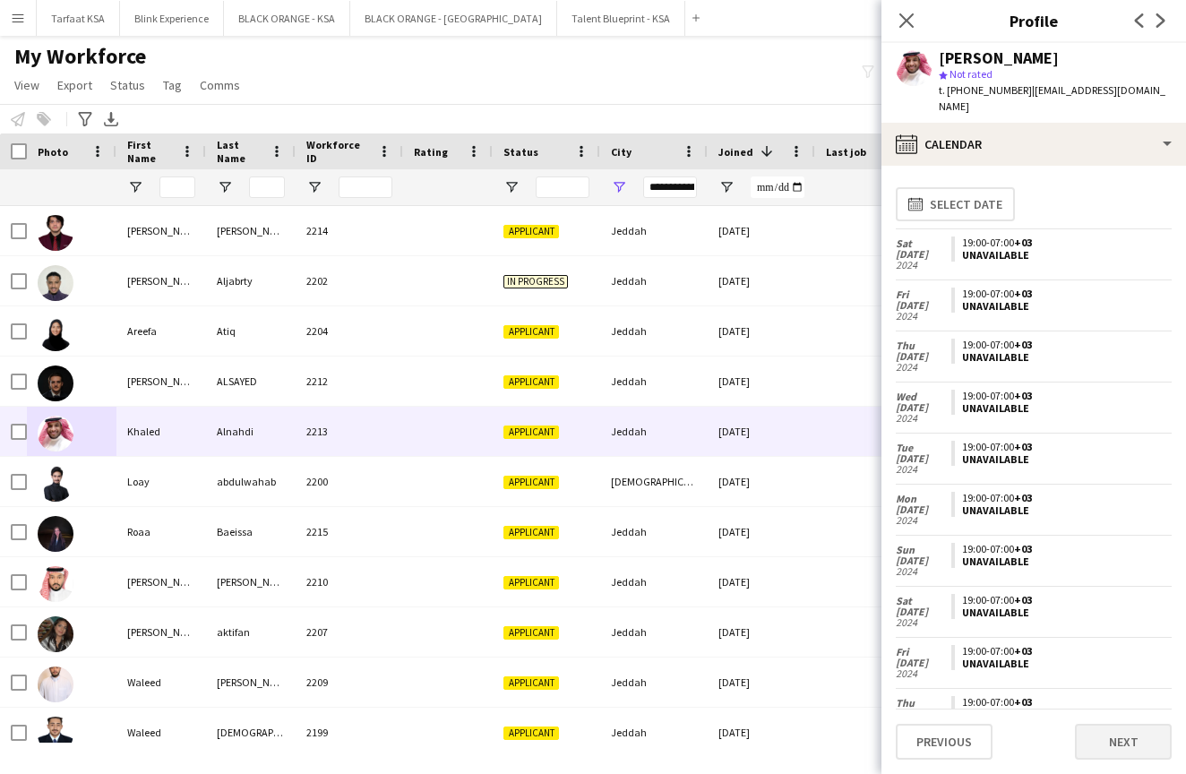
click at [1105, 757] on button "Next" at bounding box center [1123, 742] width 97 height 36
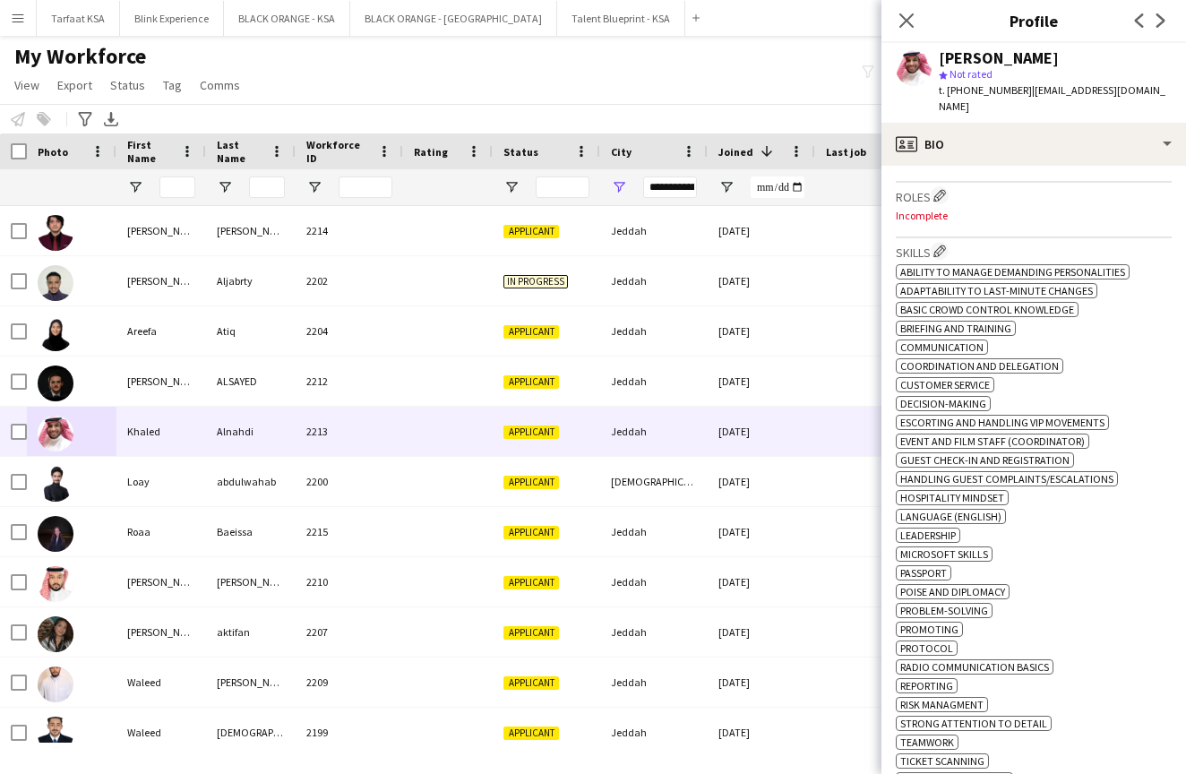
scroll to position [536, 0]
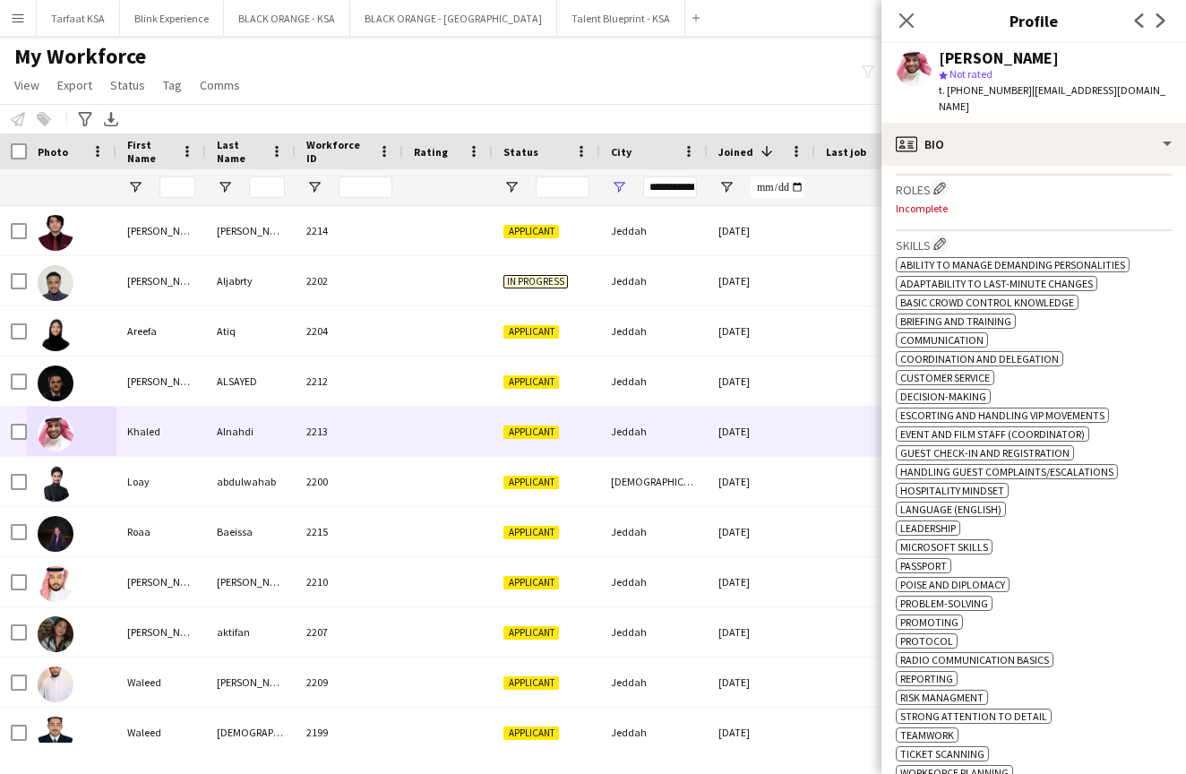
click at [774, 81] on div "My Workforce View Views Default view New view Update view Delete view Edit name…" at bounding box center [593, 73] width 1186 height 61
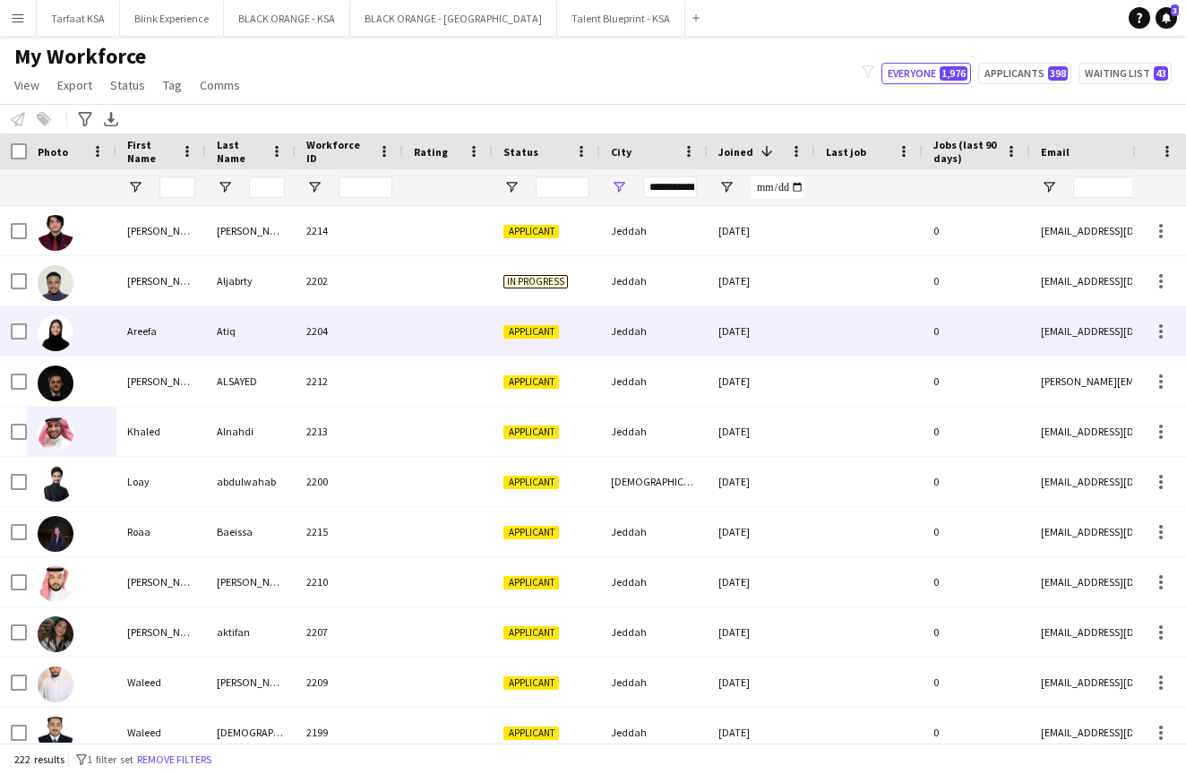
click at [48, 332] on img at bounding box center [56, 333] width 36 height 36
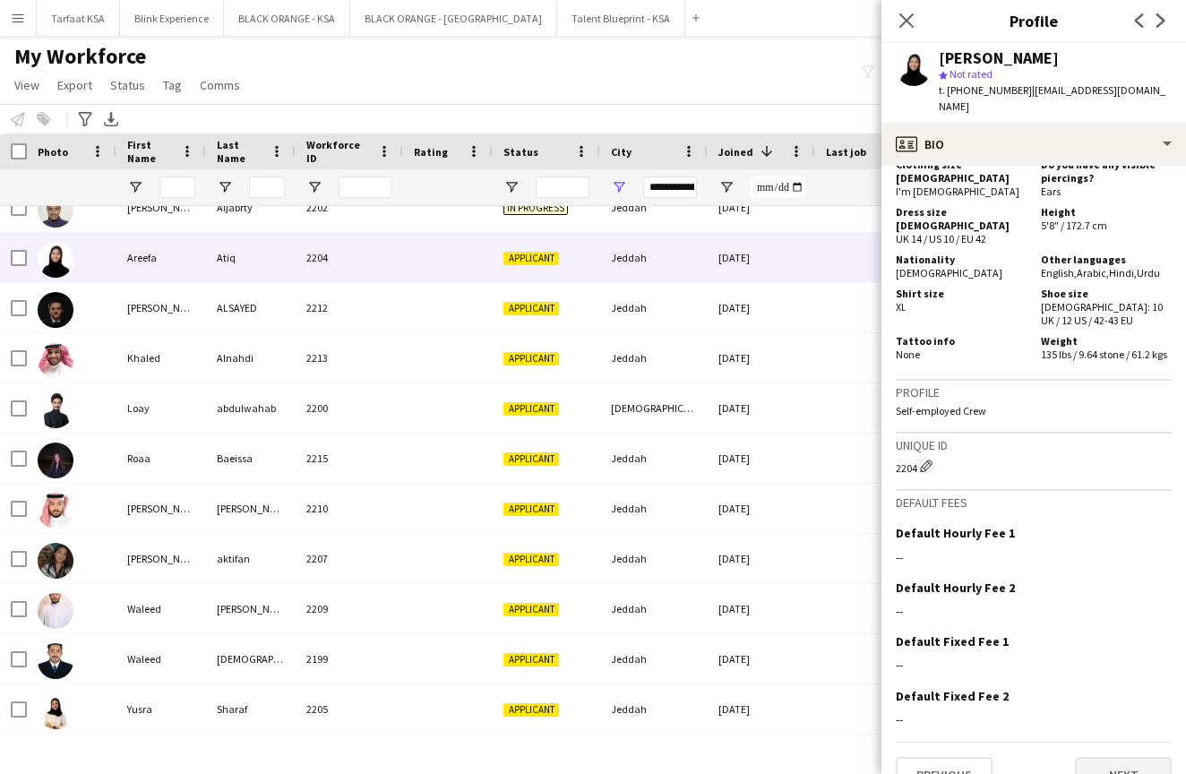
scroll to position [963, 0]
click at [1113, 758] on button "Next" at bounding box center [1123, 776] width 97 height 36
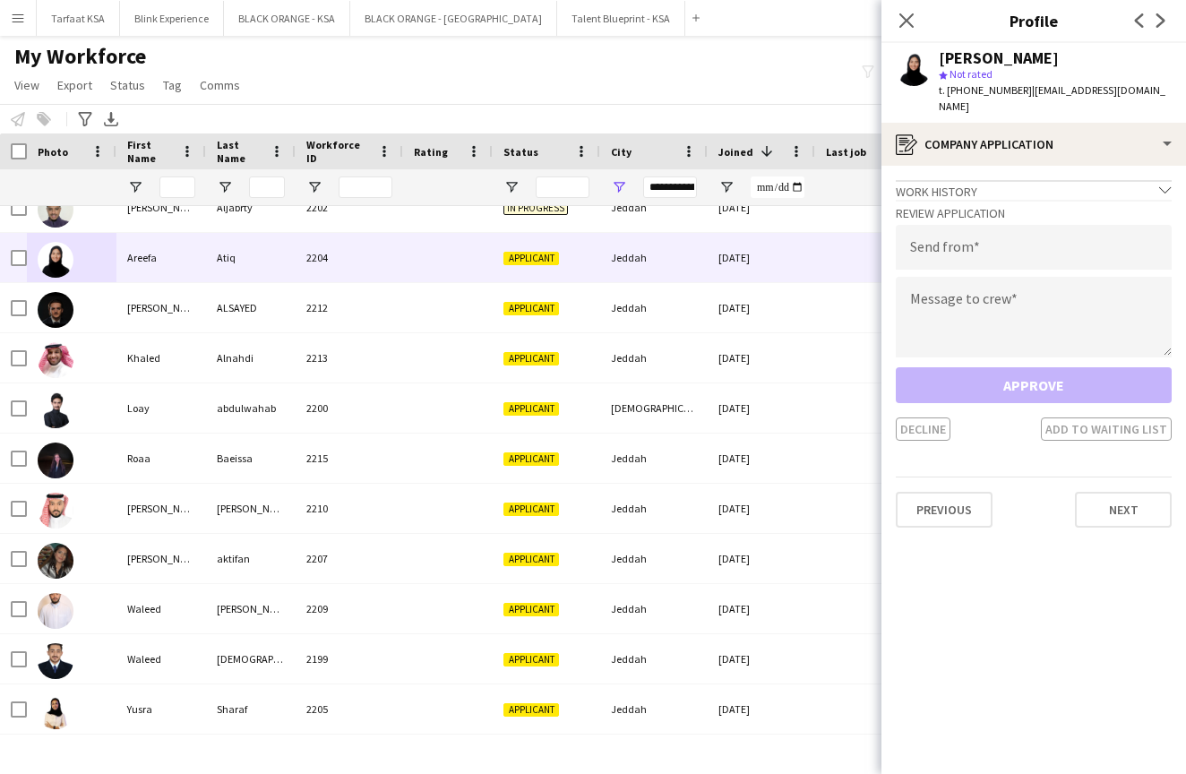
click at [1109, 180] on div "Work history chevron-down" at bounding box center [1034, 190] width 276 height 20
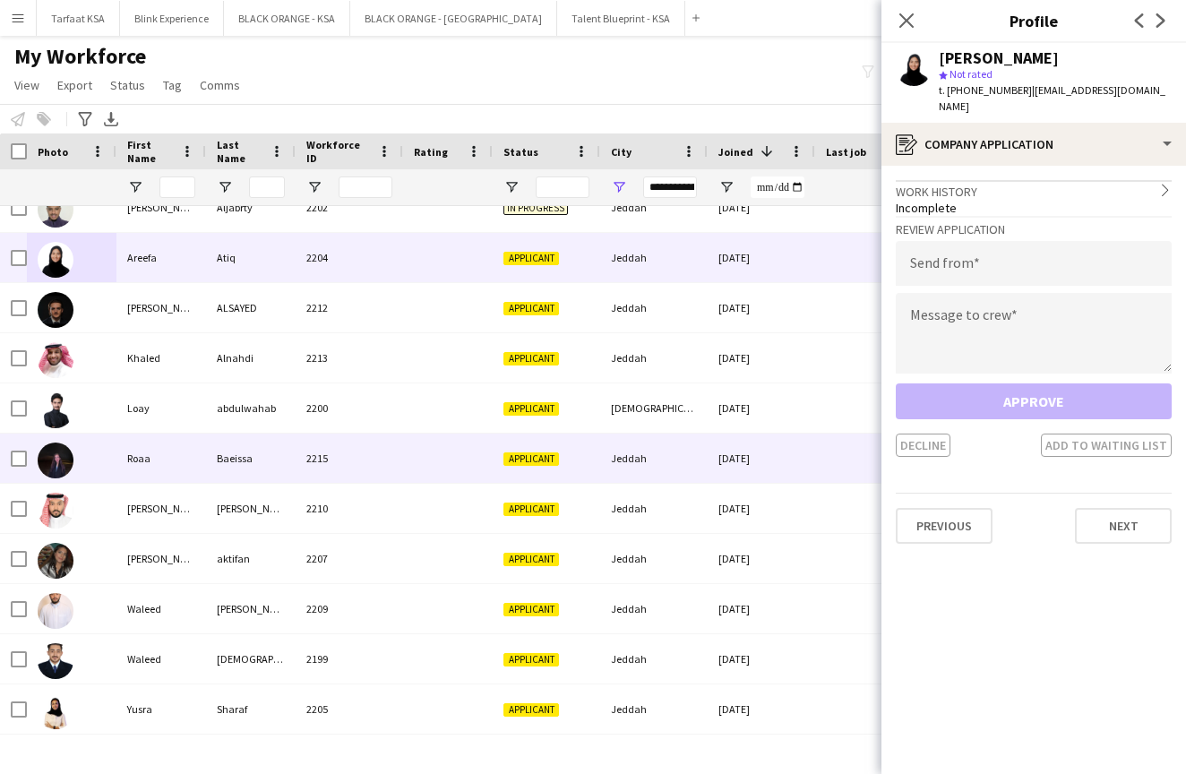
scroll to position [127, 0]
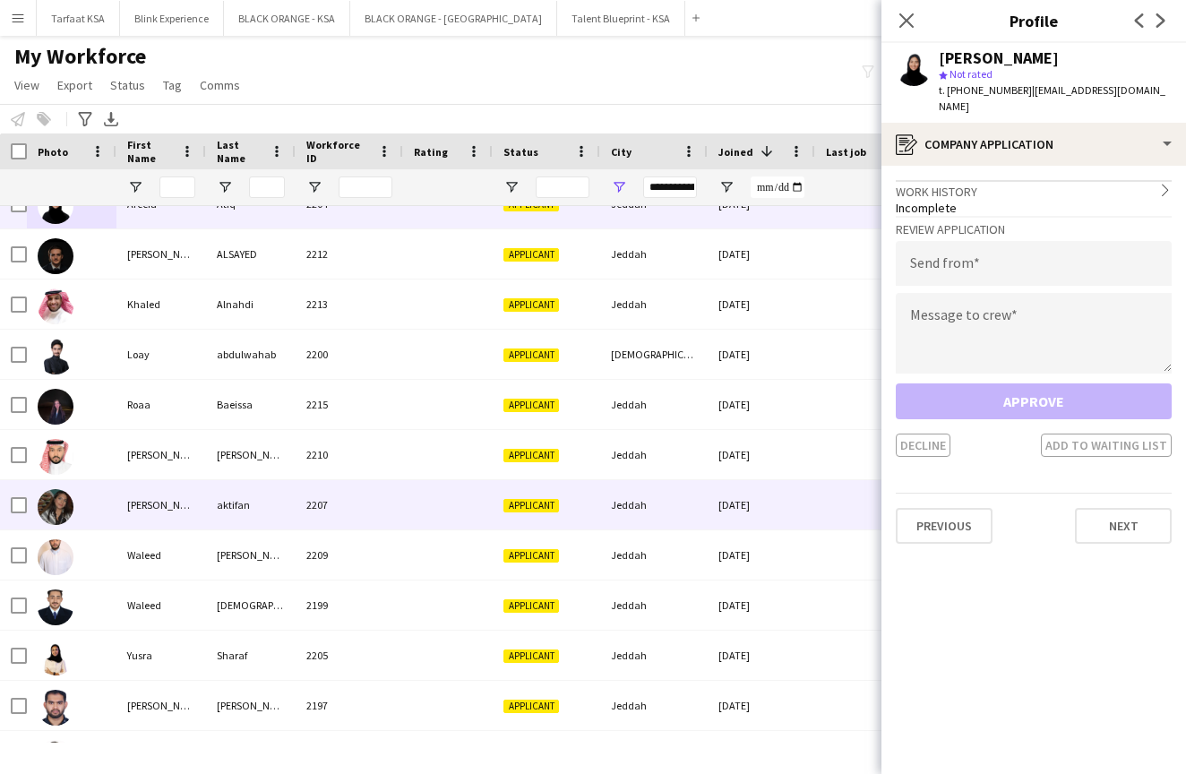
click at [52, 512] on img at bounding box center [56, 507] width 36 height 36
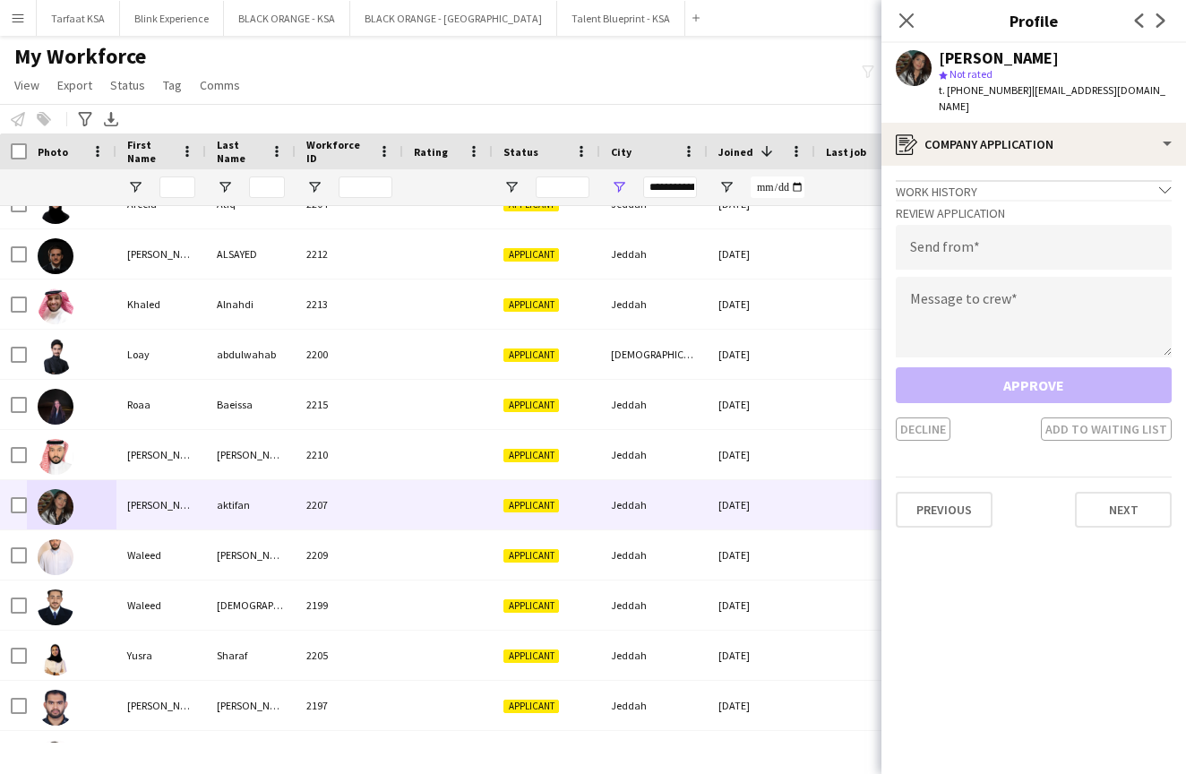
click at [962, 180] on div "Work history chevron-down" at bounding box center [1034, 190] width 276 height 20
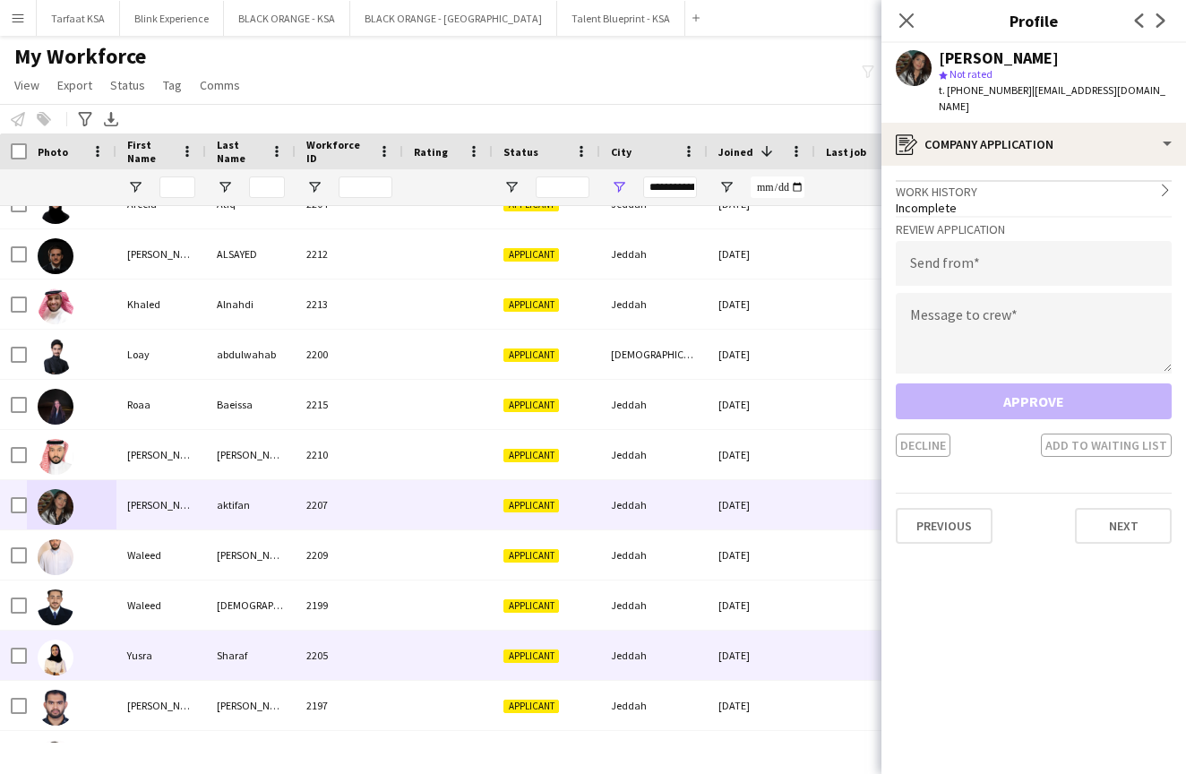
click at [59, 654] on img at bounding box center [56, 657] width 36 height 36
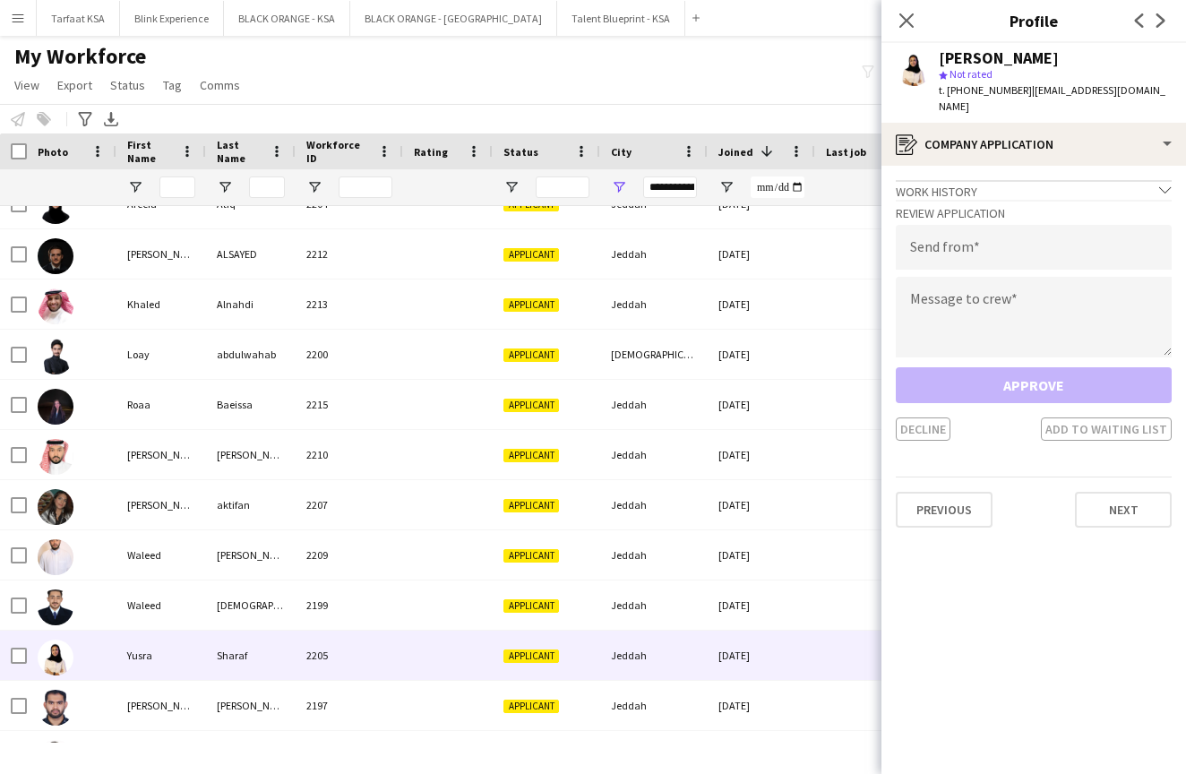
click at [964, 180] on div "Work history chevron-down" at bounding box center [1034, 190] width 276 height 20
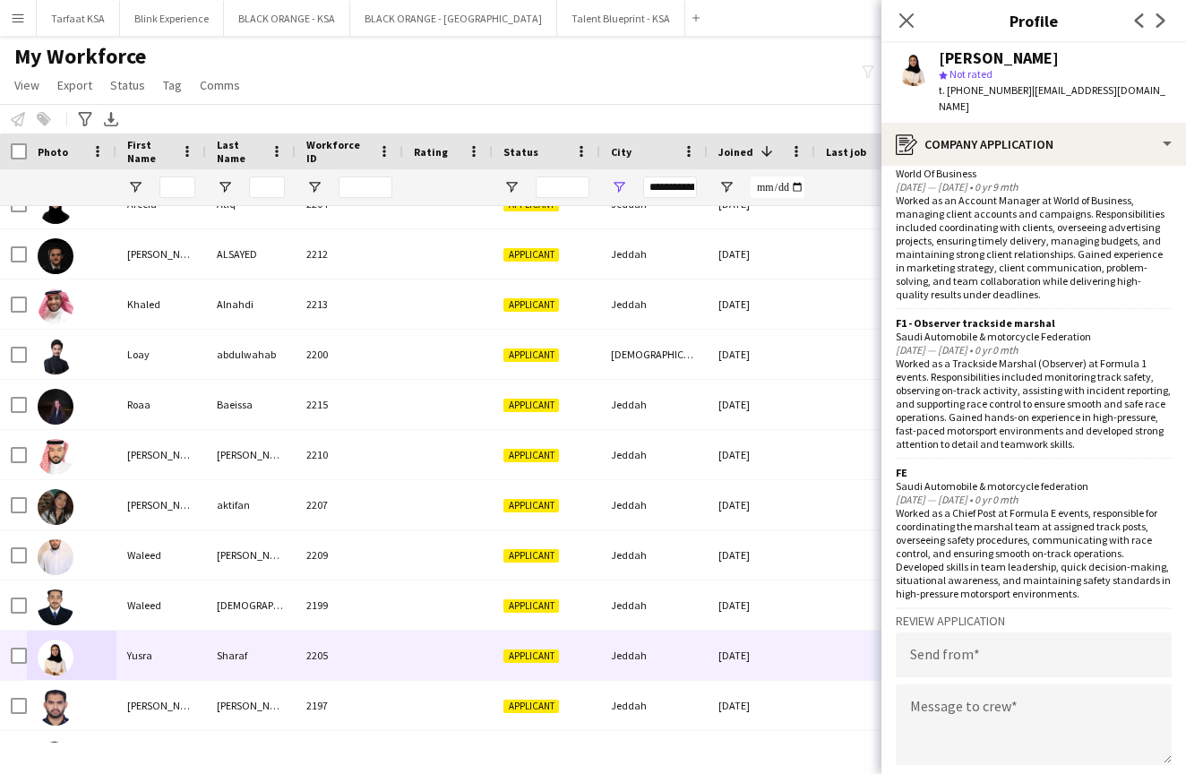
scroll to position [170, 0]
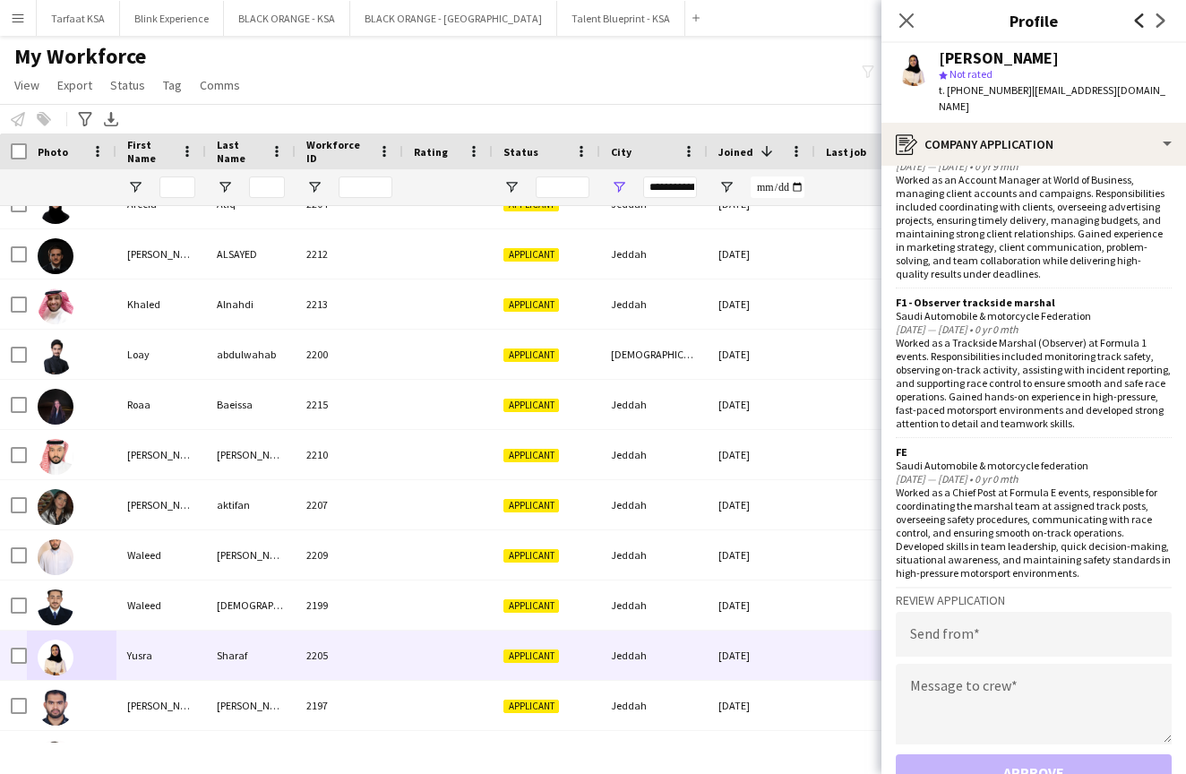
click at [1135, 23] on icon "Previous" at bounding box center [1139, 20] width 14 height 14
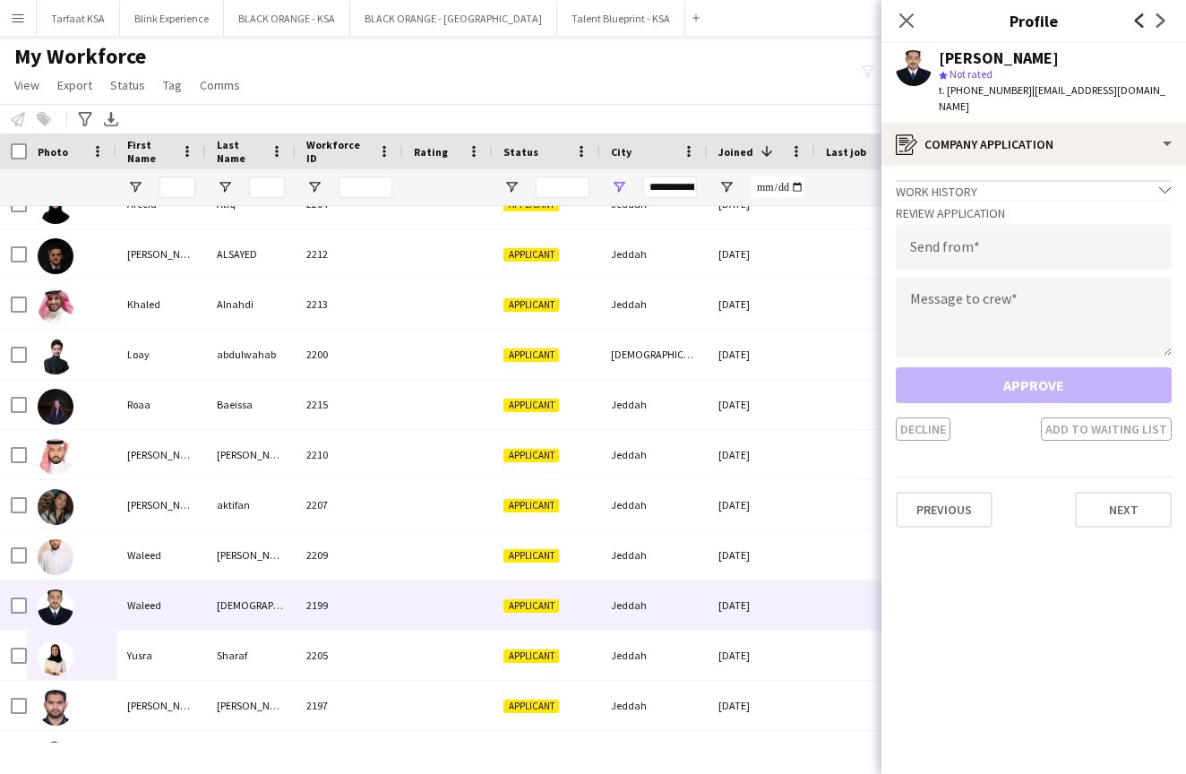
click at [1134, 24] on icon "Previous" at bounding box center [1139, 20] width 14 height 14
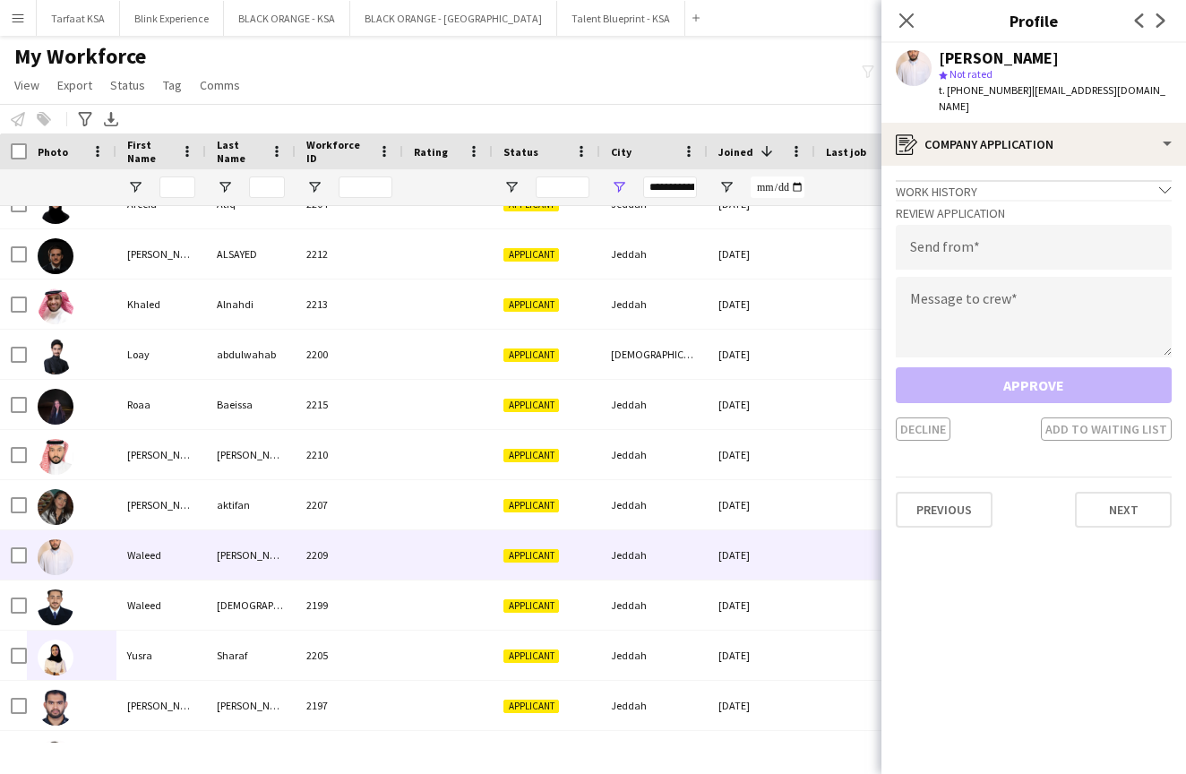
click at [1175, 21] on div "Previous Next" at bounding box center [1150, 20] width 72 height 41
click at [1162, 22] on icon at bounding box center [1160, 20] width 9 height 14
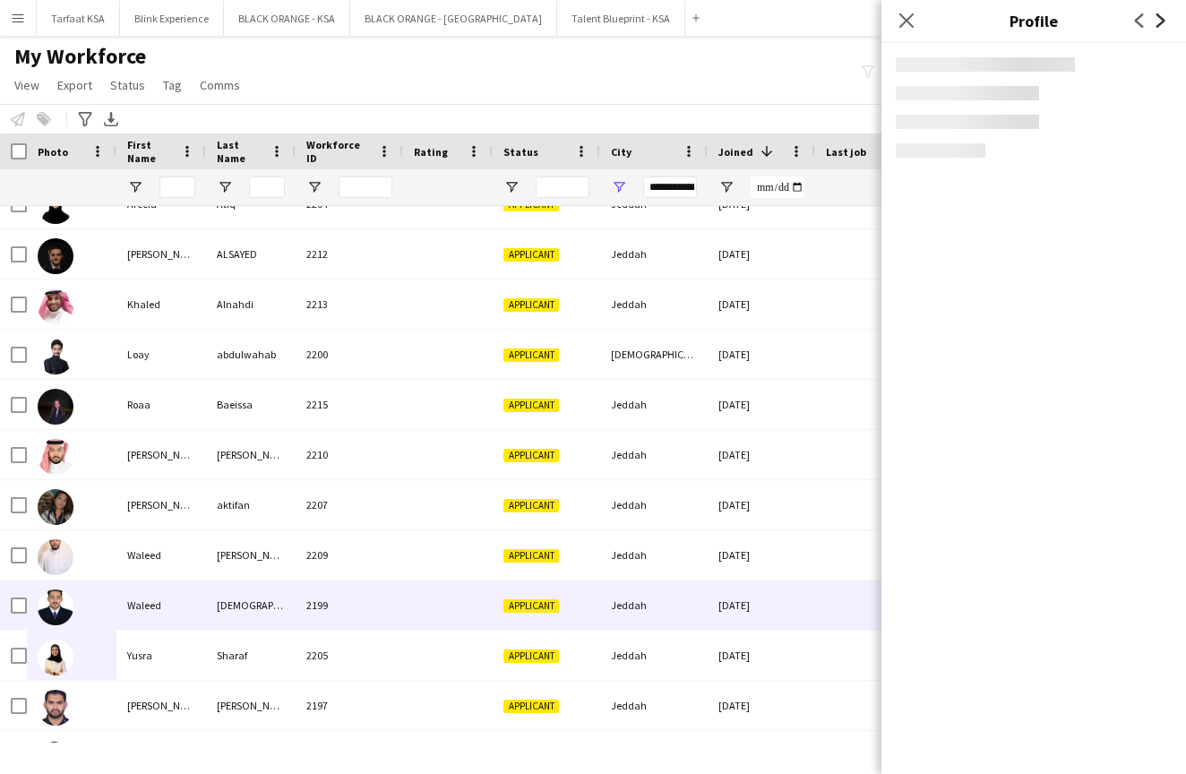
click at [1162, 22] on icon at bounding box center [1160, 20] width 9 height 14
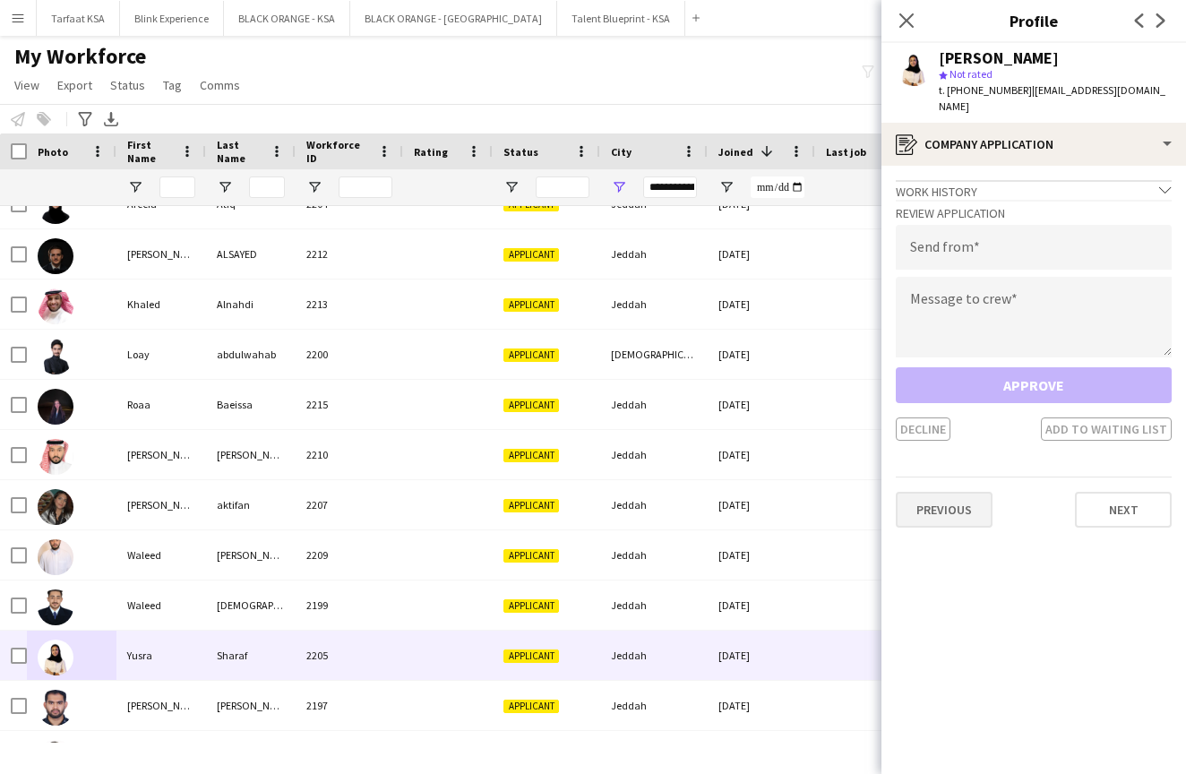
click at [939, 497] on button "Previous" at bounding box center [944, 510] width 97 height 36
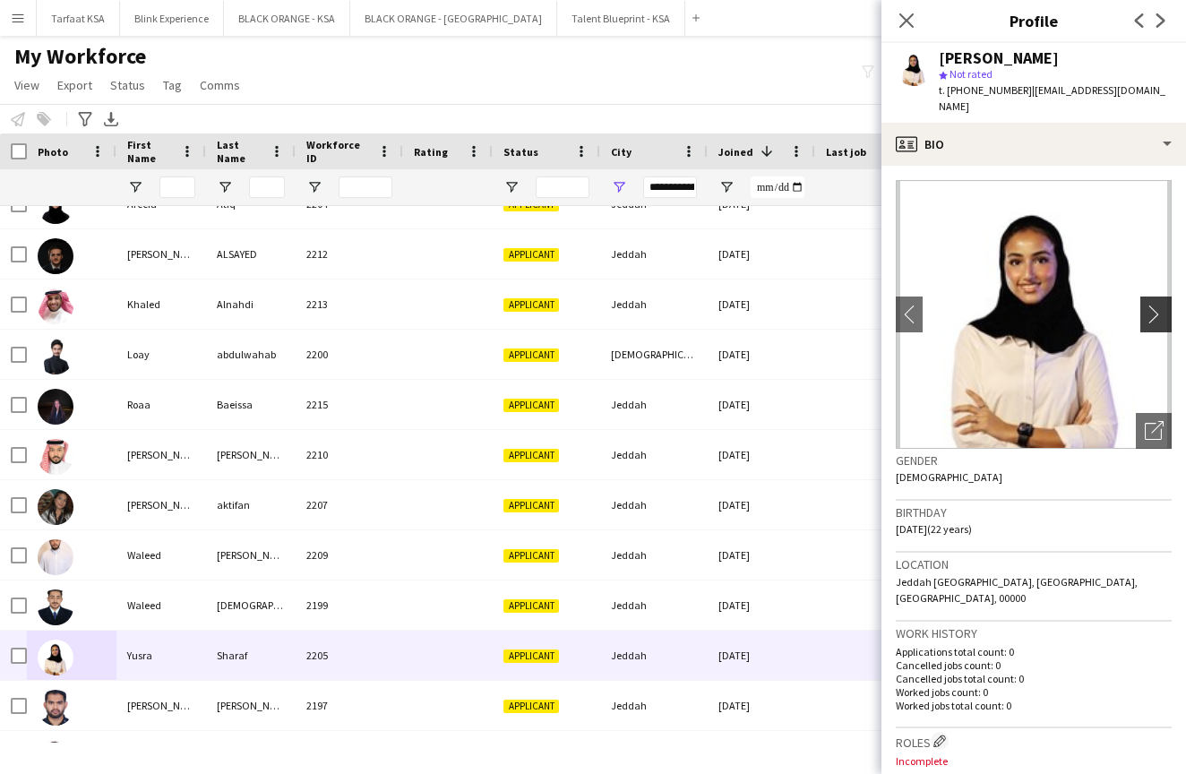
click at [1163, 304] on app-icon "chevron-right" at bounding box center [1158, 313] width 28 height 19
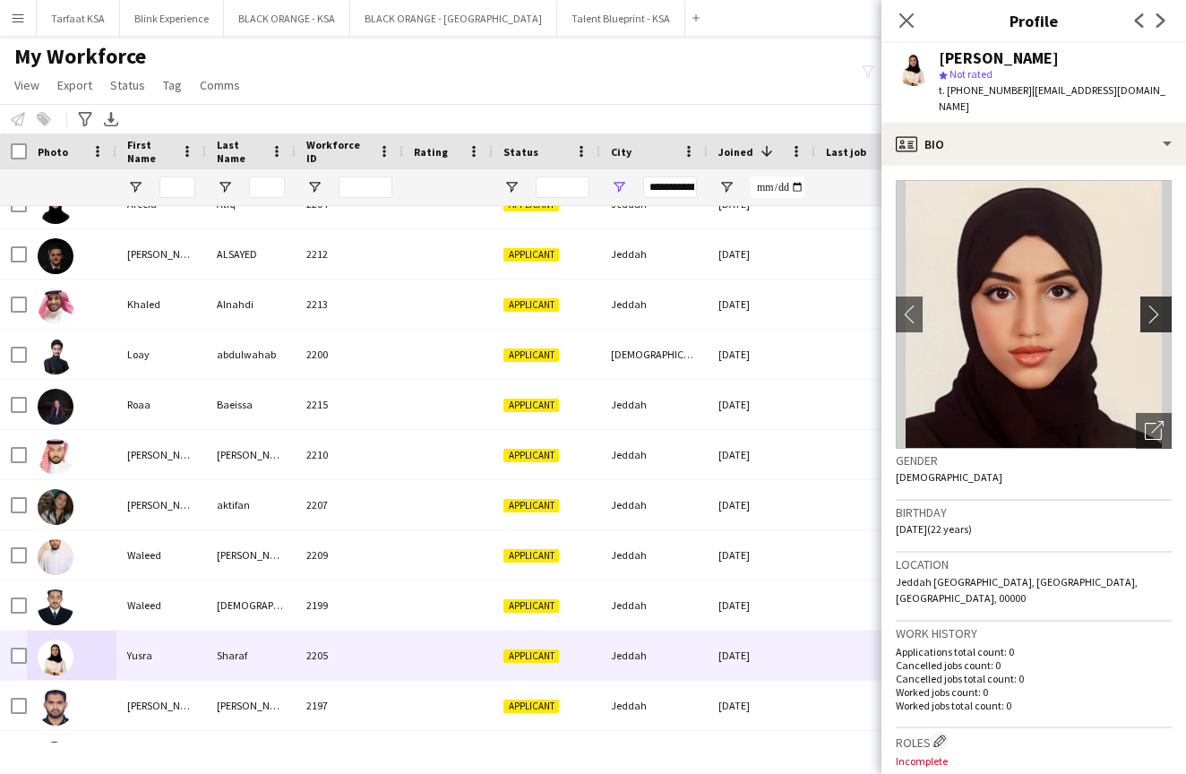
click at [1156, 304] on app-icon "chevron-right" at bounding box center [1158, 313] width 28 height 19
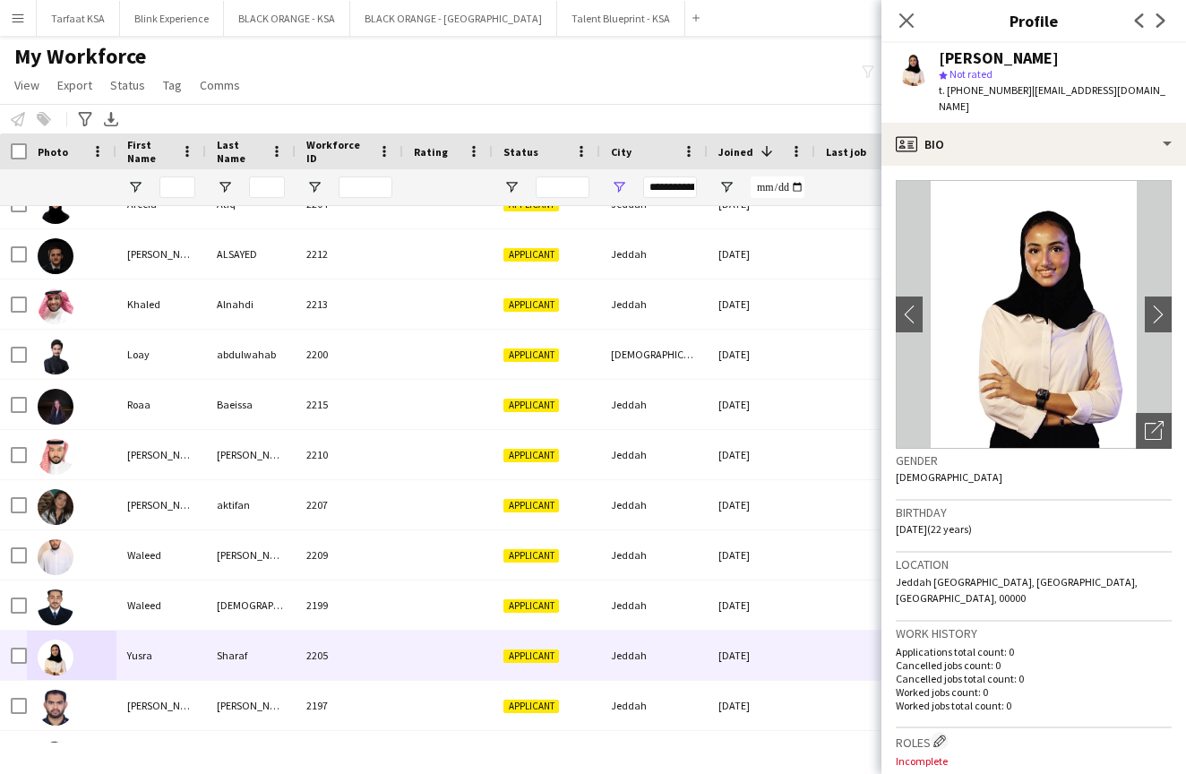
scroll to position [0, 0]
click at [1158, 304] on app-icon "chevron-right" at bounding box center [1158, 313] width 28 height 19
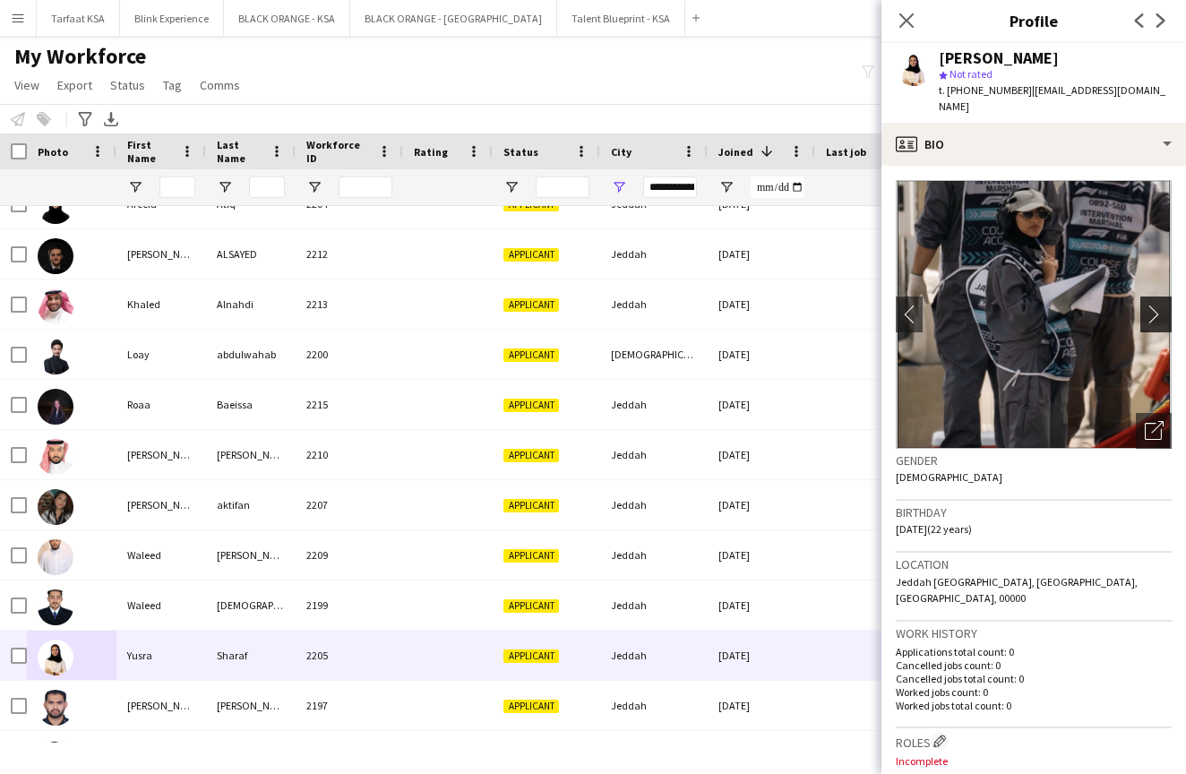
click at [1158, 304] on app-icon "chevron-right" at bounding box center [1158, 313] width 28 height 19
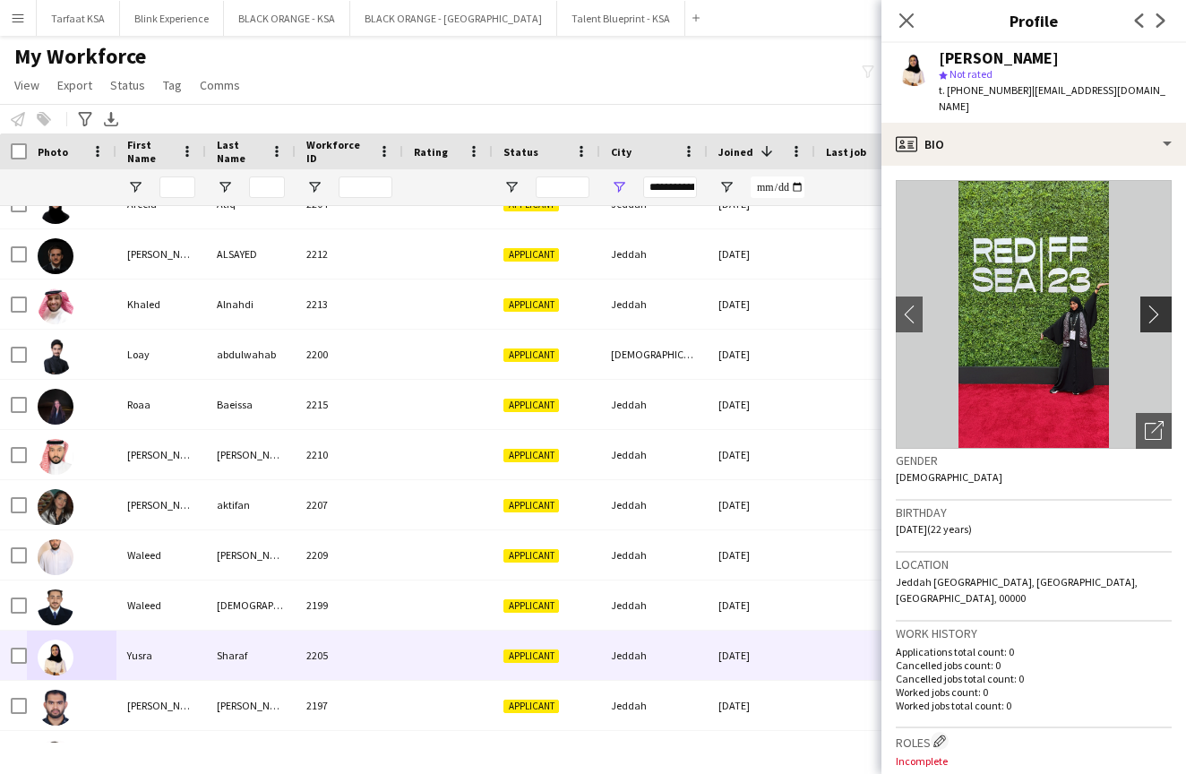
click at [1158, 304] on app-icon "chevron-right" at bounding box center [1158, 313] width 28 height 19
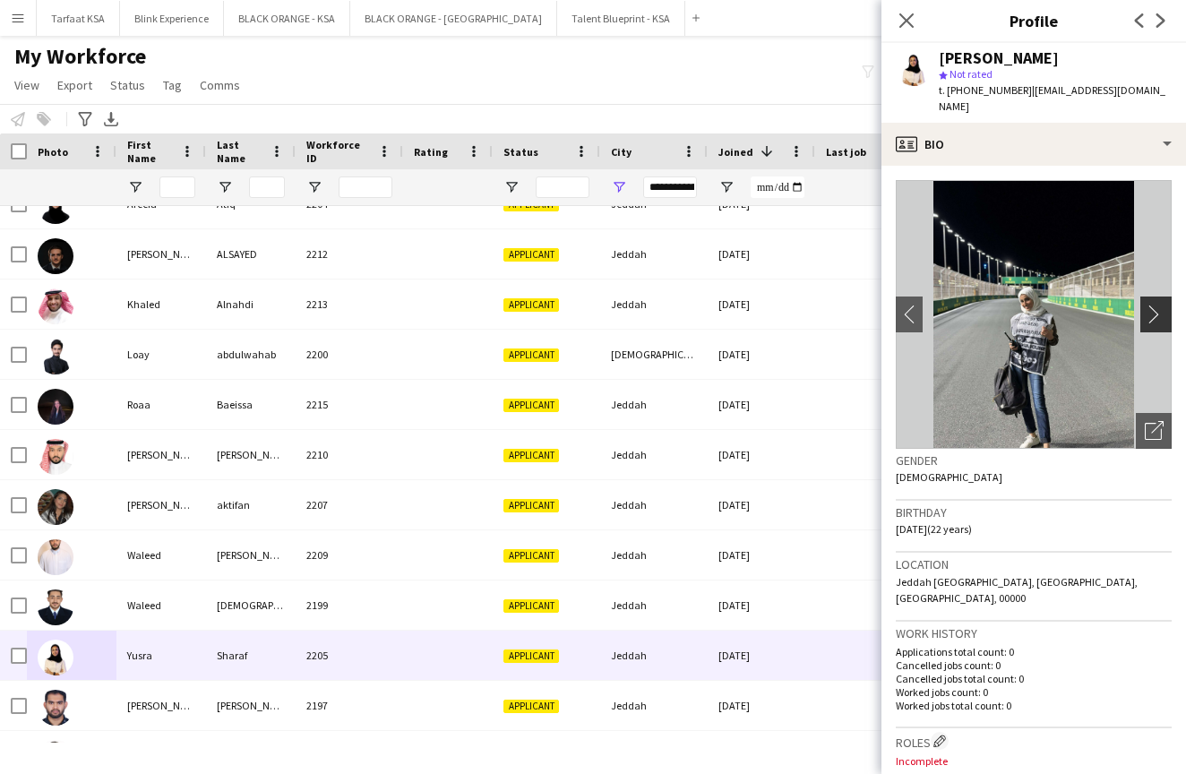
click at [1158, 304] on app-icon "chevron-right" at bounding box center [1158, 313] width 28 height 19
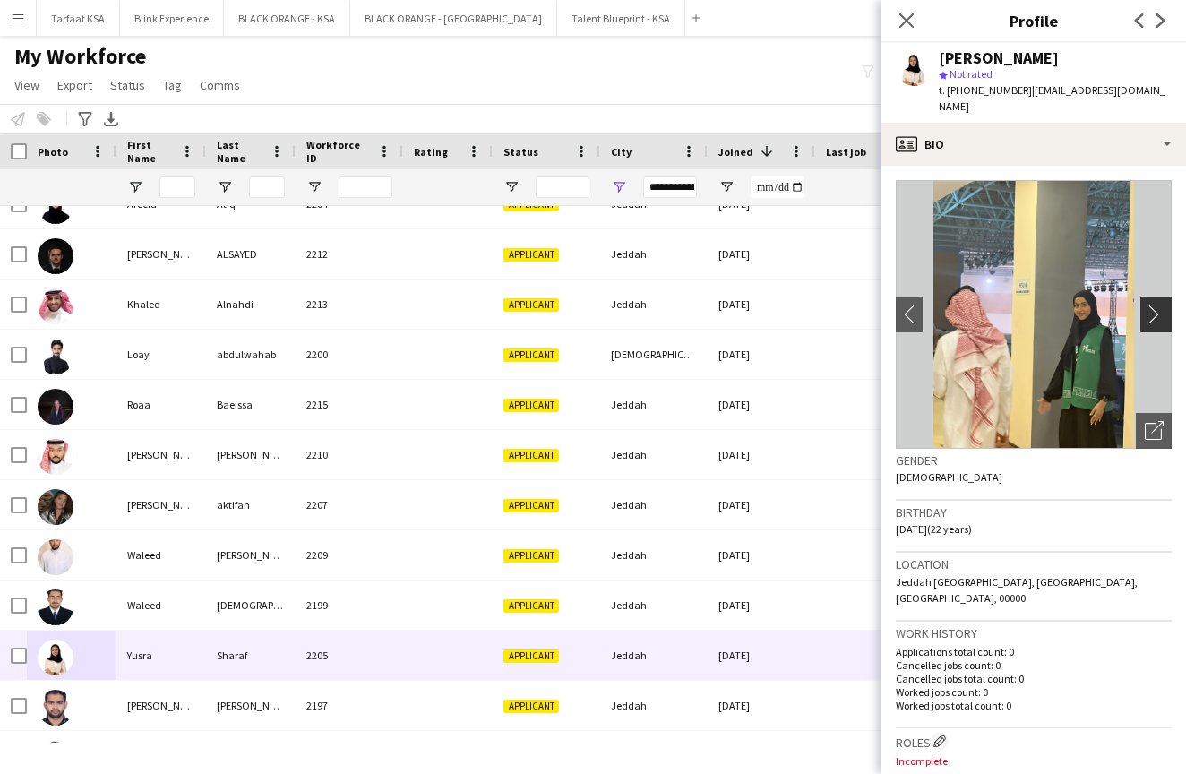
click at [1158, 304] on app-icon "chevron-right" at bounding box center [1158, 313] width 28 height 19
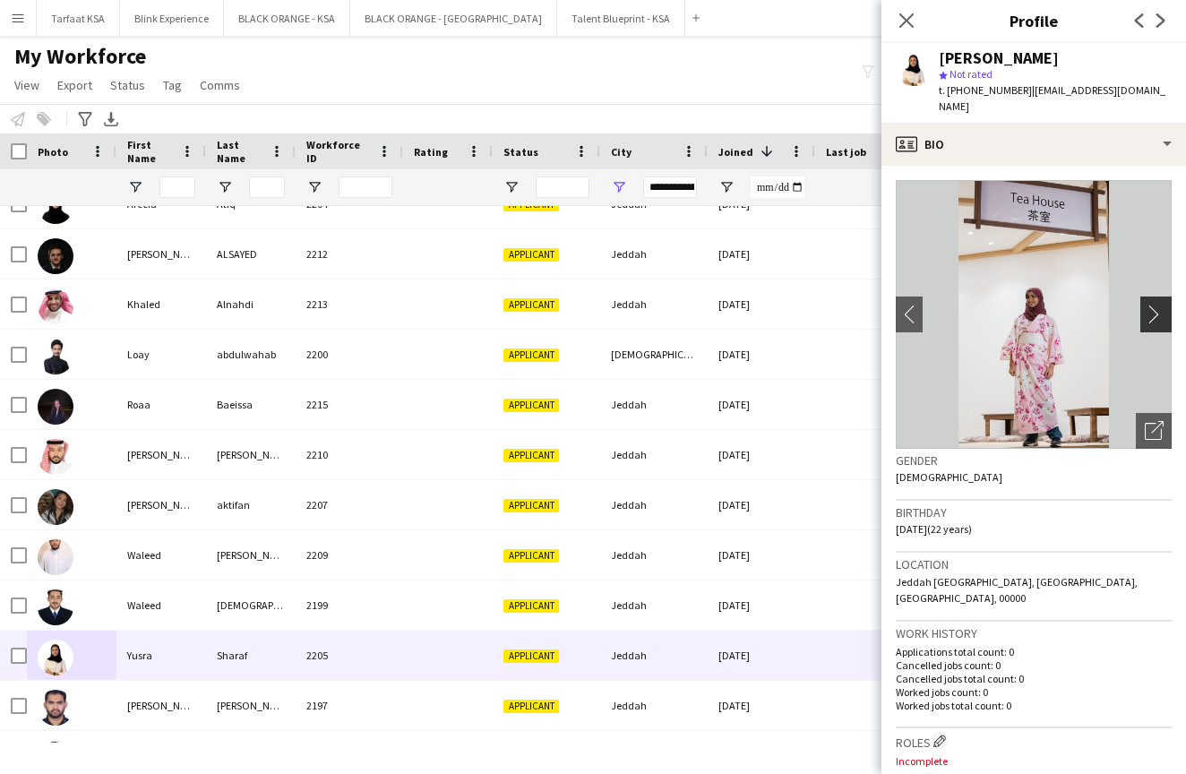
click at [1158, 304] on app-icon "chevron-right" at bounding box center [1158, 313] width 28 height 19
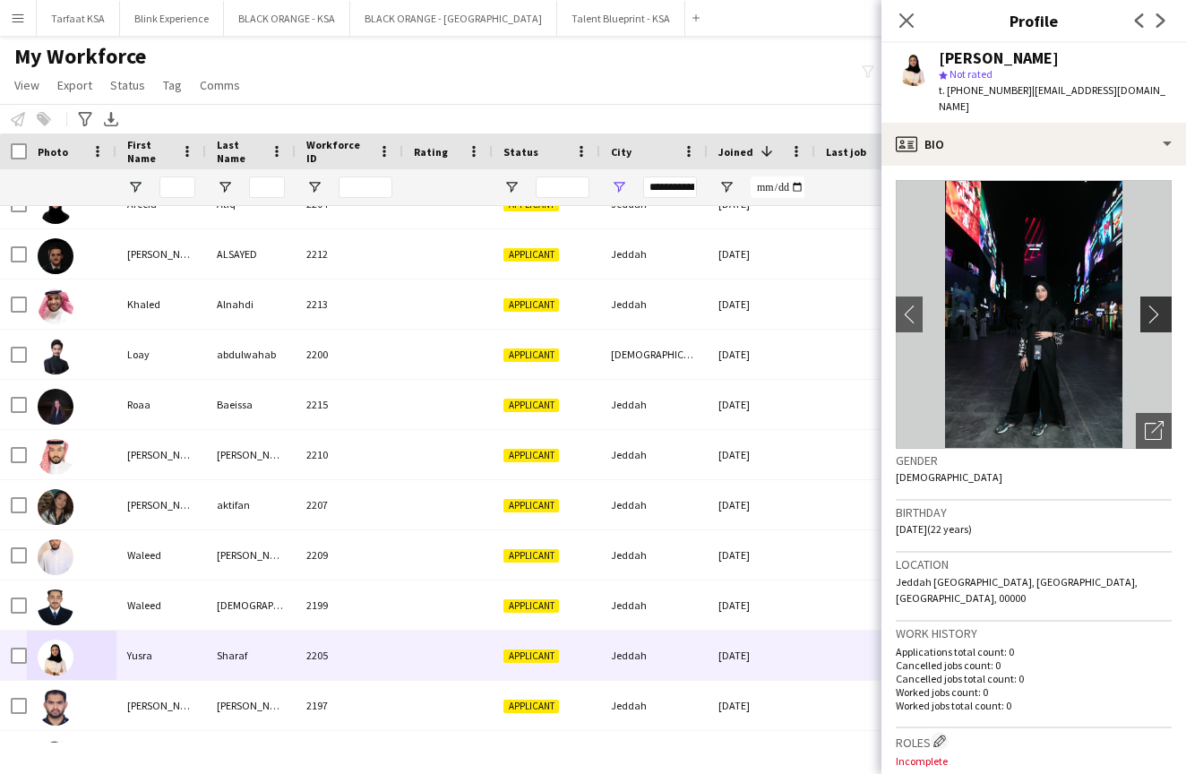
click at [1158, 304] on app-icon "chevron-right" at bounding box center [1158, 313] width 28 height 19
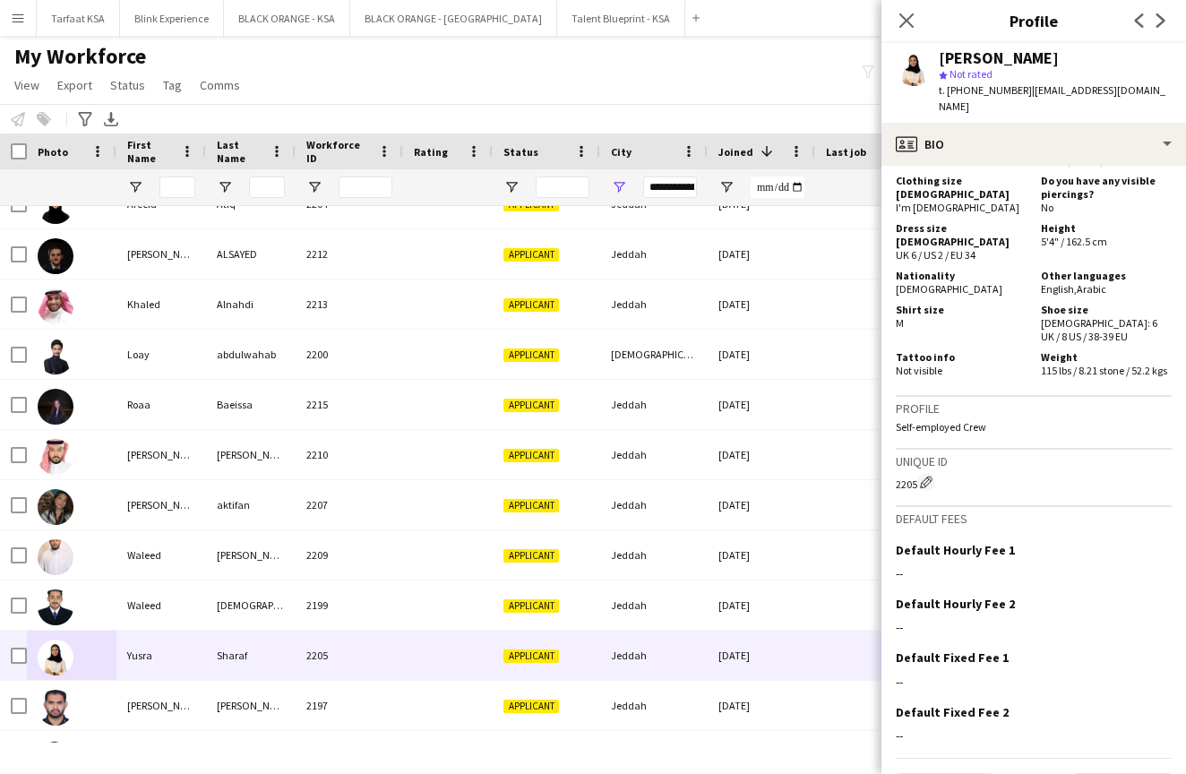
scroll to position [1489, 0]
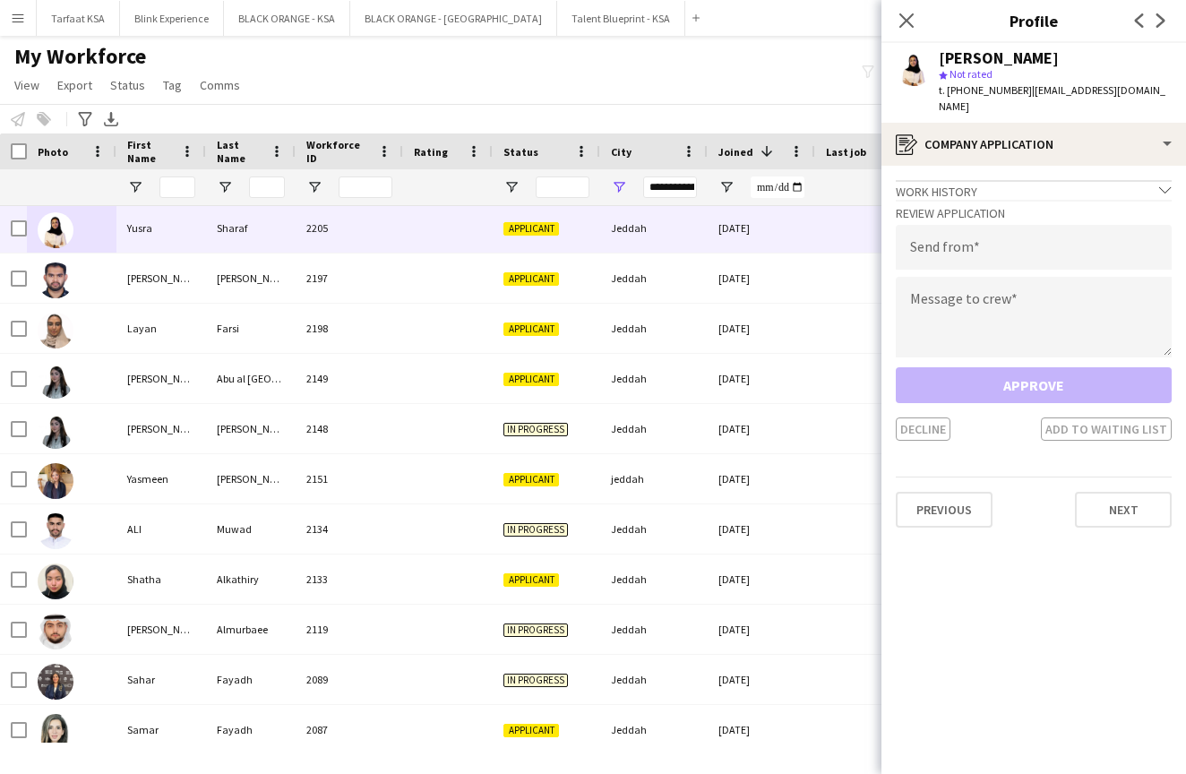
scroll to position [557, 0]
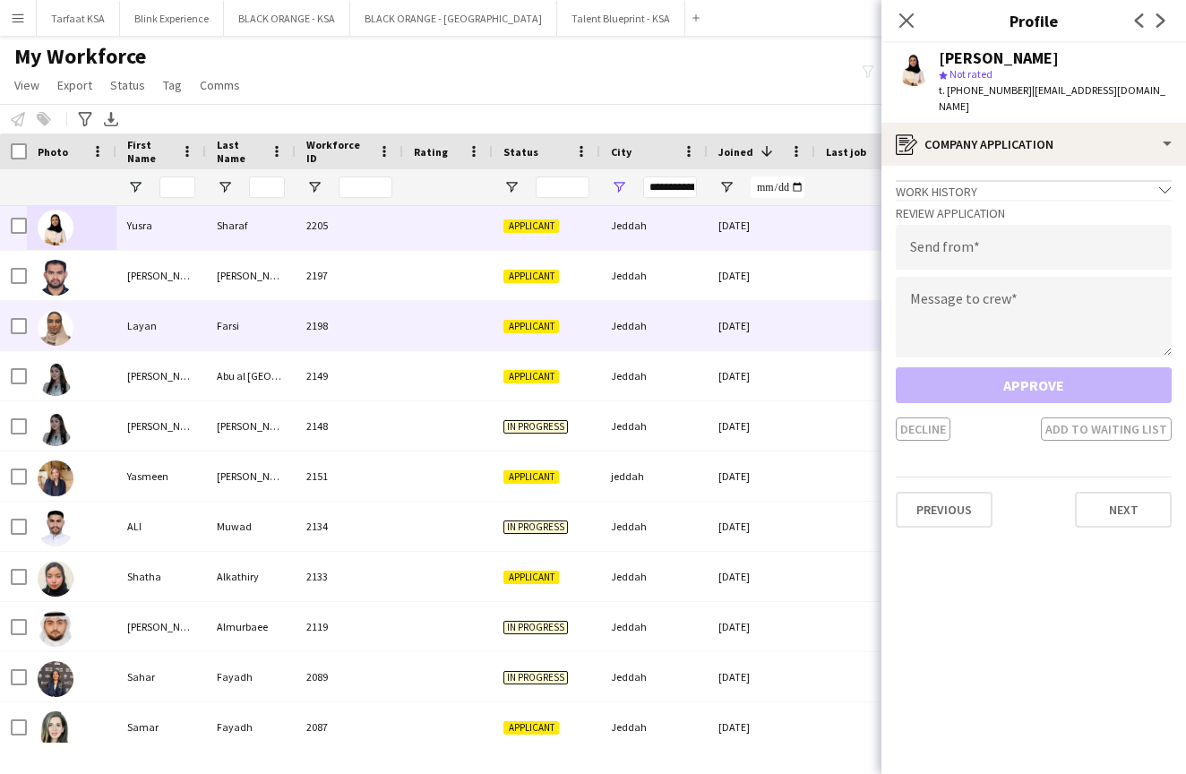
click at [51, 323] on img at bounding box center [56, 328] width 36 height 36
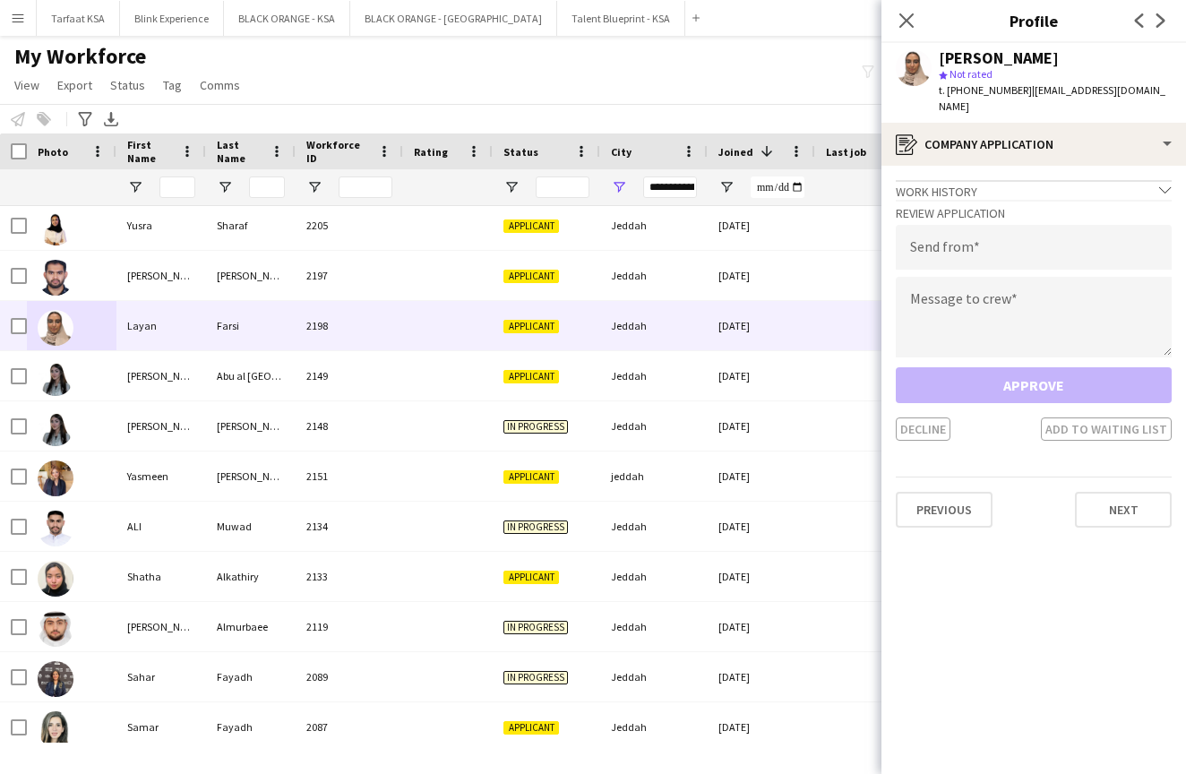
click at [926, 180] on div "Work history chevron-down" at bounding box center [1034, 190] width 276 height 20
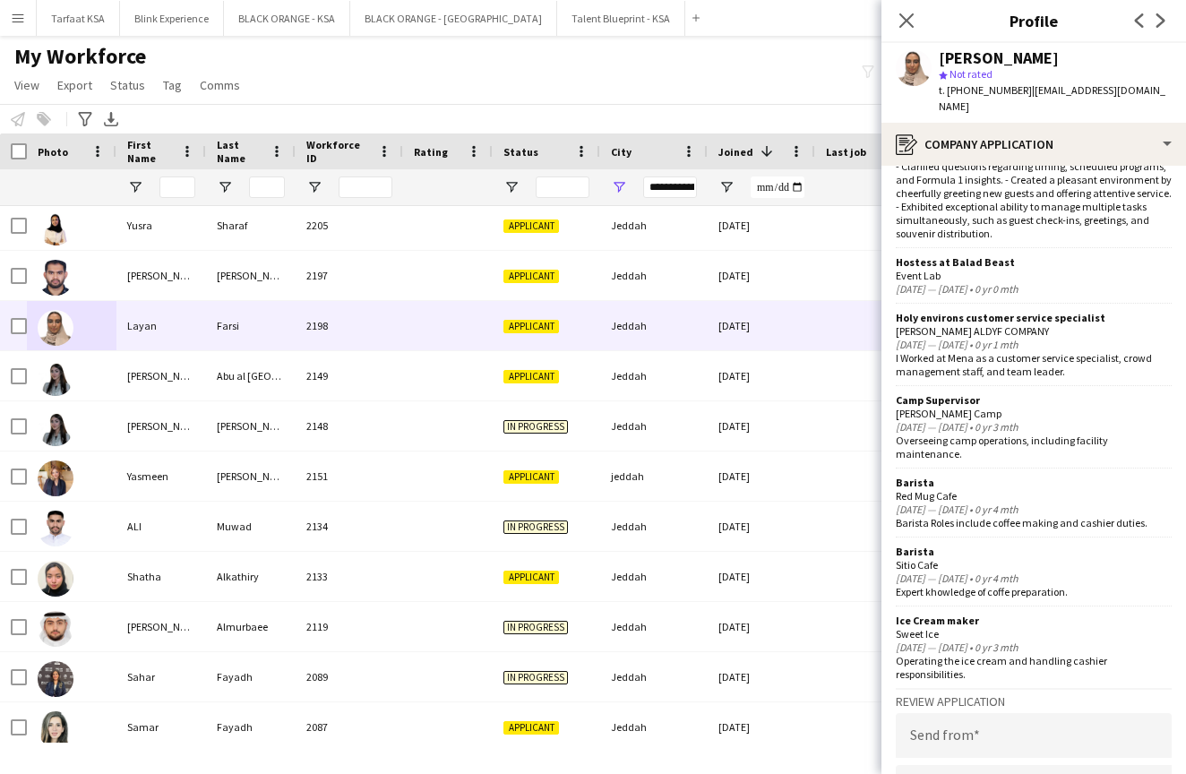
scroll to position [112, 0]
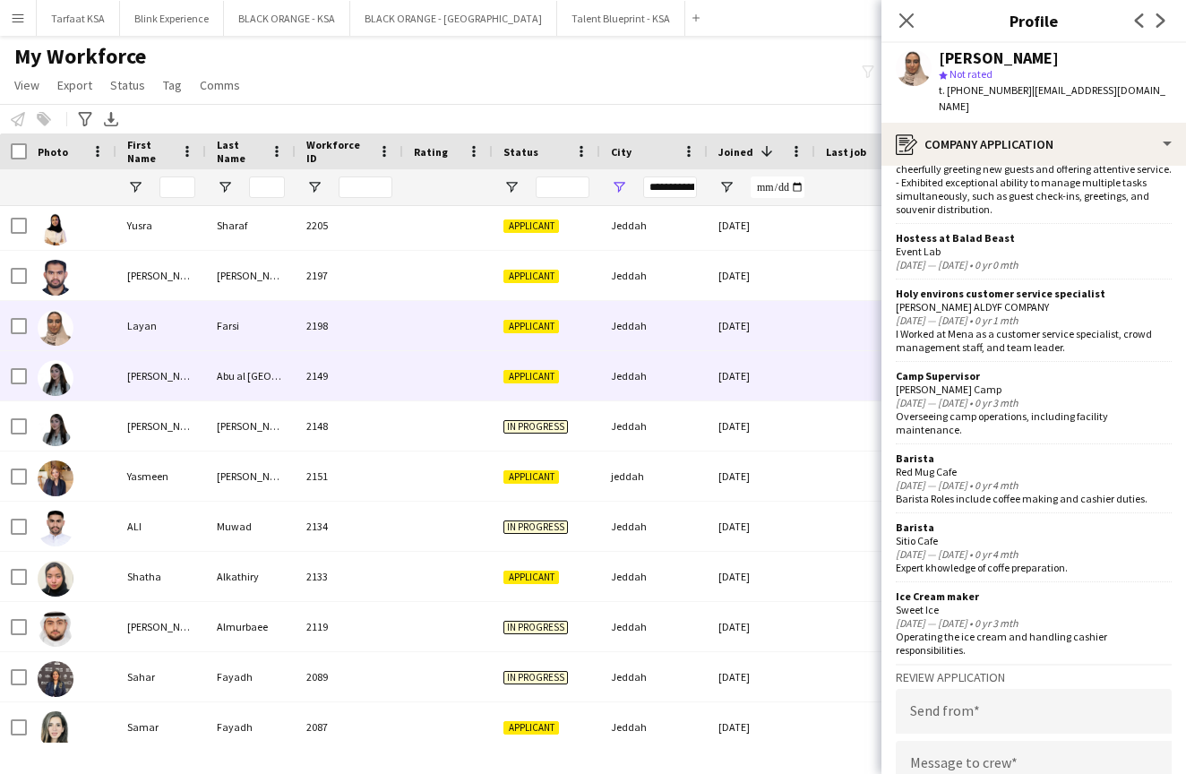
click at [64, 377] on img at bounding box center [56, 378] width 36 height 36
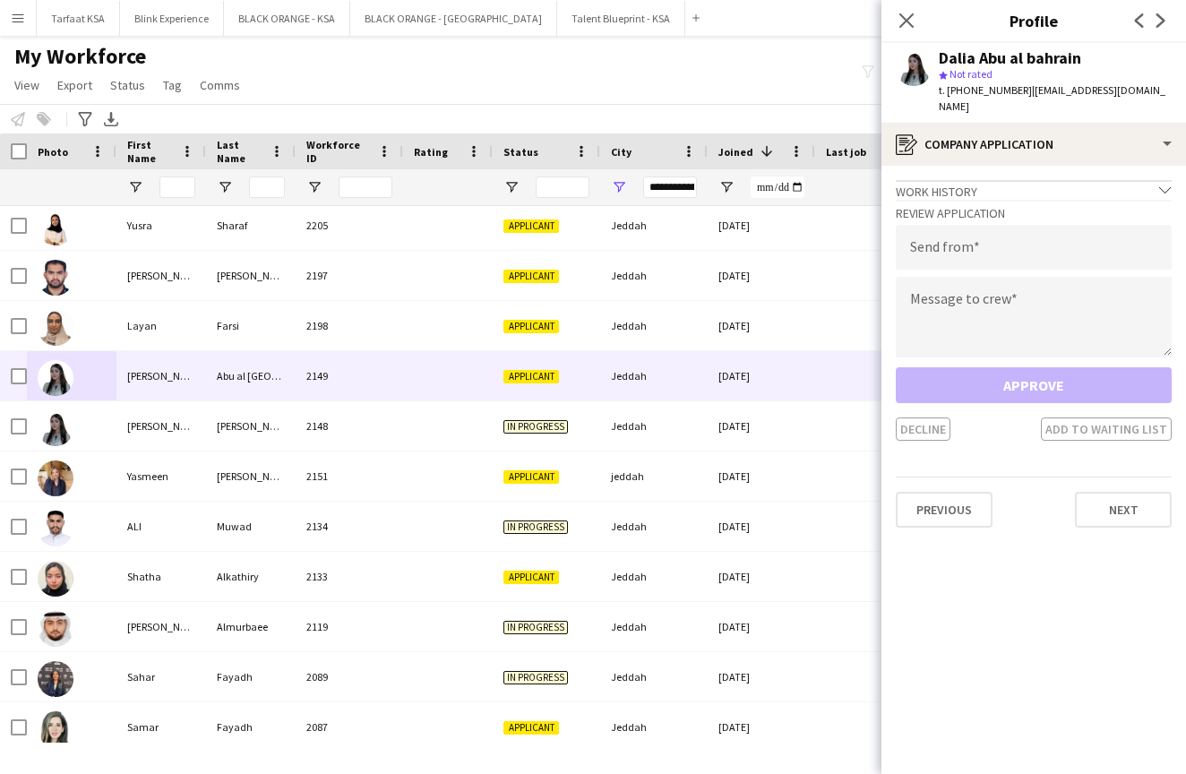
click at [1163, 184] on icon "chevron-down" at bounding box center [1165, 190] width 13 height 13
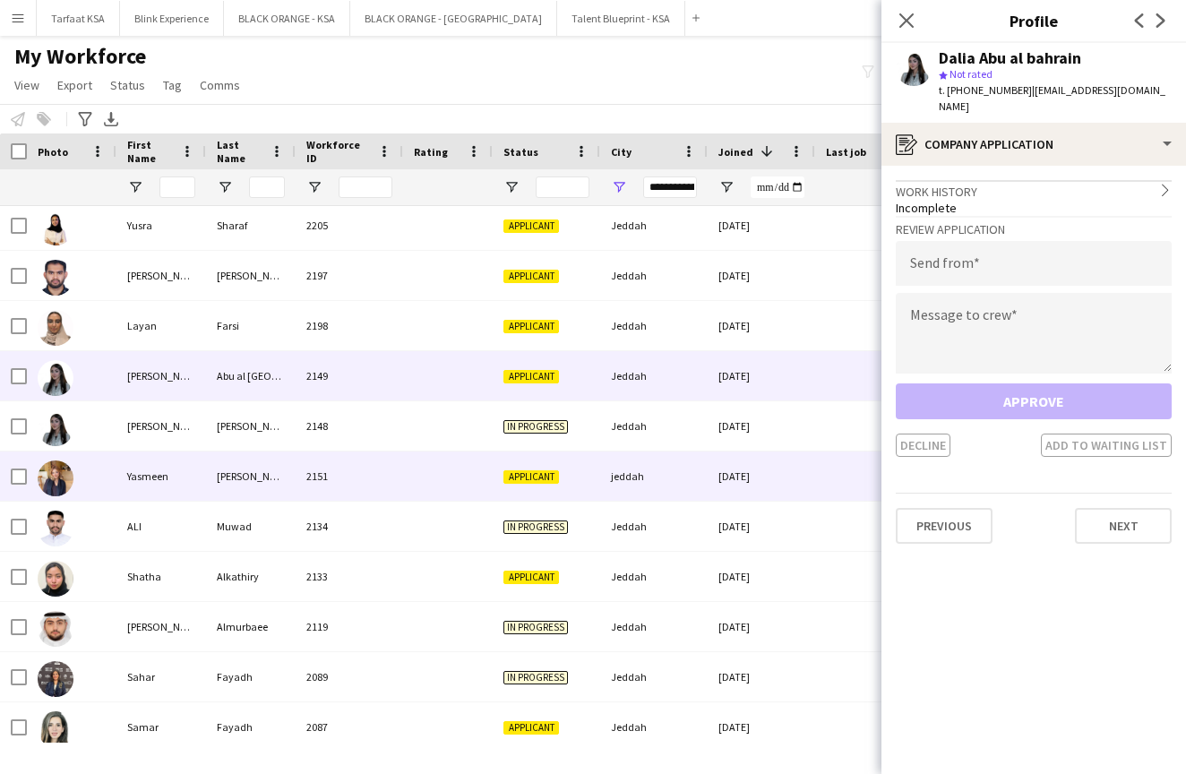
click at [61, 476] on img at bounding box center [56, 478] width 36 height 36
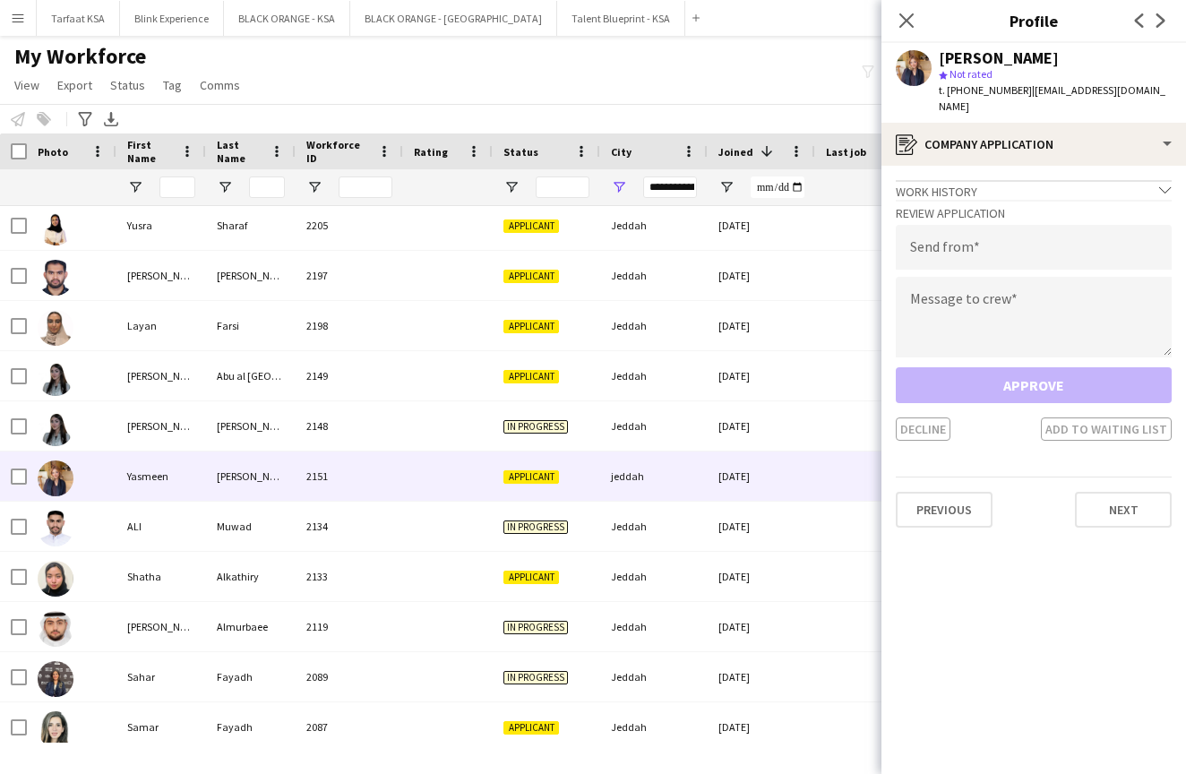
click at [967, 182] on div "Work history chevron-down" at bounding box center [1034, 190] width 276 height 20
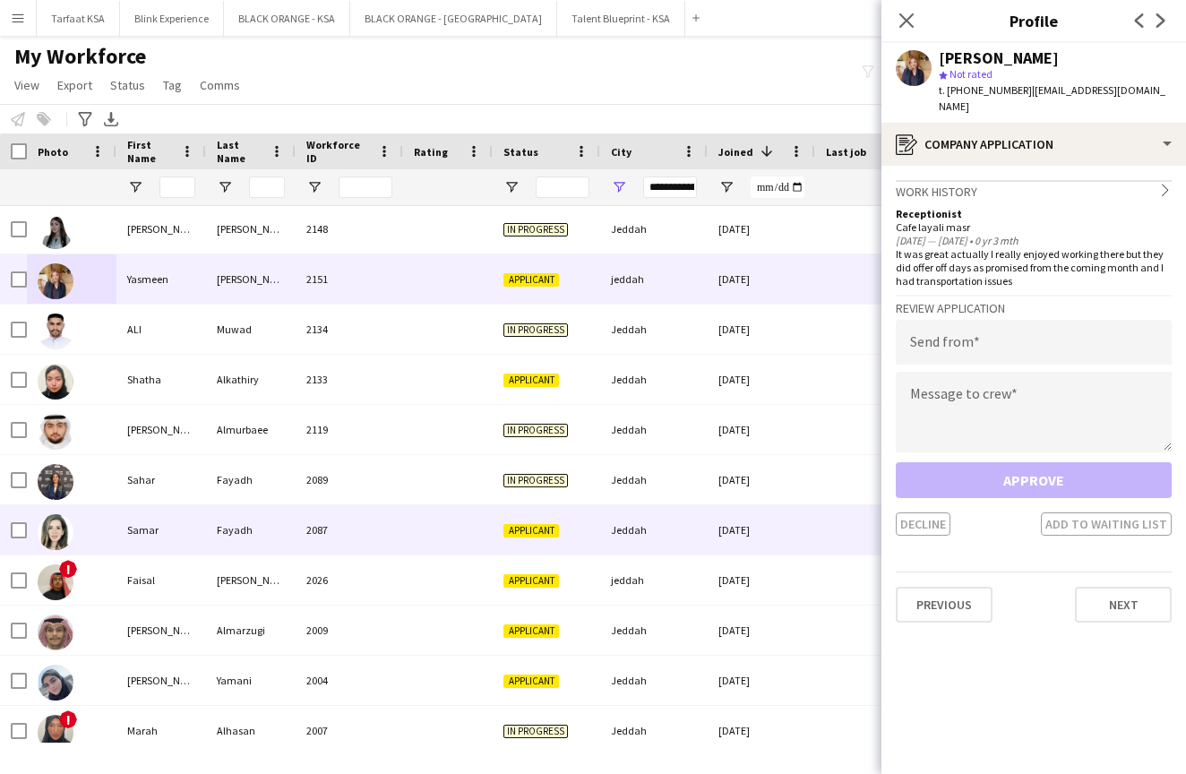
scroll to position [768, 0]
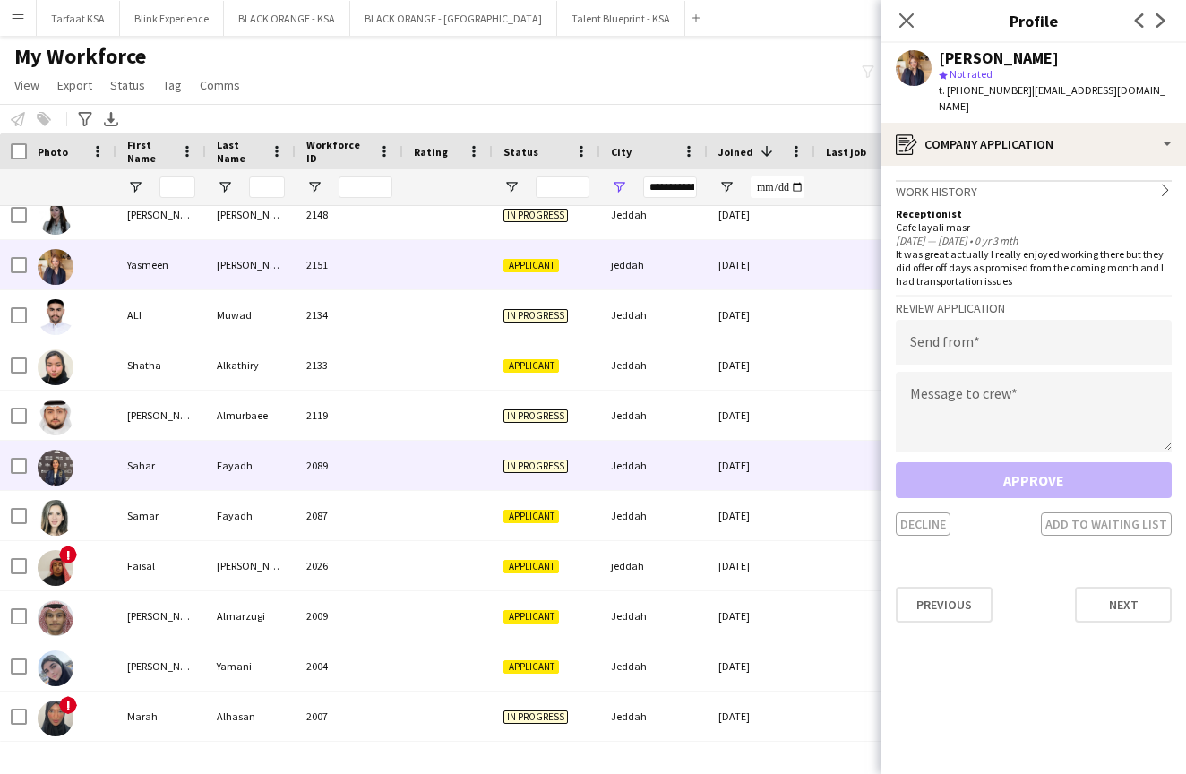
click at [56, 474] on img at bounding box center [56, 468] width 36 height 36
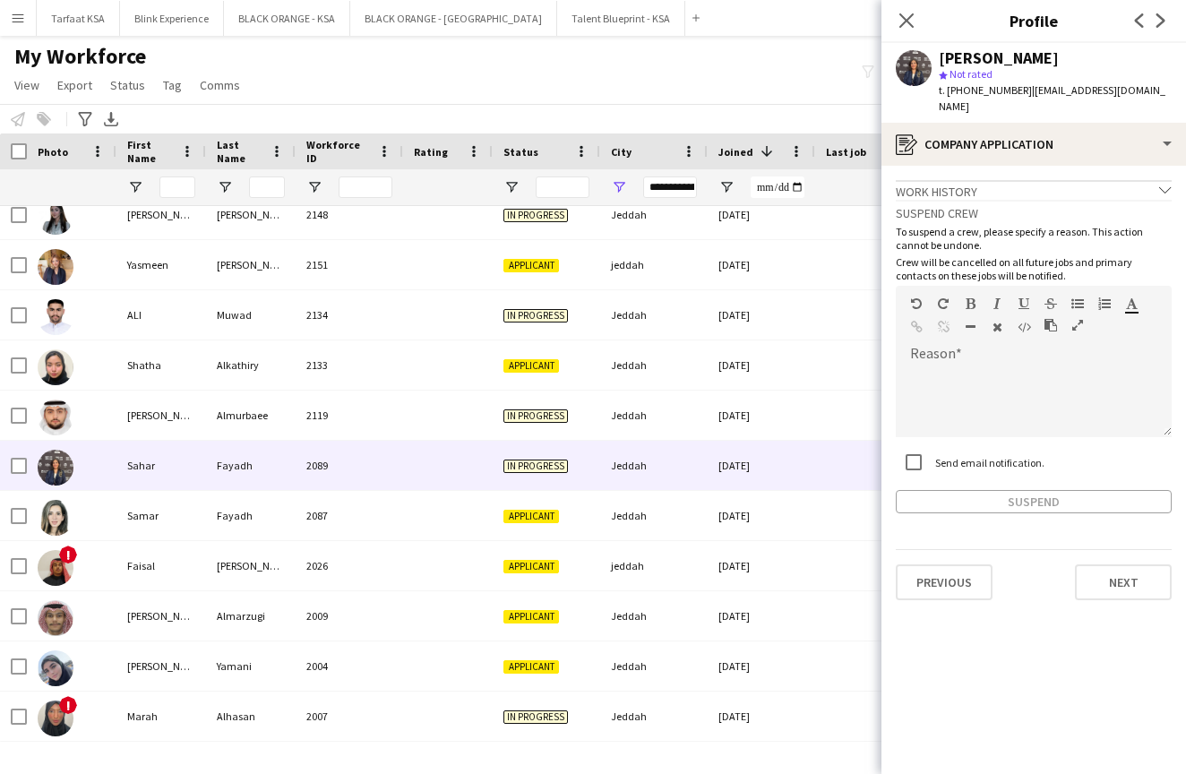
click at [1051, 180] on div "Work history chevron-down" at bounding box center [1034, 190] width 276 height 20
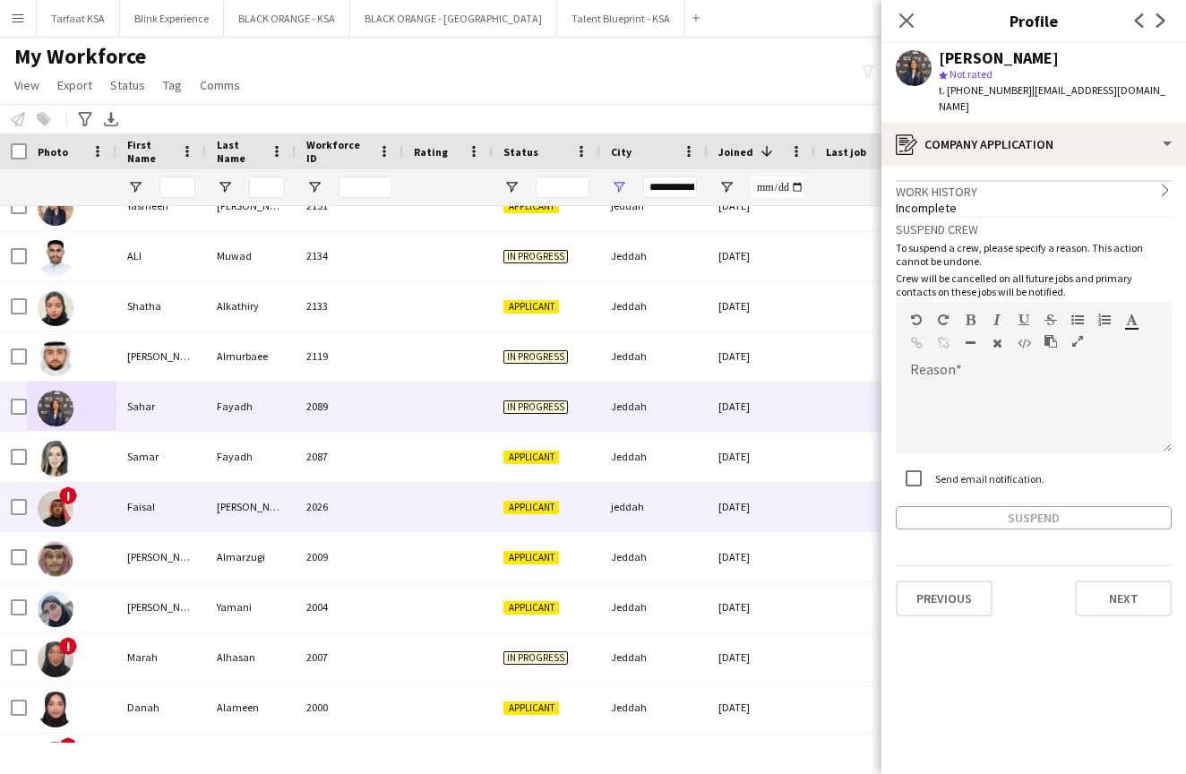
scroll to position [848, 0]
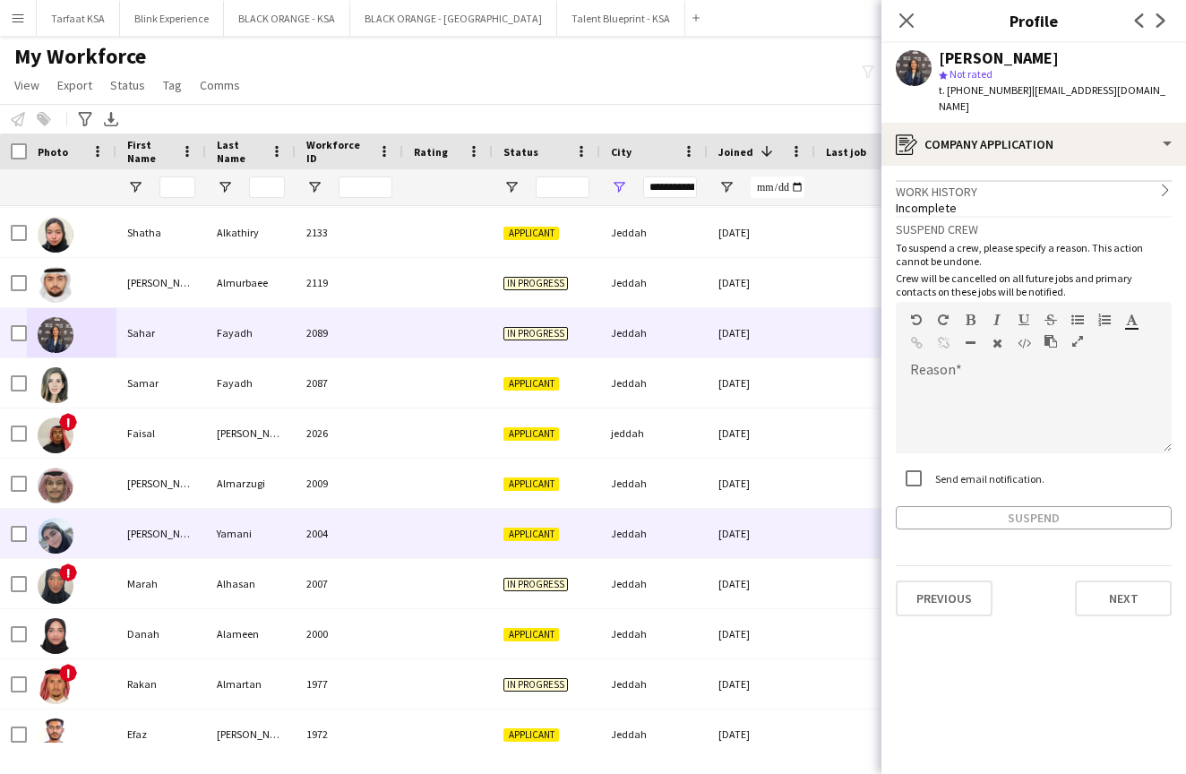
click at [56, 535] on img at bounding box center [56, 536] width 36 height 36
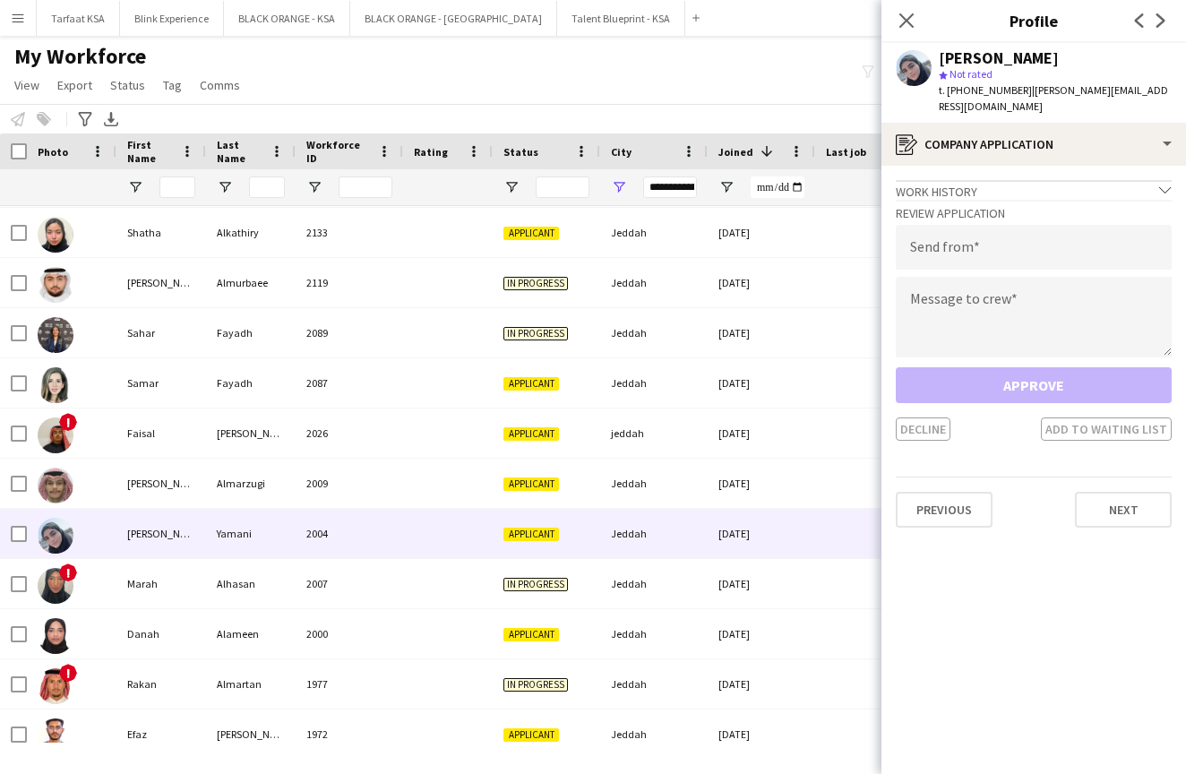
click at [915, 181] on div "Work history chevron-down" at bounding box center [1034, 190] width 276 height 20
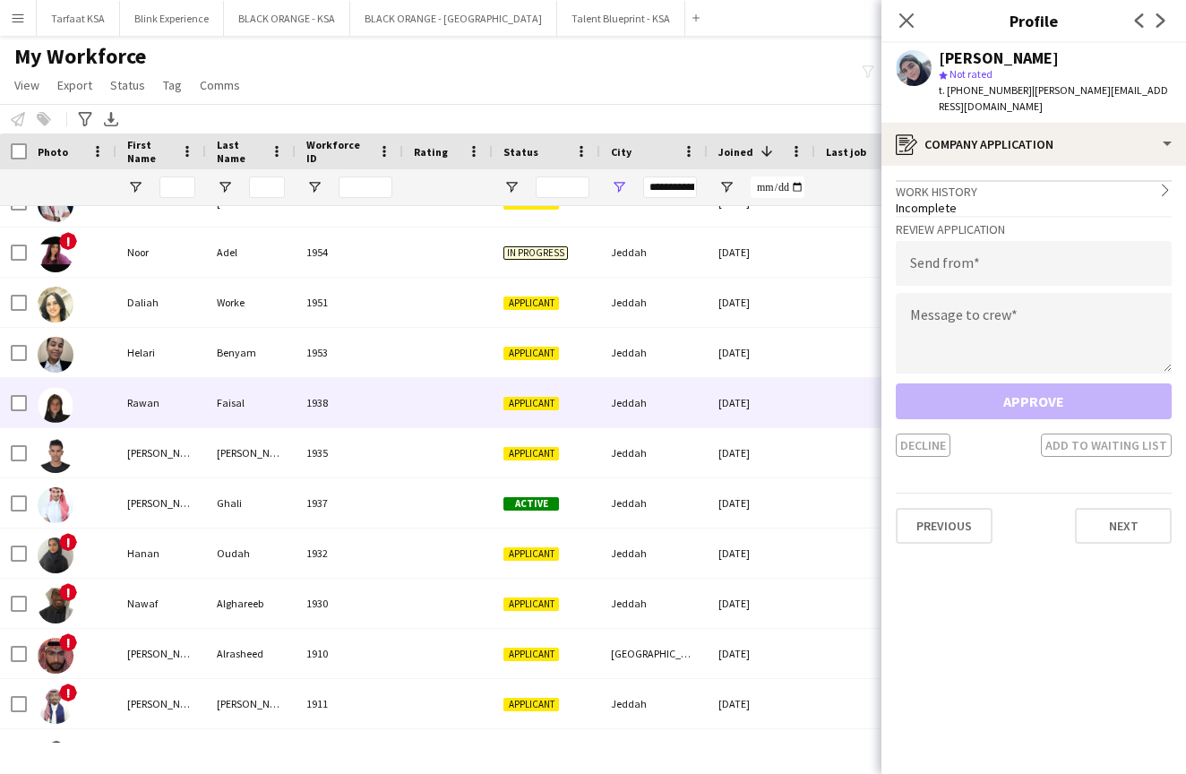
click at [61, 416] on img at bounding box center [56, 405] width 36 height 36
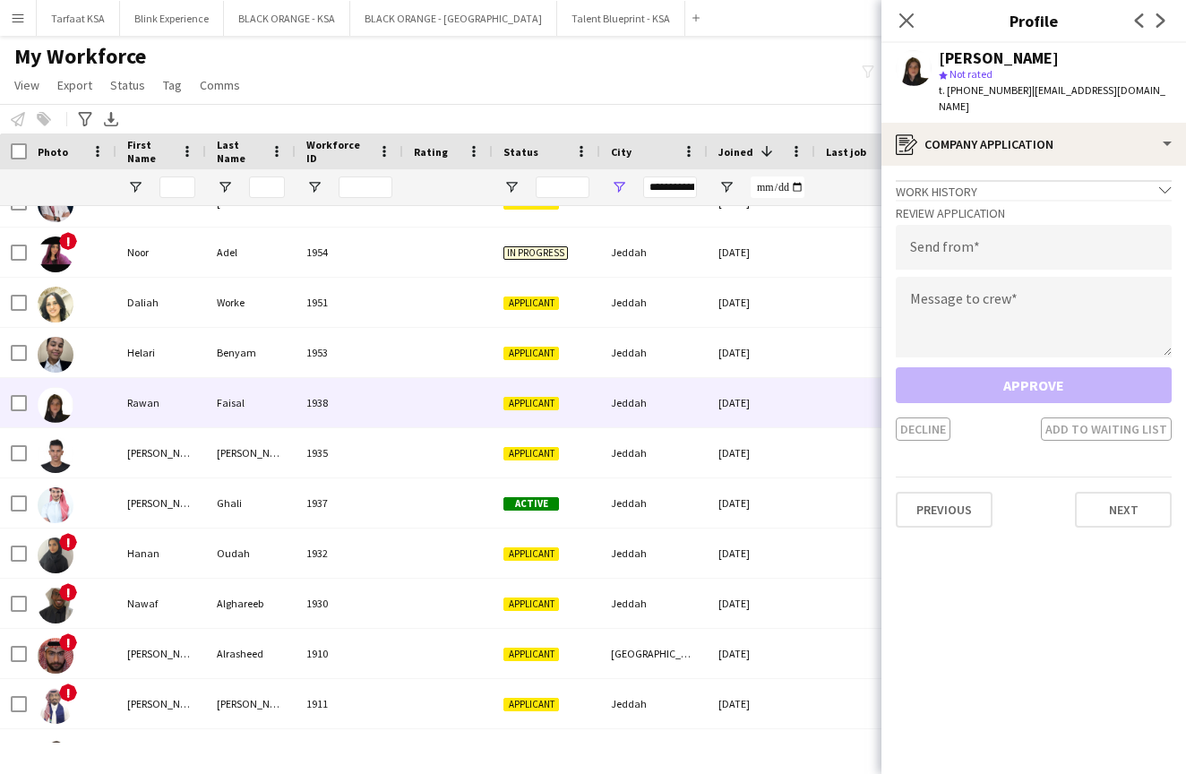
click at [943, 180] on div "Work history chevron-down" at bounding box center [1034, 190] width 276 height 20
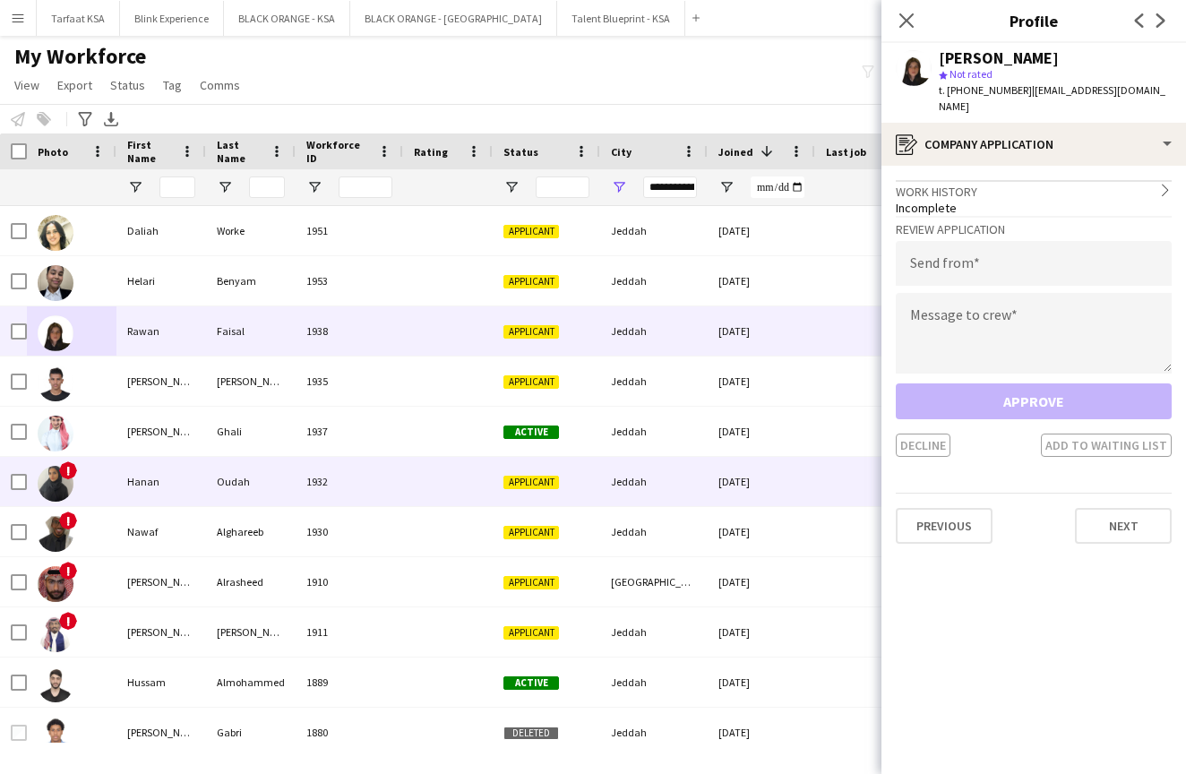
click at [65, 490] on img at bounding box center [56, 484] width 36 height 36
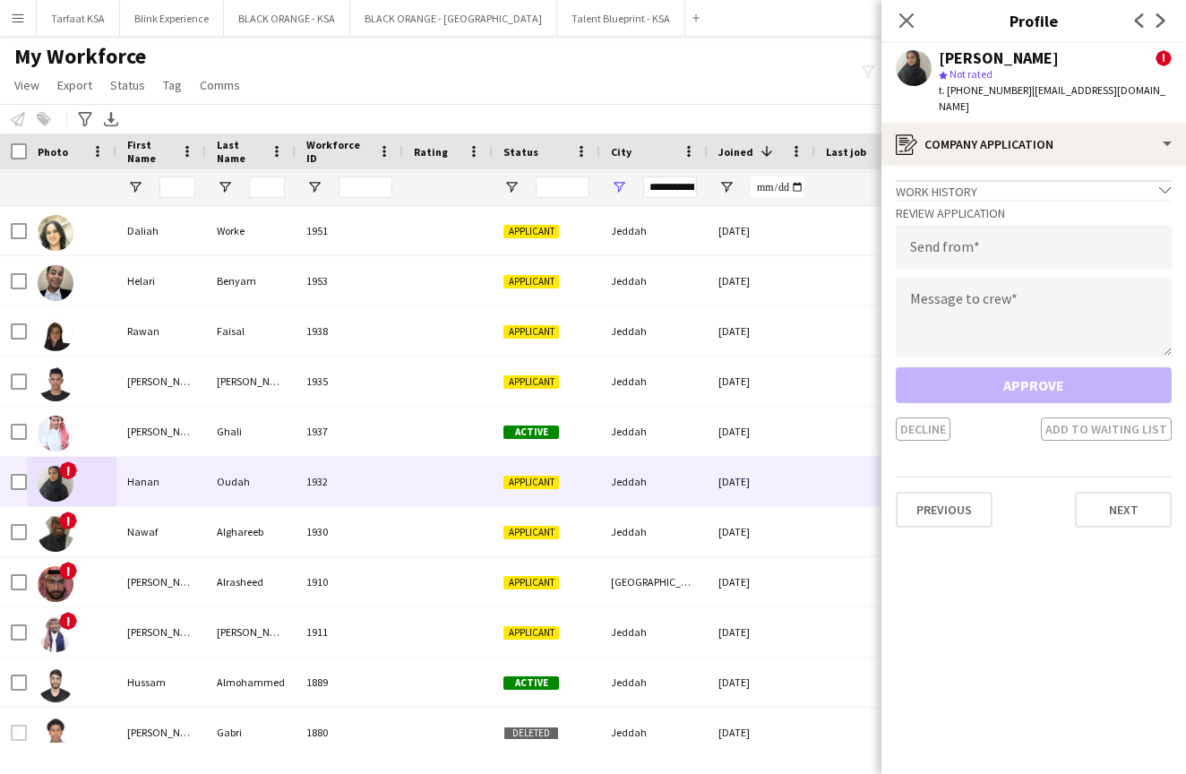
click at [957, 180] on div "Work history chevron-down" at bounding box center [1034, 190] width 276 height 20
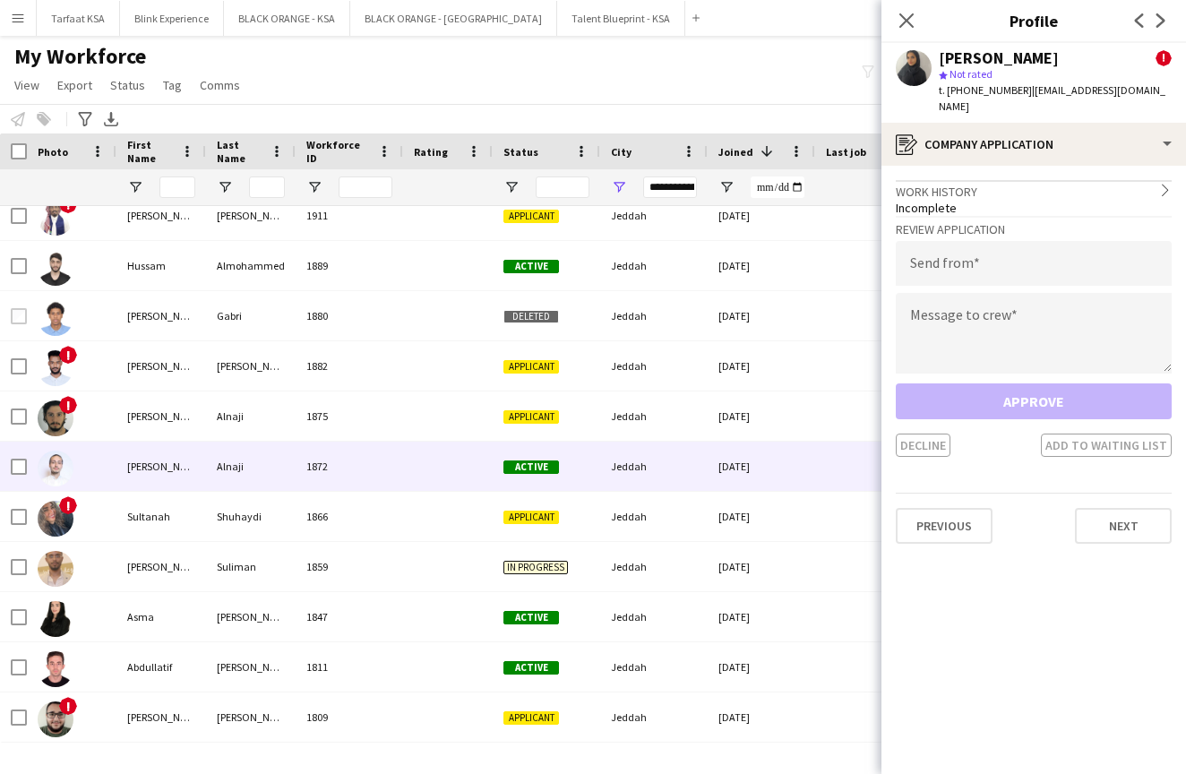
click at [56, 459] on img at bounding box center [56, 468] width 36 height 36
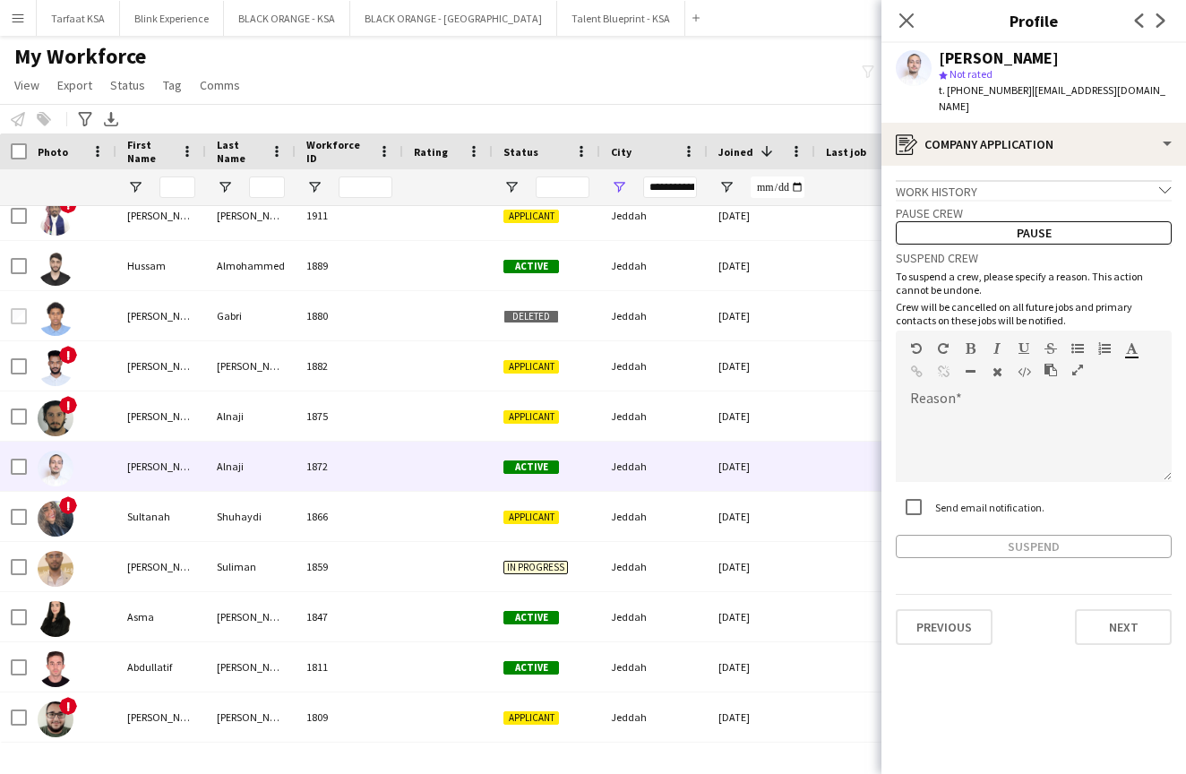
click at [949, 180] on div "Work history chevron-down" at bounding box center [1034, 190] width 276 height 20
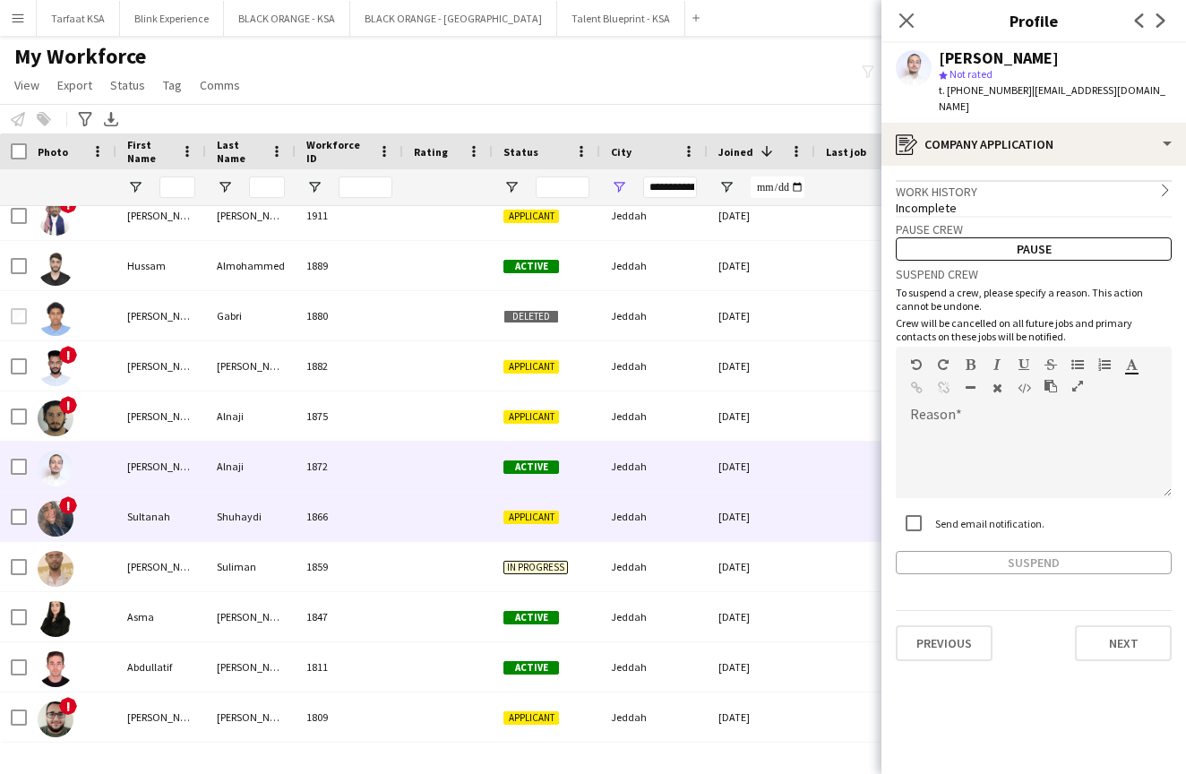
click at [64, 518] on img at bounding box center [56, 519] width 36 height 36
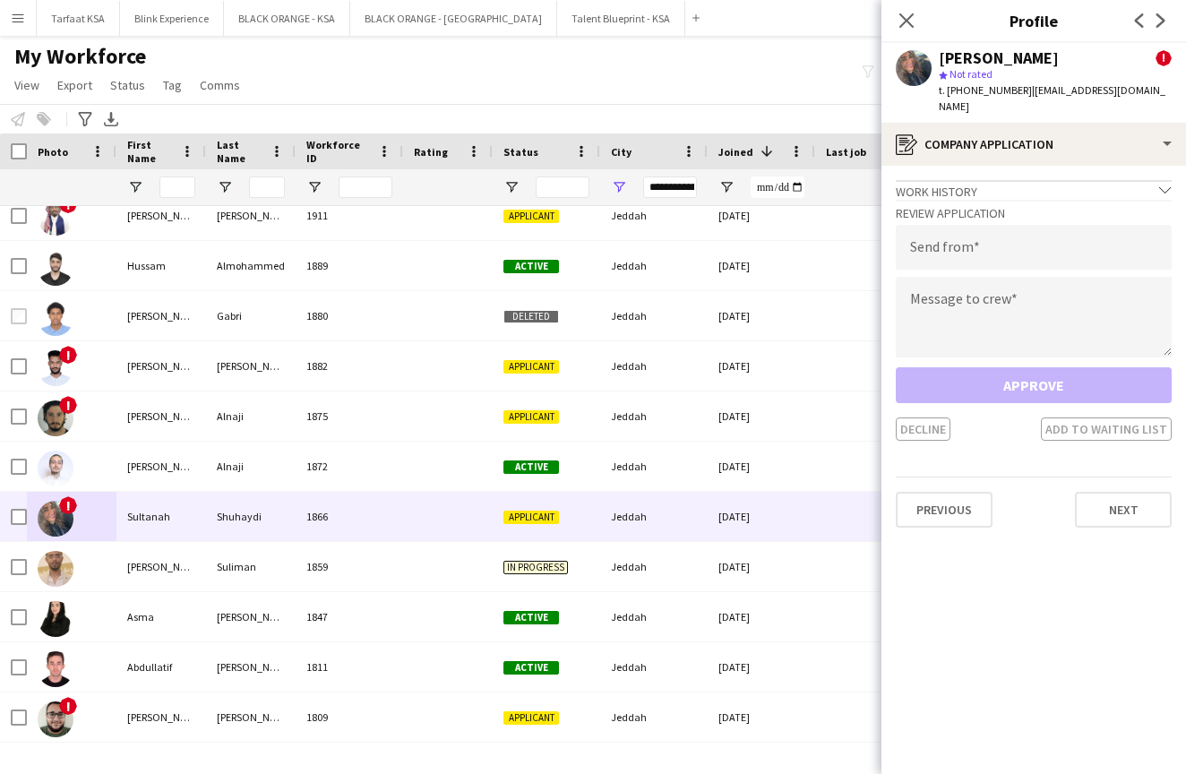
click at [983, 180] on div "Work history chevron-down" at bounding box center [1034, 190] width 276 height 20
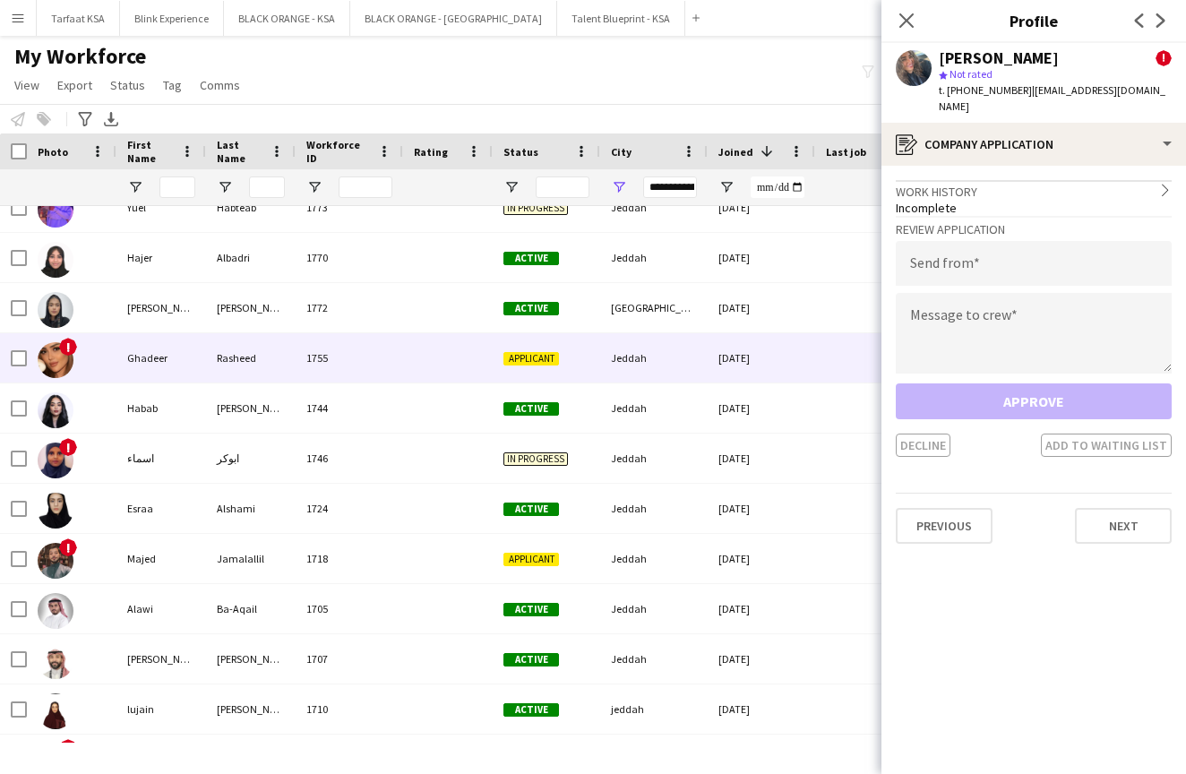
click at [47, 353] on img at bounding box center [56, 360] width 36 height 36
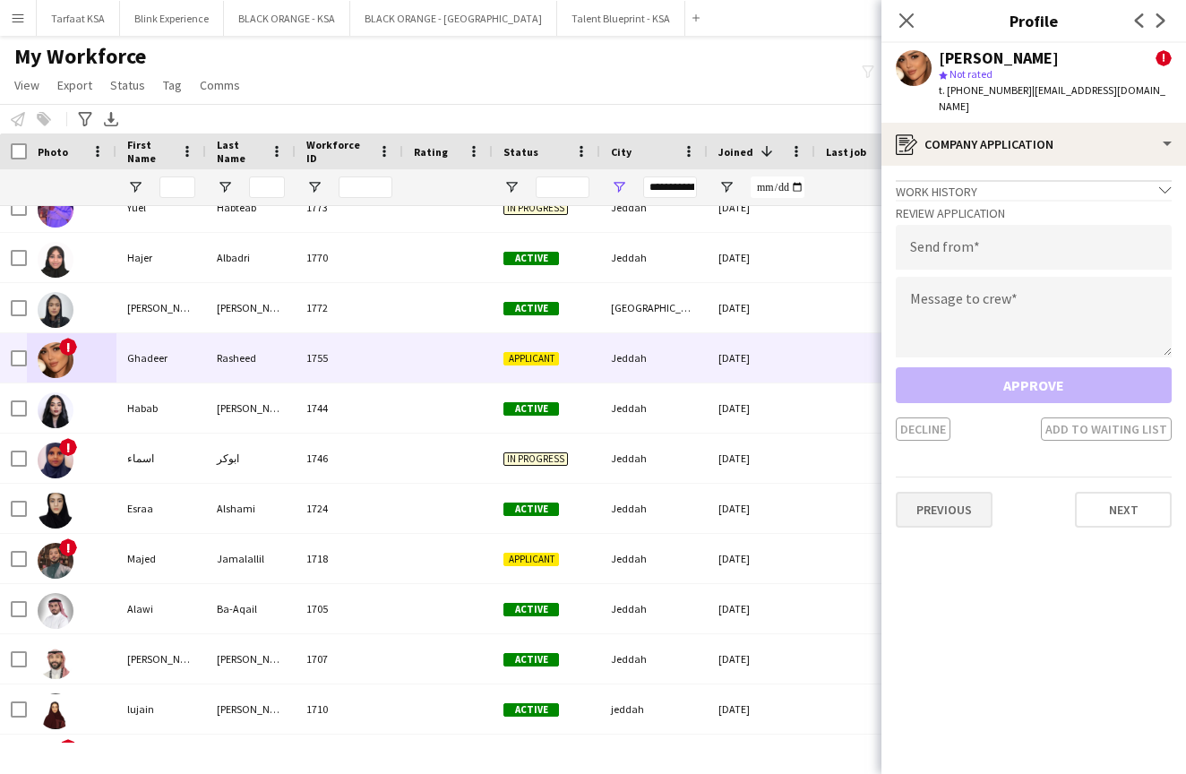
click at [974, 511] on button "Previous" at bounding box center [944, 510] width 97 height 36
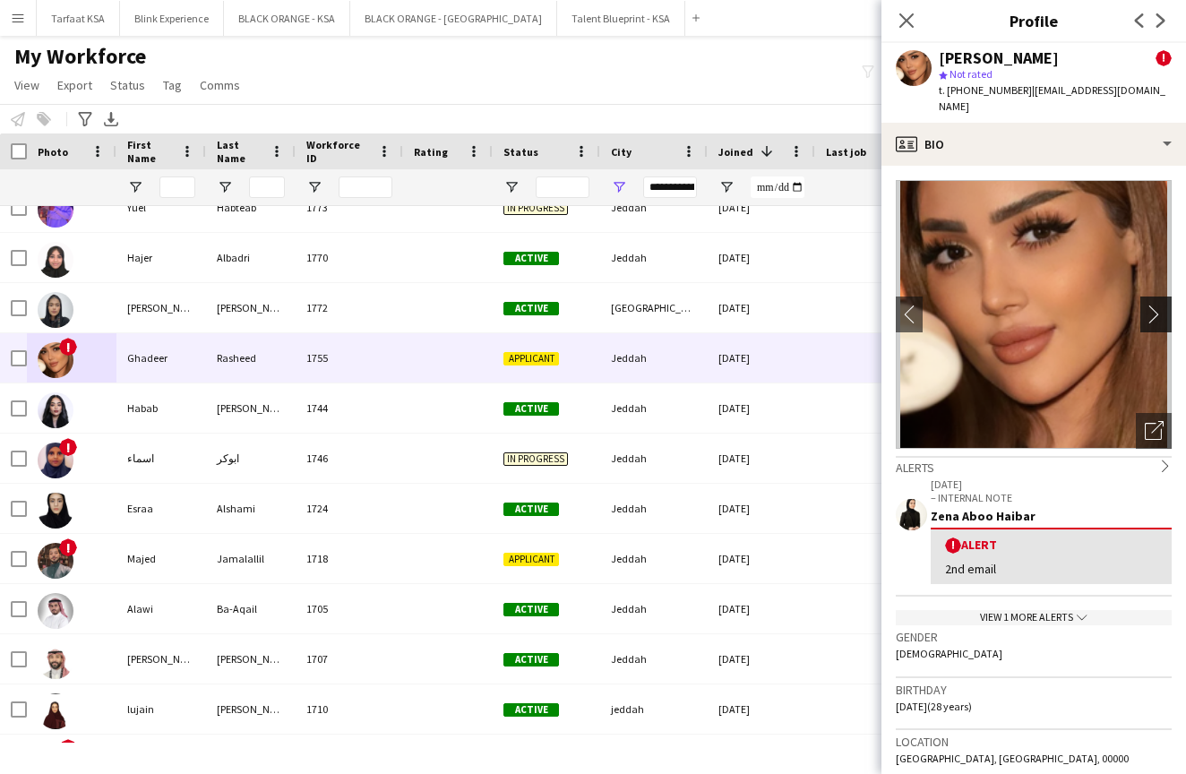
click at [1164, 313] on app-icon "chevron-right" at bounding box center [1158, 313] width 28 height 19
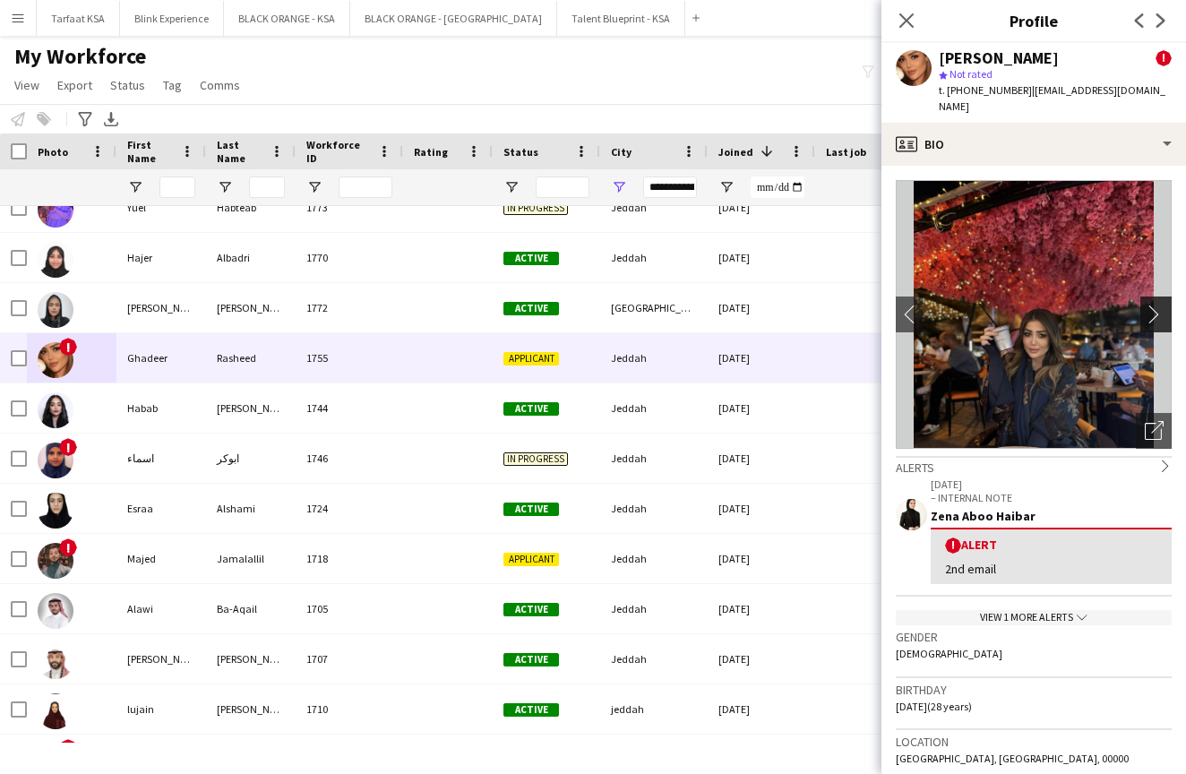
click at [1161, 310] on app-icon "chevron-right" at bounding box center [1158, 313] width 28 height 19
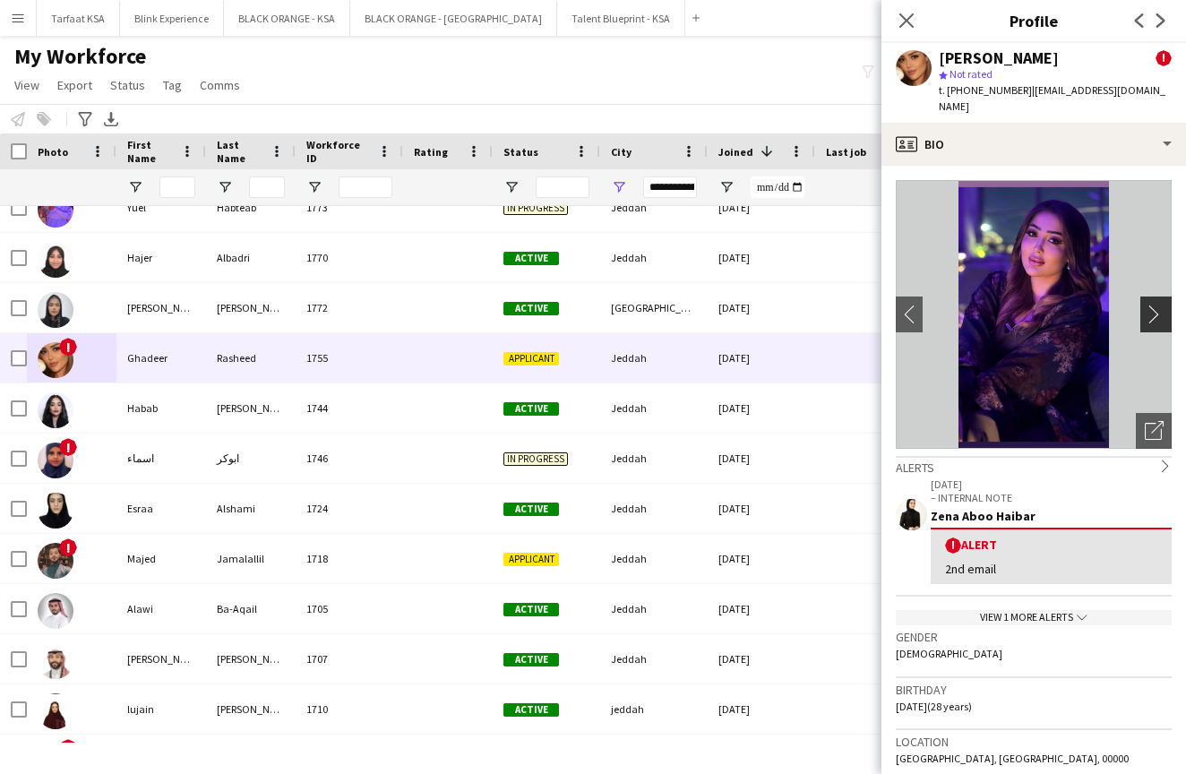
click at [1161, 312] on app-icon "chevron-right" at bounding box center [1158, 313] width 28 height 19
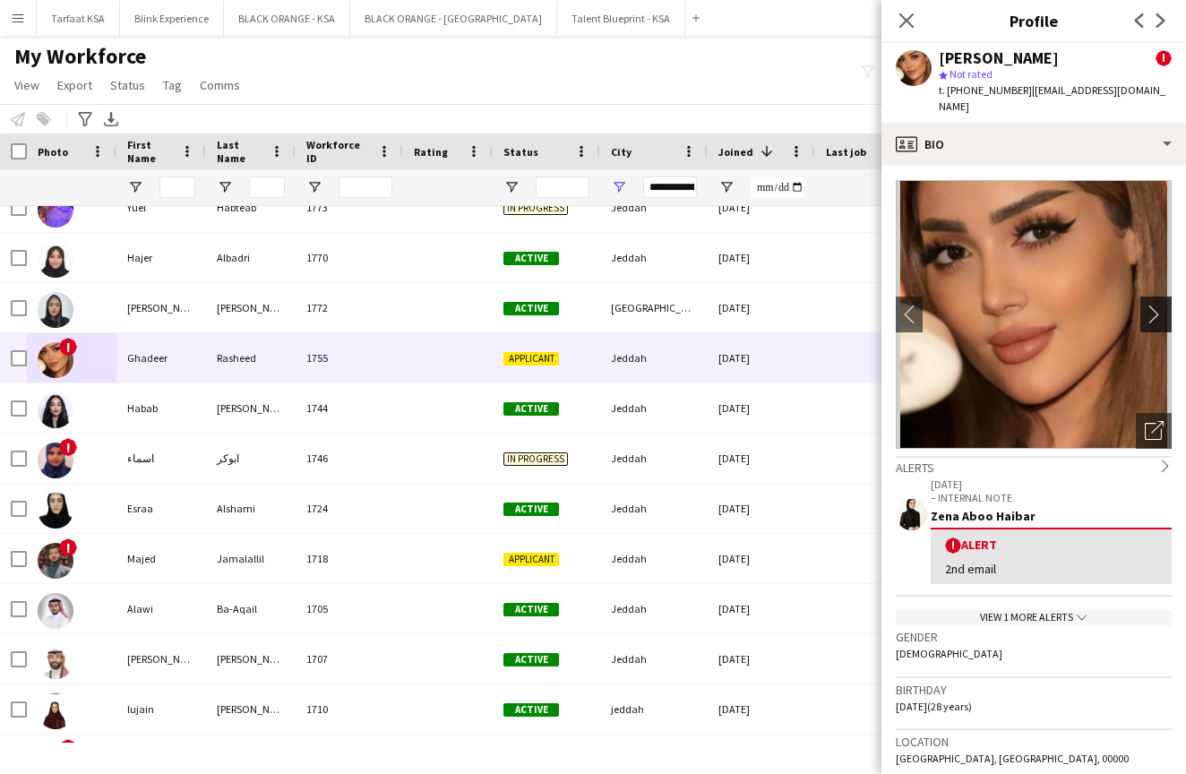
click at [1161, 313] on app-icon "chevron-right" at bounding box center [1158, 313] width 28 height 19
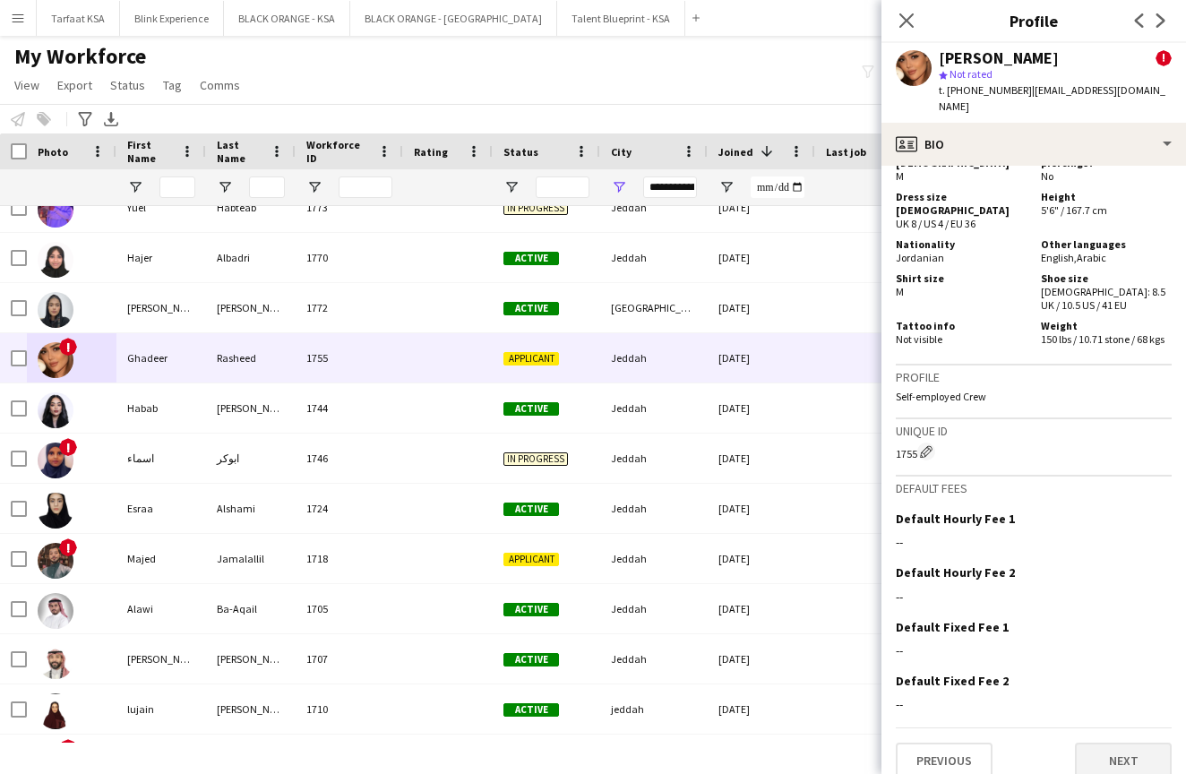
click at [1089, 742] on button "Next" at bounding box center [1123, 760] width 97 height 36
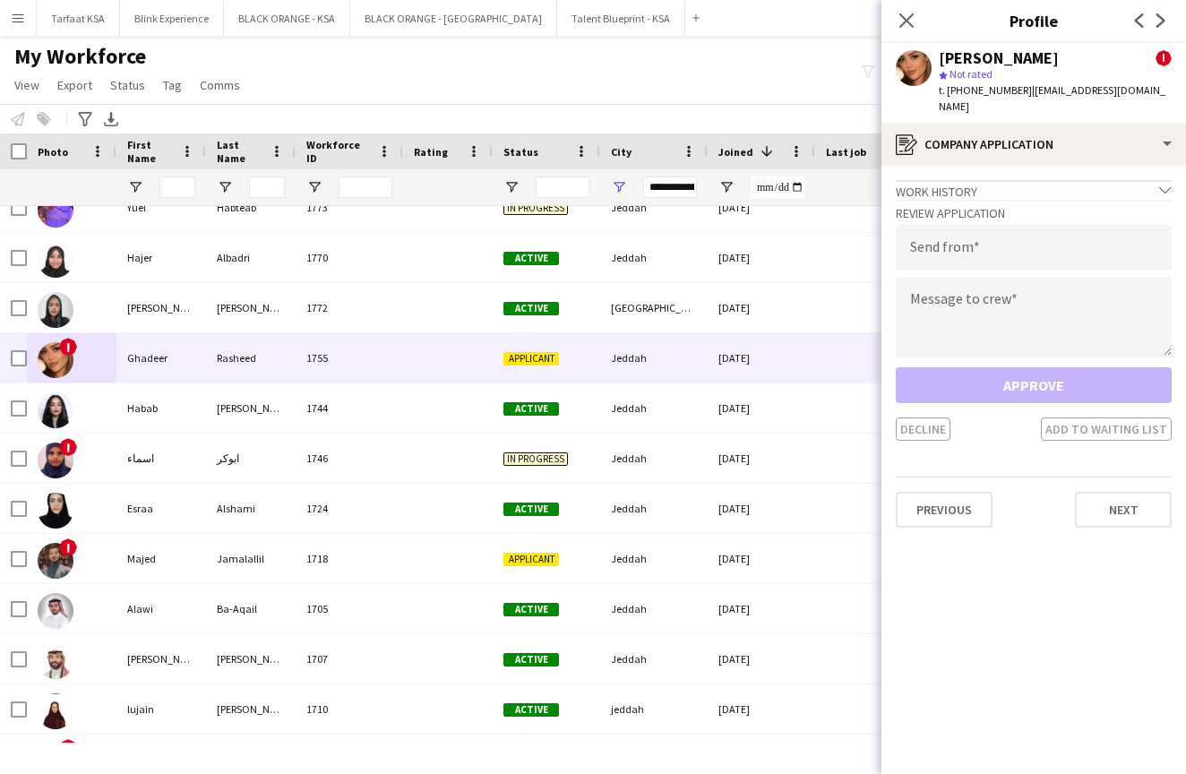
click at [1114, 189] on div "Work history chevron-down" at bounding box center [1034, 190] width 276 height 20
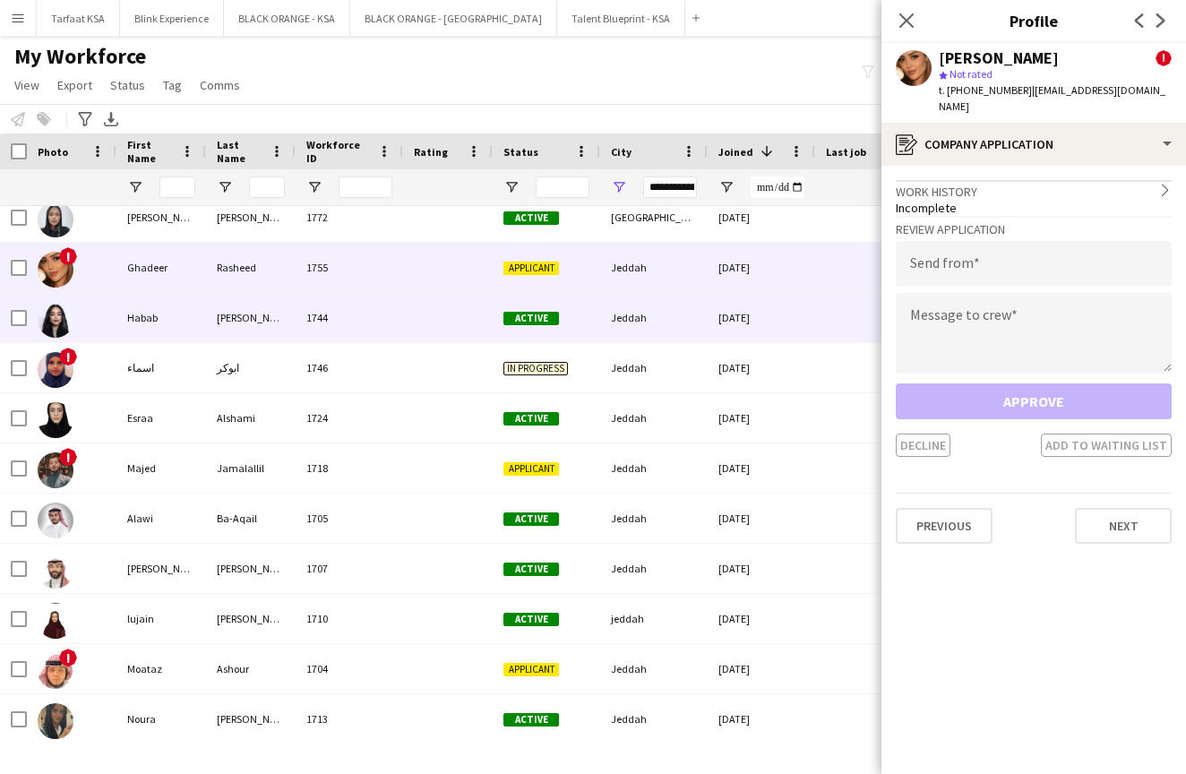
click at [64, 318] on img at bounding box center [56, 320] width 36 height 36
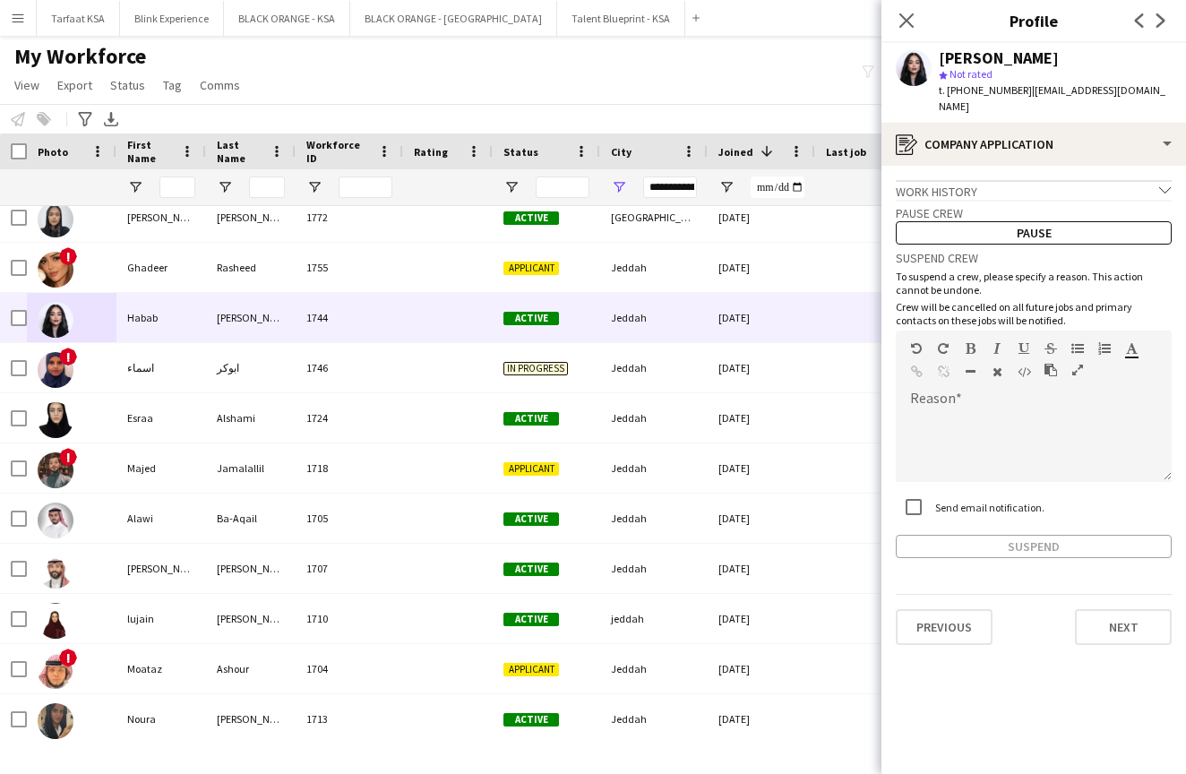
click at [969, 180] on div "Work history chevron-down" at bounding box center [1034, 190] width 276 height 20
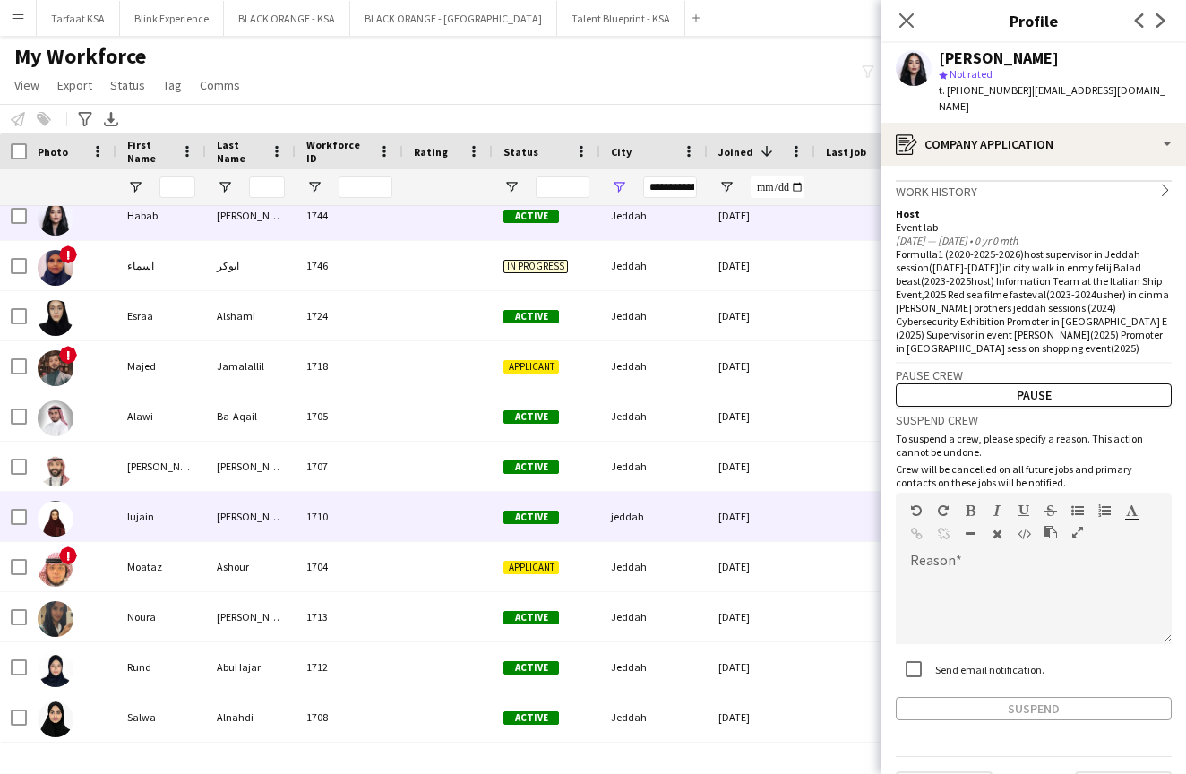
click at [56, 516] on img at bounding box center [56, 519] width 36 height 36
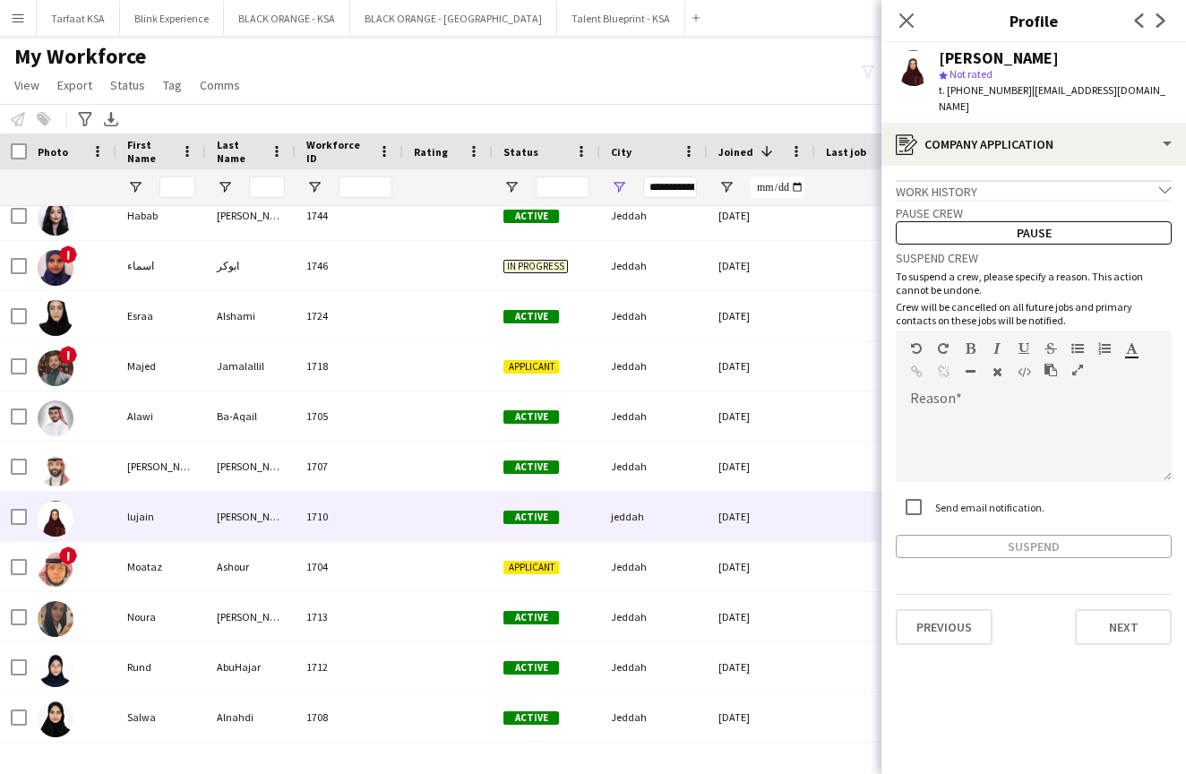
click at [928, 180] on div "Work history chevron-down" at bounding box center [1034, 190] width 276 height 20
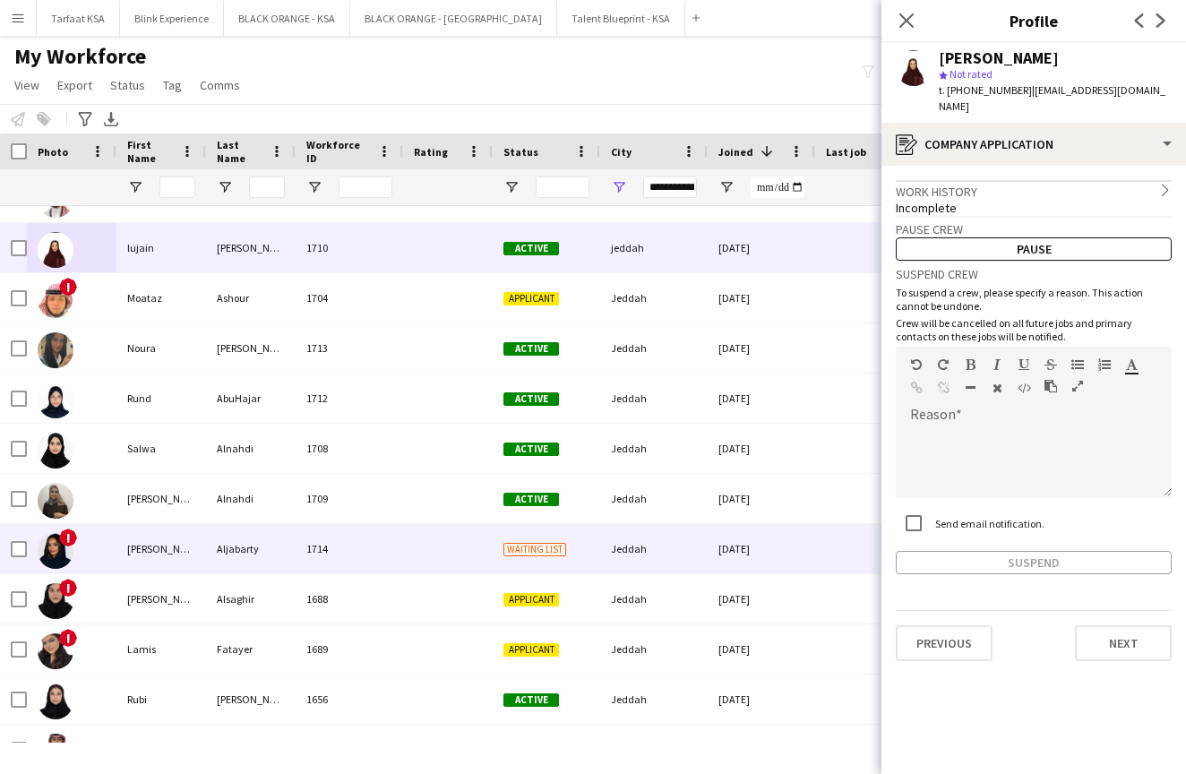
click at [56, 555] on img at bounding box center [56, 551] width 36 height 36
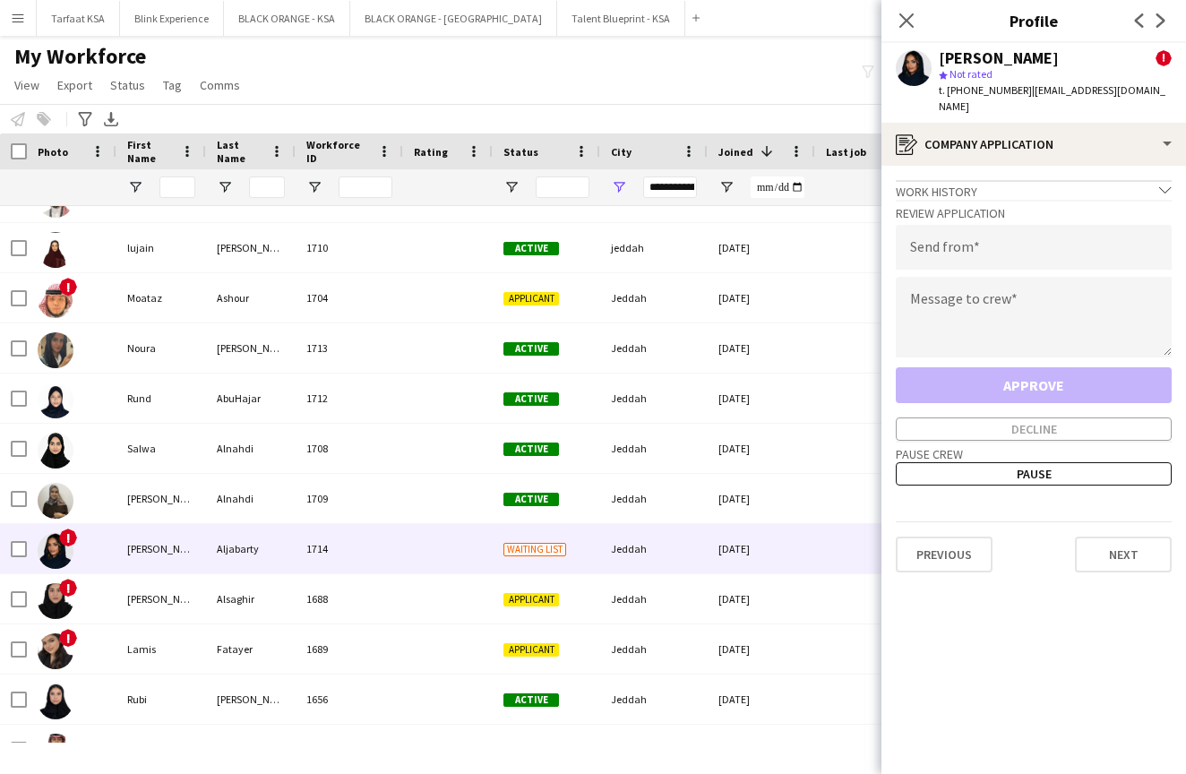
click at [909, 180] on div "Work history chevron-down" at bounding box center [1034, 190] width 276 height 20
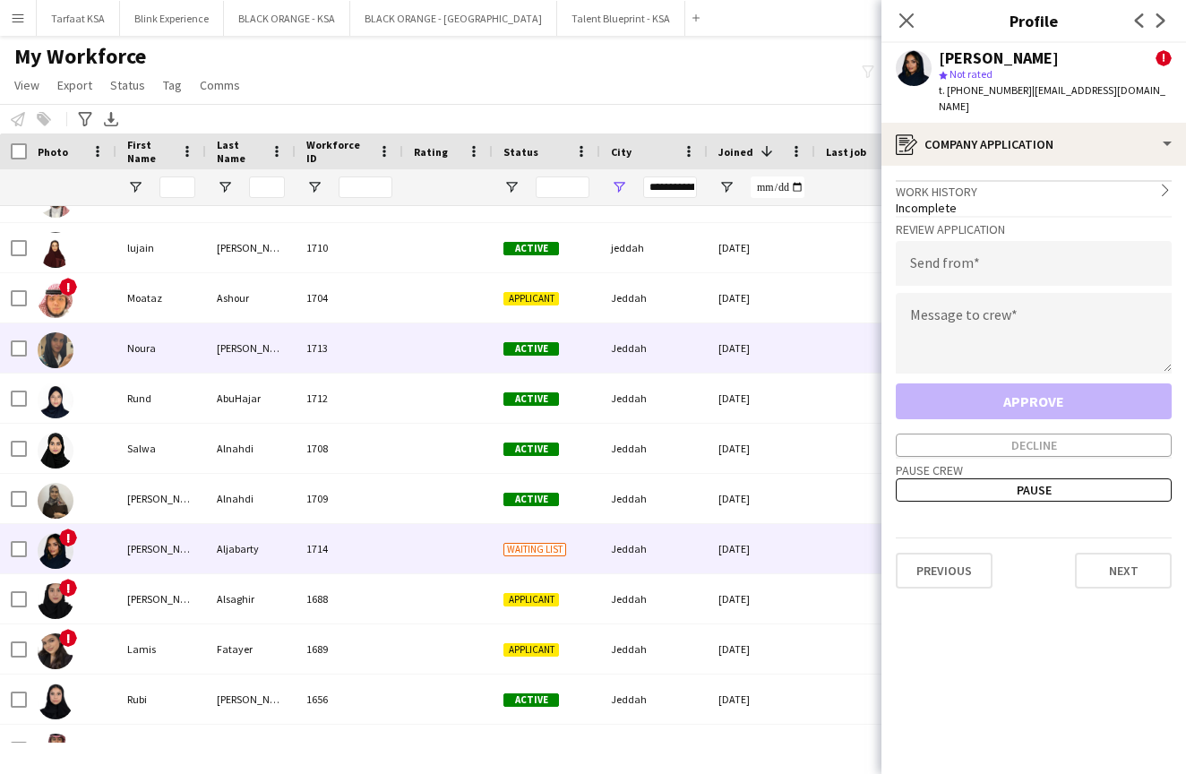
click at [59, 354] on img at bounding box center [56, 350] width 36 height 36
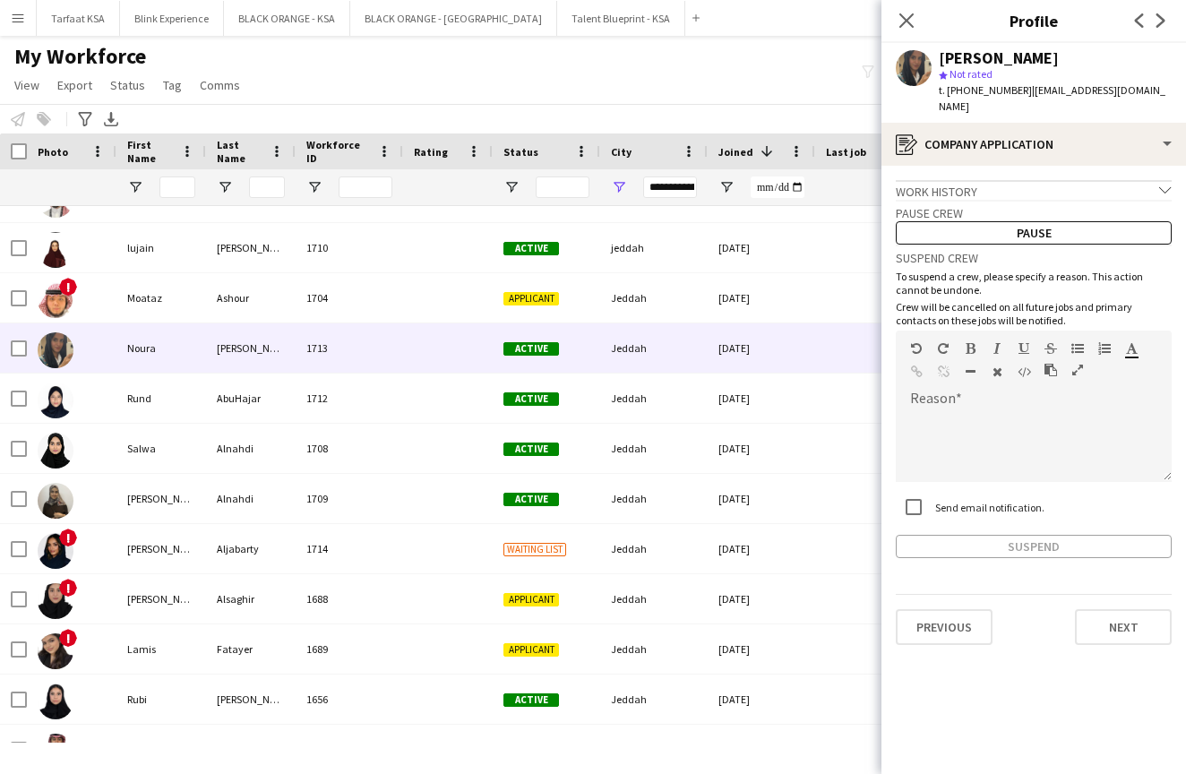
click at [967, 180] on div "Work history chevron-down" at bounding box center [1034, 190] width 276 height 20
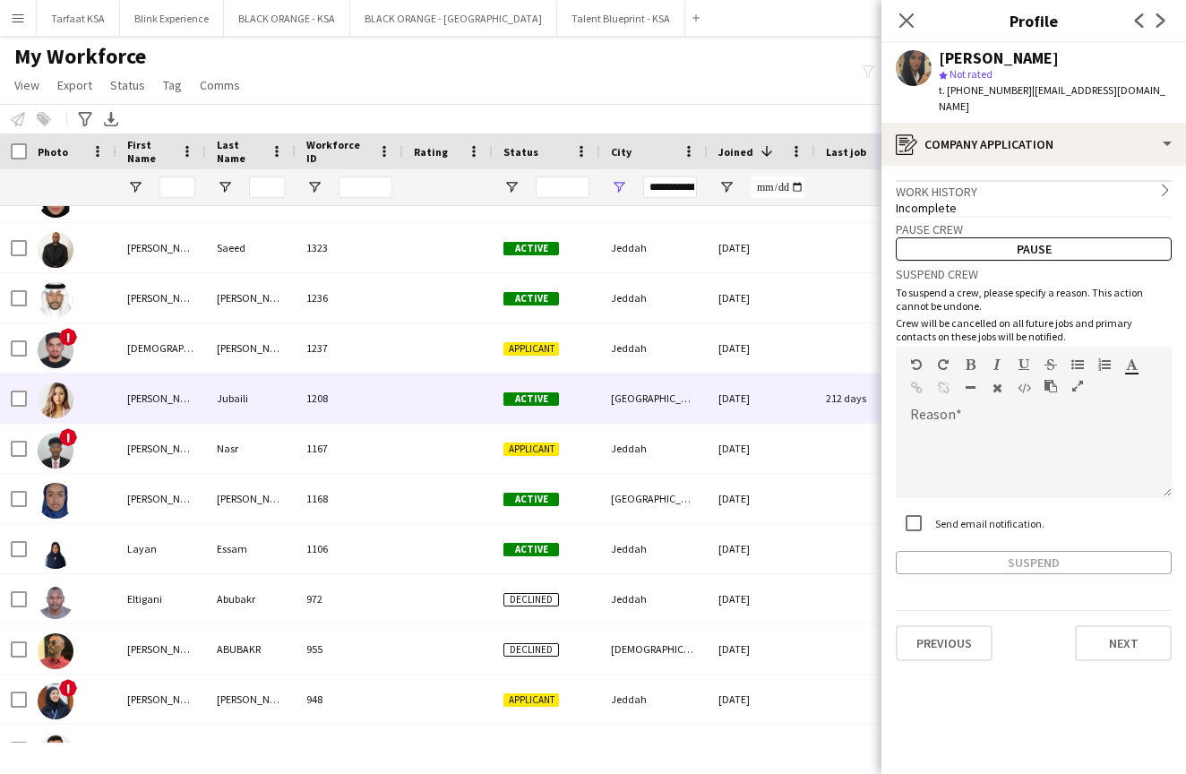
click at [46, 399] on img at bounding box center [56, 400] width 36 height 36
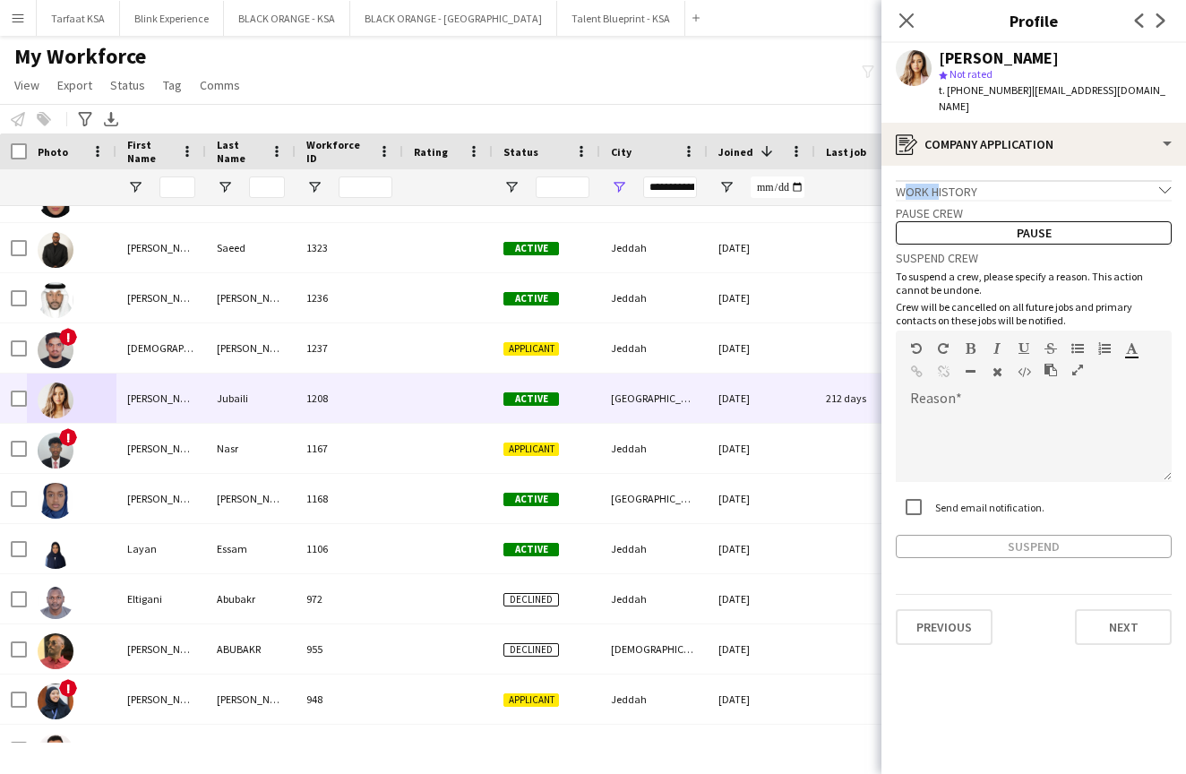
click at [931, 180] on div "Work history chevron-down" at bounding box center [1034, 190] width 276 height 20
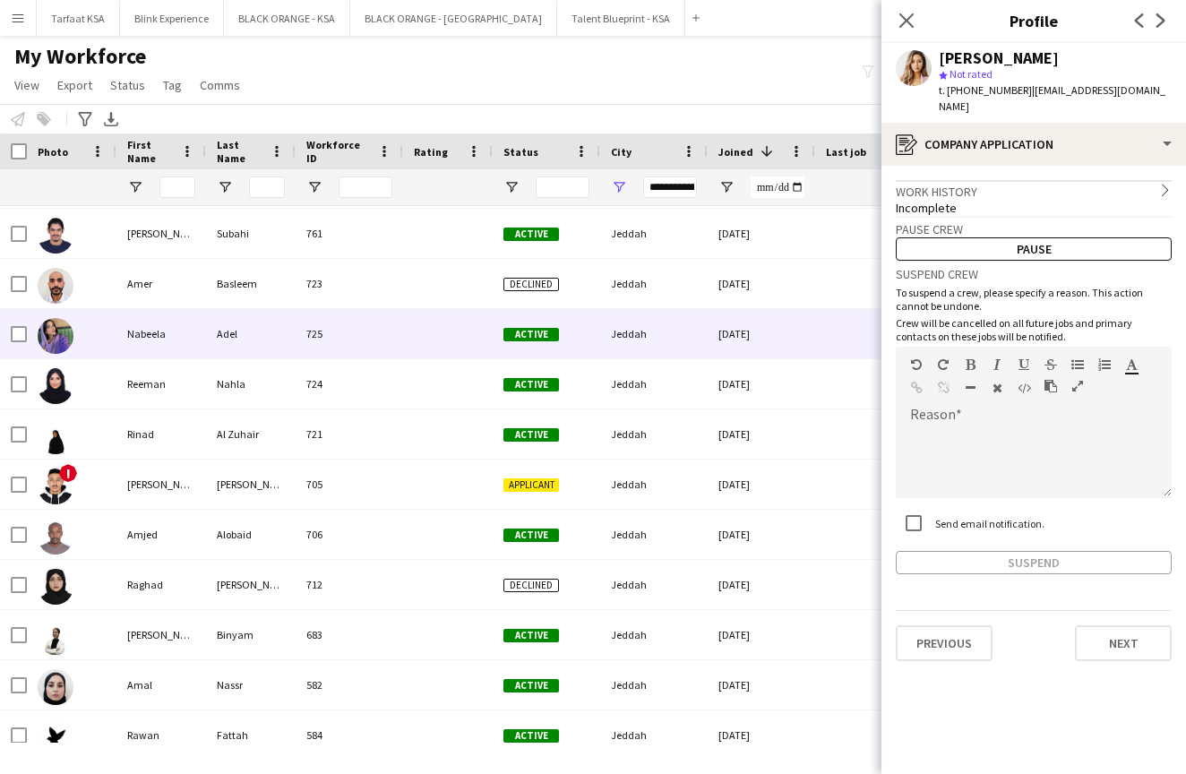
click at [58, 328] on img at bounding box center [56, 336] width 36 height 36
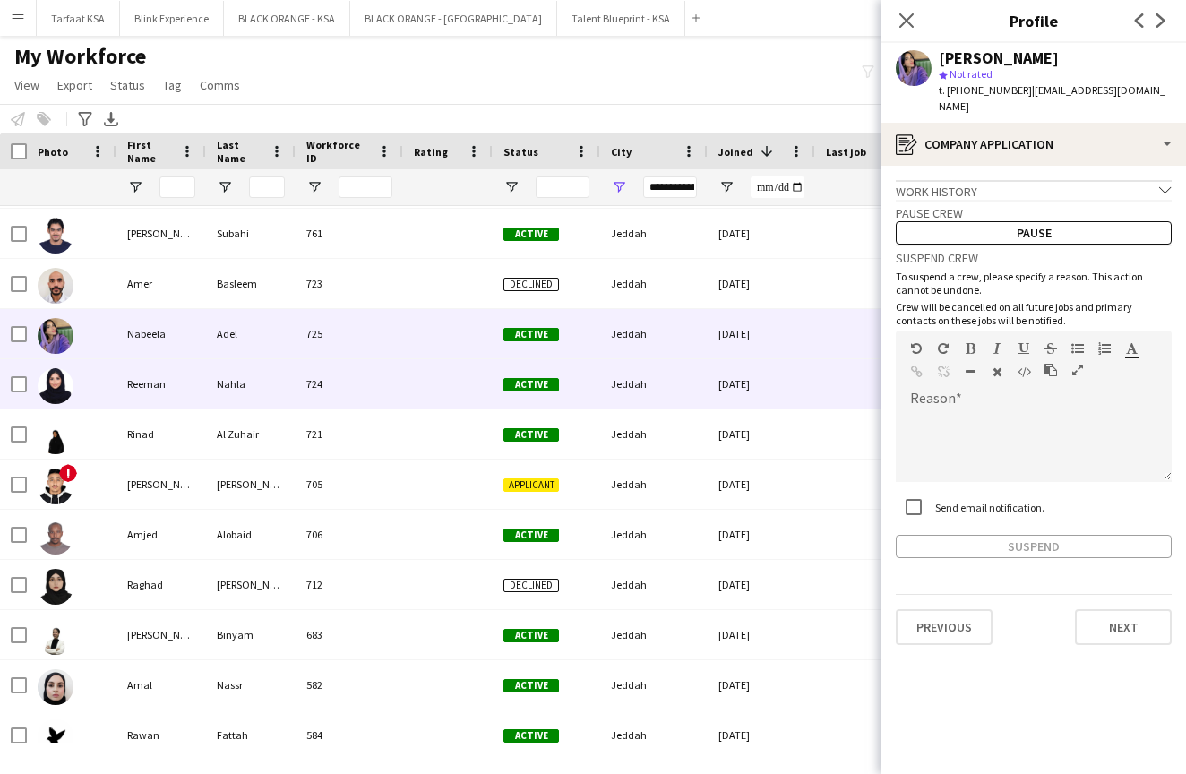
click at [57, 375] on img at bounding box center [56, 386] width 36 height 36
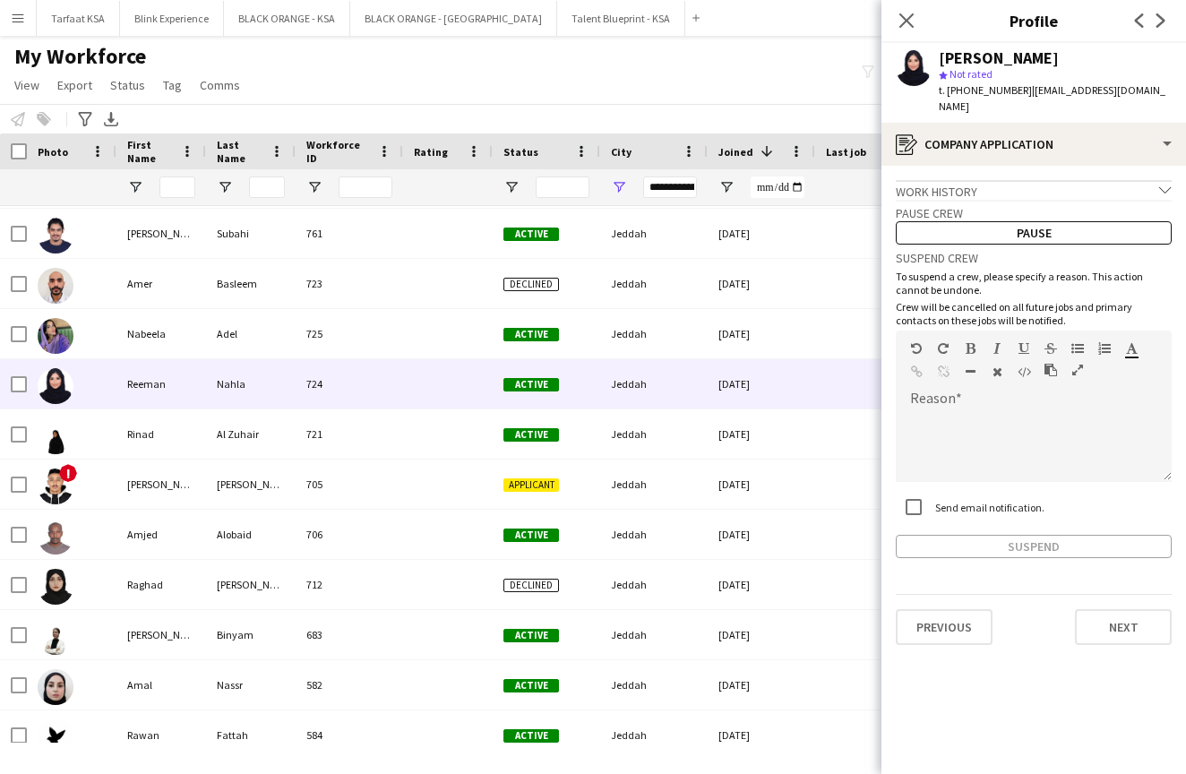
click at [981, 180] on div "Work history chevron-down" at bounding box center [1034, 190] width 276 height 20
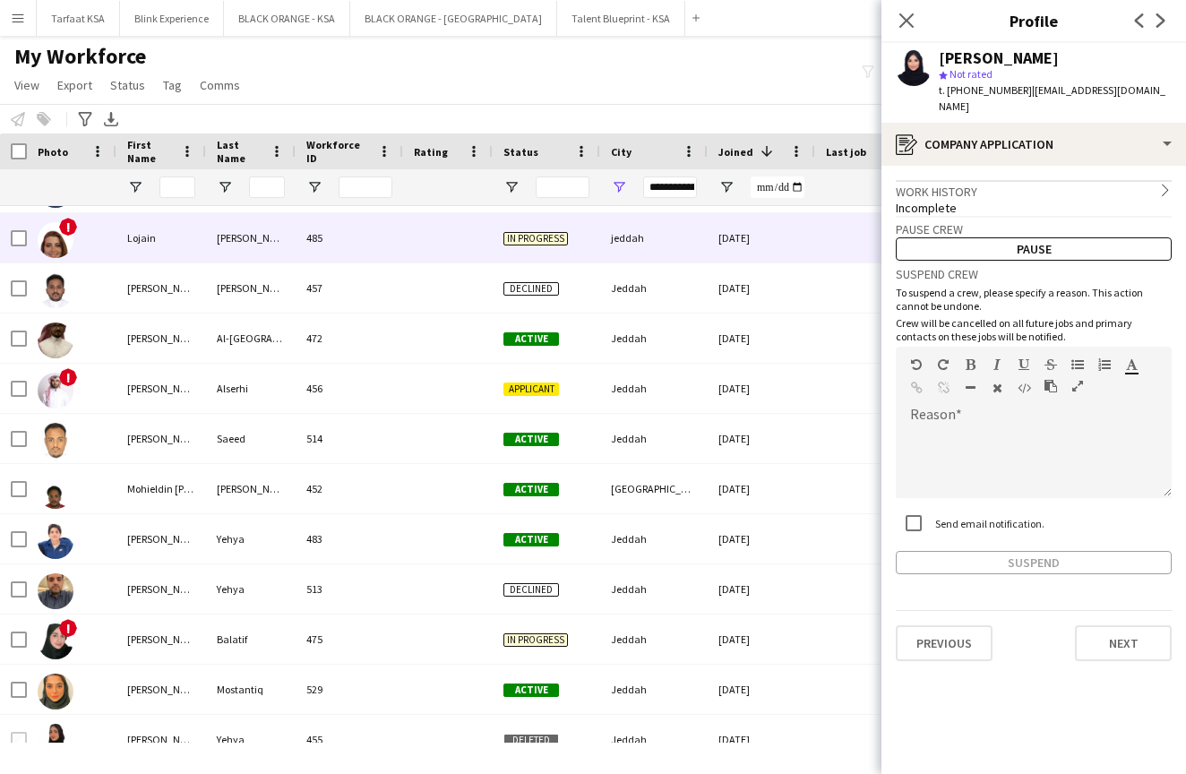
click at [65, 237] on img at bounding box center [56, 240] width 36 height 36
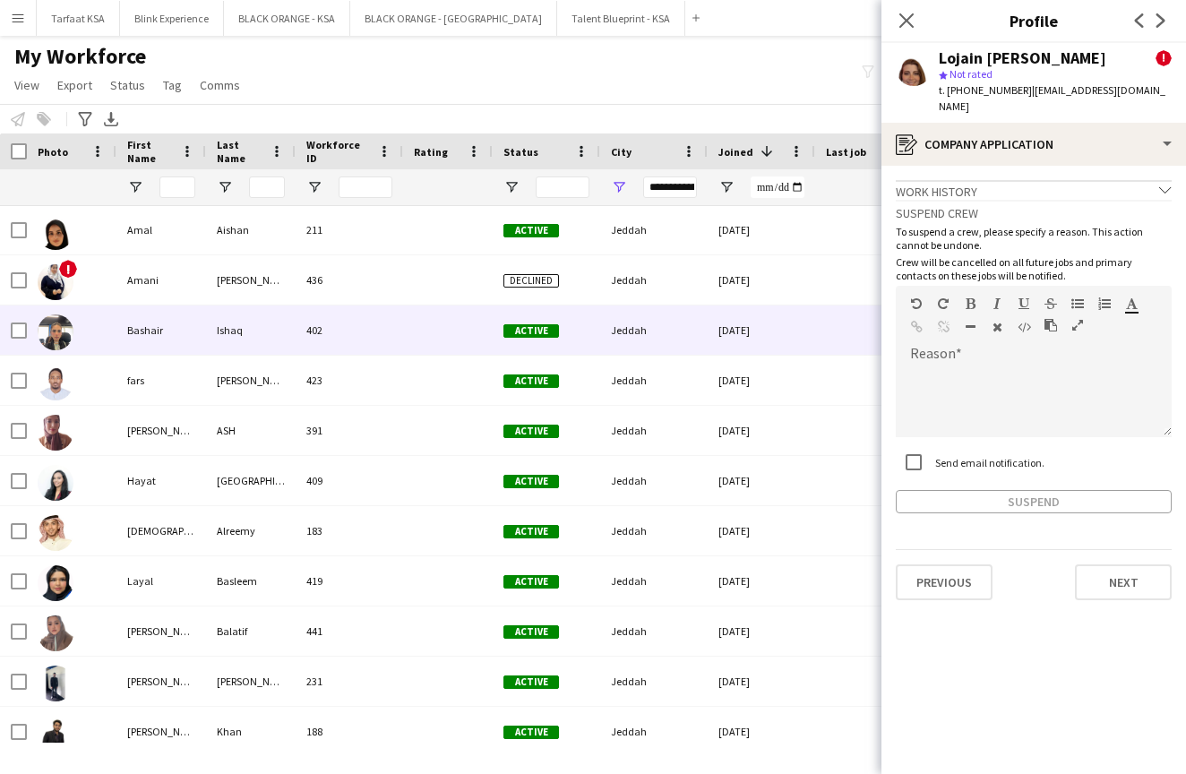
click at [129, 326] on div "Bashair" at bounding box center [161, 329] width 90 height 49
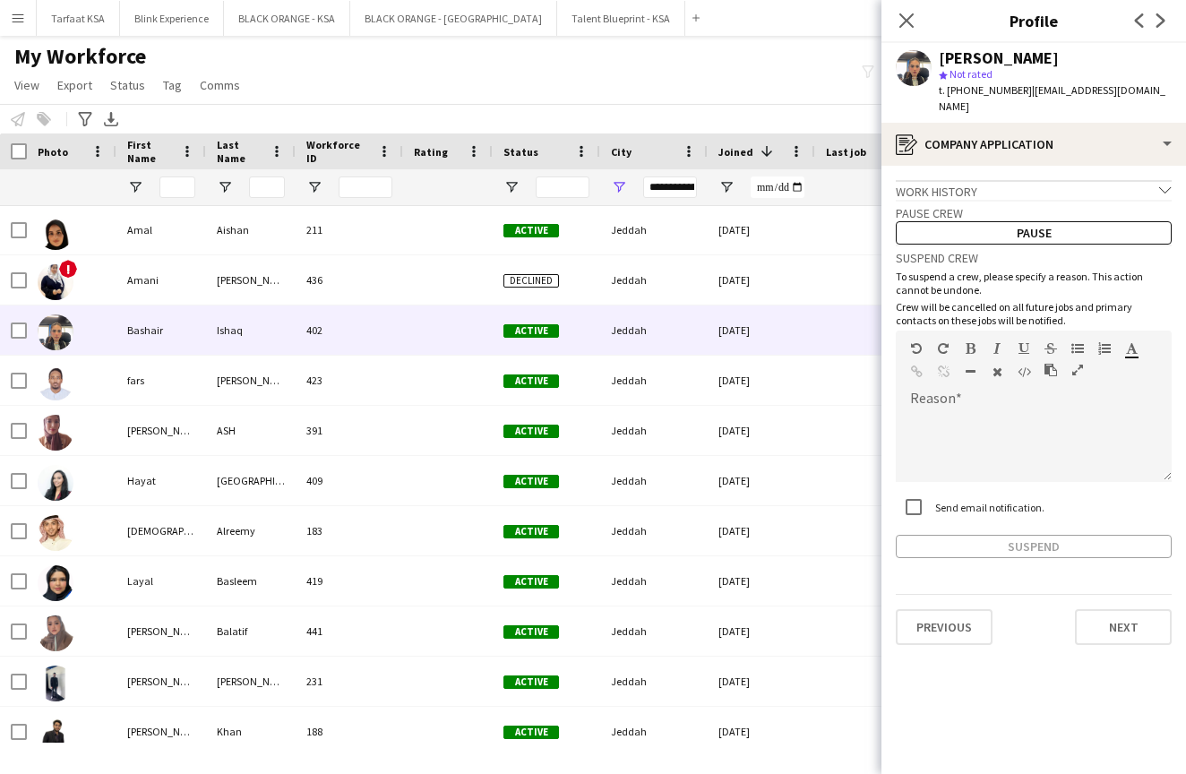
click at [928, 180] on div "Work history chevron-down" at bounding box center [1034, 190] width 276 height 20
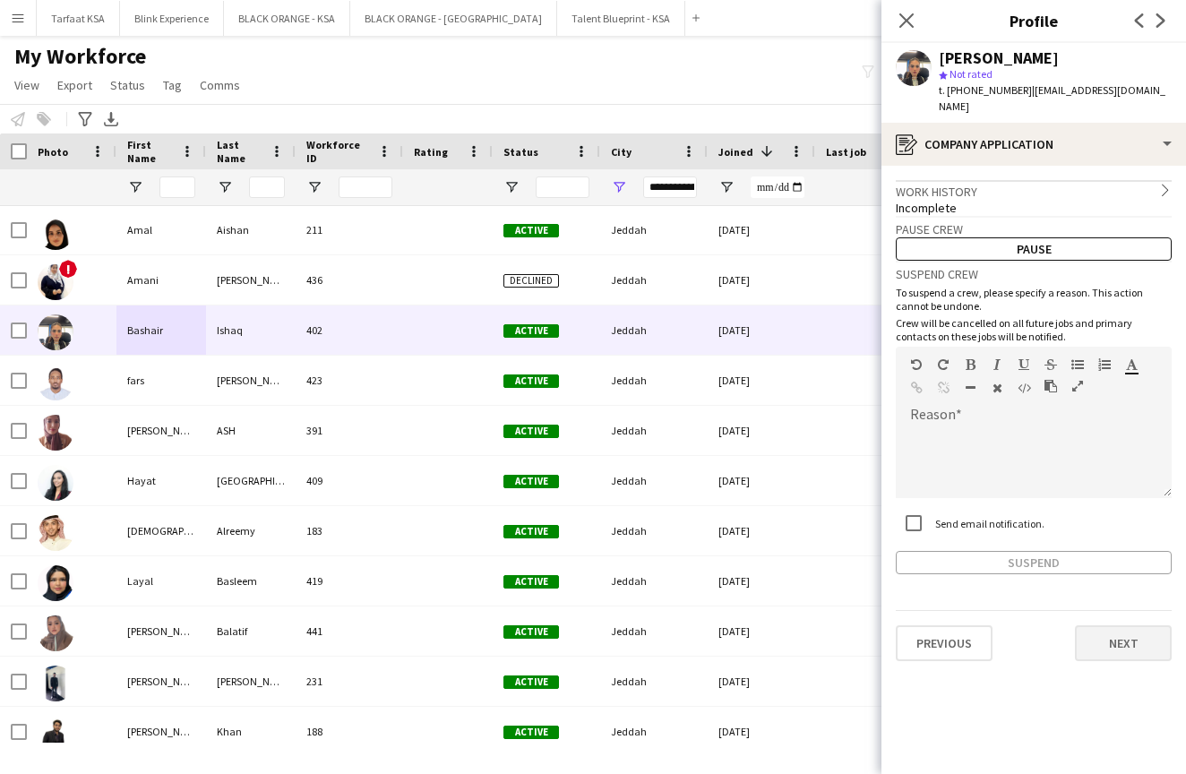
click at [1106, 625] on button "Next" at bounding box center [1123, 643] width 97 height 36
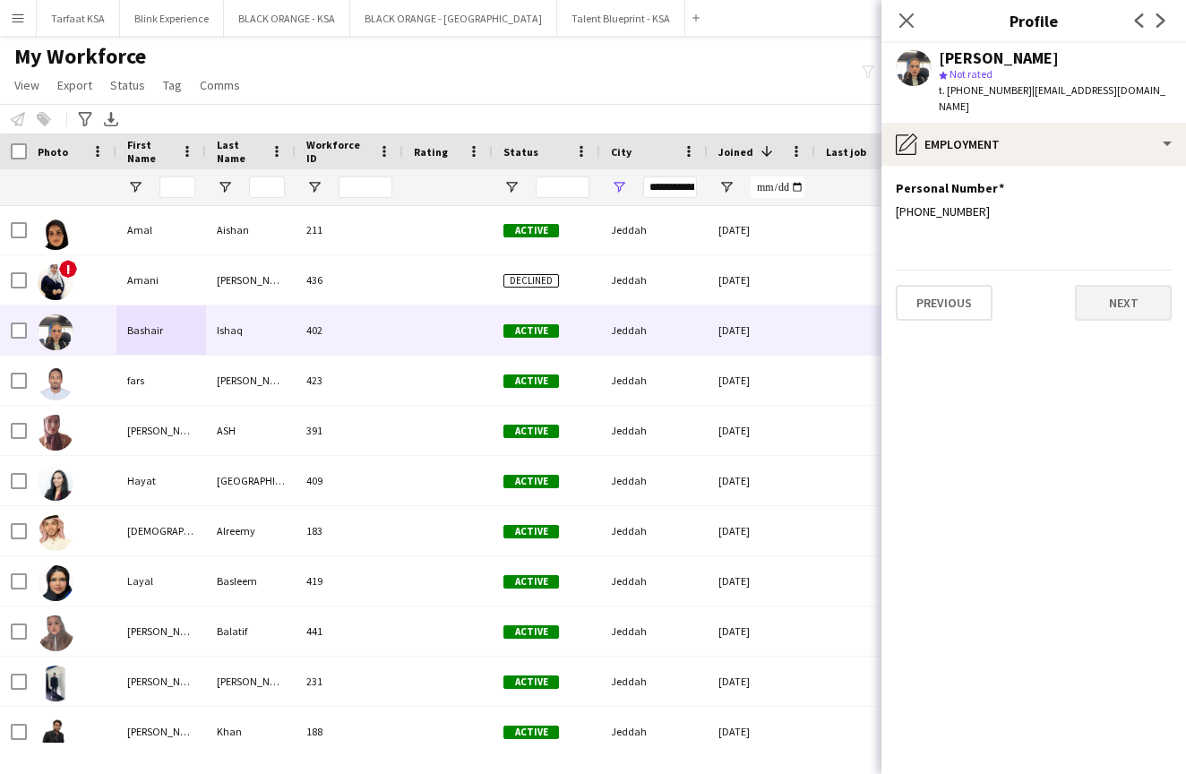
click at [1110, 285] on button "Next" at bounding box center [1123, 303] width 97 height 36
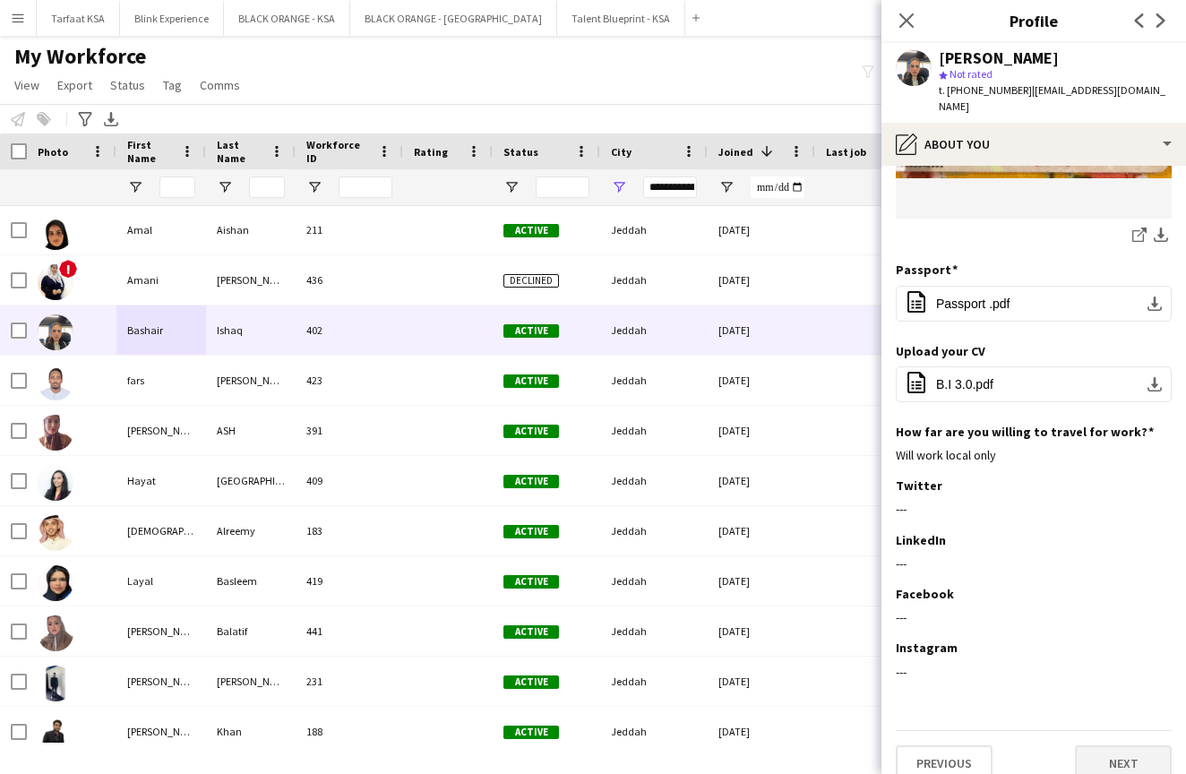
click at [1106, 745] on button "Next" at bounding box center [1123, 763] width 97 height 36
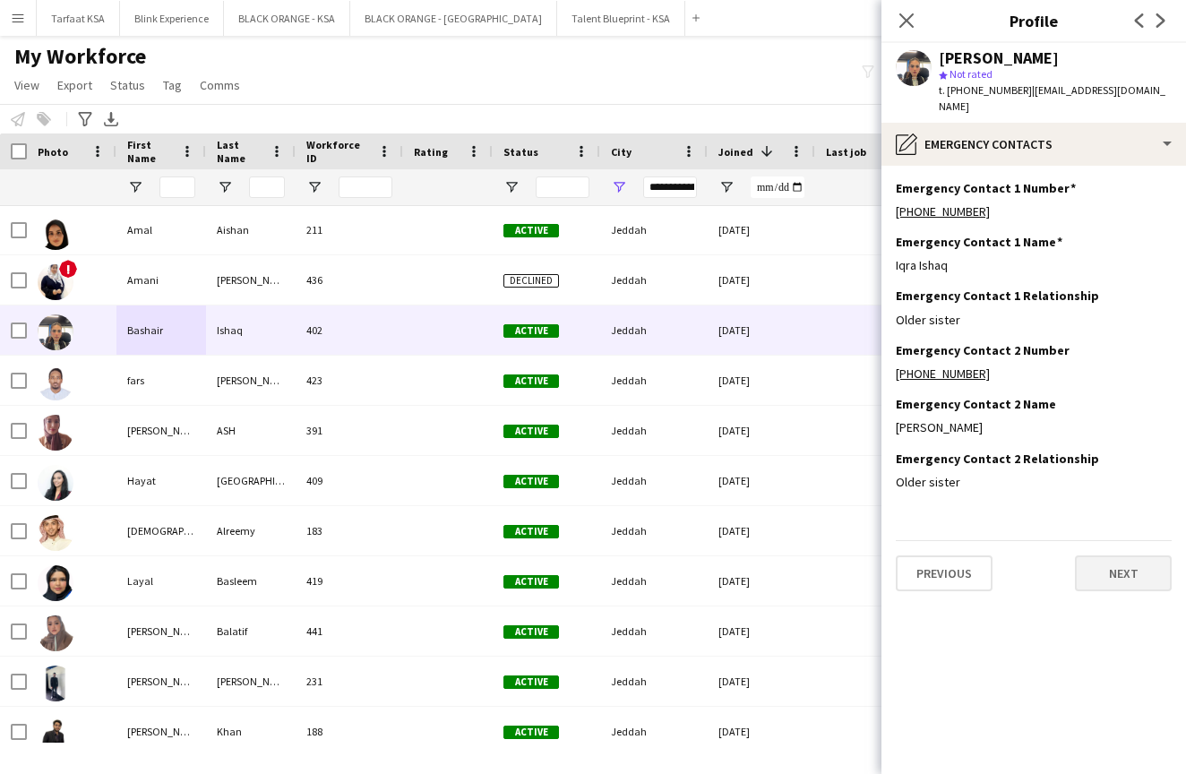
click at [1081, 566] on button "Next" at bounding box center [1123, 573] width 97 height 36
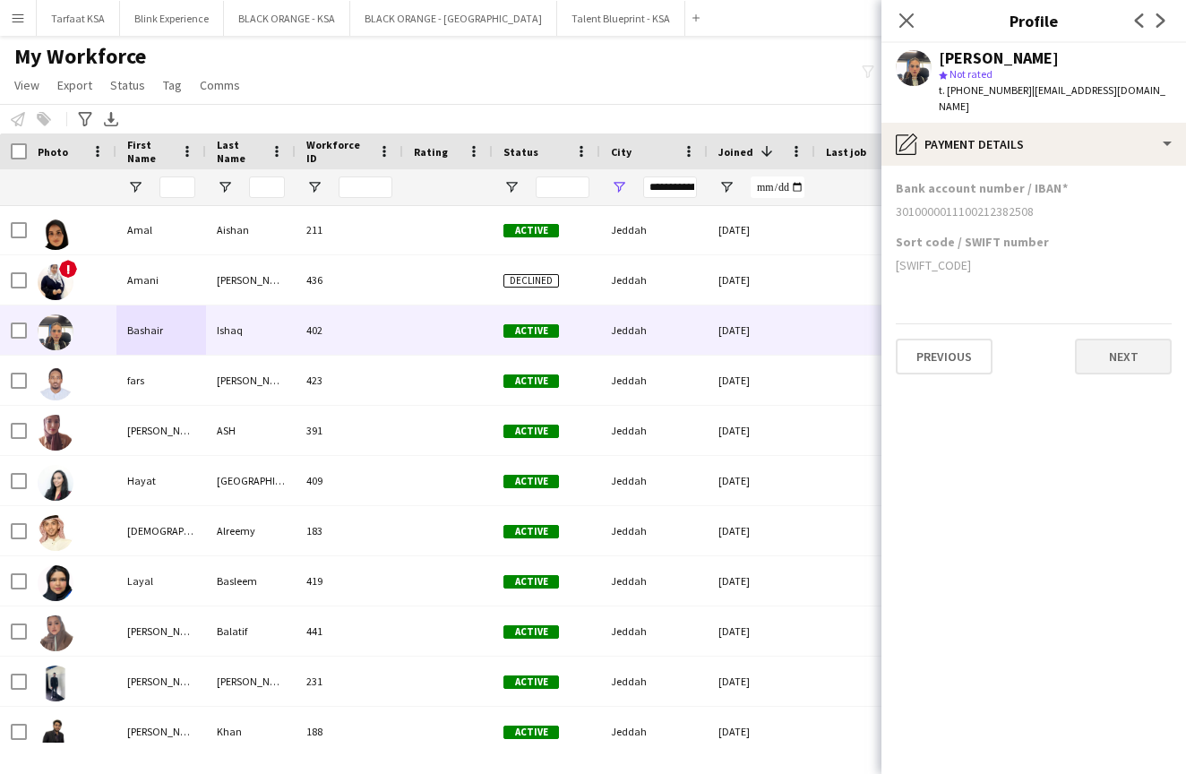
click at [1093, 349] on button "Next" at bounding box center [1123, 357] width 97 height 36
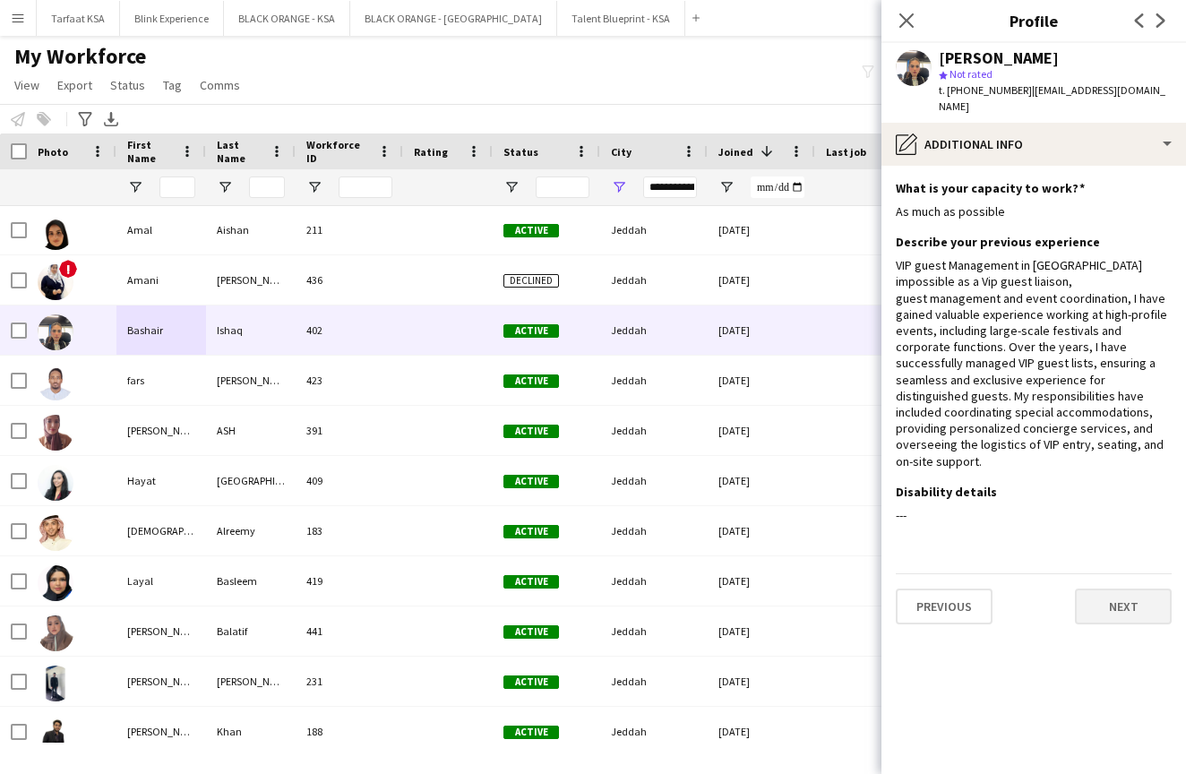
click at [1116, 588] on button "Next" at bounding box center [1123, 606] width 97 height 36
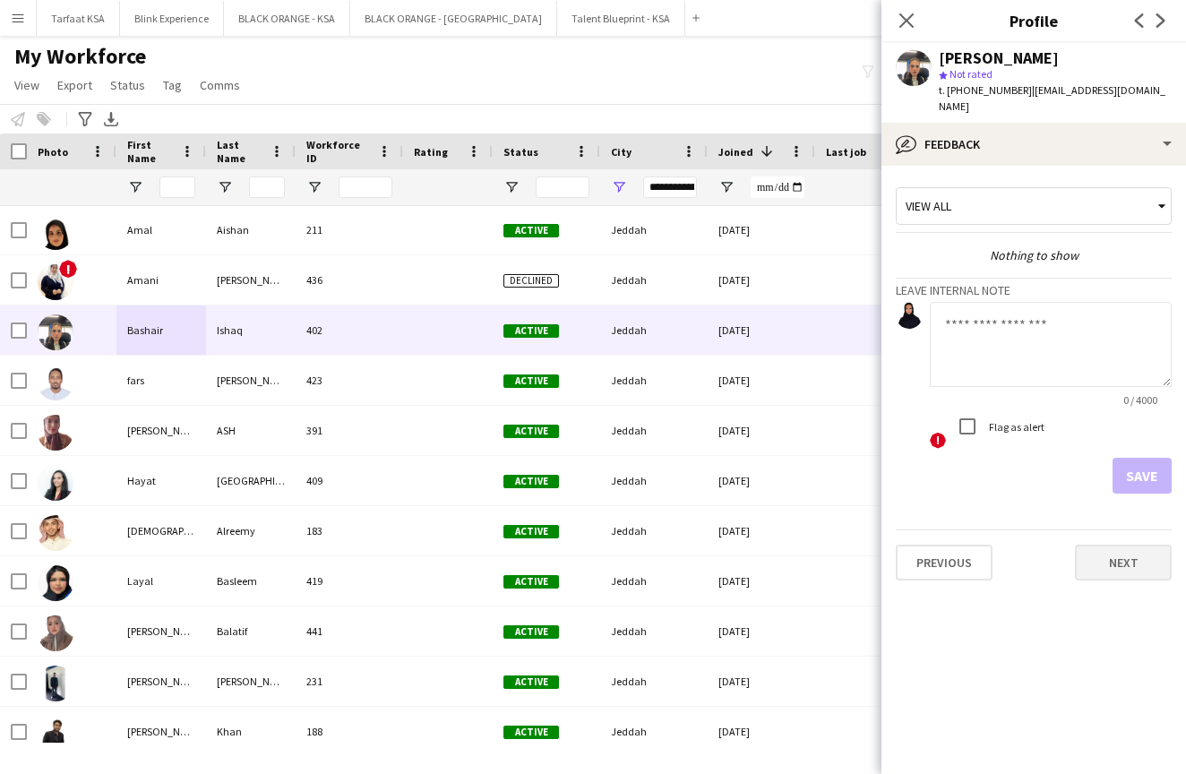
click at [1087, 544] on button "Next" at bounding box center [1123, 562] width 97 height 36
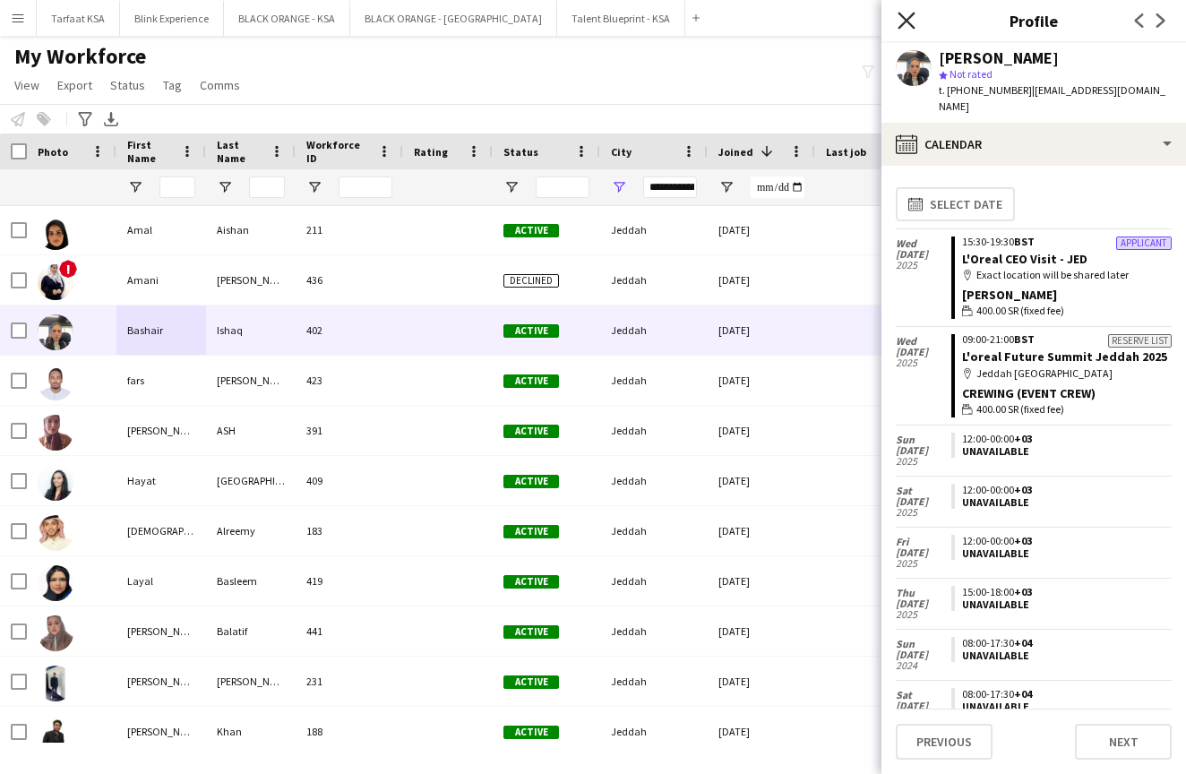
click at [904, 18] on icon at bounding box center [905, 20] width 17 height 17
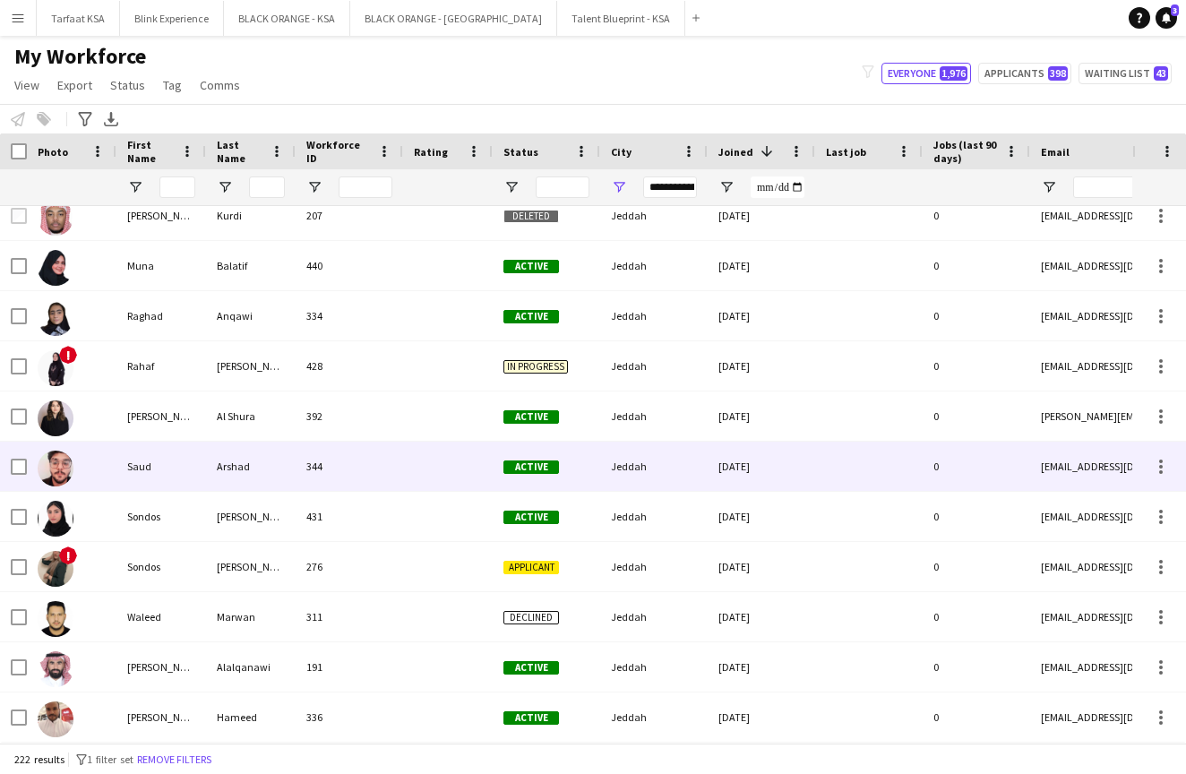
scroll to position [0, 0]
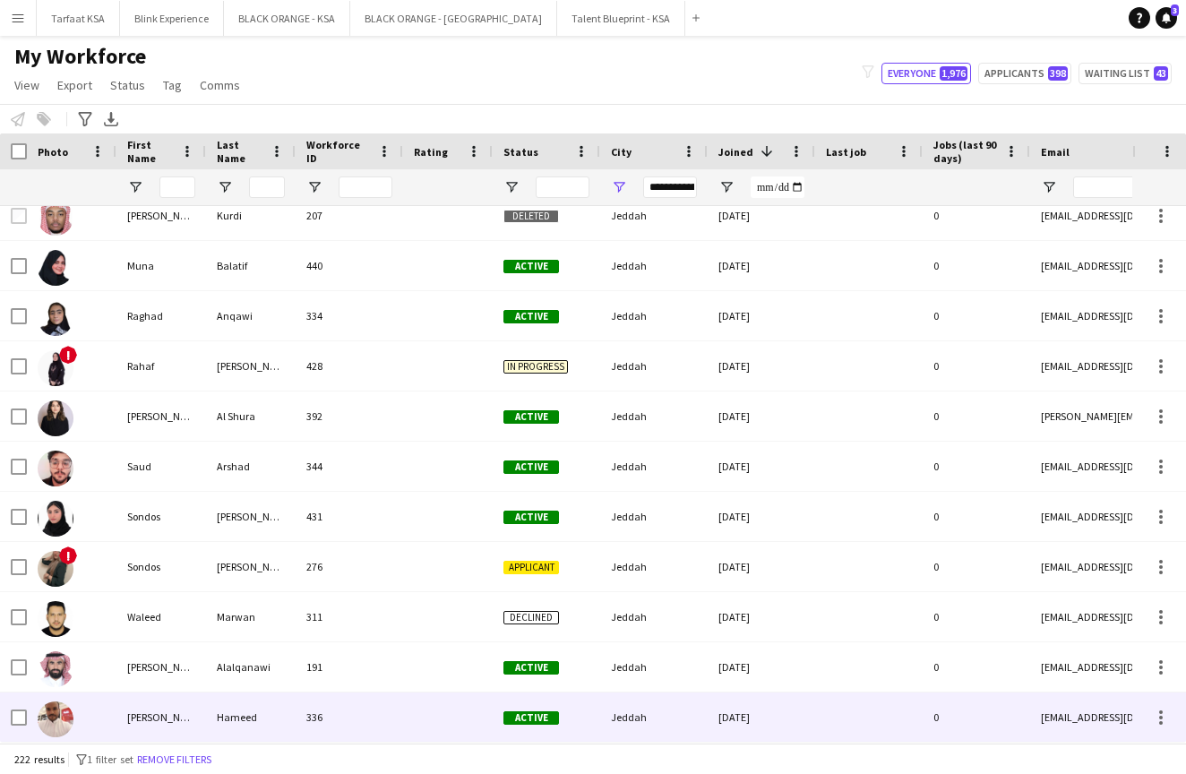
click at [66, 716] on img at bounding box center [56, 719] width 36 height 36
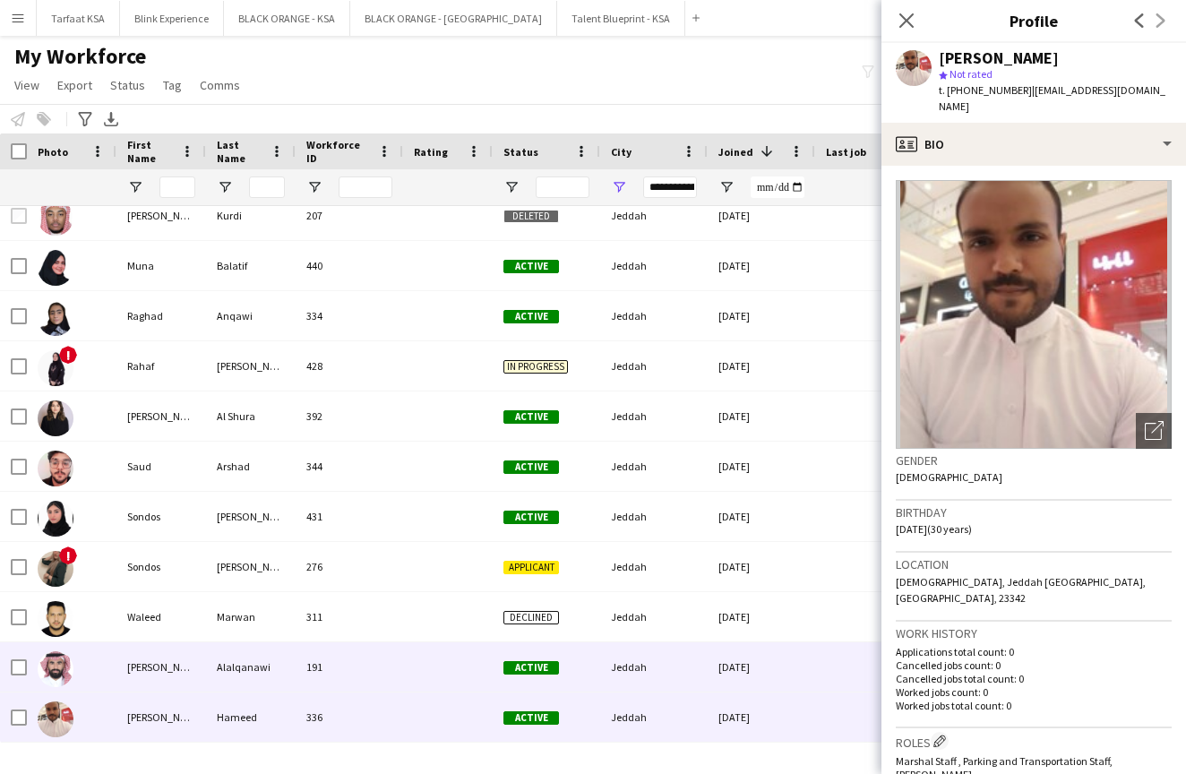
click at [56, 677] on img at bounding box center [56, 669] width 36 height 36
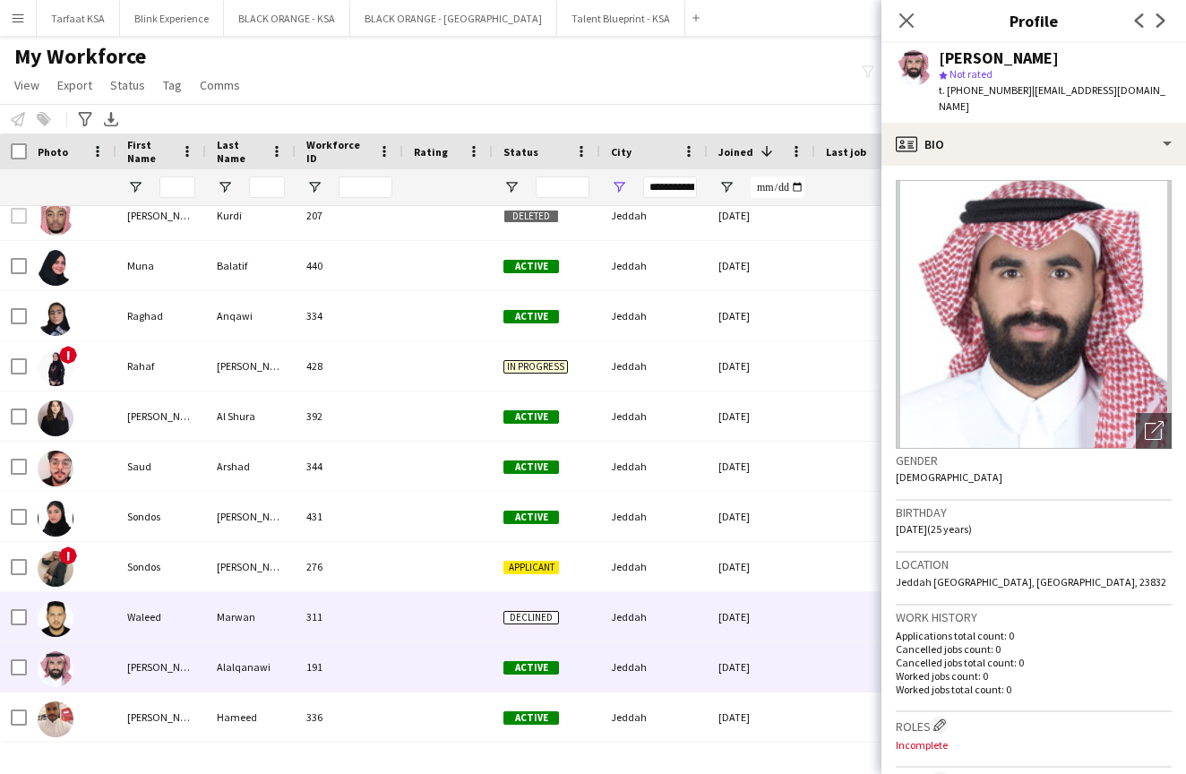
click at [65, 624] on img at bounding box center [56, 619] width 36 height 36
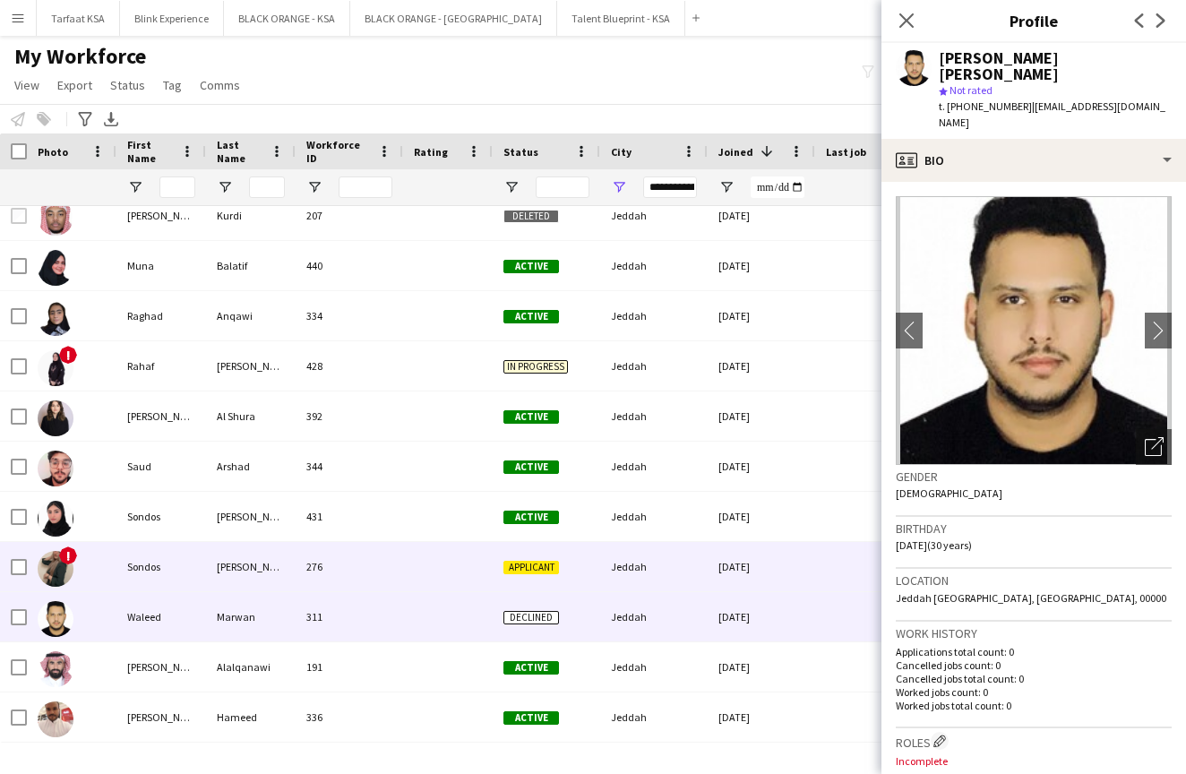
click at [64, 561] on span "!" at bounding box center [68, 555] width 18 height 18
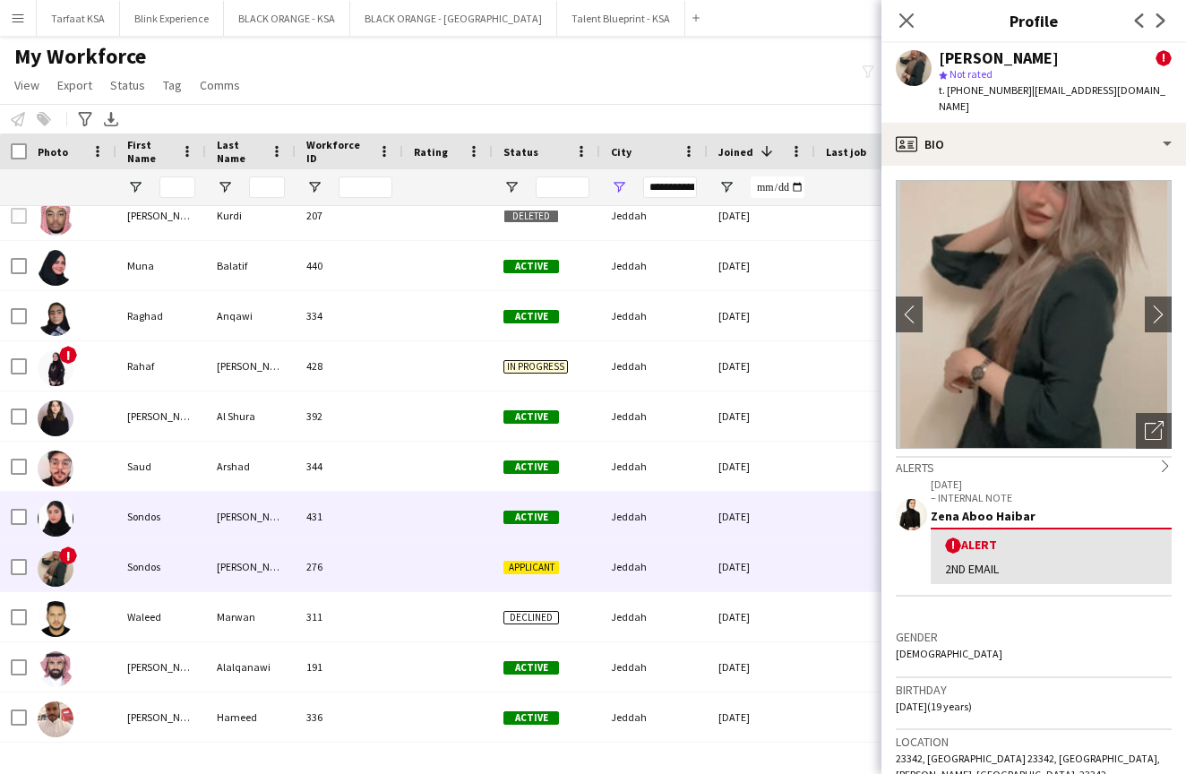
click at [53, 525] on img at bounding box center [56, 519] width 36 height 36
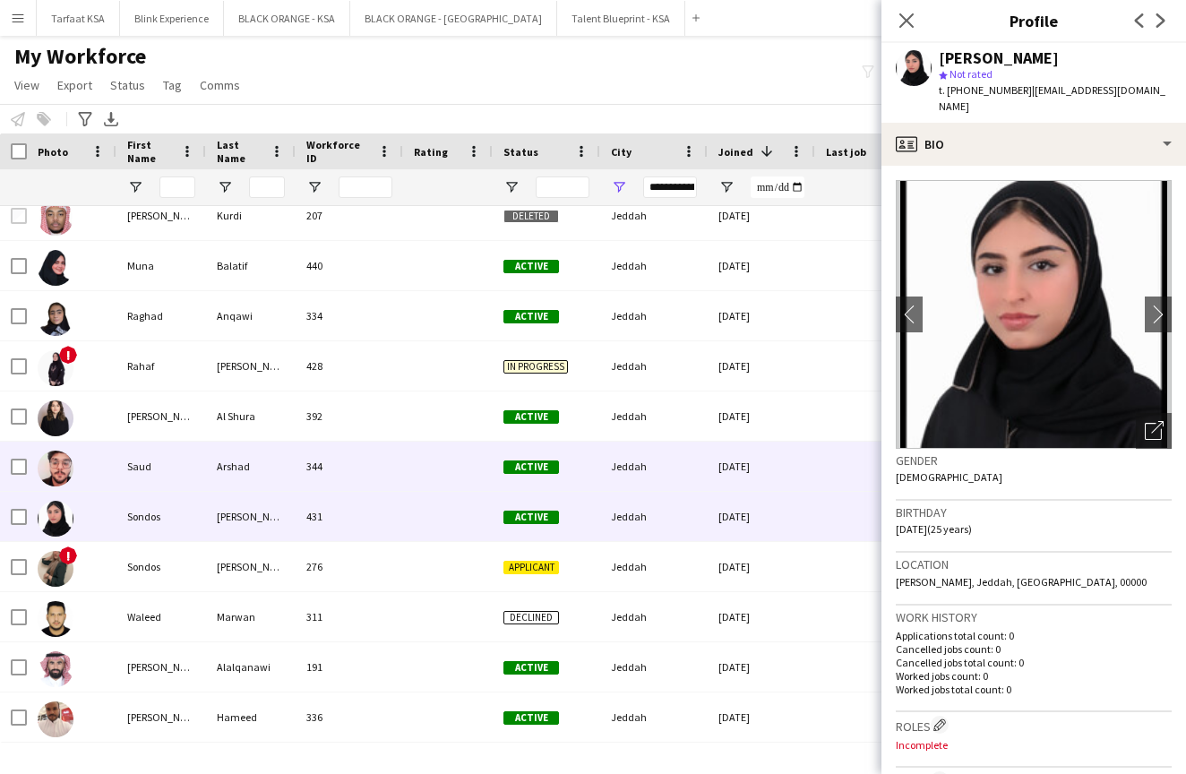
click at [55, 468] on img at bounding box center [56, 468] width 36 height 36
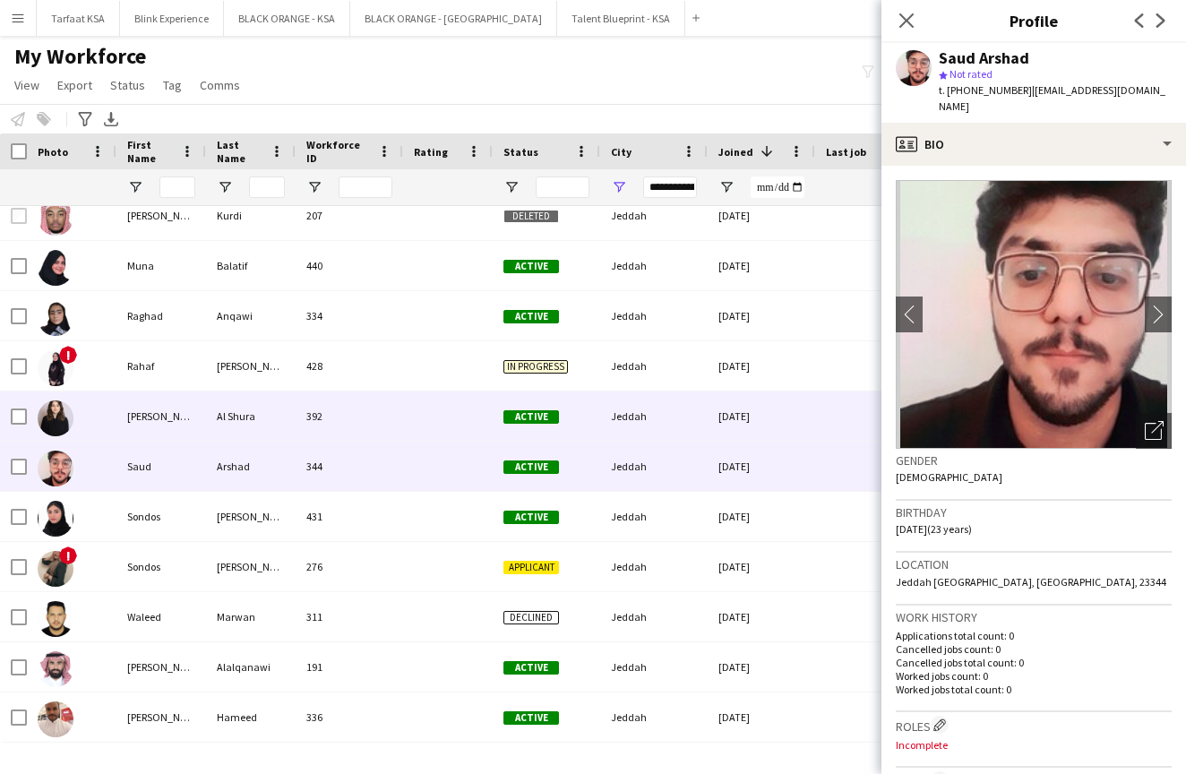
click at [64, 413] on img at bounding box center [56, 418] width 36 height 36
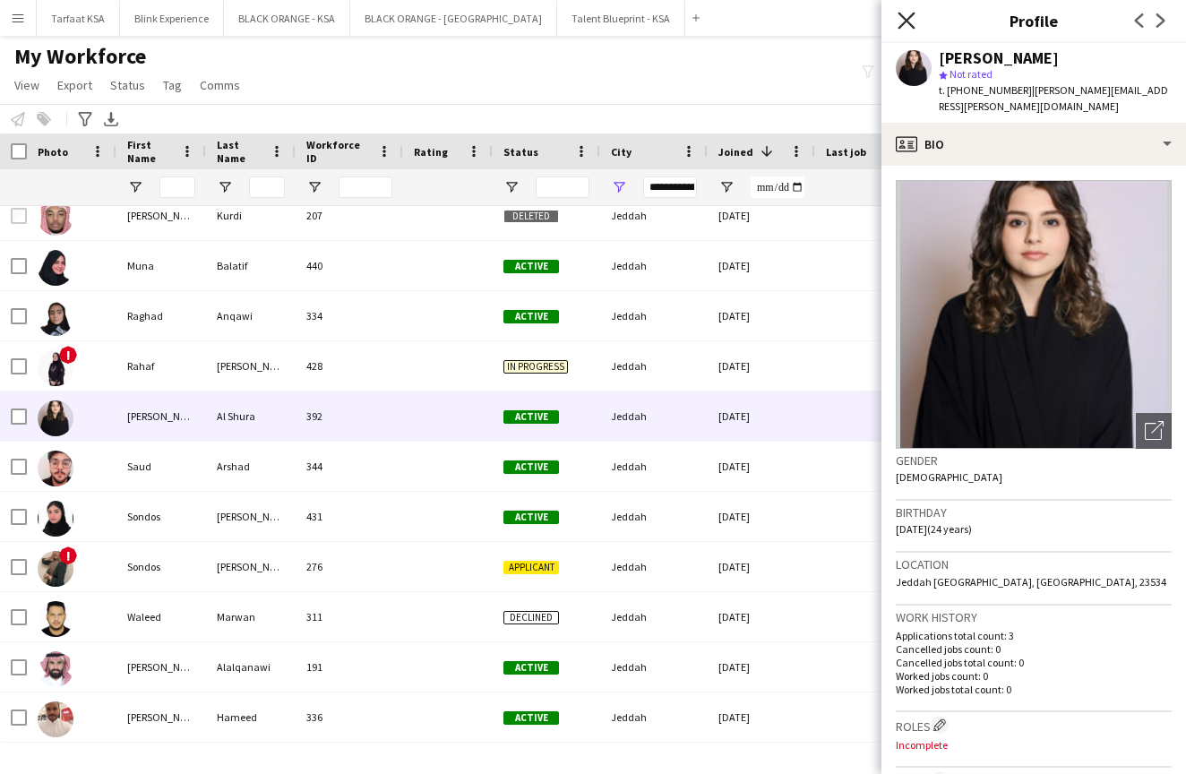
click at [899, 20] on icon "Close pop-in" at bounding box center [905, 20] width 17 height 17
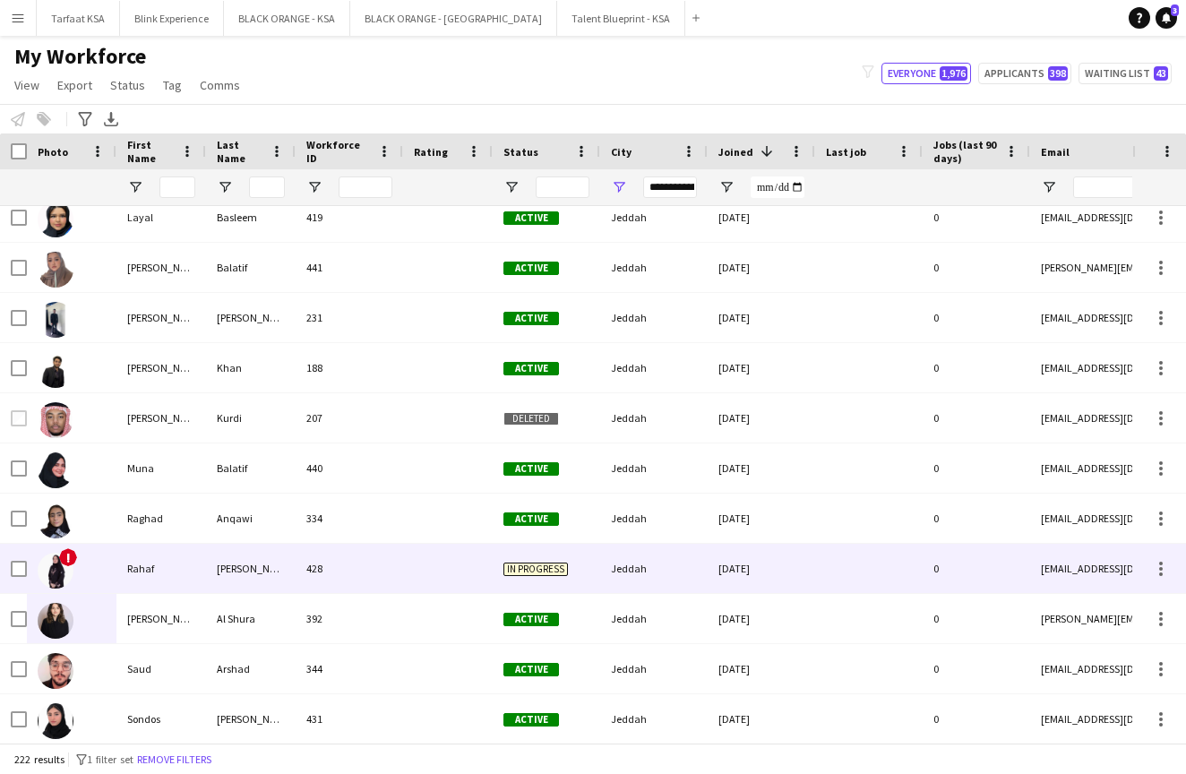
scroll to position [10232, 0]
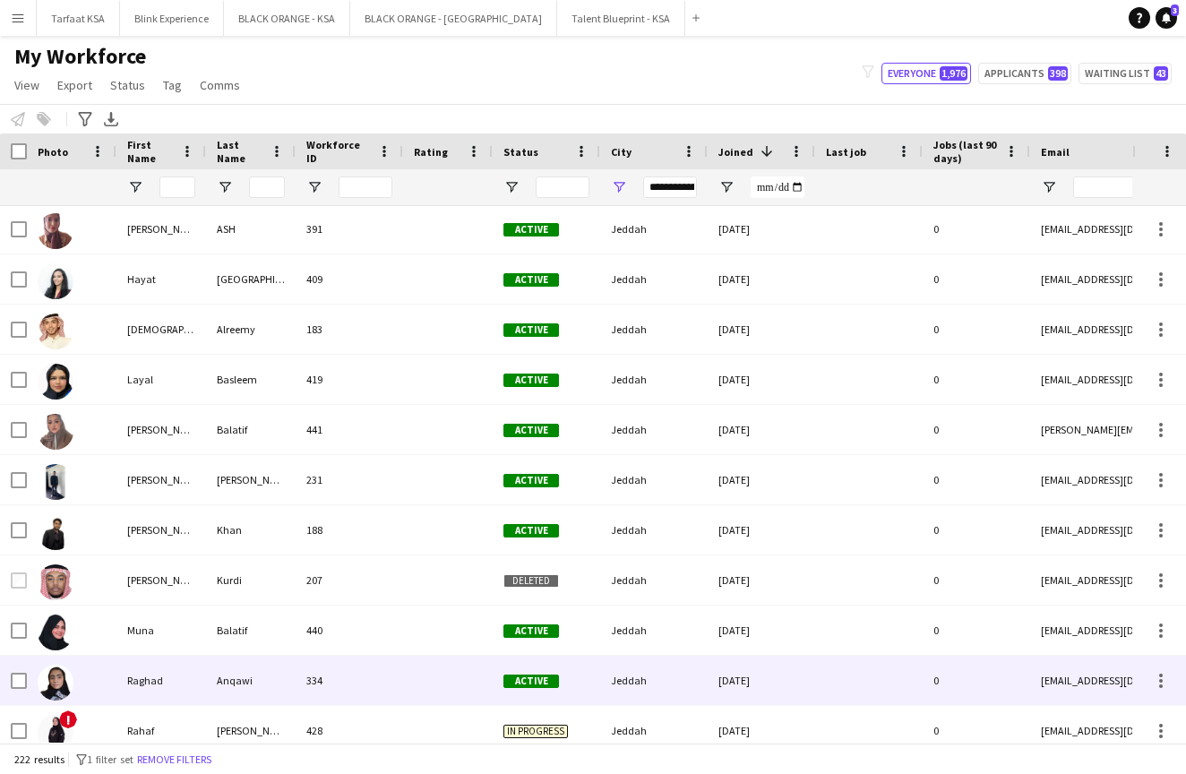
click at [53, 685] on img at bounding box center [56, 682] width 36 height 36
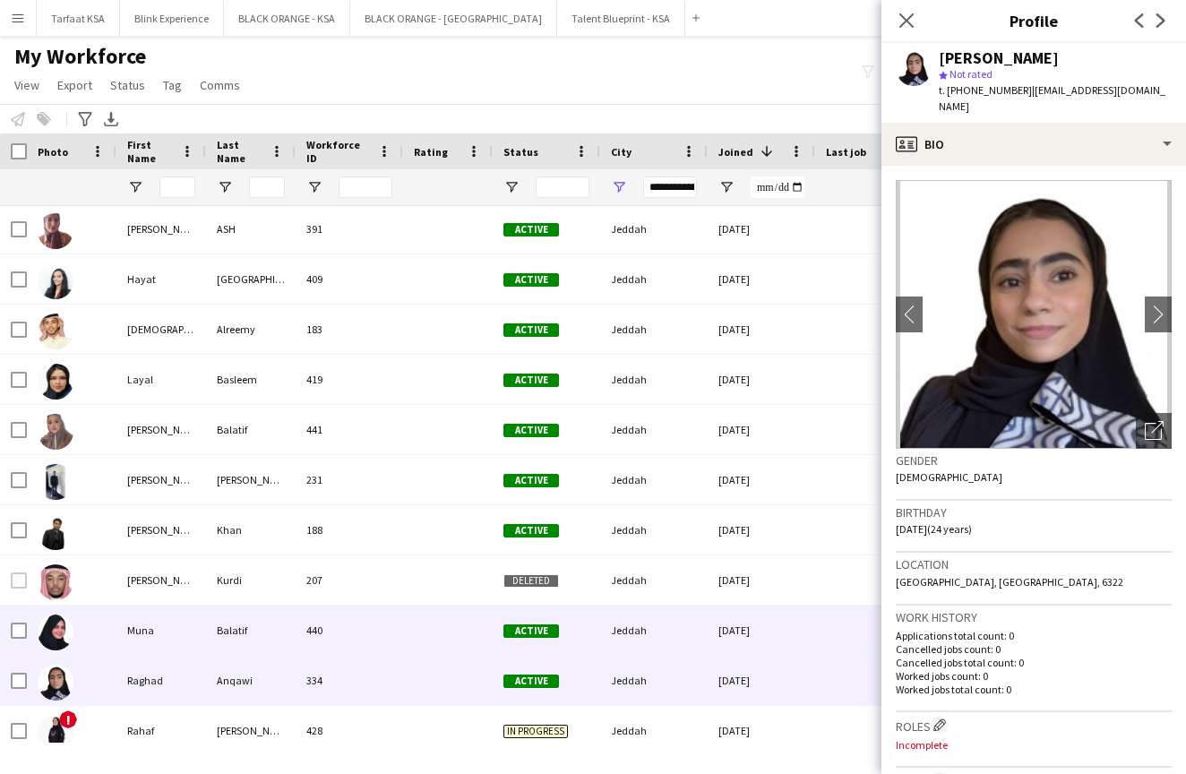
click at [57, 632] on img at bounding box center [56, 632] width 36 height 36
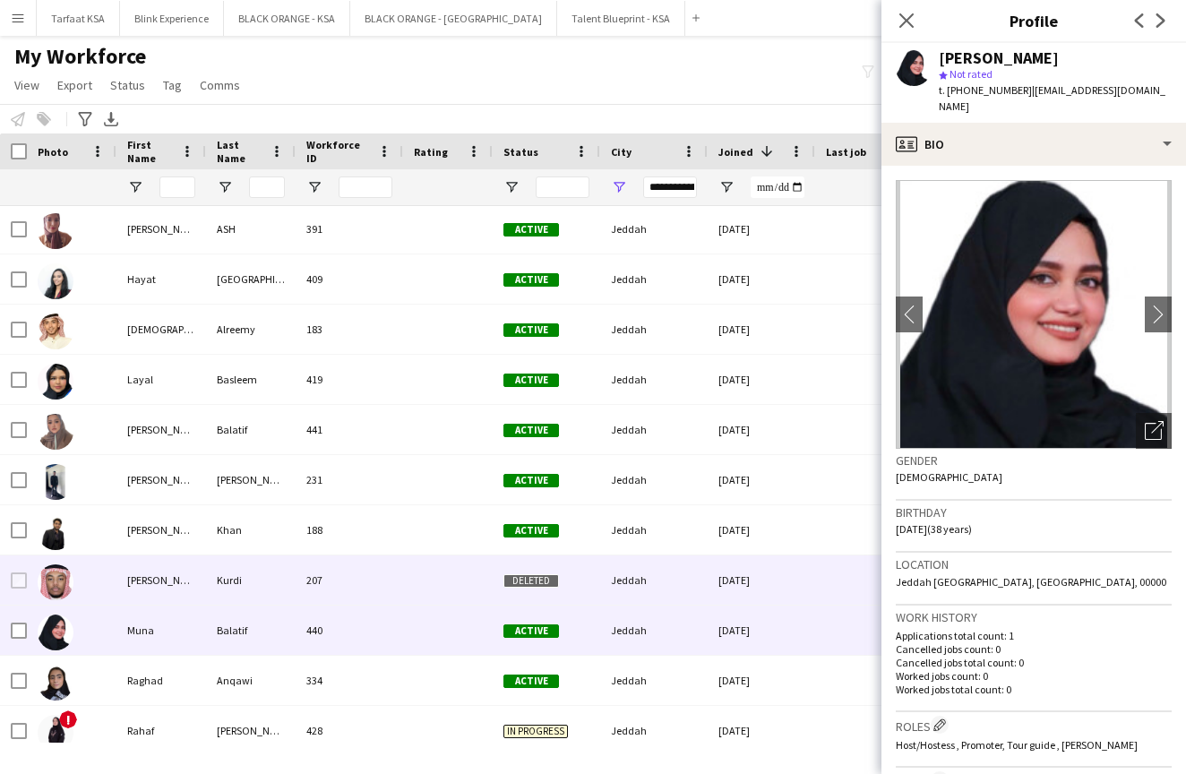
click at [59, 578] on img at bounding box center [56, 582] width 36 height 36
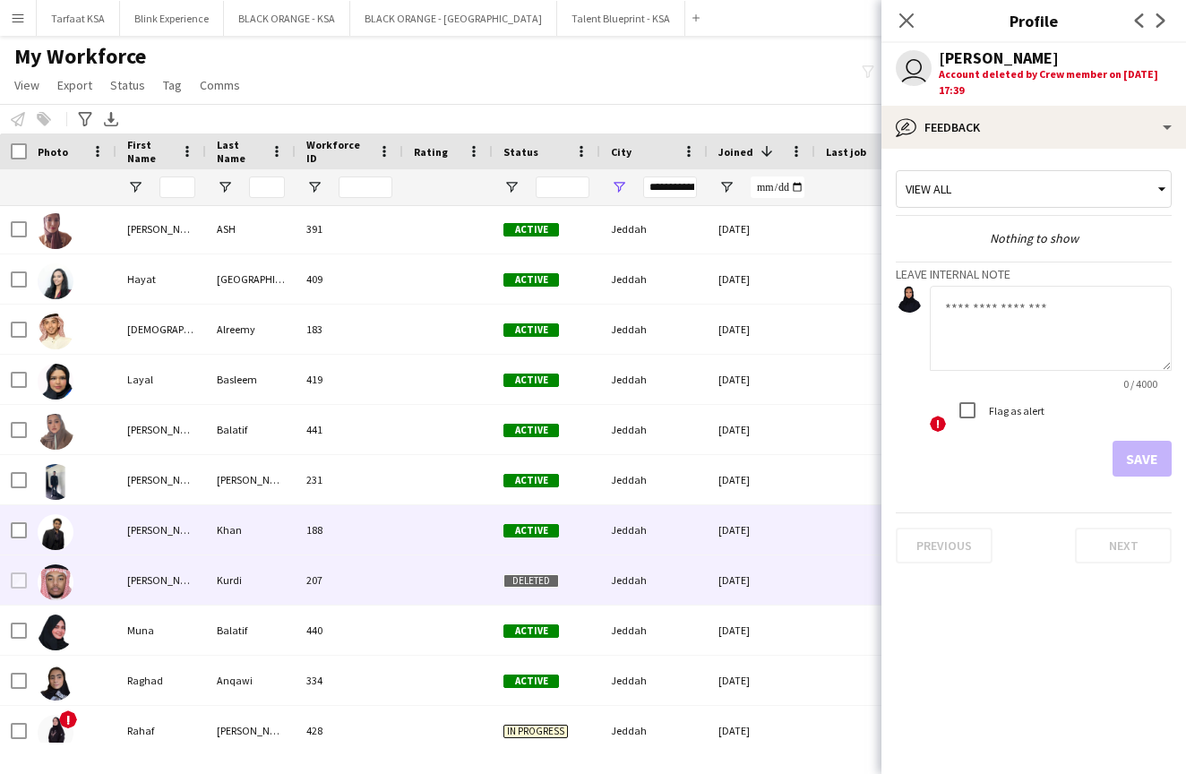
click at [58, 531] on img at bounding box center [56, 532] width 36 height 36
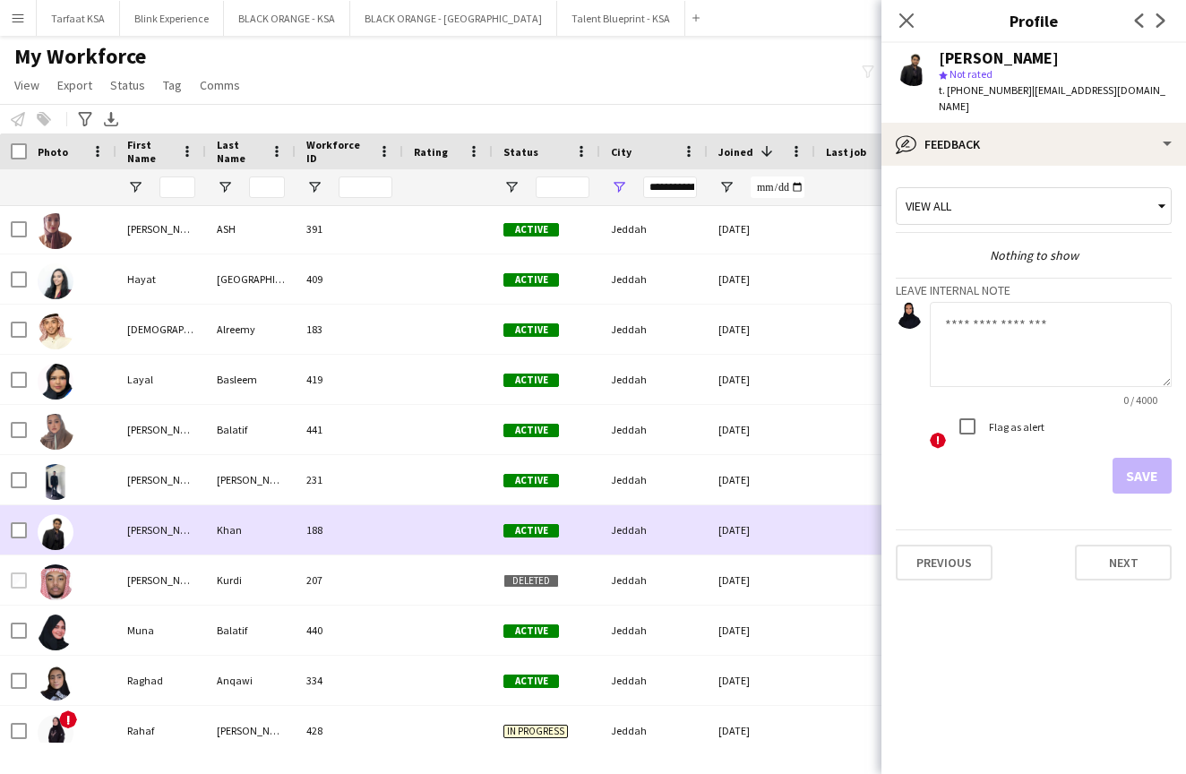
click at [52, 521] on img at bounding box center [56, 532] width 36 height 36
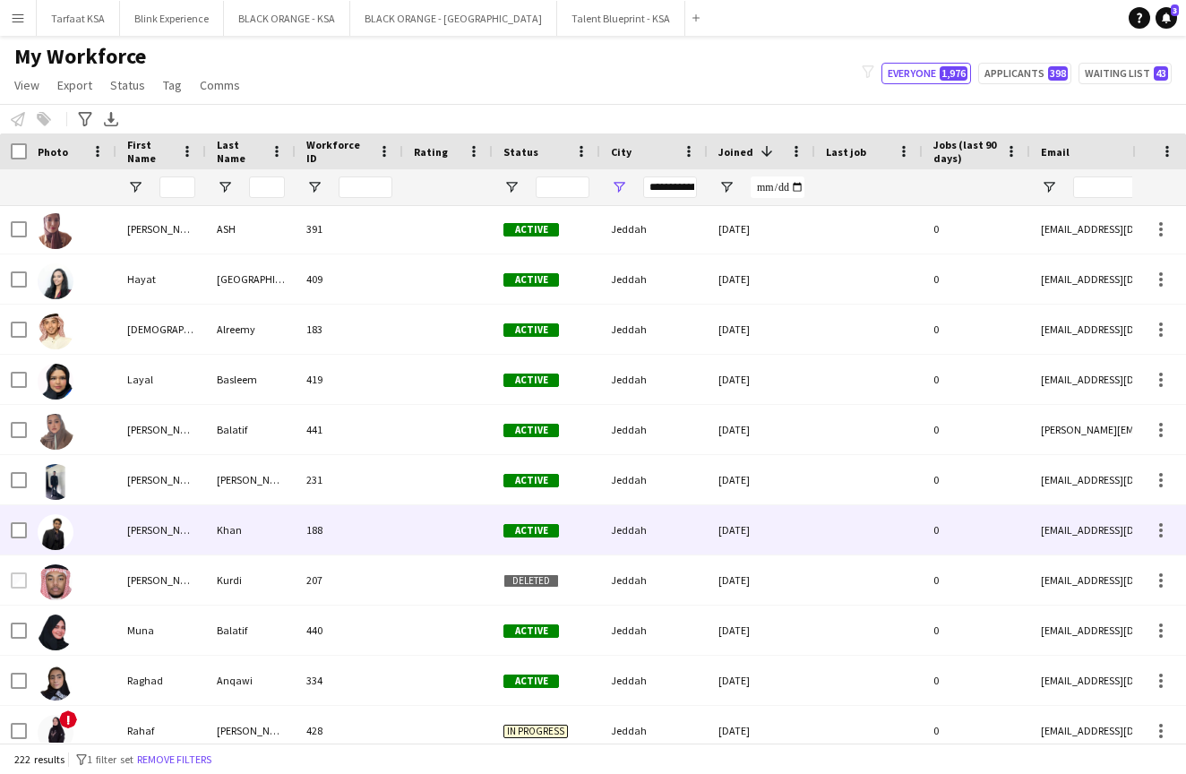
click at [52, 540] on img at bounding box center [56, 532] width 36 height 36
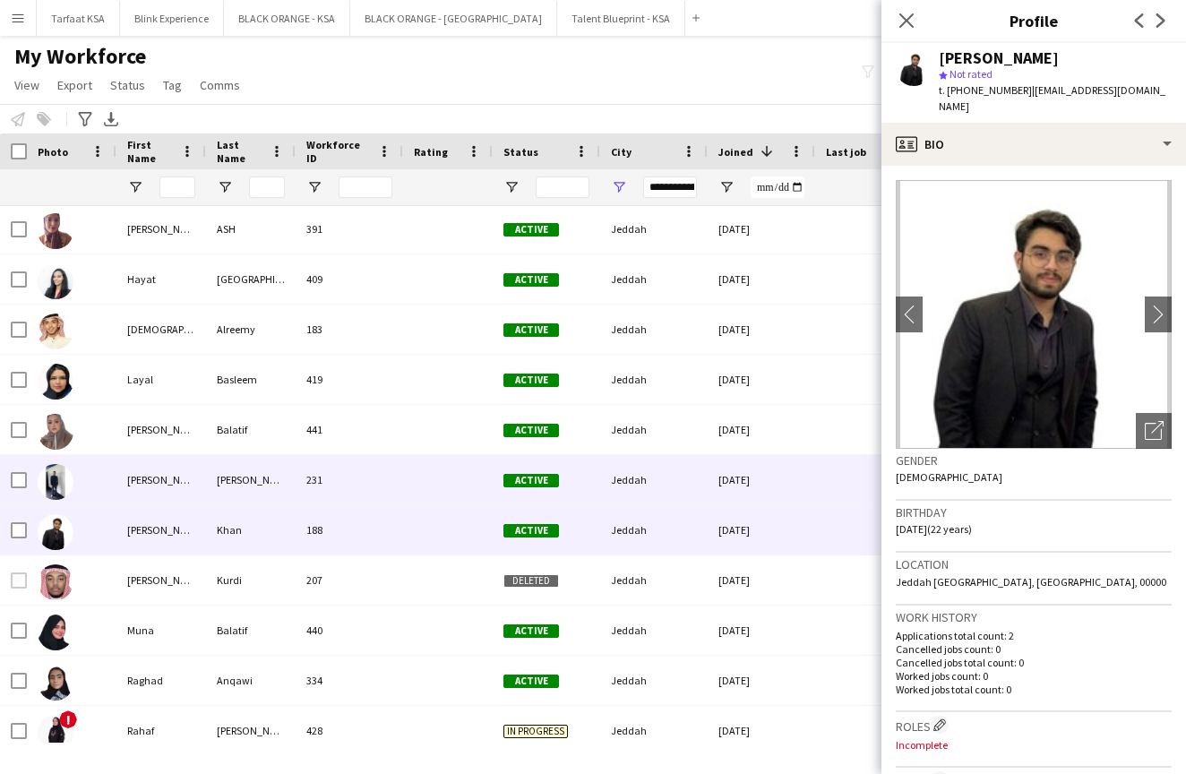
click at [56, 484] on img at bounding box center [56, 482] width 36 height 36
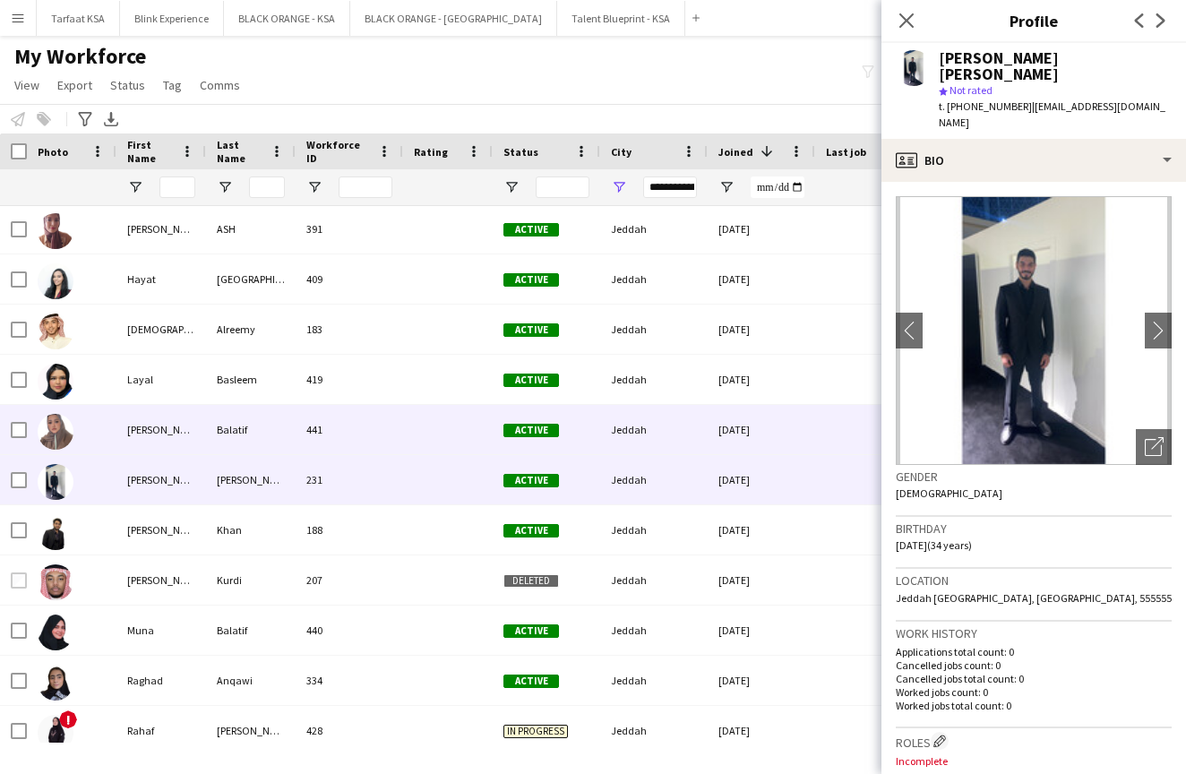
click at [54, 440] on img at bounding box center [56, 432] width 36 height 36
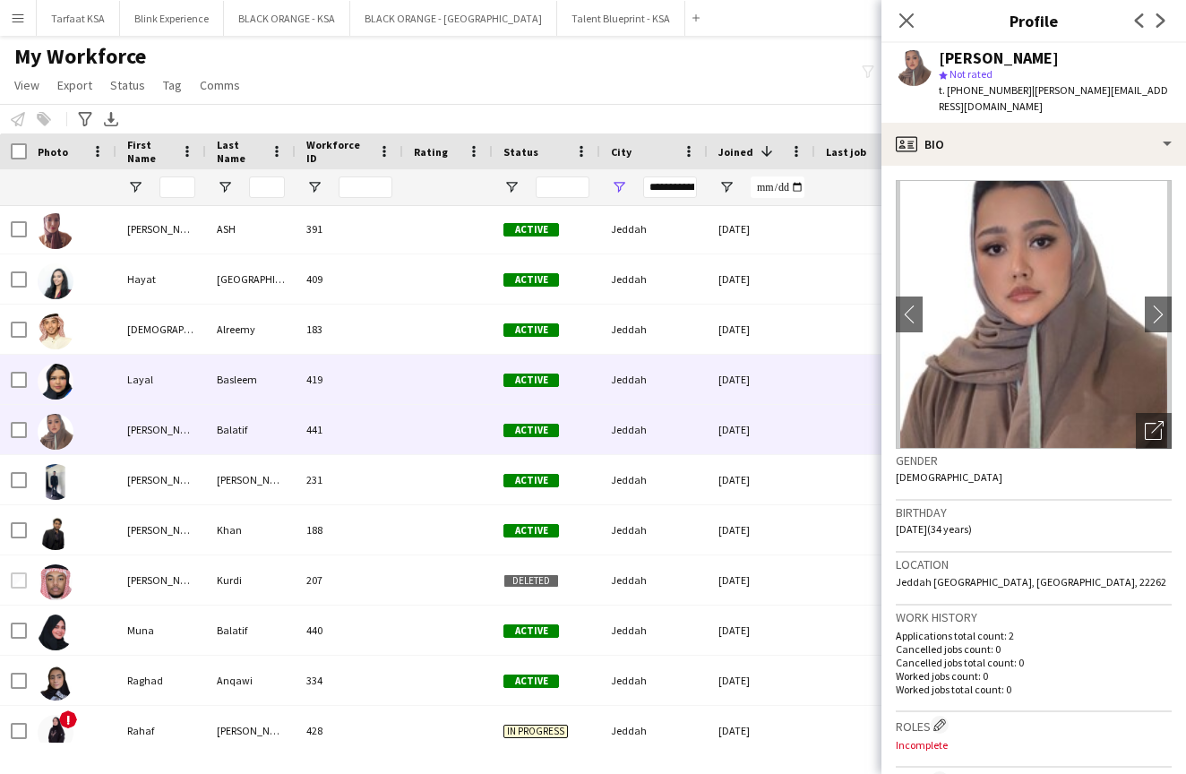
click at [64, 387] on img at bounding box center [56, 382] width 36 height 36
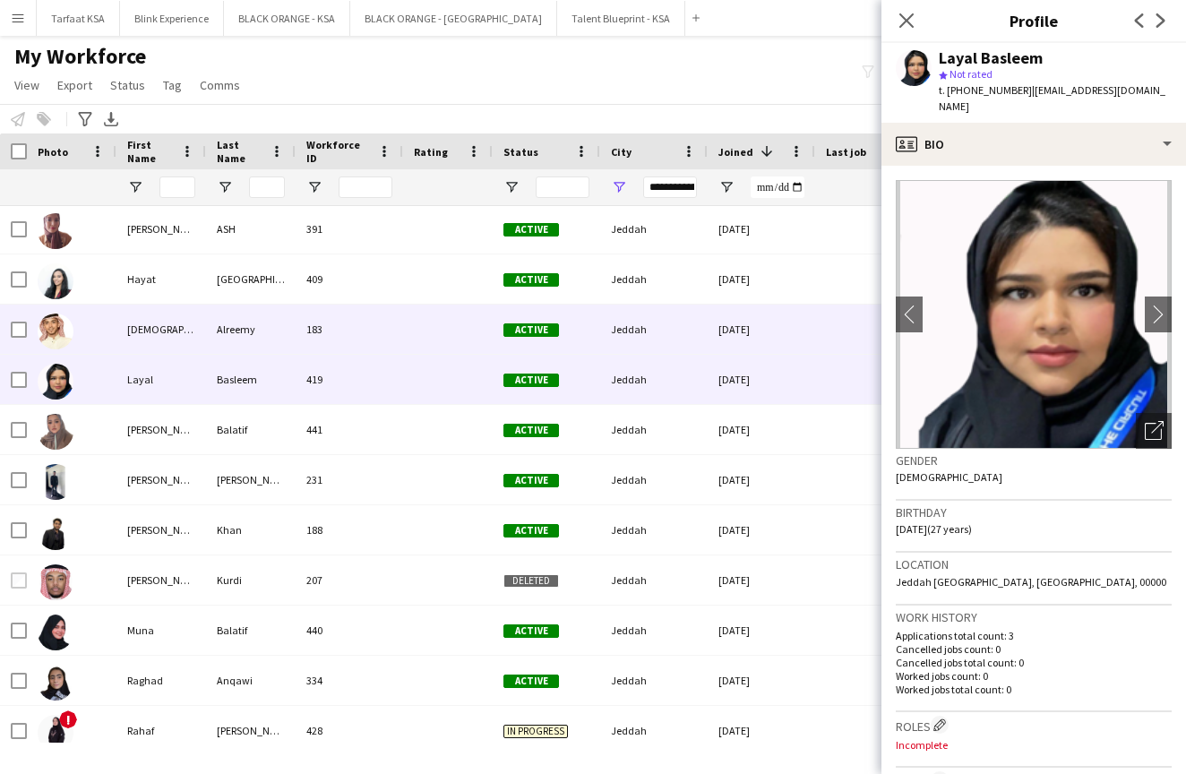
click at [59, 351] on div at bounding box center [56, 330] width 36 height 50
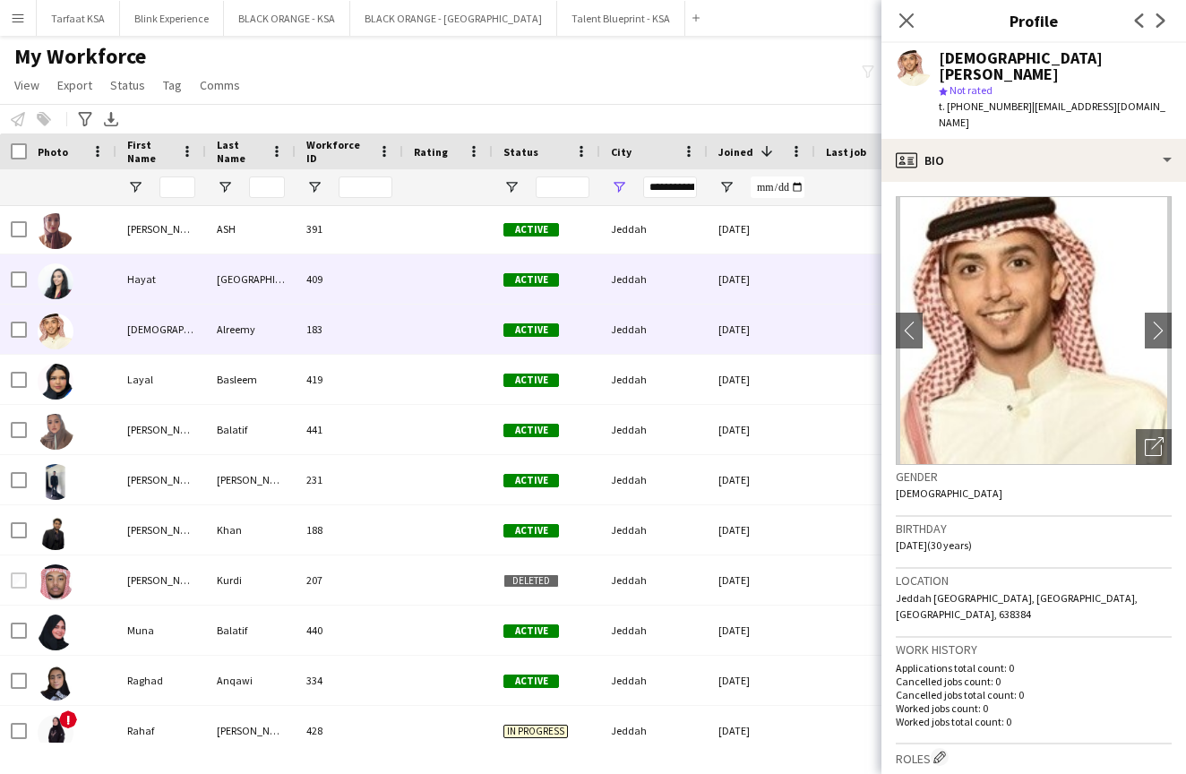
click at [58, 283] on img at bounding box center [56, 281] width 36 height 36
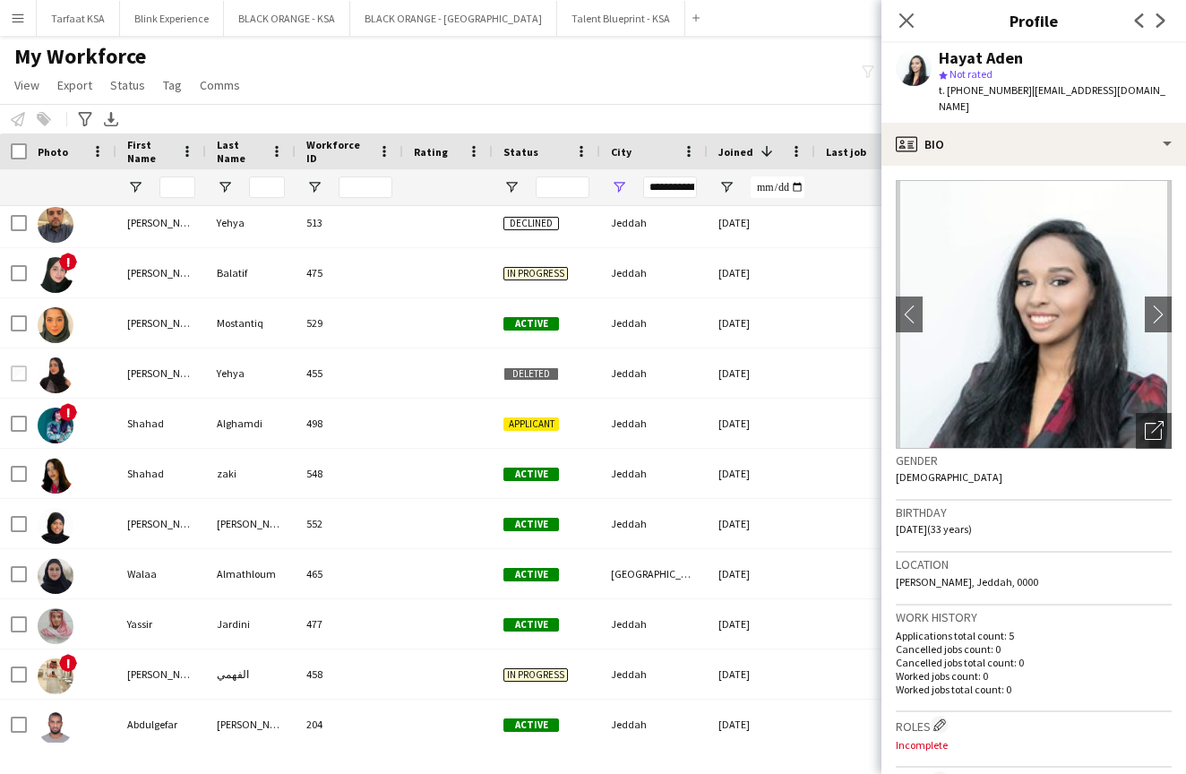
scroll to position [8223, 0]
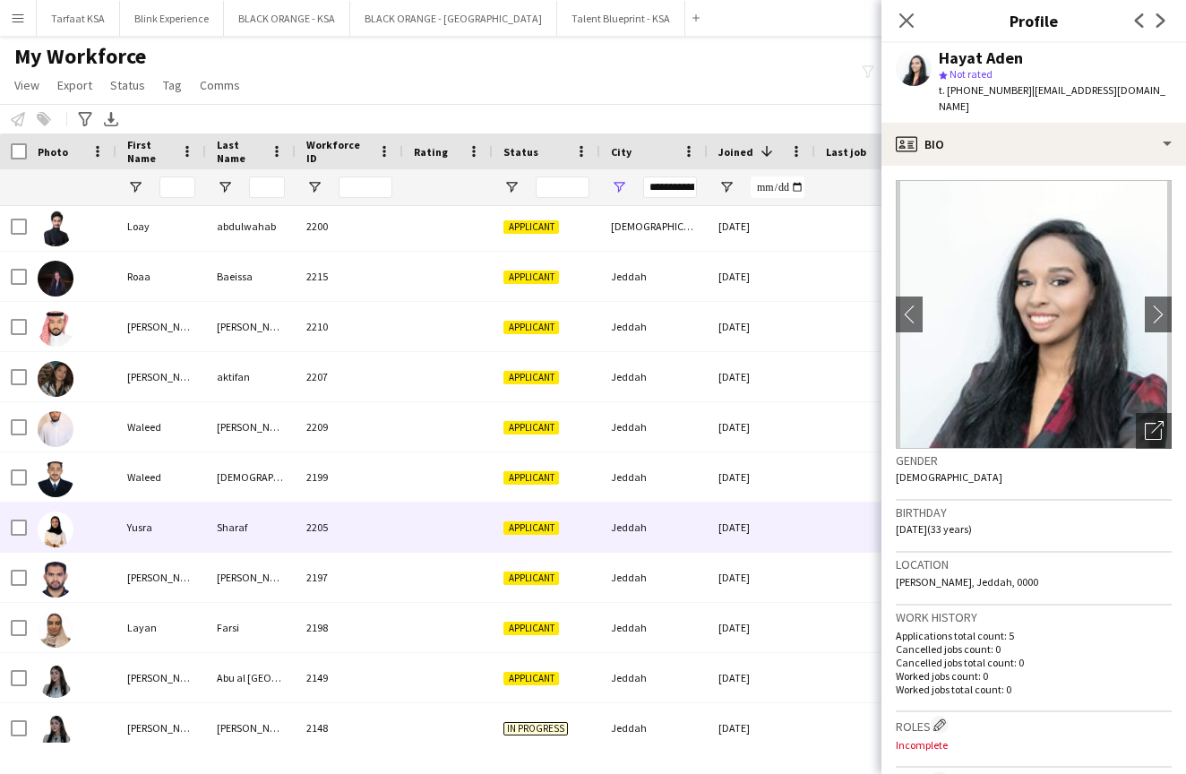
click at [51, 527] on img at bounding box center [56, 529] width 36 height 36
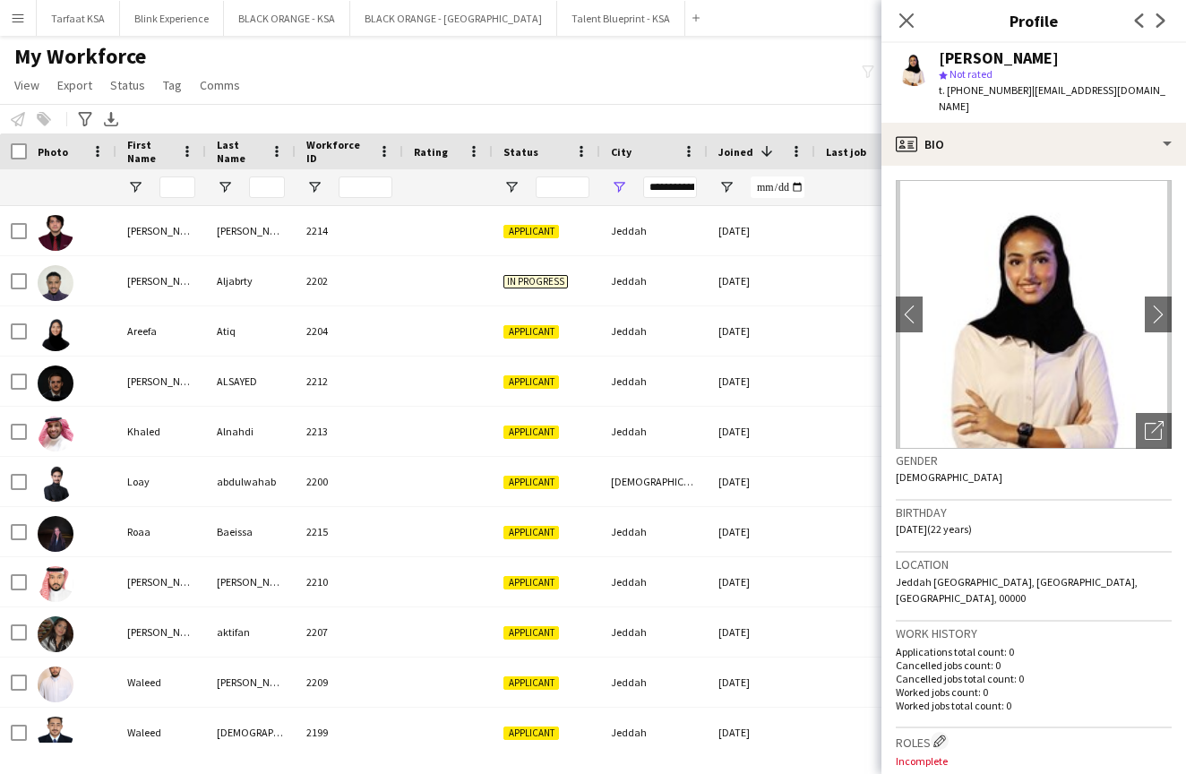
scroll to position [255, 0]
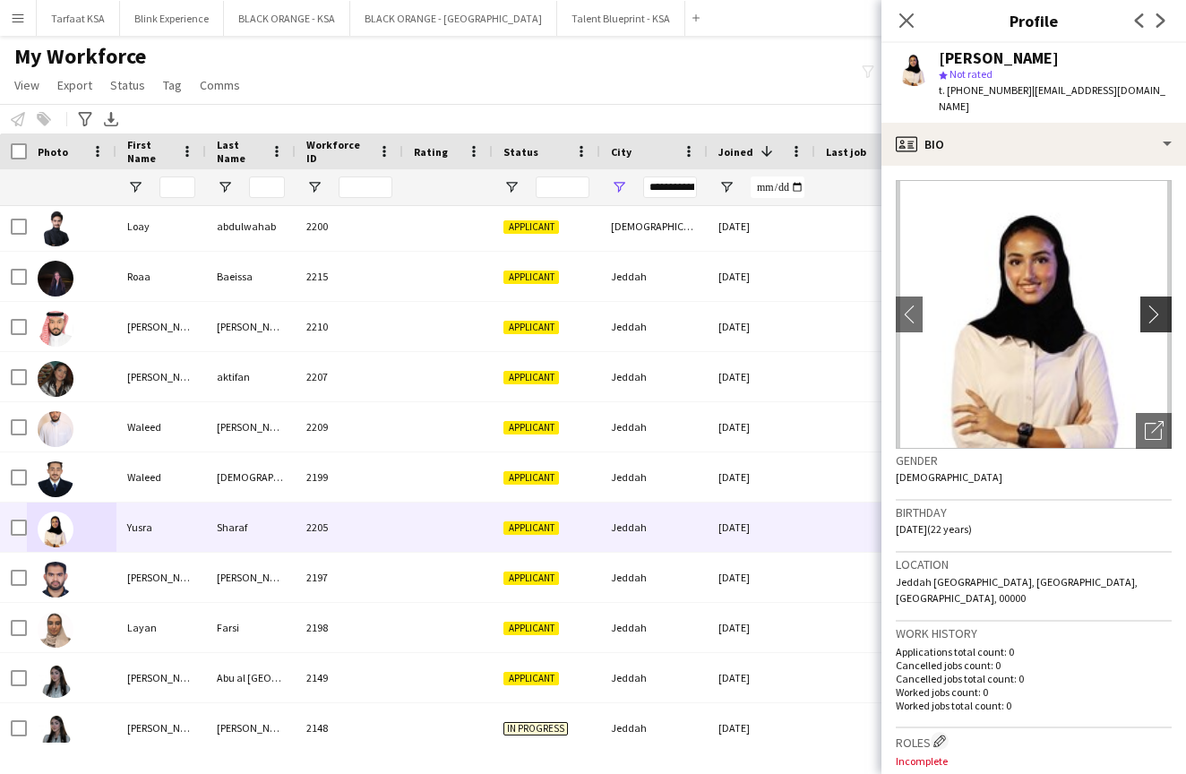
click at [1155, 304] on app-icon "chevron-right" at bounding box center [1158, 313] width 28 height 19
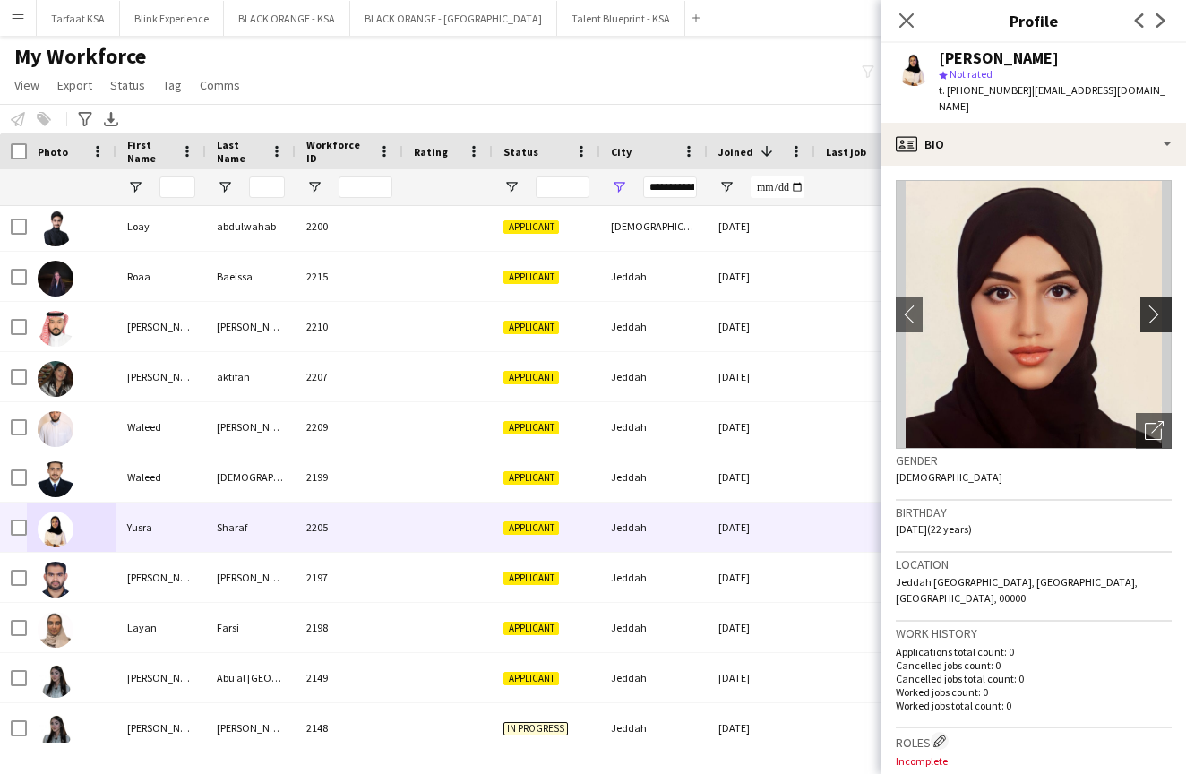
click at [1155, 304] on app-icon "chevron-right" at bounding box center [1158, 313] width 28 height 19
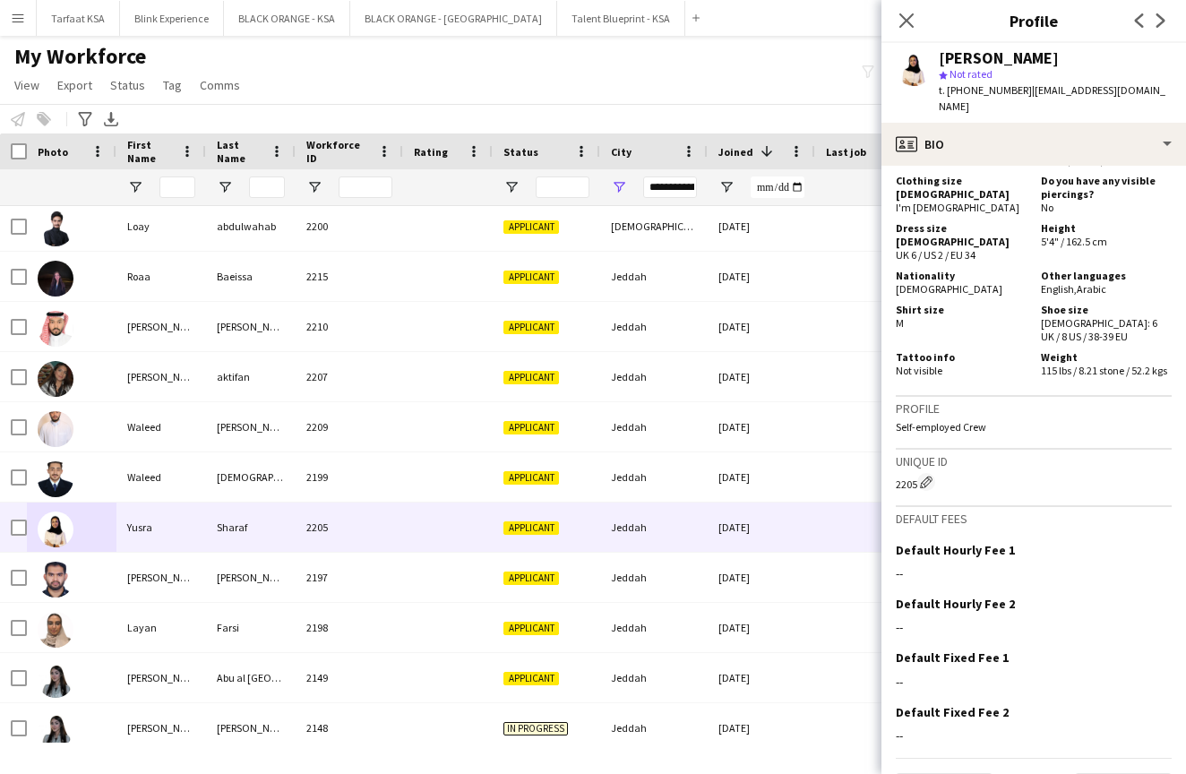
scroll to position [1489, 0]
click at [1107, 758] on div "Previous Next" at bounding box center [1034, 783] width 276 height 51
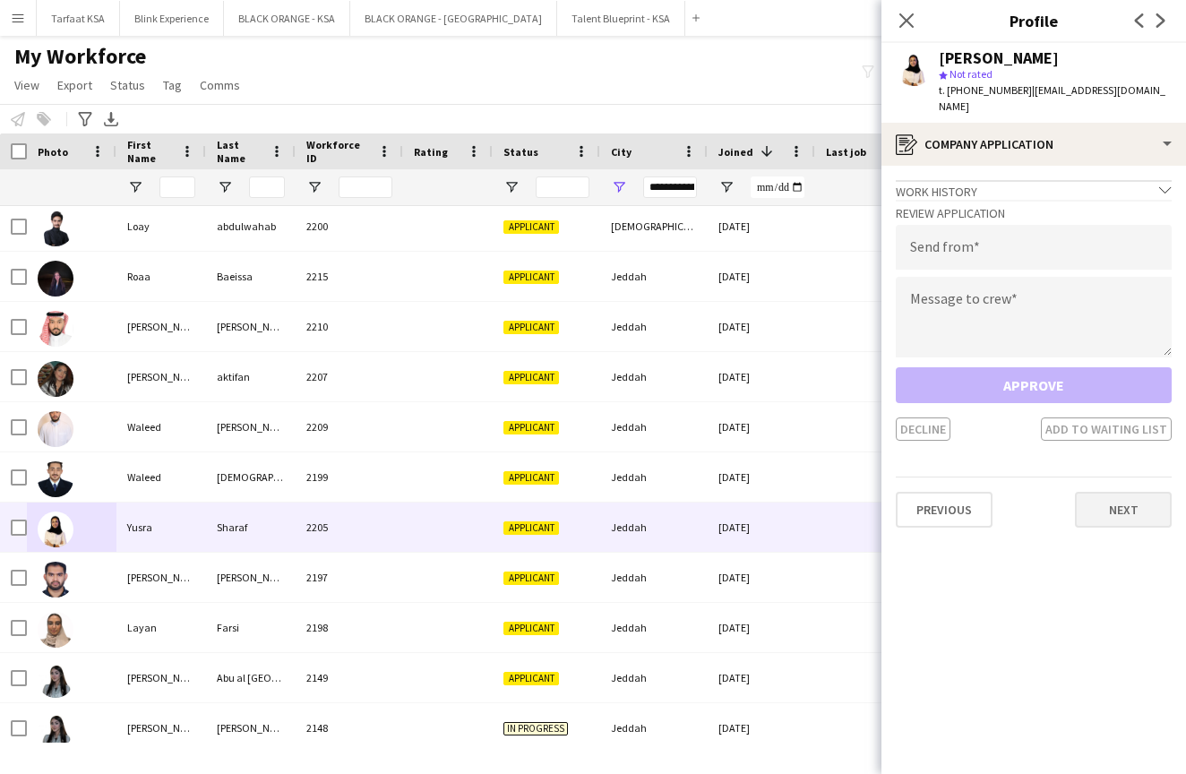
click at [1130, 498] on button "Next" at bounding box center [1123, 510] width 97 height 36
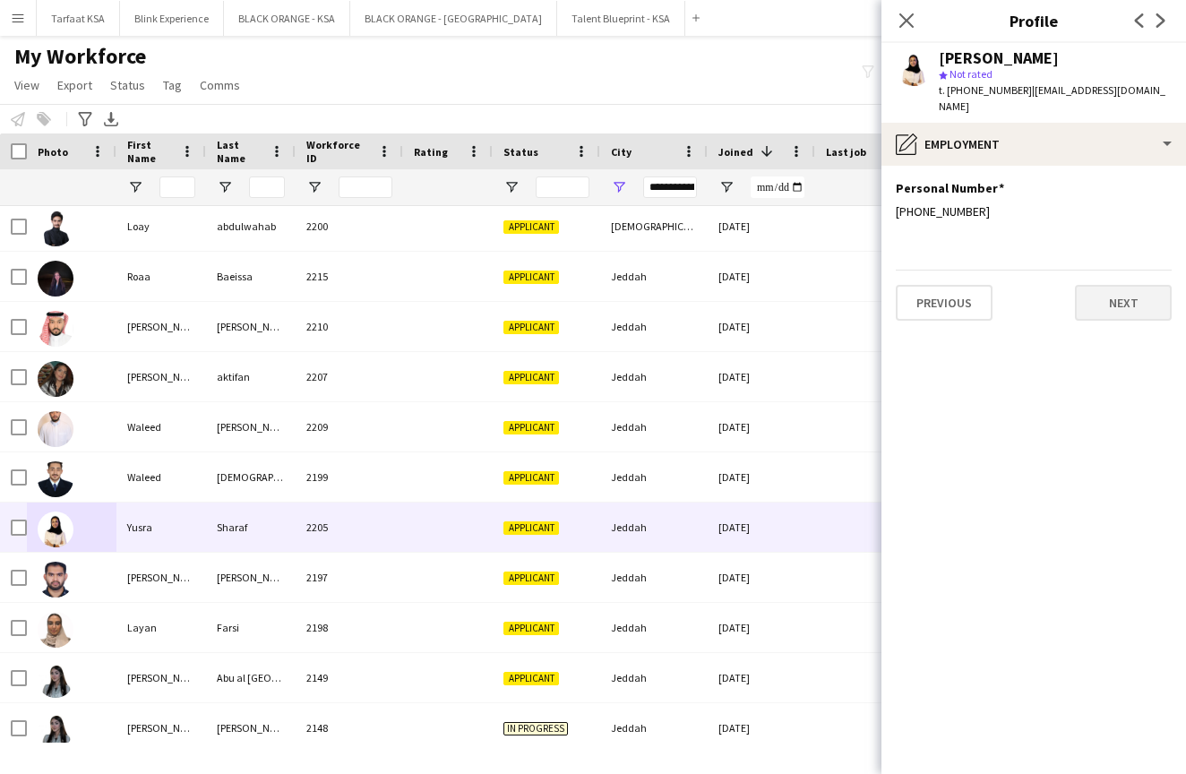
click at [1133, 288] on button "Next" at bounding box center [1123, 303] width 97 height 36
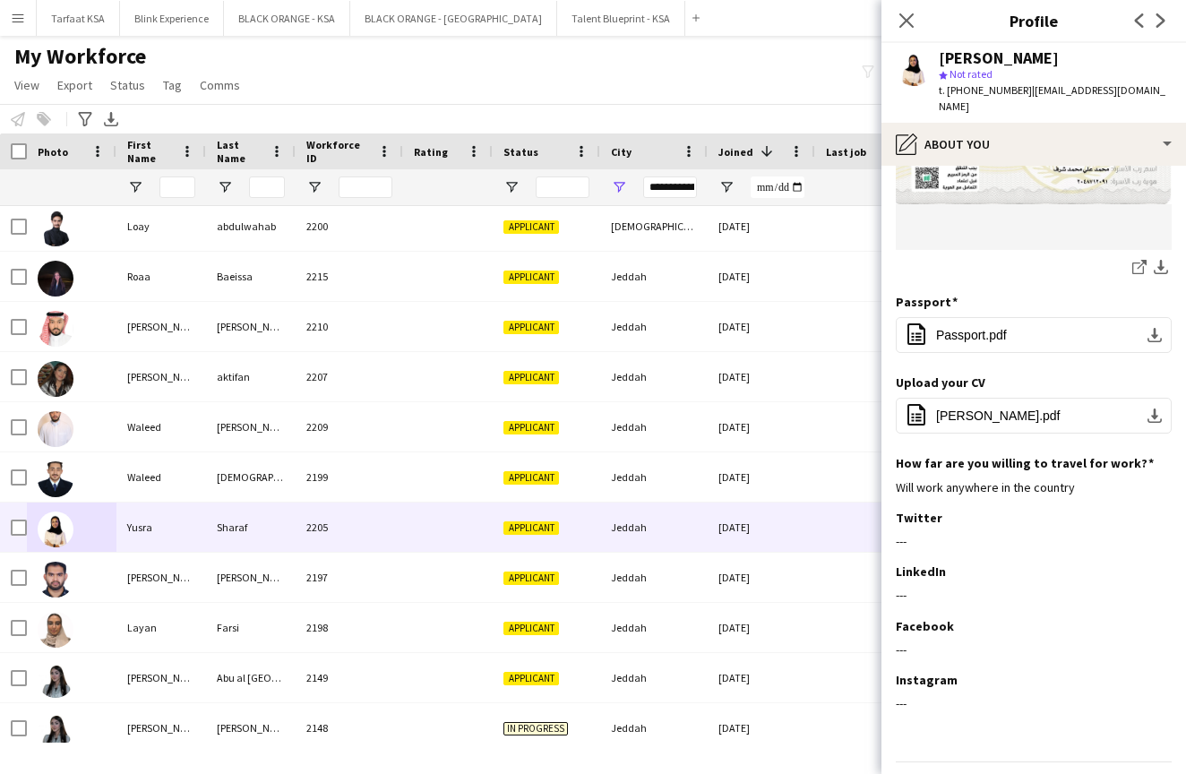
scroll to position [448, 0]
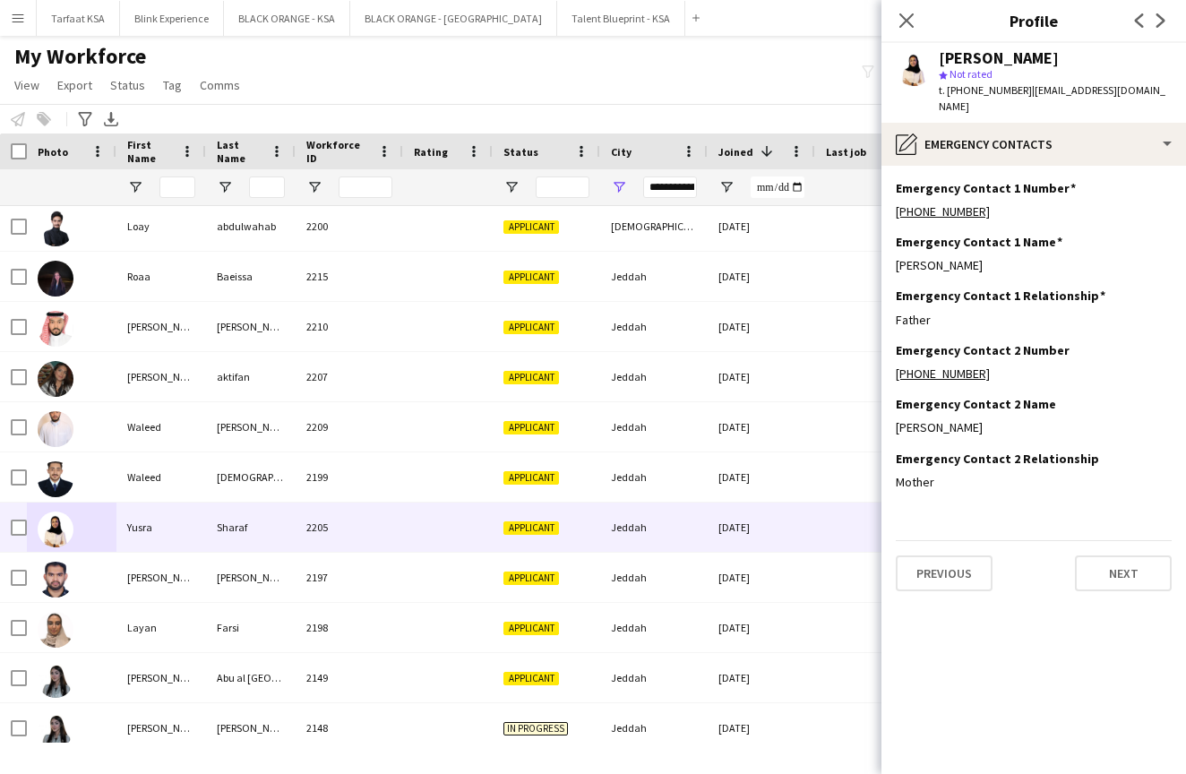
scroll to position [0, 0]
click at [1106, 560] on button "Next" at bounding box center [1123, 573] width 97 height 36
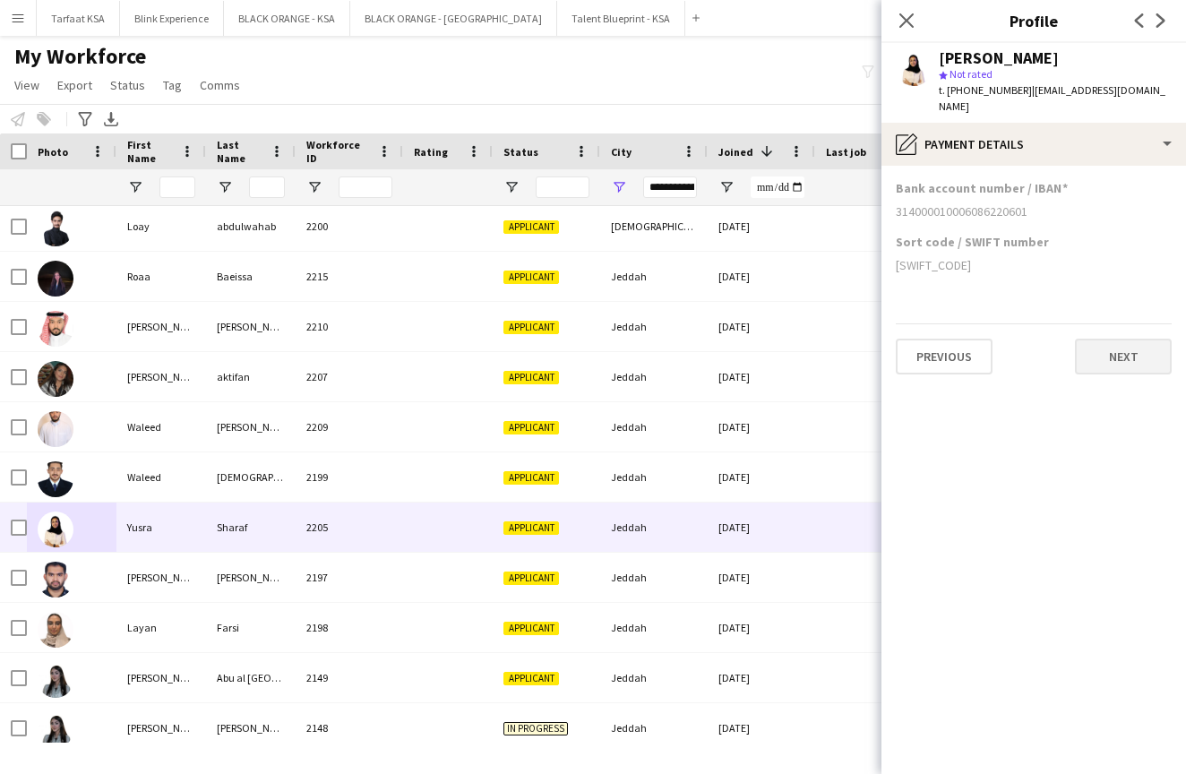
click at [1100, 347] on button "Next" at bounding box center [1123, 357] width 97 height 36
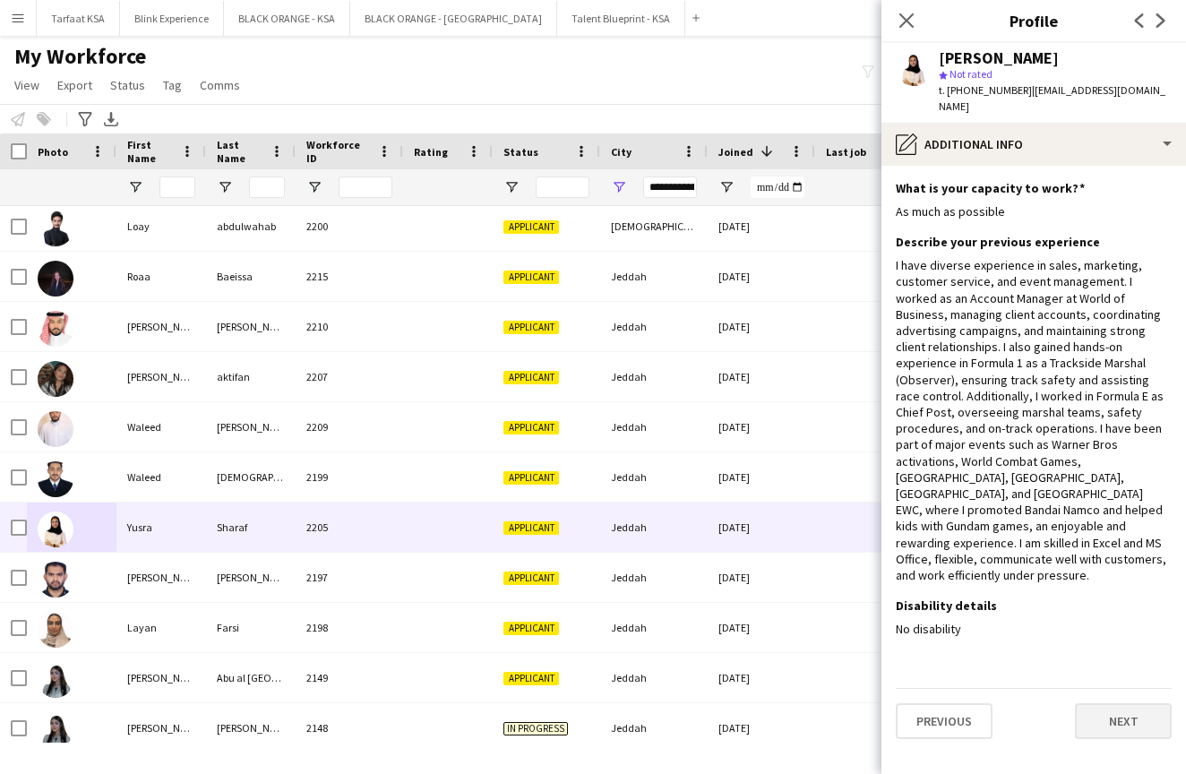
click at [1112, 703] on button "Next" at bounding box center [1123, 721] width 97 height 36
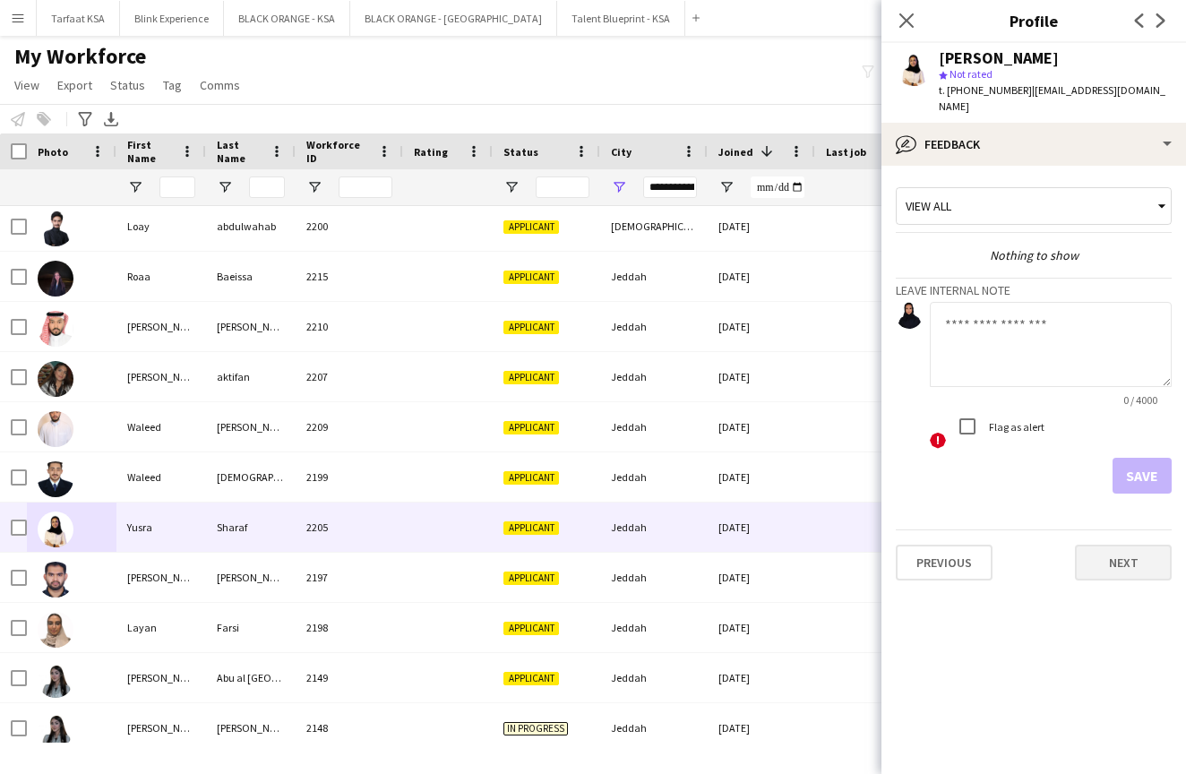
click at [1098, 544] on button "Next" at bounding box center [1123, 562] width 97 height 36
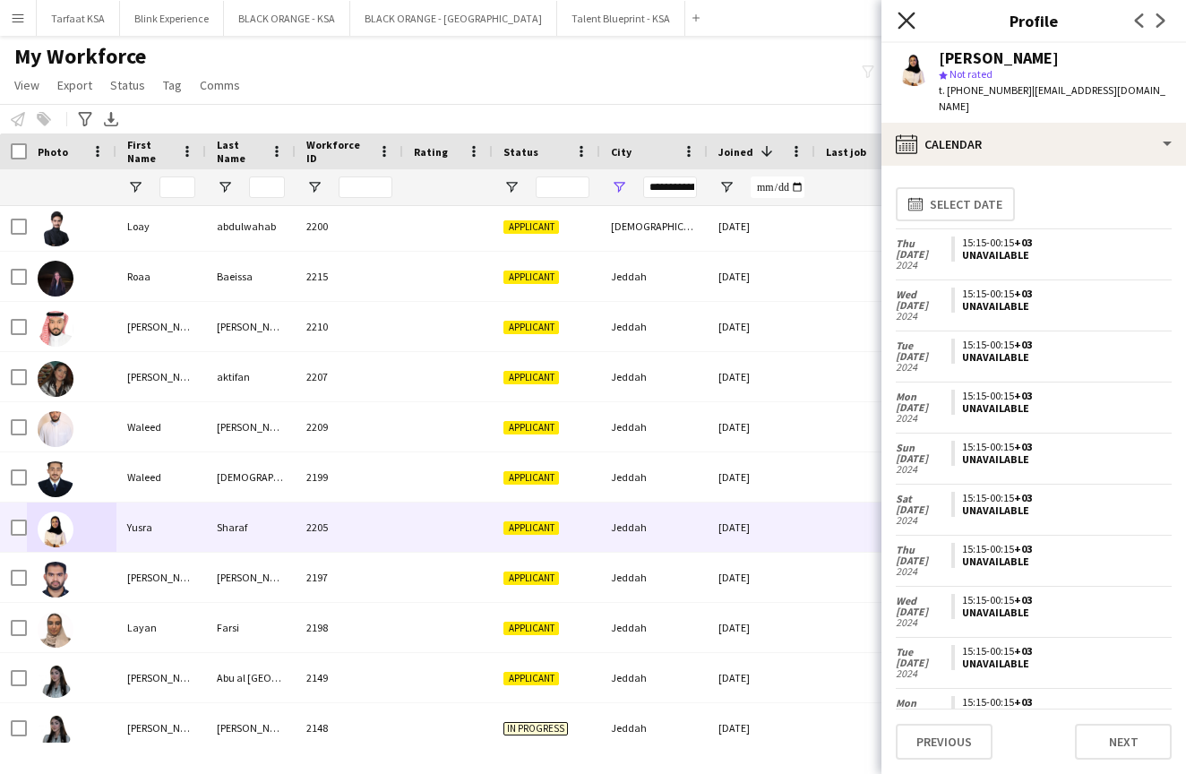
click at [904, 16] on icon "Close pop-in" at bounding box center [905, 20] width 17 height 17
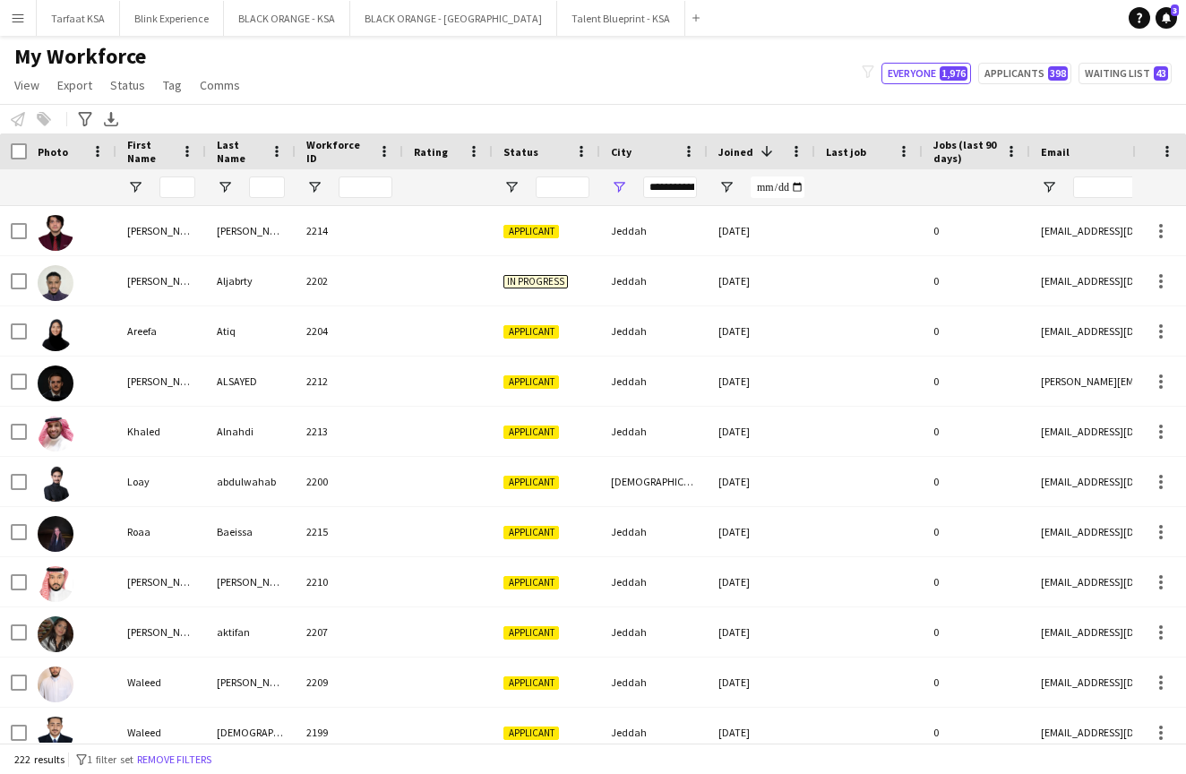
click at [500, 99] on div "My Workforce View Views Default view New view Update view Delete view Edit name…" at bounding box center [593, 73] width 1186 height 61
